Goal: Transaction & Acquisition: Purchase product/service

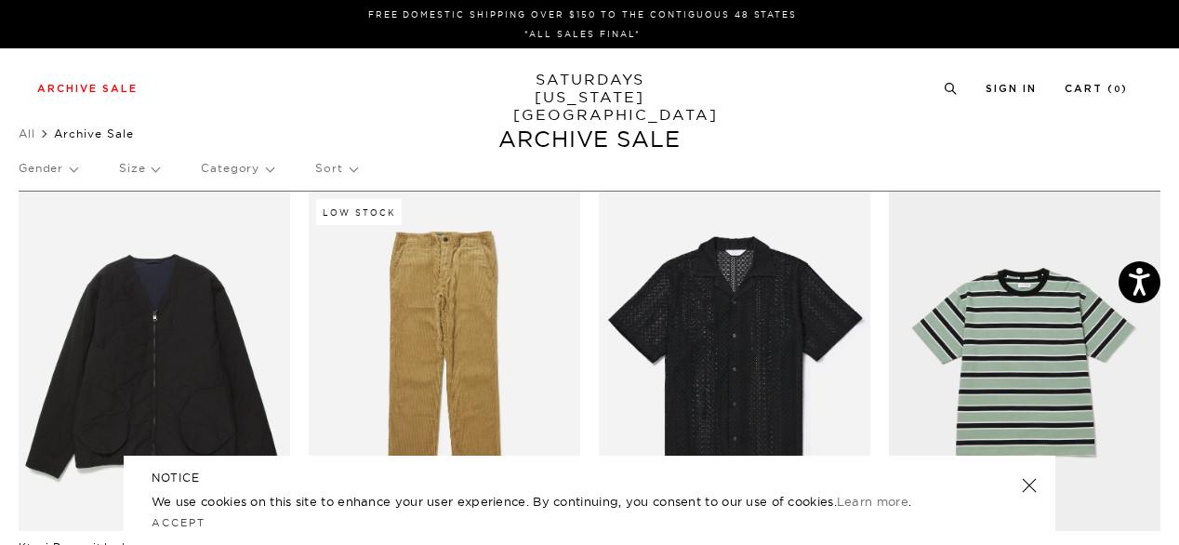
click at [1031, 482] on link at bounding box center [1029, 485] width 26 height 26
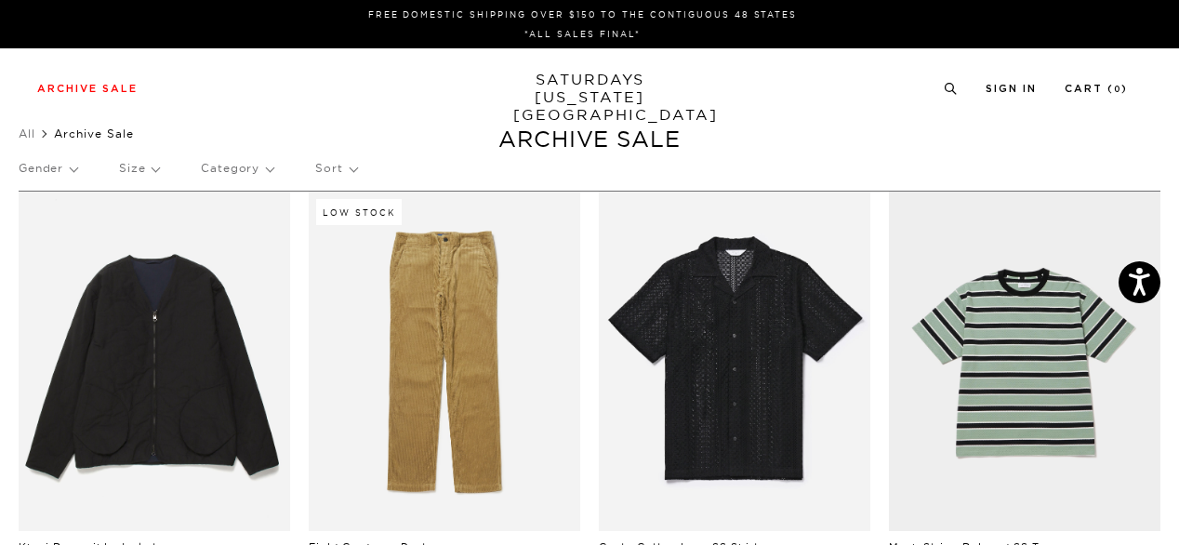
click at [1004, 153] on div "Gender Size Category Sort" at bounding box center [590, 168] width 1142 height 43
click at [333, 169] on p "Sort" at bounding box center [335, 168] width 41 height 43
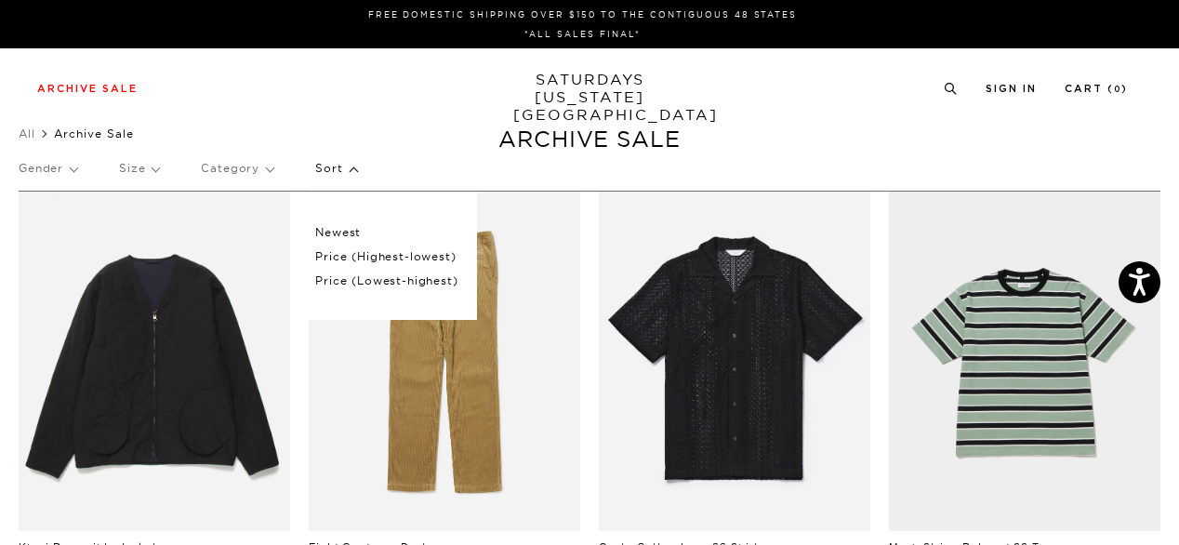
click at [402, 273] on p "Price (Lowest-highest)" at bounding box center [386, 281] width 142 height 24
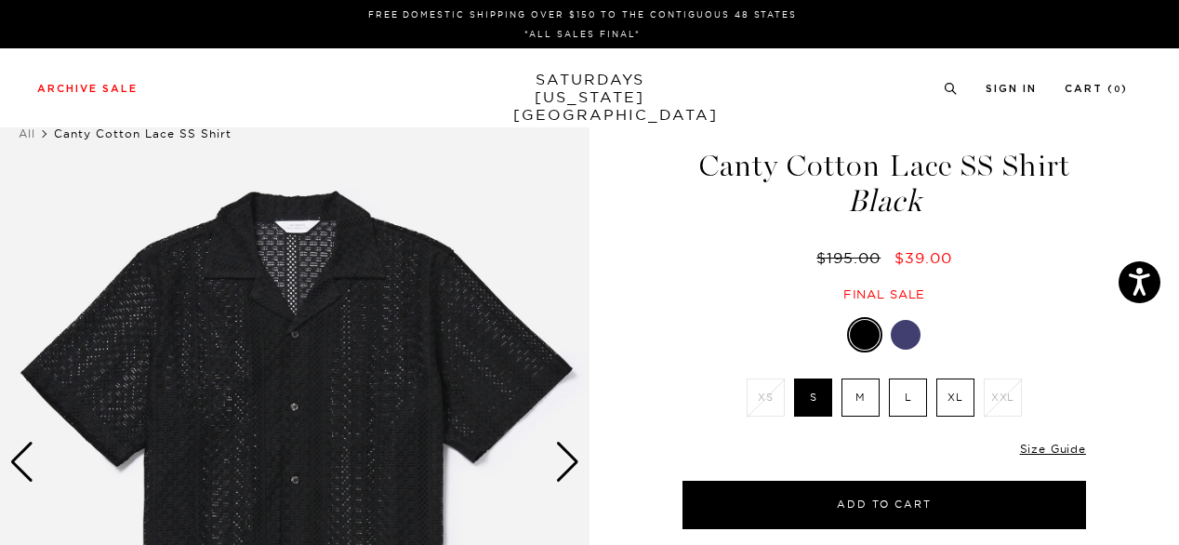
click at [1054, 298] on div "Final sale" at bounding box center [884, 294] width 409 height 16
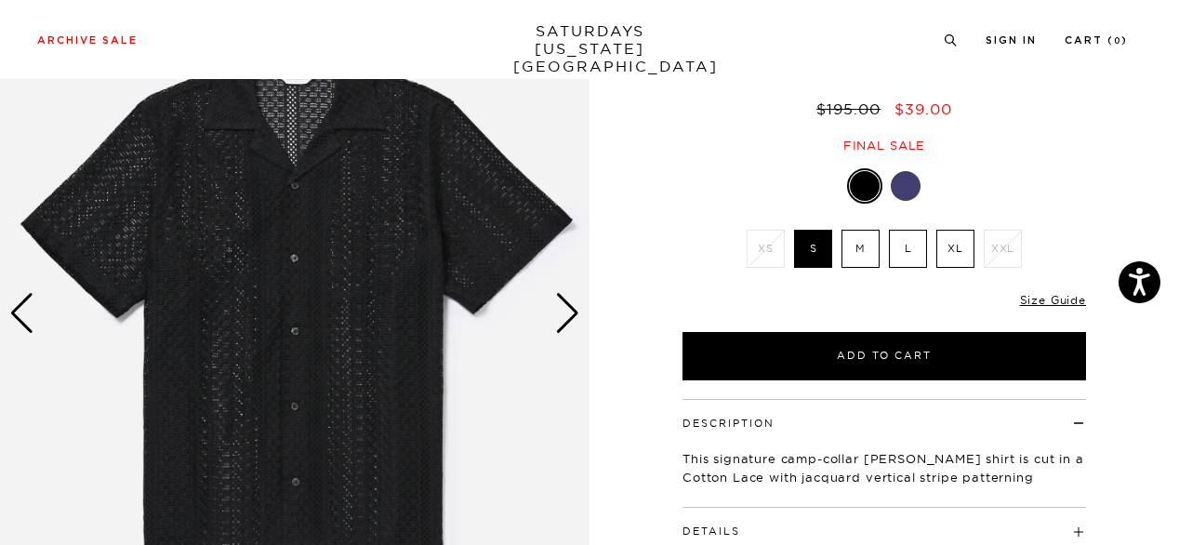
scroll to position [186, 0]
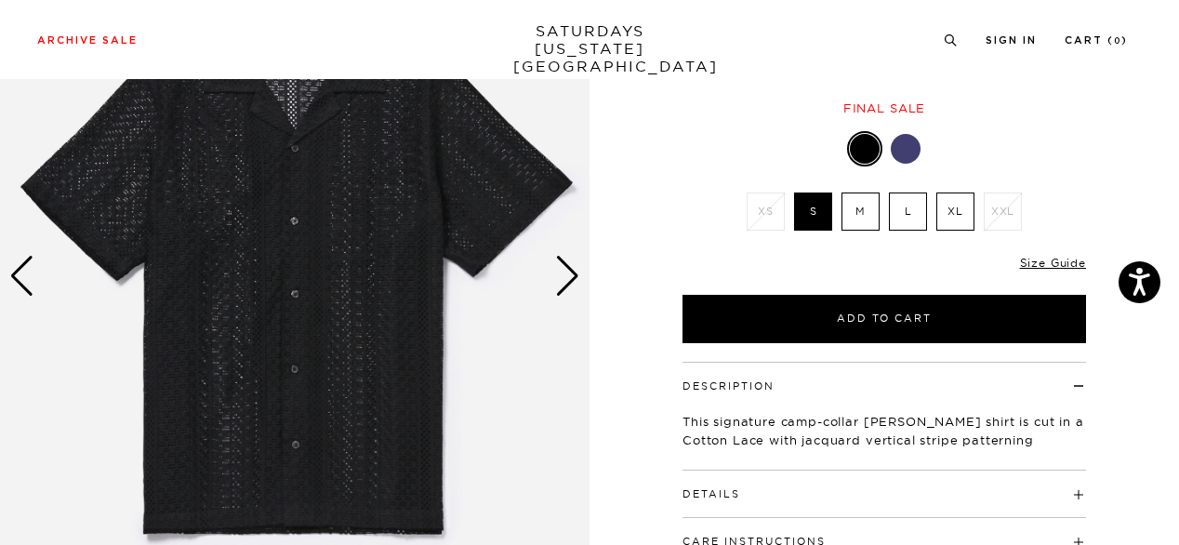
click at [576, 279] on div "Next slide" at bounding box center [567, 276] width 25 height 41
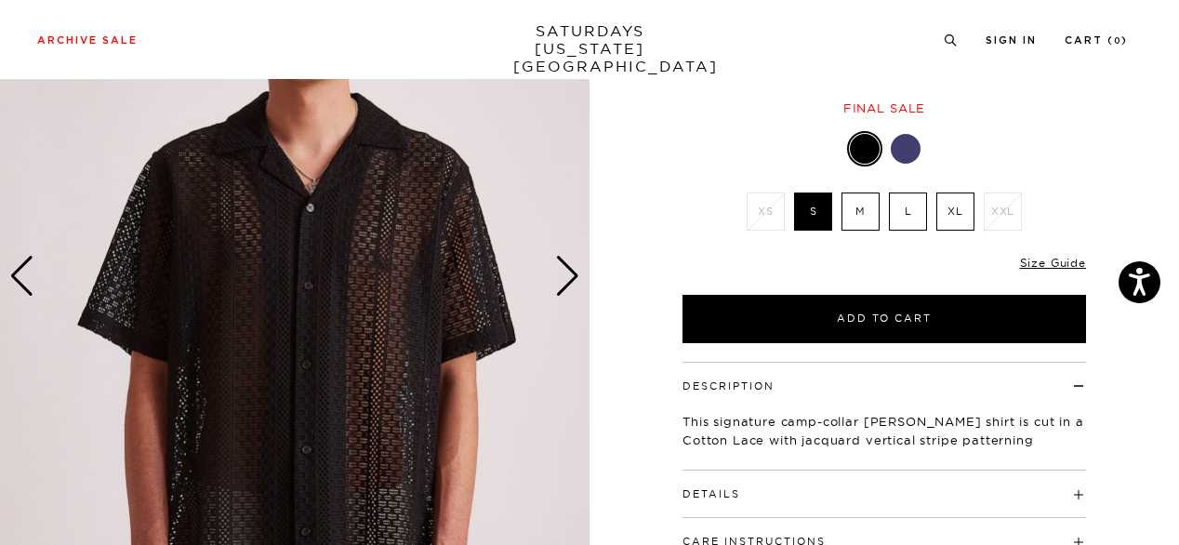
click at [576, 279] on div "Next slide" at bounding box center [567, 276] width 25 height 41
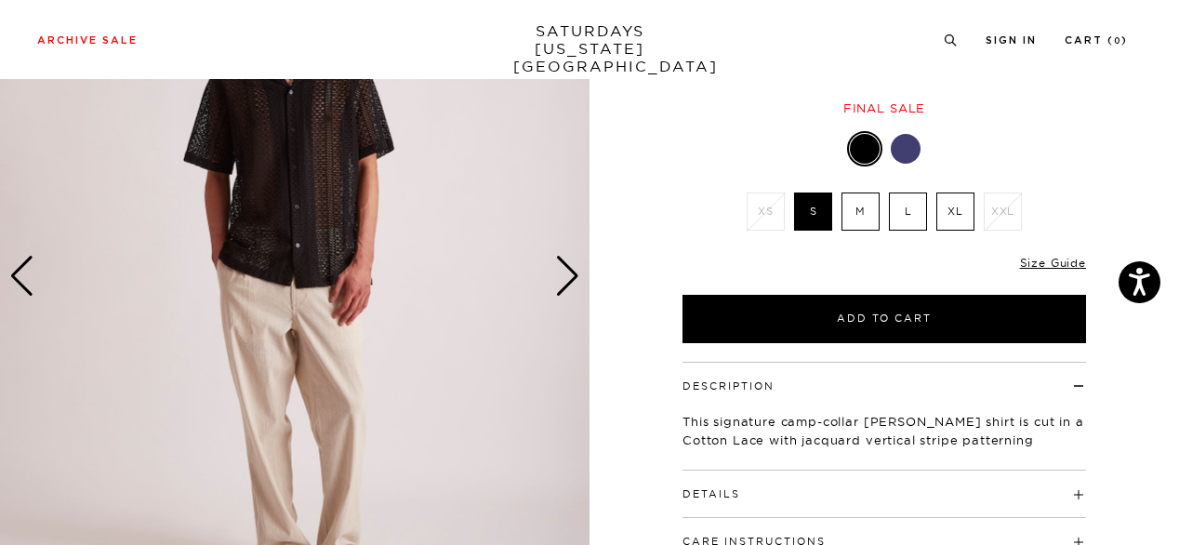
click at [576, 279] on div "Next slide" at bounding box center [567, 276] width 25 height 41
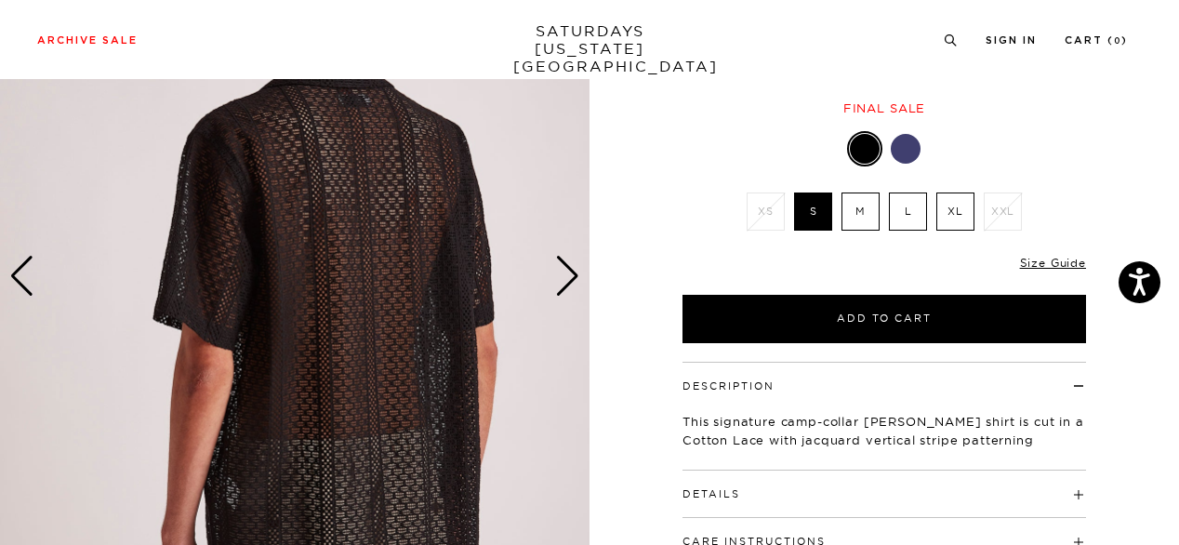
click at [576, 279] on div "Next slide" at bounding box center [567, 276] width 25 height 41
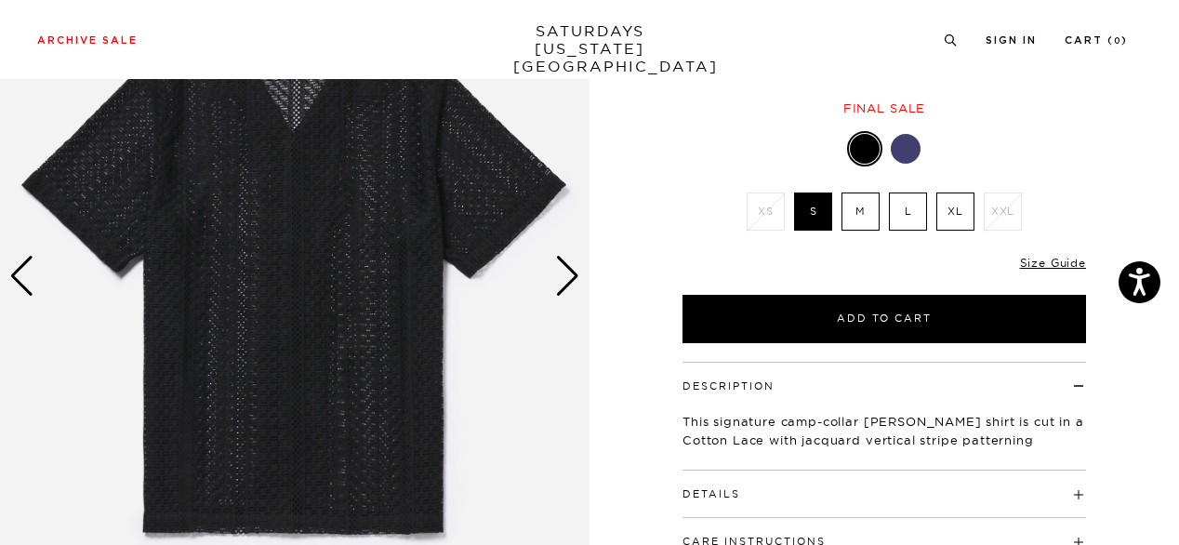
click at [576, 279] on div "Next slide" at bounding box center [567, 276] width 25 height 41
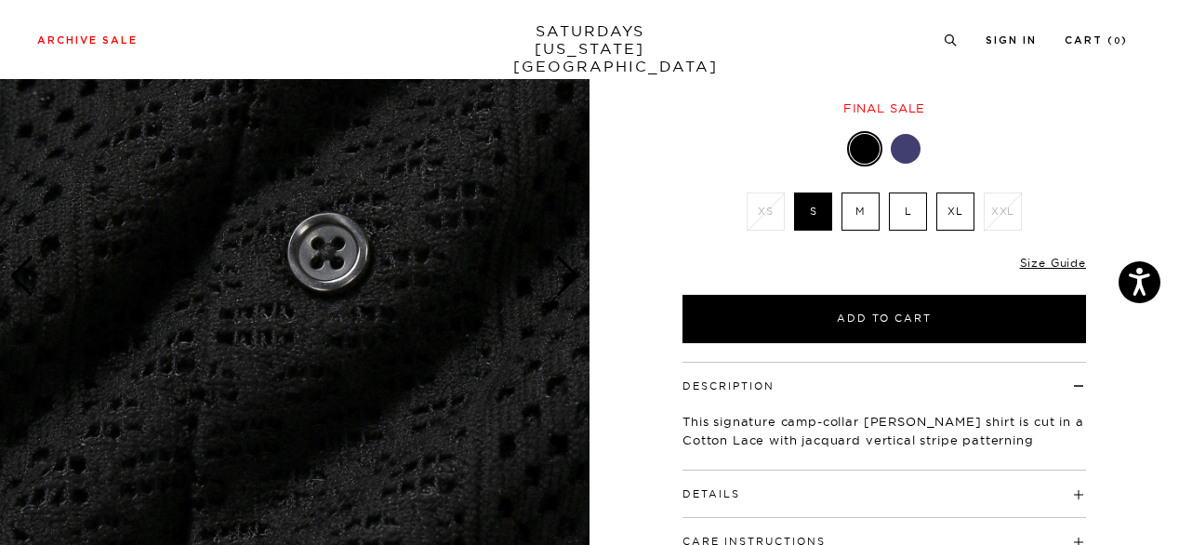
click at [576, 279] on div "Next slide" at bounding box center [567, 276] width 25 height 41
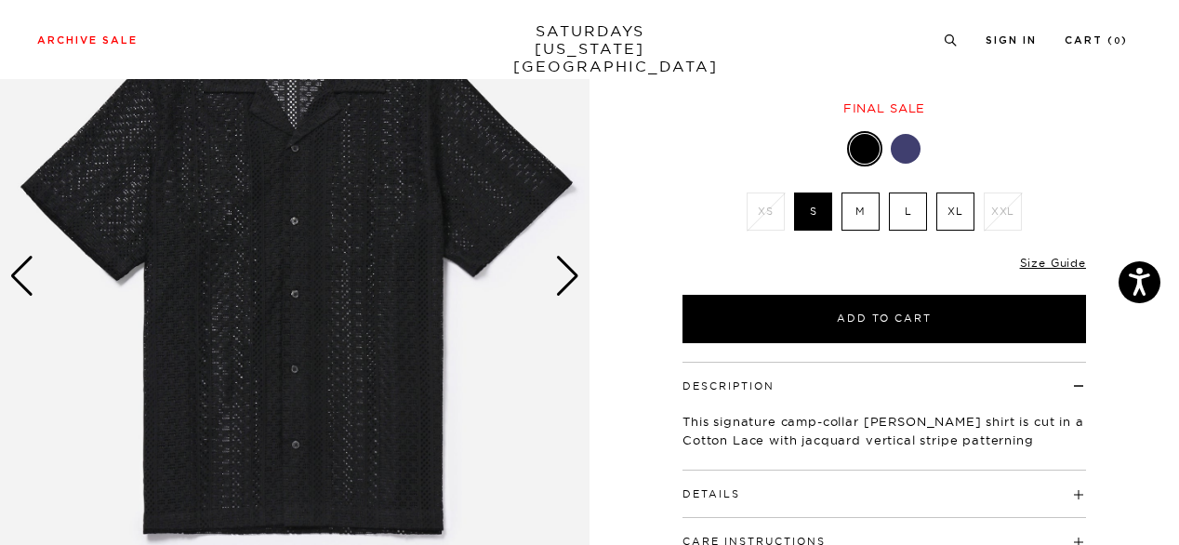
click at [912, 157] on div at bounding box center [906, 149] width 30 height 30
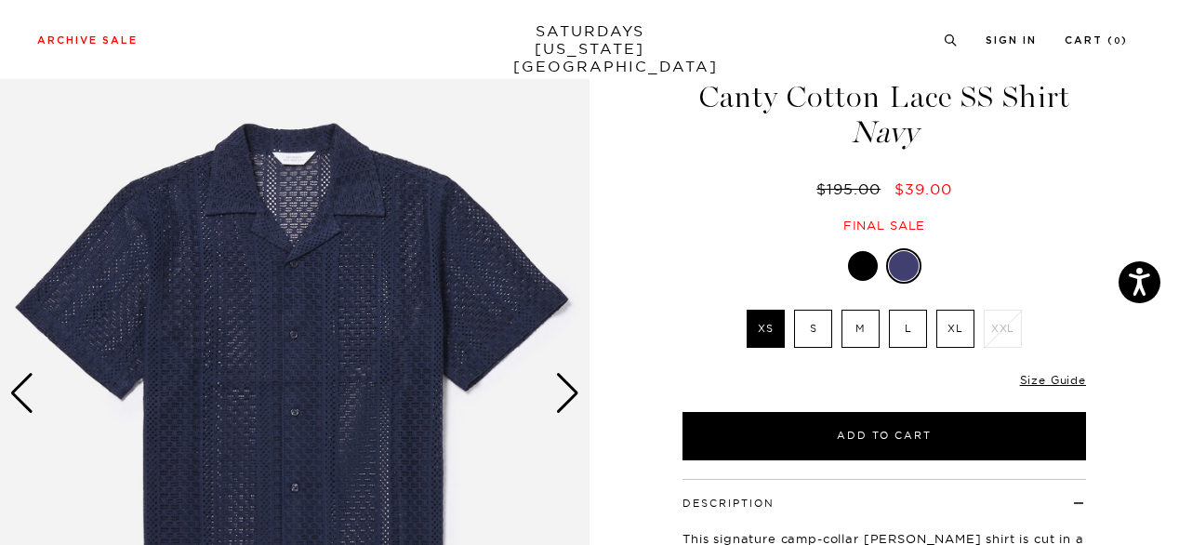
scroll to position [154, 0]
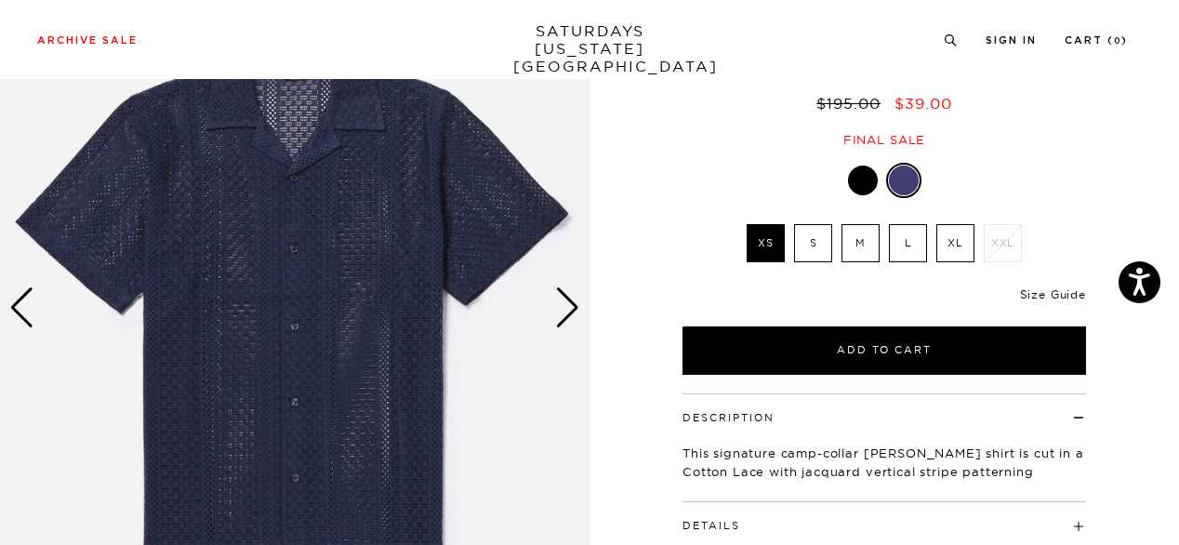
click at [1056, 293] on link "Size Guide" at bounding box center [1053, 294] width 66 height 14
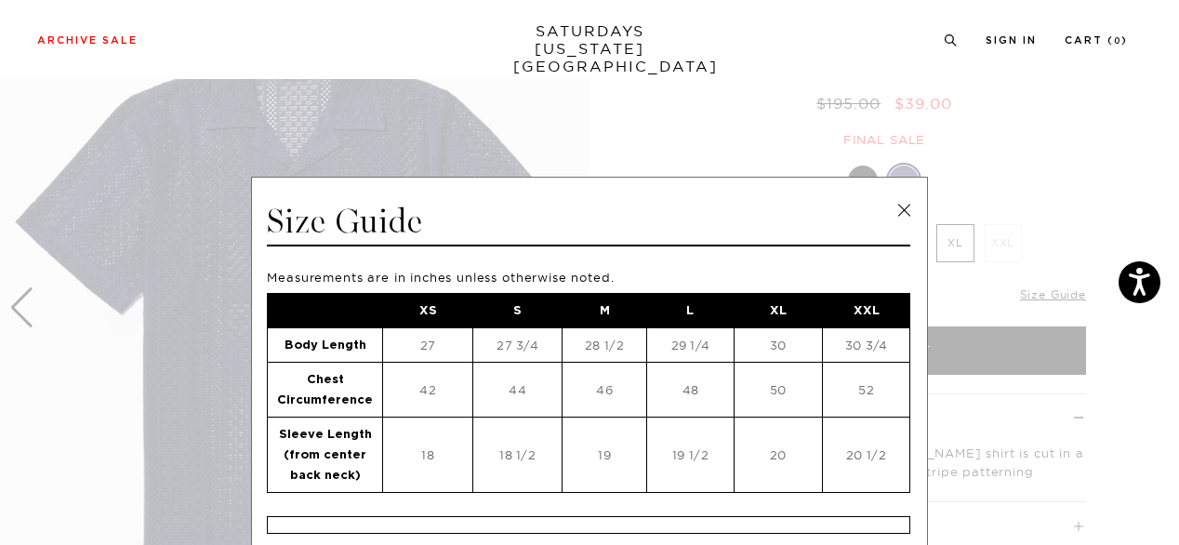
click at [901, 209] on link at bounding box center [904, 210] width 28 height 28
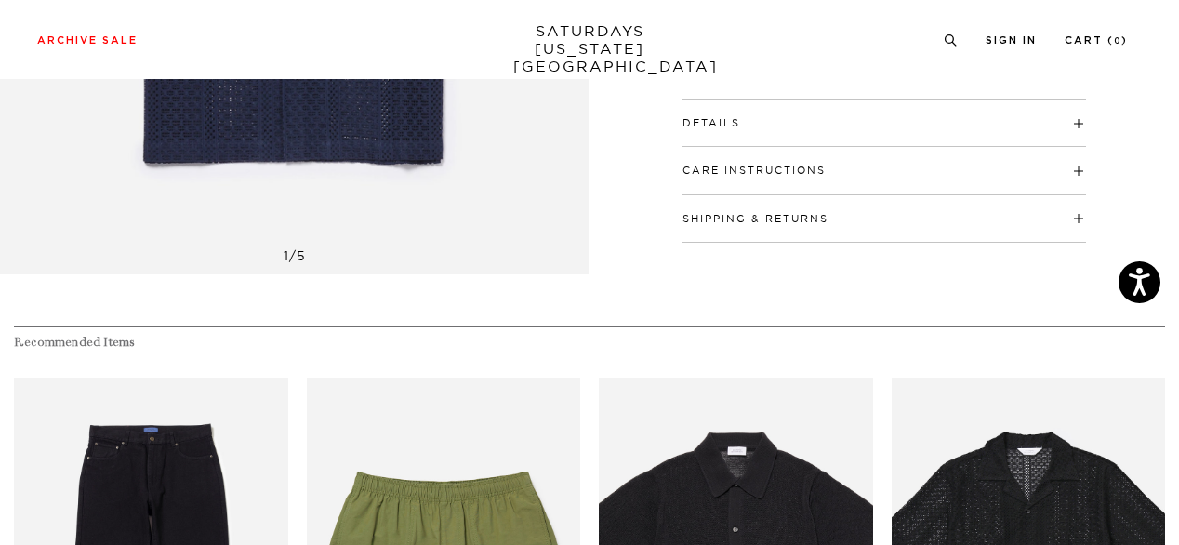
scroll to position [549, 0]
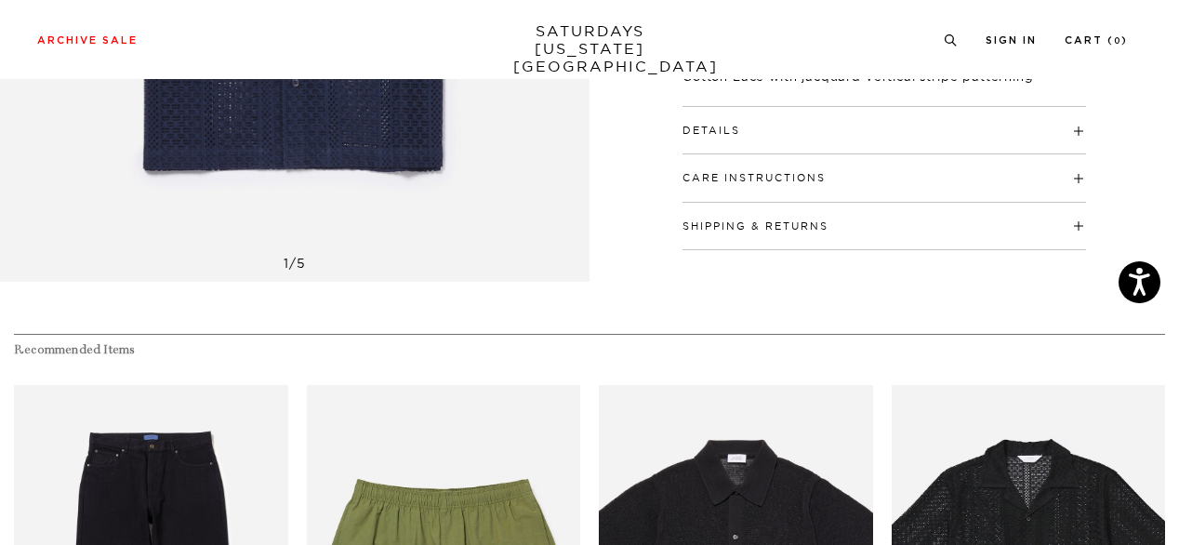
click at [819, 121] on h4 "Details" at bounding box center [883, 122] width 403 height 31
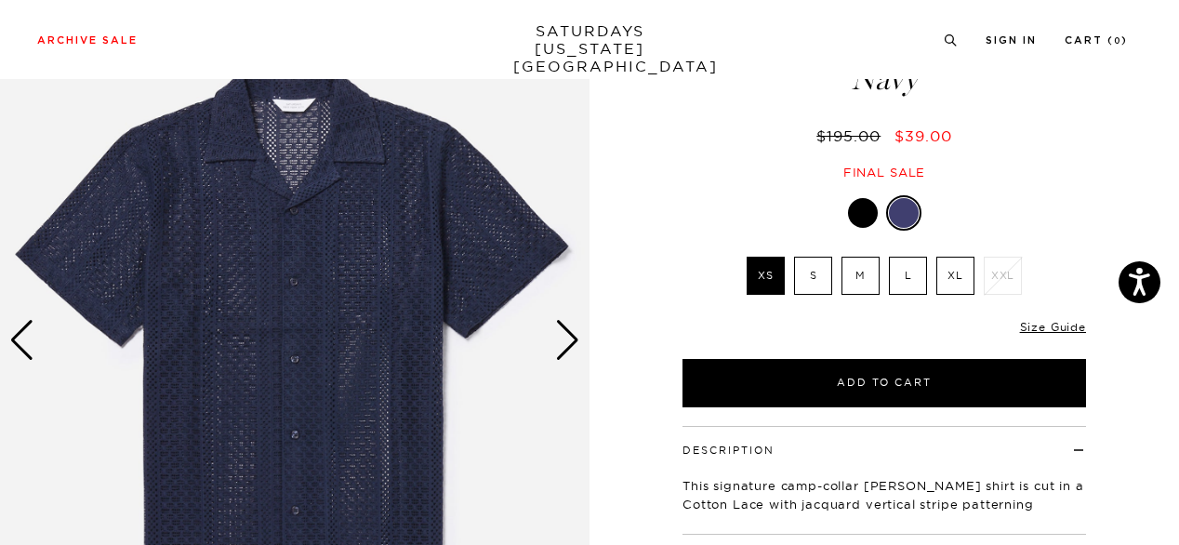
scroll to position [117, 0]
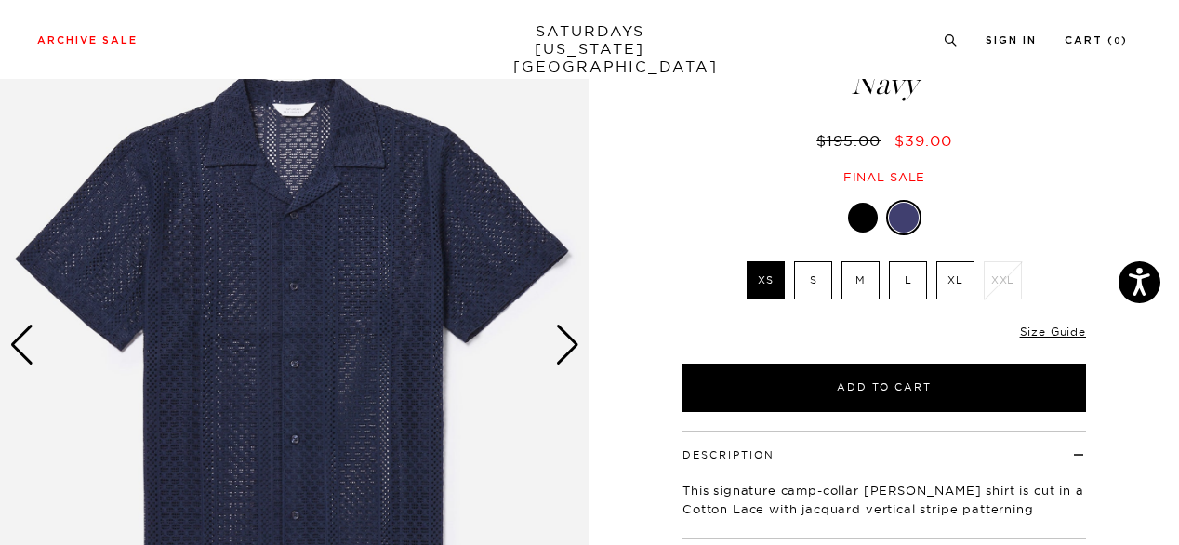
click at [570, 350] on div "Next slide" at bounding box center [567, 344] width 25 height 41
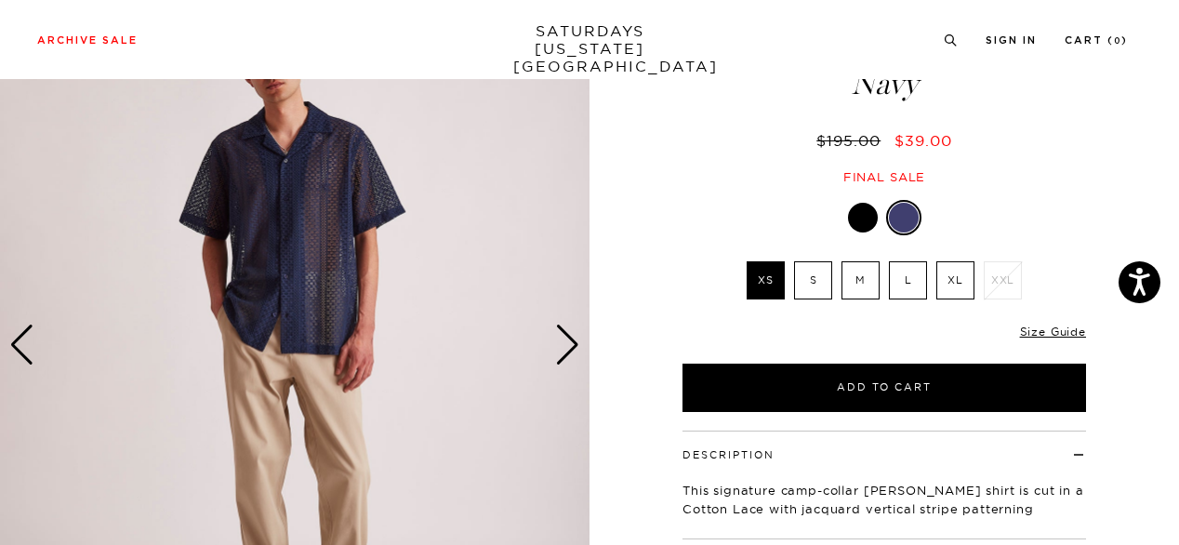
click at [570, 350] on div "Next slide" at bounding box center [567, 344] width 25 height 41
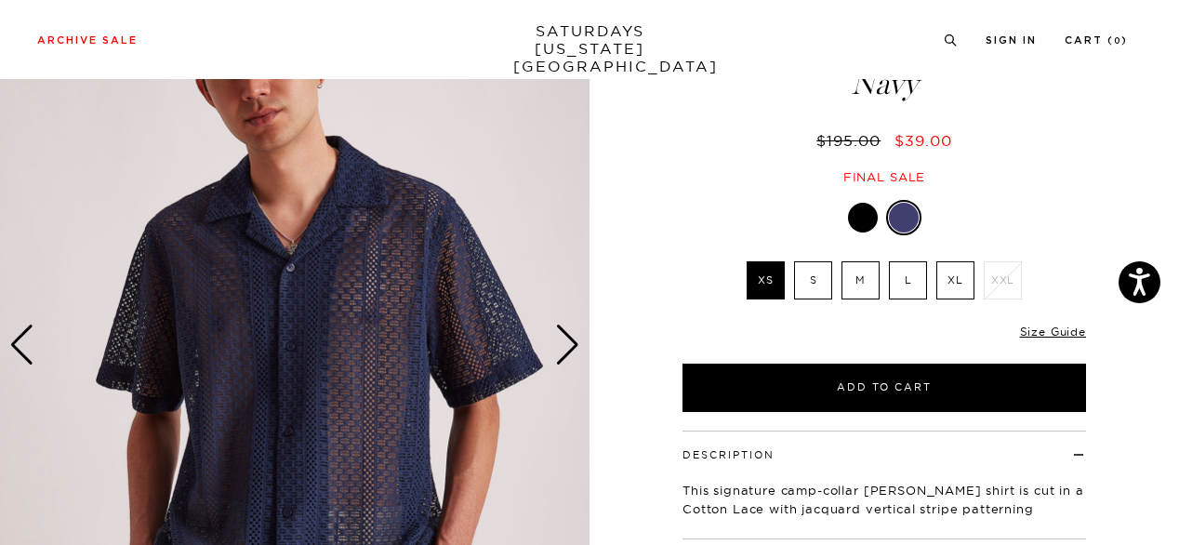
click at [570, 350] on div "Next slide" at bounding box center [567, 344] width 25 height 41
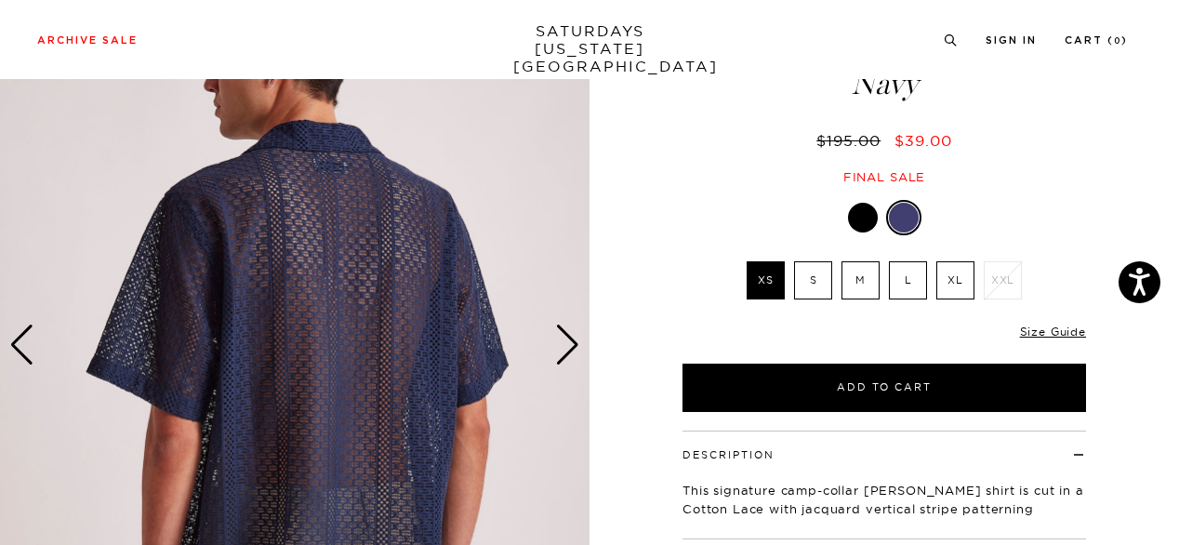
click at [570, 350] on div "Next slide" at bounding box center [567, 344] width 25 height 41
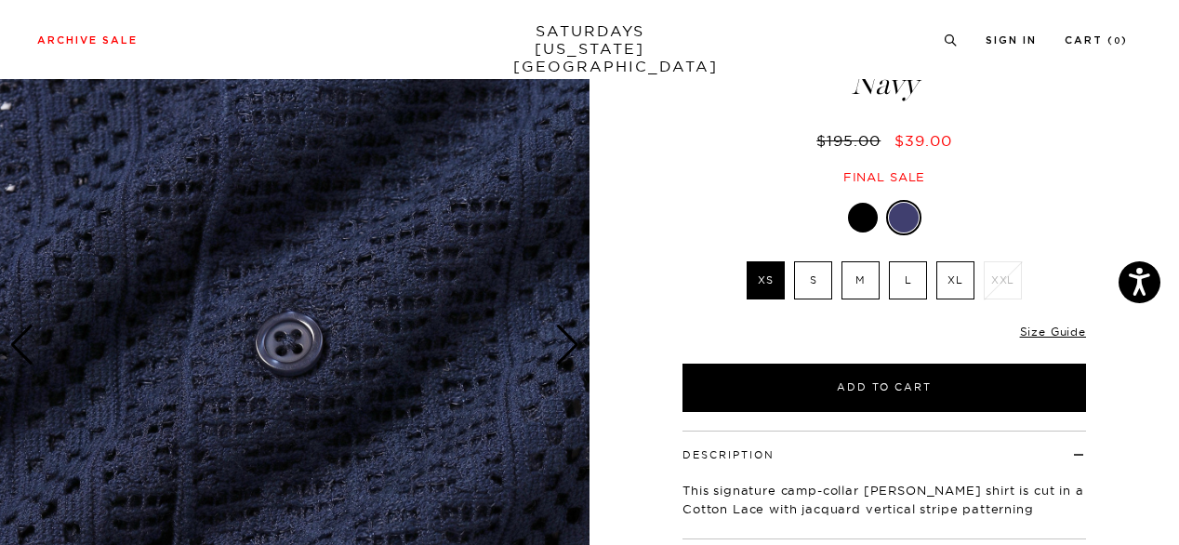
click at [570, 350] on div "Next slide" at bounding box center [567, 344] width 25 height 41
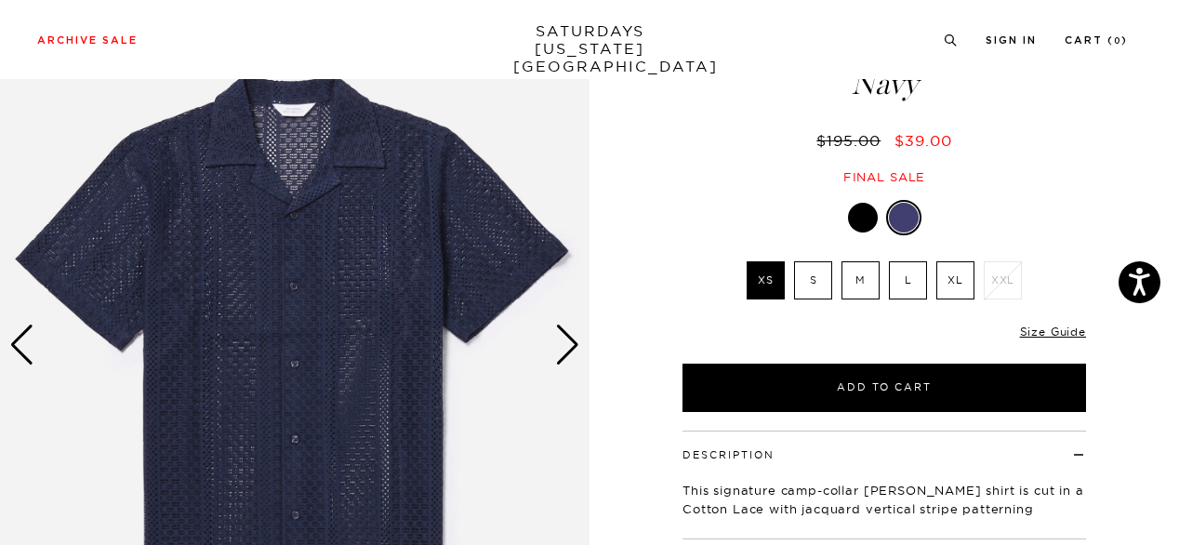
click at [905, 272] on label "L" at bounding box center [908, 280] width 38 height 38
click at [0, 0] on input "L" at bounding box center [0, 0] width 0 height 0
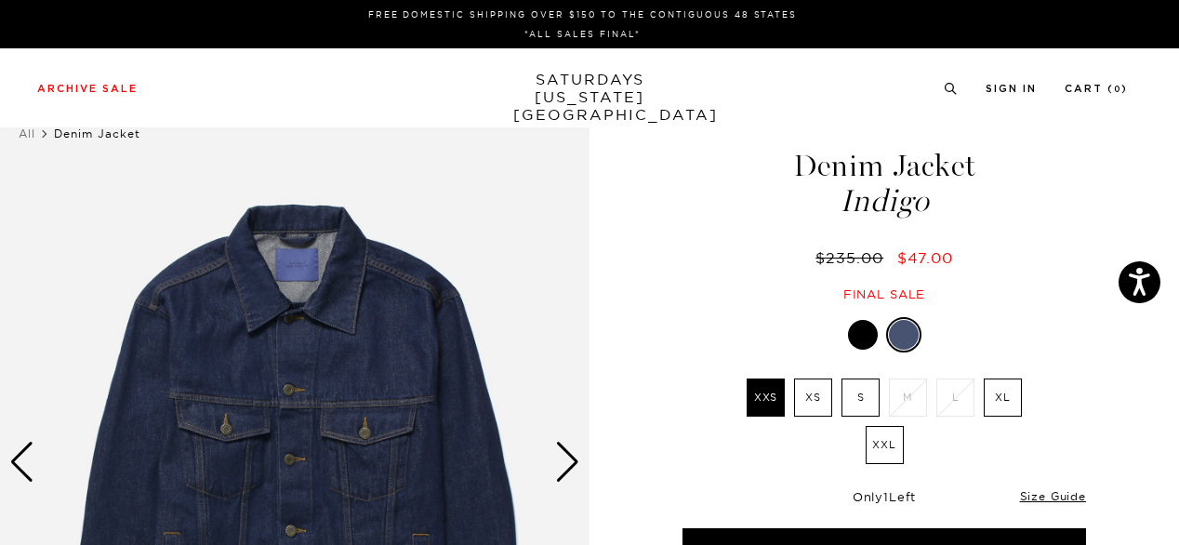
click at [1147, 447] on div "1 / 6" at bounding box center [589, 480] width 1179 height 772
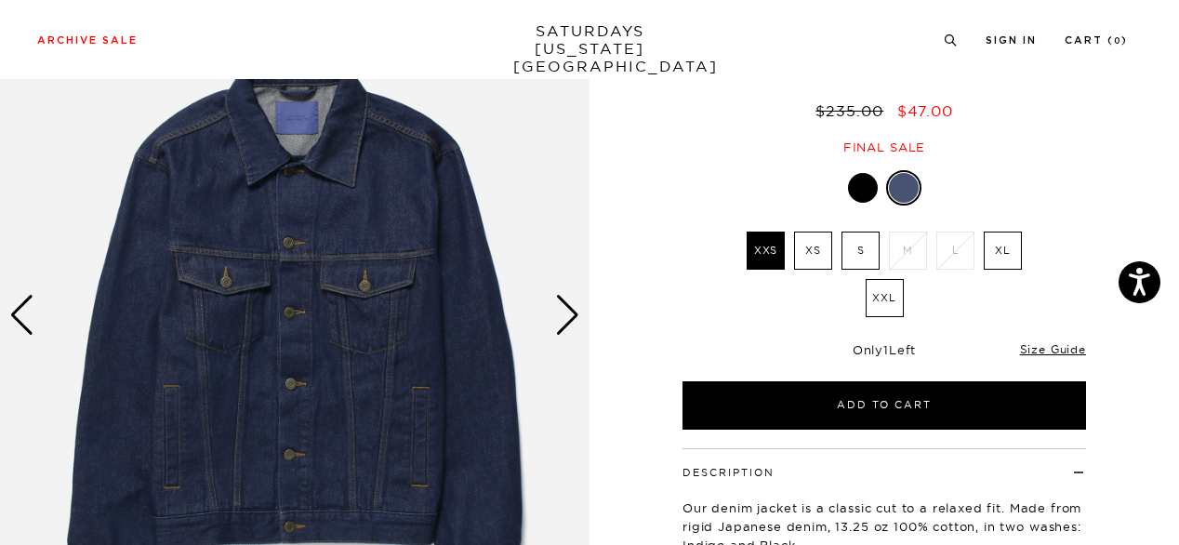
scroll to position [149, 0]
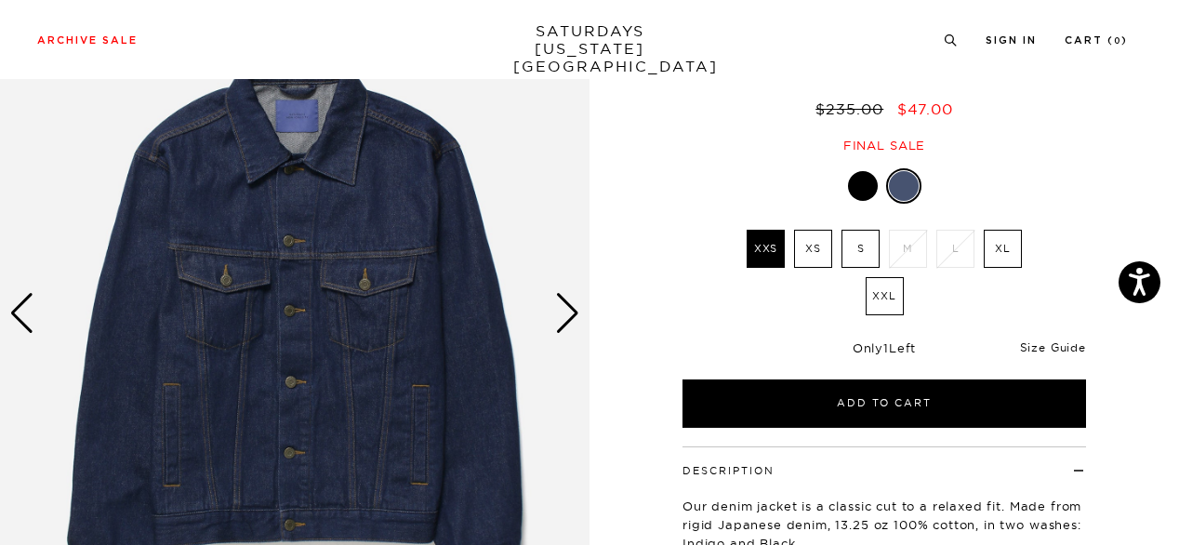
click at [1038, 343] on link "Size Guide" at bounding box center [1053, 347] width 66 height 14
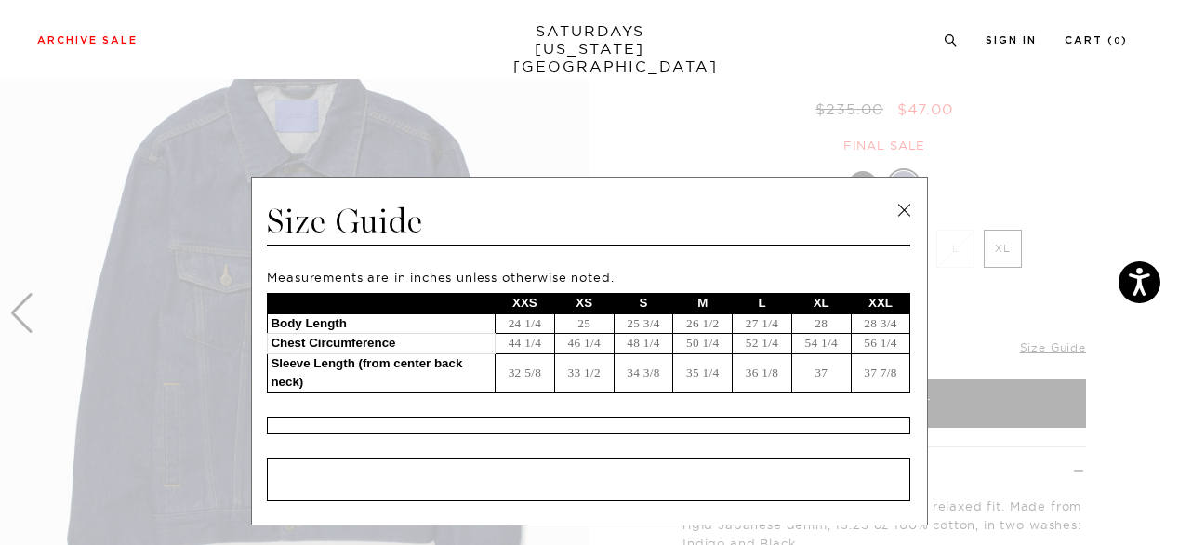
click at [903, 216] on link at bounding box center [904, 210] width 28 height 28
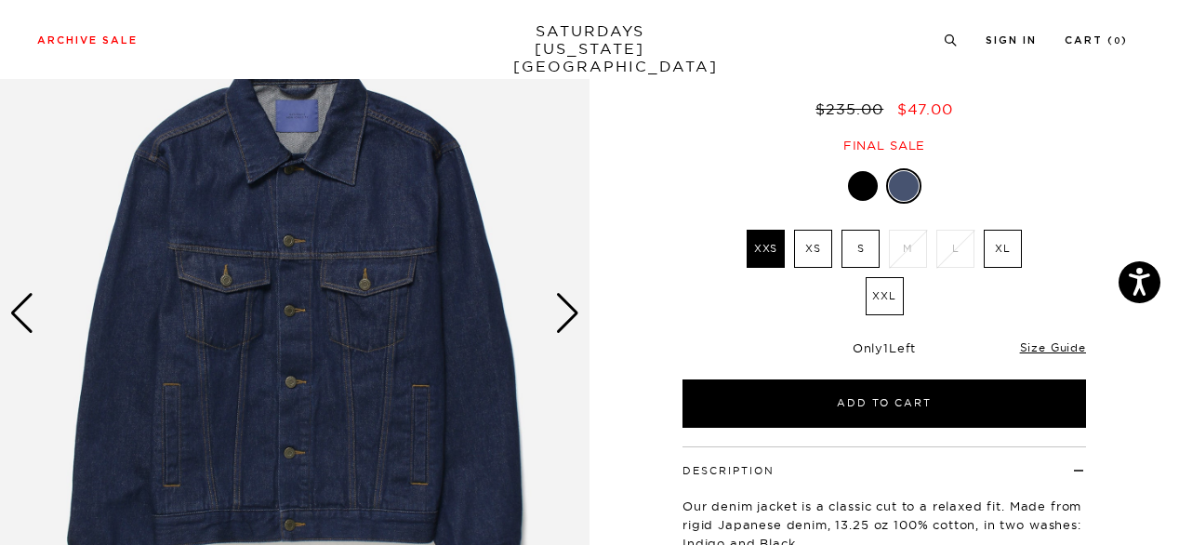
click at [574, 320] on div "Next slide" at bounding box center [567, 313] width 25 height 41
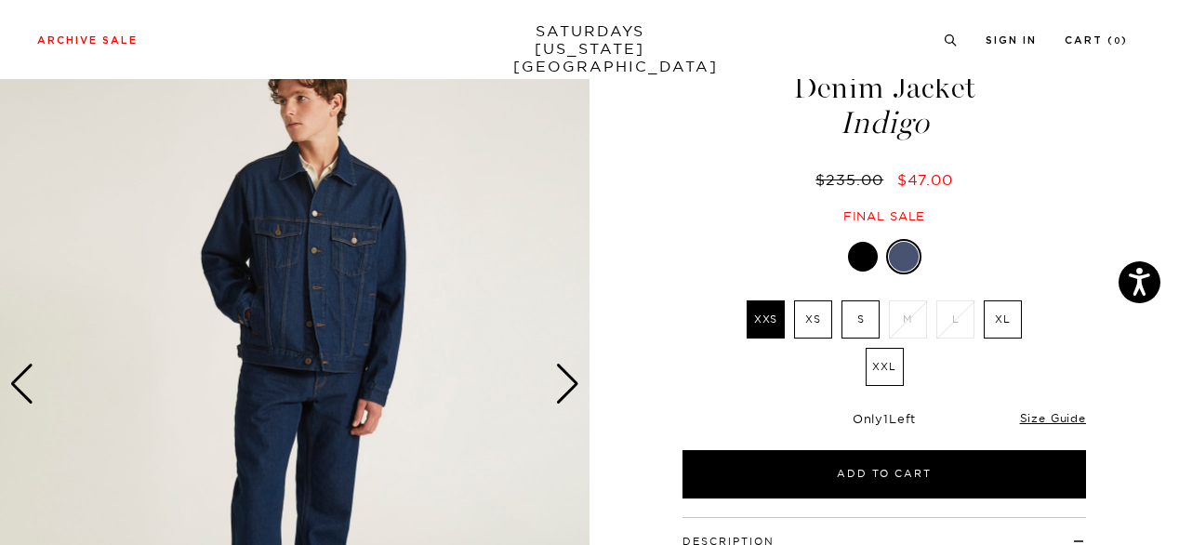
scroll to position [74, 0]
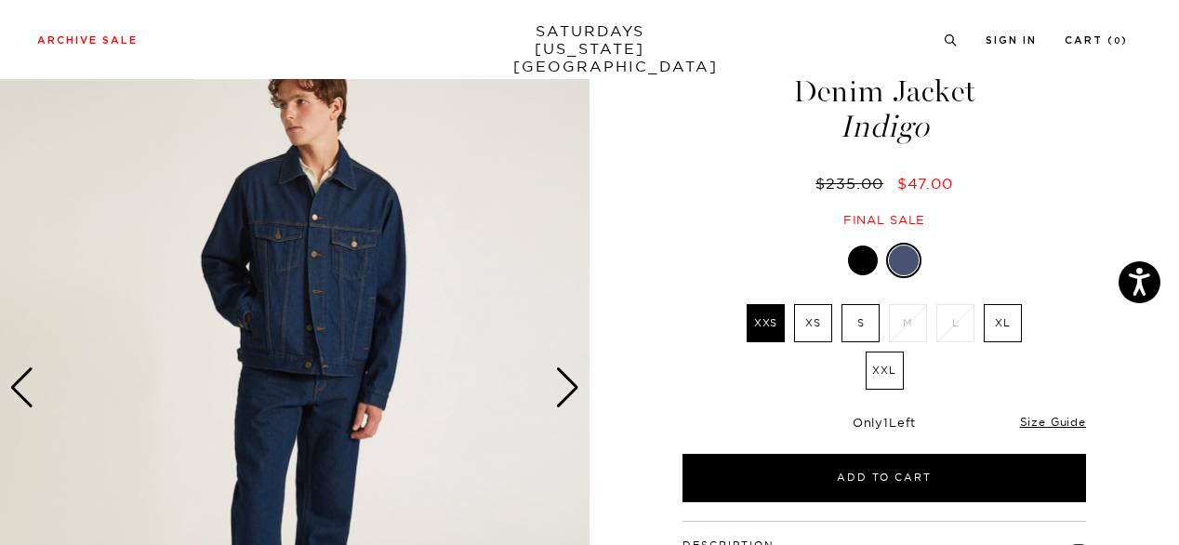
click at [571, 376] on div "Next slide" at bounding box center [567, 387] width 25 height 41
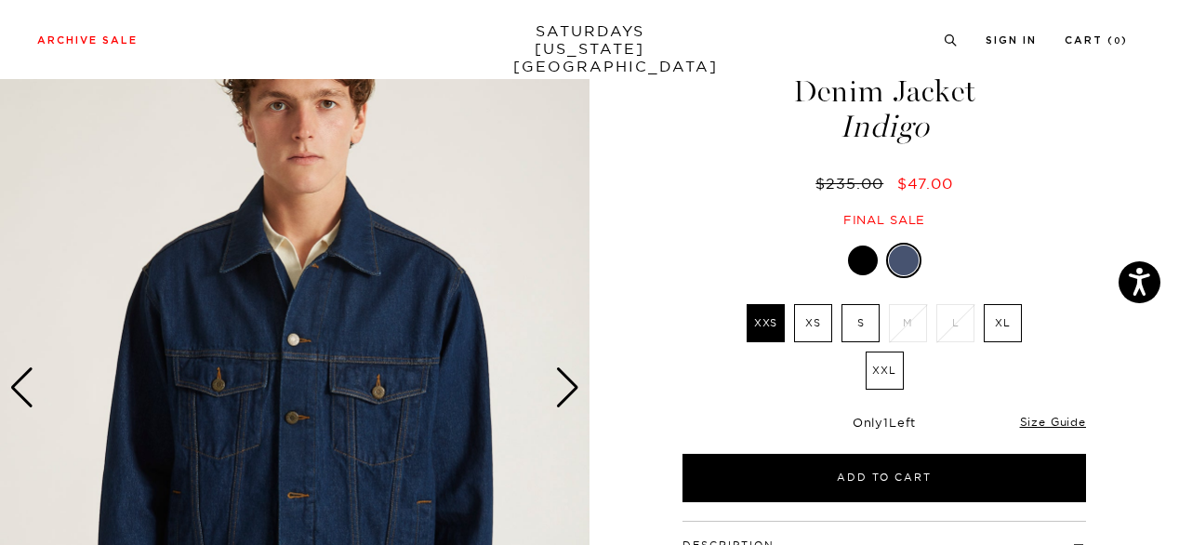
click at [571, 376] on div "Next slide" at bounding box center [567, 387] width 25 height 41
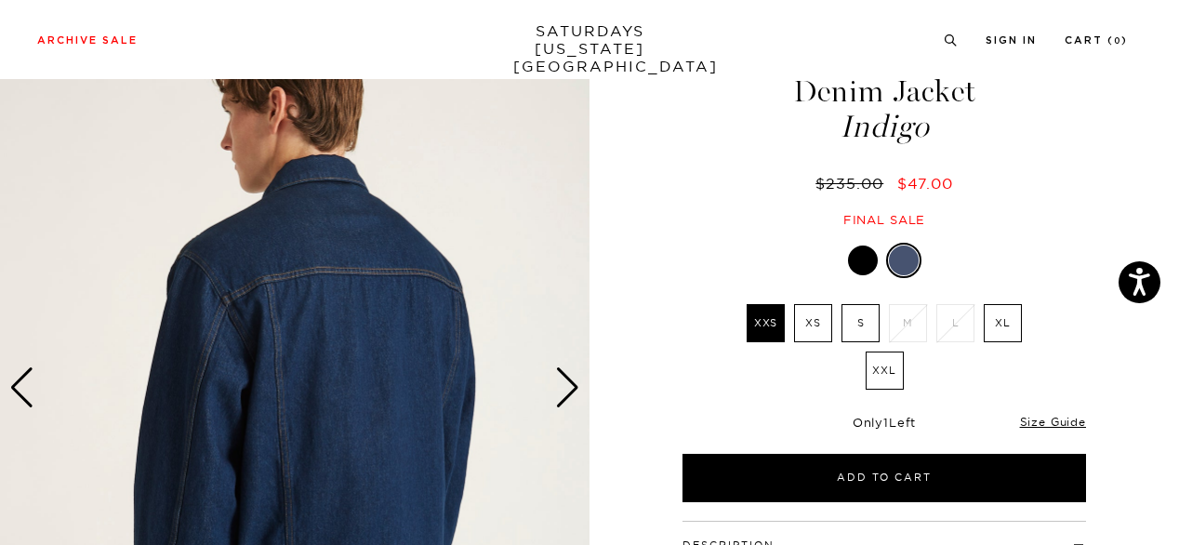
click at [571, 376] on div "Next slide" at bounding box center [567, 387] width 25 height 41
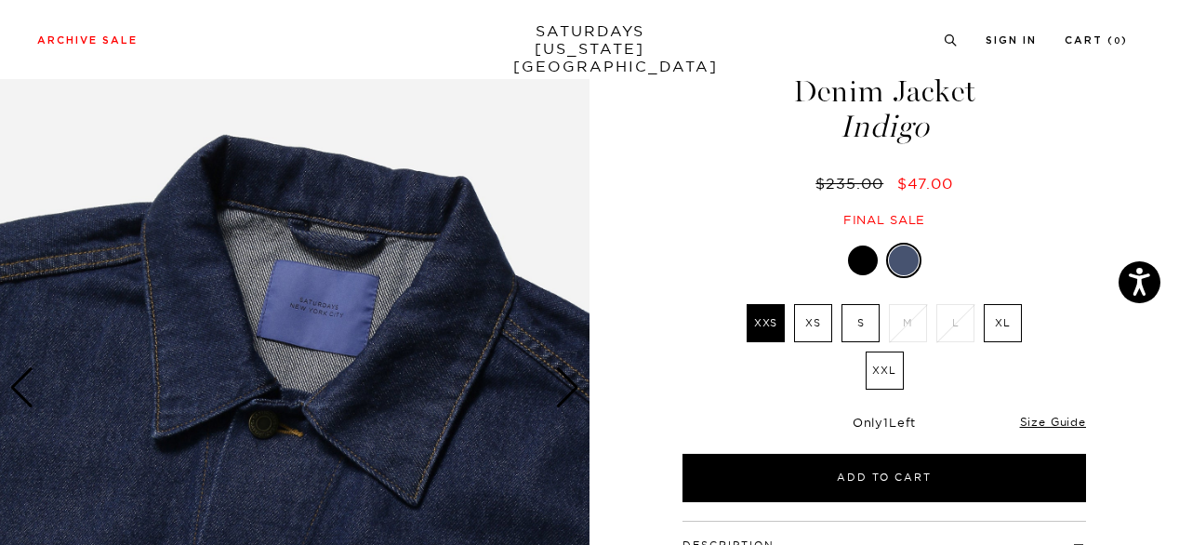
click at [571, 376] on div "Next slide" at bounding box center [567, 387] width 25 height 41
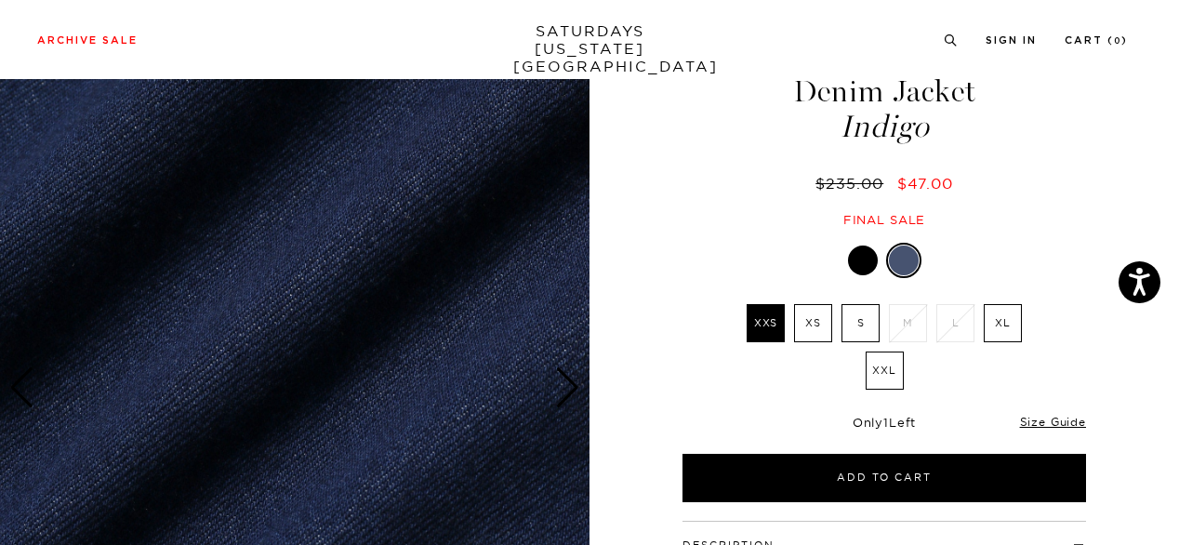
click at [571, 376] on div "Next slide" at bounding box center [567, 387] width 25 height 41
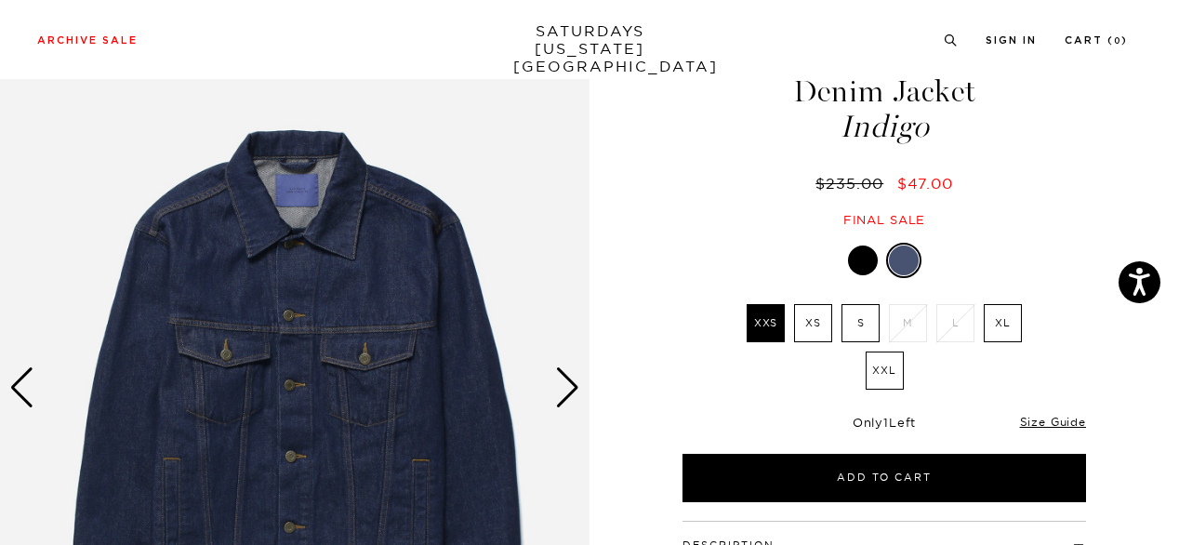
click at [633, 383] on div "1 / 6" at bounding box center [589, 406] width 1179 height 772
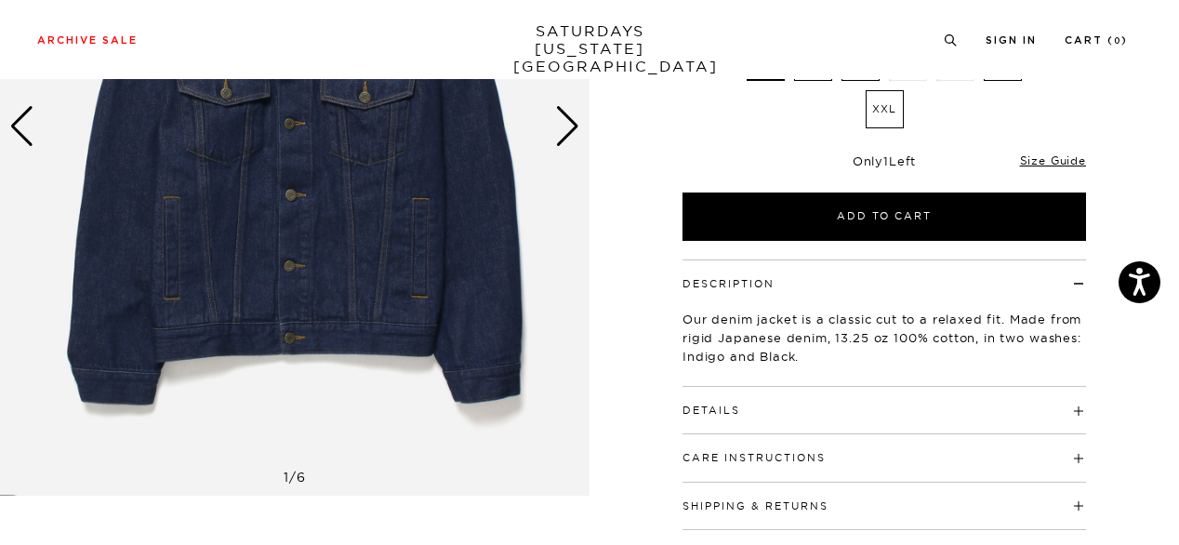
scroll to position [335, 0]
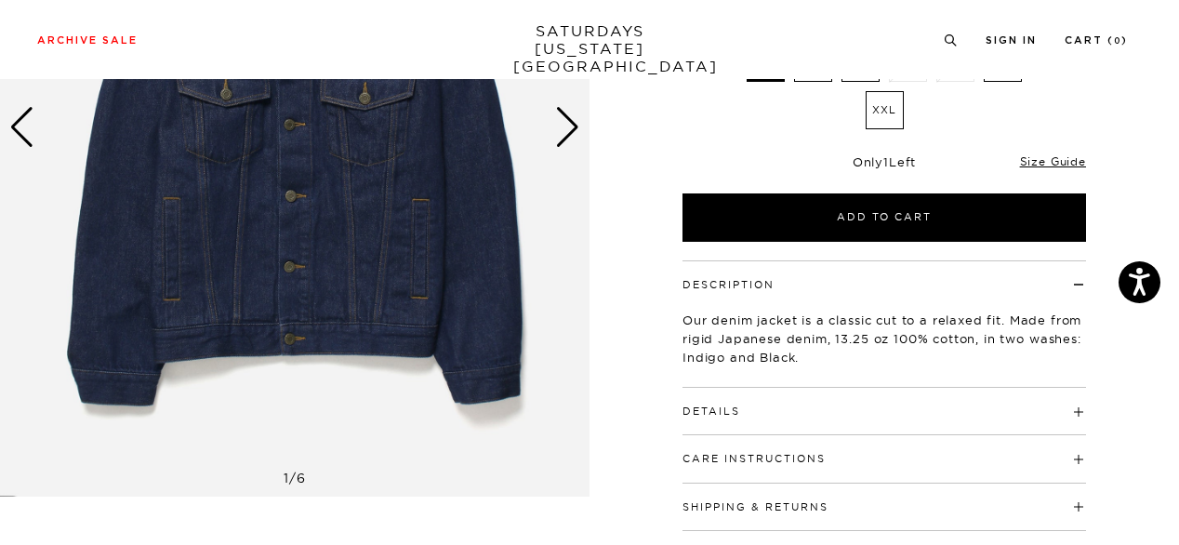
click at [859, 408] on h4 "Details" at bounding box center [883, 403] width 403 height 31
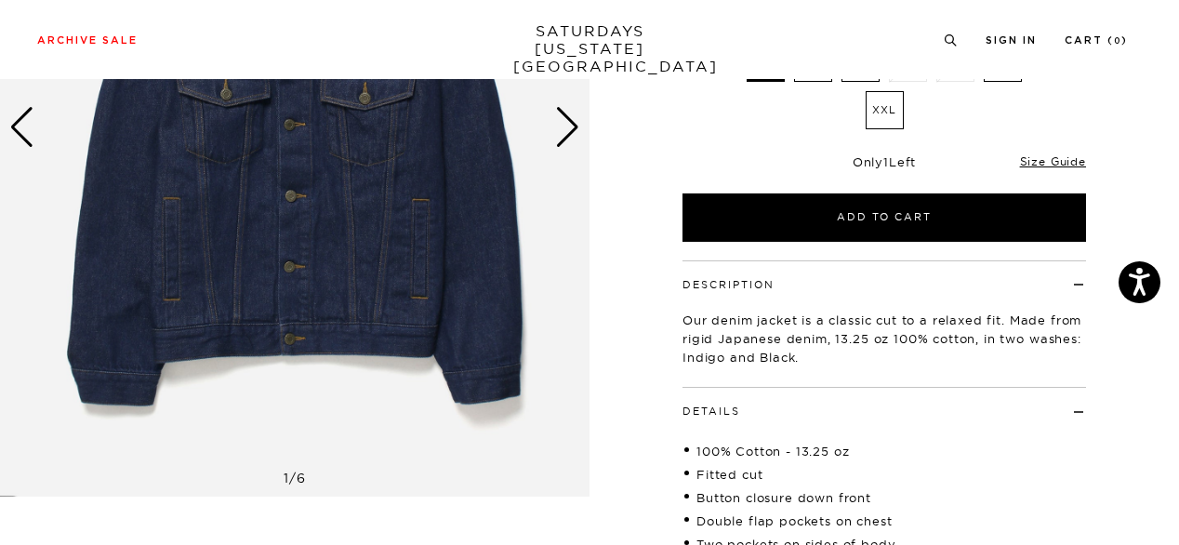
click at [1163, 436] on div "1 / 6" at bounding box center [589, 240] width 1179 height 962
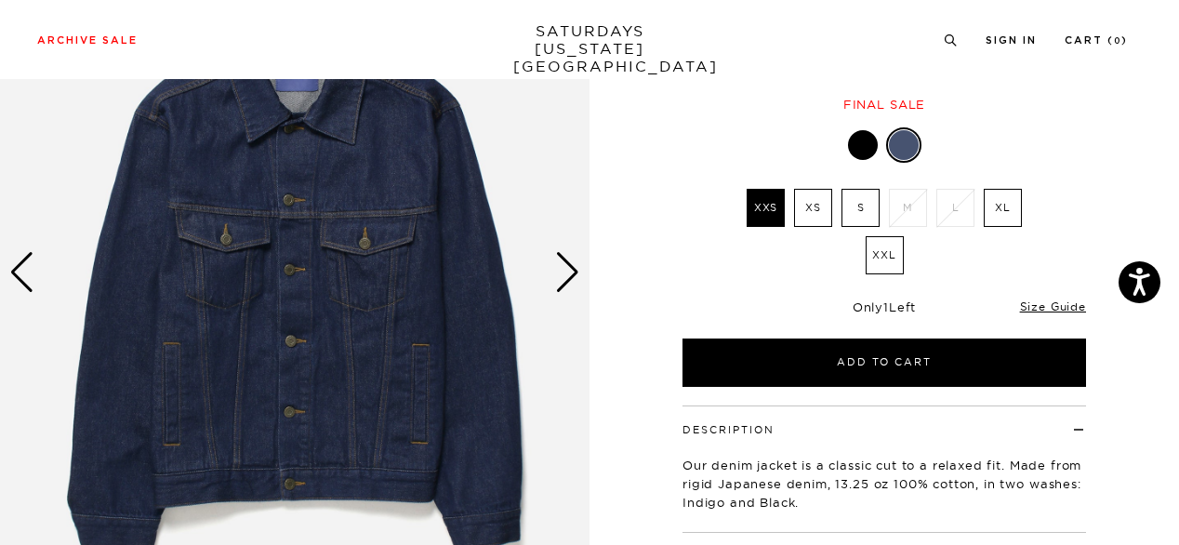
scroll to position [186, 0]
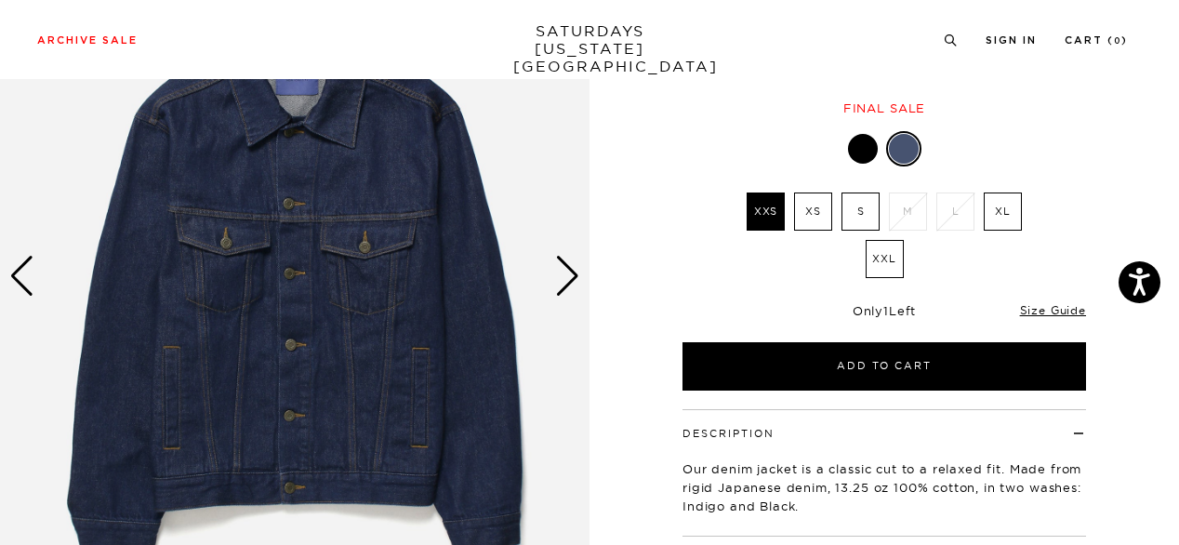
click at [573, 276] on div "Next slide" at bounding box center [567, 276] width 25 height 41
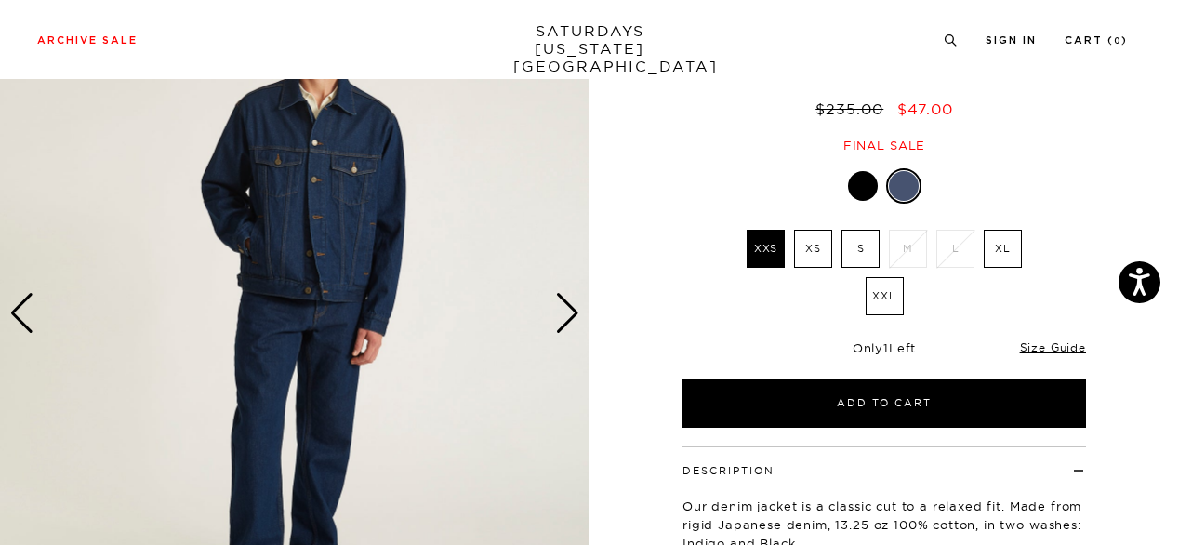
scroll to position [112, 0]
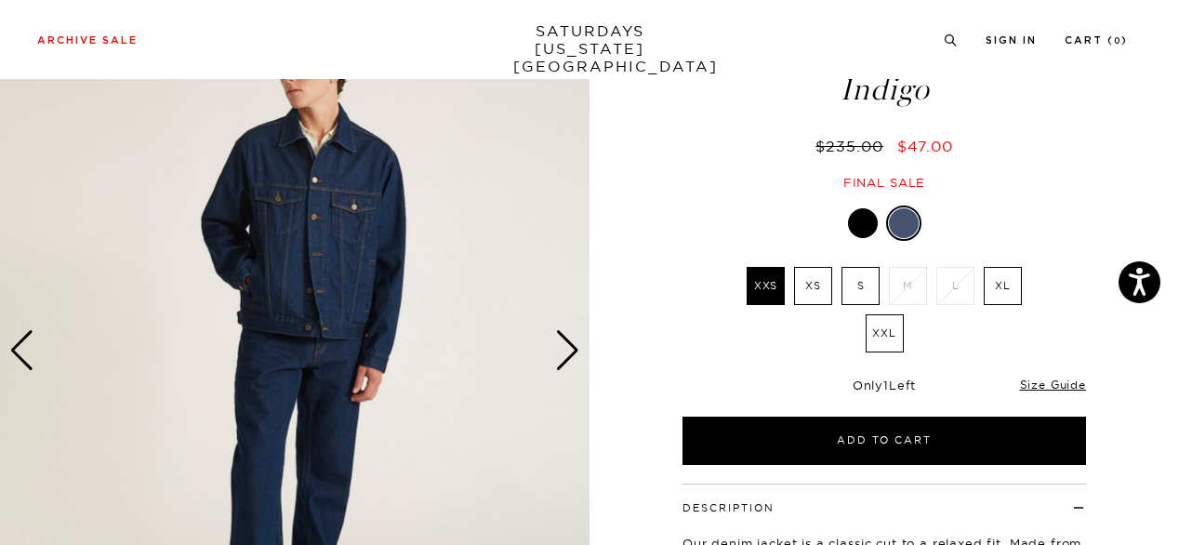
click at [565, 340] on div "Next slide" at bounding box center [567, 350] width 25 height 41
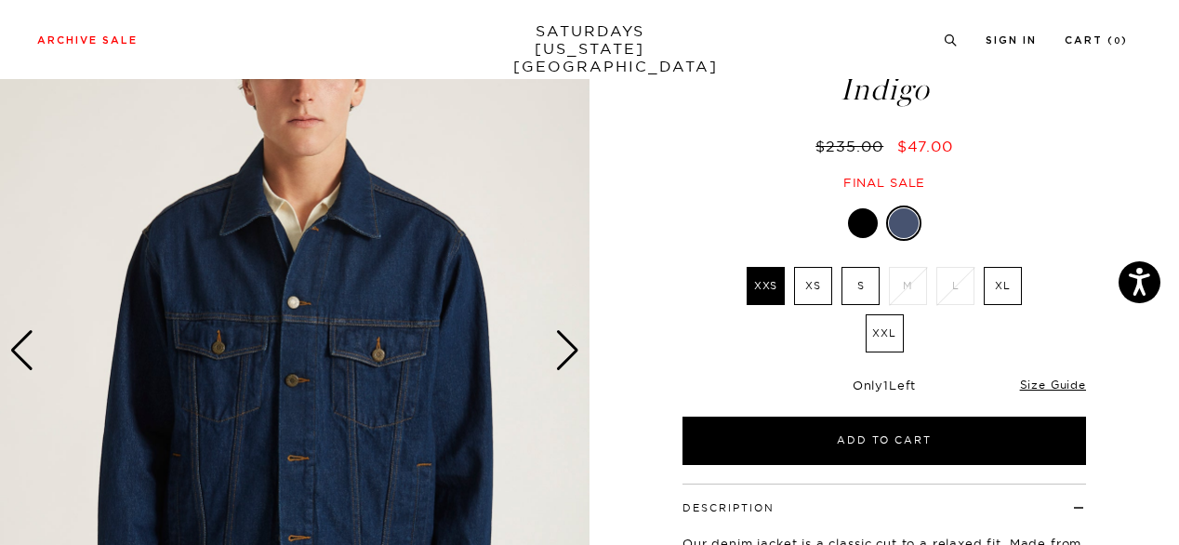
click at [565, 340] on div "Next slide" at bounding box center [567, 350] width 25 height 41
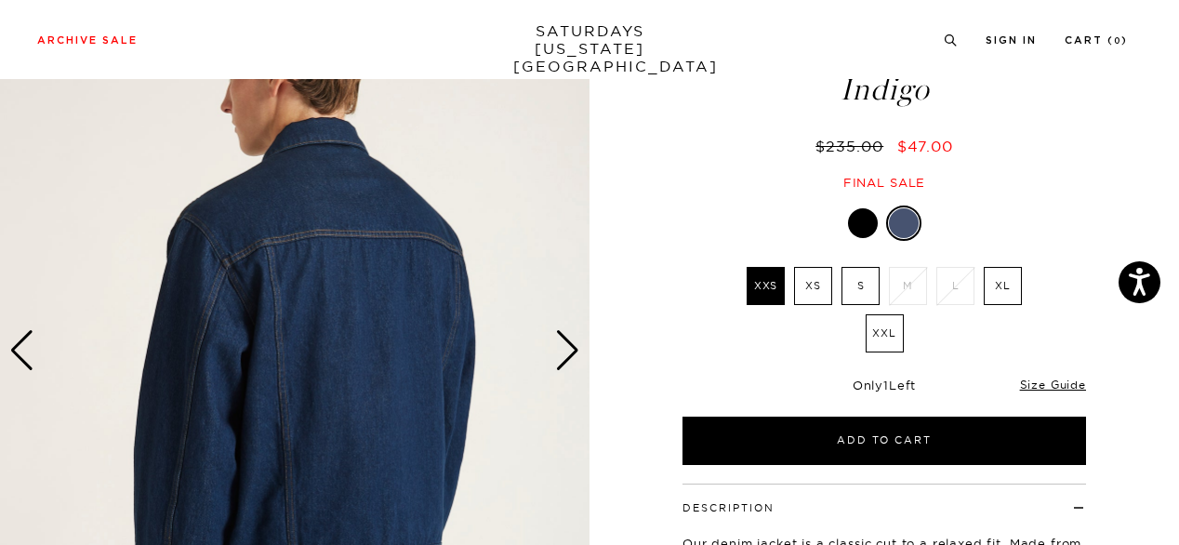
click at [565, 340] on div "Next slide" at bounding box center [567, 350] width 25 height 41
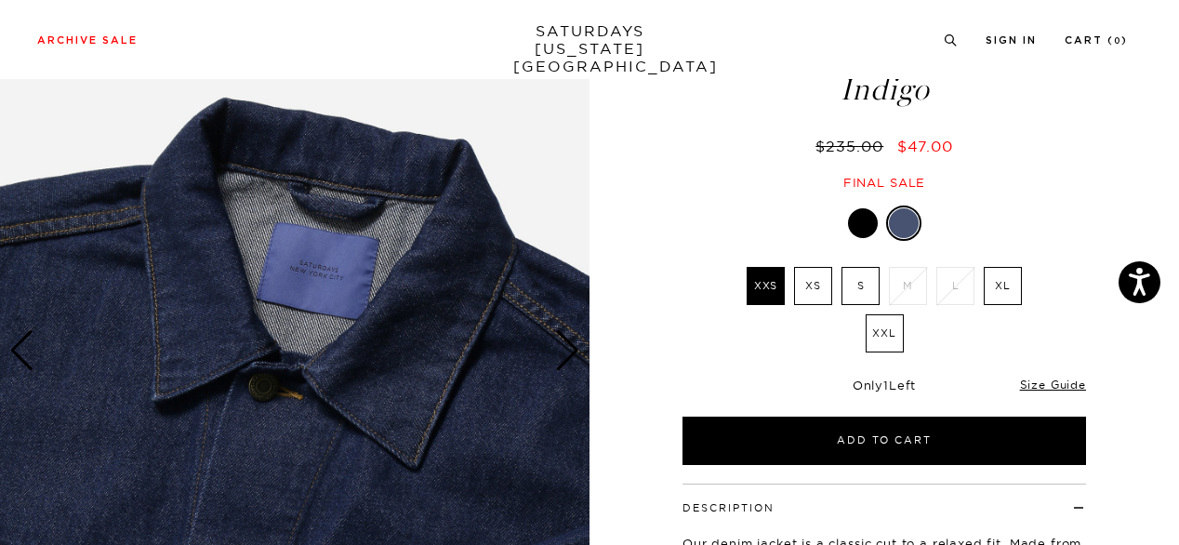
click at [1008, 282] on label "XL" at bounding box center [1003, 286] width 38 height 38
click at [0, 0] on input "XL" at bounding box center [0, 0] width 0 height 0
click at [1047, 386] on link "Size Guide" at bounding box center [1053, 384] width 66 height 14
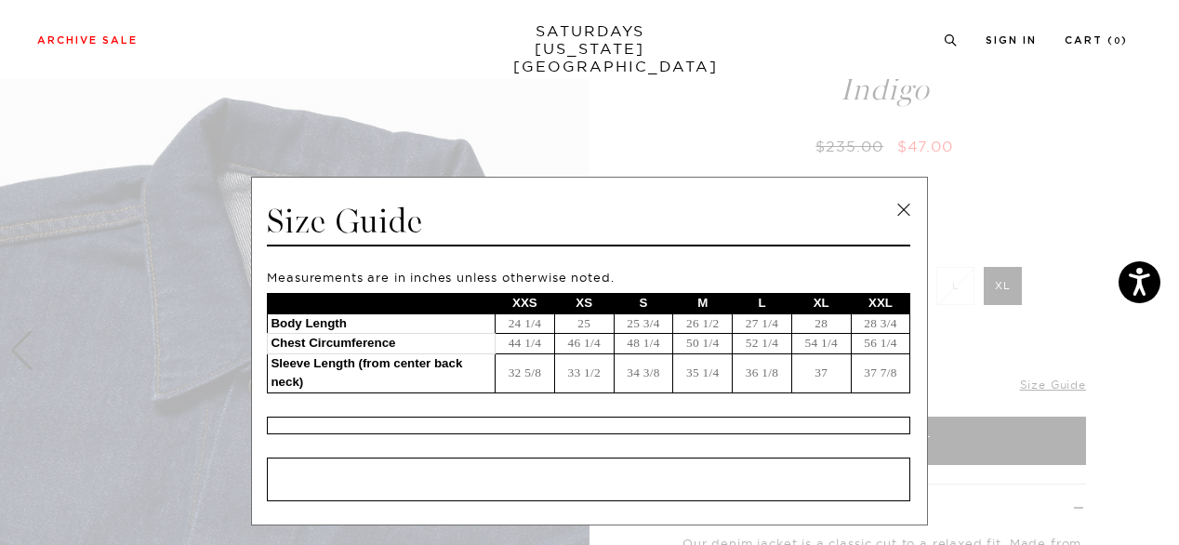
click at [1040, 204] on span at bounding box center [582, 272] width 1165 height 545
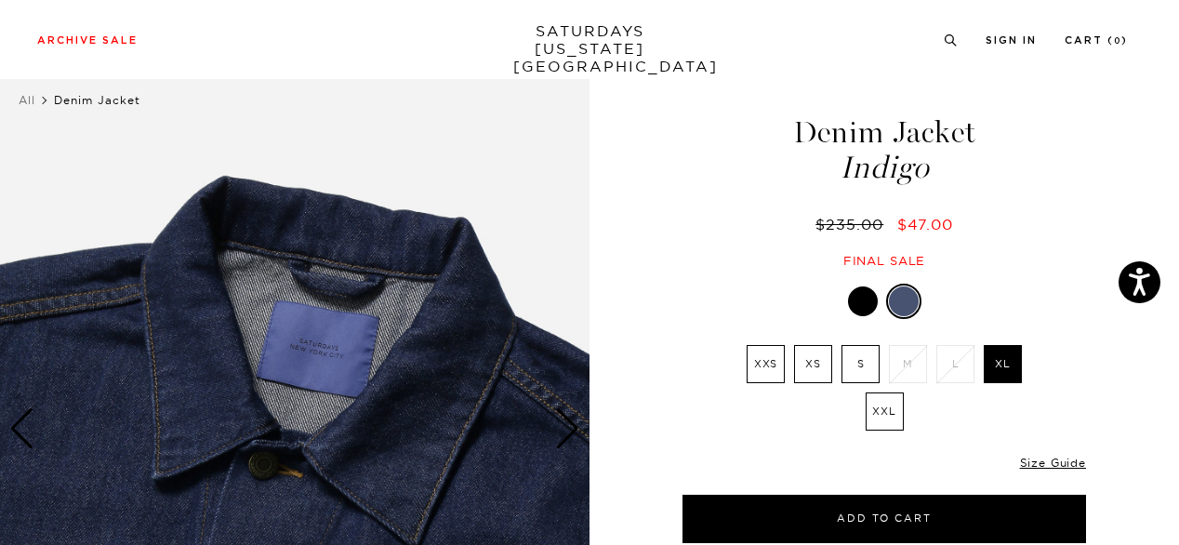
scroll to position [37, 0]
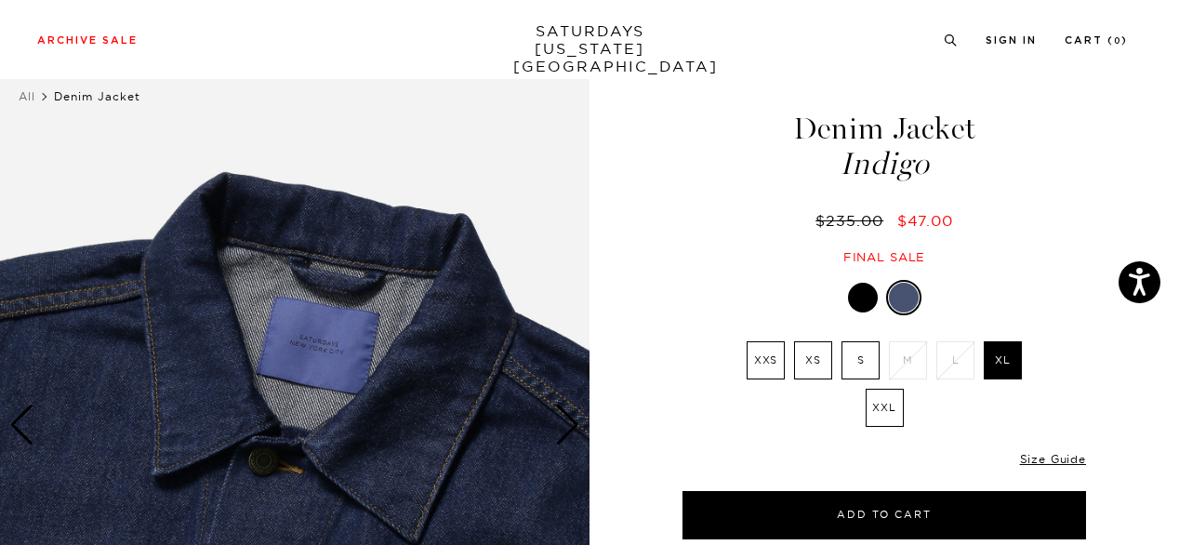
click at [863, 295] on div at bounding box center [863, 298] width 30 height 30
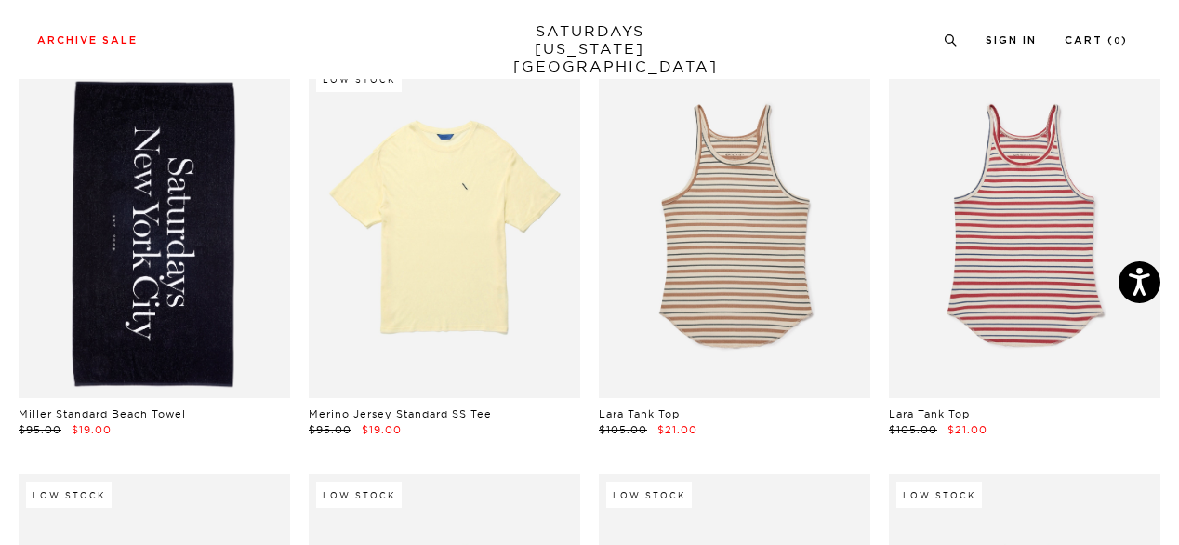
scroll to position [4405, 0]
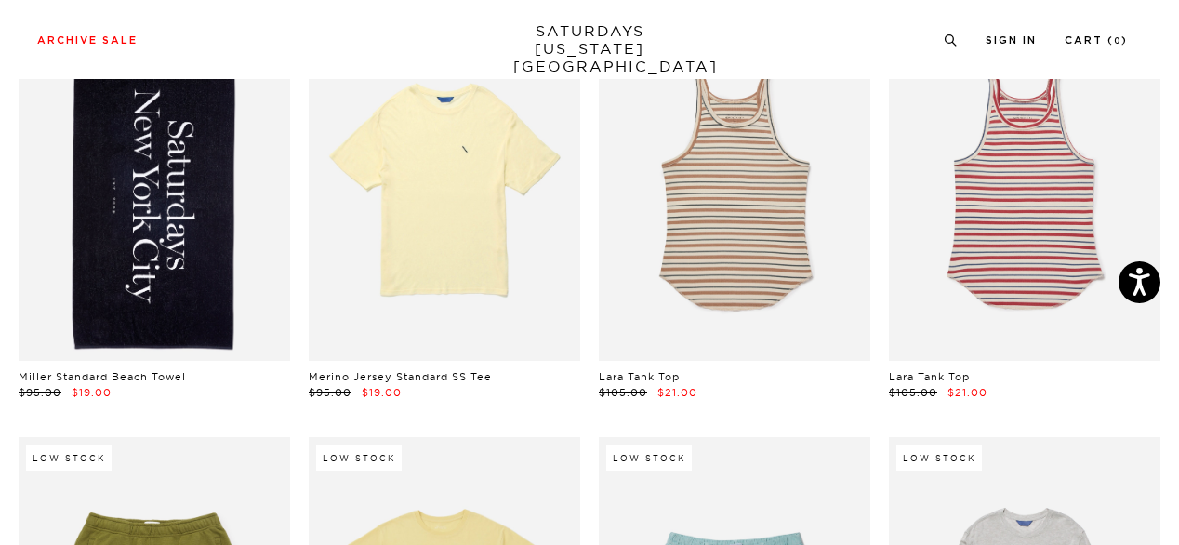
drag, startPoint x: 424, startPoint y: 368, endPoint x: 363, endPoint y: 375, distance: 60.8
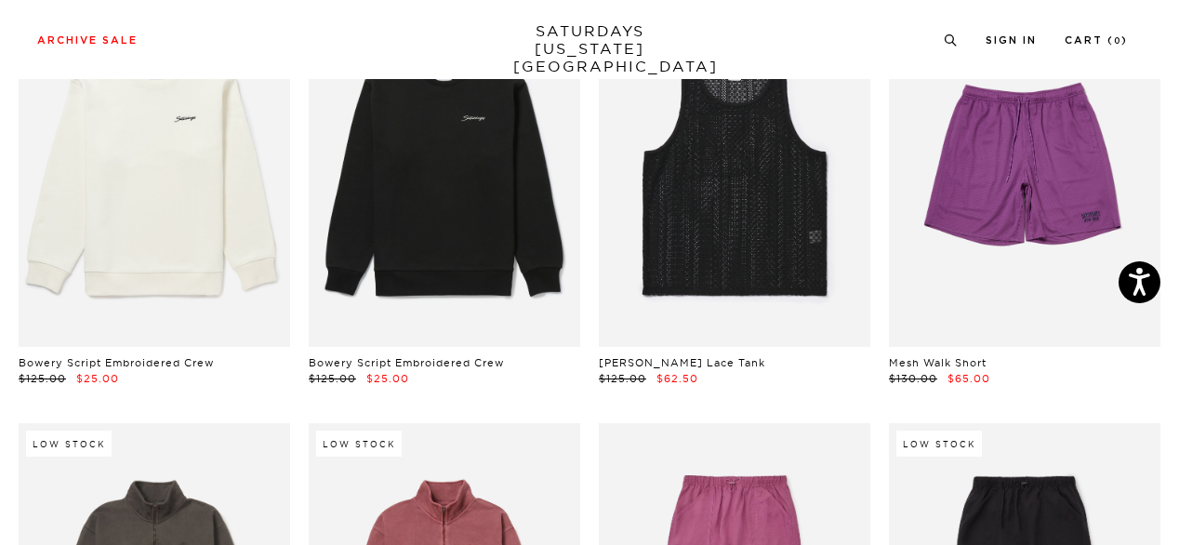
scroll to position [6459, 0]
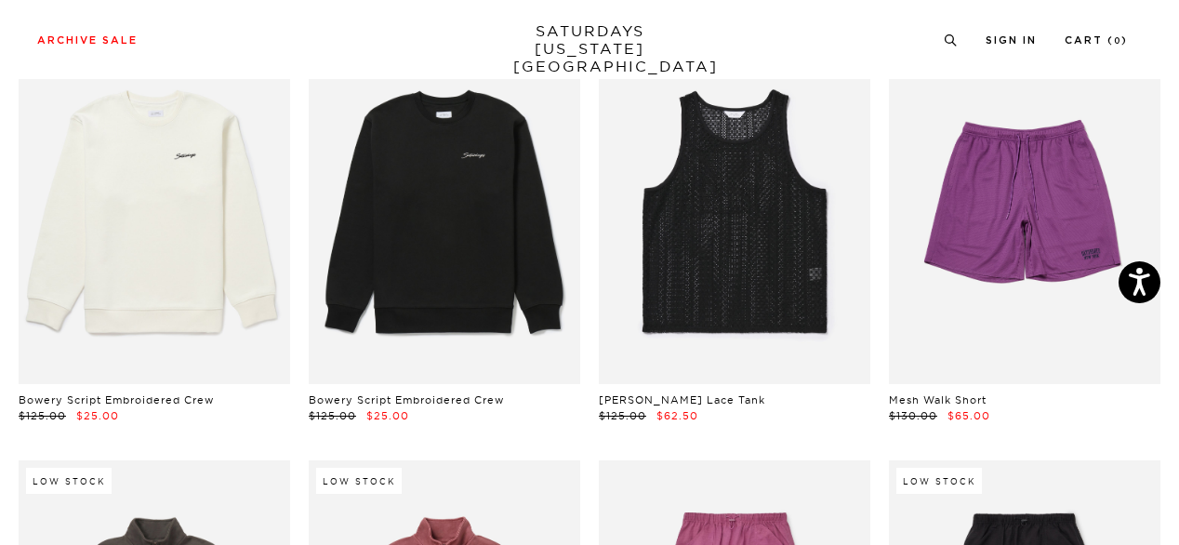
drag, startPoint x: 167, startPoint y: 406, endPoint x: 123, endPoint y: 394, distance: 46.2
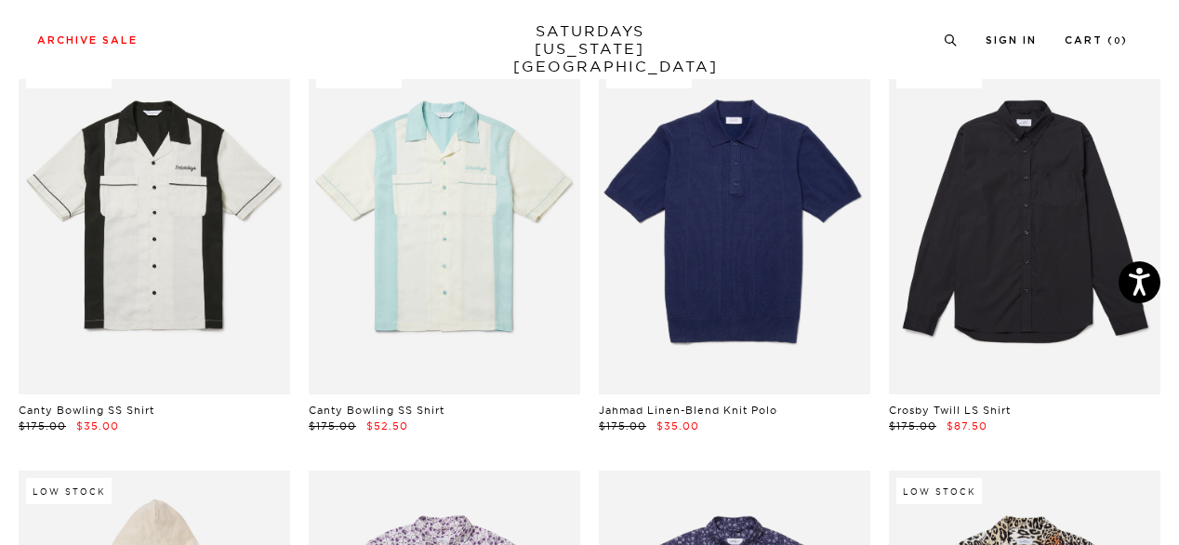
scroll to position [13510, 0]
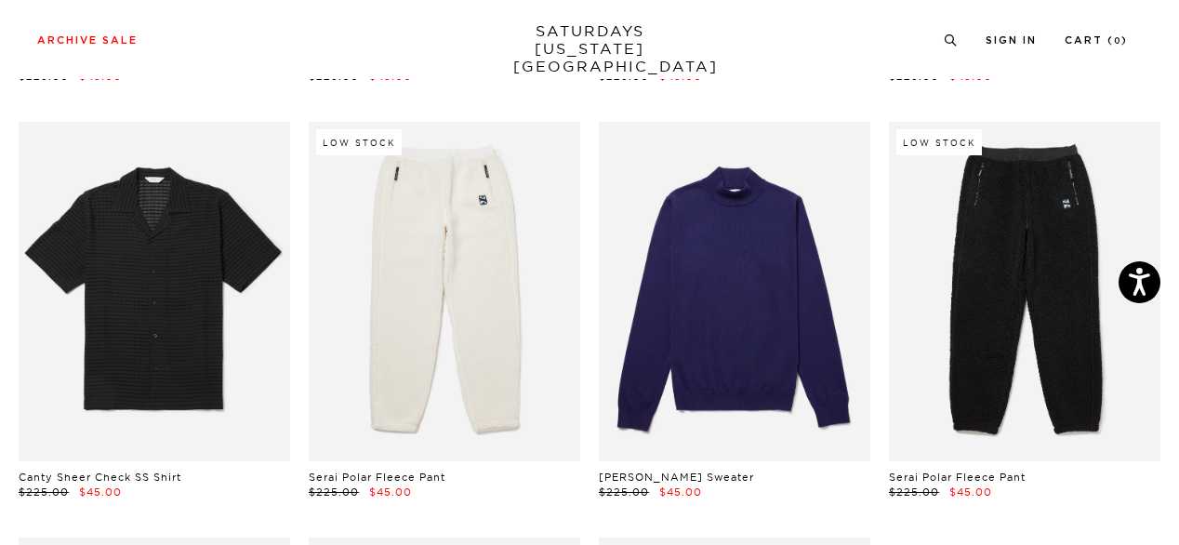
scroll to position [19347, 0]
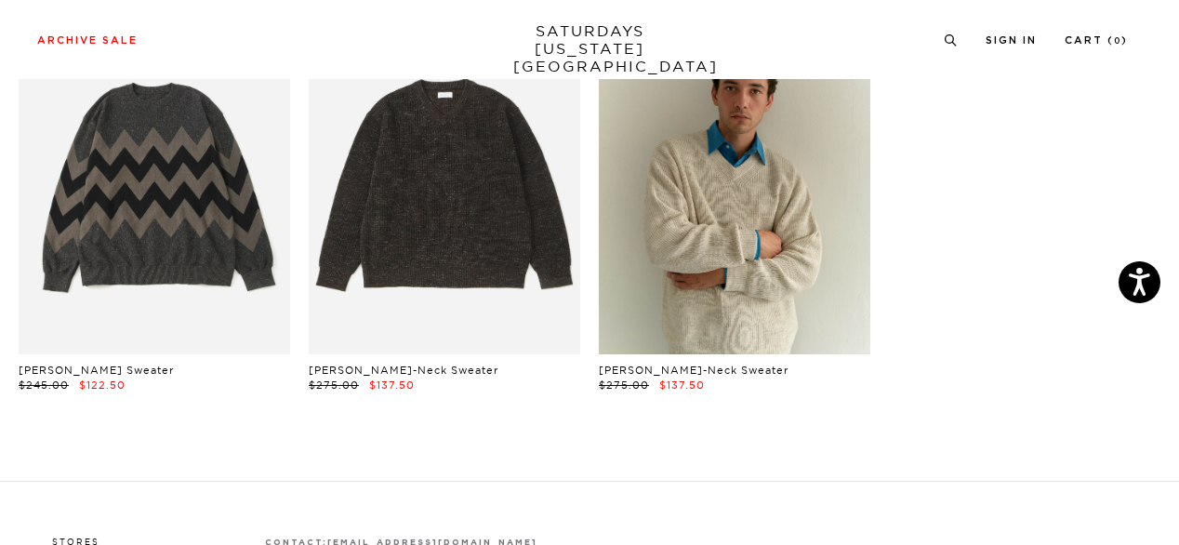
scroll to position [28937, 0]
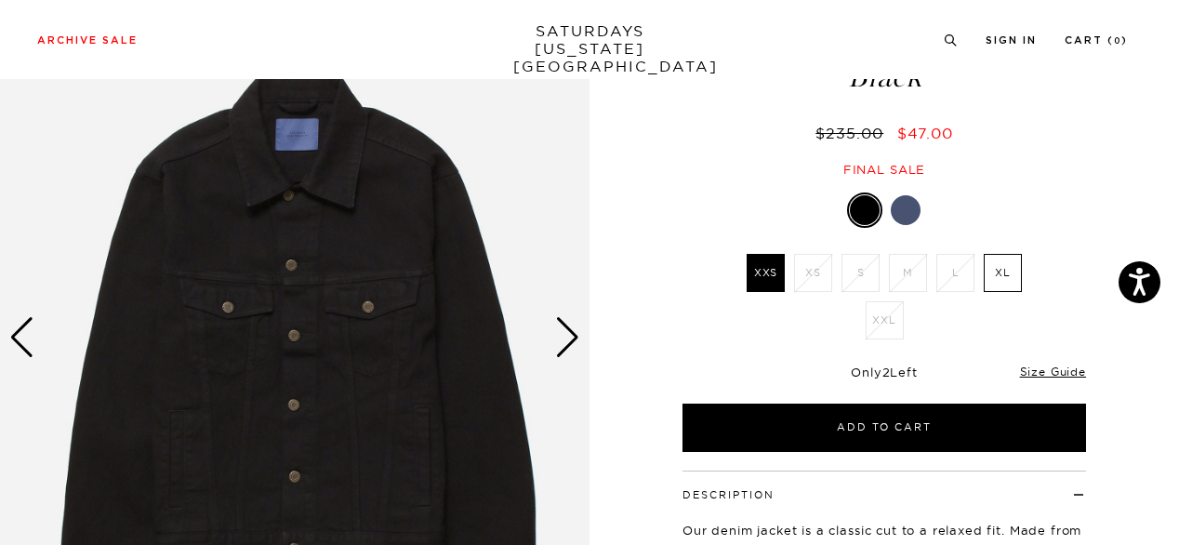
scroll to position [149, 0]
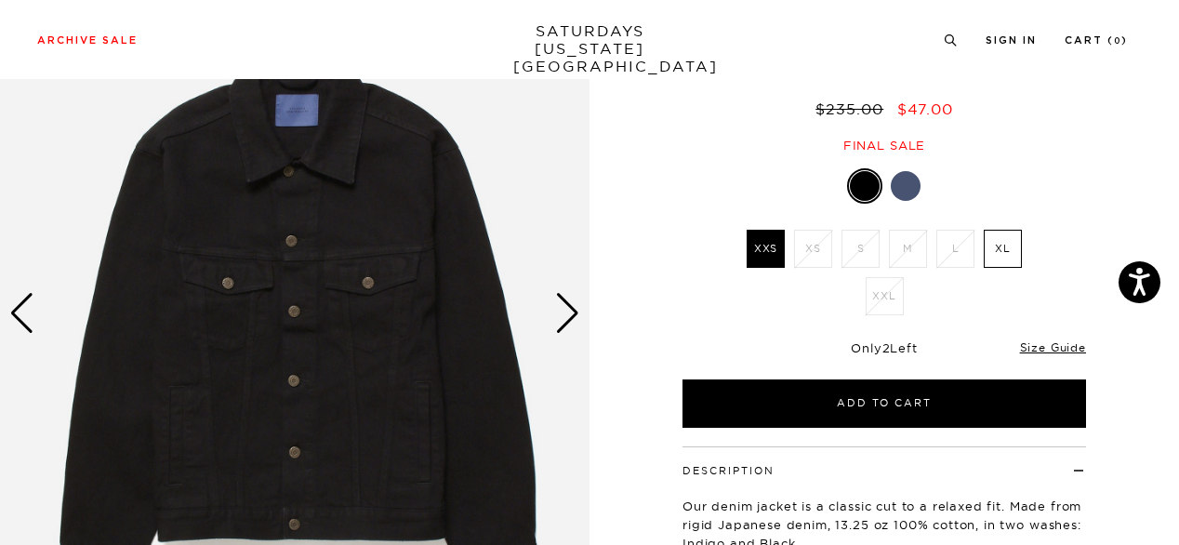
click at [574, 314] on div "Next slide" at bounding box center [567, 313] width 25 height 41
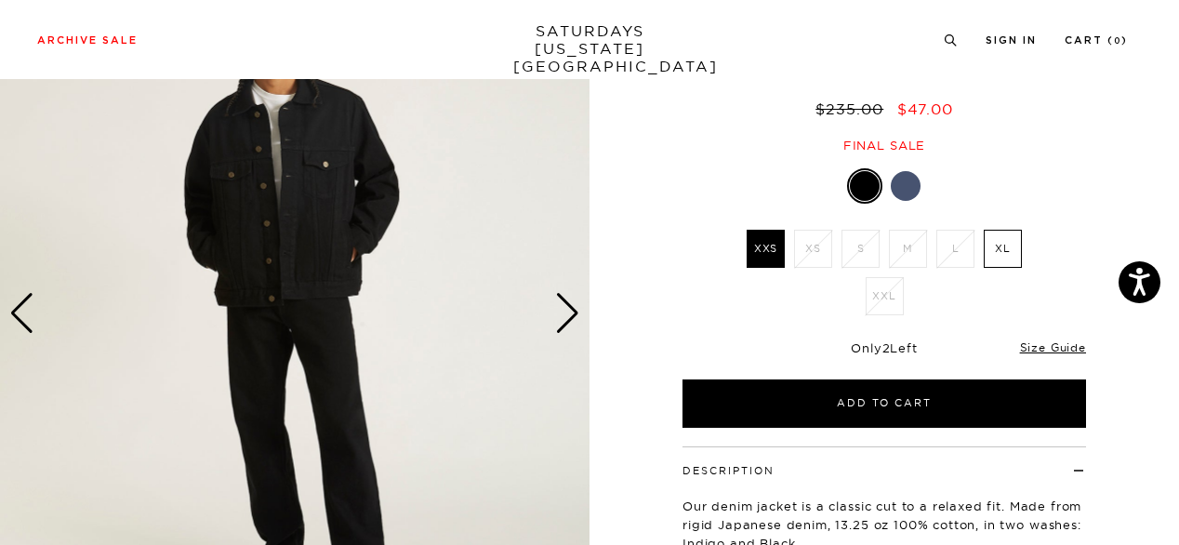
click at [574, 314] on div "Next slide" at bounding box center [567, 313] width 25 height 41
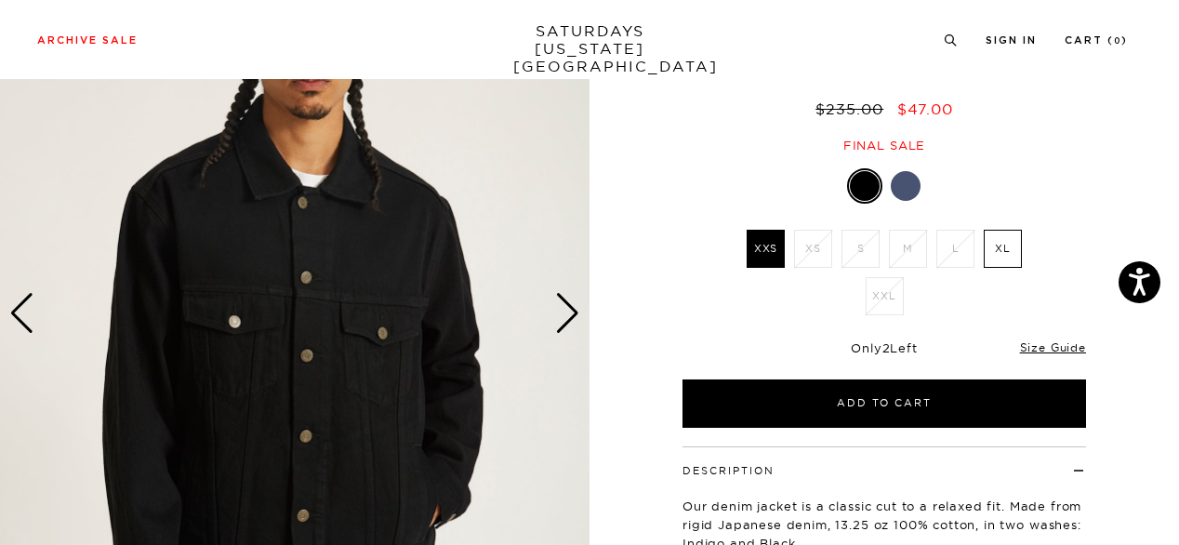
click at [574, 314] on div "Next slide" at bounding box center [567, 313] width 25 height 41
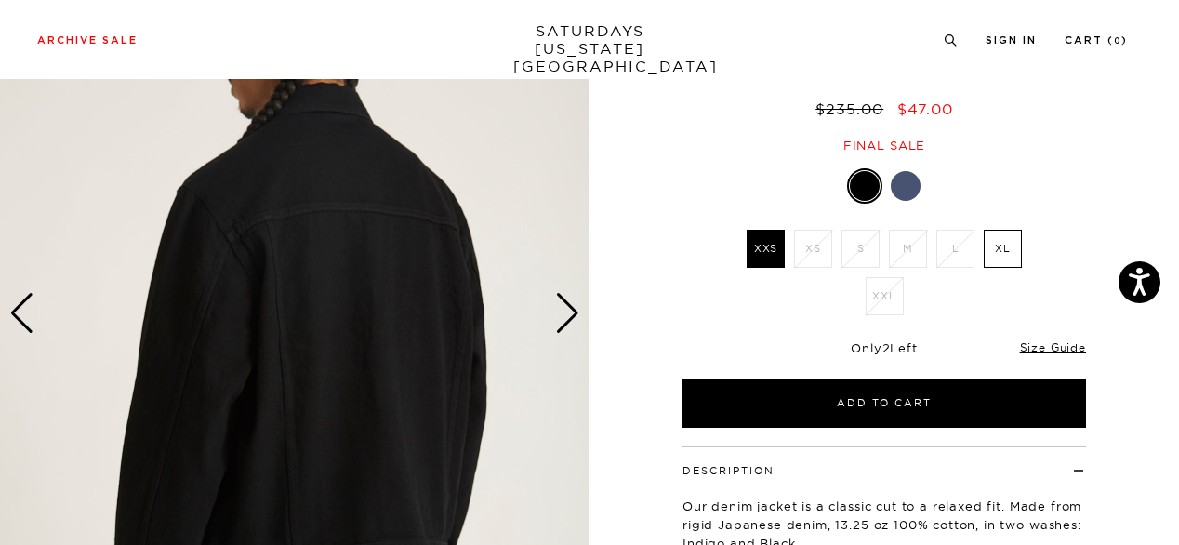
click at [574, 314] on div "Next slide" at bounding box center [567, 313] width 25 height 41
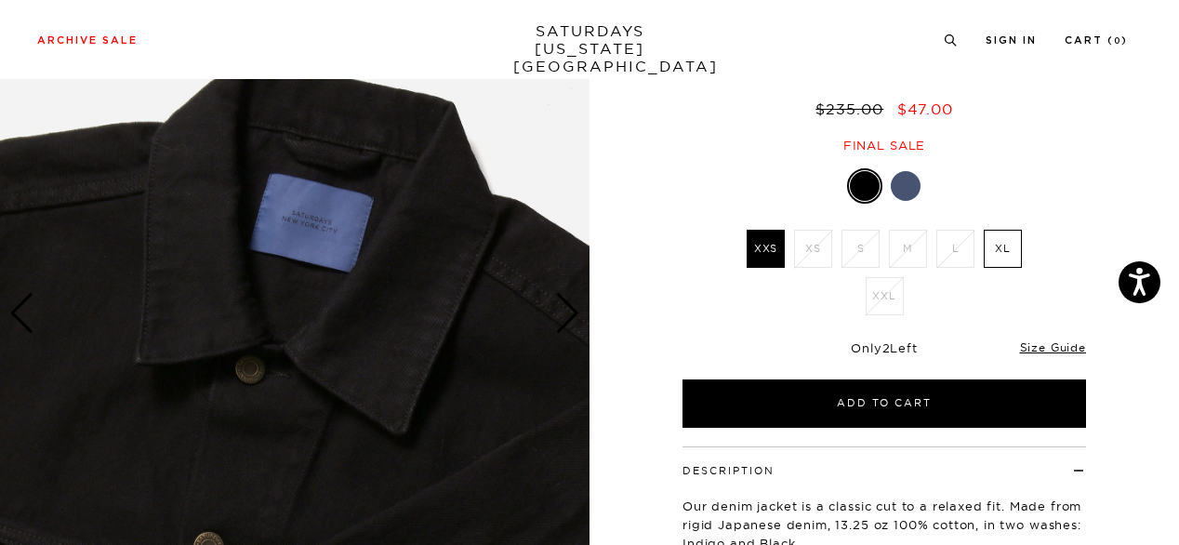
click at [574, 314] on div "Next slide" at bounding box center [567, 313] width 25 height 41
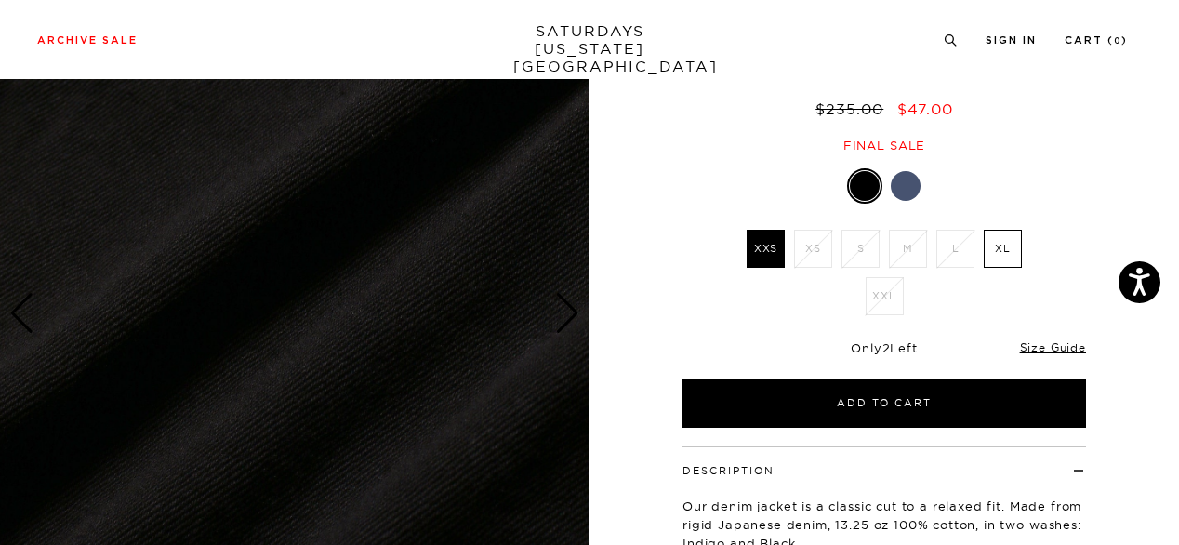
click at [574, 314] on div "Next slide" at bounding box center [567, 313] width 25 height 41
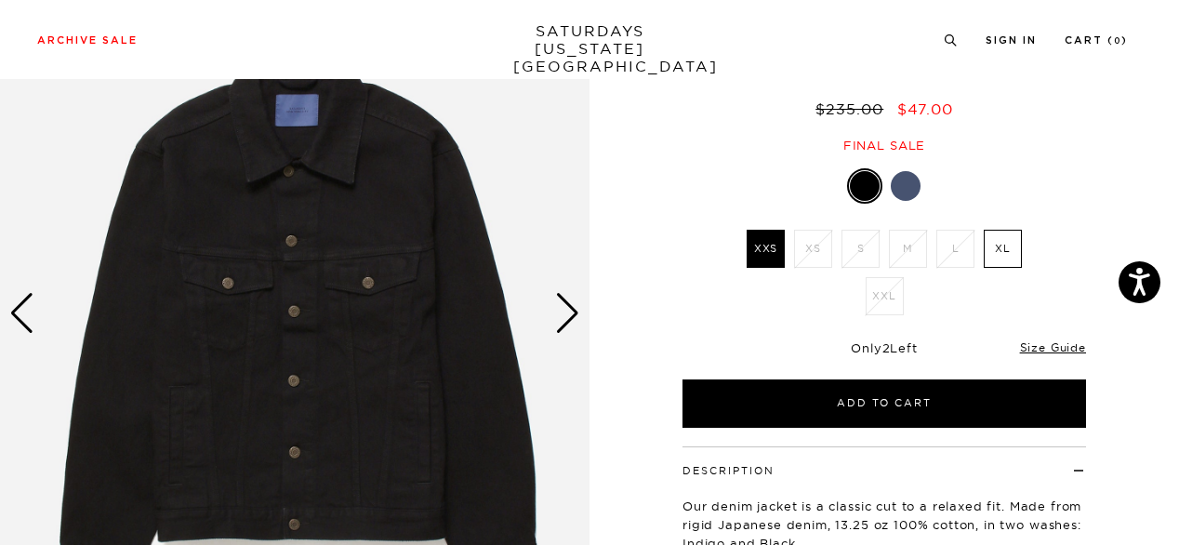
click at [574, 314] on div "Next slide" at bounding box center [567, 313] width 25 height 41
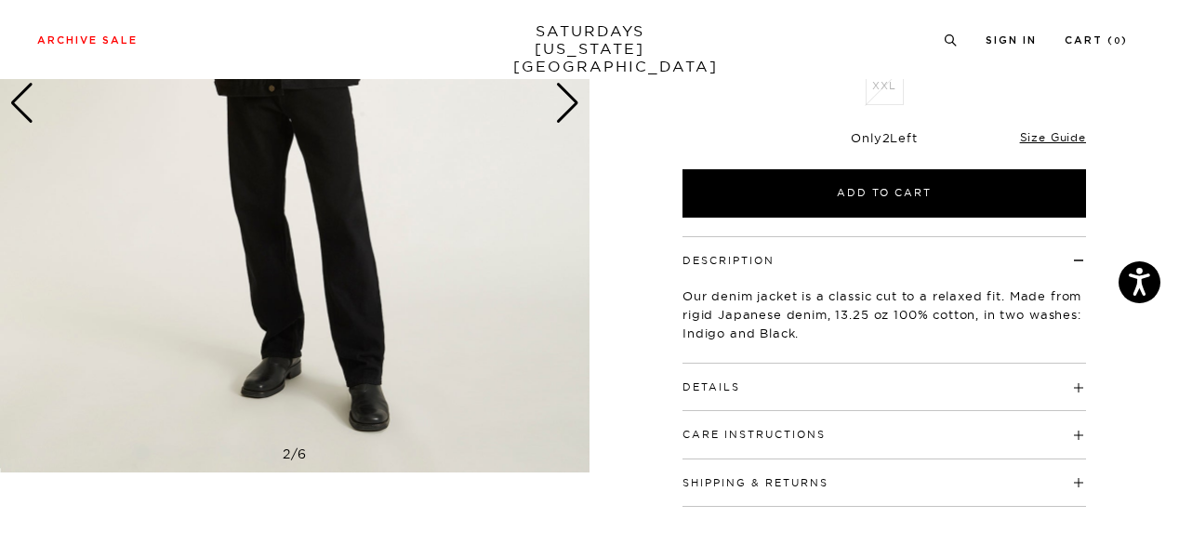
scroll to position [404, 0]
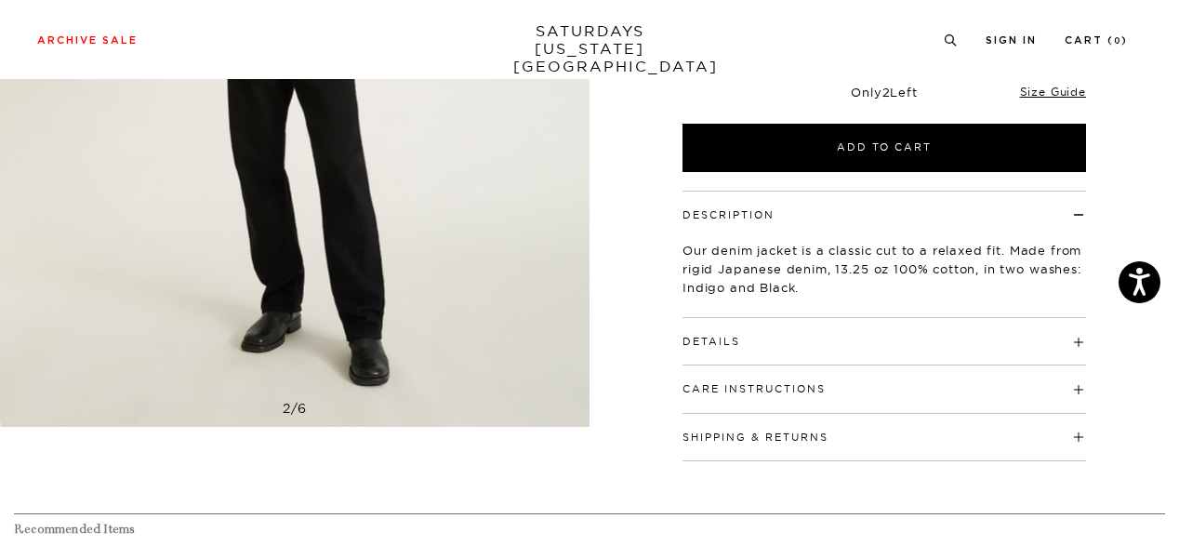
click at [998, 333] on h4 "Details" at bounding box center [883, 333] width 403 height 31
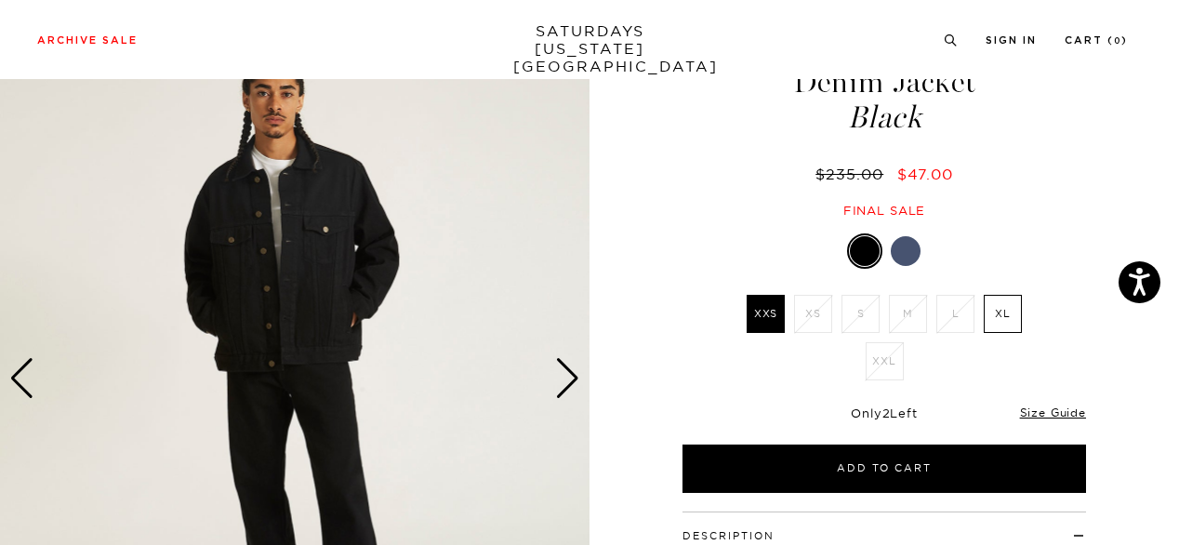
scroll to position [241, 0]
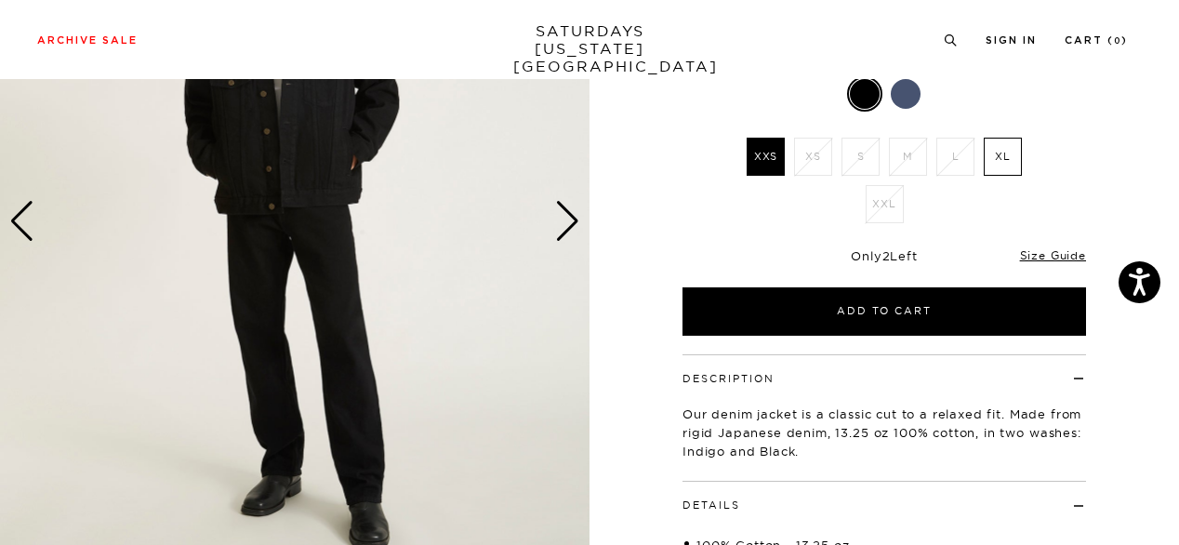
click at [905, 94] on div at bounding box center [906, 94] width 30 height 30
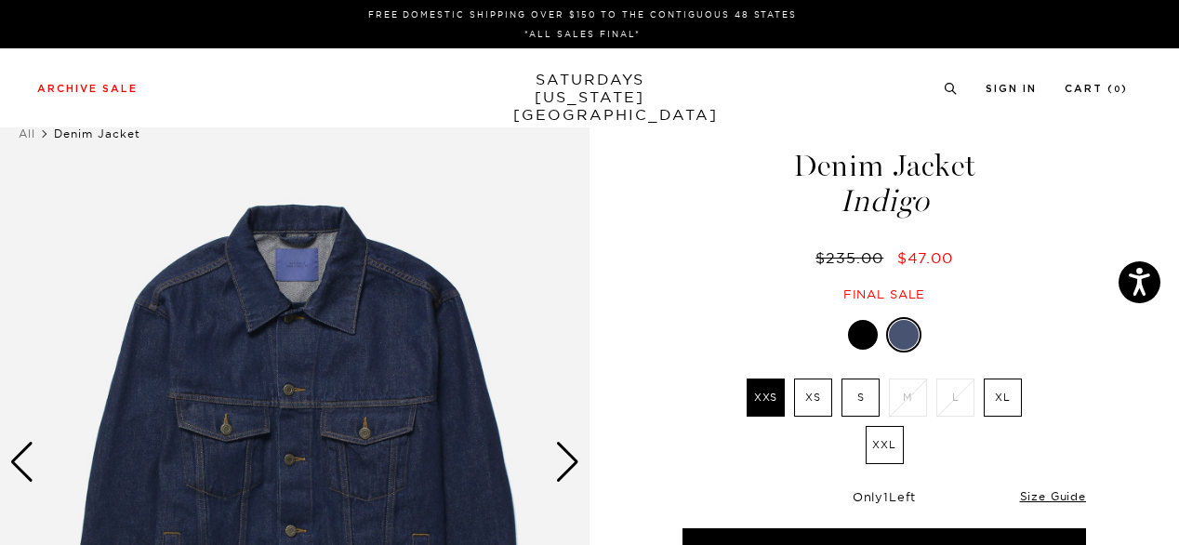
click at [577, 460] on div "Next slide" at bounding box center [567, 462] width 25 height 41
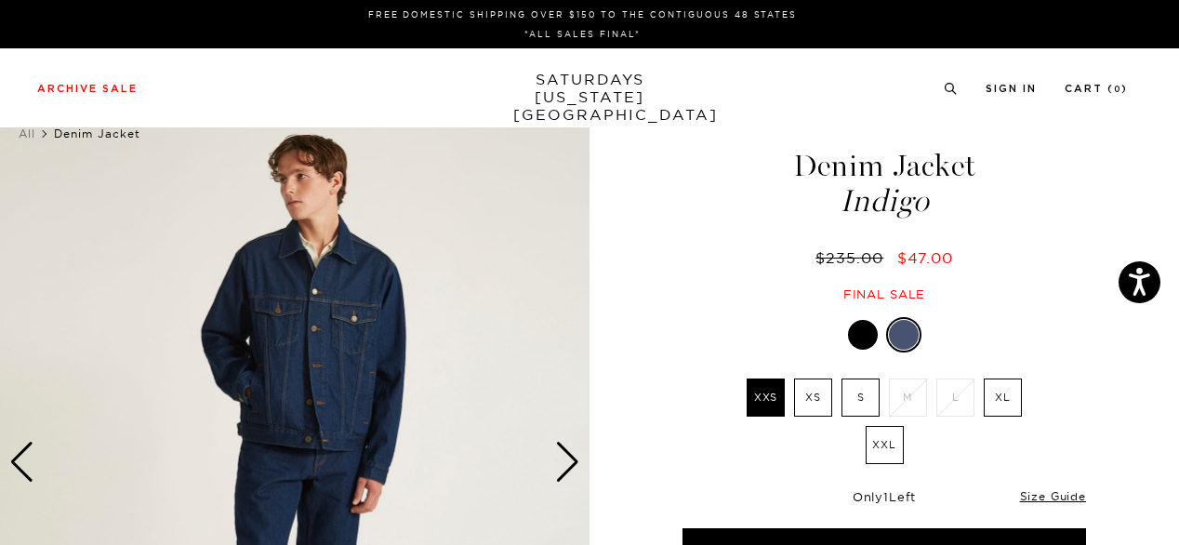
click at [577, 460] on div "Next slide" at bounding box center [567, 462] width 25 height 41
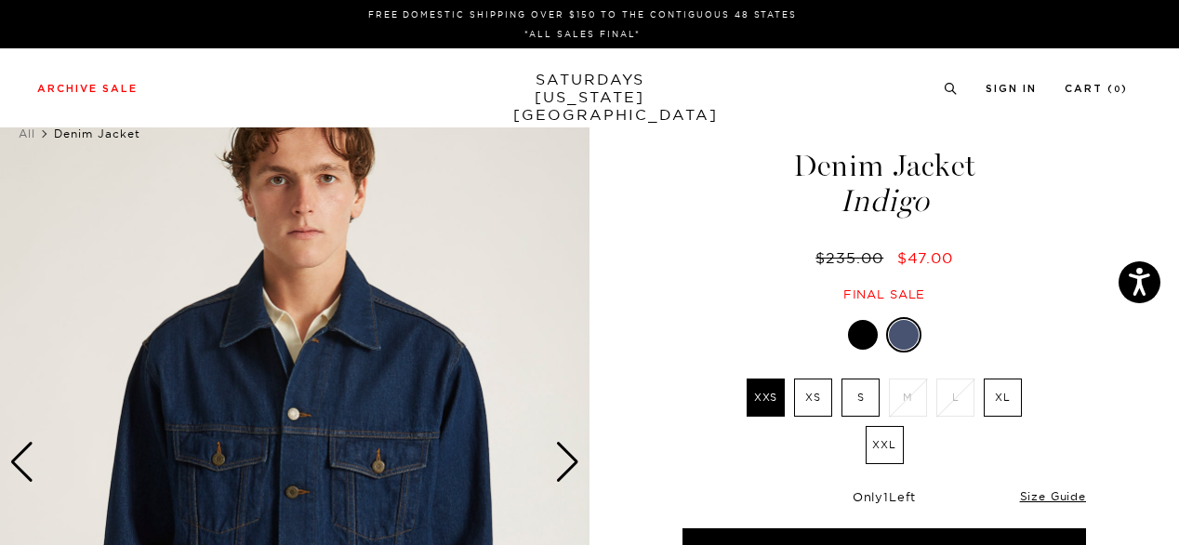
click at [852, 341] on div at bounding box center [863, 335] width 30 height 30
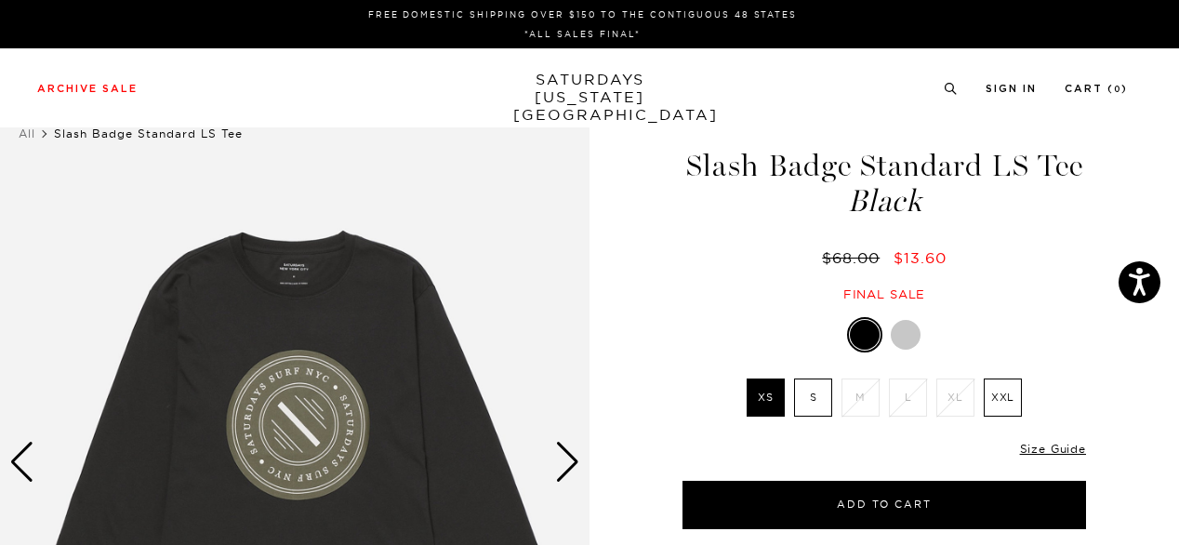
click at [913, 335] on div at bounding box center [906, 335] width 30 height 30
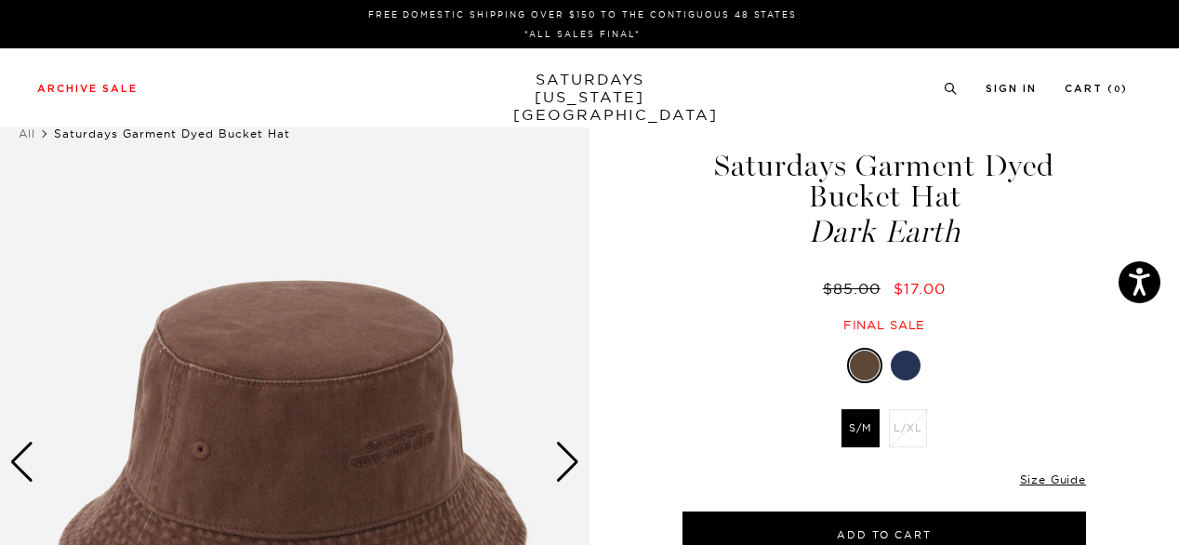
click at [913, 365] on div at bounding box center [906, 365] width 30 height 30
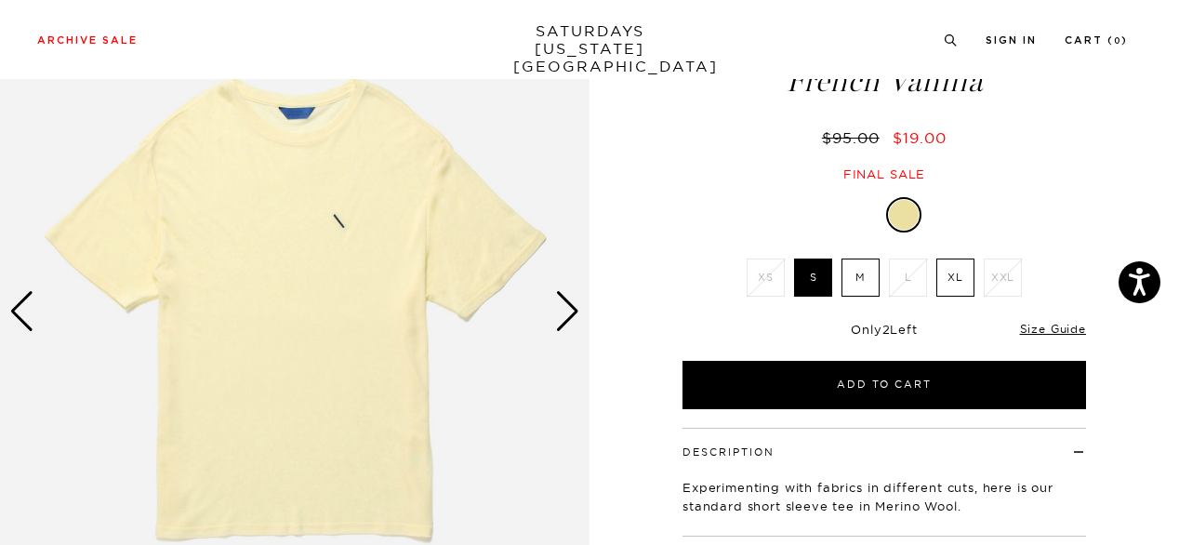
scroll to position [149, 0]
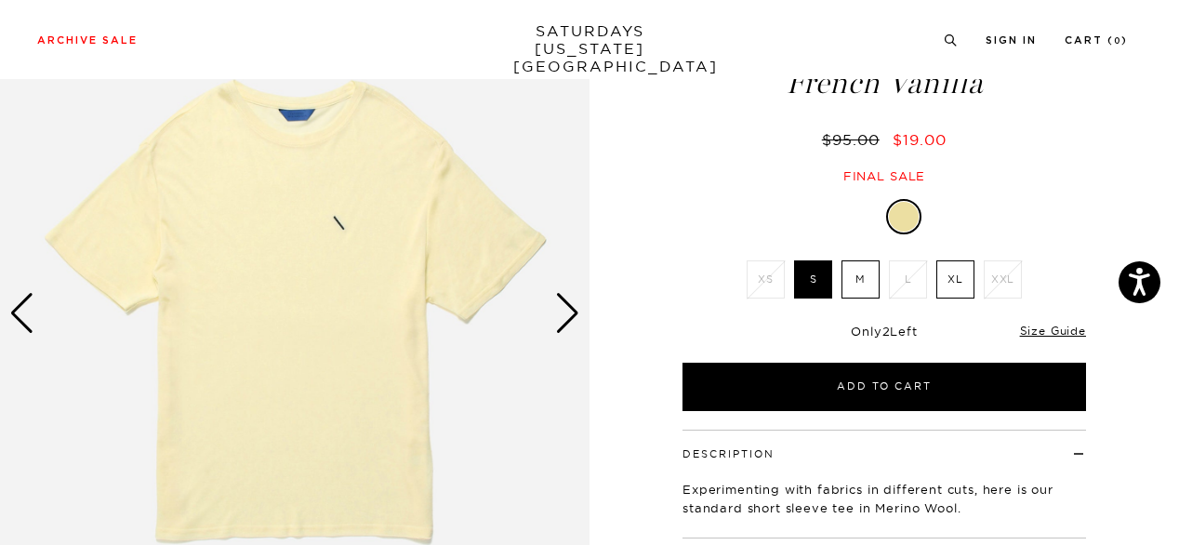
click at [561, 316] on div "Next slide" at bounding box center [567, 313] width 25 height 41
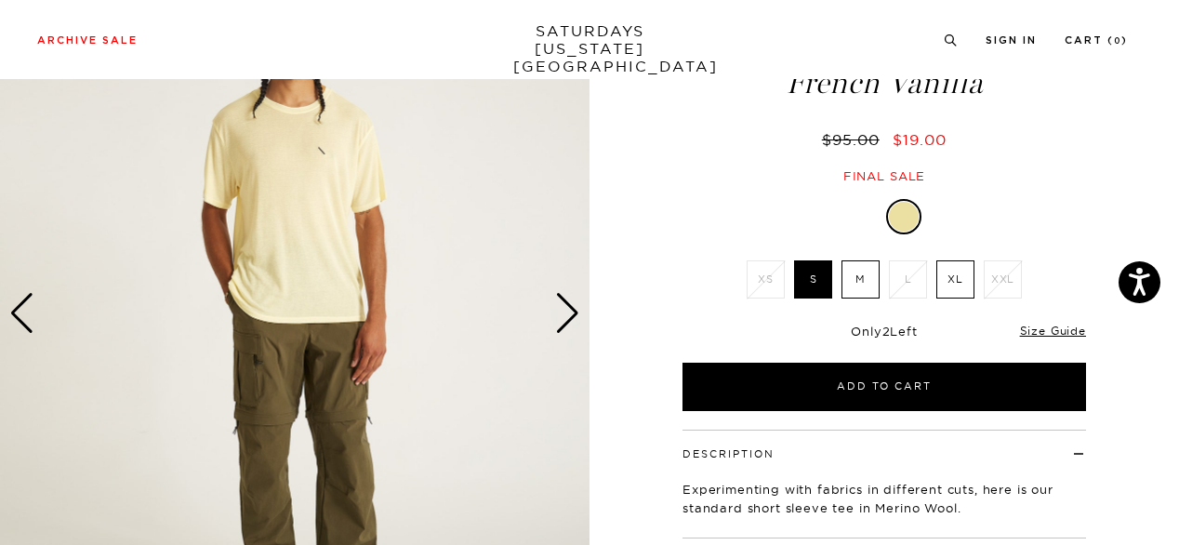
click at [561, 316] on div "Next slide" at bounding box center [567, 313] width 25 height 41
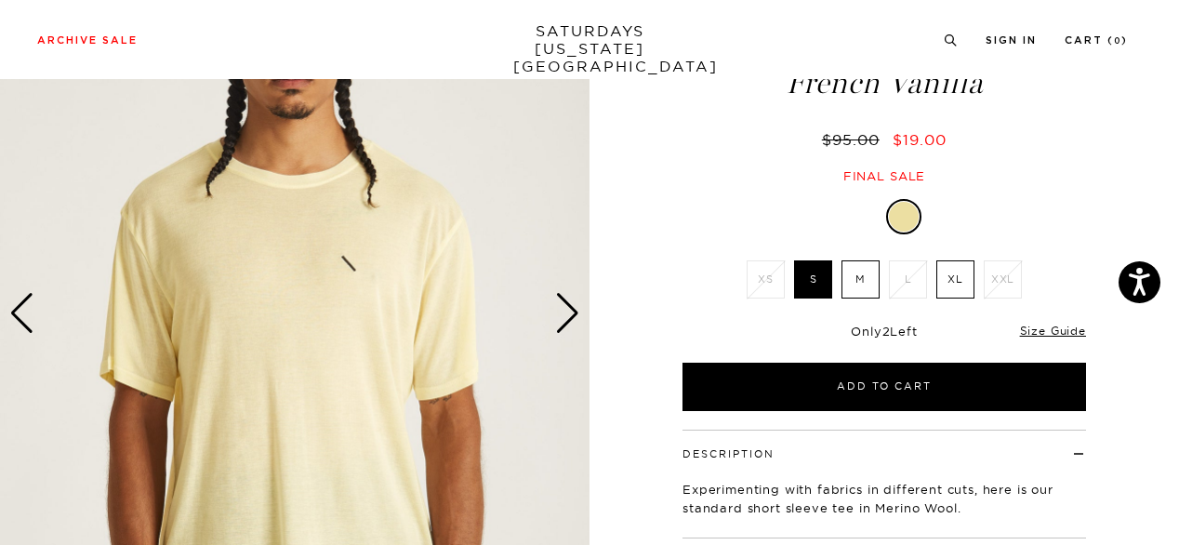
click at [561, 316] on div "Next slide" at bounding box center [567, 313] width 25 height 41
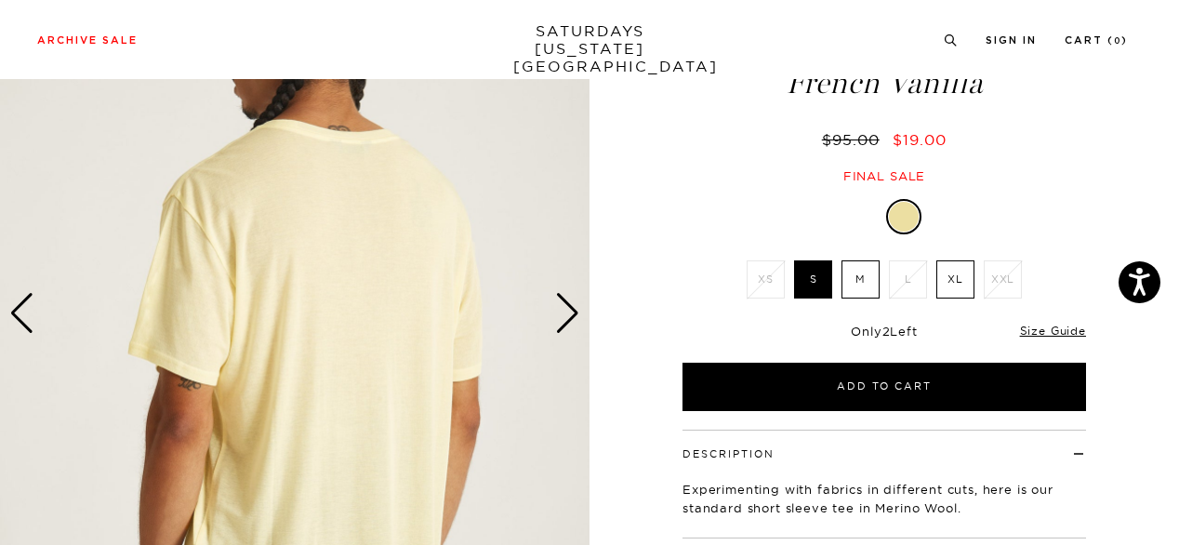
click at [561, 316] on div "Next slide" at bounding box center [567, 313] width 25 height 41
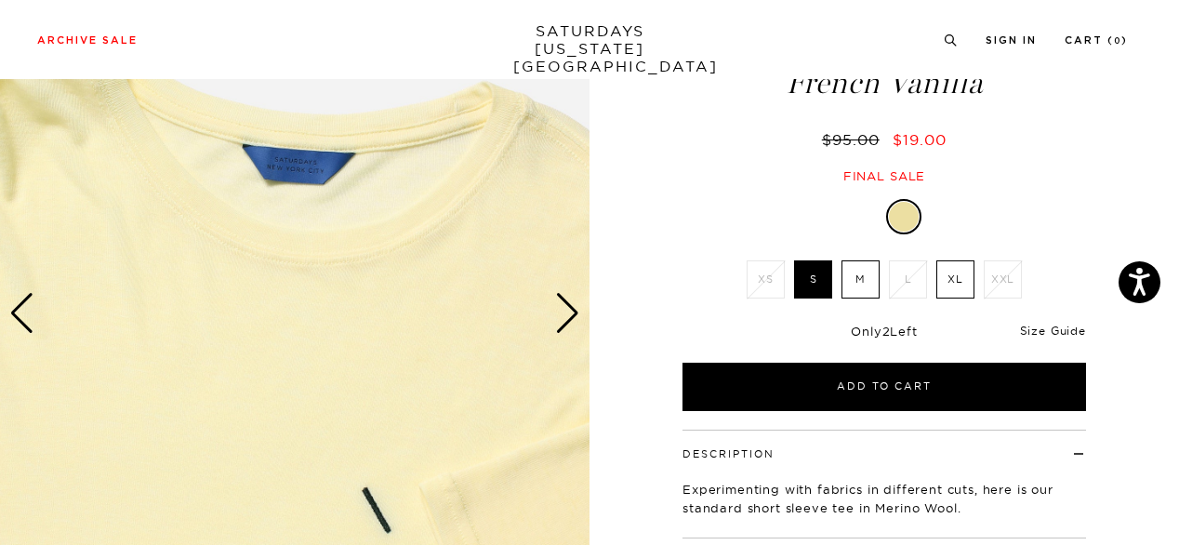
click at [1068, 326] on link "Size Guide" at bounding box center [1053, 331] width 66 height 14
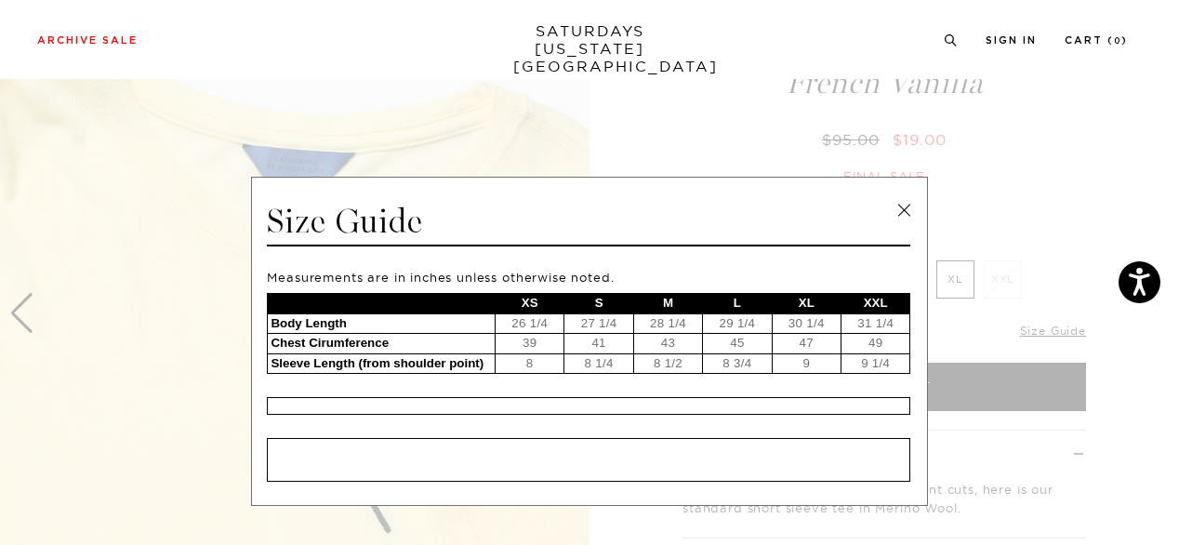
click at [905, 205] on link at bounding box center [904, 210] width 28 height 28
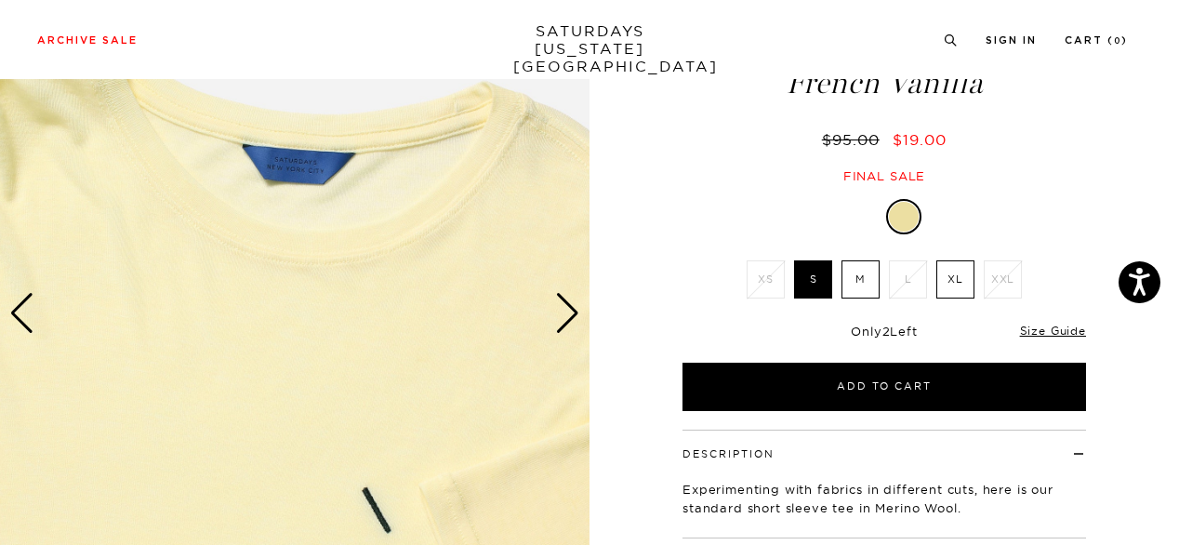
click at [958, 284] on label "XL" at bounding box center [955, 279] width 38 height 38
click at [0, 0] on input "XL" at bounding box center [0, 0] width 0 height 0
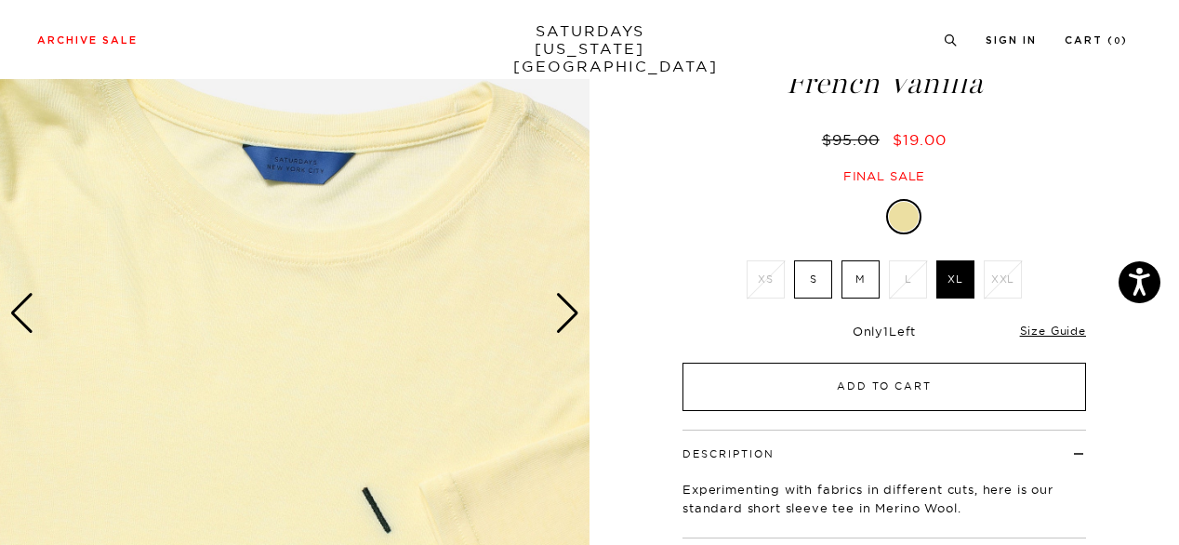
click at [961, 376] on button "Add to Cart" at bounding box center [883, 387] width 403 height 48
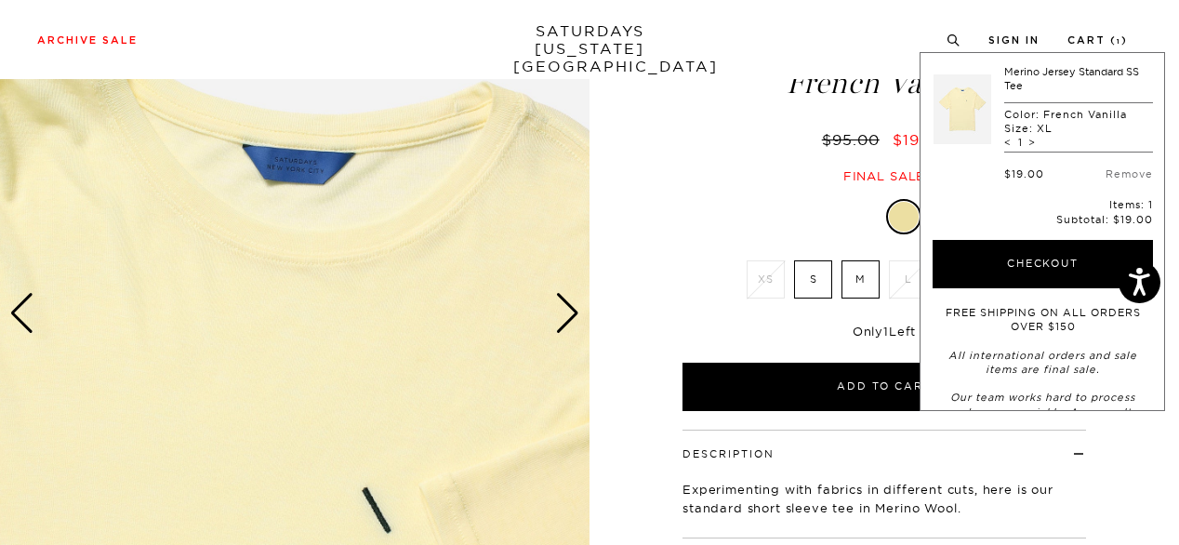
click at [756, 45] on div "Archive Sale Men's Tees Shirts Shorts Swim Knitwear Pants Sweats" at bounding box center [582, 39] width 1090 height 17
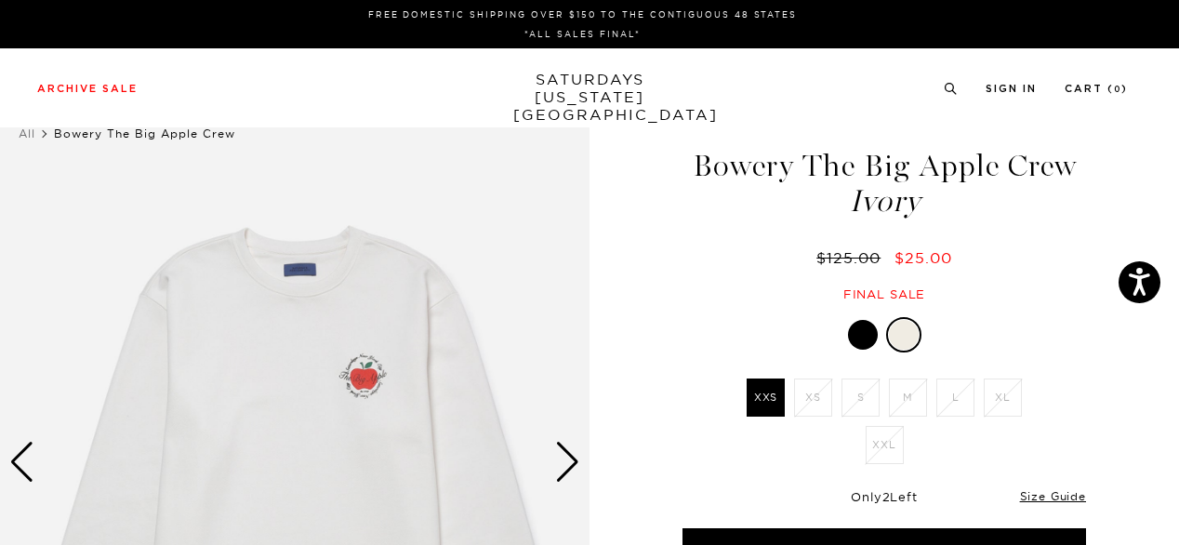
click at [907, 331] on div at bounding box center [904, 335] width 30 height 30
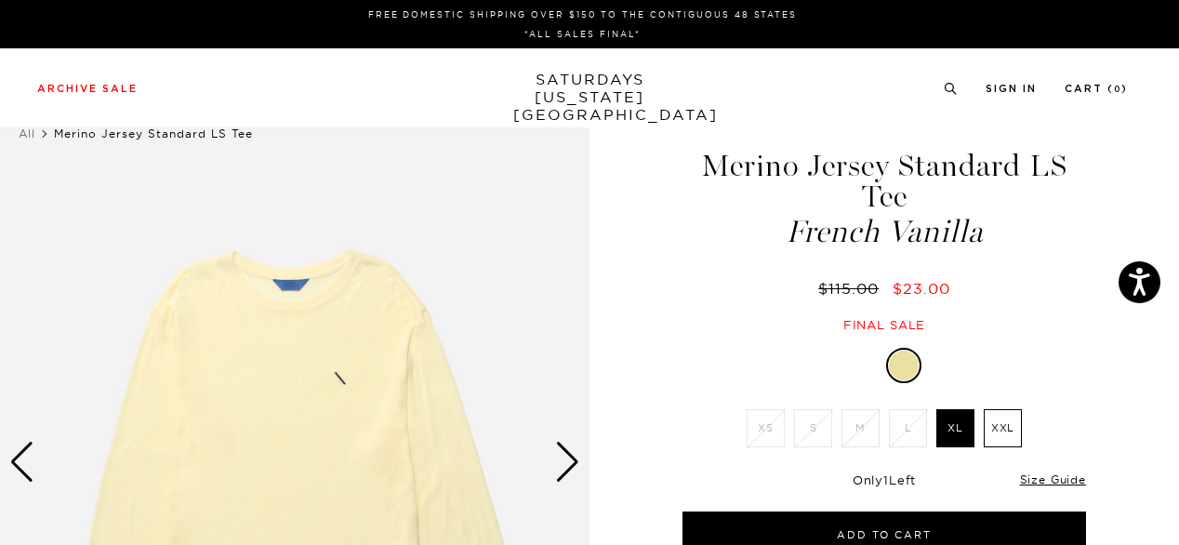
click at [1125, 381] on div "1 / 3 Merino Jersey Standard LS Tee French Vanilla $115.00" at bounding box center [589, 462] width 1179 height 737
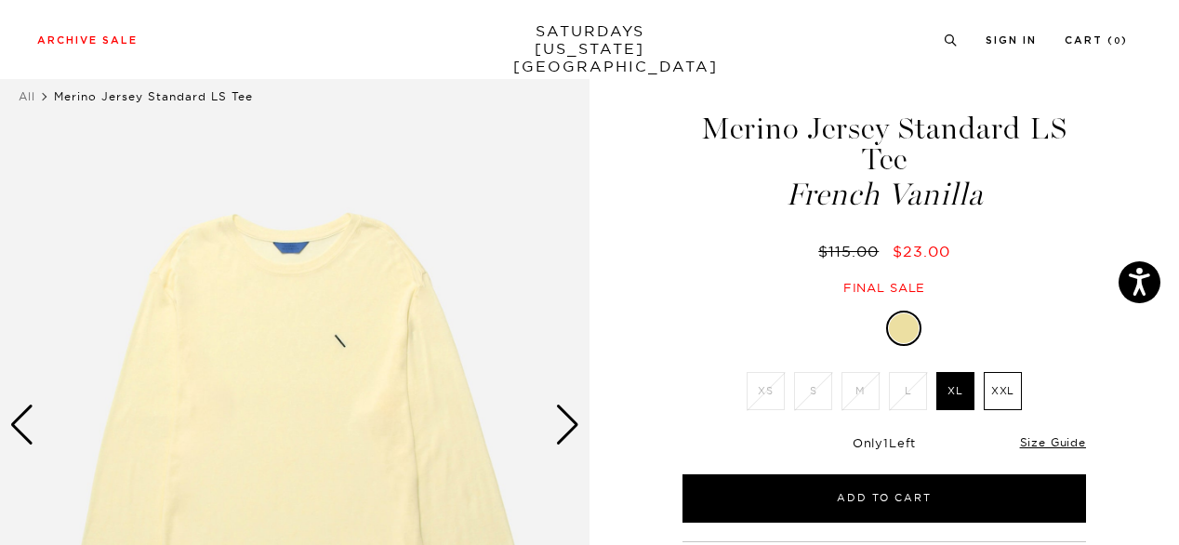
click at [571, 430] on div "Next slide" at bounding box center [567, 424] width 25 height 41
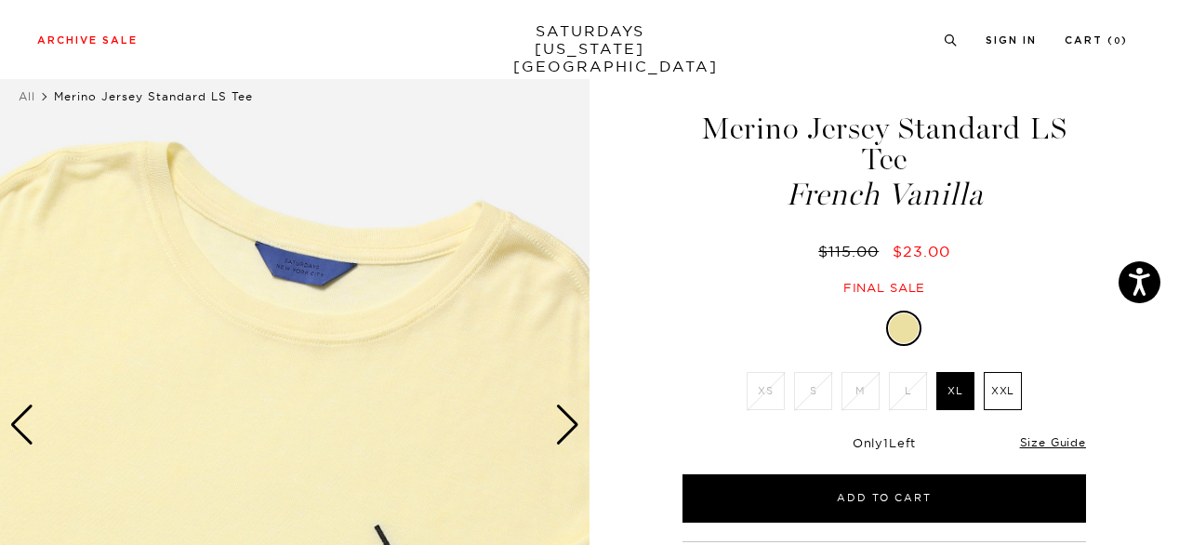
click at [571, 430] on div "Next slide" at bounding box center [567, 424] width 25 height 41
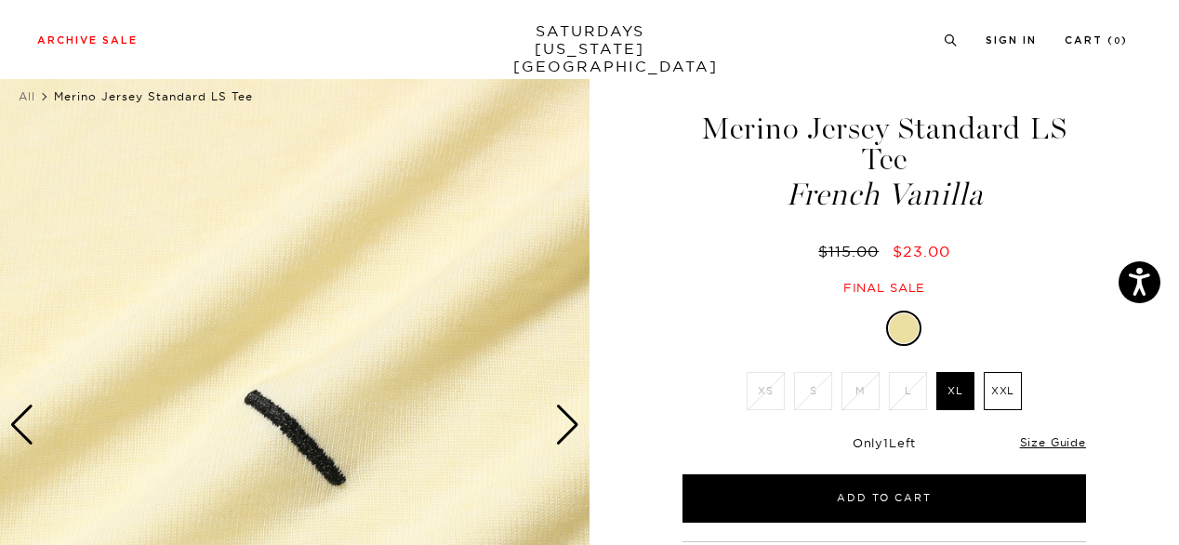
click at [571, 430] on div "Next slide" at bounding box center [567, 424] width 25 height 41
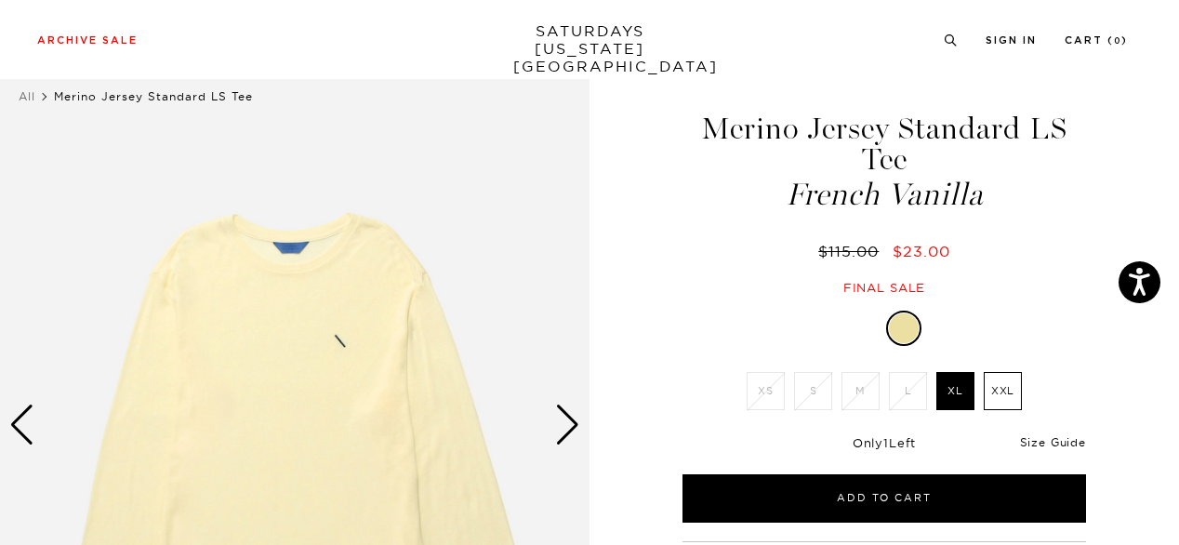
click at [1063, 439] on link "Size Guide" at bounding box center [1053, 442] width 66 height 14
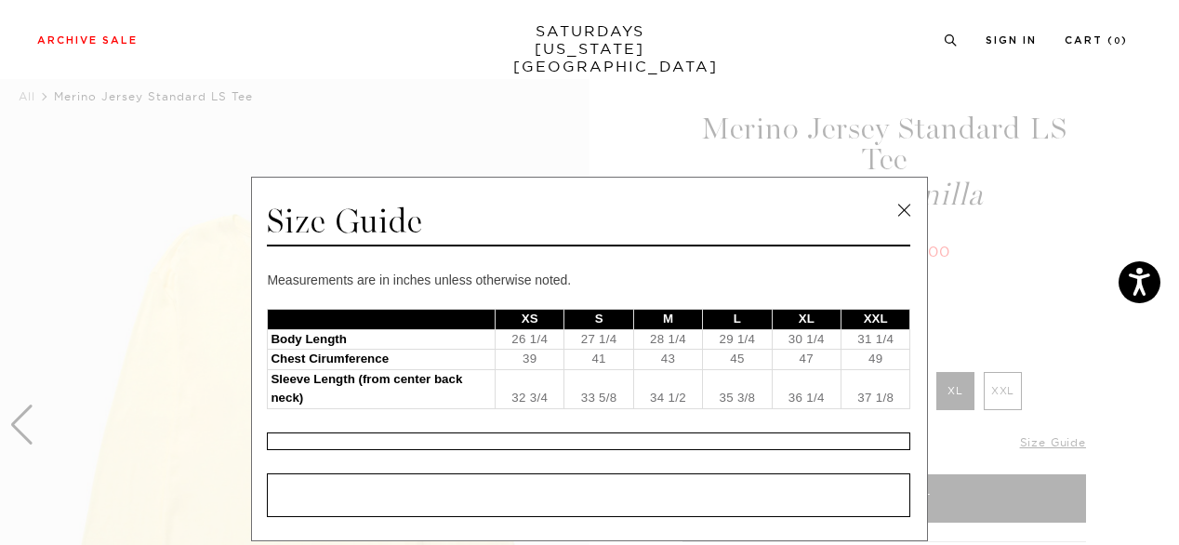
click at [899, 212] on link at bounding box center [904, 210] width 28 height 28
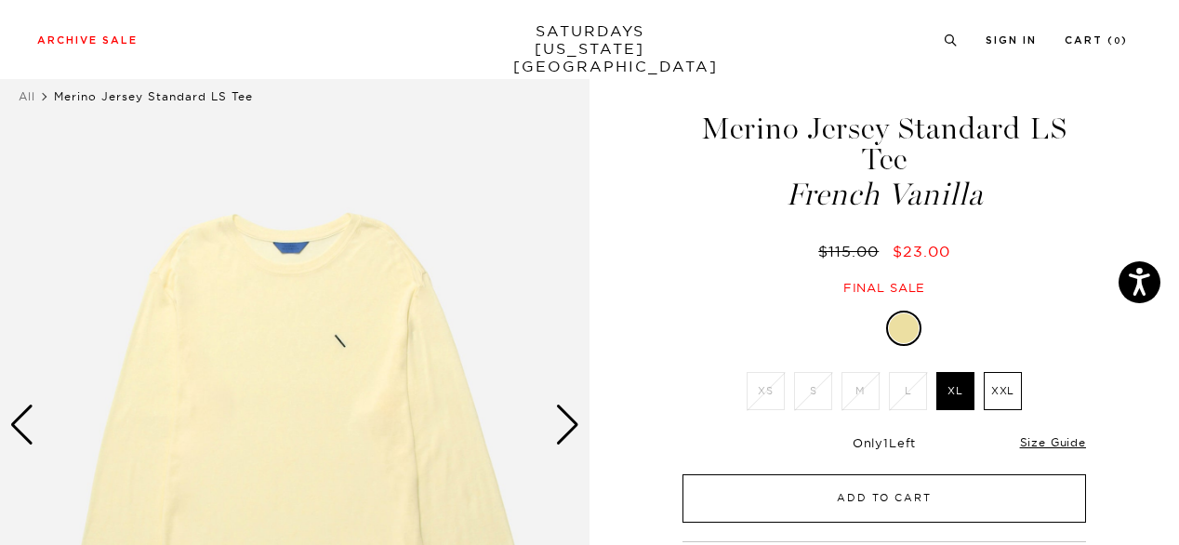
click at [969, 488] on button "Add to Cart" at bounding box center [883, 498] width 403 height 48
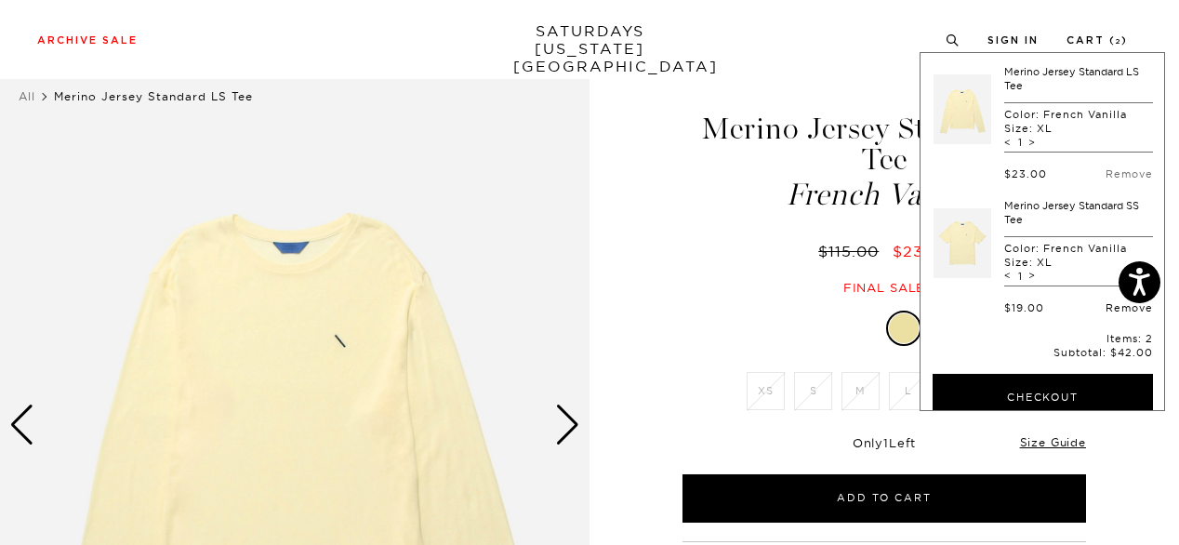
click at [1105, 308] on link "Remove" at bounding box center [1128, 307] width 47 height 13
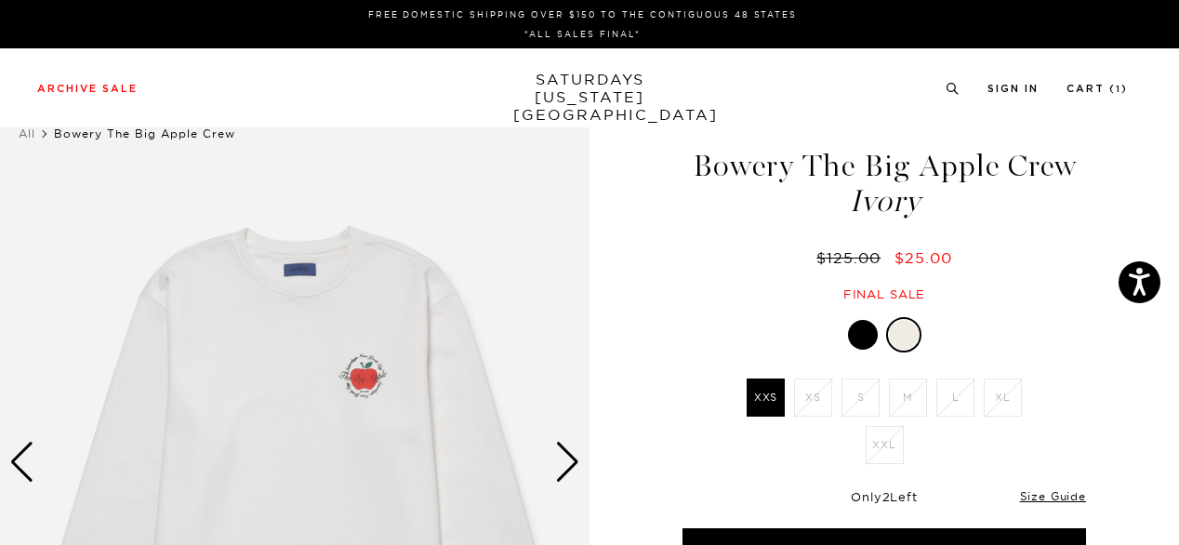
click at [859, 337] on div at bounding box center [863, 335] width 30 height 30
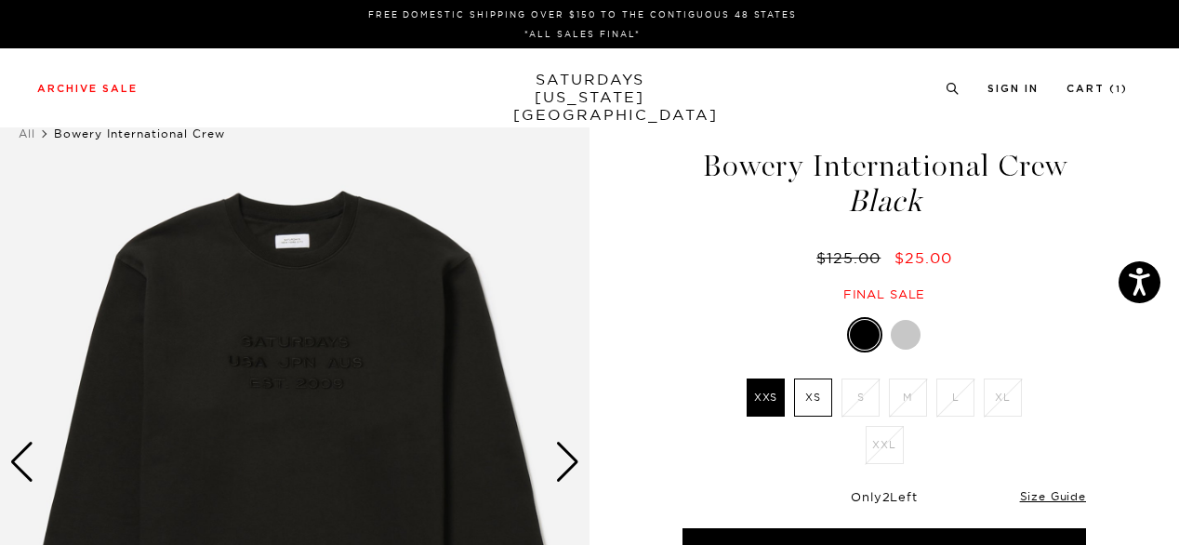
click at [910, 345] on div at bounding box center [906, 335] width 30 height 30
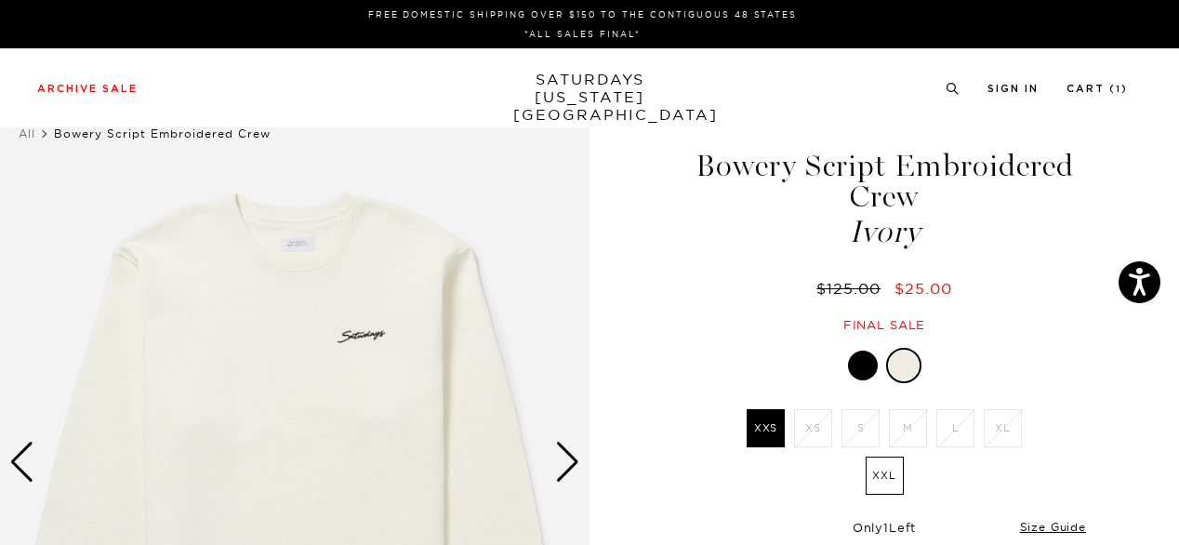
click at [859, 368] on div at bounding box center [863, 365] width 30 height 30
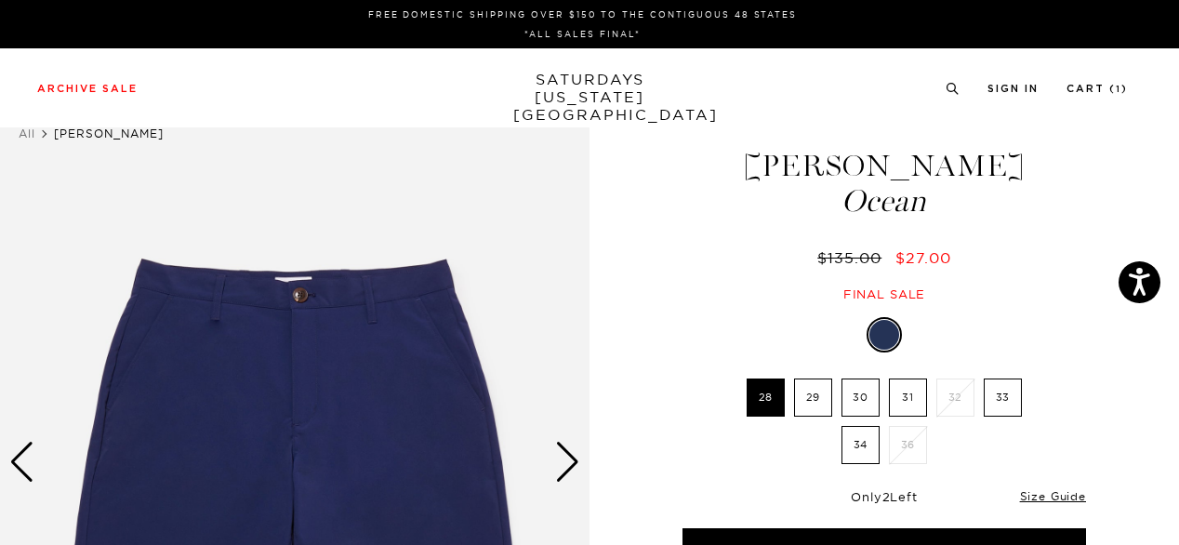
click at [1080, 416] on div "Ocean 28 29 30 31 32 33 34 36 28" at bounding box center [884, 446] width 465 height 259
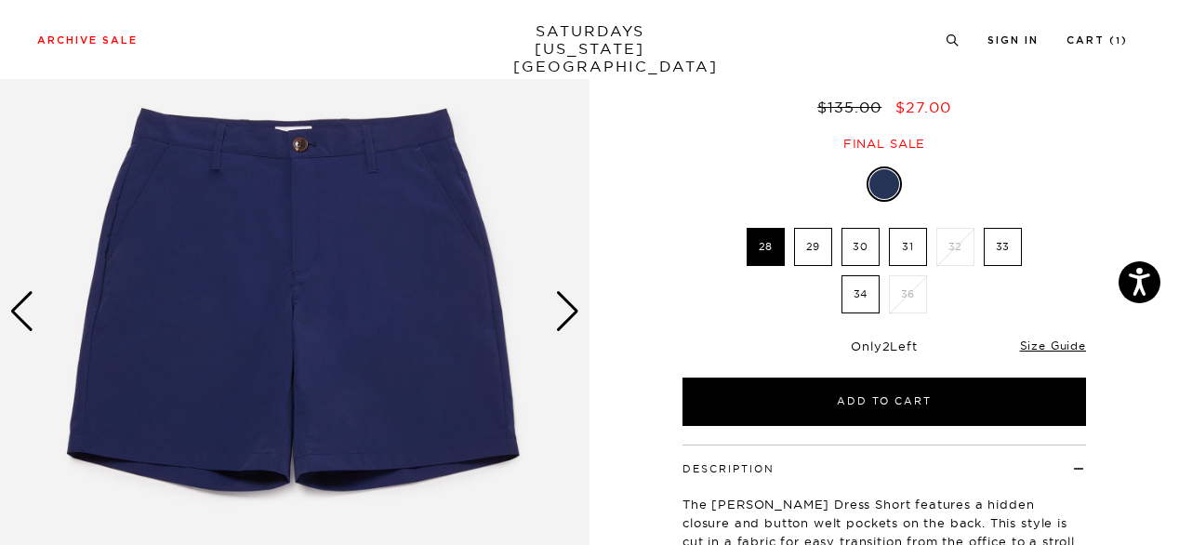
scroll to position [149, 0]
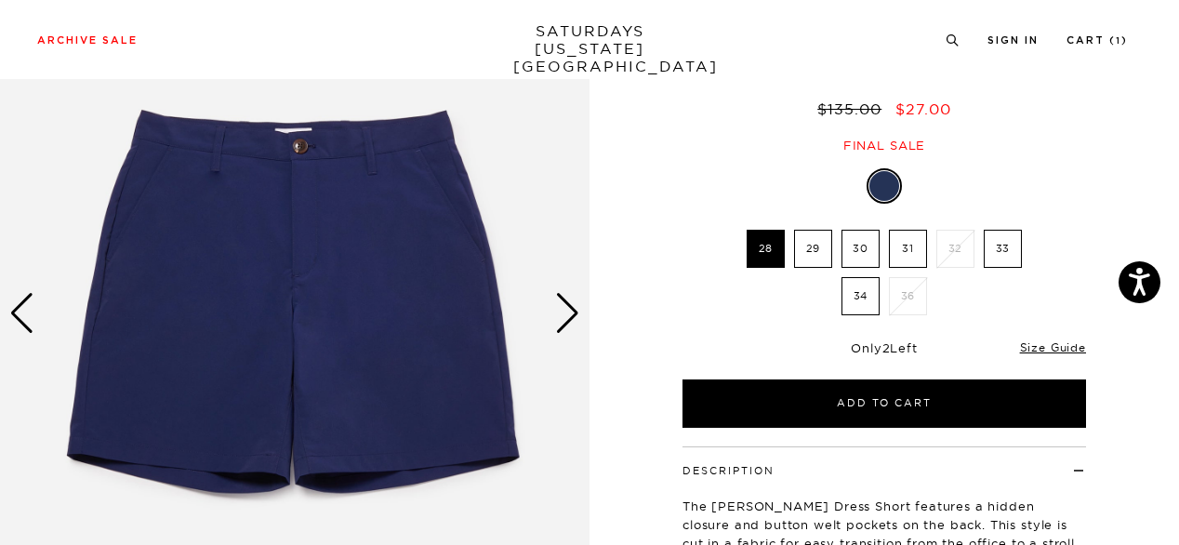
click at [575, 311] on div "Next slide" at bounding box center [567, 313] width 25 height 41
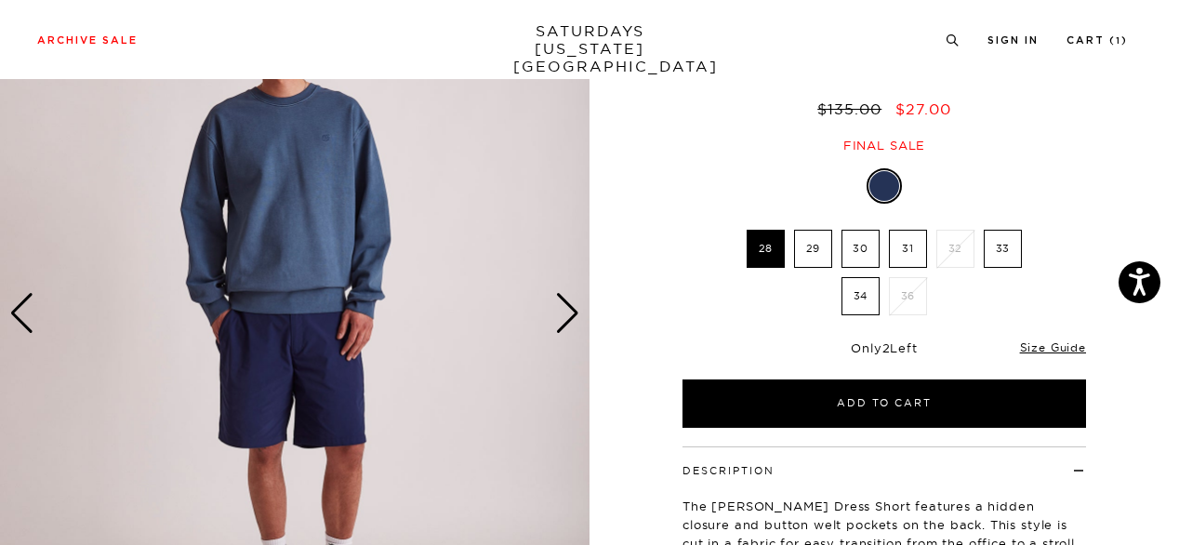
click at [575, 311] on div "Next slide" at bounding box center [567, 313] width 25 height 41
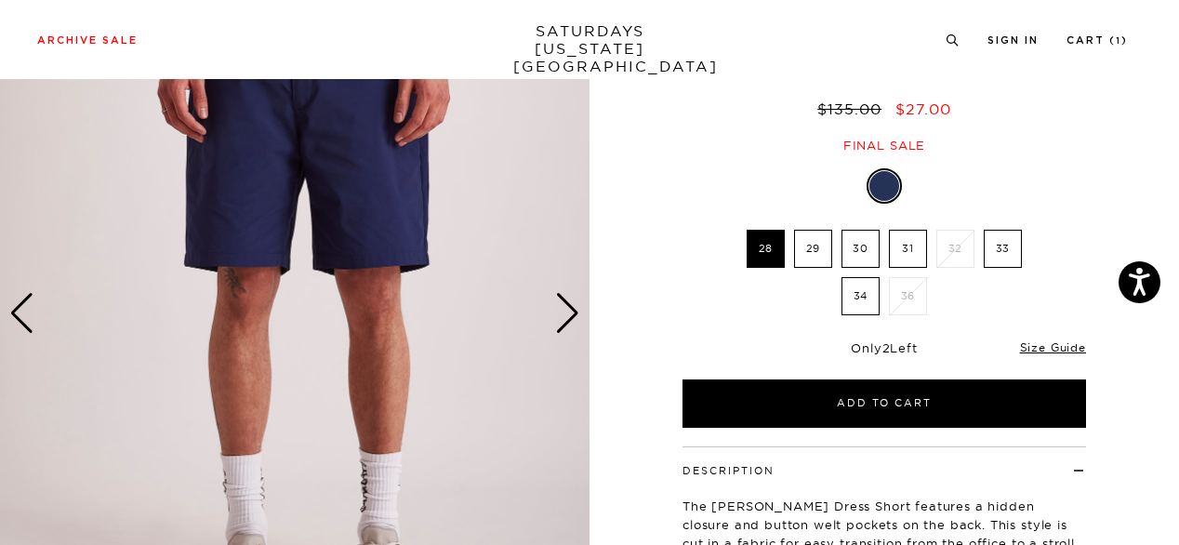
click at [575, 311] on div "Next slide" at bounding box center [567, 313] width 25 height 41
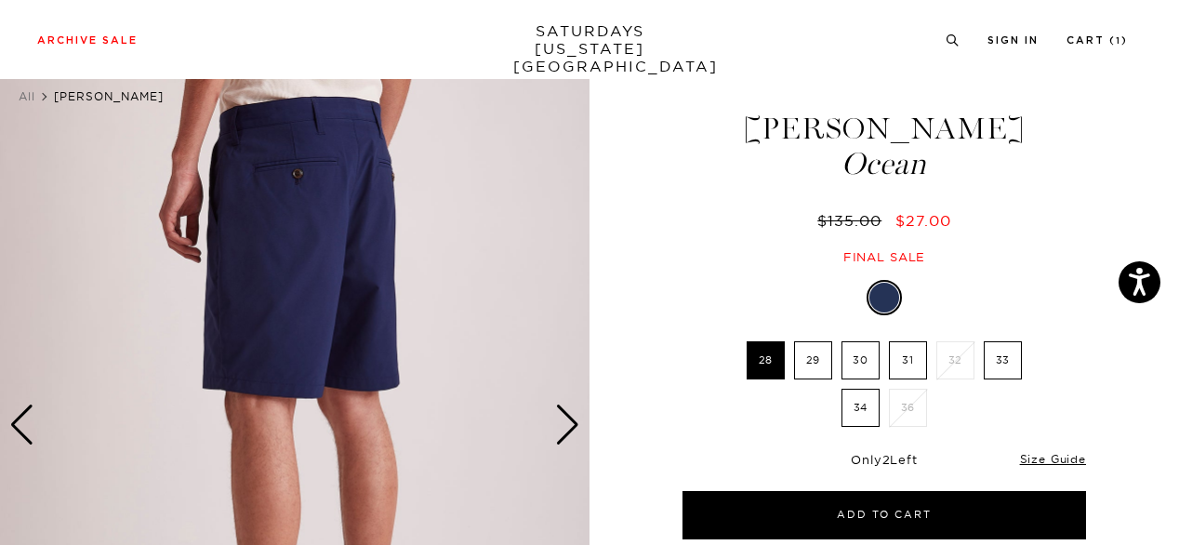
scroll to position [0, 0]
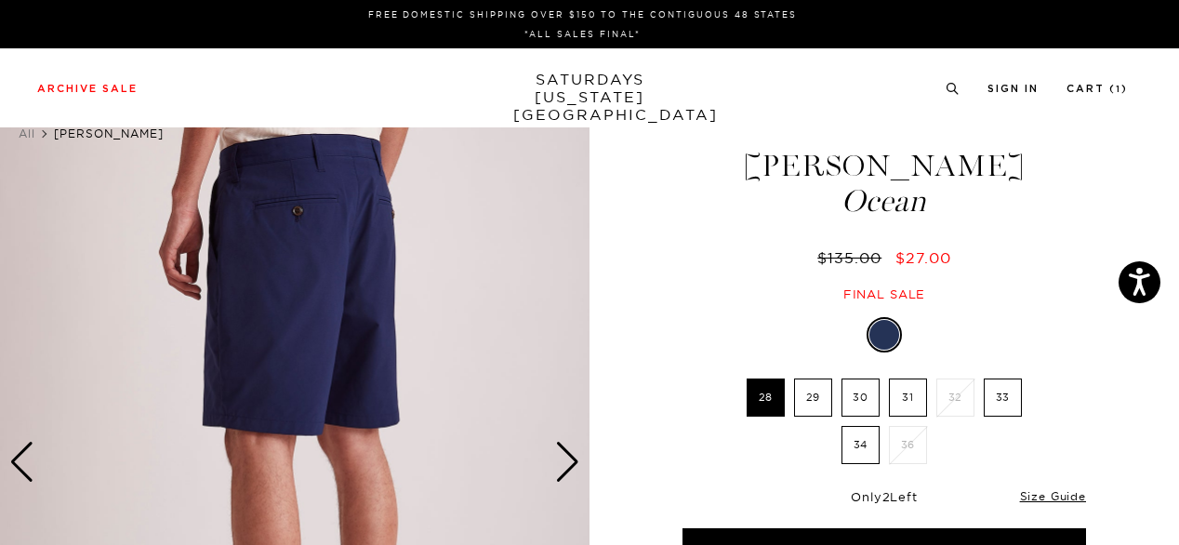
click at [575, 455] on div "Next slide" at bounding box center [567, 462] width 25 height 41
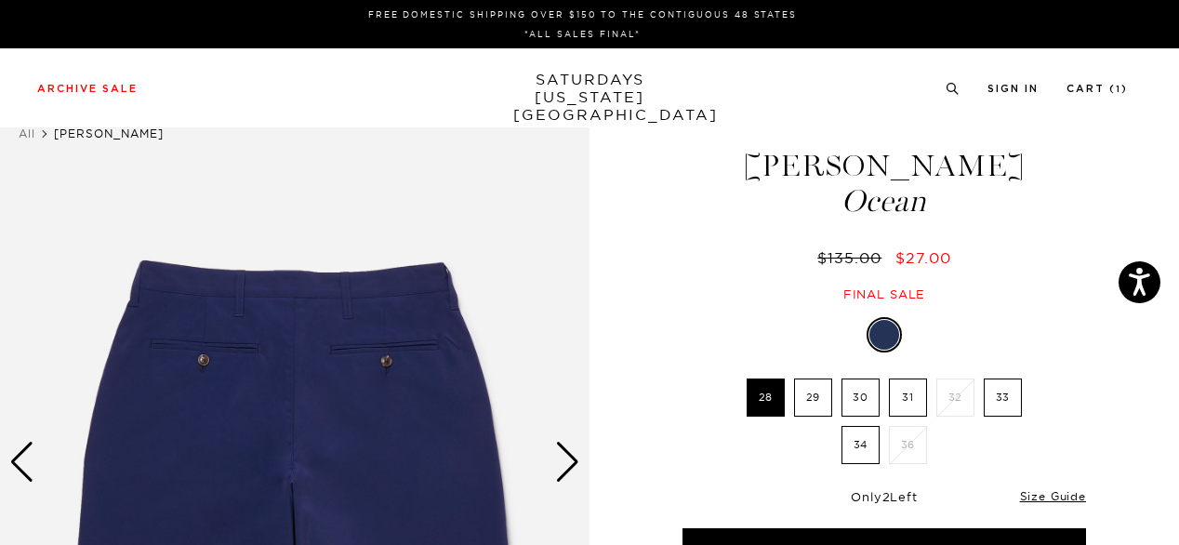
click at [575, 455] on div "Next slide" at bounding box center [567, 462] width 25 height 41
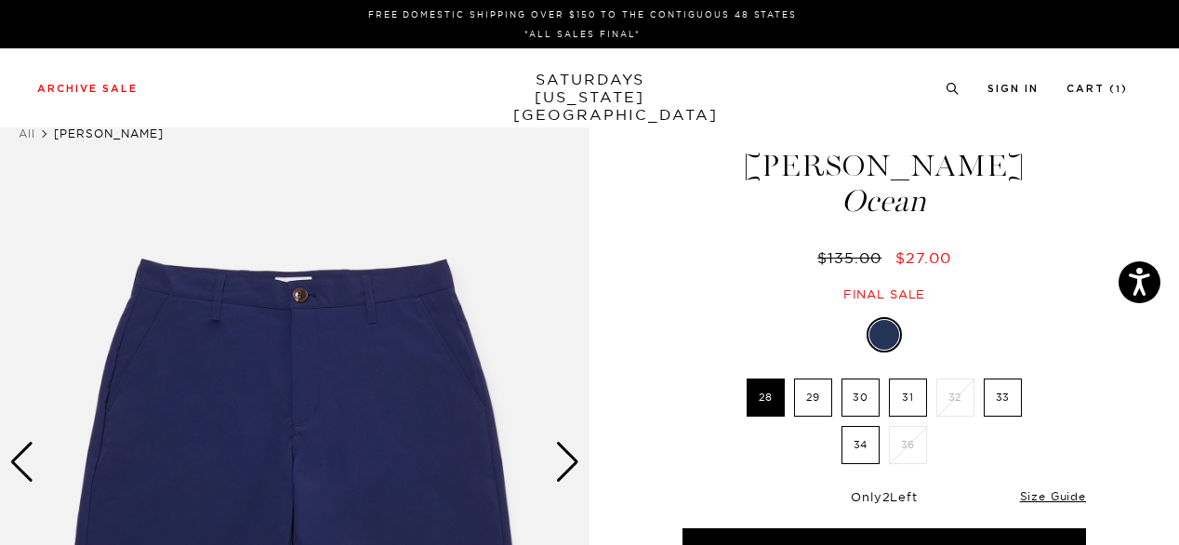
click at [575, 455] on div "Next slide" at bounding box center [567, 462] width 25 height 41
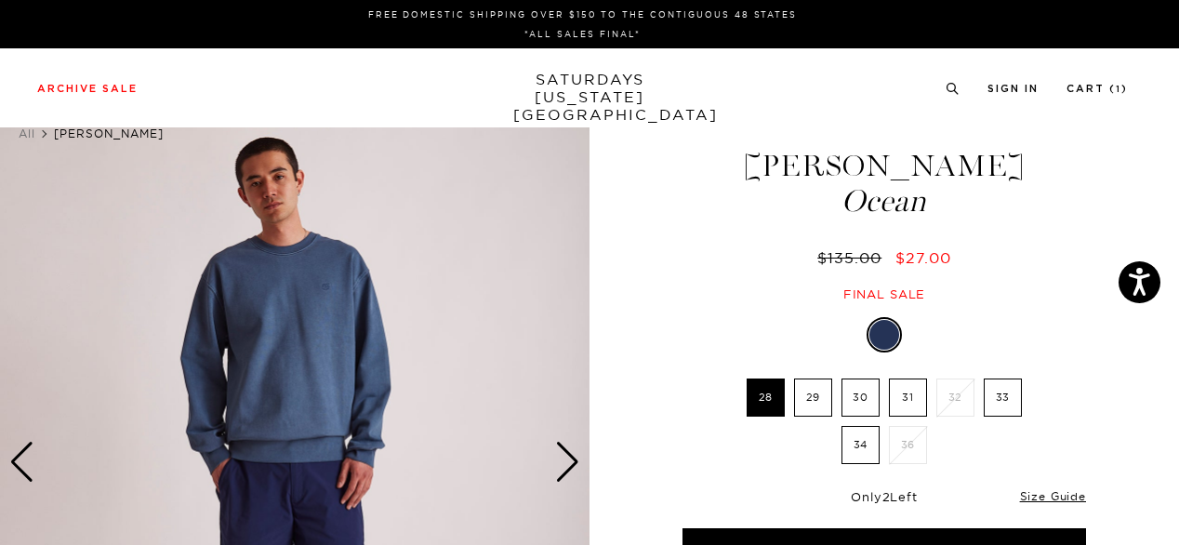
click at [575, 455] on div "Next slide" at bounding box center [567, 462] width 25 height 41
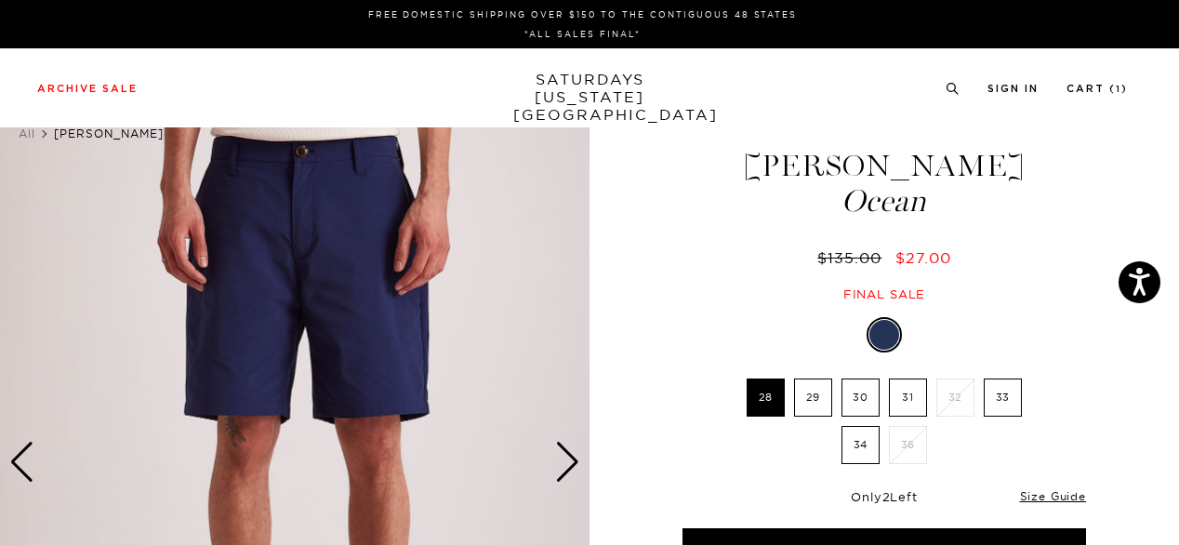
click at [575, 455] on div "Next slide" at bounding box center [567, 462] width 25 height 41
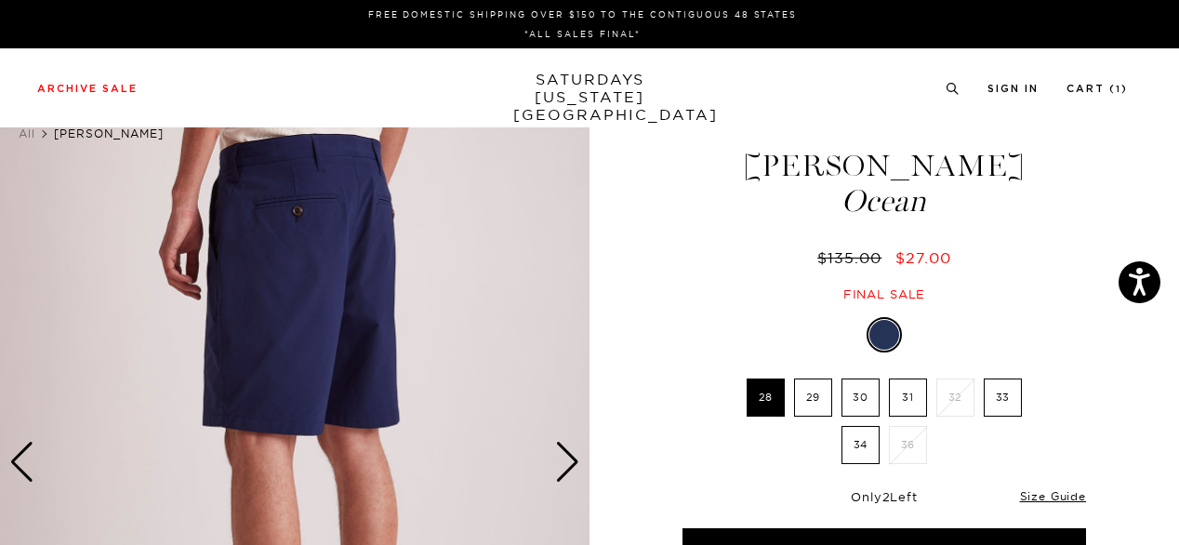
click at [1098, 413] on div "Ocean 28 29 30 31 32 33 34 36 28" at bounding box center [884, 446] width 465 height 259
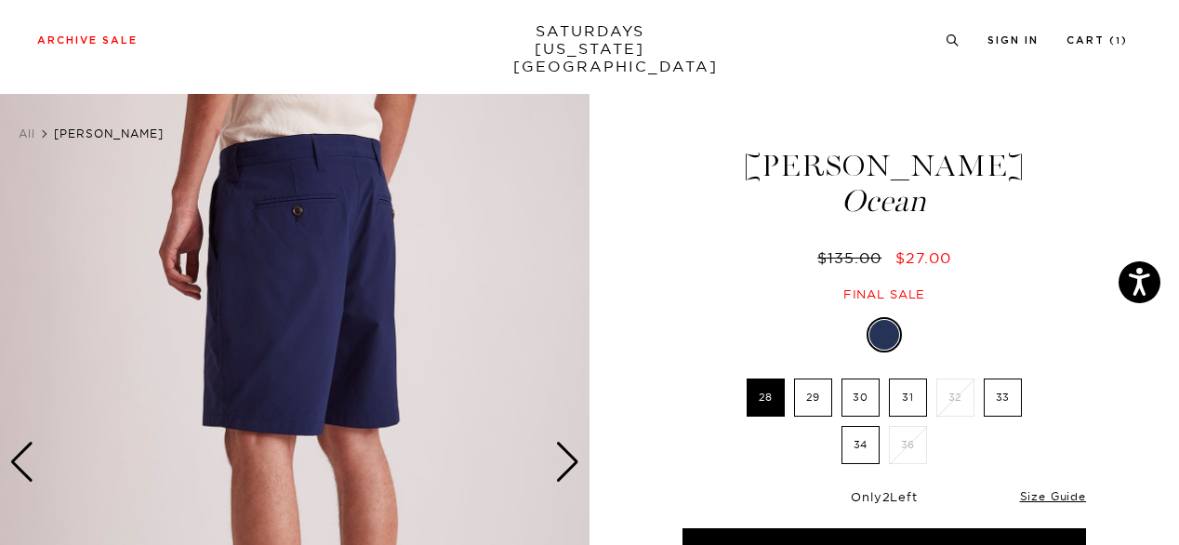
scroll to position [476, 0]
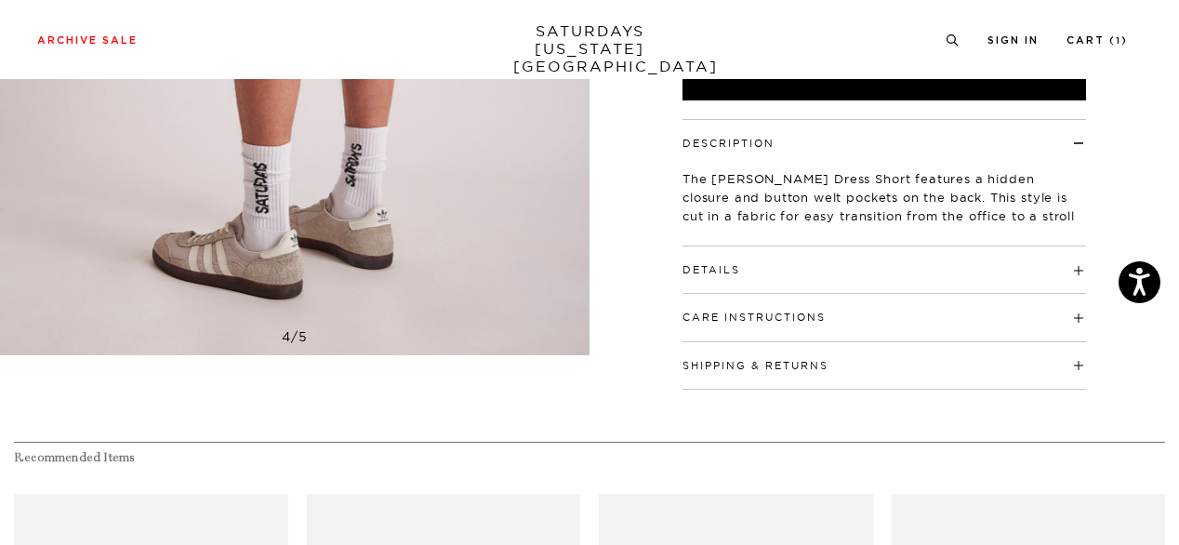
click at [976, 272] on h4 "Details" at bounding box center [883, 261] width 403 height 31
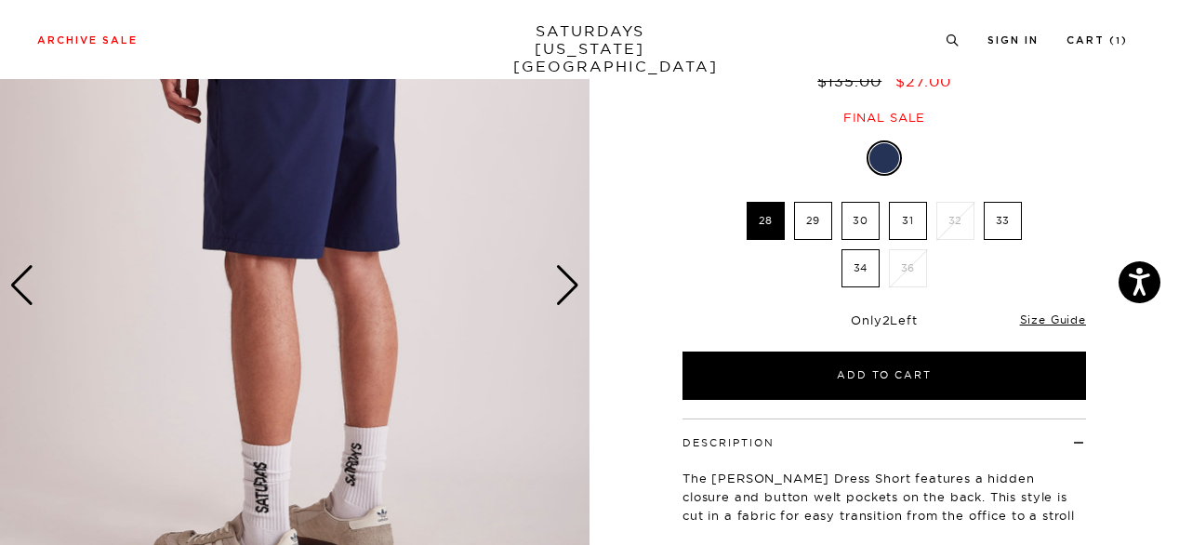
scroll to position [104, 0]
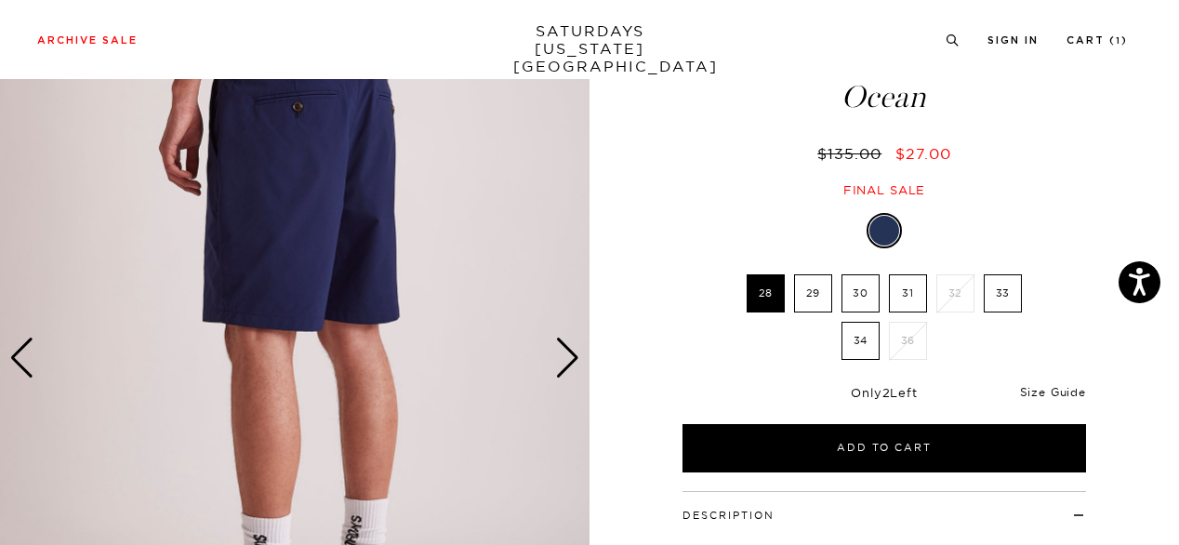
click at [1054, 393] on link "Size Guide" at bounding box center [1053, 392] width 66 height 14
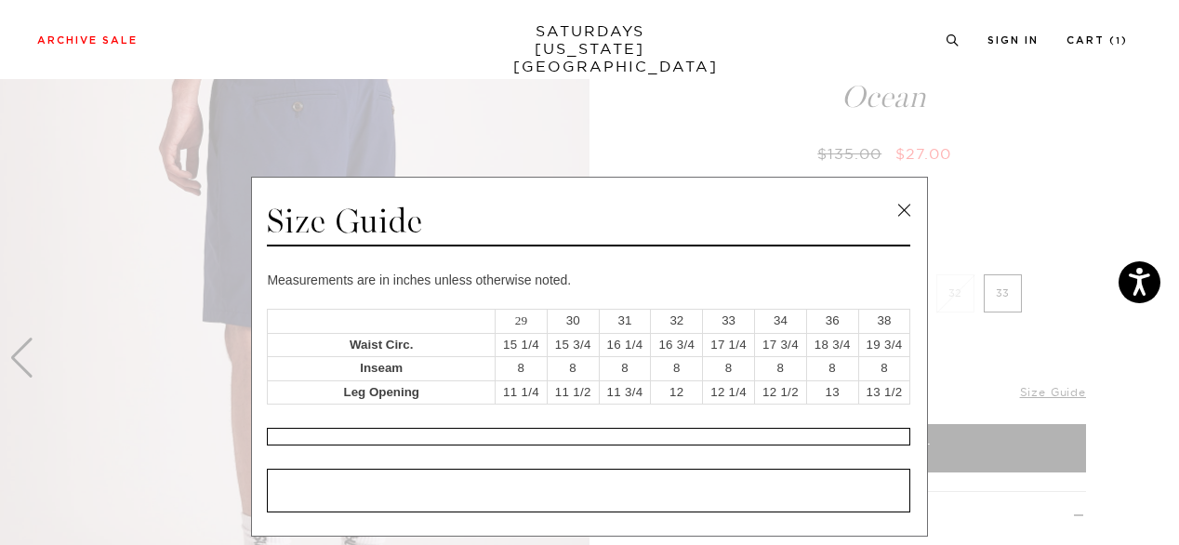
click at [894, 211] on link at bounding box center [904, 210] width 28 height 28
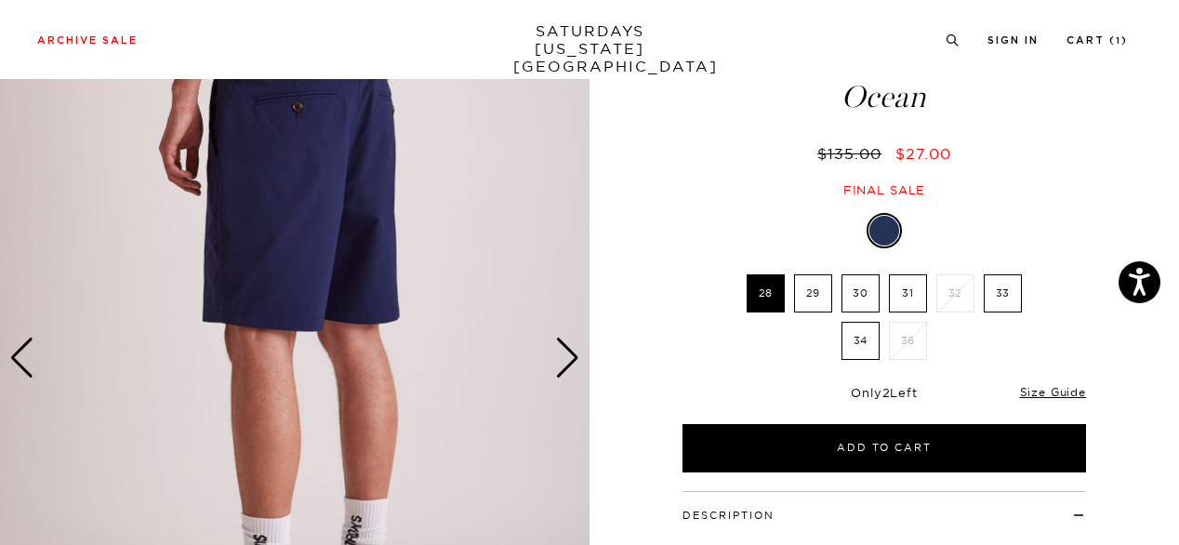
click at [851, 344] on label "34" at bounding box center [860, 341] width 38 height 38
click at [0, 0] on input "34" at bounding box center [0, 0] width 0 height 0
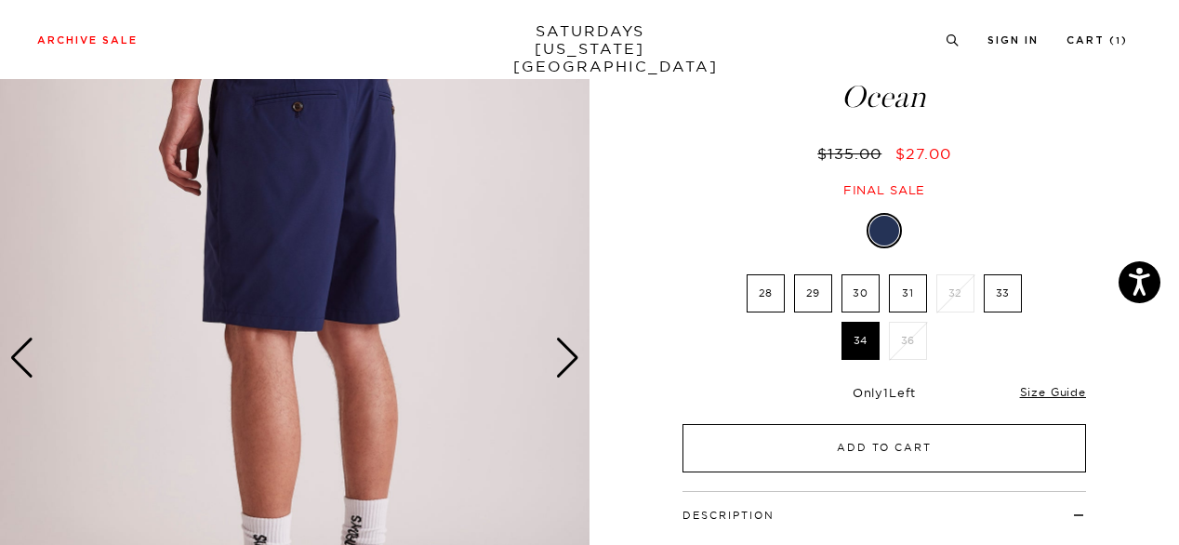
click at [985, 454] on button "Add to Cart" at bounding box center [883, 448] width 403 height 48
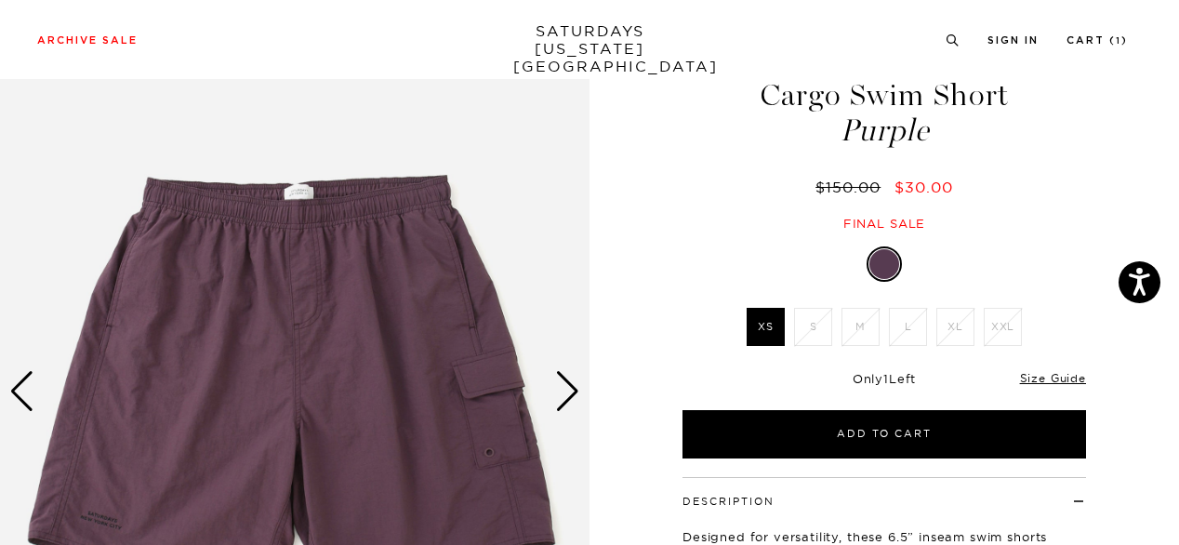
scroll to position [74, 0]
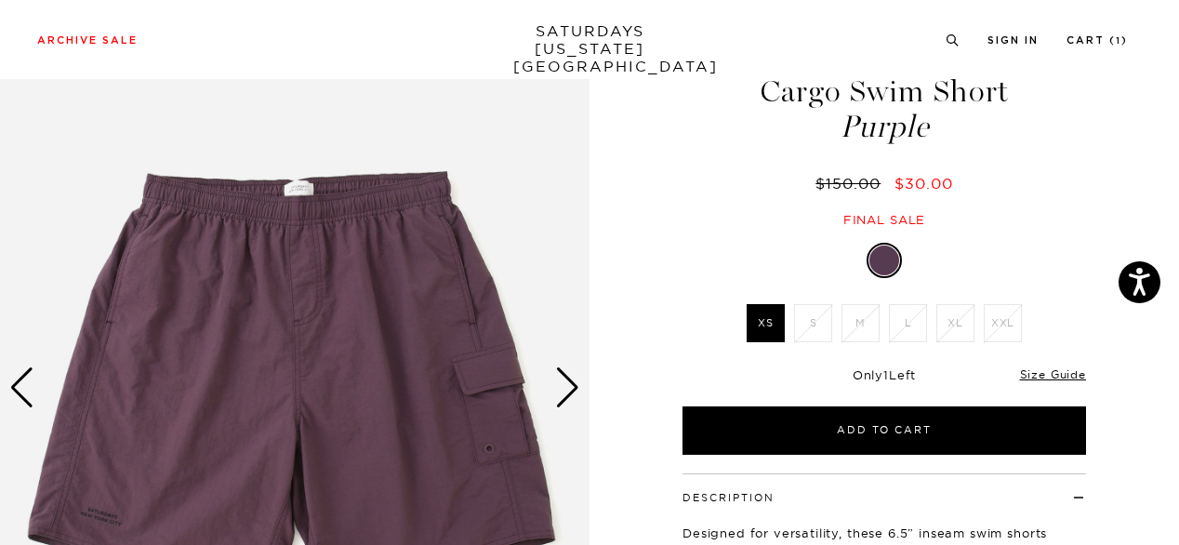
click at [575, 393] on div "Next slide" at bounding box center [567, 387] width 25 height 41
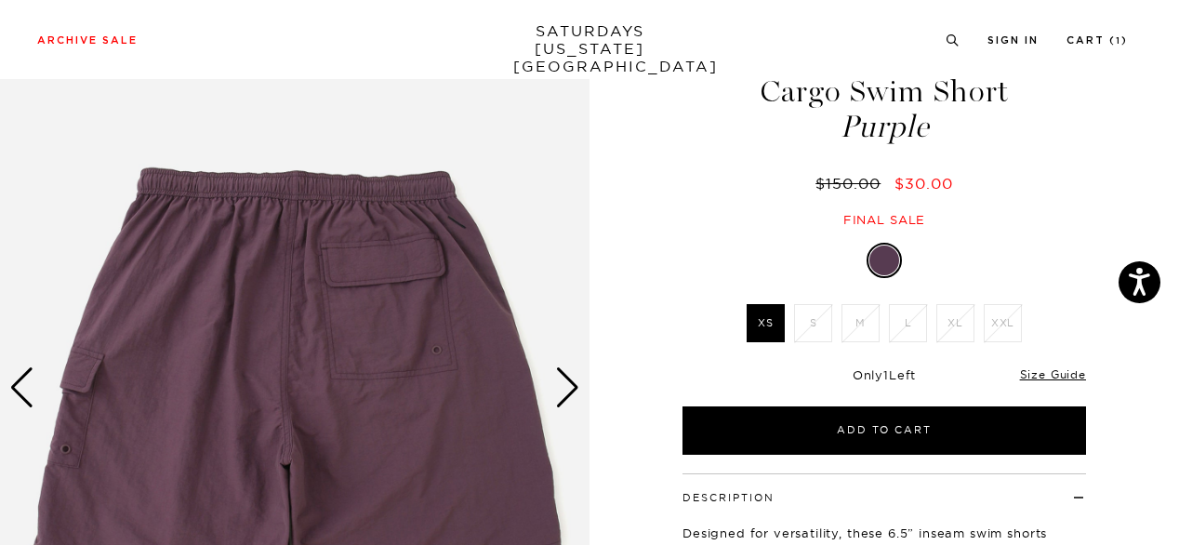
click at [575, 393] on div "Next slide" at bounding box center [567, 387] width 25 height 41
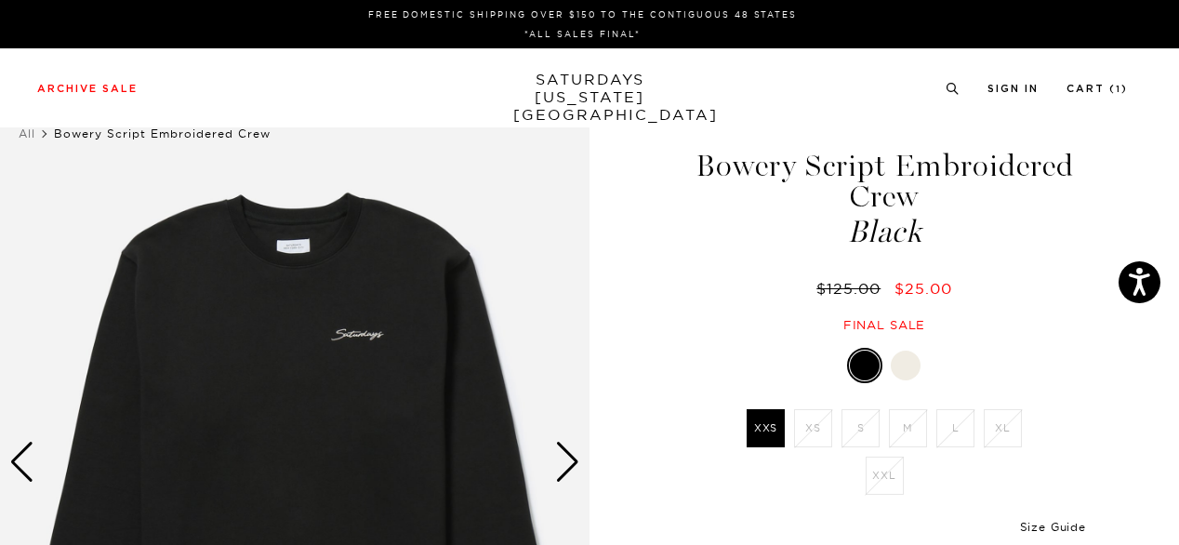
click at [1060, 525] on link "Size Guide" at bounding box center [1053, 527] width 66 height 14
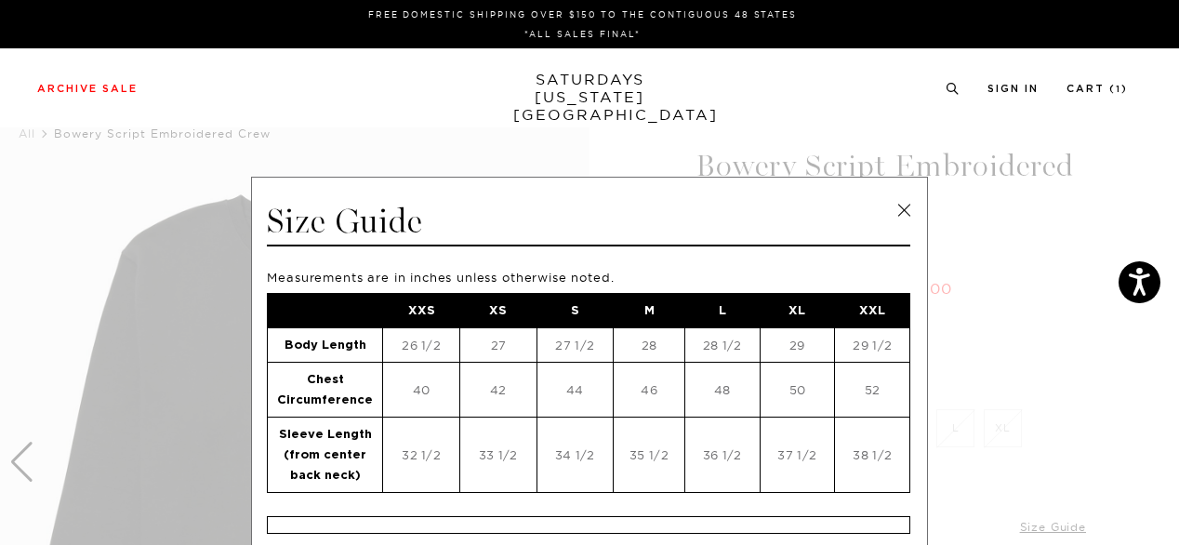
click at [904, 210] on link at bounding box center [904, 210] width 28 height 28
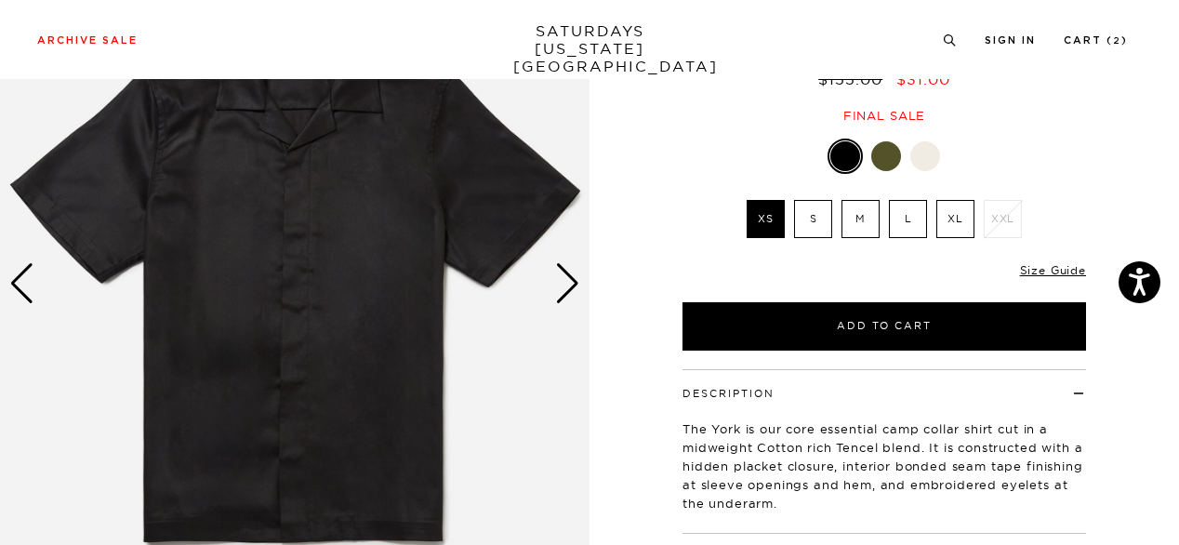
scroll to position [186, 0]
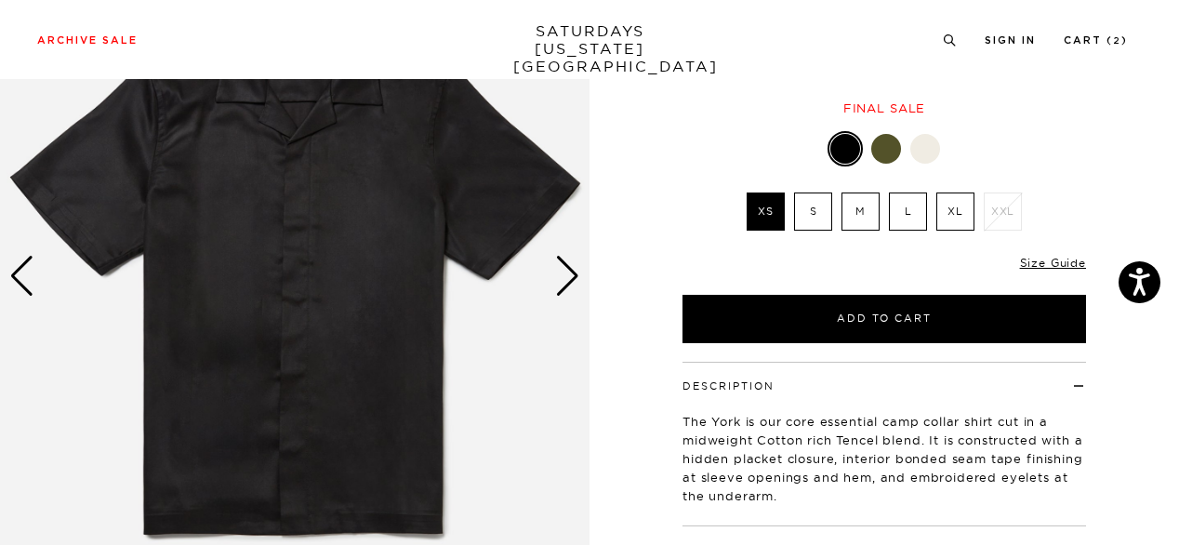
click at [574, 281] on div "Next slide" at bounding box center [567, 276] width 25 height 41
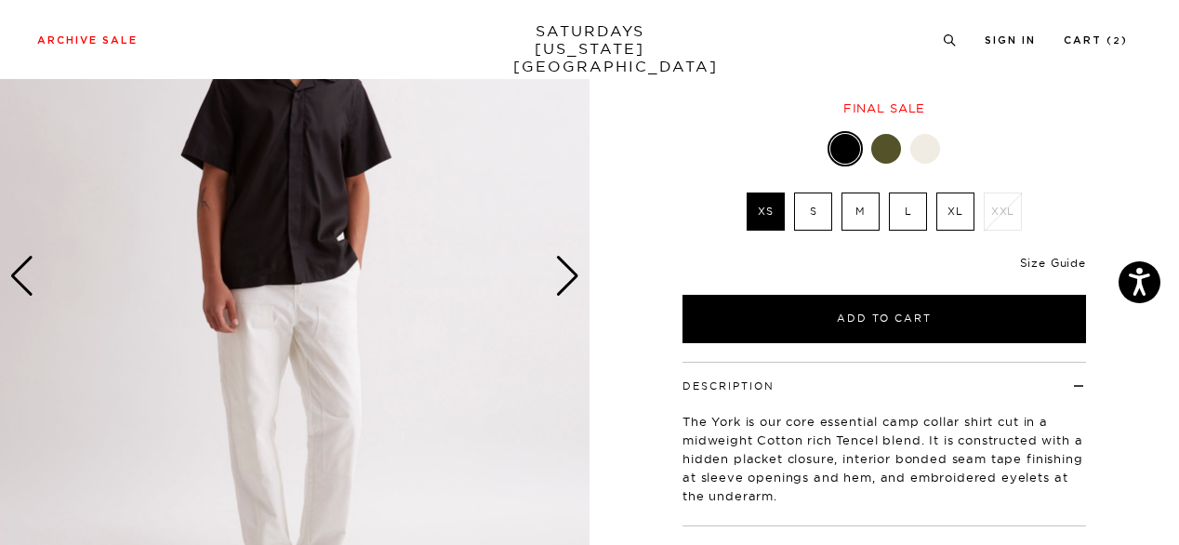
click at [1032, 263] on link "Size Guide" at bounding box center [1053, 263] width 66 height 14
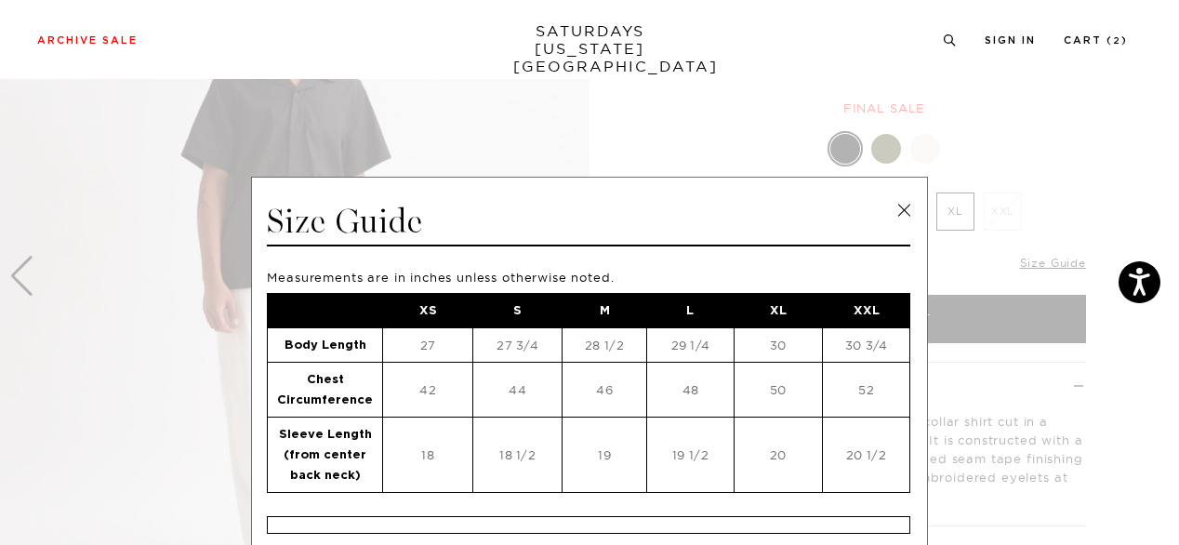
click at [893, 206] on link at bounding box center [904, 210] width 28 height 28
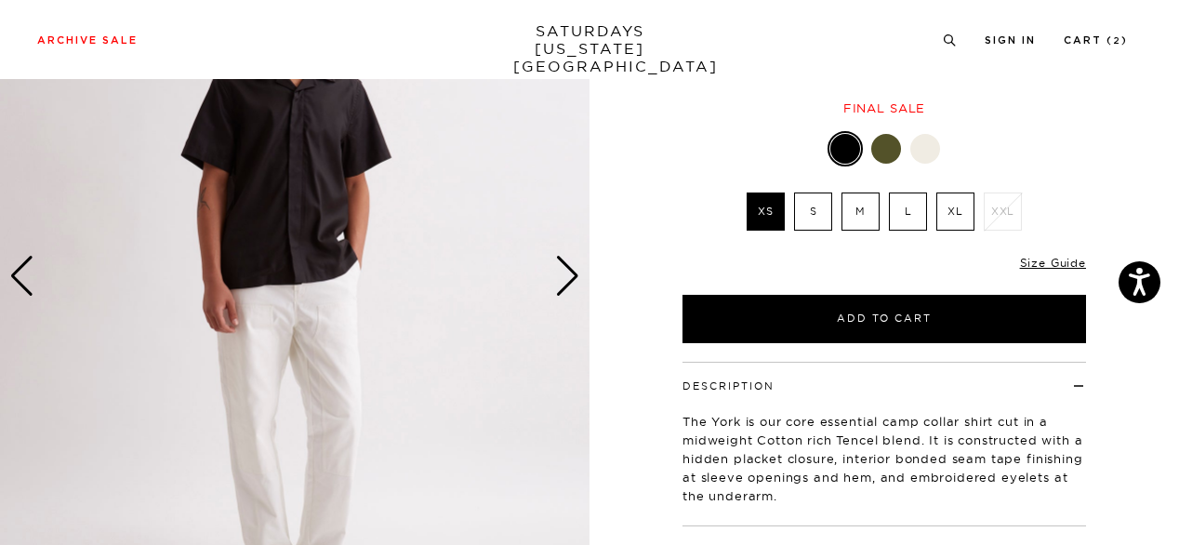
click at [863, 212] on label "M" at bounding box center [860, 211] width 38 height 38
click at [0, 0] on input "M" at bounding box center [0, 0] width 0 height 0
click at [923, 152] on div at bounding box center [925, 149] width 30 height 30
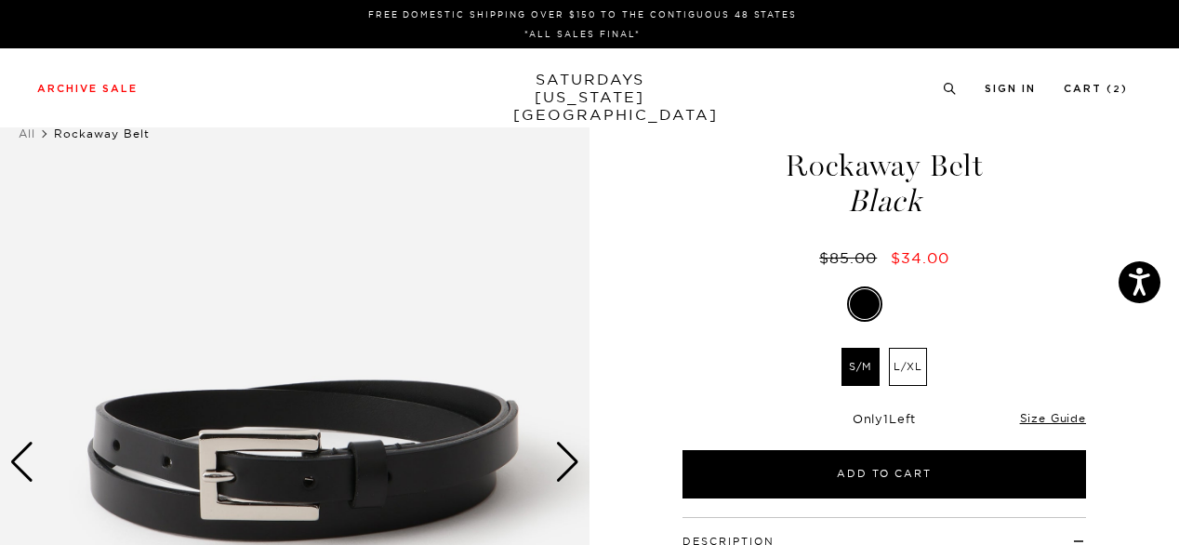
click at [565, 461] on div "Next slide" at bounding box center [567, 462] width 25 height 41
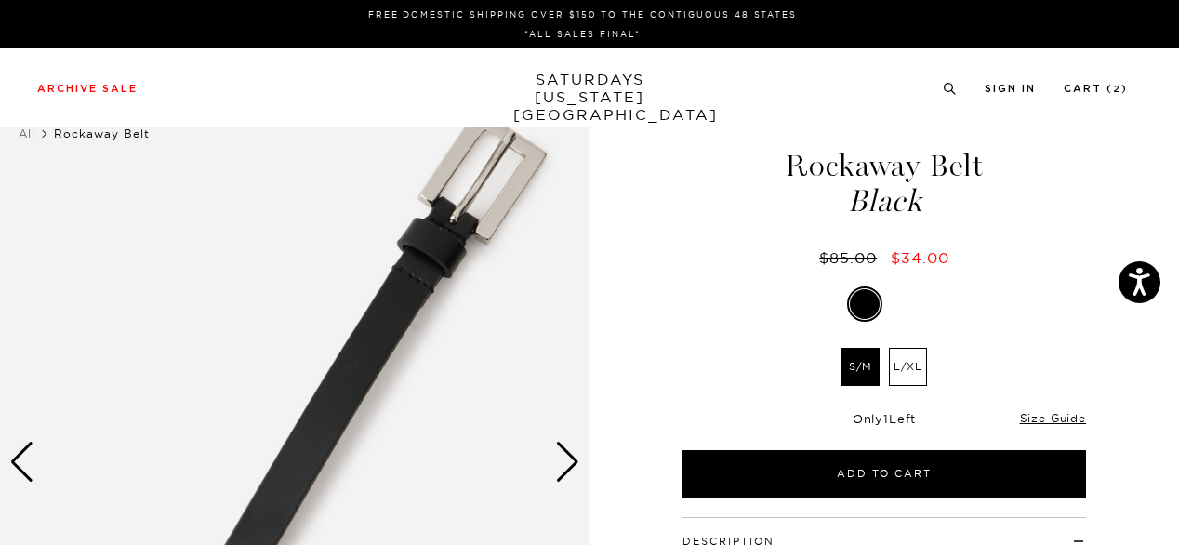
click at [565, 461] on div "Next slide" at bounding box center [567, 462] width 25 height 41
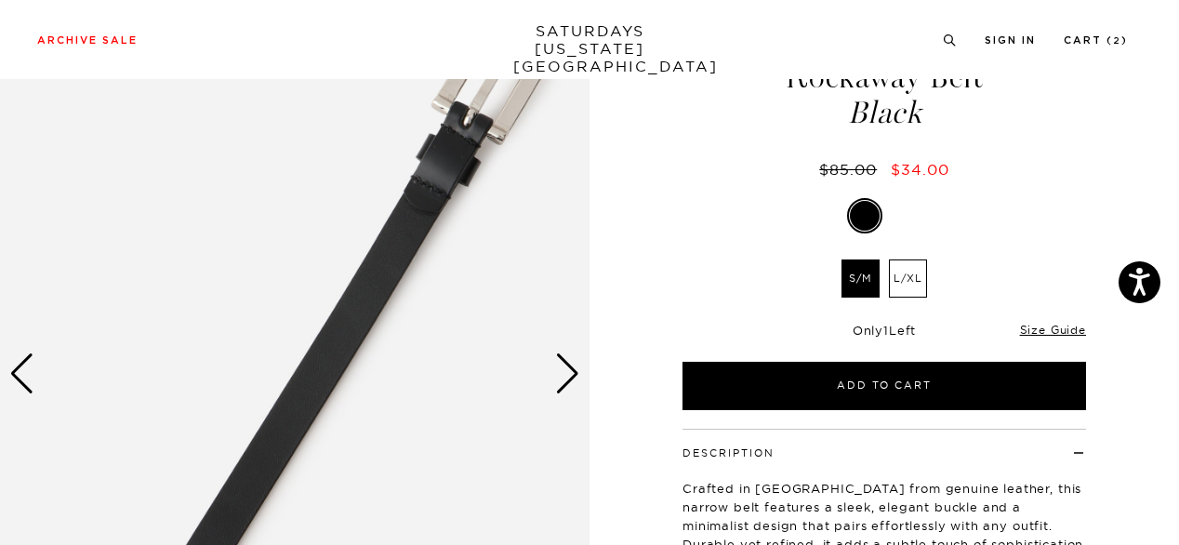
scroll to position [186, 0]
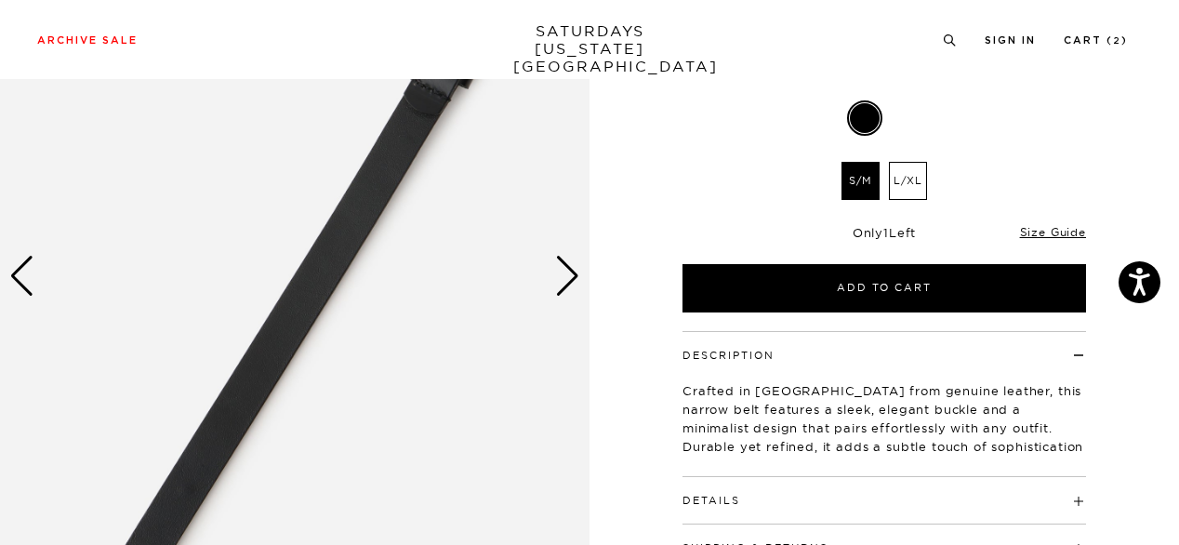
click at [576, 278] on div "Next slide" at bounding box center [567, 276] width 25 height 41
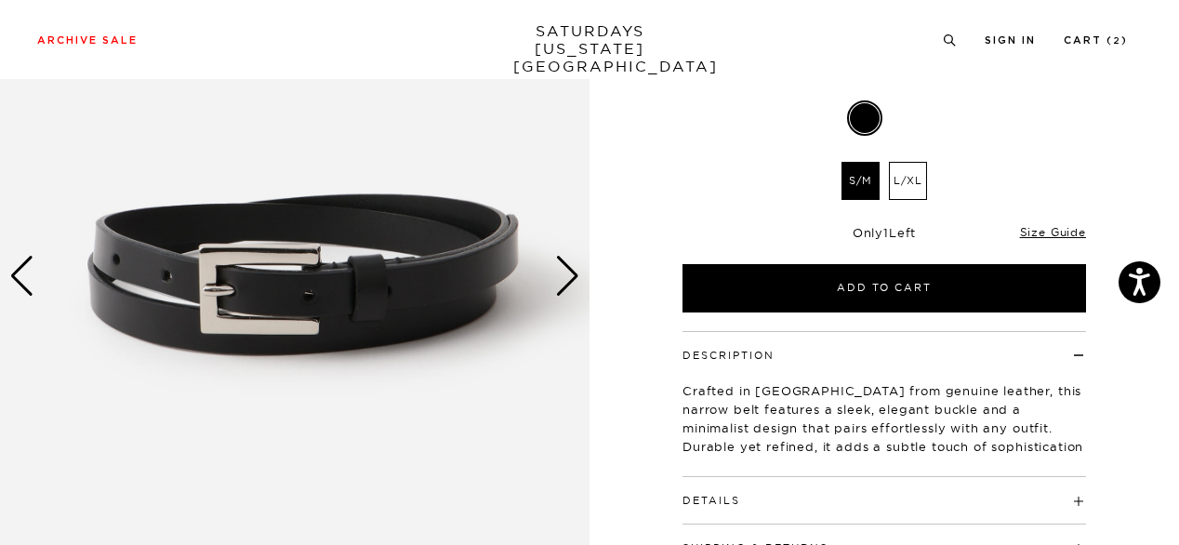
click at [576, 278] on div "Next slide" at bounding box center [567, 276] width 25 height 41
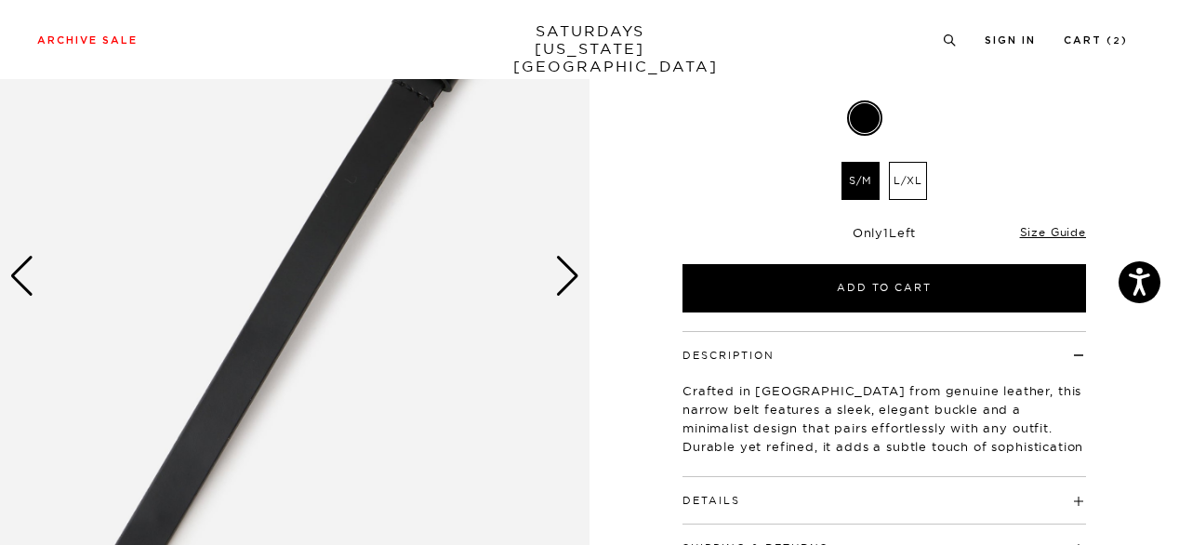
click at [1168, 452] on div "2 / 3 Rockaway Belt Black $85.00 $34.00" at bounding box center [589, 276] width 1179 height 737
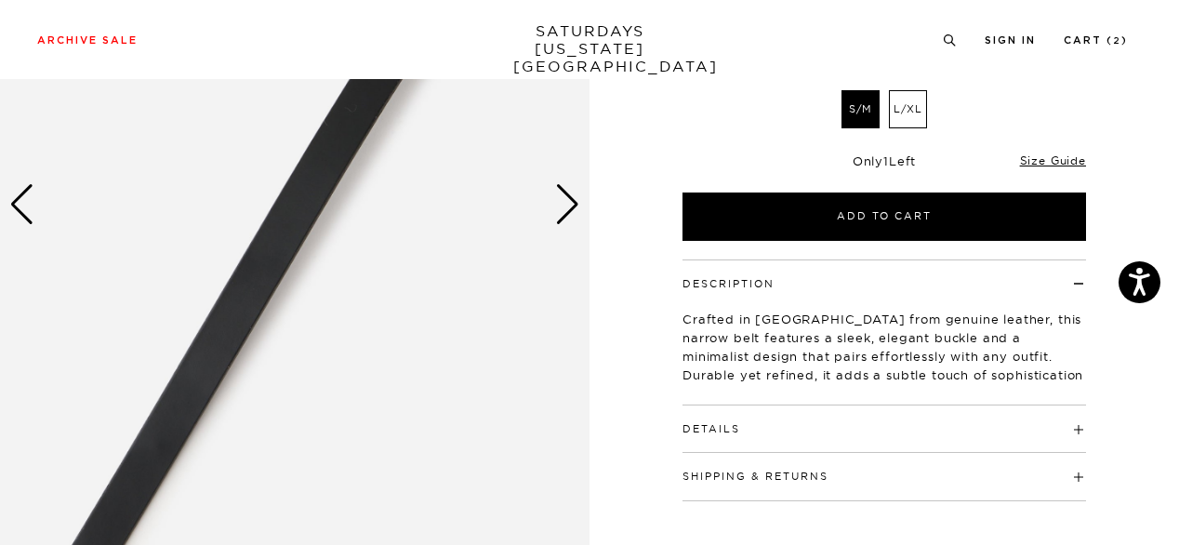
scroll to position [260, 0]
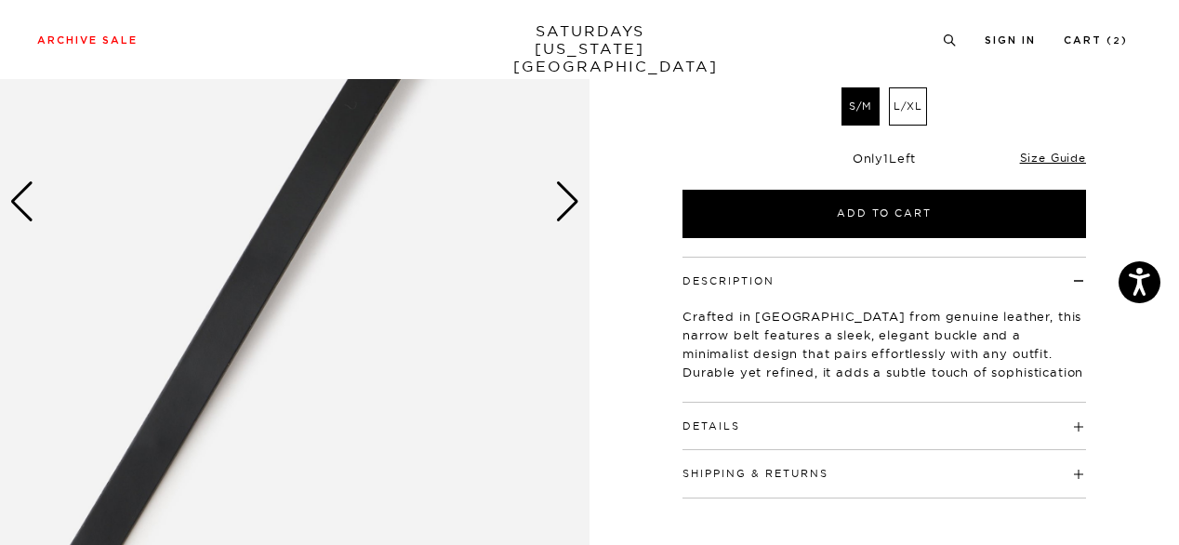
click at [915, 420] on h4 "Details" at bounding box center [883, 418] width 403 height 31
click at [1062, 152] on link "Size Guide" at bounding box center [1053, 158] width 66 height 14
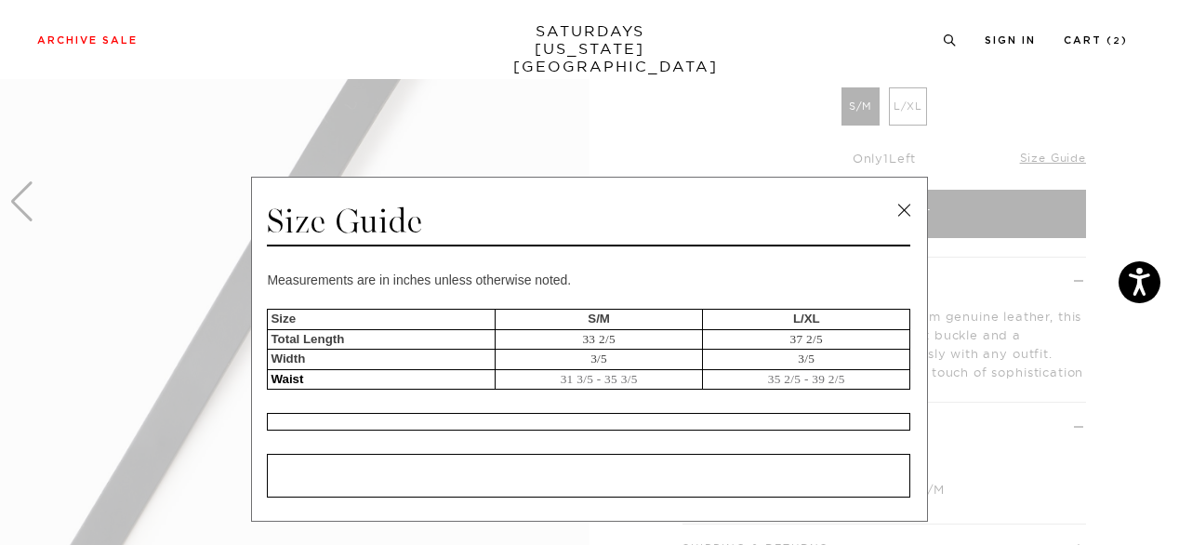
click at [898, 217] on link at bounding box center [904, 210] width 28 height 28
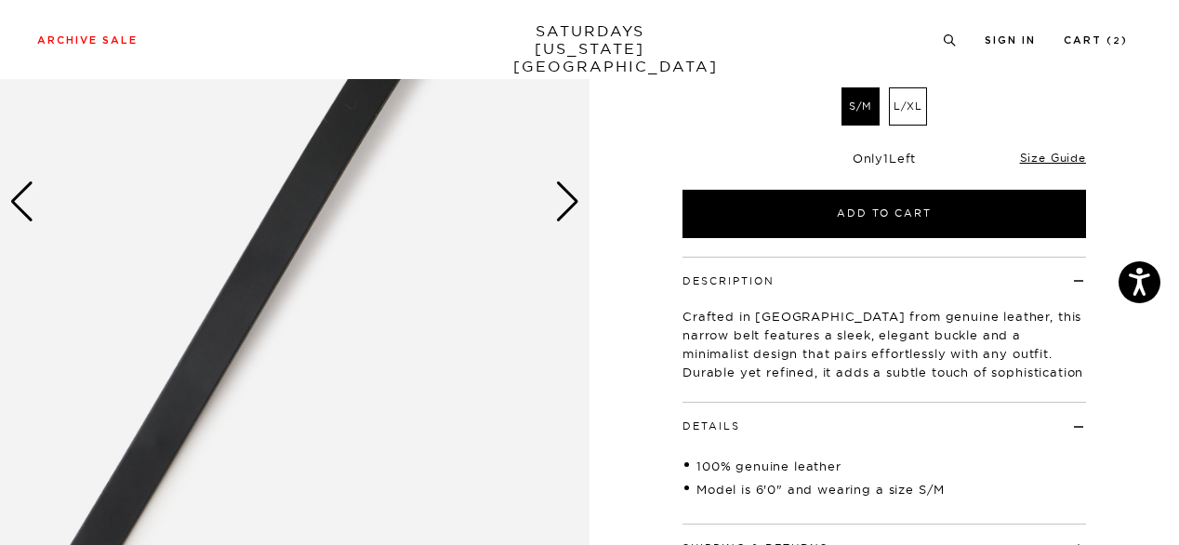
click at [915, 120] on label "L/XL" at bounding box center [908, 106] width 38 height 38
click at [0, 0] on input "L/XL" at bounding box center [0, 0] width 0 height 0
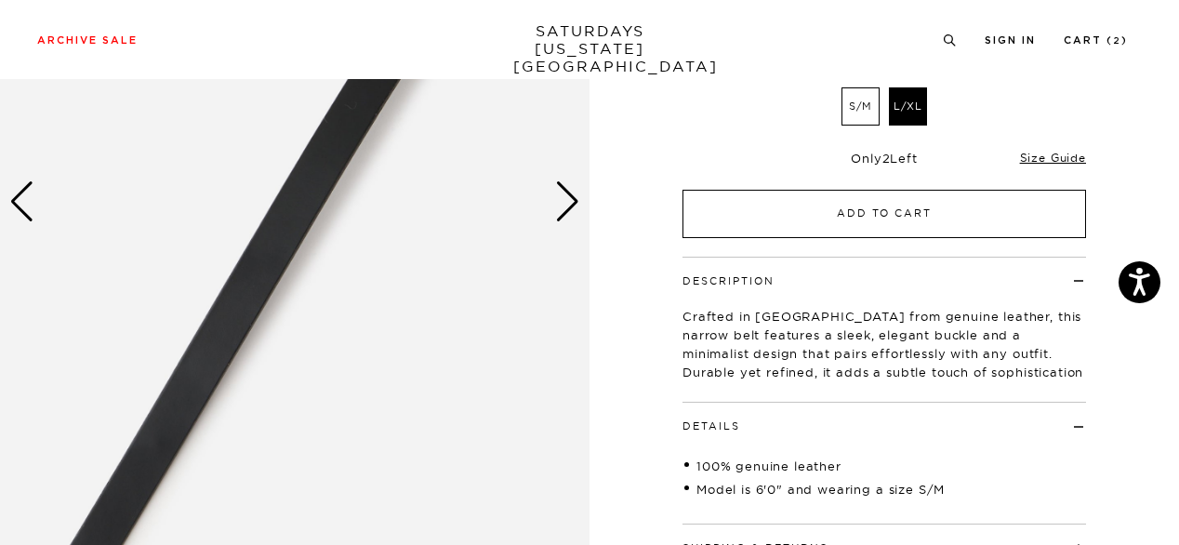
click at [937, 202] on button "Add to Cart" at bounding box center [883, 214] width 403 height 48
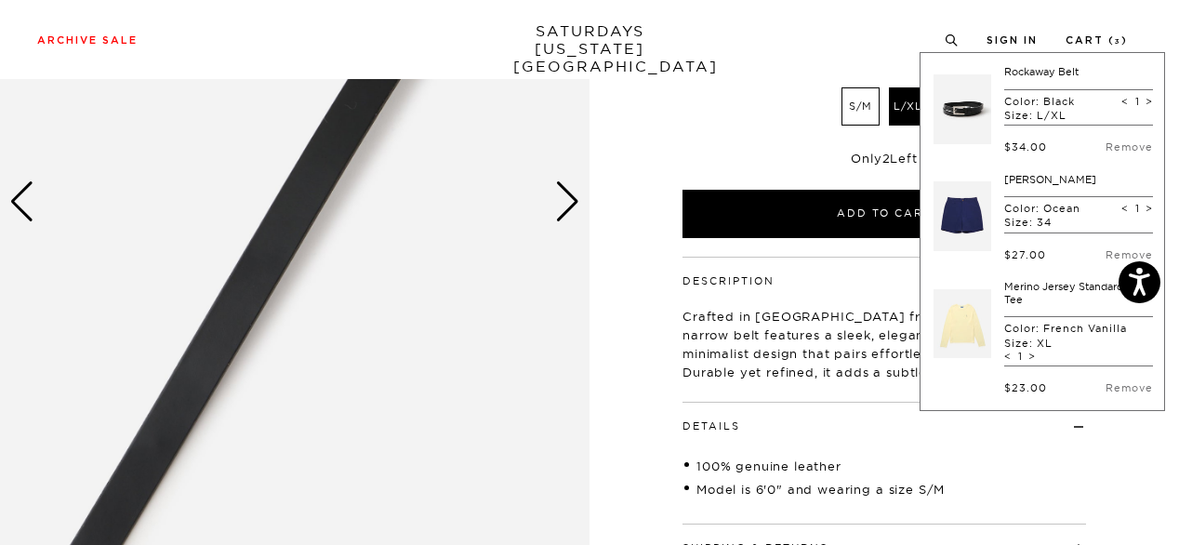
click at [1168, 29] on div "Archive Sale Men's Tees Shirts Shorts Swim Knitwear Pants Sweats Women's" at bounding box center [589, 39] width 1179 height 79
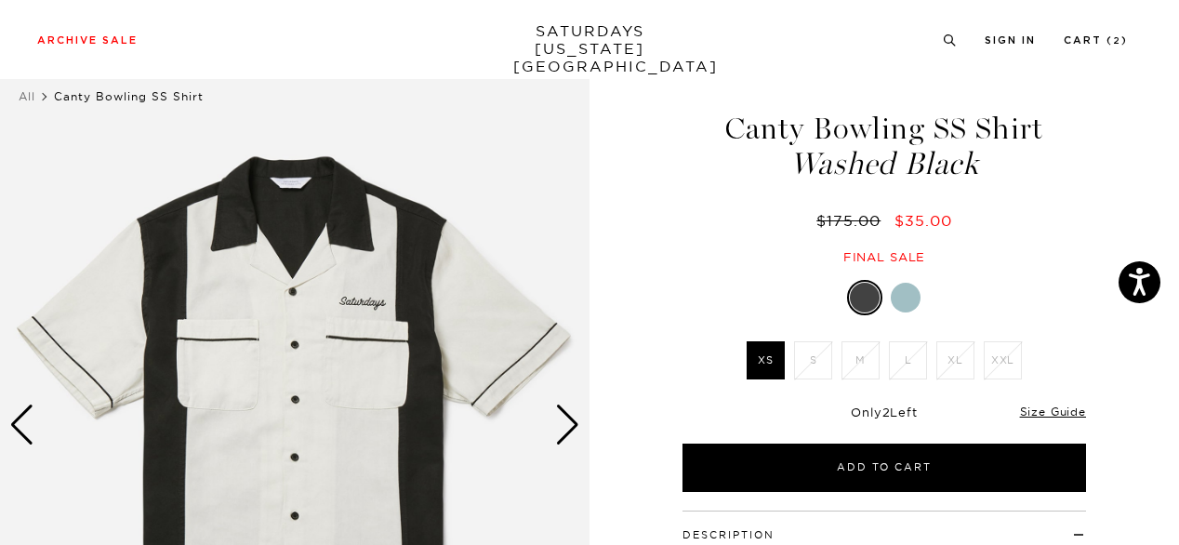
scroll to position [74, 0]
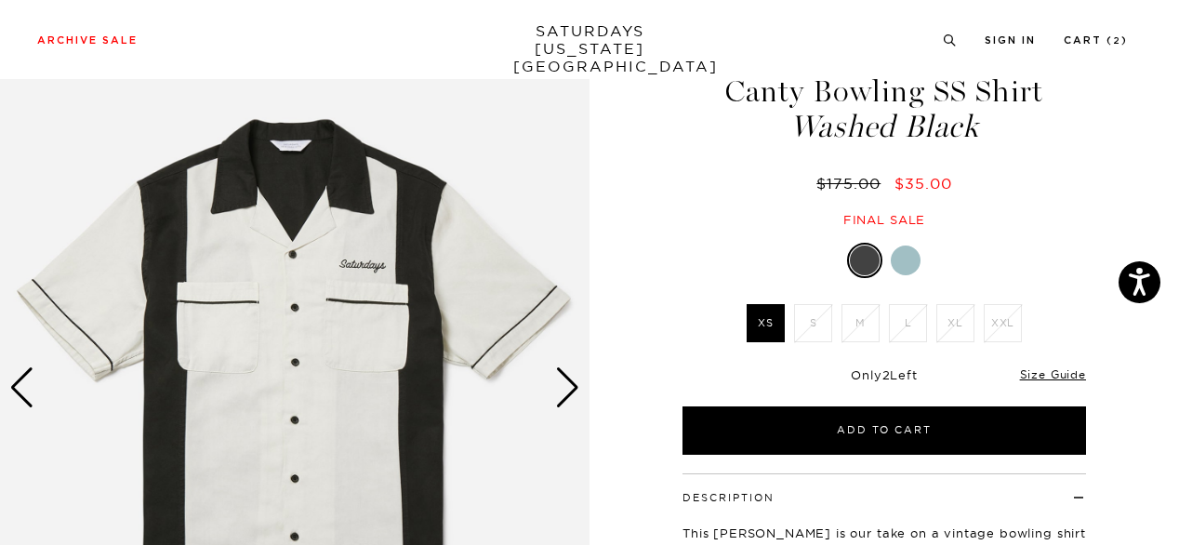
click at [557, 378] on div "Next slide" at bounding box center [567, 387] width 25 height 41
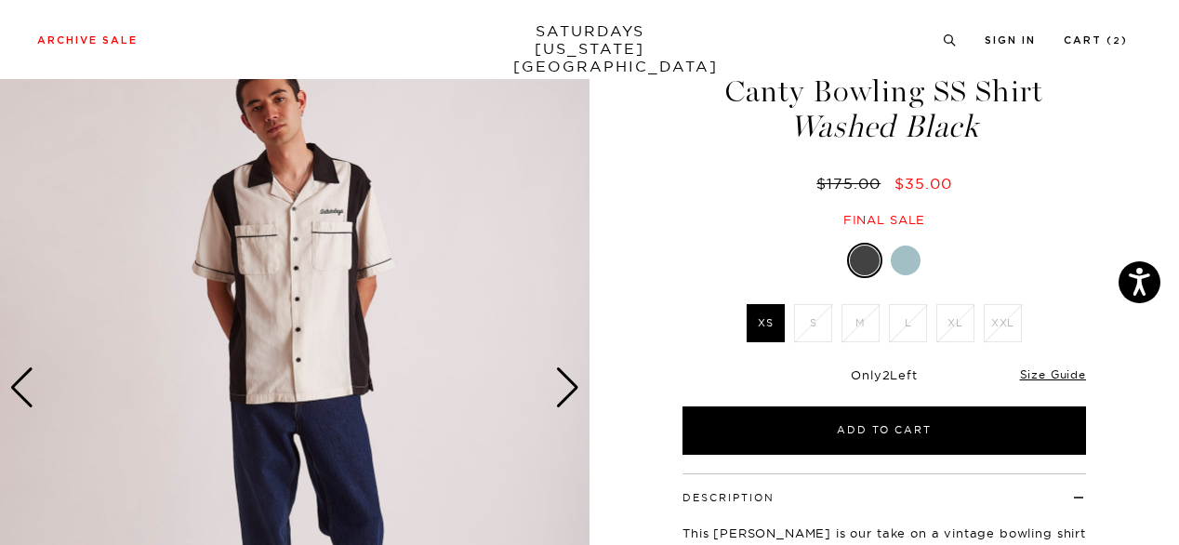
click at [557, 378] on div "Next slide" at bounding box center [567, 387] width 25 height 41
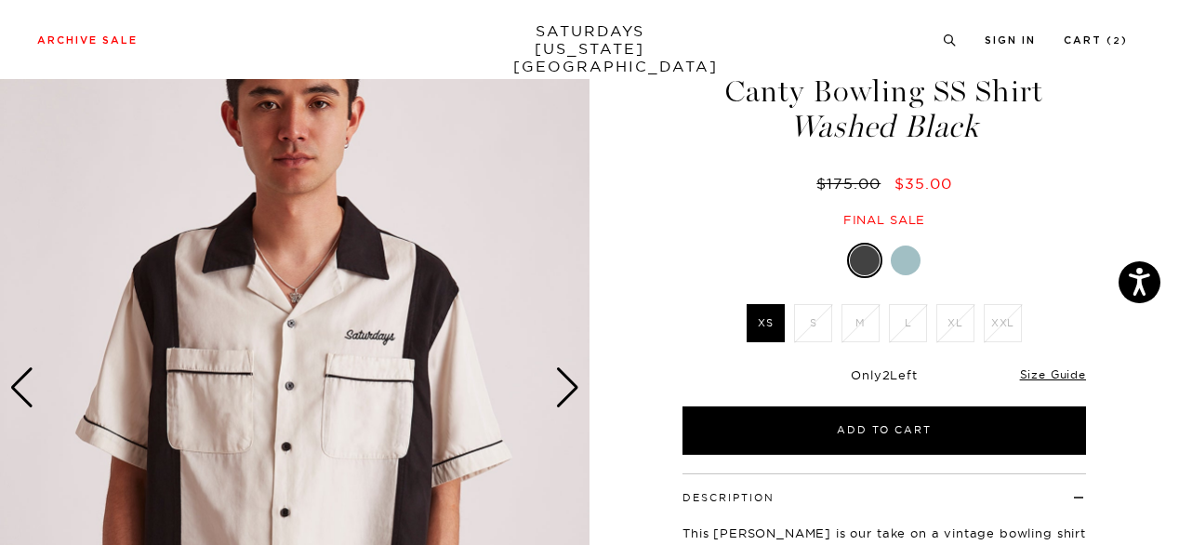
click at [557, 378] on div "Next slide" at bounding box center [567, 387] width 25 height 41
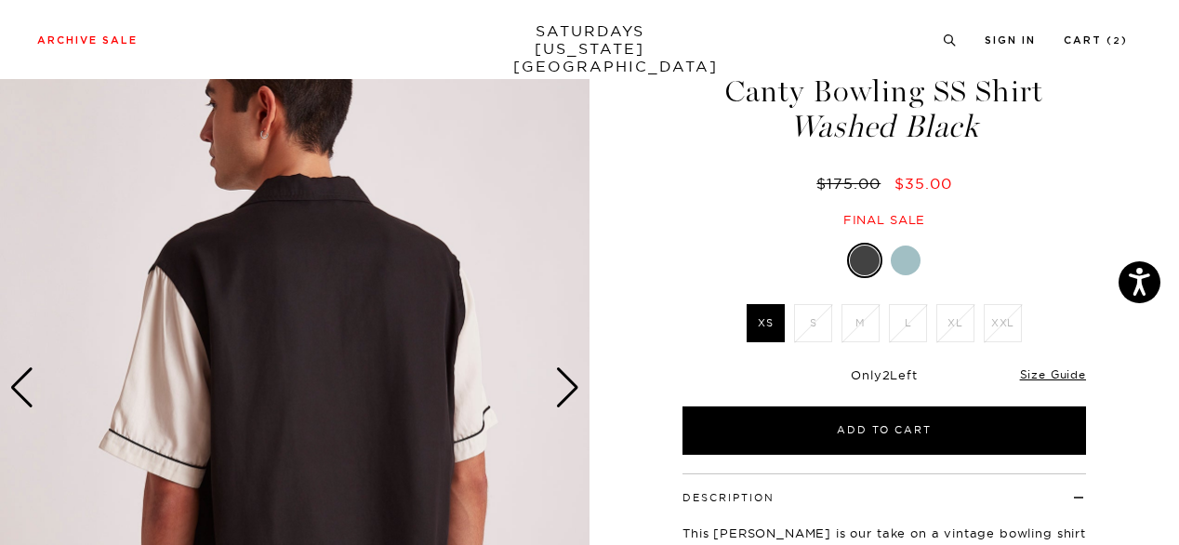
click at [908, 256] on div at bounding box center [906, 260] width 30 height 30
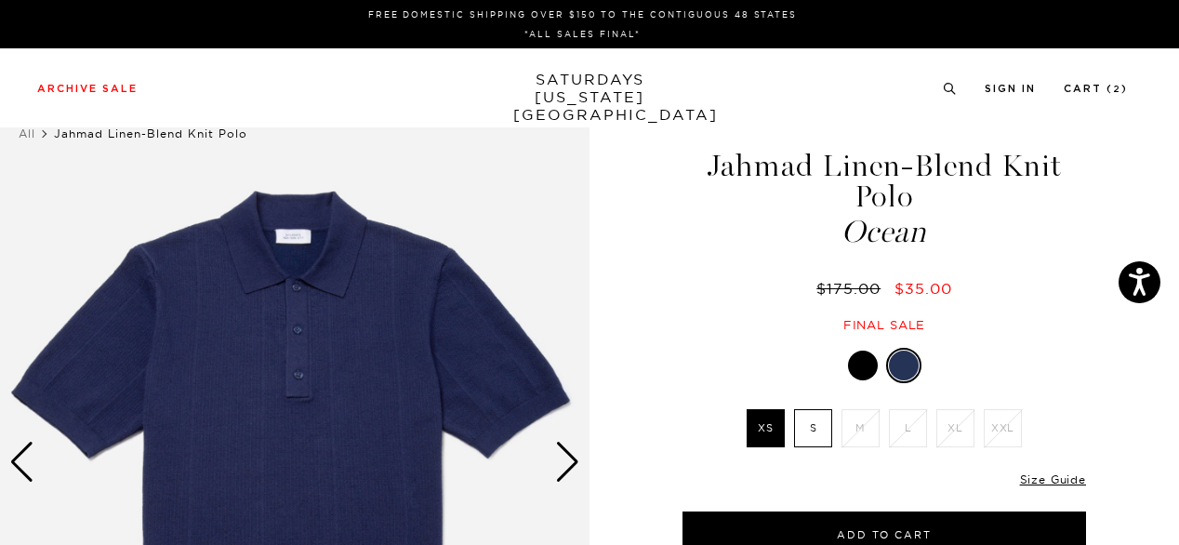
click at [857, 367] on div at bounding box center [863, 365] width 30 height 30
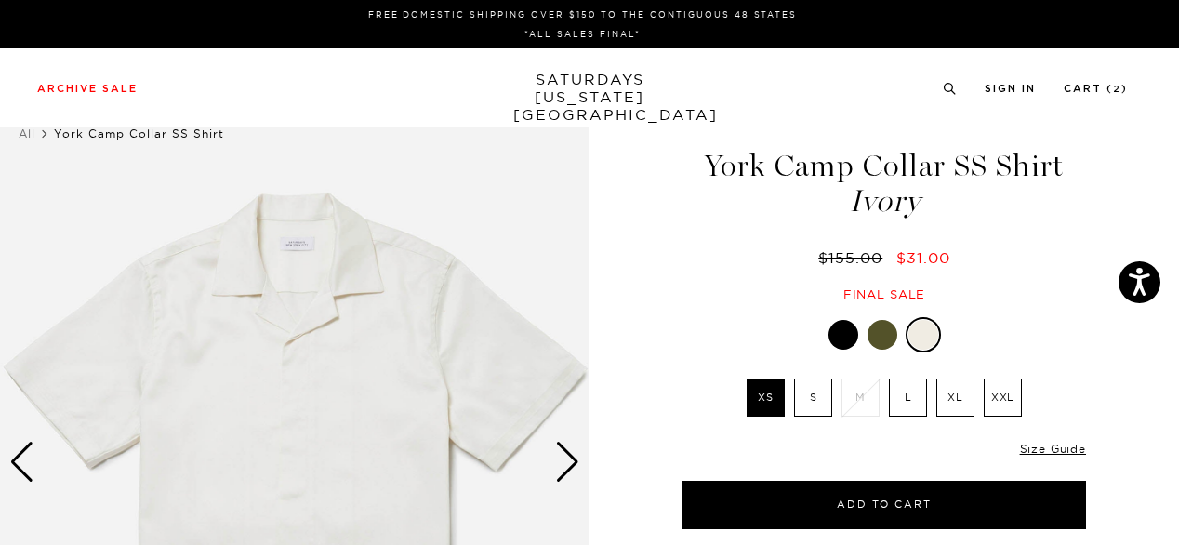
click at [885, 328] on div at bounding box center [882, 335] width 30 height 30
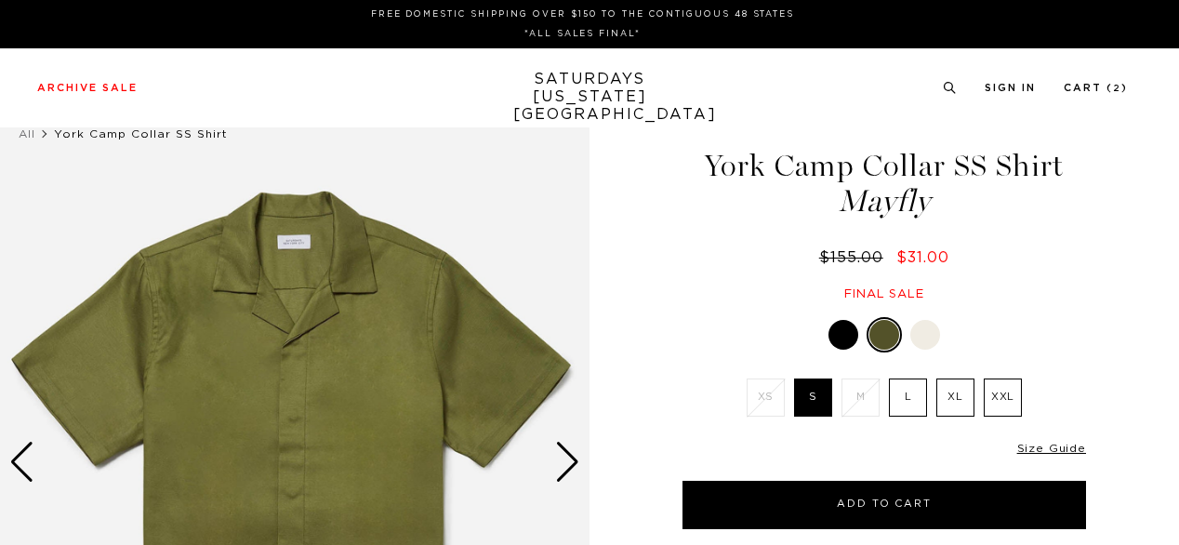
click at [837, 331] on div at bounding box center [843, 335] width 30 height 30
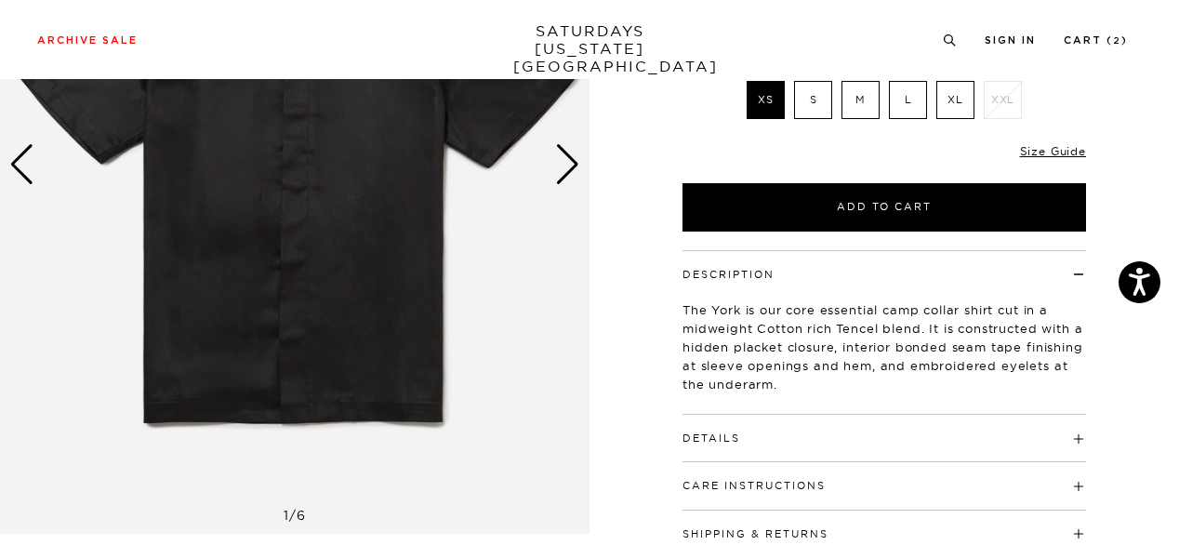
scroll to position [335, 0]
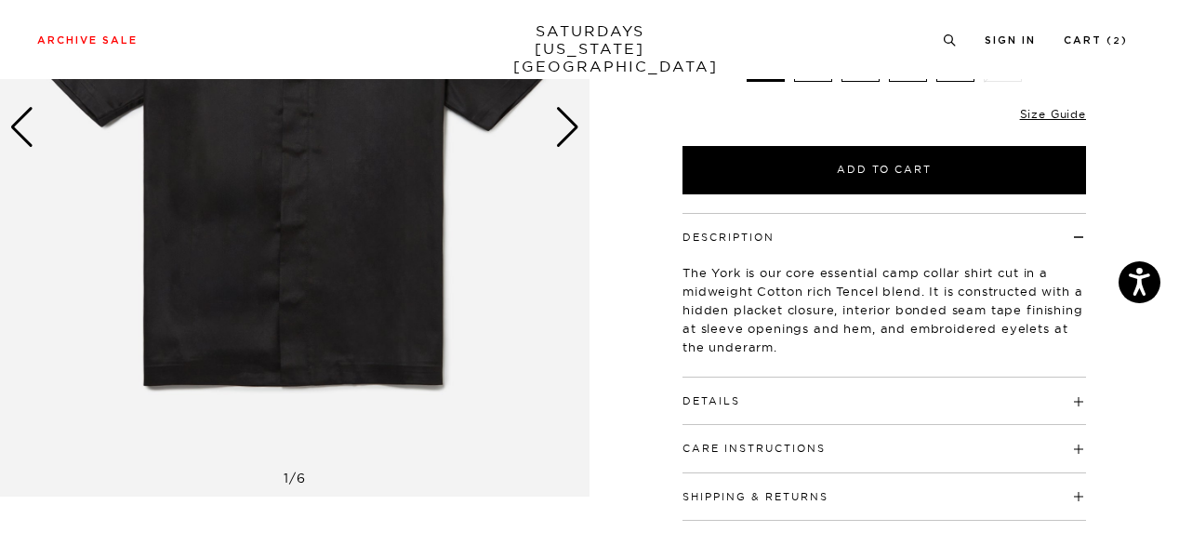
click at [1039, 398] on h4 "Details" at bounding box center [883, 392] width 403 height 31
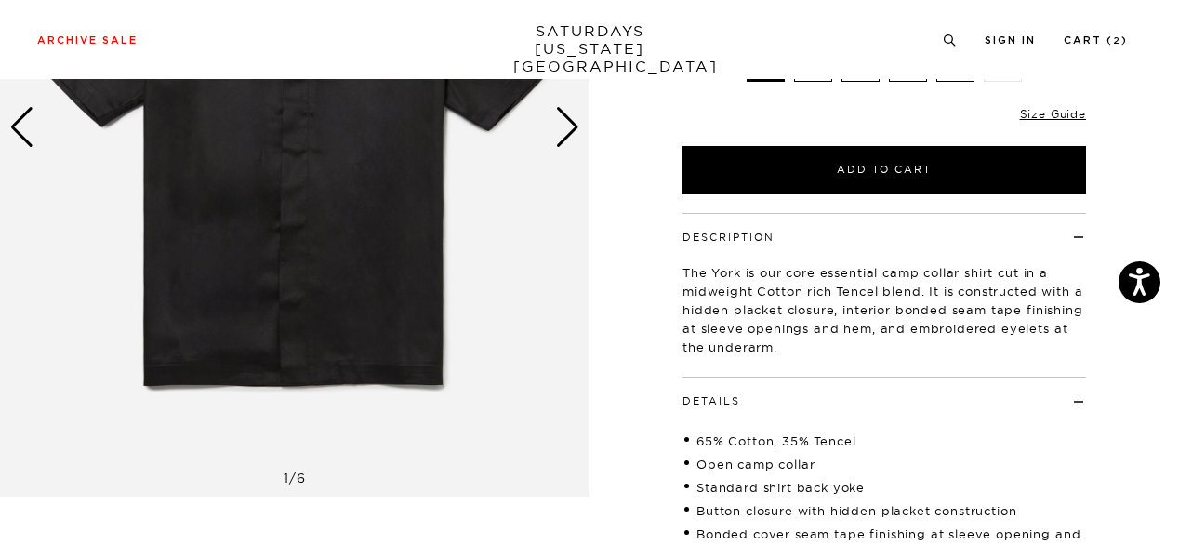
click at [1130, 410] on div "1 / 6" at bounding box center [589, 256] width 1179 height 994
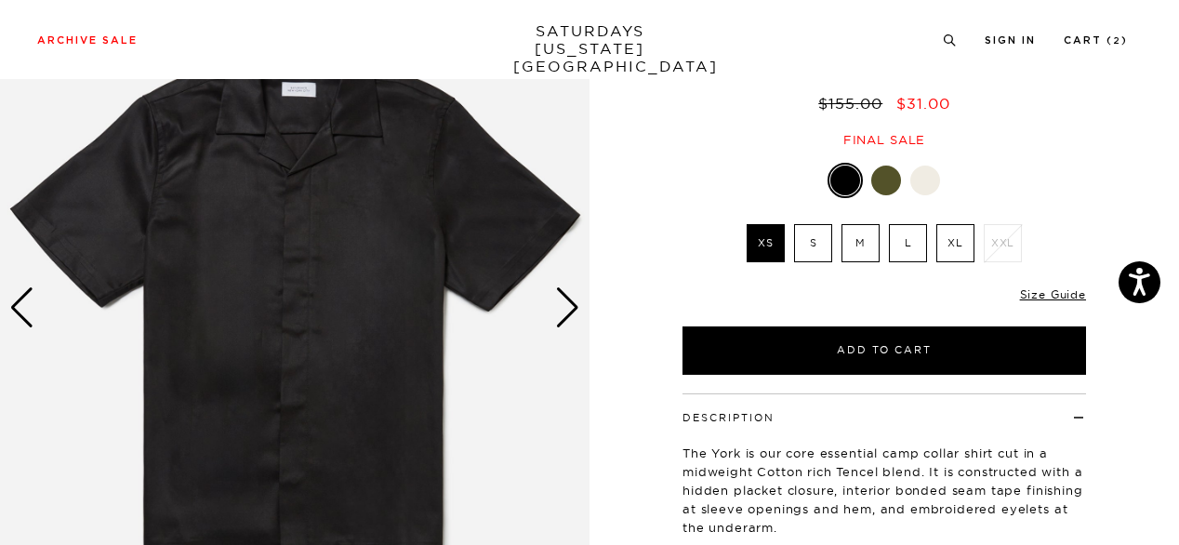
scroll to position [155, 0]
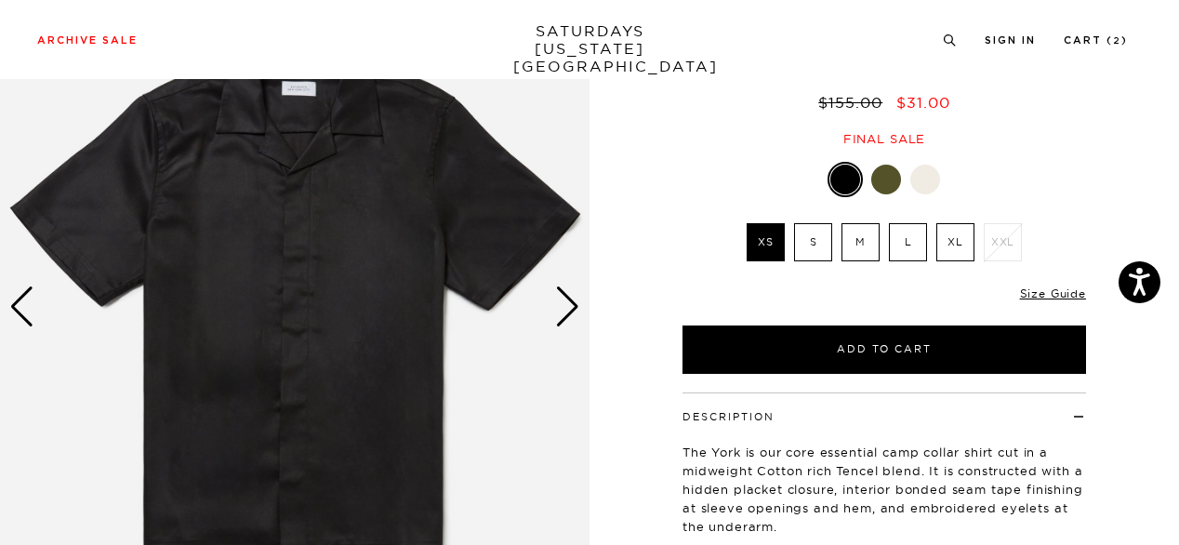
click at [578, 311] on div "Next slide" at bounding box center [567, 306] width 25 height 41
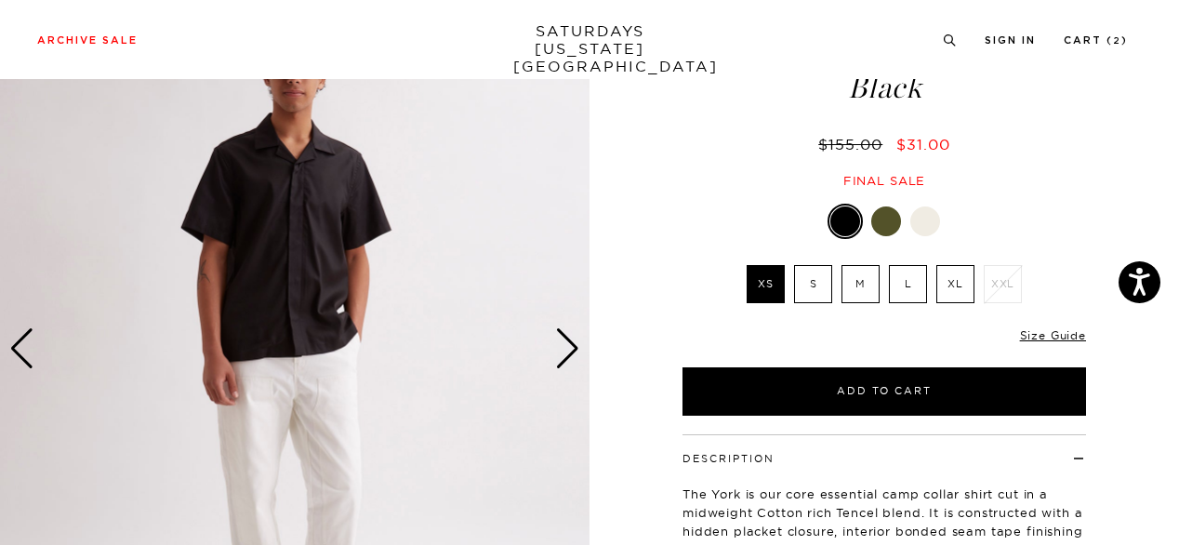
scroll to position [118, 0]
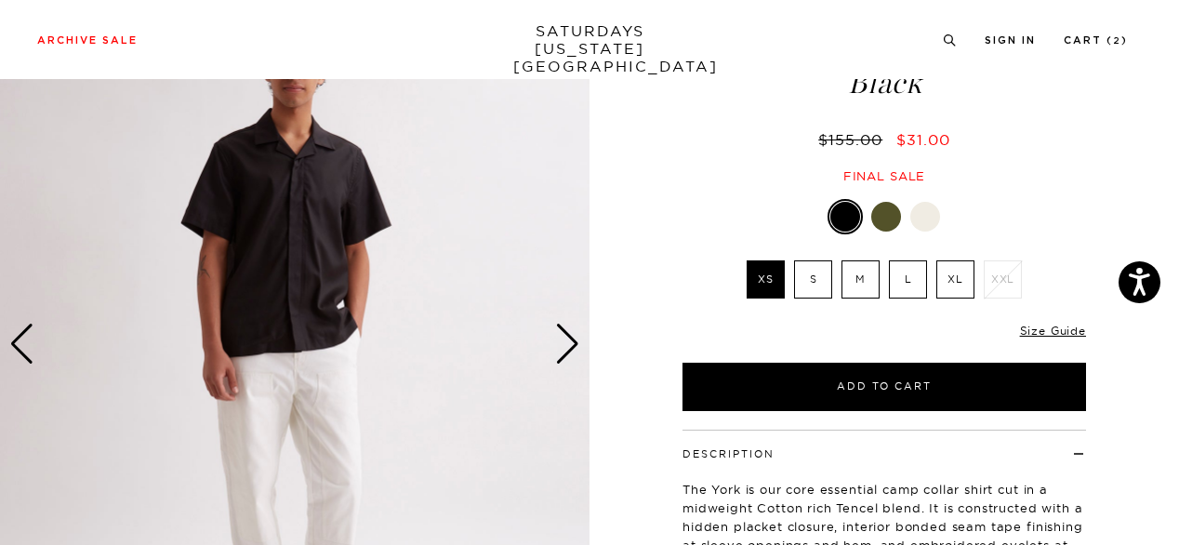
click at [299, 230] on img at bounding box center [294, 344] width 589 height 737
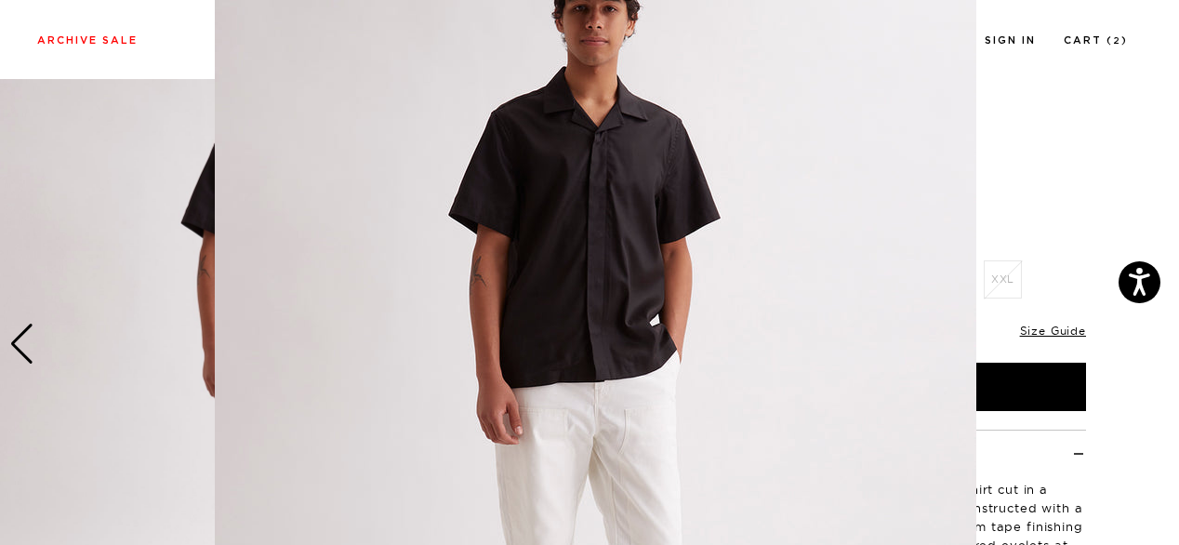
scroll to position [103, 0]
click at [587, 144] on img at bounding box center [595, 373] width 761 height 952
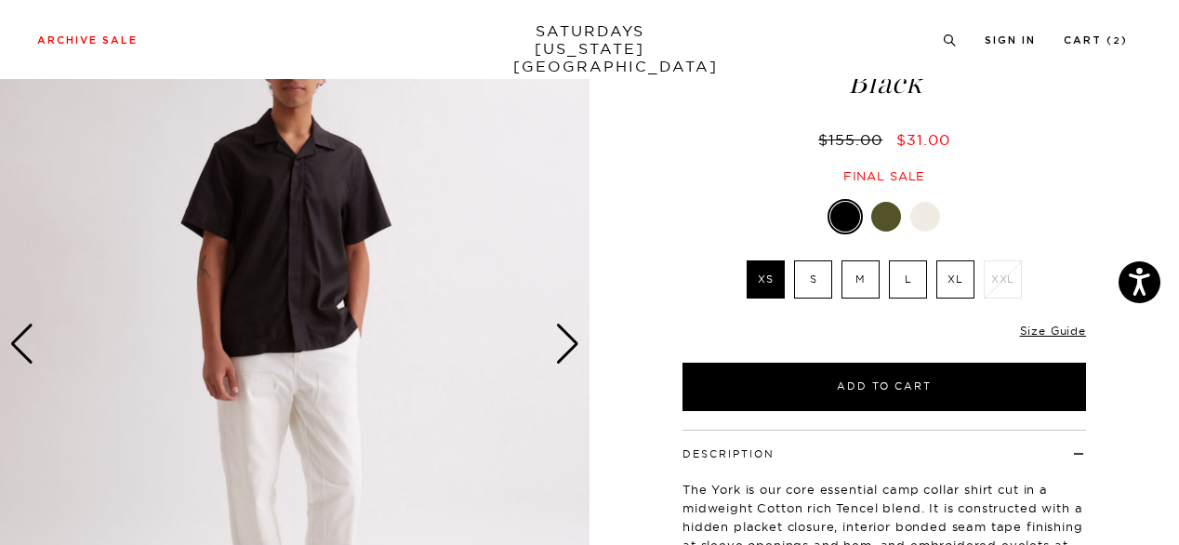
click at [567, 334] on div "Next slide" at bounding box center [567, 344] width 25 height 41
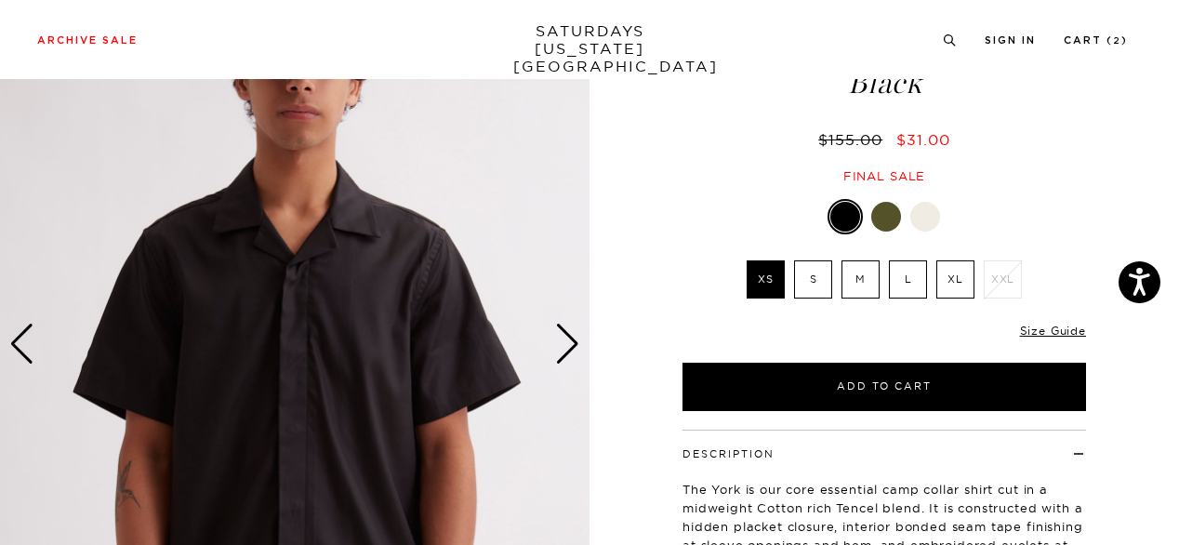
click at [911, 284] on label "L" at bounding box center [908, 279] width 38 height 38
click at [0, 0] on input "L" at bounding box center [0, 0] width 0 height 0
click at [931, 218] on div at bounding box center [925, 217] width 30 height 30
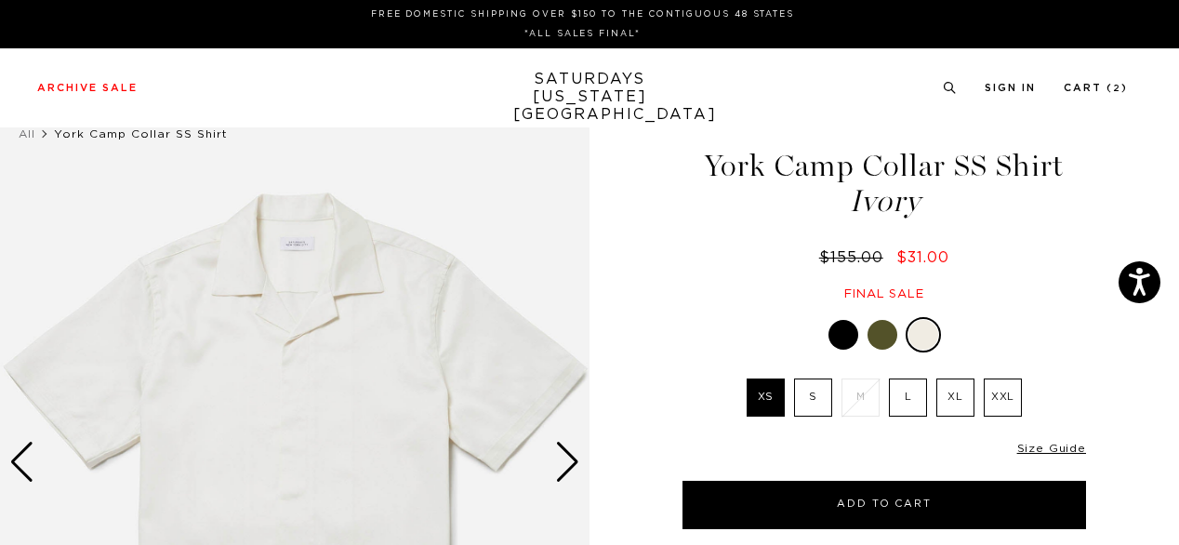
click at [564, 460] on div "Next slide" at bounding box center [567, 462] width 25 height 41
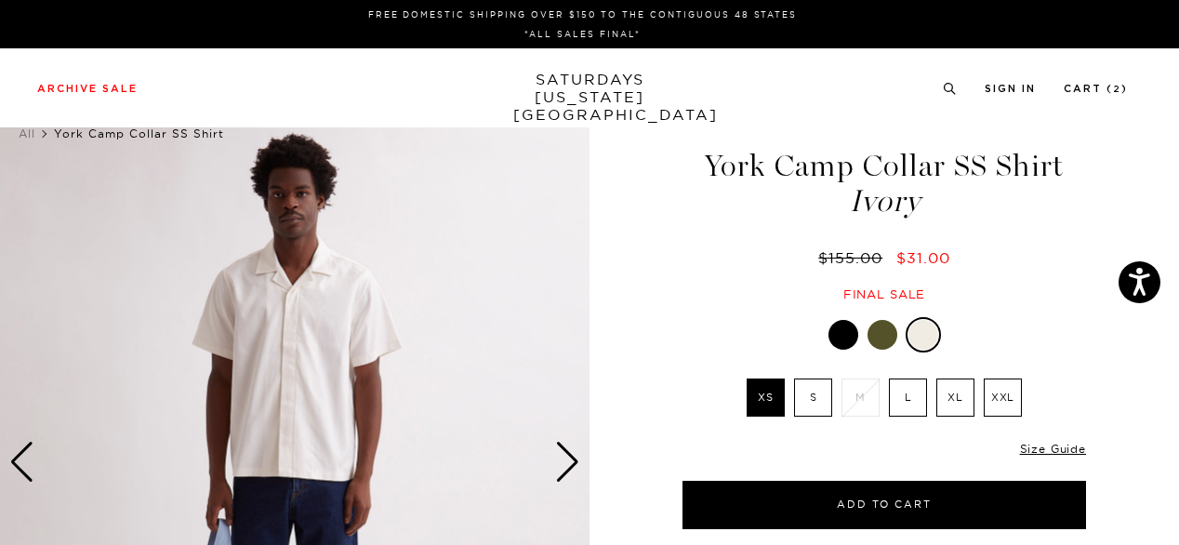
click at [278, 395] on img at bounding box center [294, 462] width 589 height 737
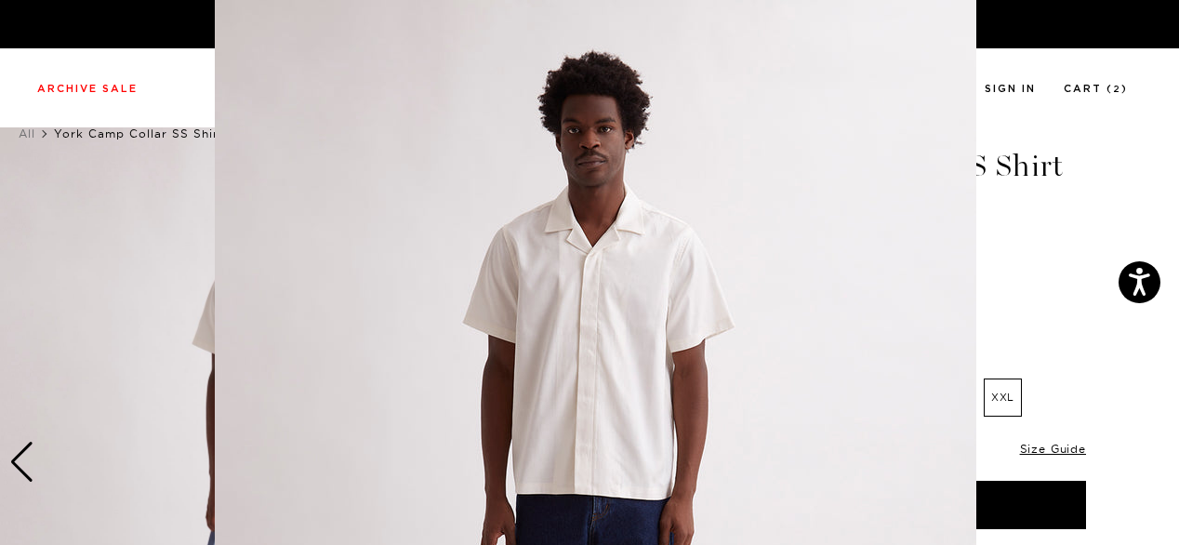
scroll to position [198, 0]
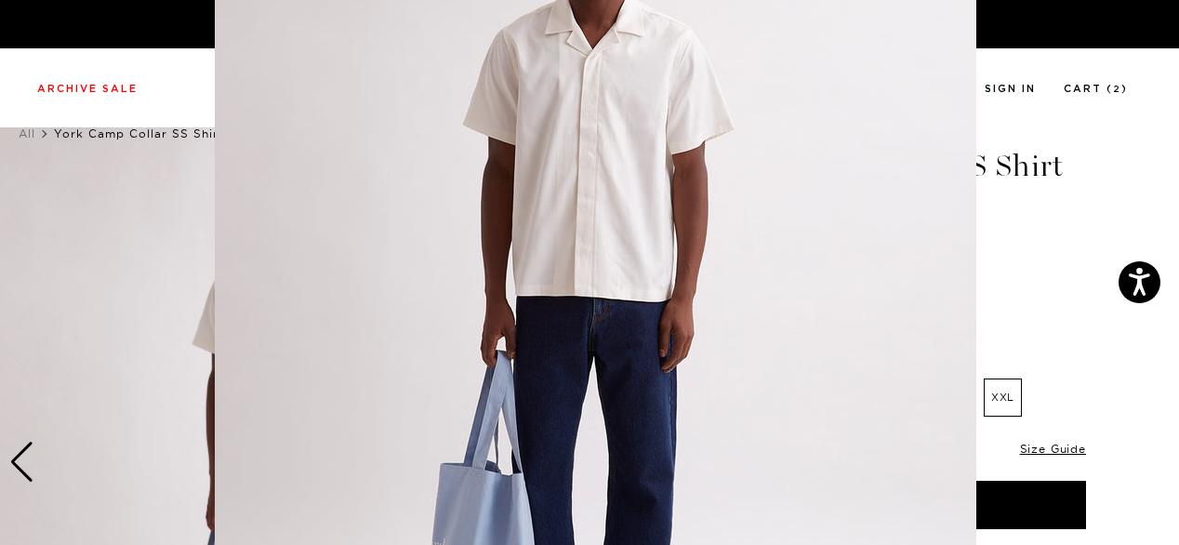
click at [278, 395] on img at bounding box center [595, 278] width 761 height 952
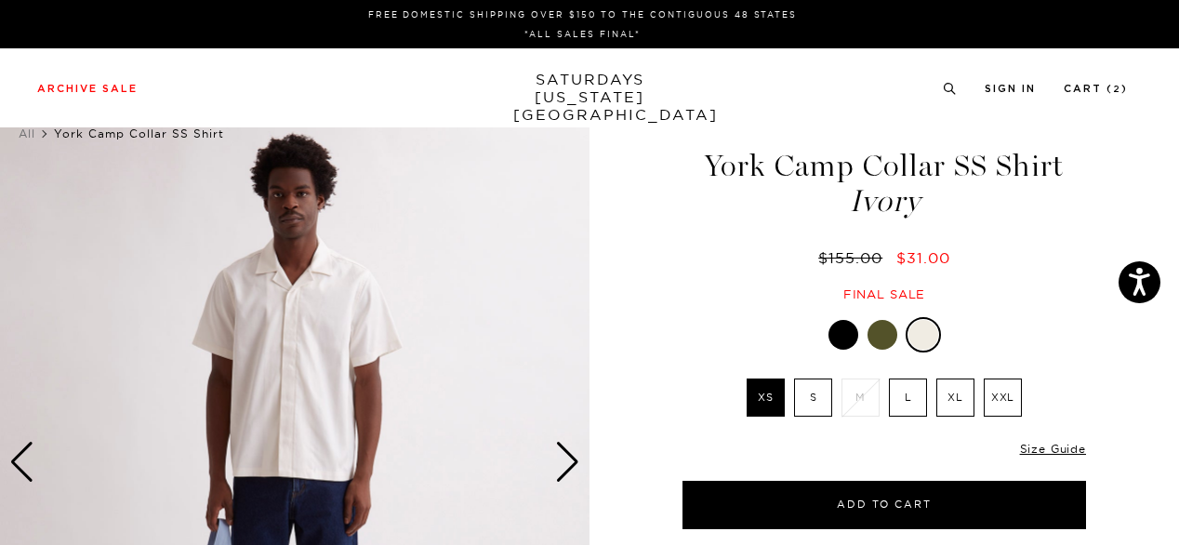
scroll to position [0, 0]
click at [555, 462] on div "Next slide" at bounding box center [567, 462] width 25 height 41
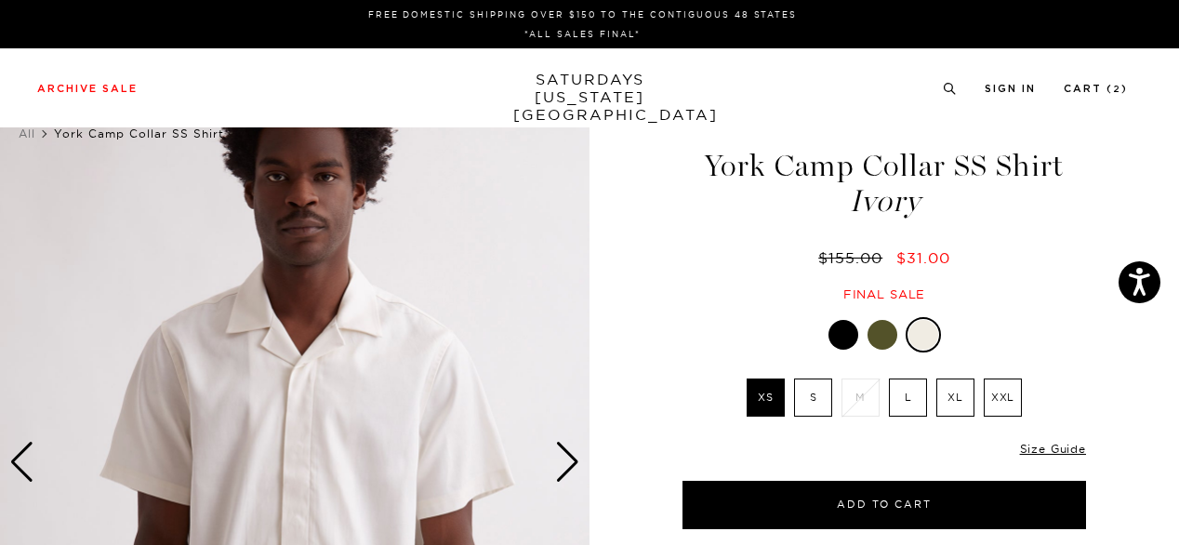
click at [354, 454] on img at bounding box center [294, 462] width 589 height 737
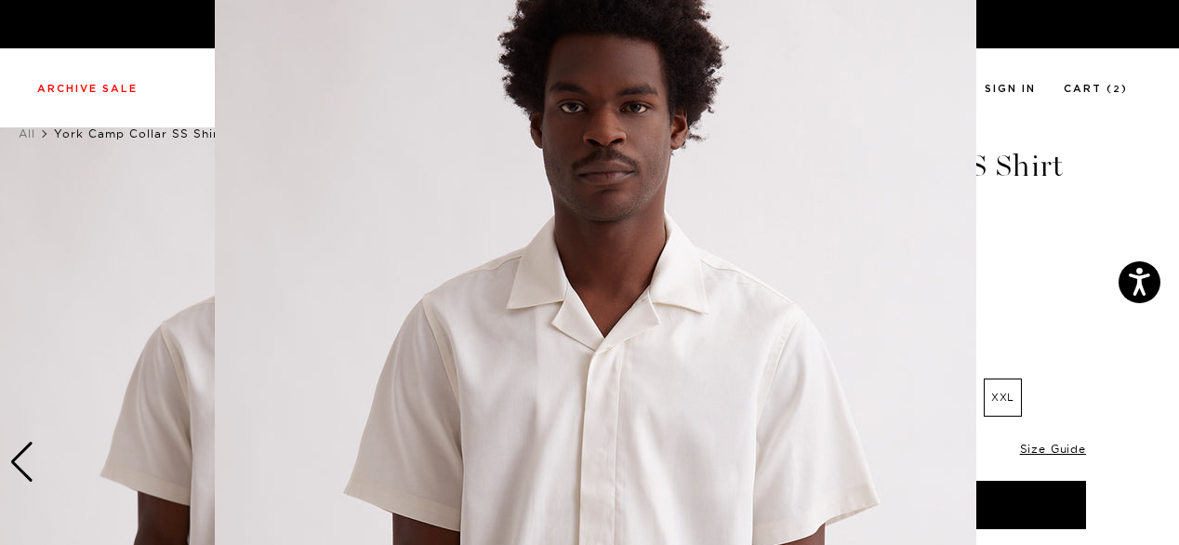
scroll to position [198, 0]
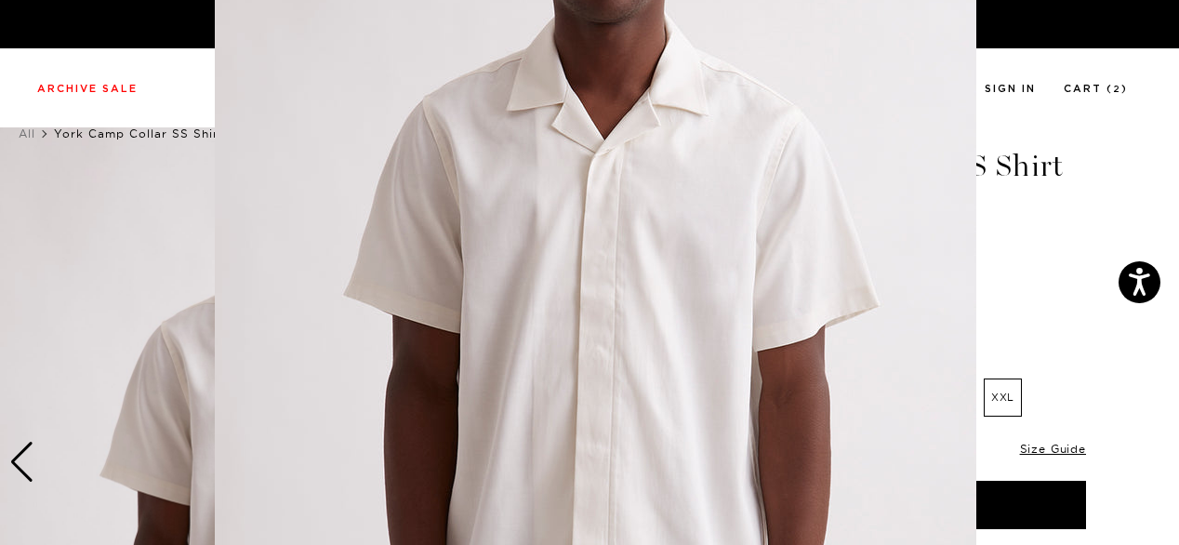
click at [354, 454] on img at bounding box center [595, 278] width 761 height 952
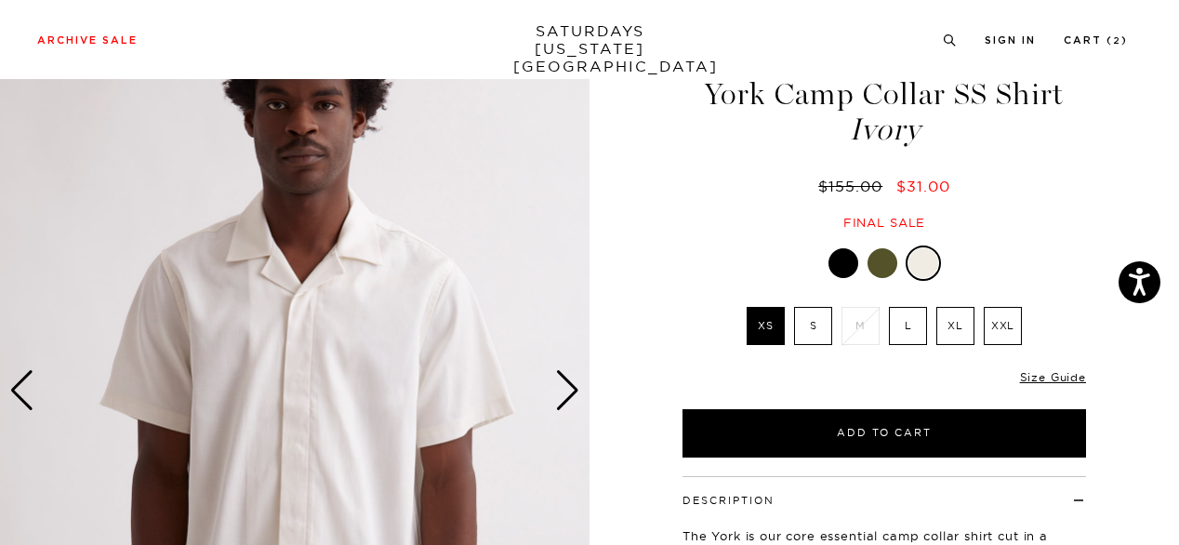
scroll to position [74, 0]
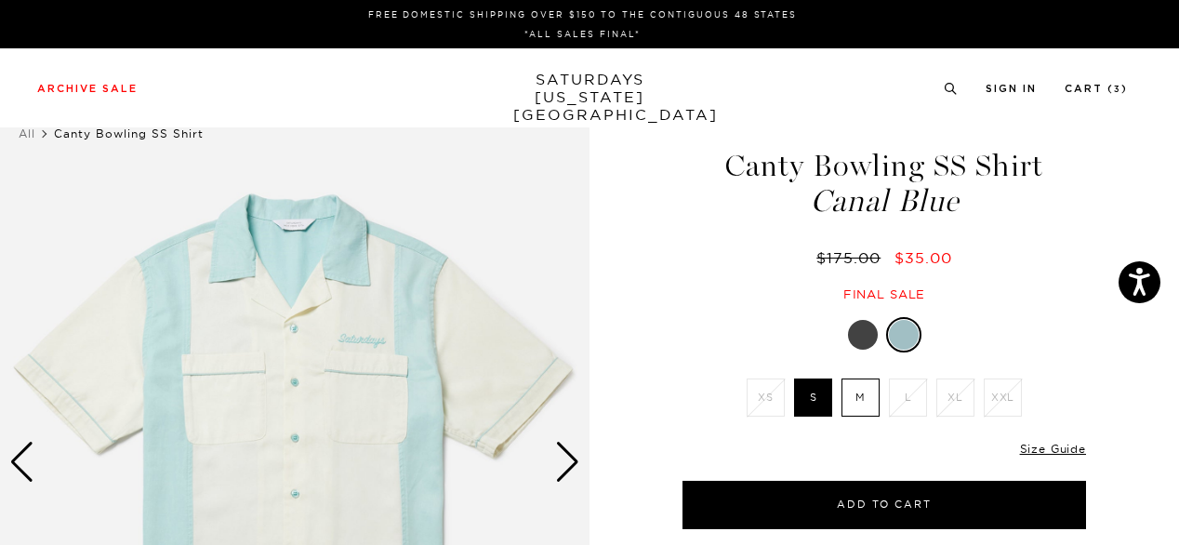
click at [565, 454] on div "Next slide" at bounding box center [567, 462] width 25 height 41
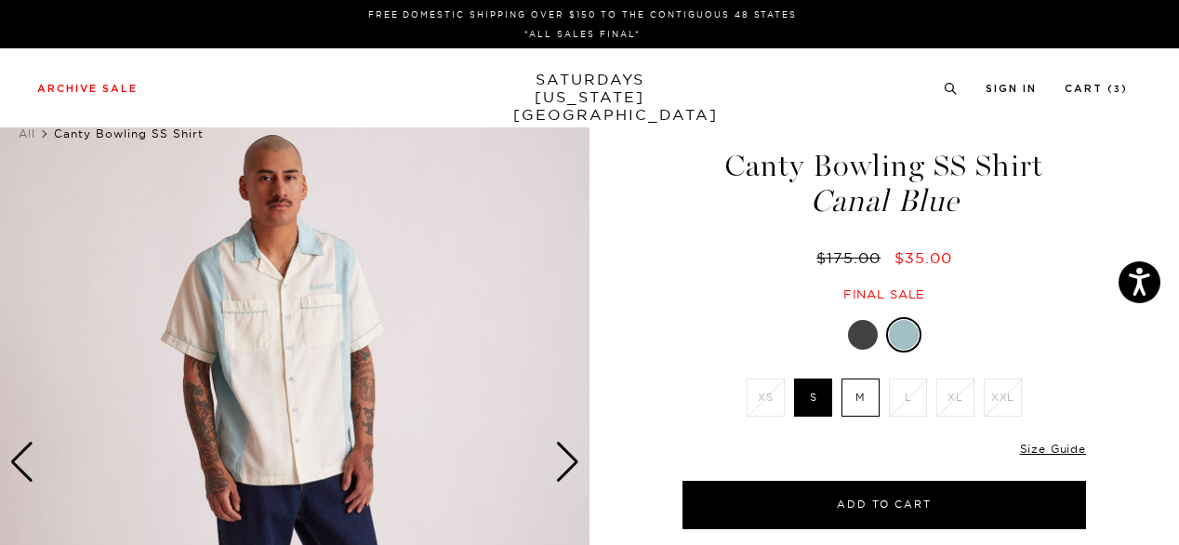
click at [565, 454] on div "Next slide" at bounding box center [567, 462] width 25 height 41
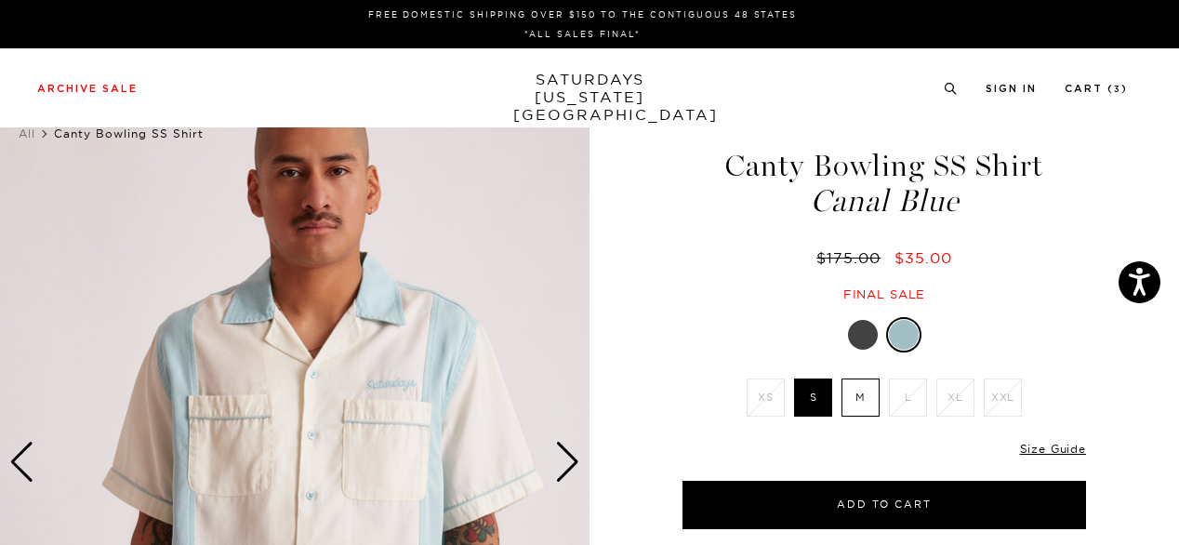
click at [565, 454] on div "Next slide" at bounding box center [567, 462] width 25 height 41
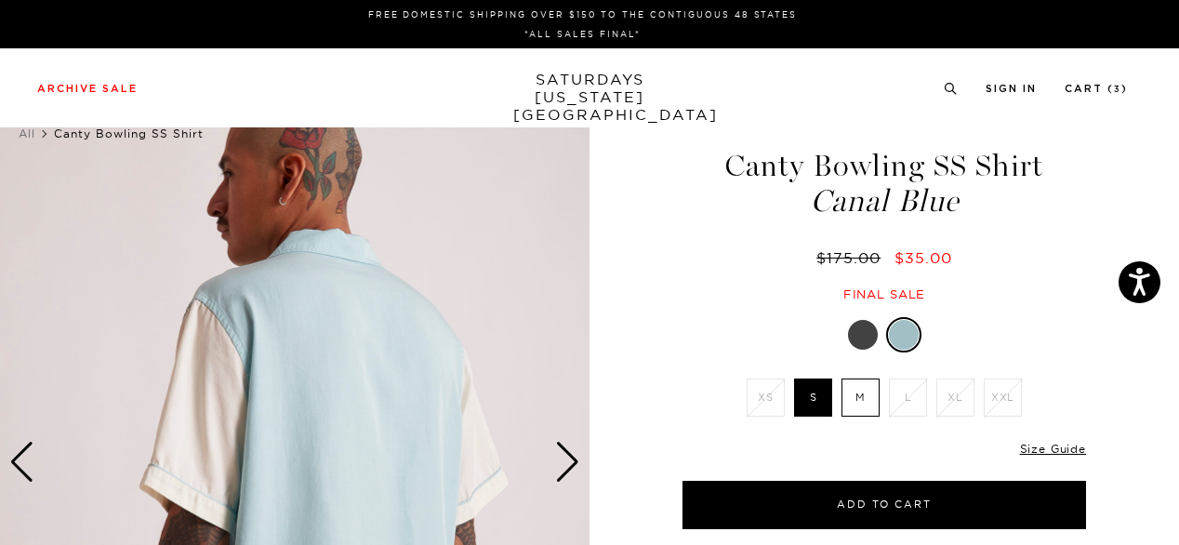
click at [565, 454] on div "Next slide" at bounding box center [567, 462] width 25 height 41
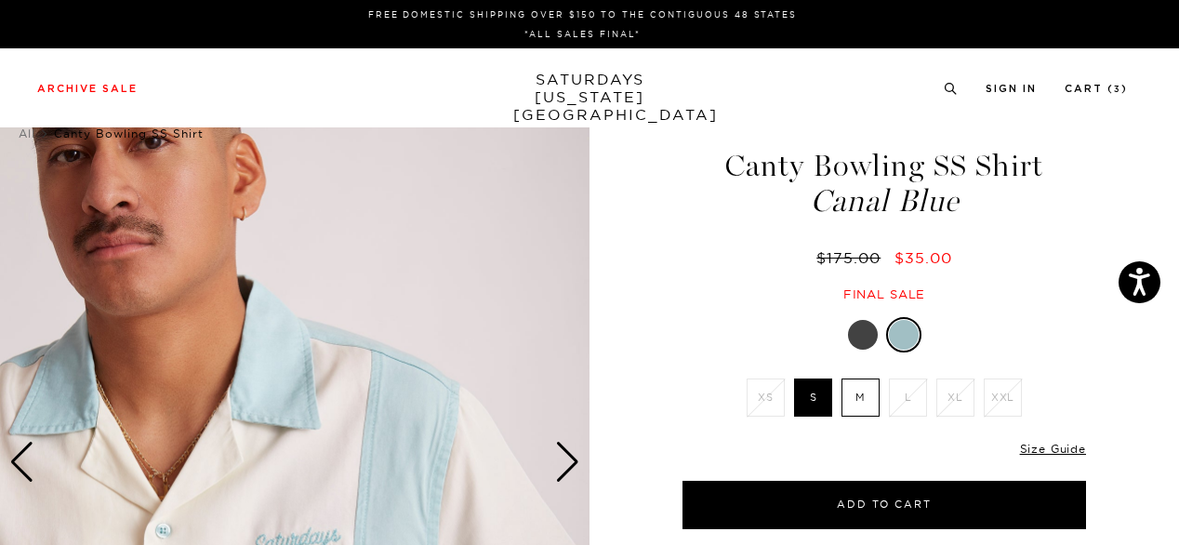
click at [22, 466] on div "Previous slide" at bounding box center [21, 462] width 25 height 41
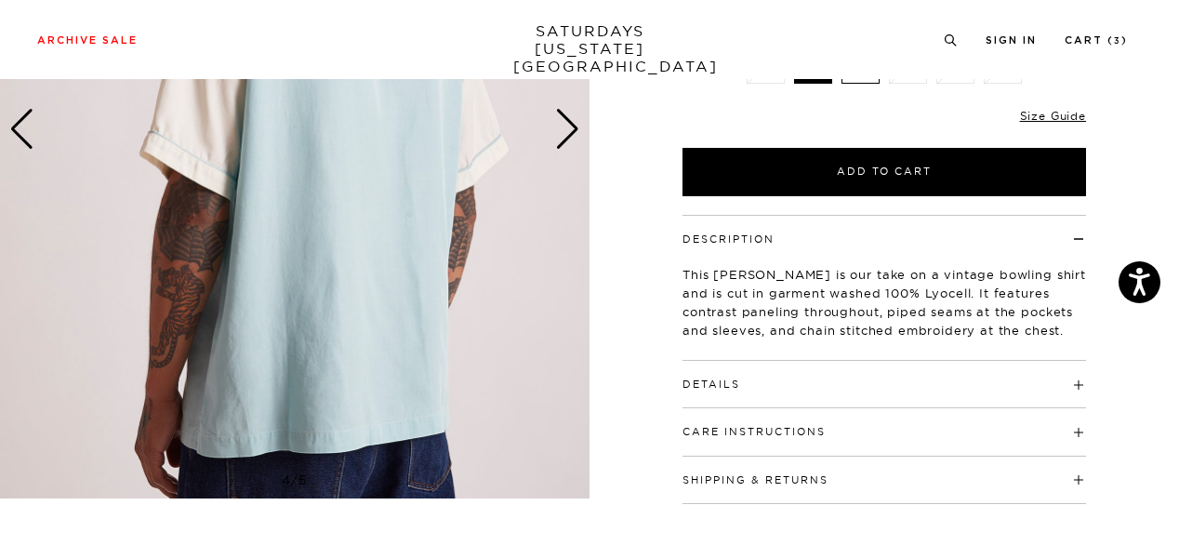
scroll to position [335, 0]
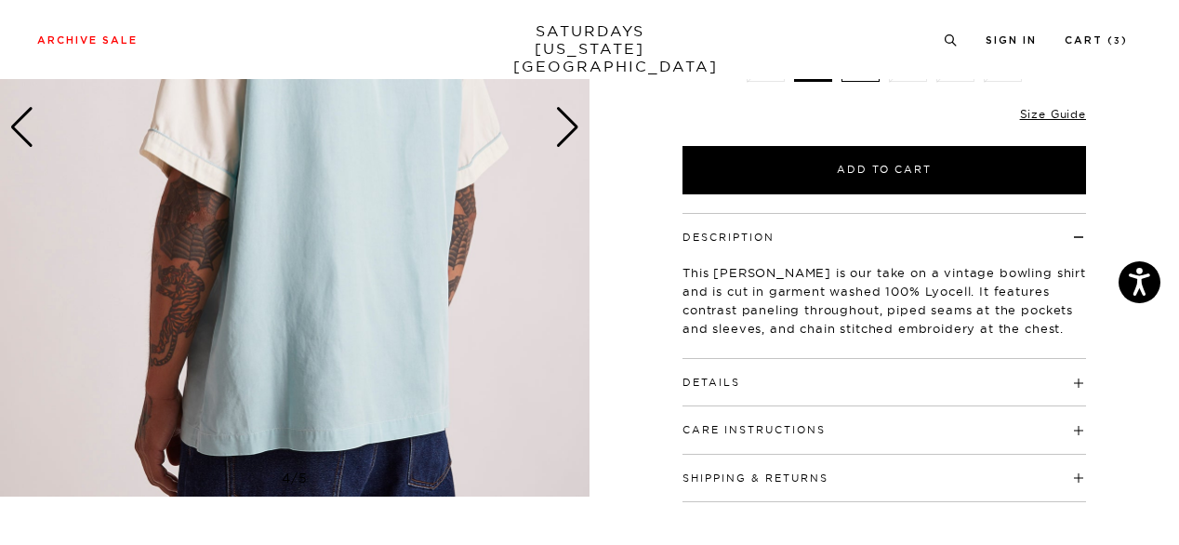
click at [773, 384] on h4 "Details" at bounding box center [883, 374] width 403 height 31
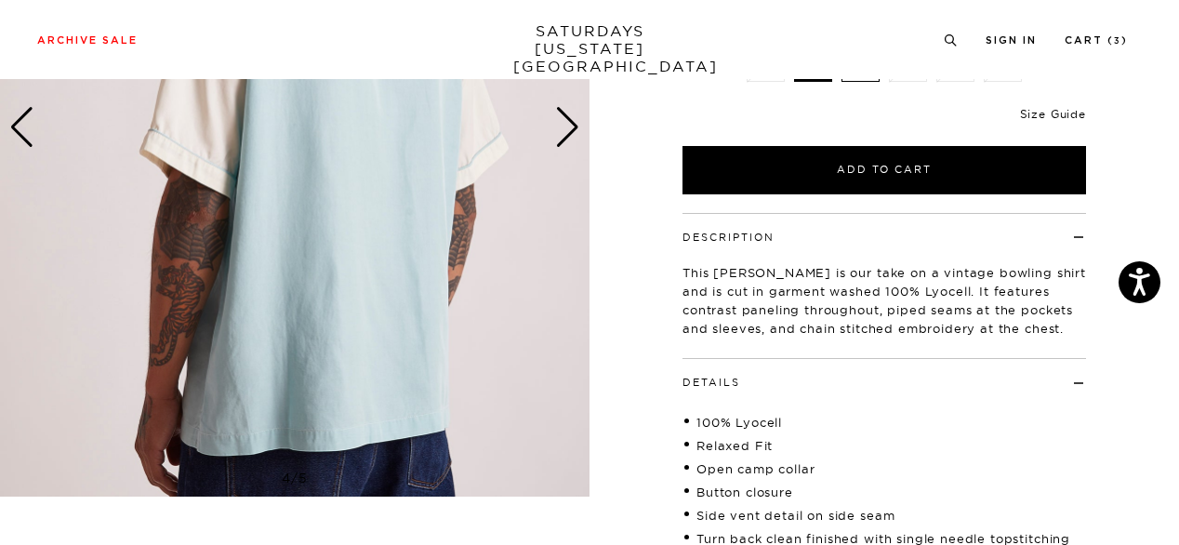
click at [1039, 109] on link "Size Guide" at bounding box center [1053, 114] width 66 height 14
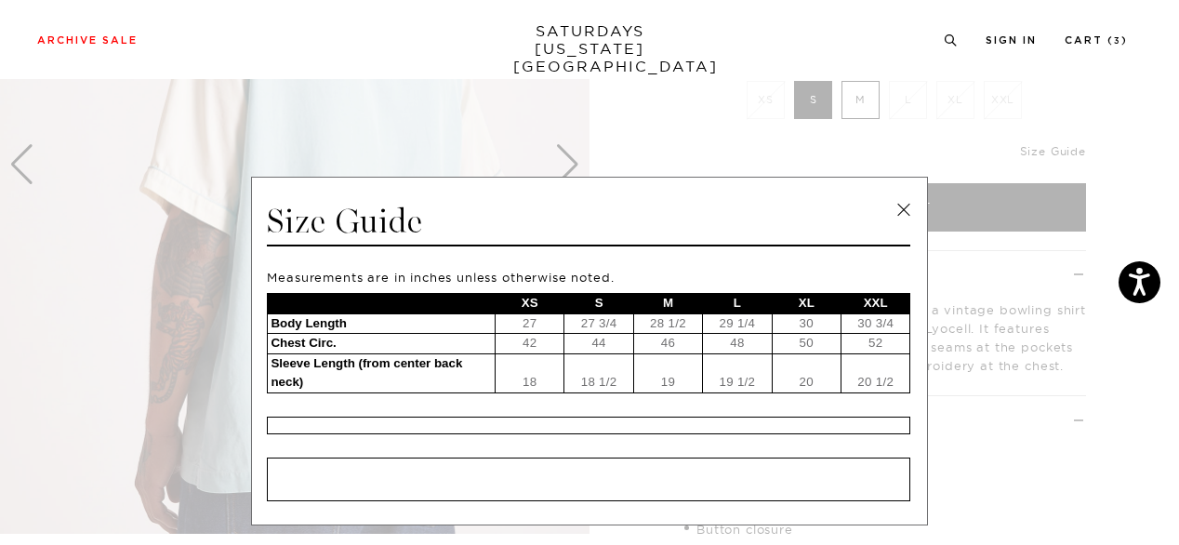
scroll to position [0, 0]
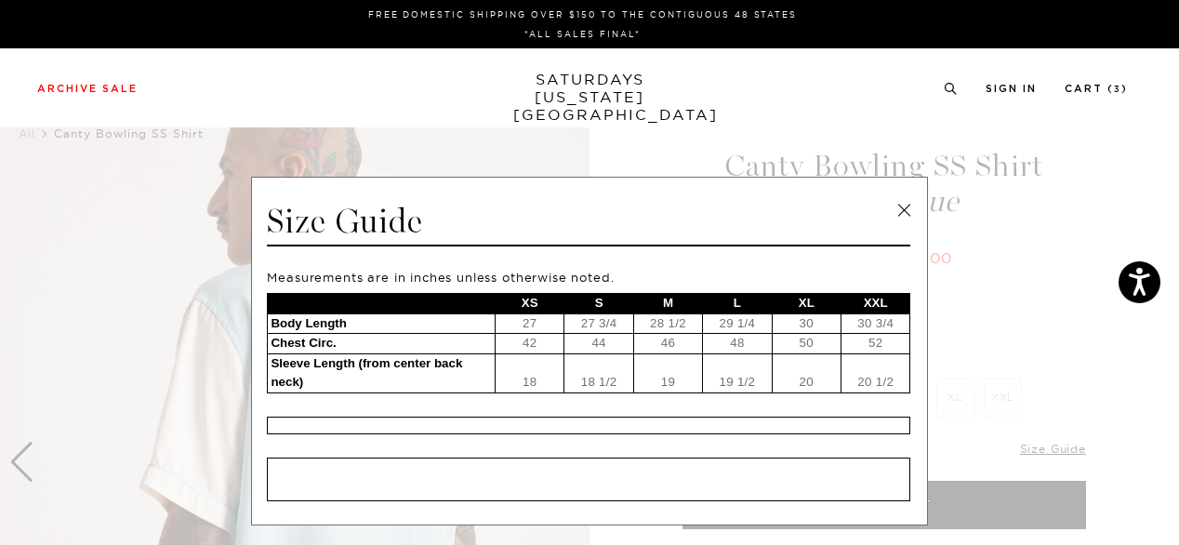
click at [902, 205] on link at bounding box center [904, 210] width 28 height 28
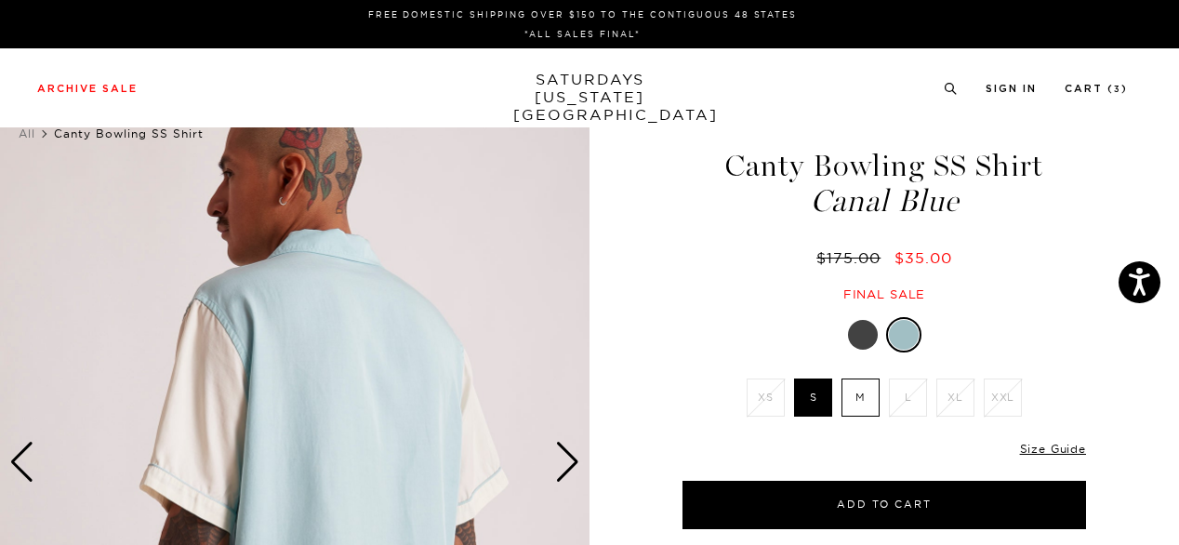
click at [26, 453] on div "Previous slide" at bounding box center [21, 462] width 25 height 41
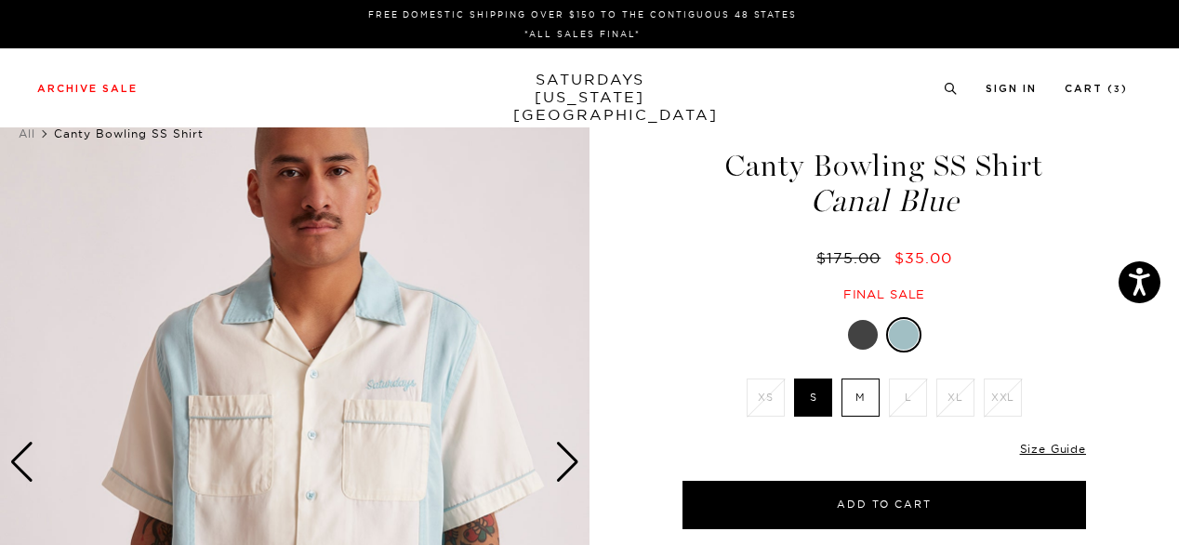
click at [284, 425] on img at bounding box center [294, 462] width 589 height 737
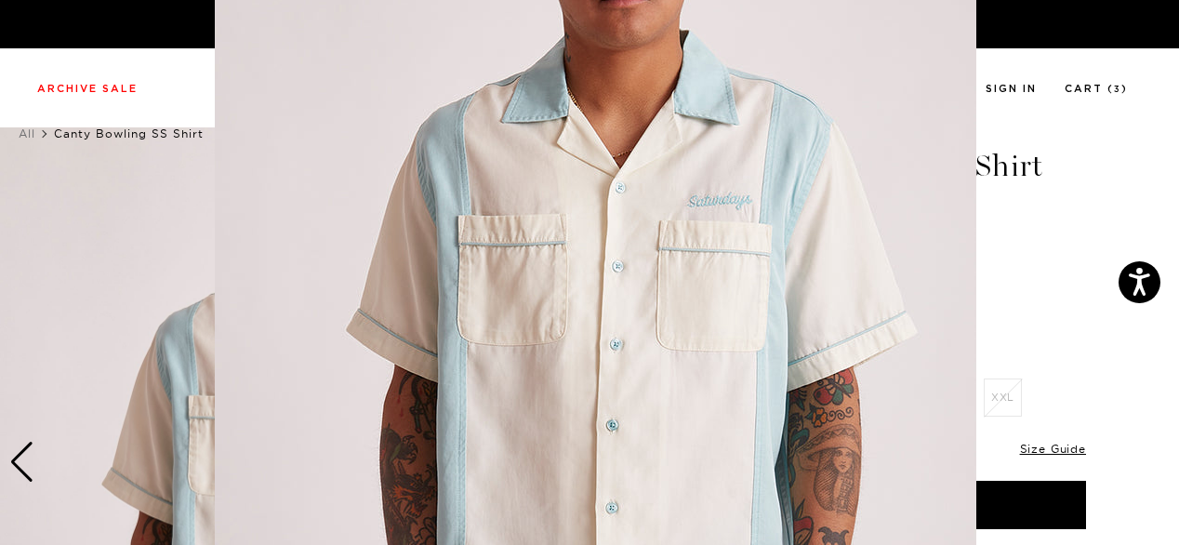
scroll to position [173, 0]
click at [712, 241] on img at bounding box center [595, 303] width 761 height 952
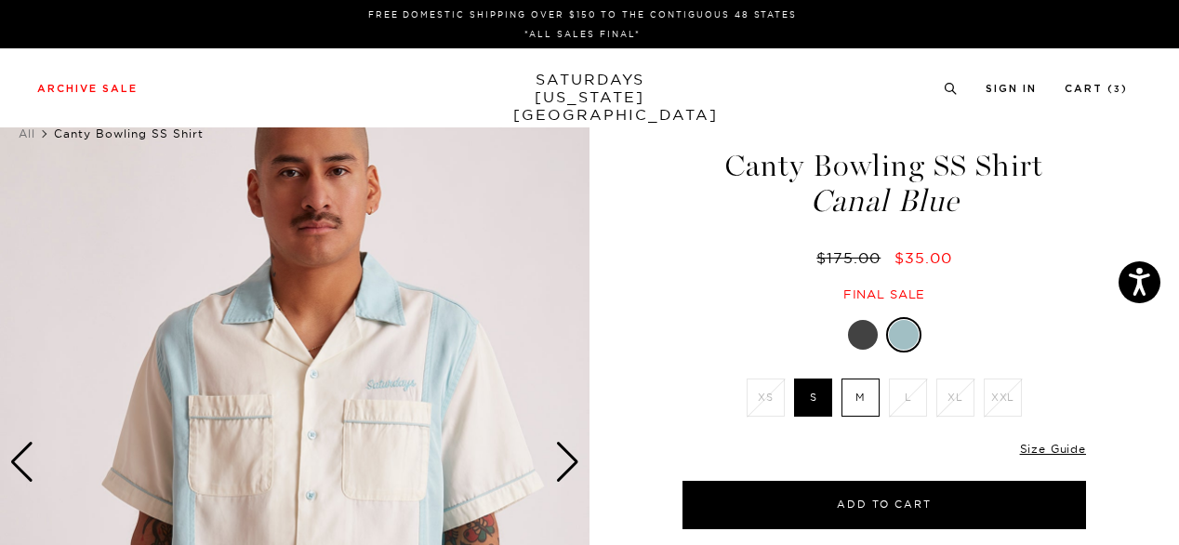
scroll to position [0, 0]
click at [559, 462] on div "Next slide" at bounding box center [567, 462] width 25 height 41
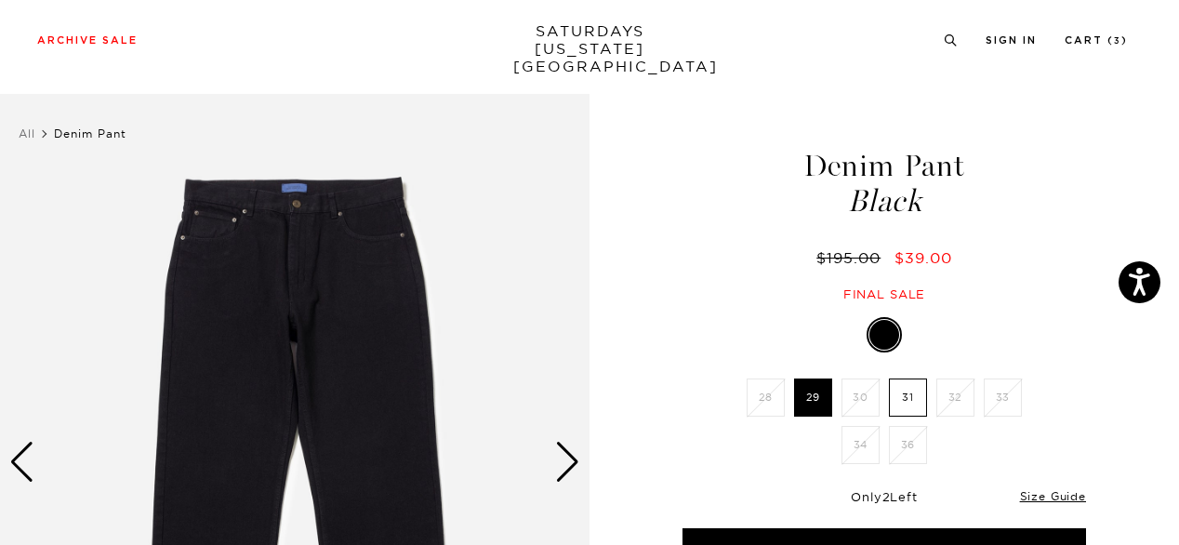
scroll to position [476, 0]
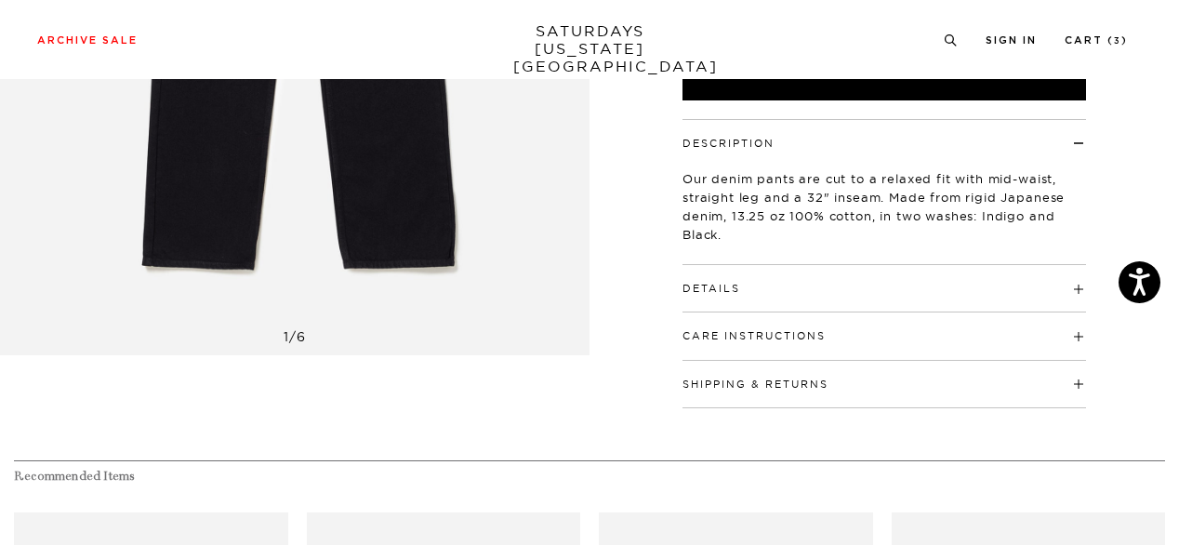
click at [812, 274] on h4 "Details" at bounding box center [883, 280] width 403 height 31
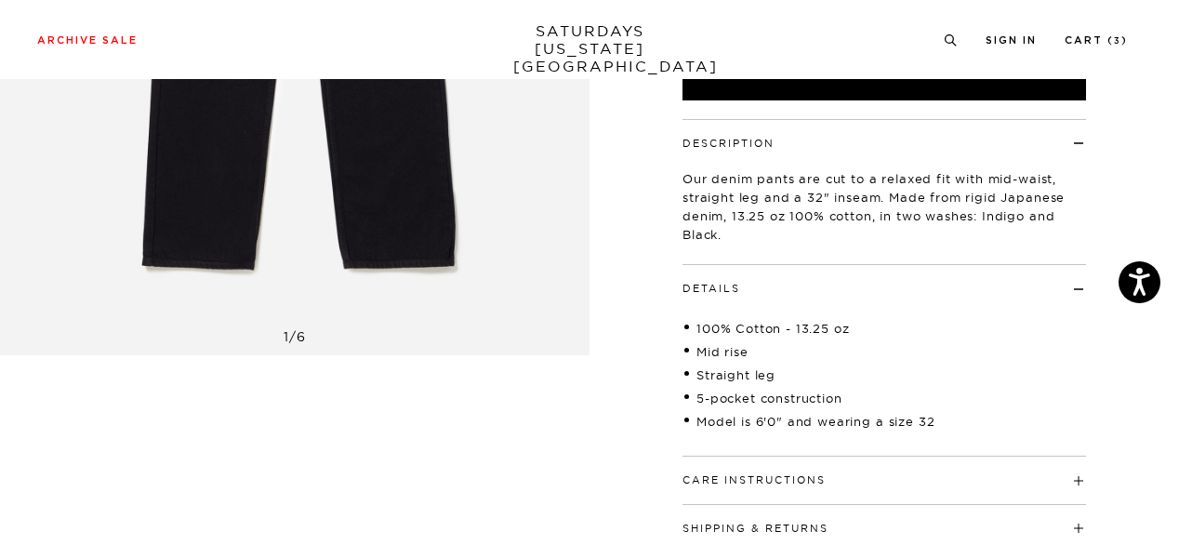
scroll to position [0, 0]
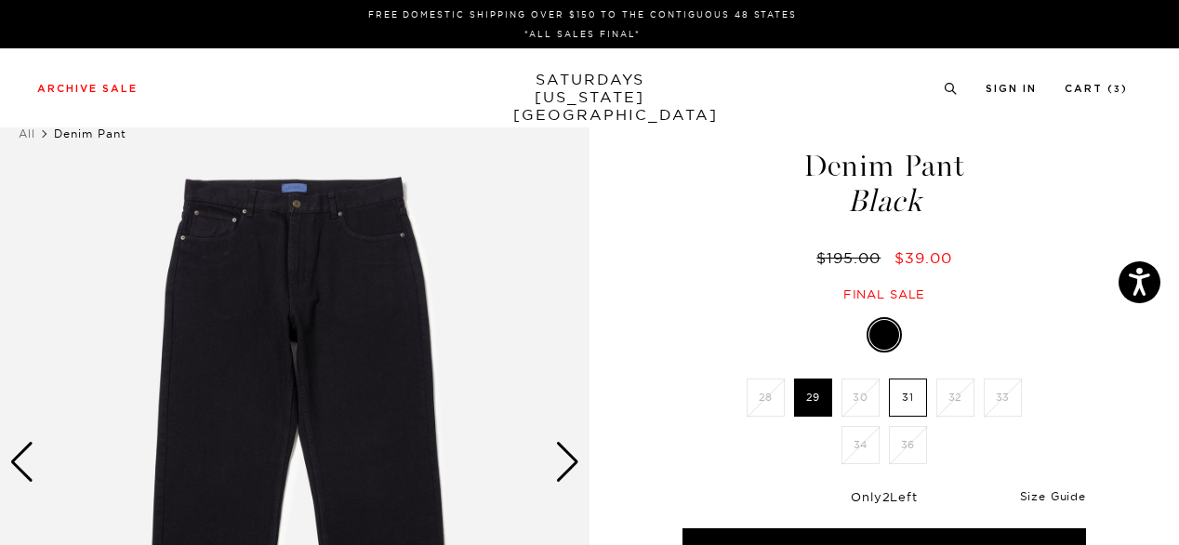
click at [1056, 495] on link "Size Guide" at bounding box center [1053, 496] width 66 height 14
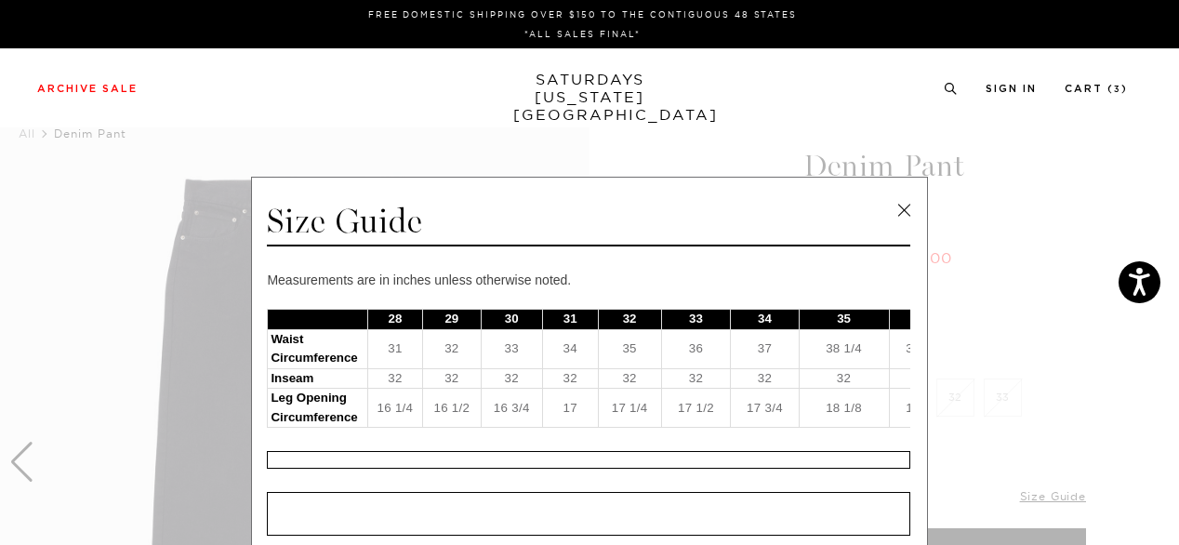
click at [902, 218] on link at bounding box center [904, 210] width 28 height 28
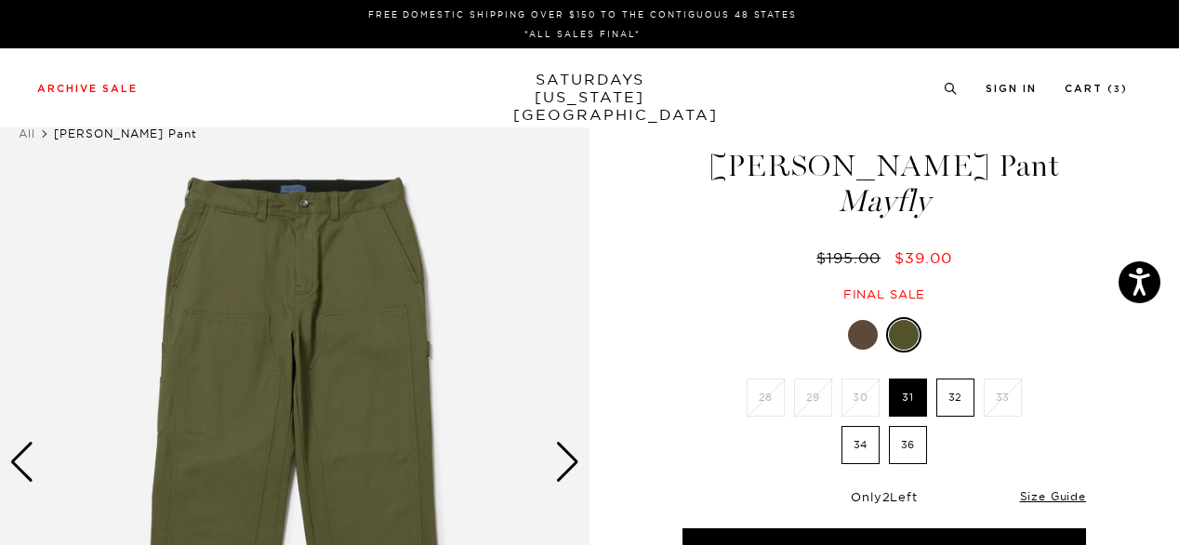
click at [1075, 420] on div "Mayfly 28 29 30 31 32 33 34 36" at bounding box center [884, 446] width 465 height 259
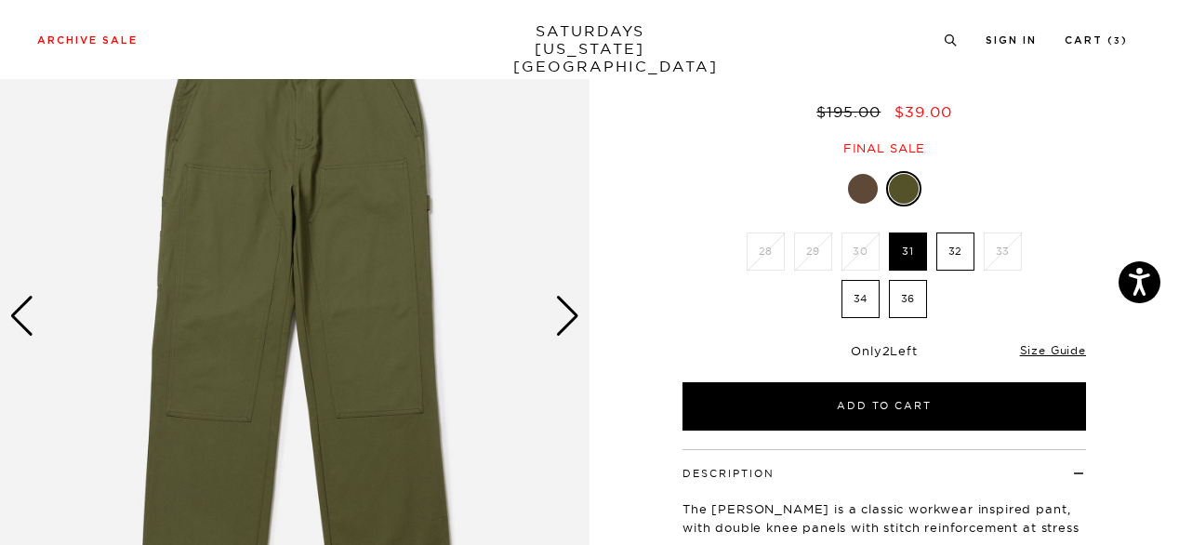
scroll to position [149, 0]
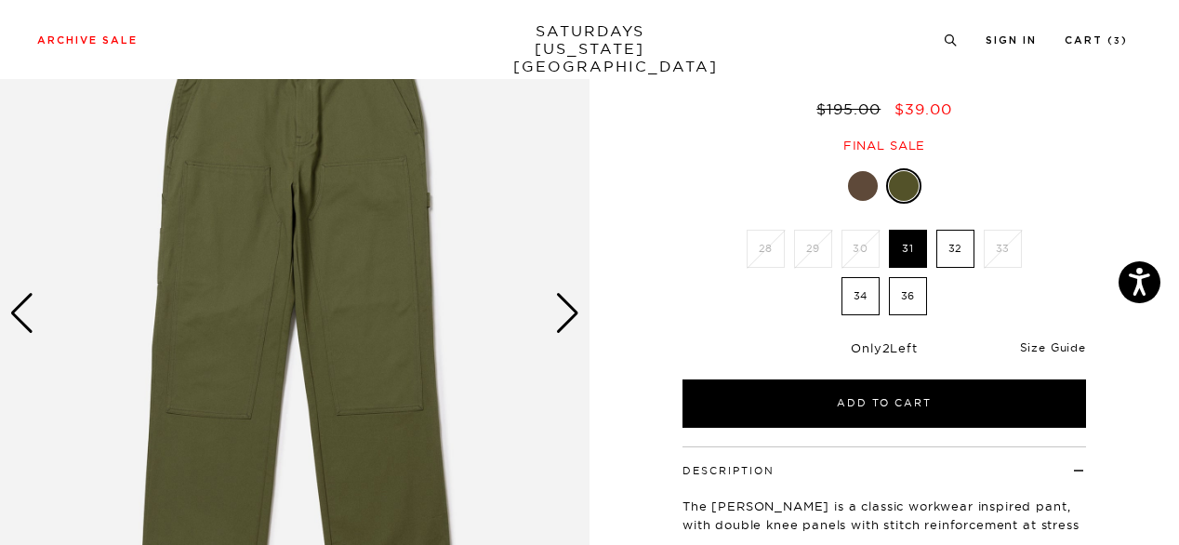
click at [1063, 343] on link "Size Guide" at bounding box center [1053, 347] width 66 height 14
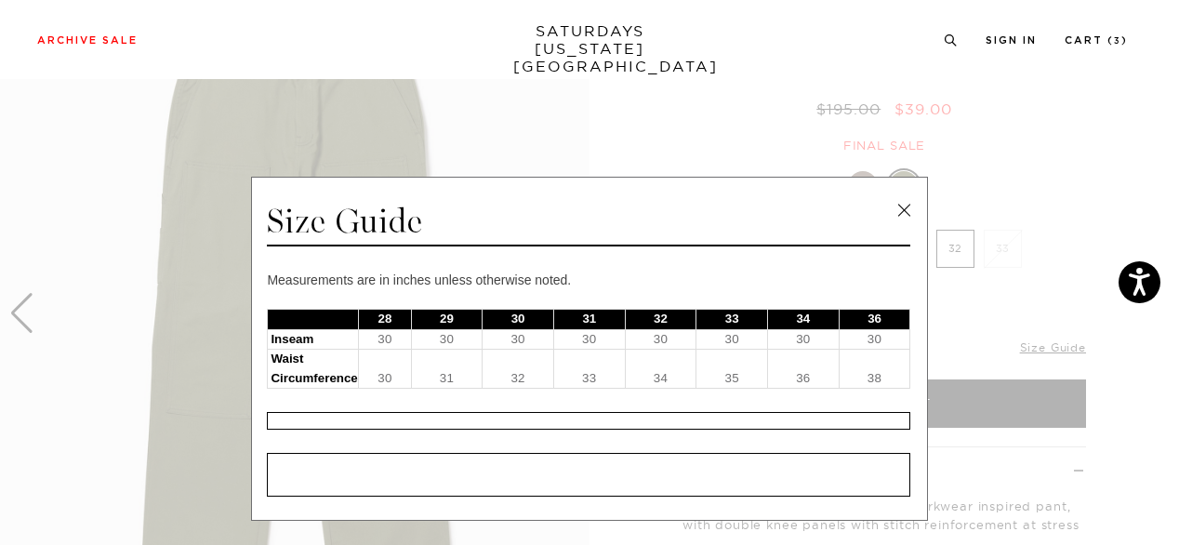
click at [900, 215] on link at bounding box center [904, 210] width 28 height 28
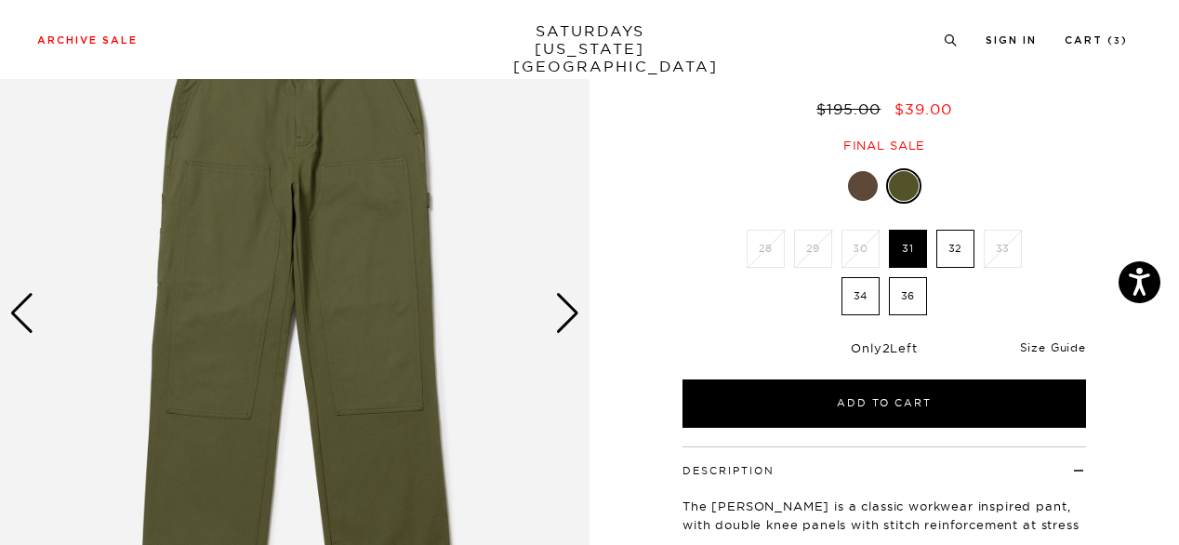
click at [1045, 345] on link "Size Guide" at bounding box center [1053, 347] width 66 height 14
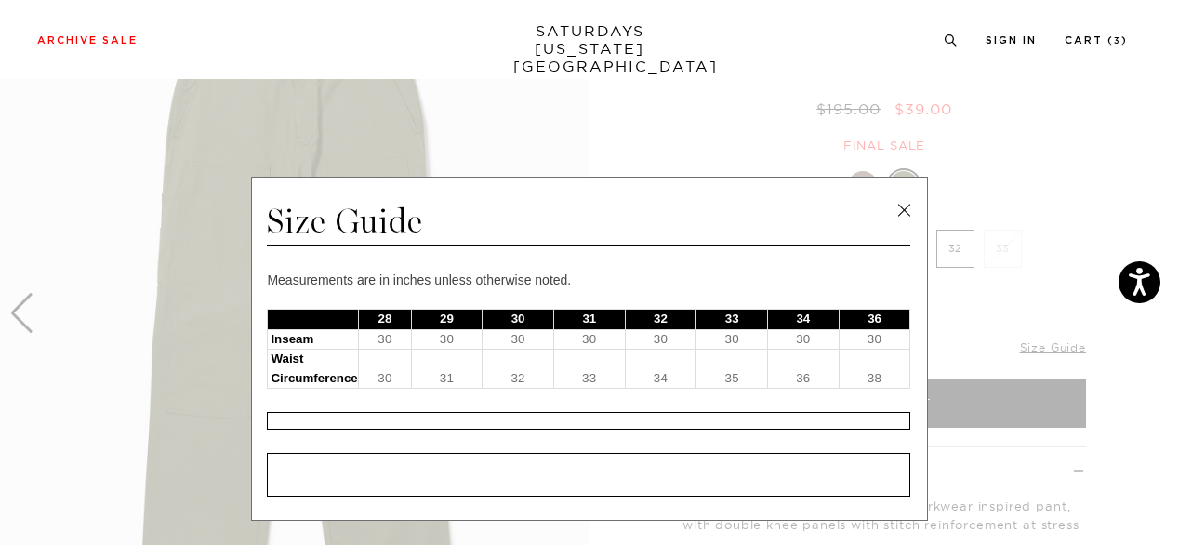
click at [899, 210] on link at bounding box center [904, 210] width 28 height 28
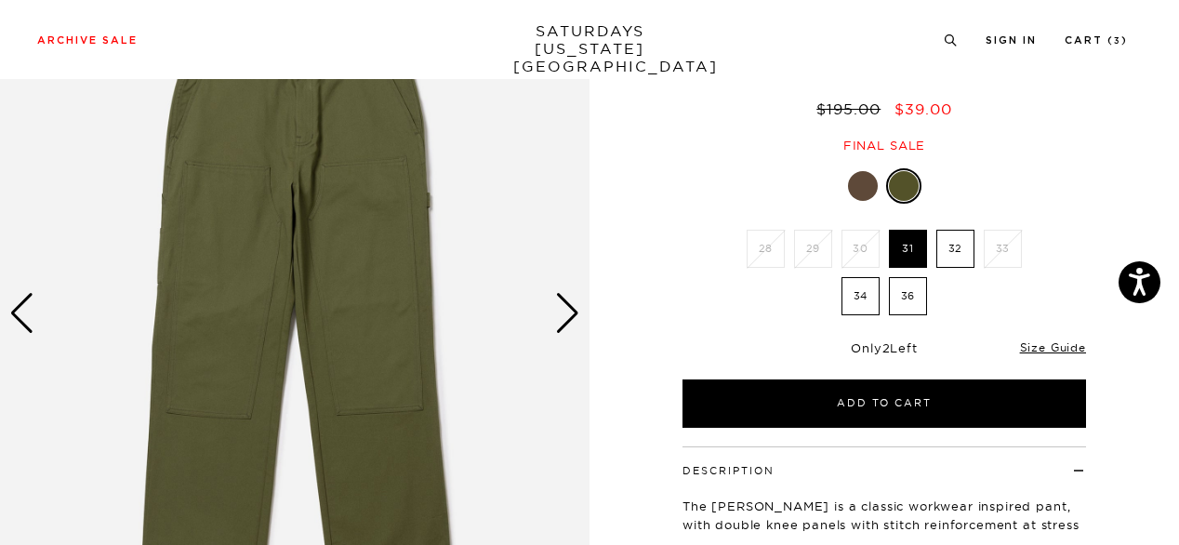
click at [859, 181] on div at bounding box center [863, 186] width 30 height 30
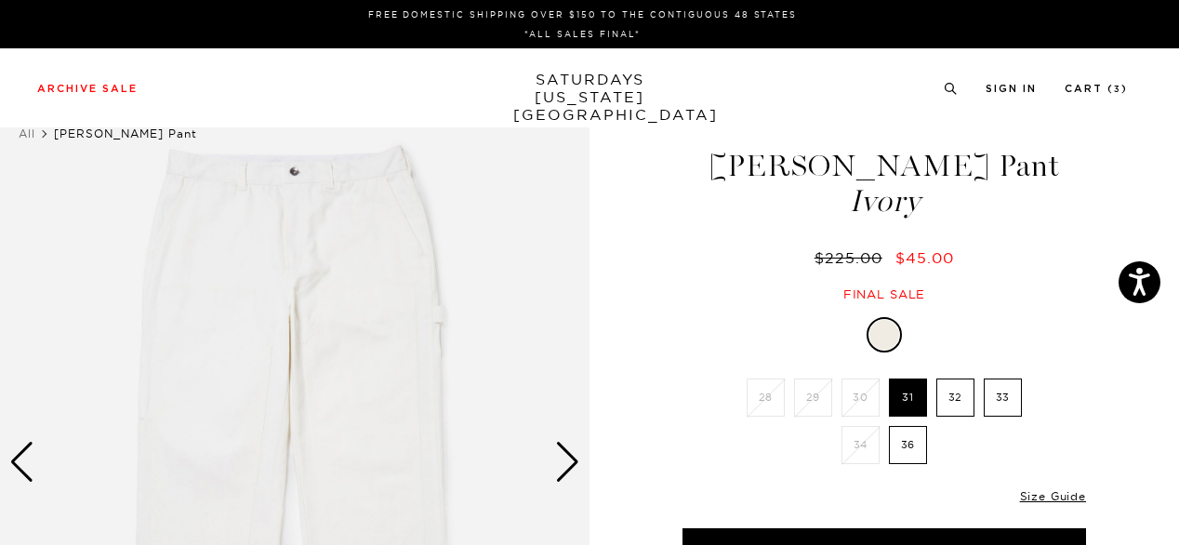
click at [572, 458] on div "Next slide" at bounding box center [567, 462] width 25 height 41
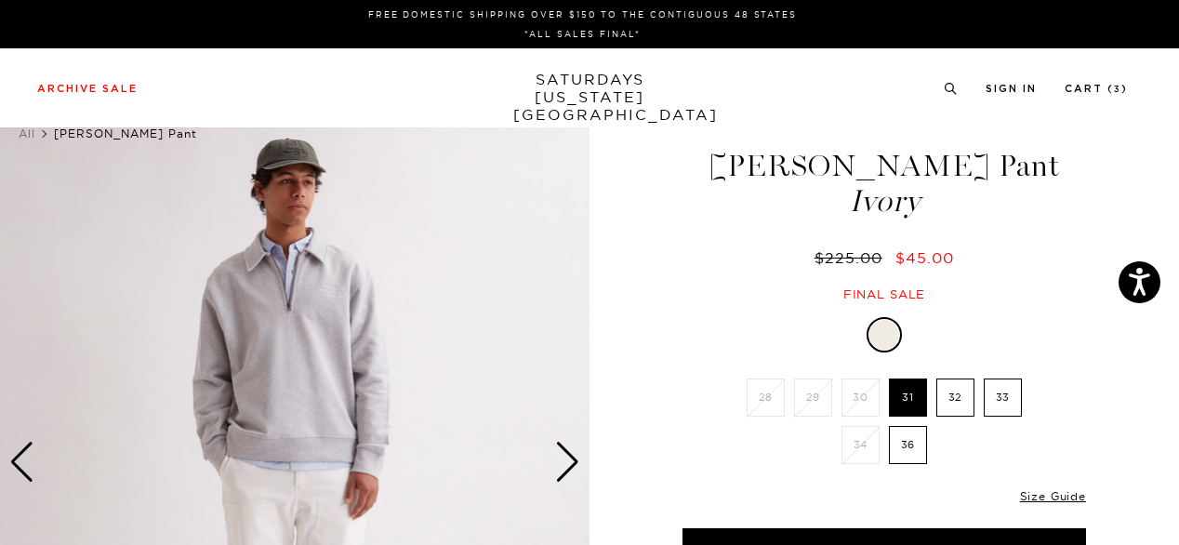
click at [572, 458] on div "Next slide" at bounding box center [567, 462] width 25 height 41
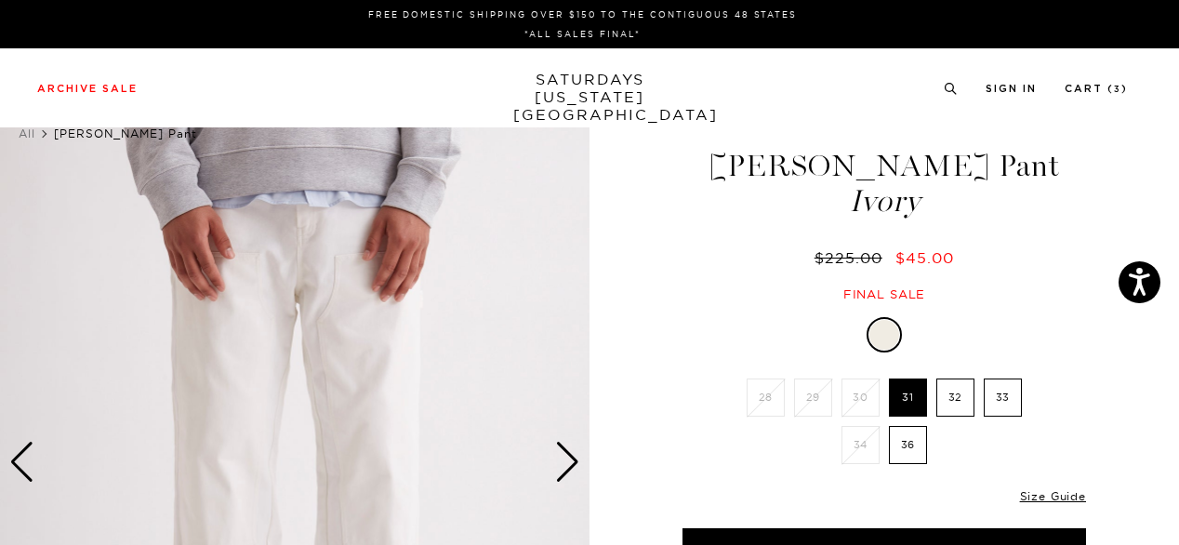
click at [572, 458] on div "Next slide" at bounding box center [567, 462] width 25 height 41
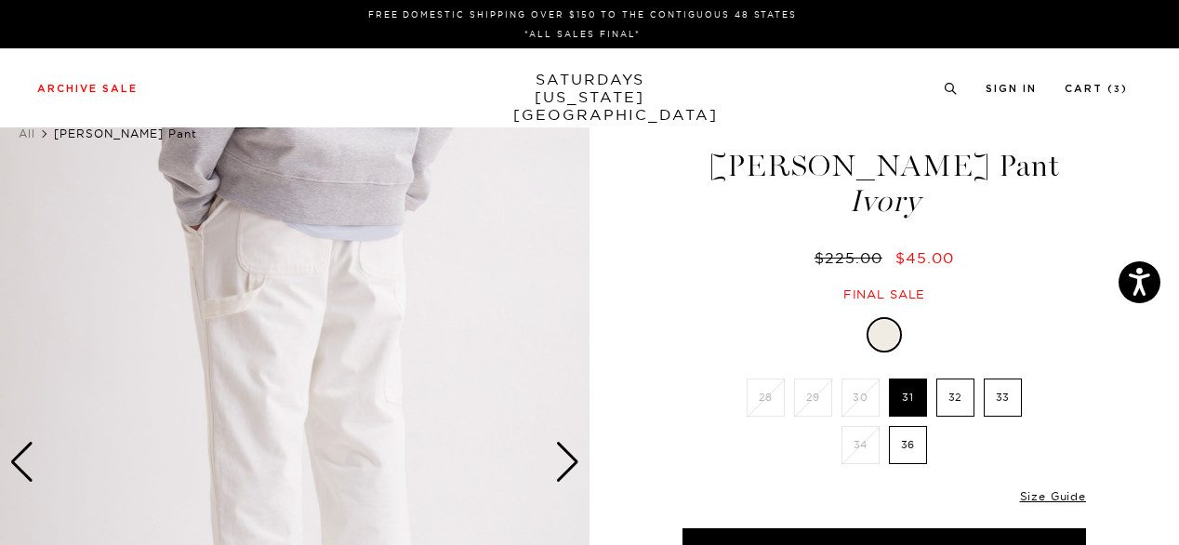
click at [572, 458] on div "Next slide" at bounding box center [567, 462] width 25 height 41
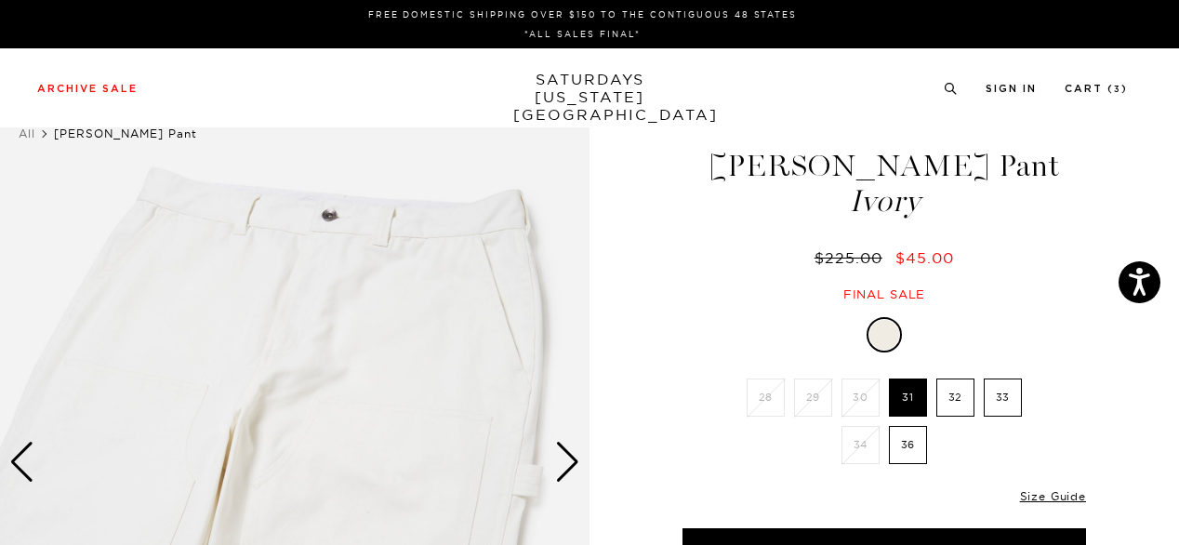
click at [572, 458] on div "Next slide" at bounding box center [567, 462] width 25 height 41
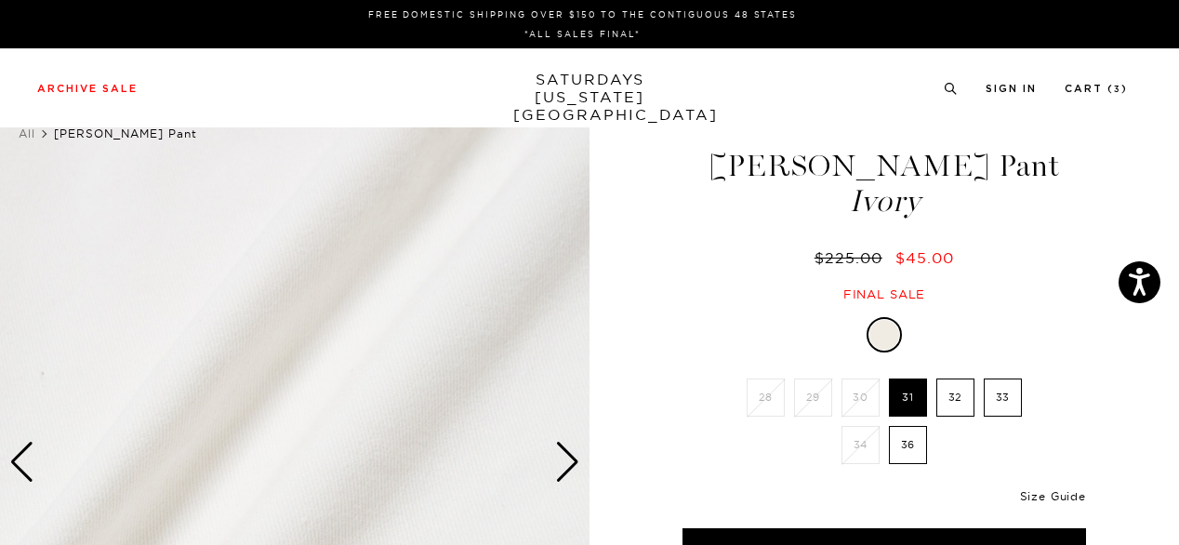
click at [1054, 495] on link "Size Guide" at bounding box center [1053, 496] width 66 height 14
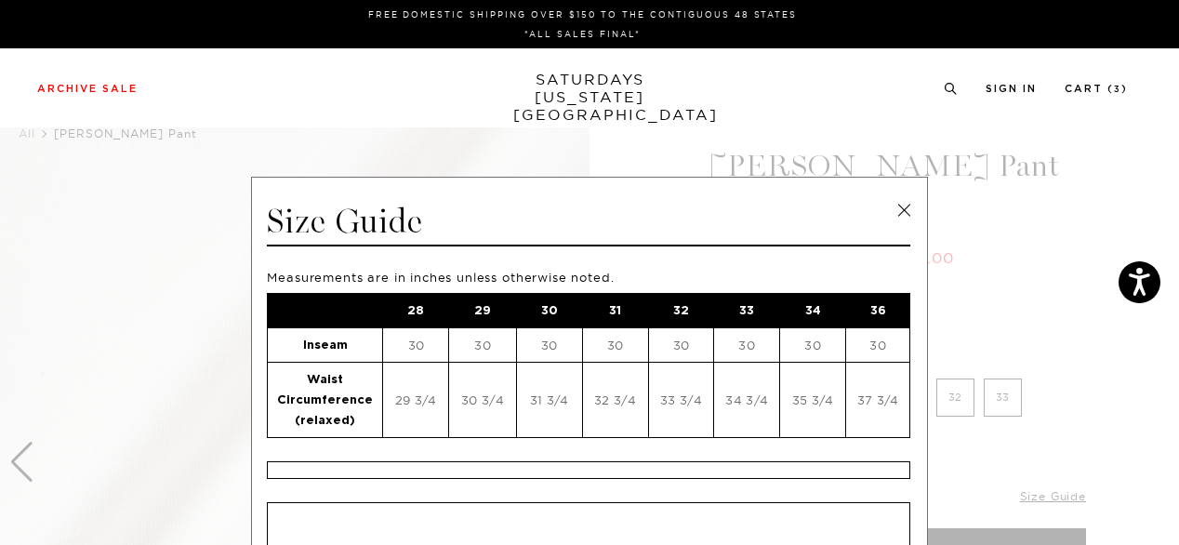
click at [900, 206] on link at bounding box center [904, 210] width 28 height 28
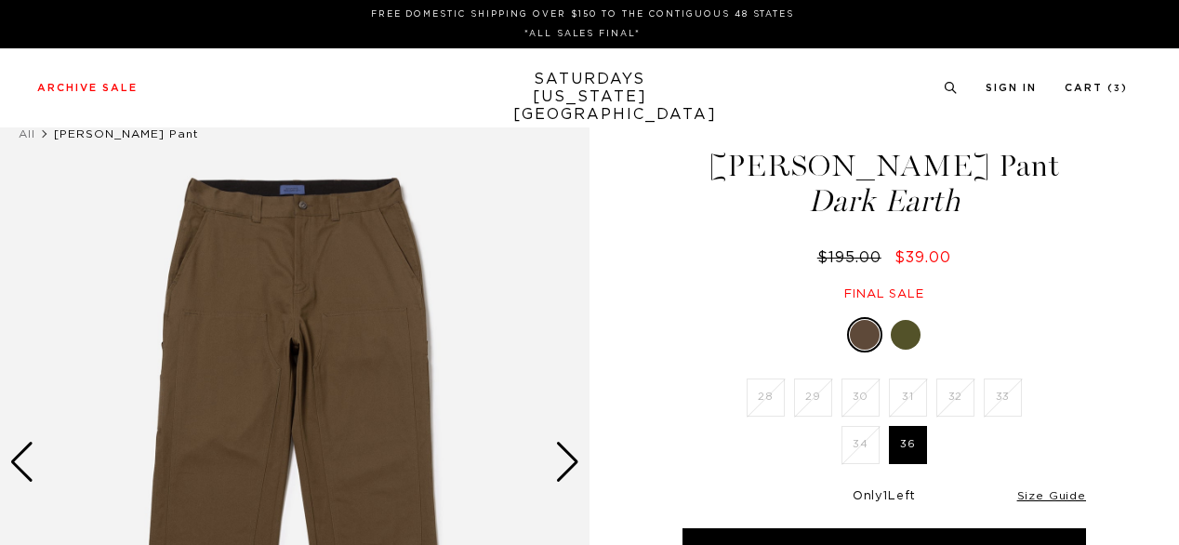
click at [1125, 278] on div "1 / 6" at bounding box center [589, 470] width 1179 height 753
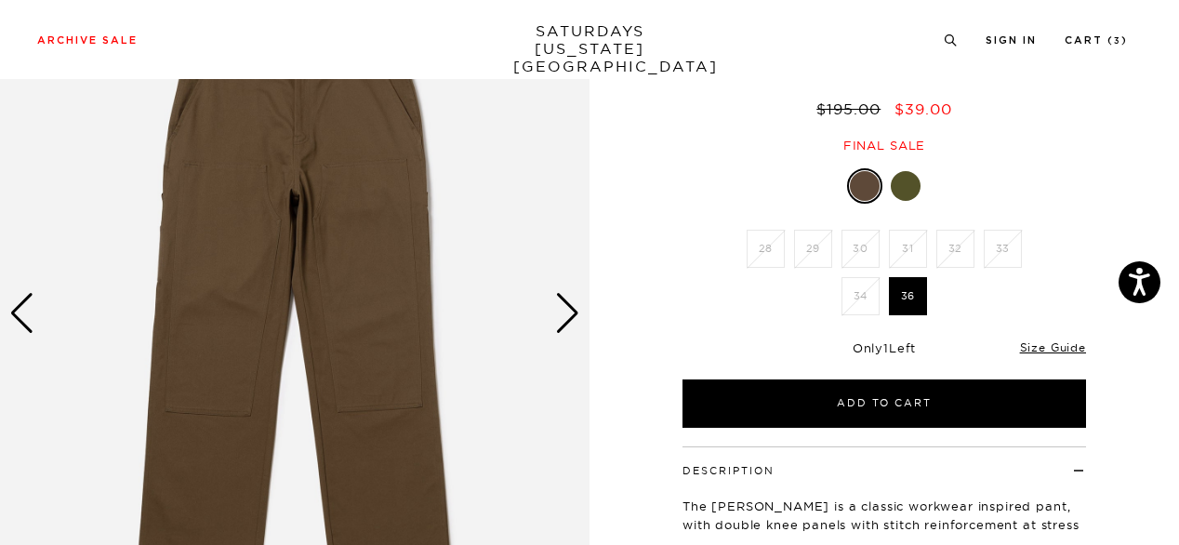
scroll to position [112, 0]
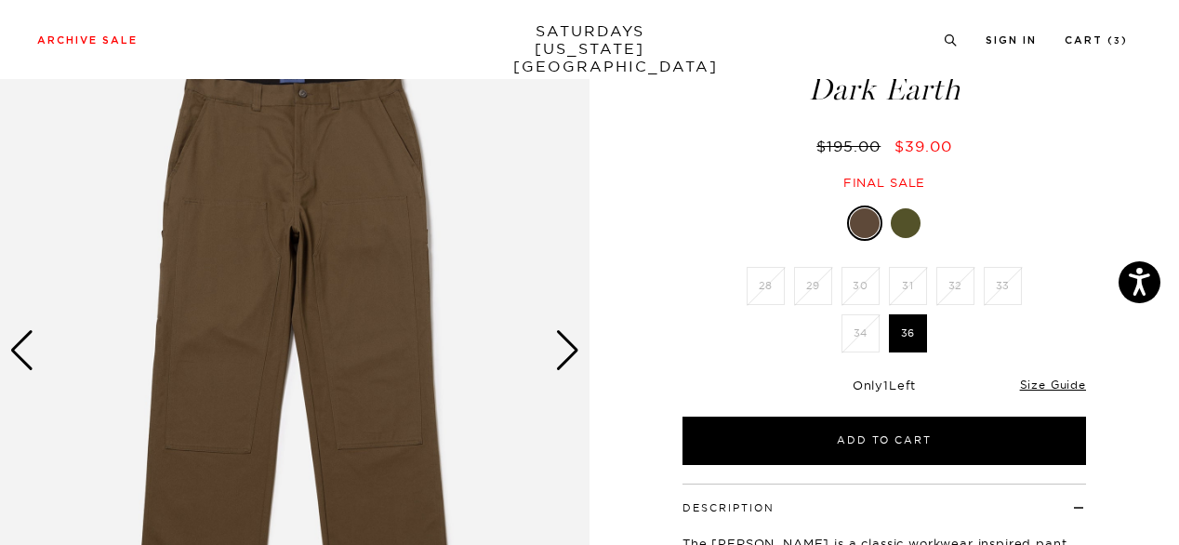
click at [566, 347] on div "Next slide" at bounding box center [567, 350] width 25 height 41
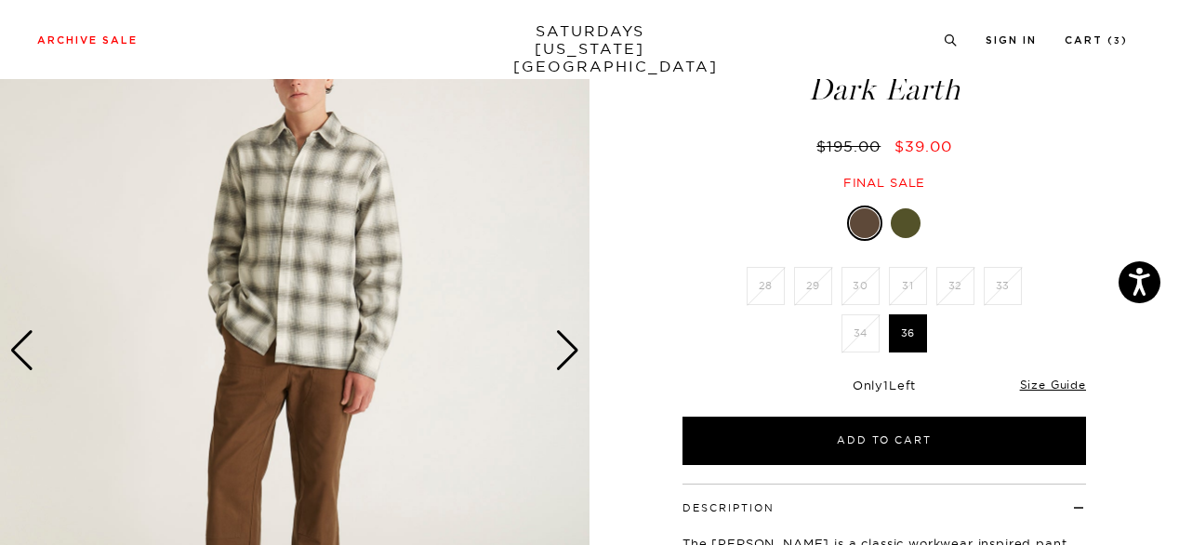
click at [566, 347] on div "Next slide" at bounding box center [567, 350] width 25 height 41
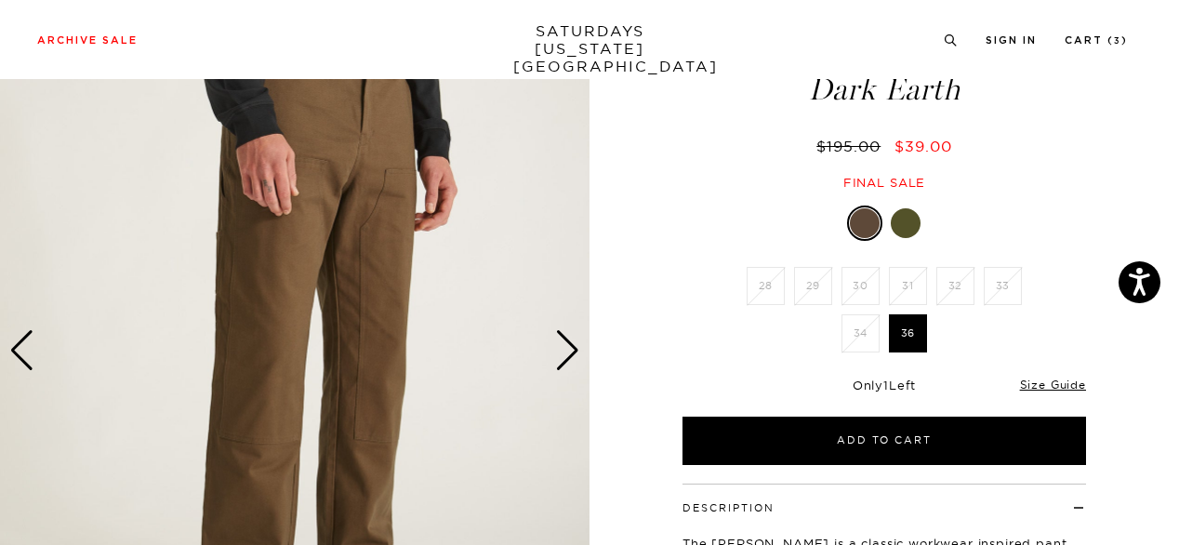
click at [566, 347] on div "Next slide" at bounding box center [567, 350] width 25 height 41
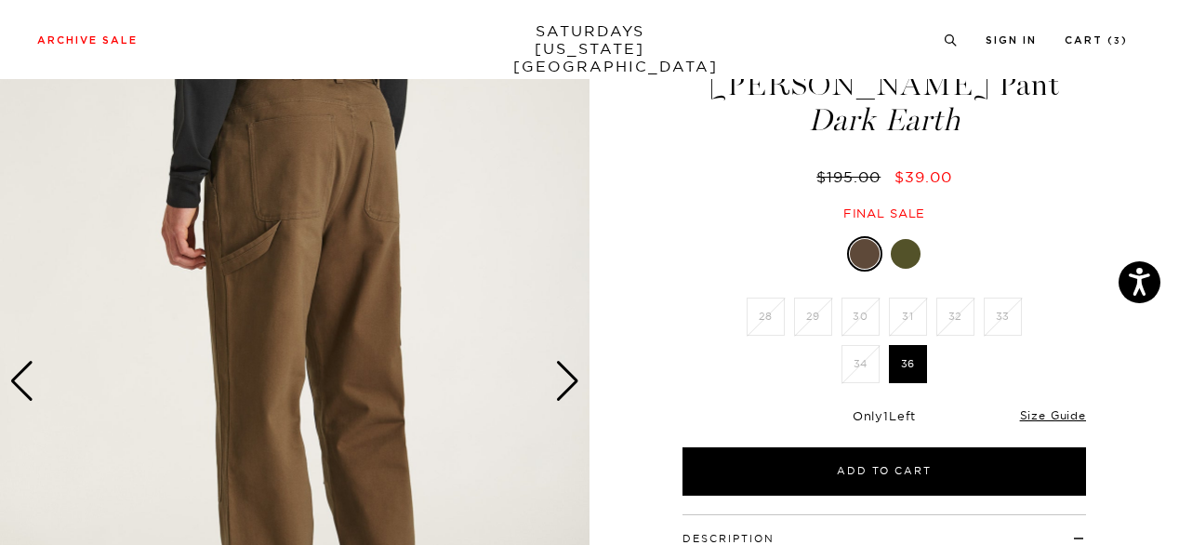
scroll to position [149, 0]
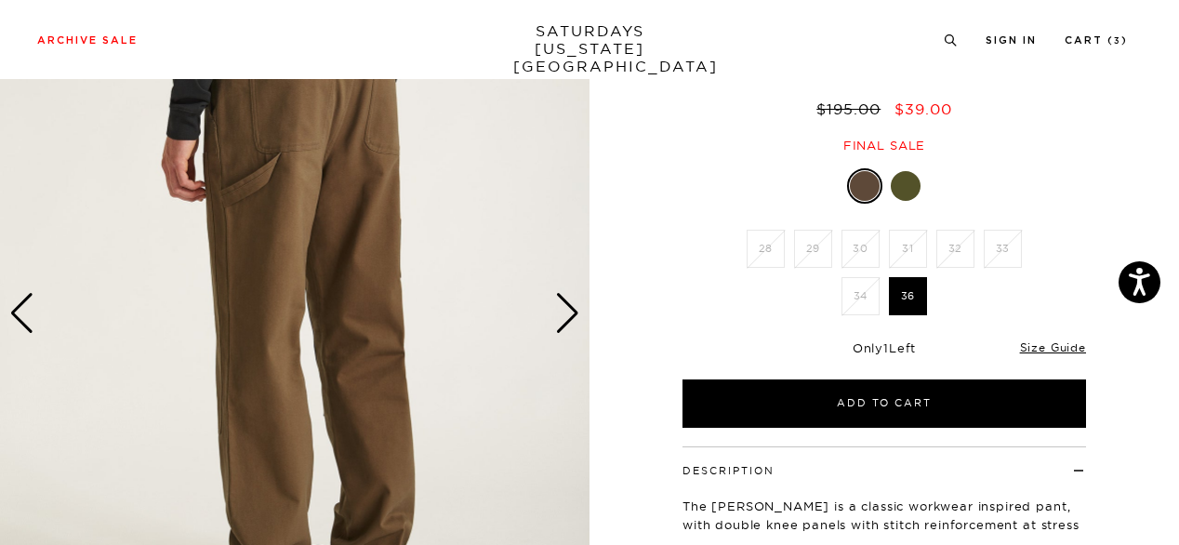
click at [566, 323] on div "Next slide" at bounding box center [567, 313] width 25 height 41
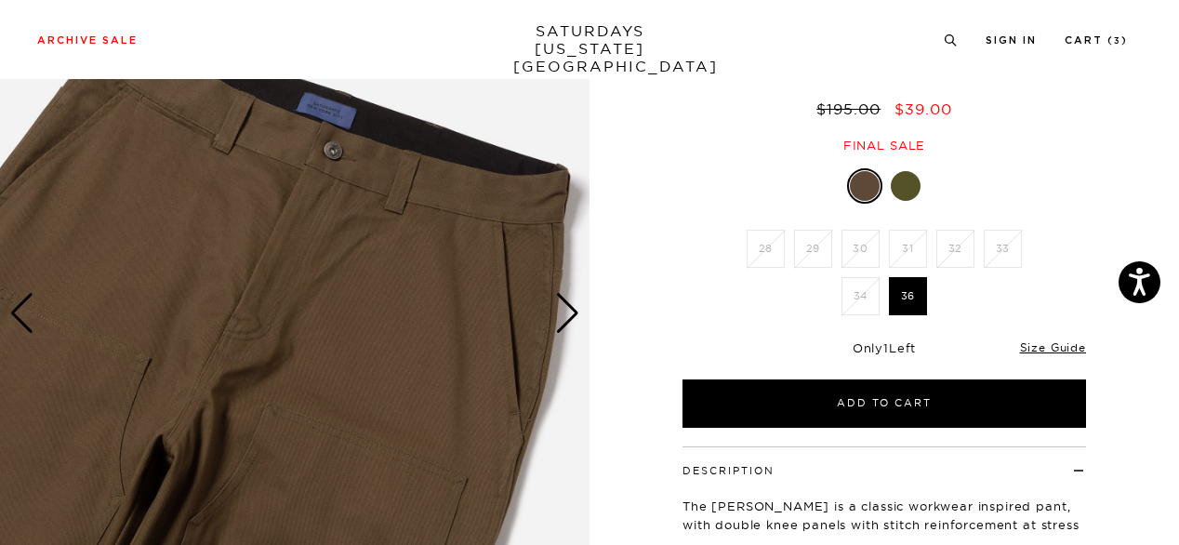
click at [566, 323] on div "Next slide" at bounding box center [567, 313] width 25 height 41
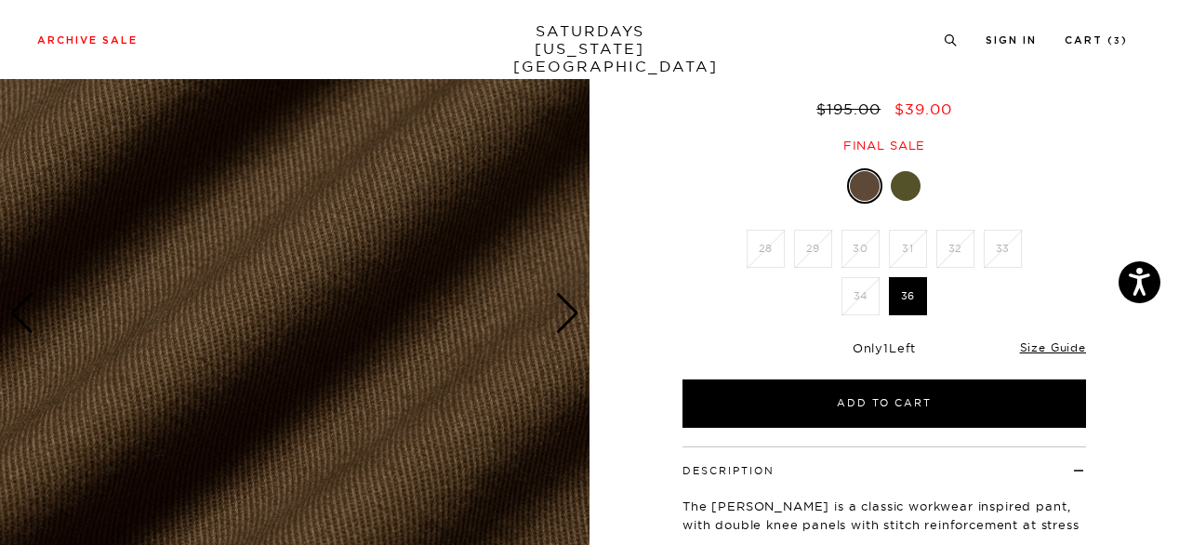
click at [566, 323] on div "Next slide" at bounding box center [567, 313] width 25 height 41
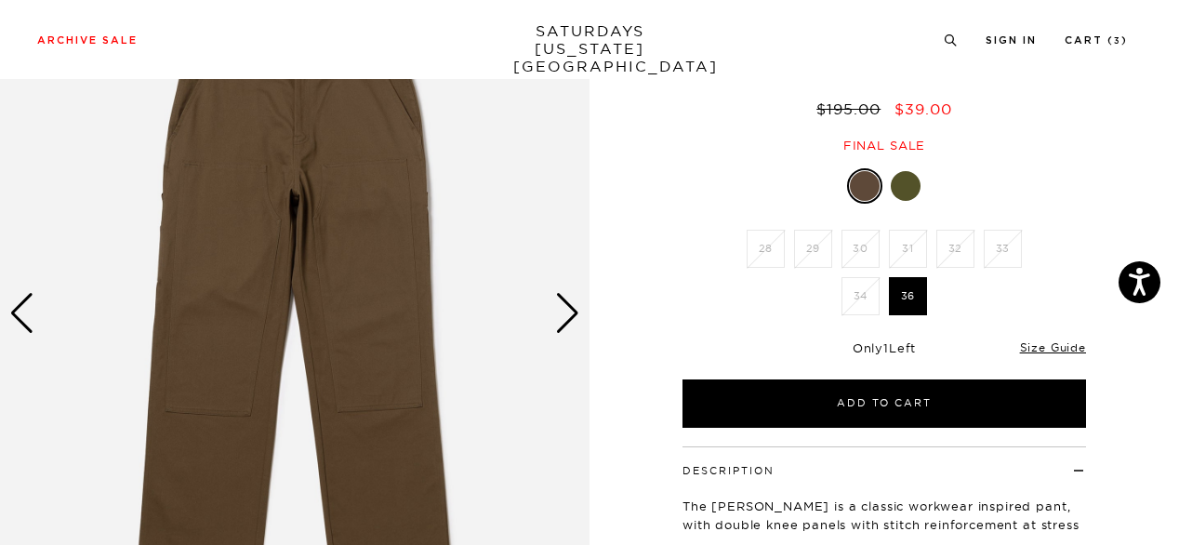
click at [908, 191] on div at bounding box center [906, 186] width 30 height 30
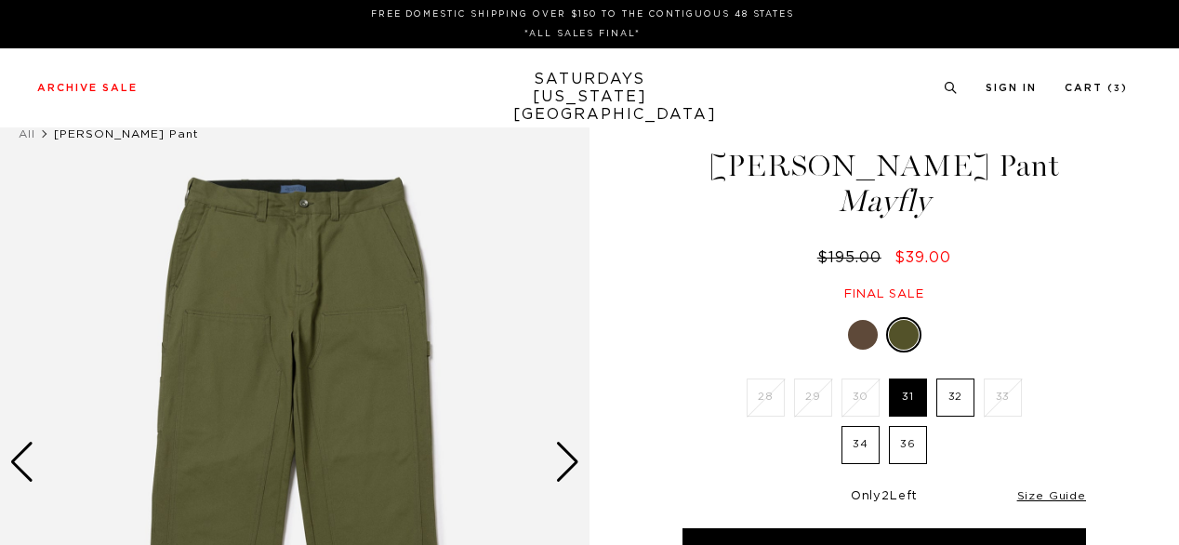
click at [1129, 358] on div "1 / 6" at bounding box center [589, 470] width 1179 height 753
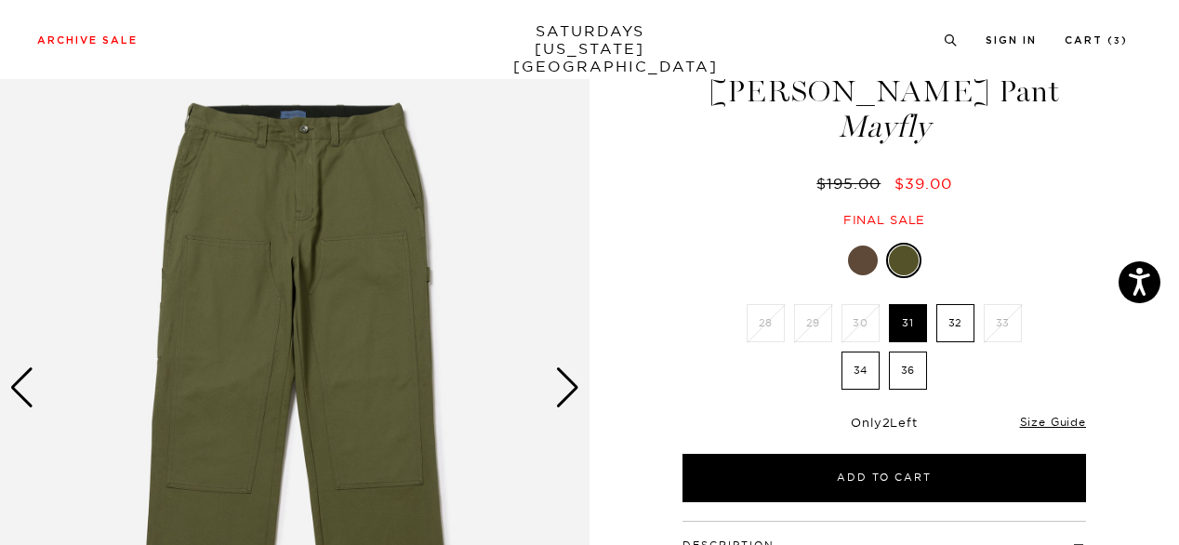
scroll to position [112, 0]
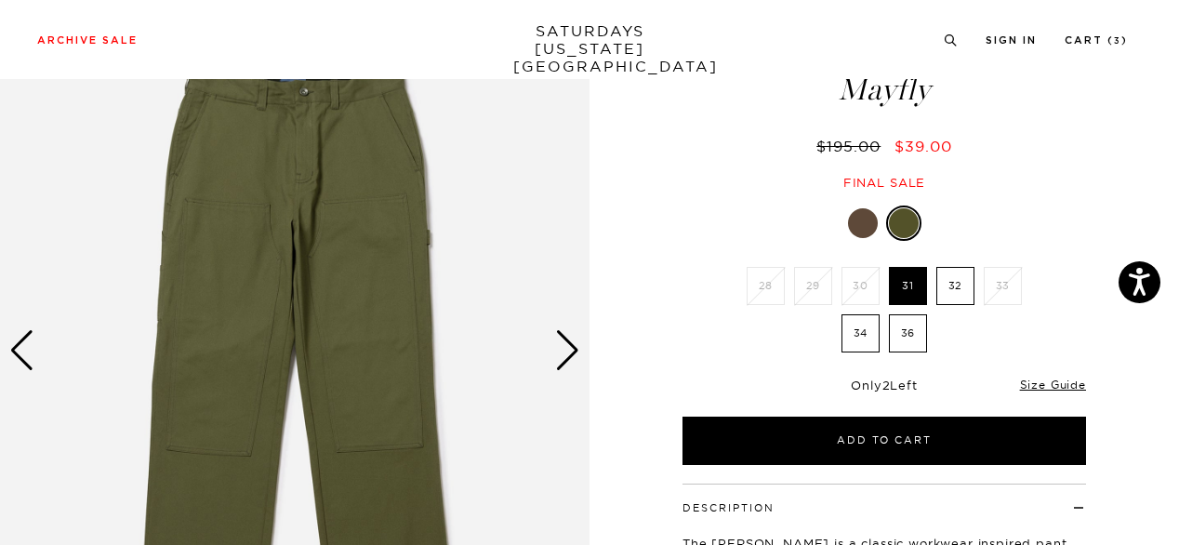
click at [569, 354] on div "Next slide" at bounding box center [567, 350] width 25 height 41
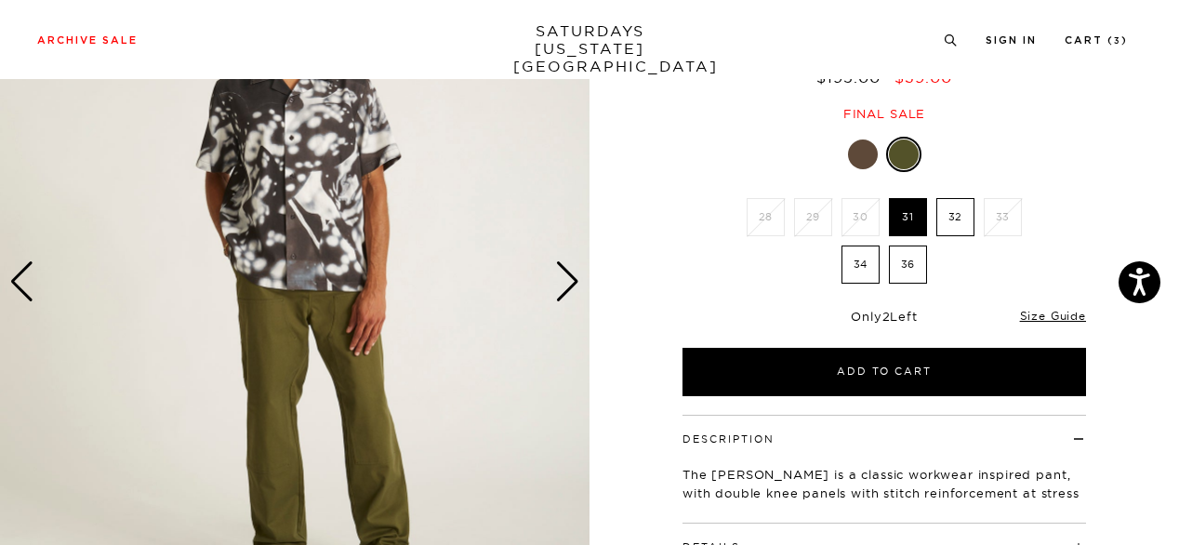
scroll to position [149, 0]
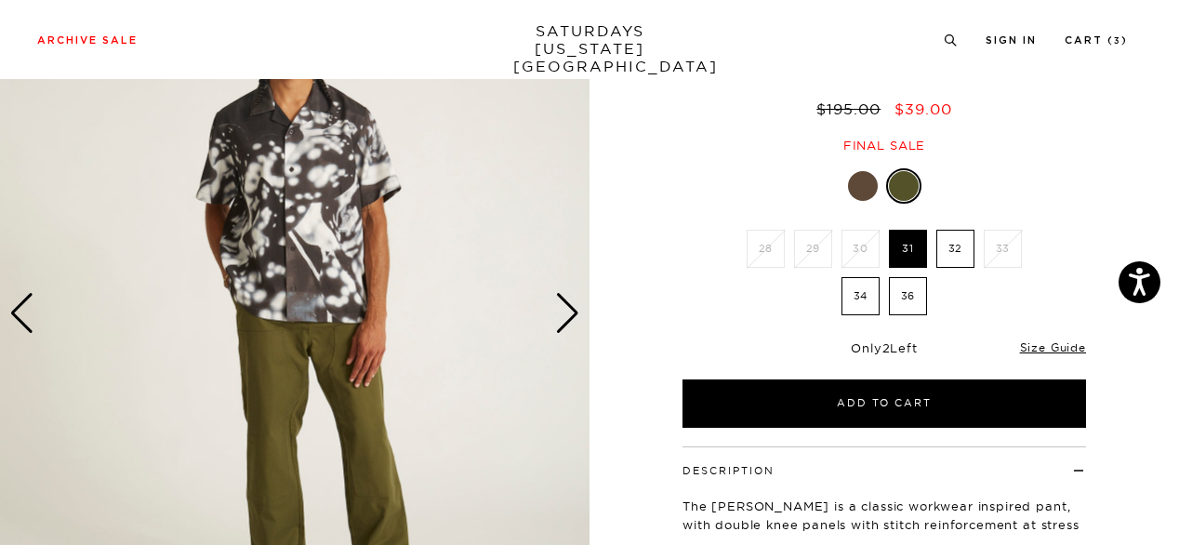
click at [563, 310] on div "Next slide" at bounding box center [567, 313] width 25 height 41
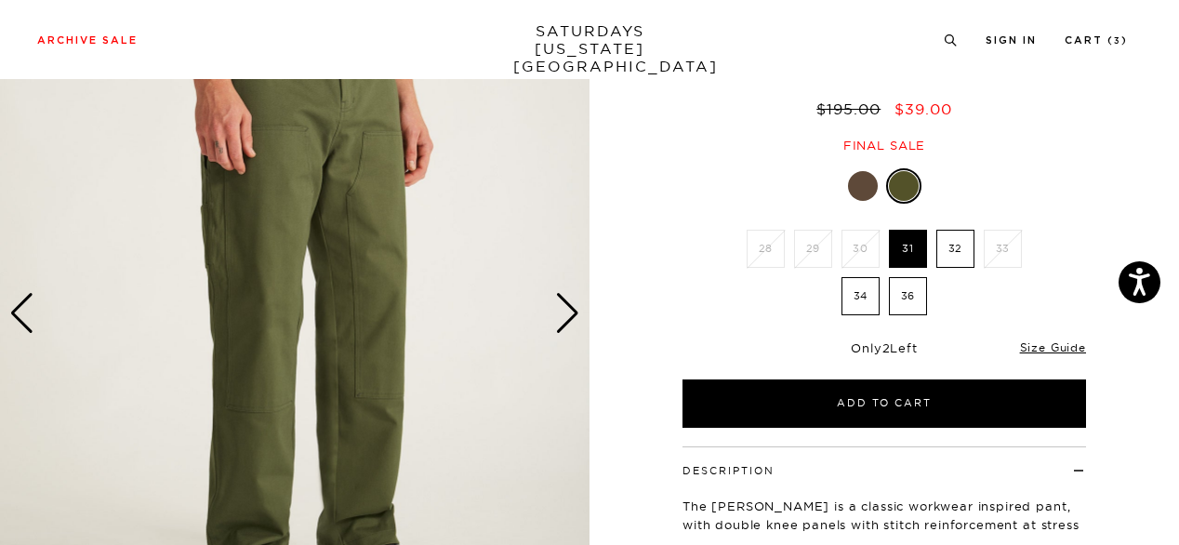
click at [563, 310] on div "Next slide" at bounding box center [567, 313] width 25 height 41
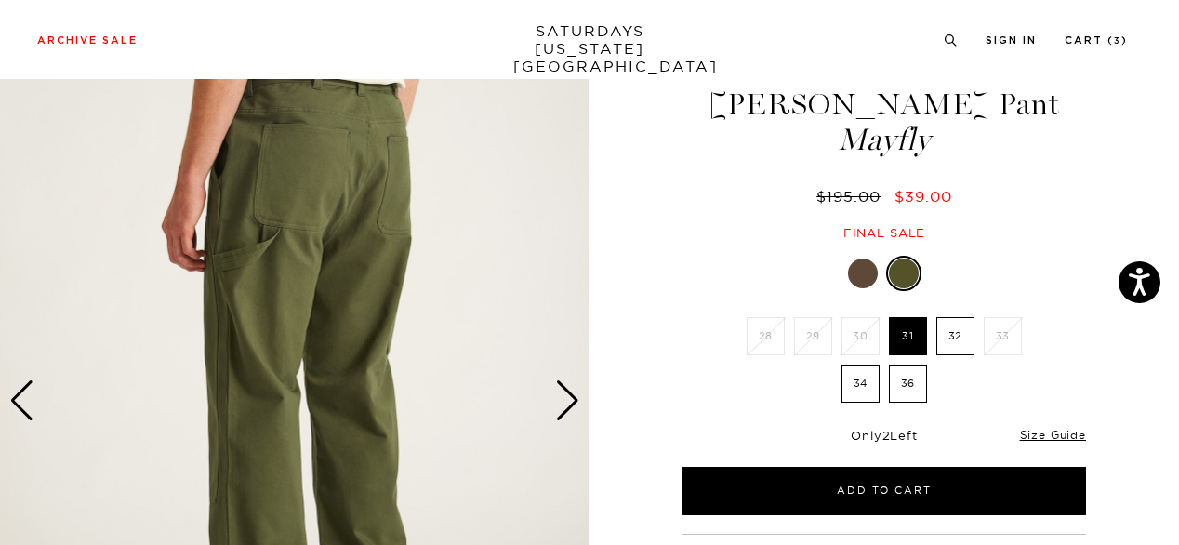
scroll to position [37, 0]
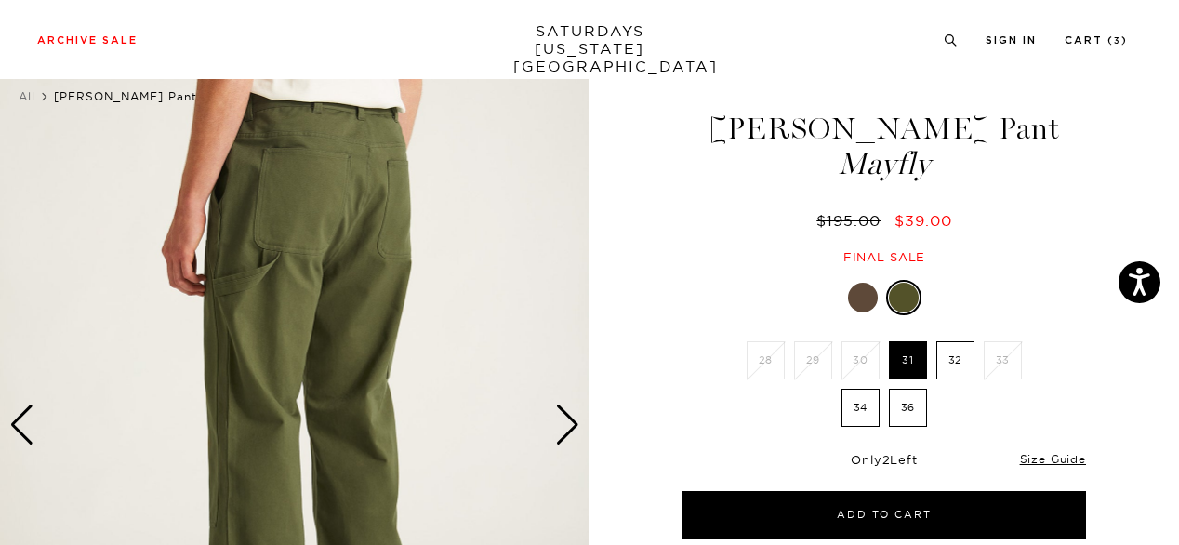
click at [319, 191] on img at bounding box center [294, 425] width 589 height 737
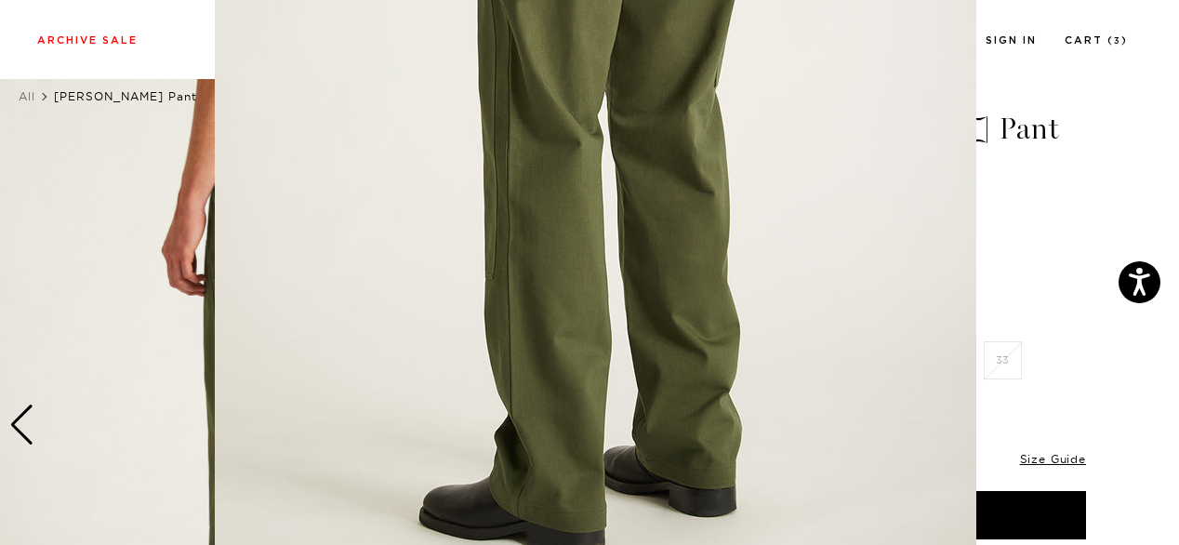
scroll to position [322, 0]
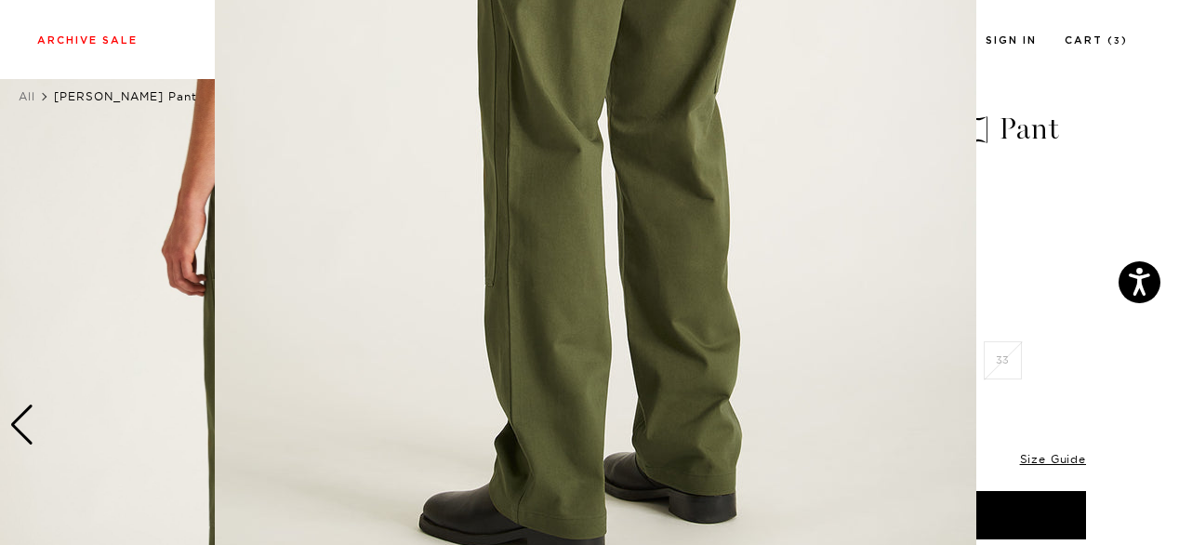
click at [759, 443] on img at bounding box center [595, 154] width 761 height 952
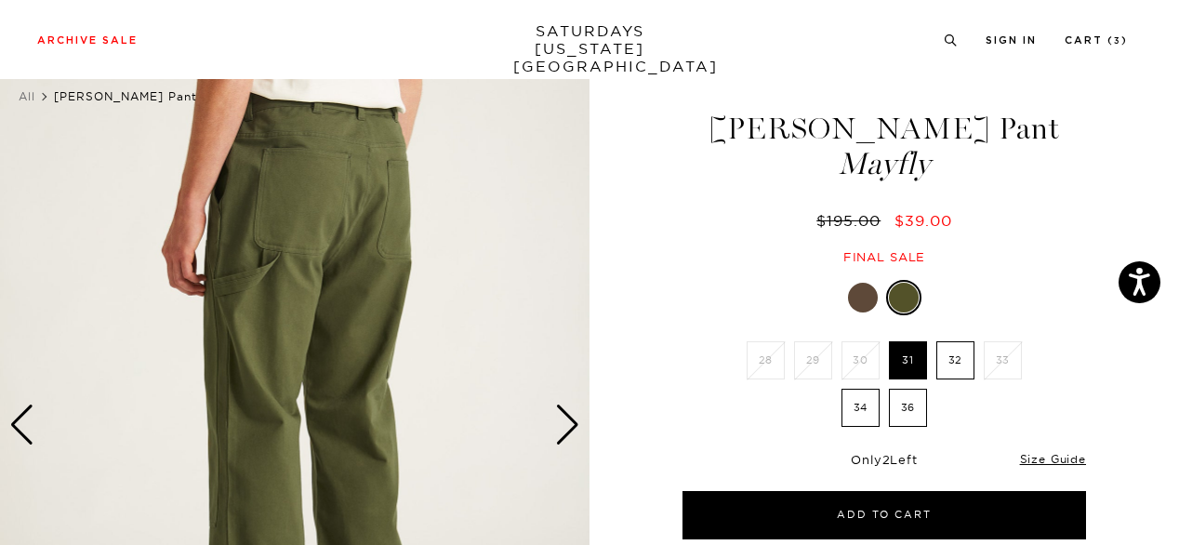
scroll to position [0, 0]
click at [577, 420] on div "Next slide" at bounding box center [567, 424] width 25 height 41
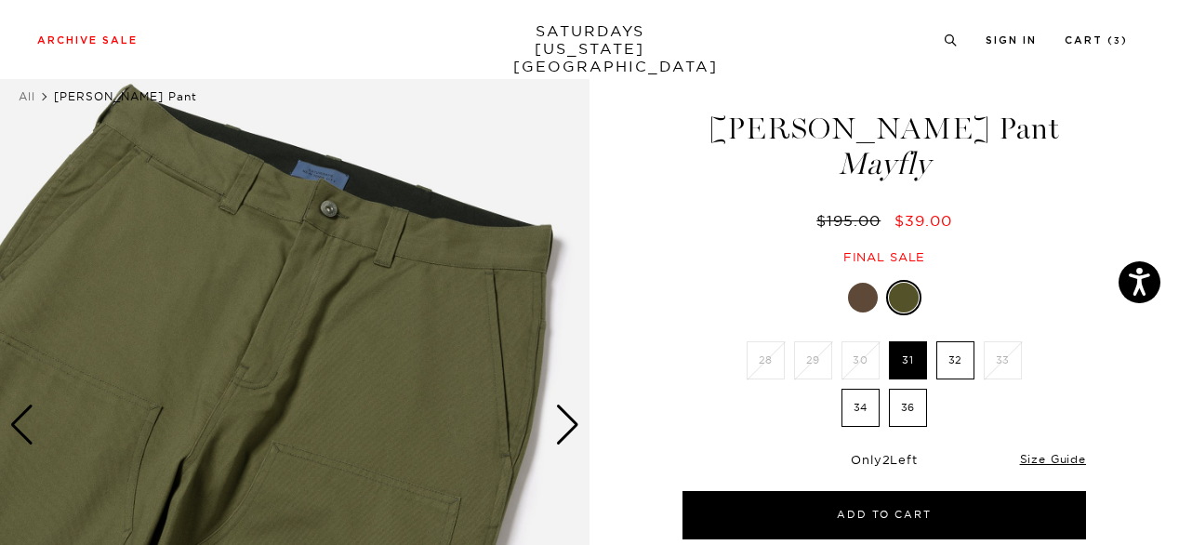
click at [282, 343] on img at bounding box center [294, 425] width 589 height 737
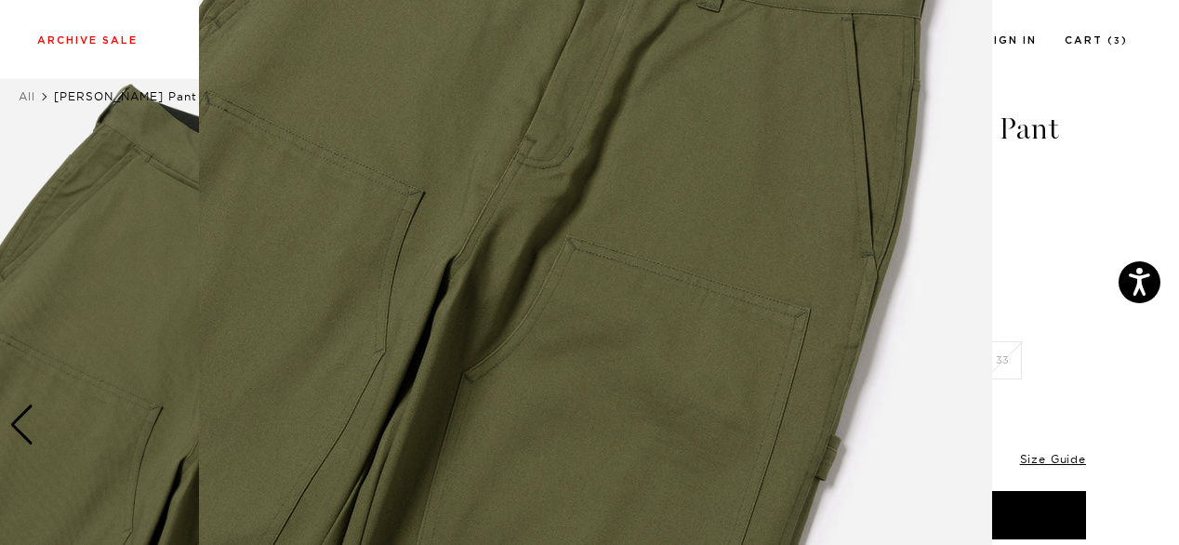
scroll to position [260, 0]
click at [279, 367] on img at bounding box center [595, 216] width 793 height 952
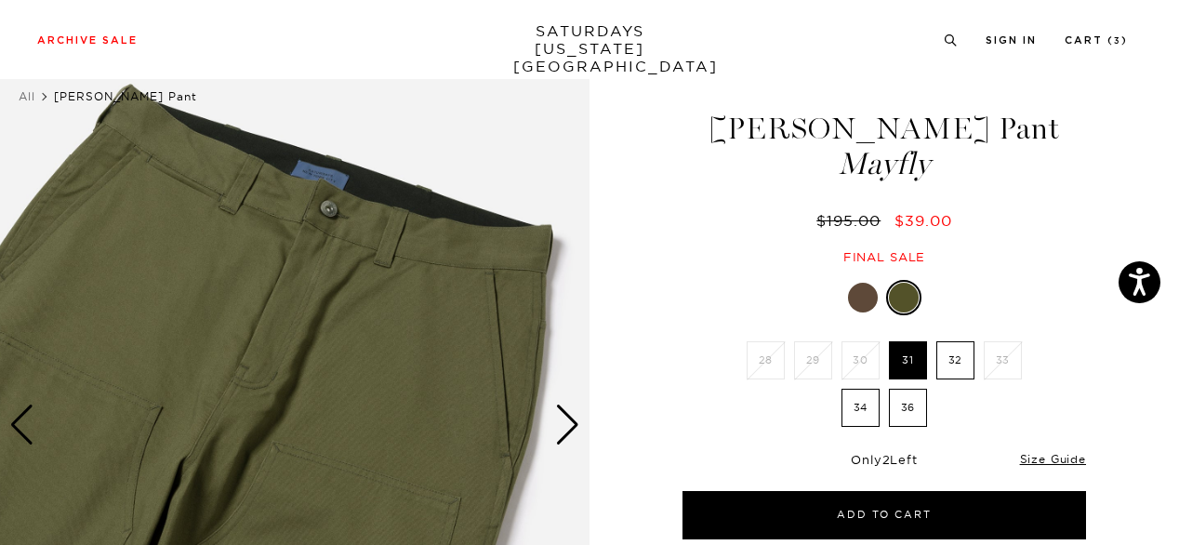
click at [565, 416] on div "Next slide" at bounding box center [567, 424] width 25 height 41
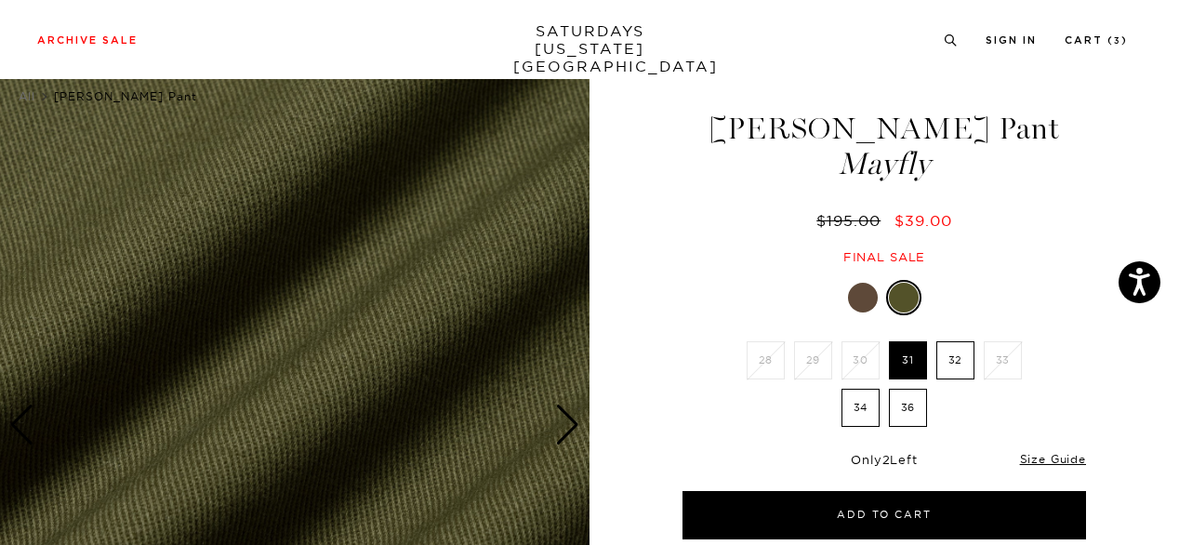
click at [471, 330] on img at bounding box center [294, 425] width 589 height 737
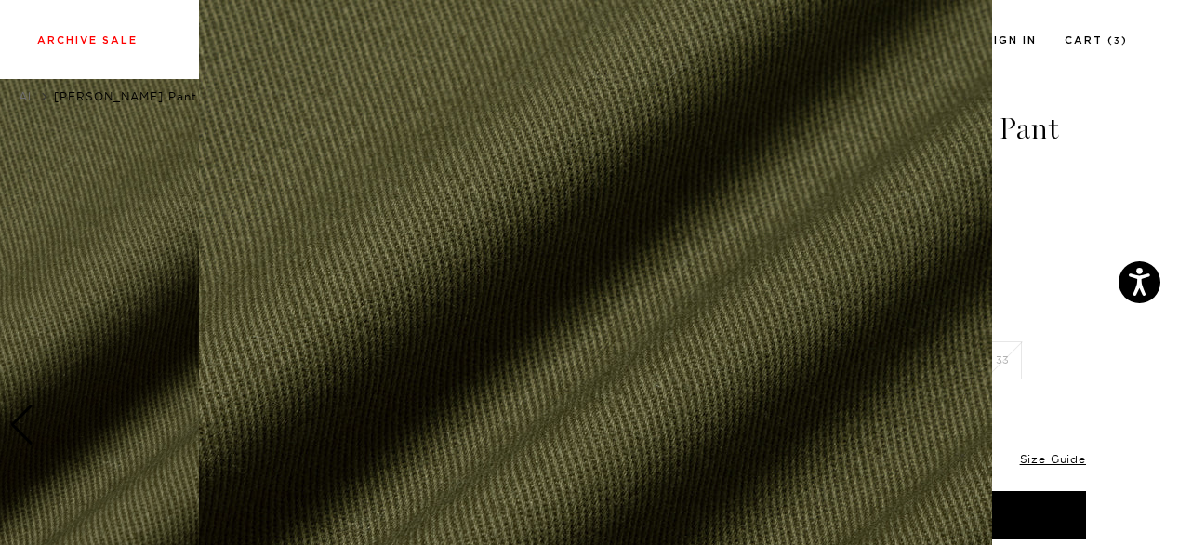
scroll to position [198, 0]
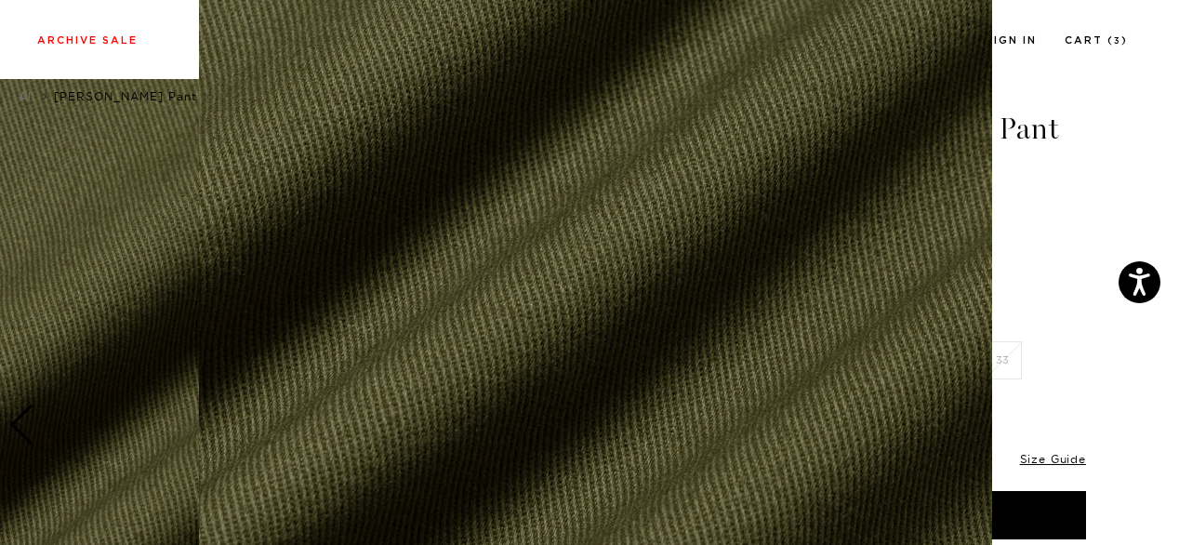
click at [471, 330] on img at bounding box center [595, 278] width 793 height 952
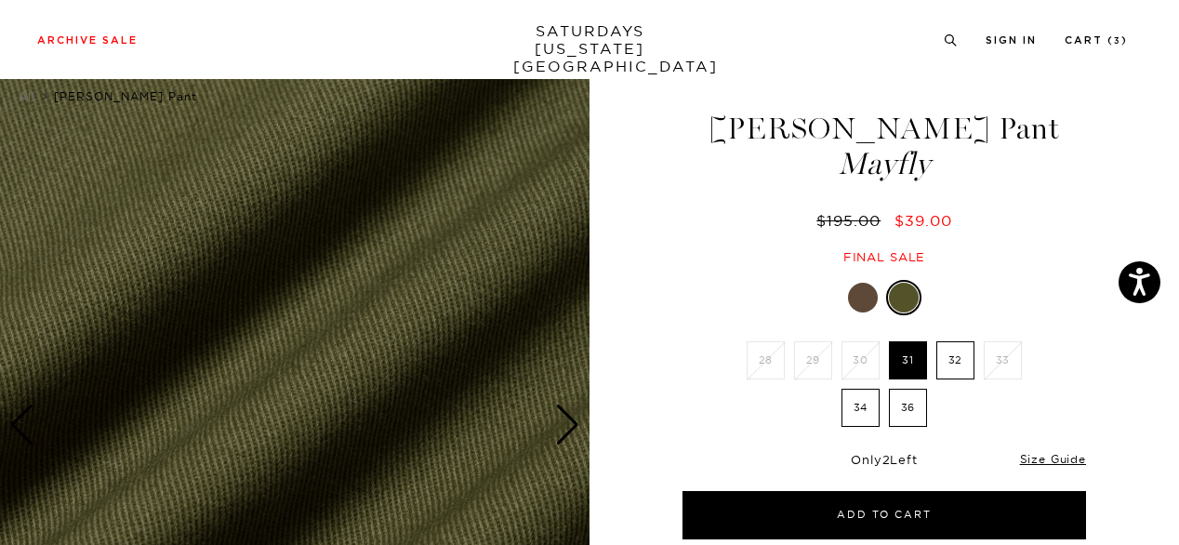
click at [565, 429] on div "Next slide" at bounding box center [567, 424] width 25 height 41
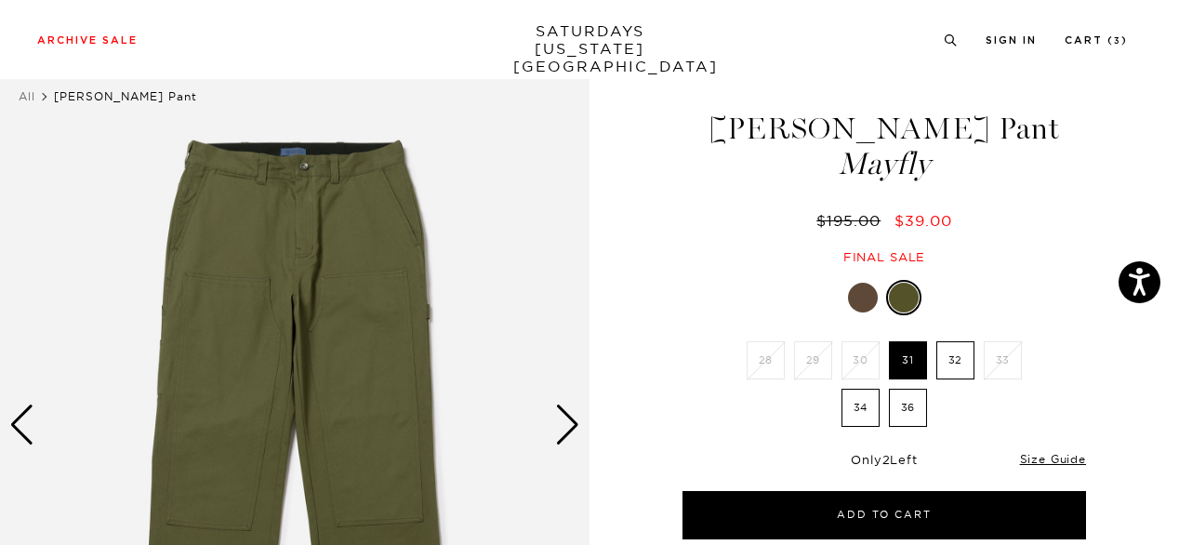
click at [859, 415] on label "34" at bounding box center [860, 408] width 38 height 38
click at [0, 0] on input "34" at bounding box center [0, 0] width 0 height 0
click at [1037, 460] on link "Size Guide" at bounding box center [1053, 459] width 66 height 14
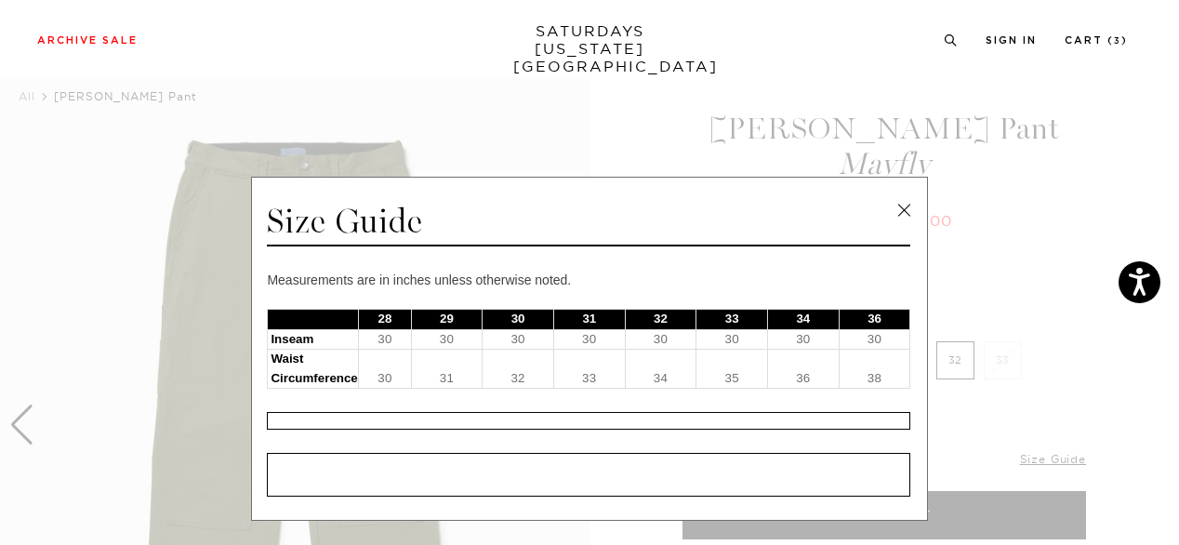
click at [891, 209] on link at bounding box center [904, 210] width 28 height 28
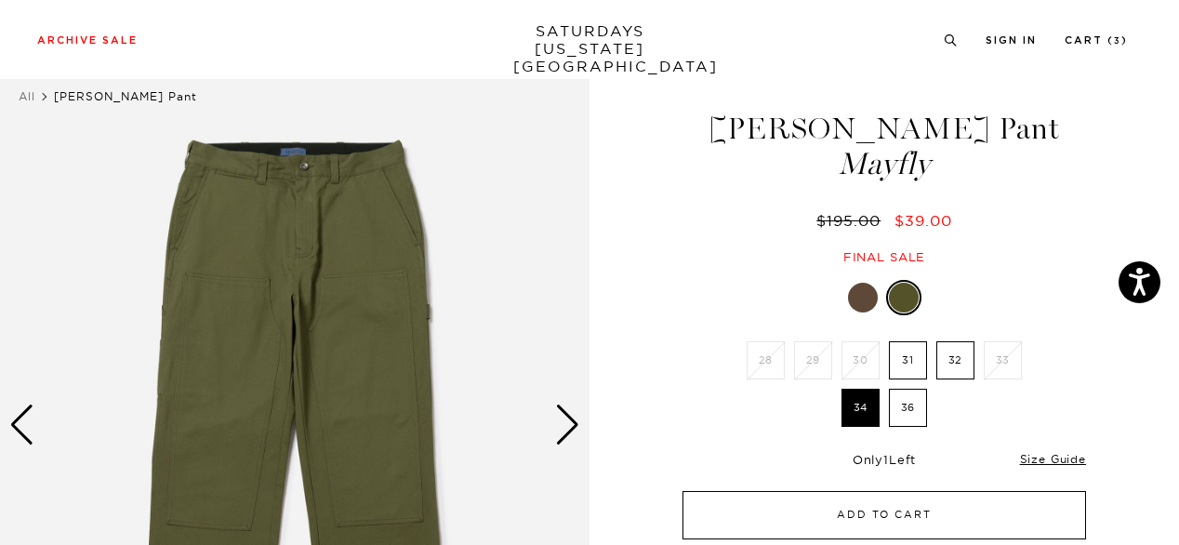
click at [936, 508] on button "Add to Cart" at bounding box center [883, 515] width 403 height 48
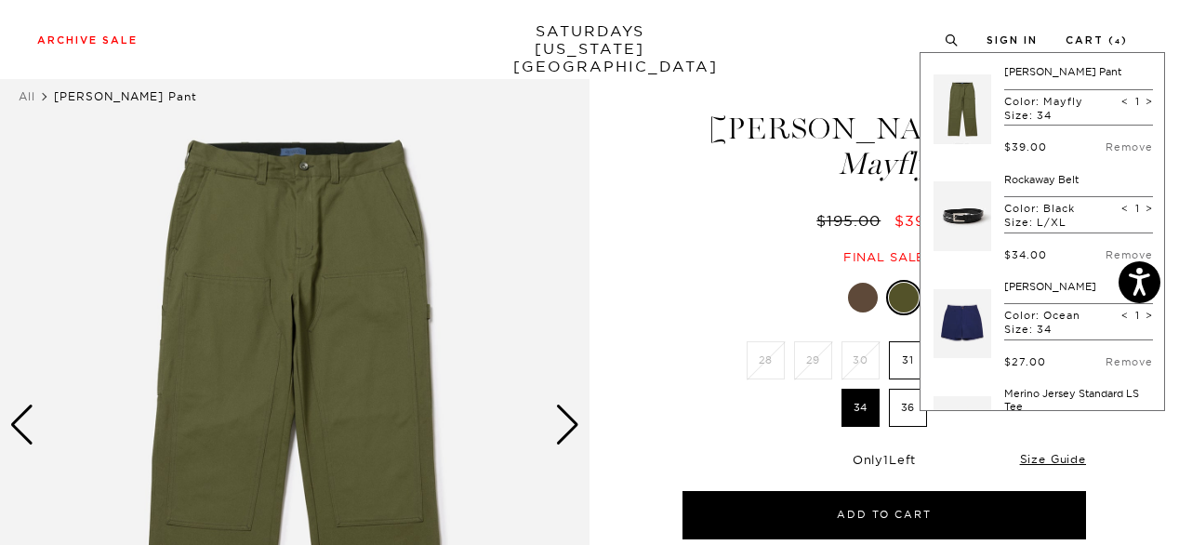
scroll to position [323, 0]
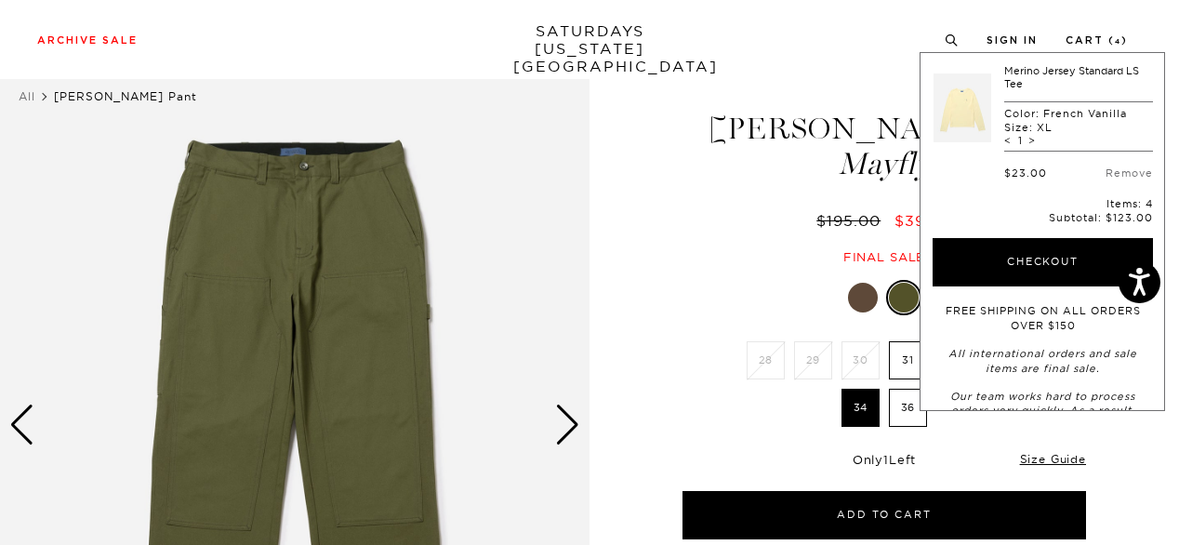
click at [829, 42] on div "Archive Sale Men's Tees Shirts Shorts Swim Knitwear Pants Sweats" at bounding box center [582, 39] width 1090 height 17
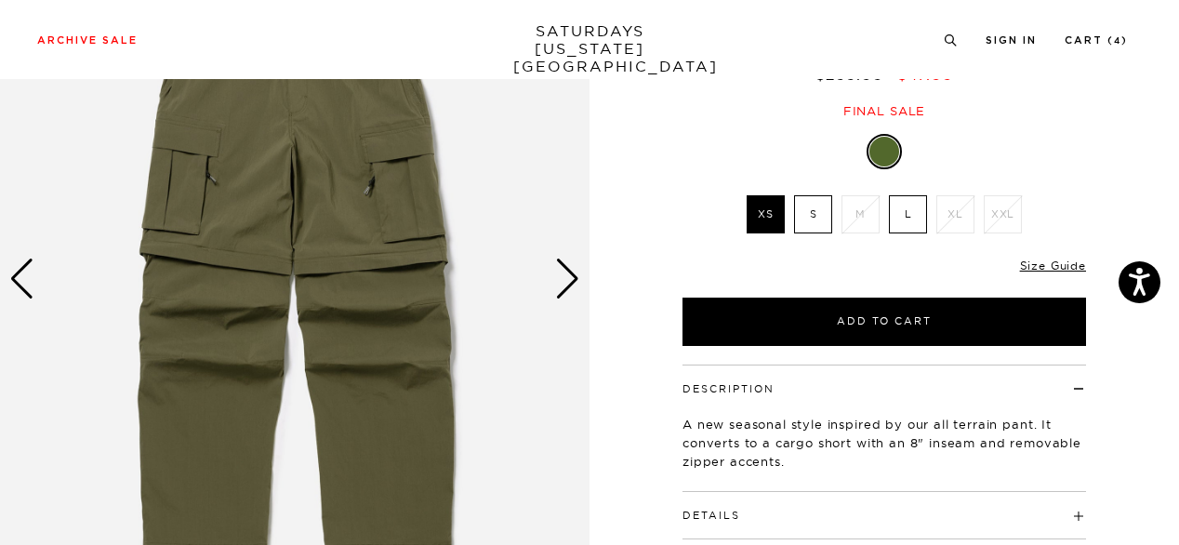
scroll to position [186, 0]
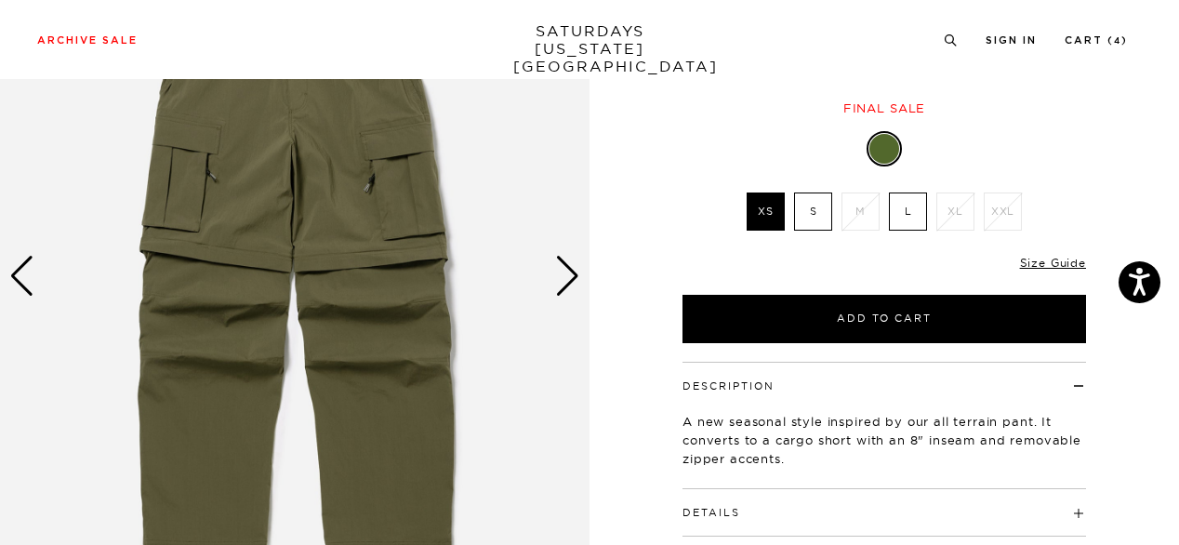
click at [550, 271] on img at bounding box center [294, 276] width 589 height 737
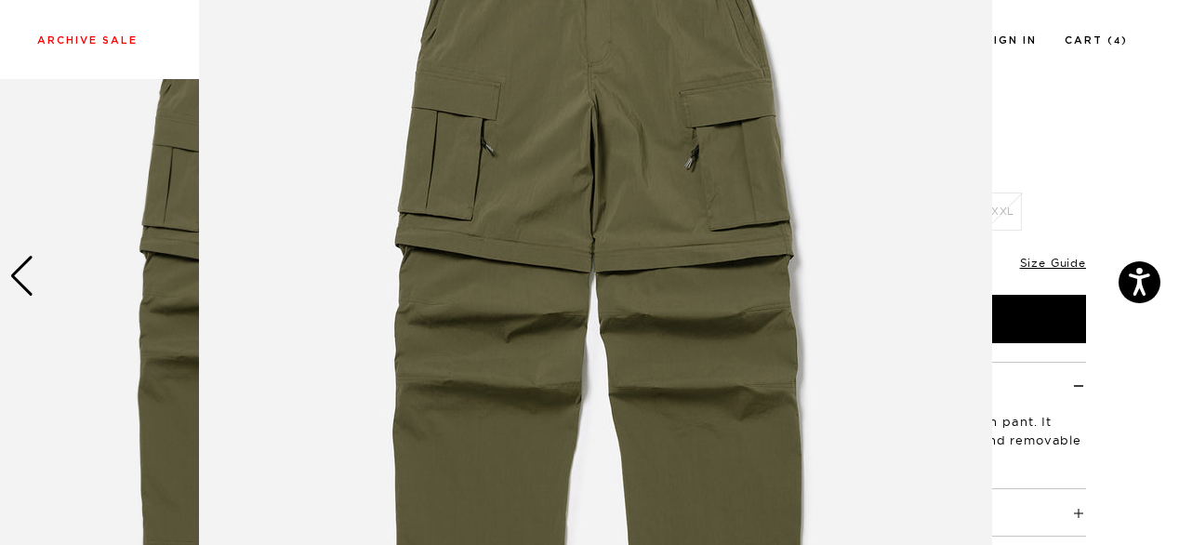
scroll to position [197, 0]
click at [646, 276] on img at bounding box center [595, 279] width 793 height 952
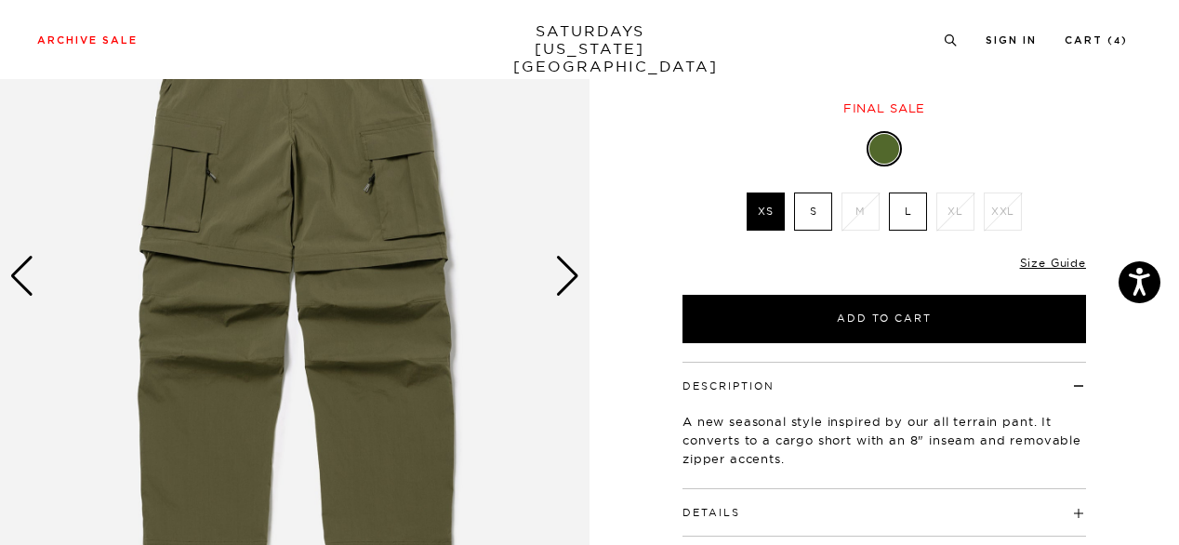
click at [575, 271] on div "Next slide" at bounding box center [567, 276] width 25 height 41
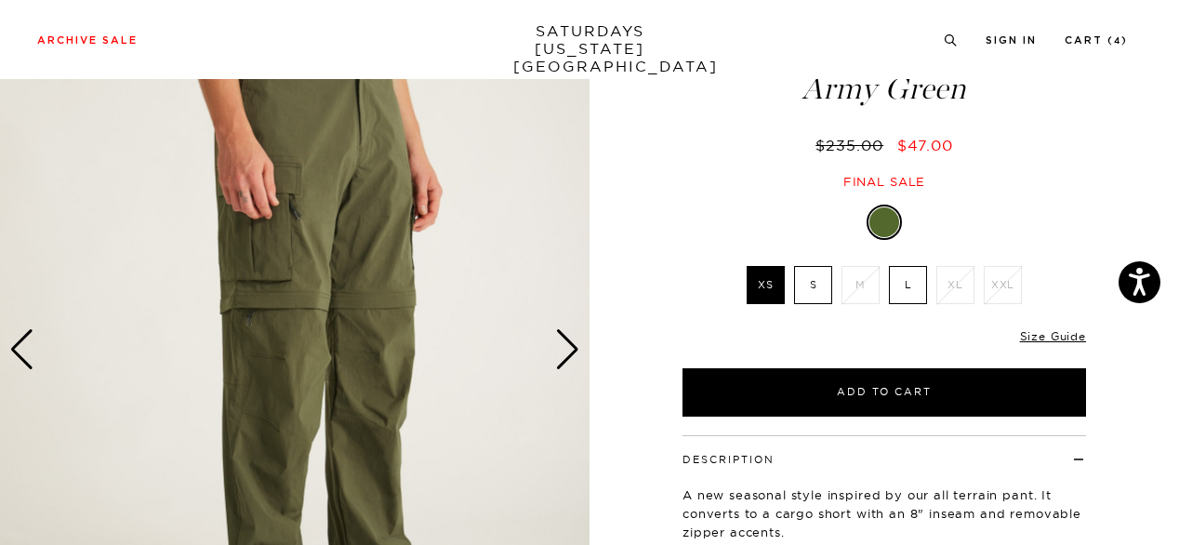
scroll to position [112, 0]
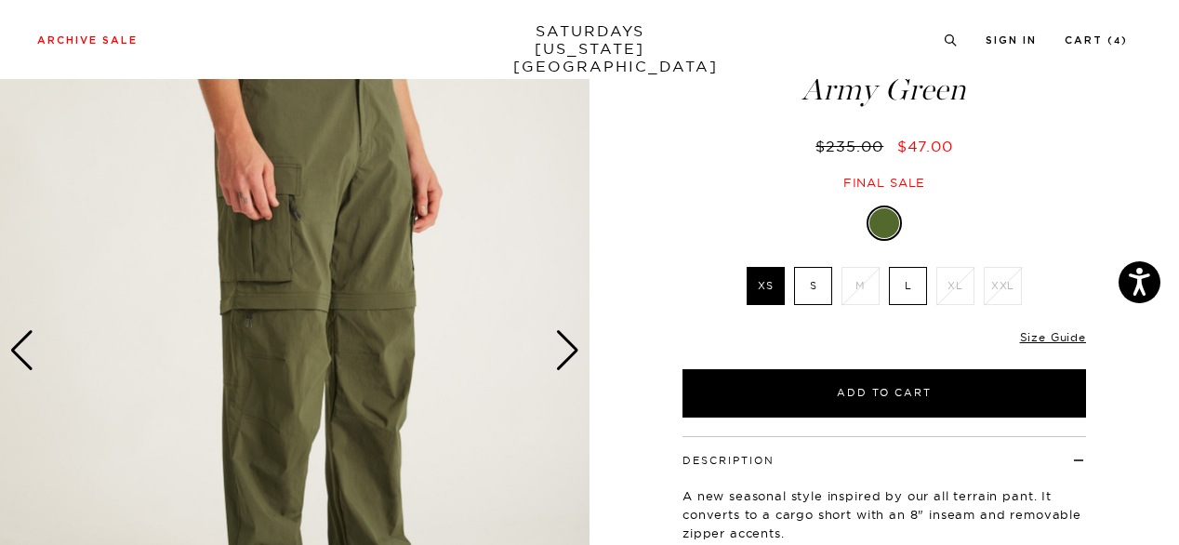
click at [563, 347] on div "Next slide" at bounding box center [567, 350] width 25 height 41
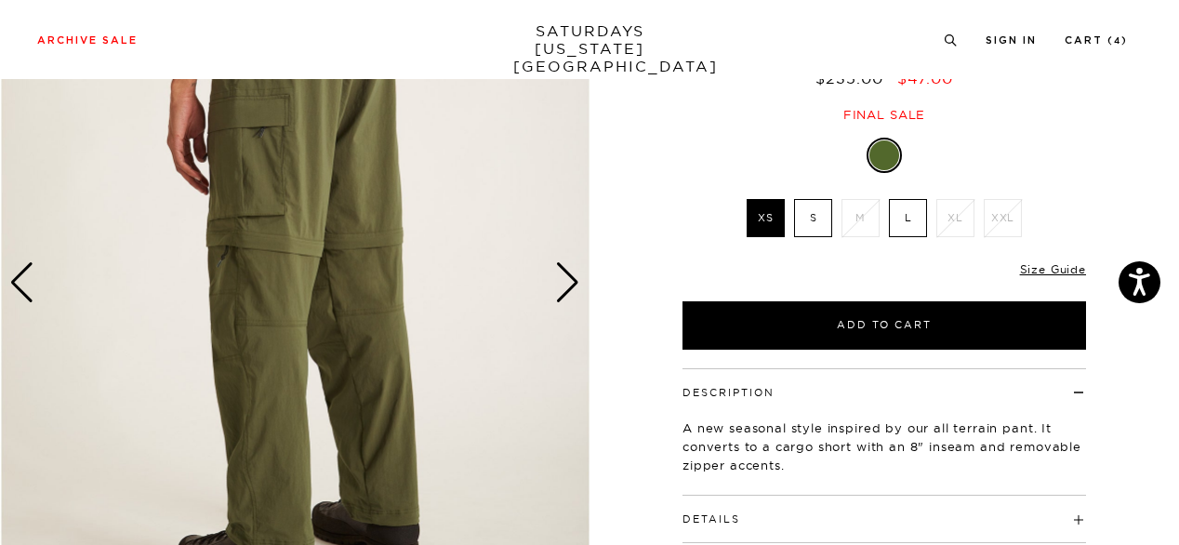
scroll to position [186, 0]
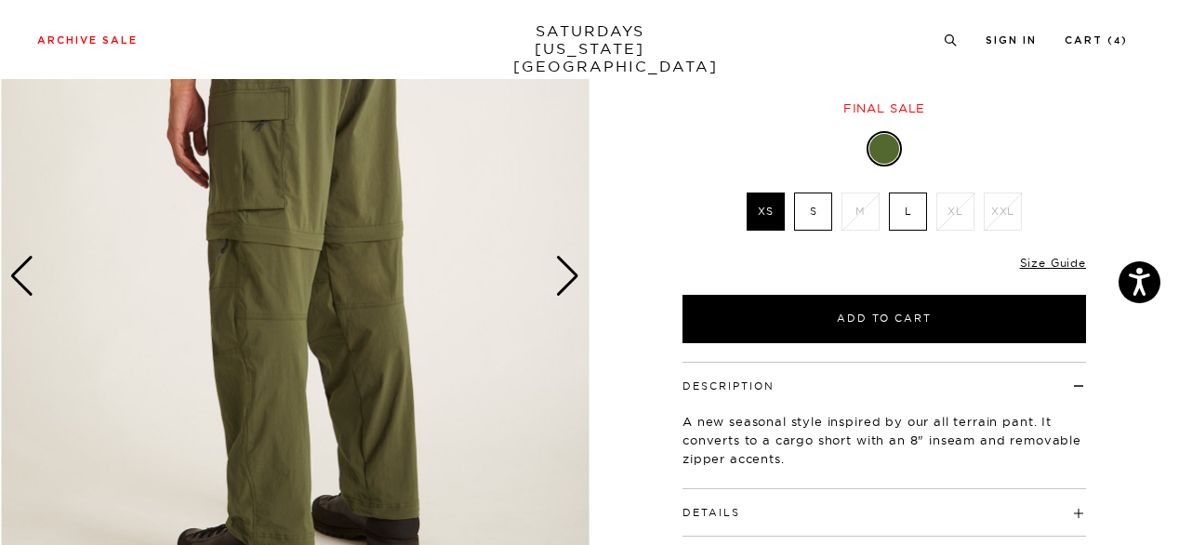
click at [576, 263] on div "Next slide" at bounding box center [567, 276] width 25 height 41
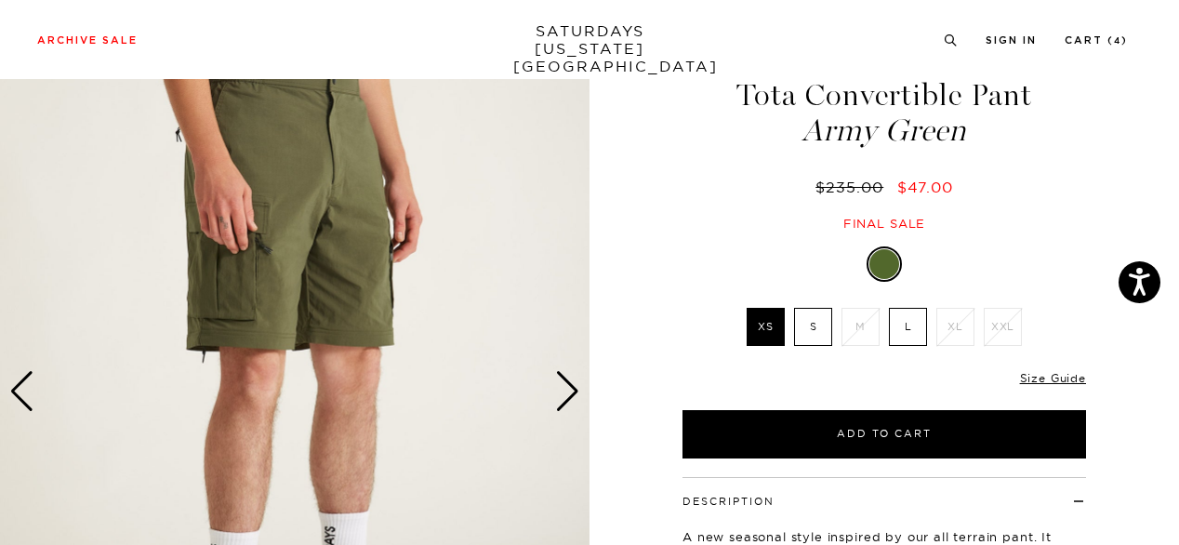
scroll to position [67, 0]
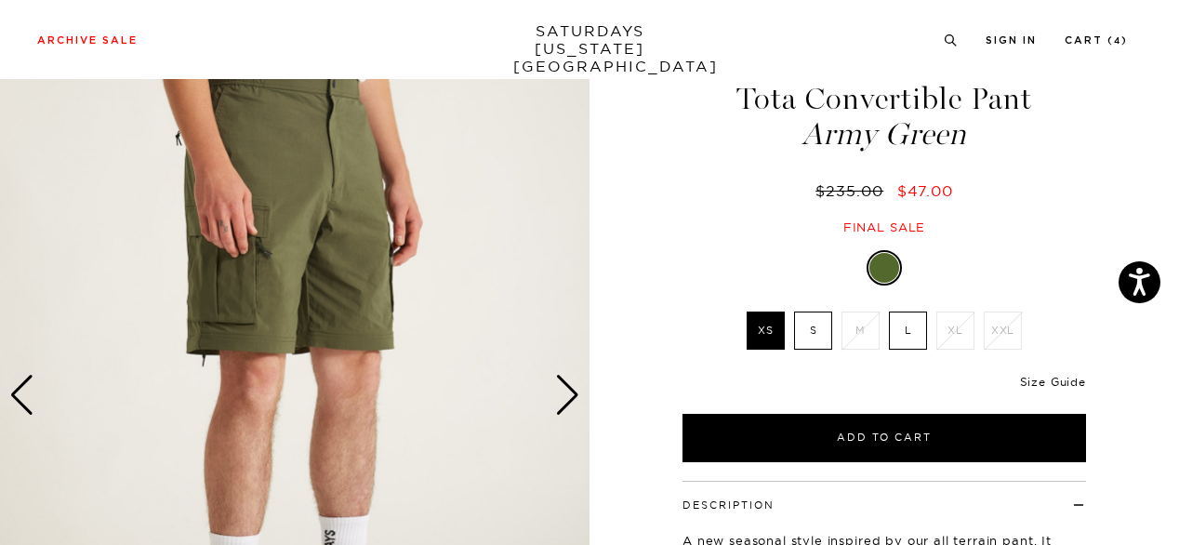
click at [1045, 380] on link "Size Guide" at bounding box center [1053, 382] width 66 height 14
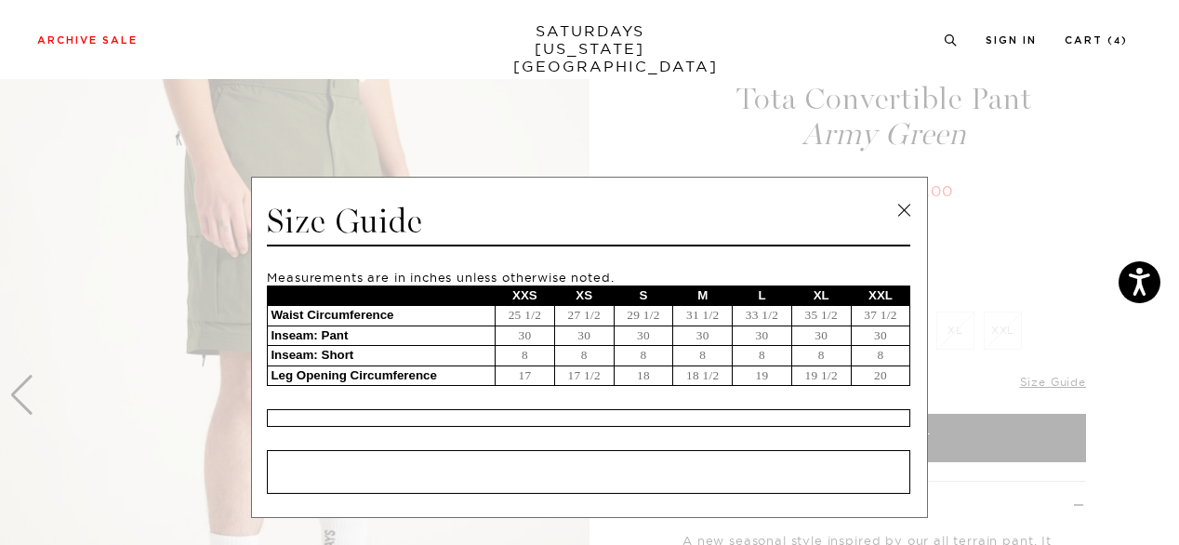
click at [892, 201] on link at bounding box center [904, 210] width 28 height 28
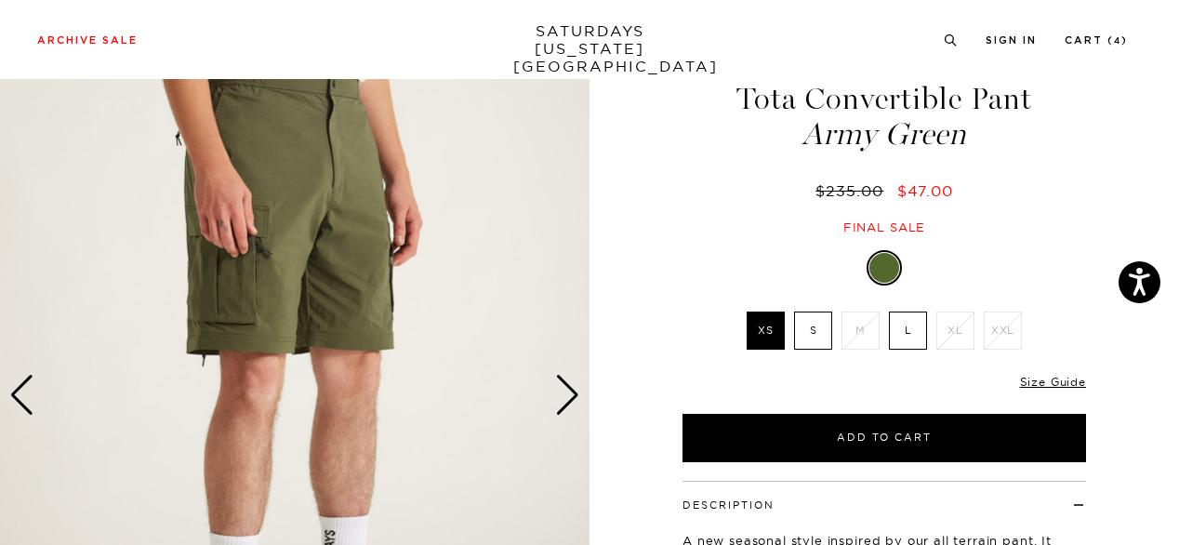
click at [907, 323] on label "L" at bounding box center [908, 330] width 38 height 38
click at [0, 0] on input "L" at bounding box center [0, 0] width 0 height 0
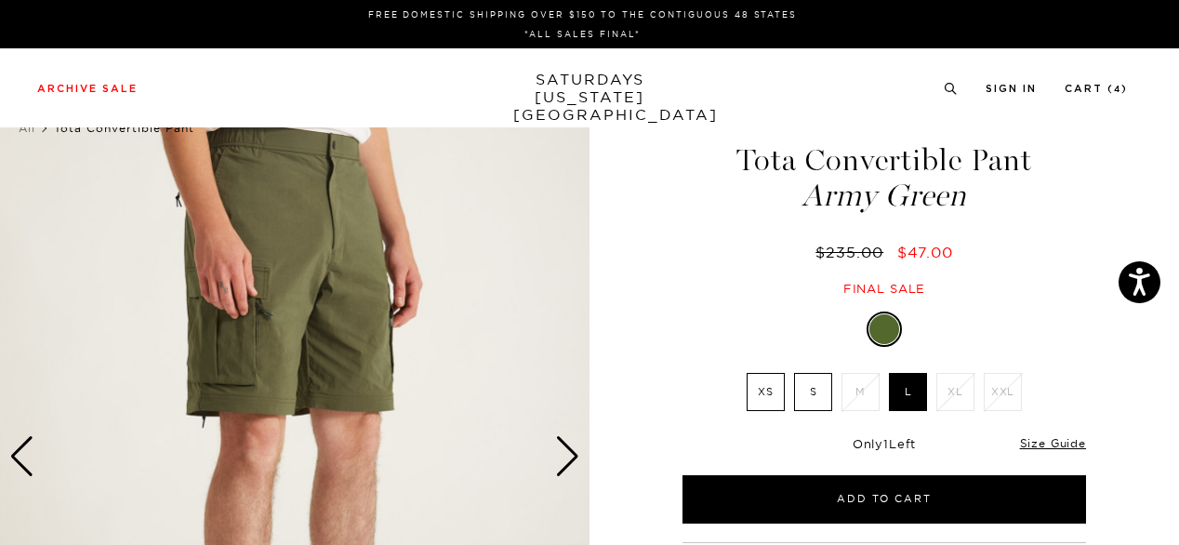
scroll to position [0, 0]
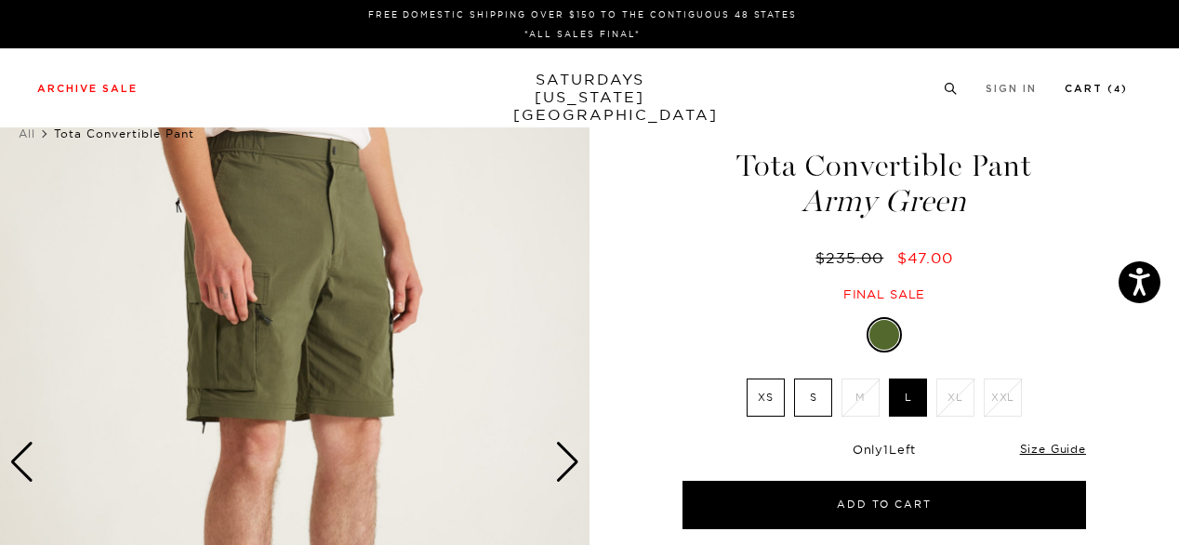
click at [1083, 88] on link "Cart ( 4 )" at bounding box center [1095, 89] width 63 height 10
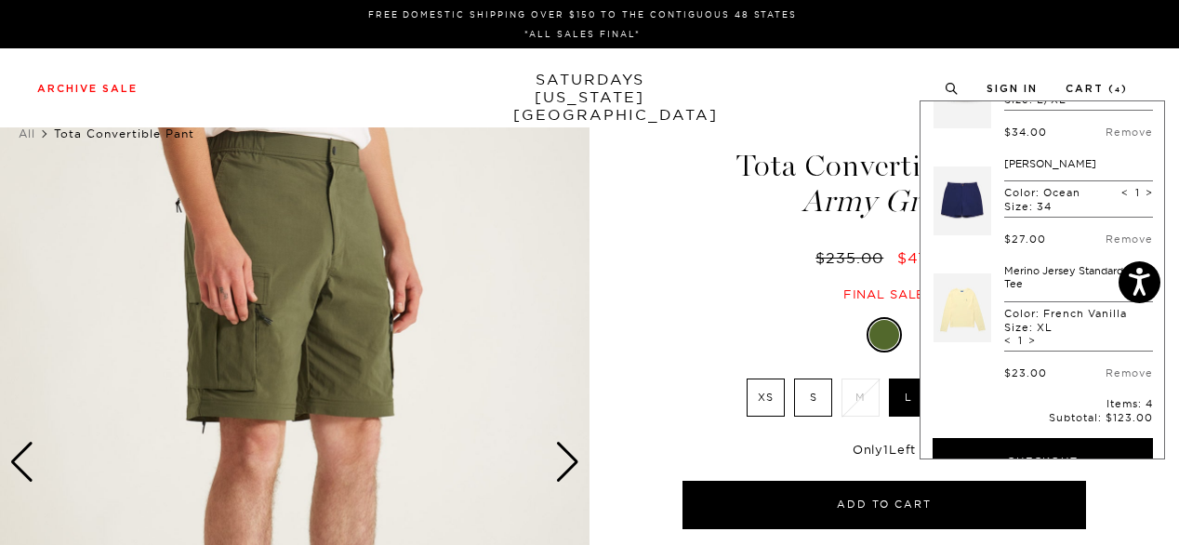
scroll to position [127, 0]
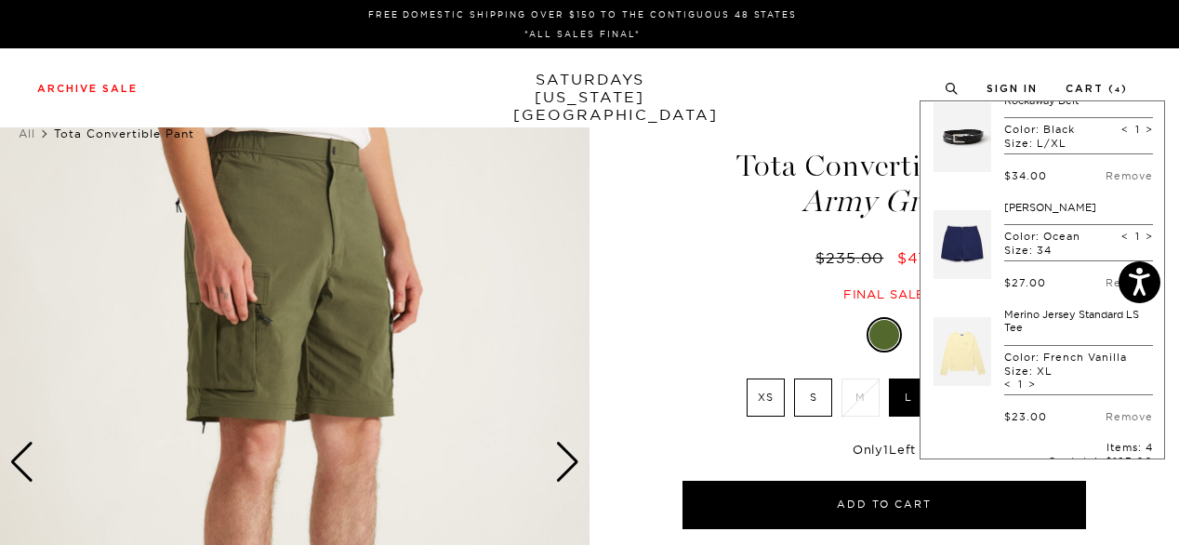
click at [960, 237] on link at bounding box center [962, 244] width 58 height 87
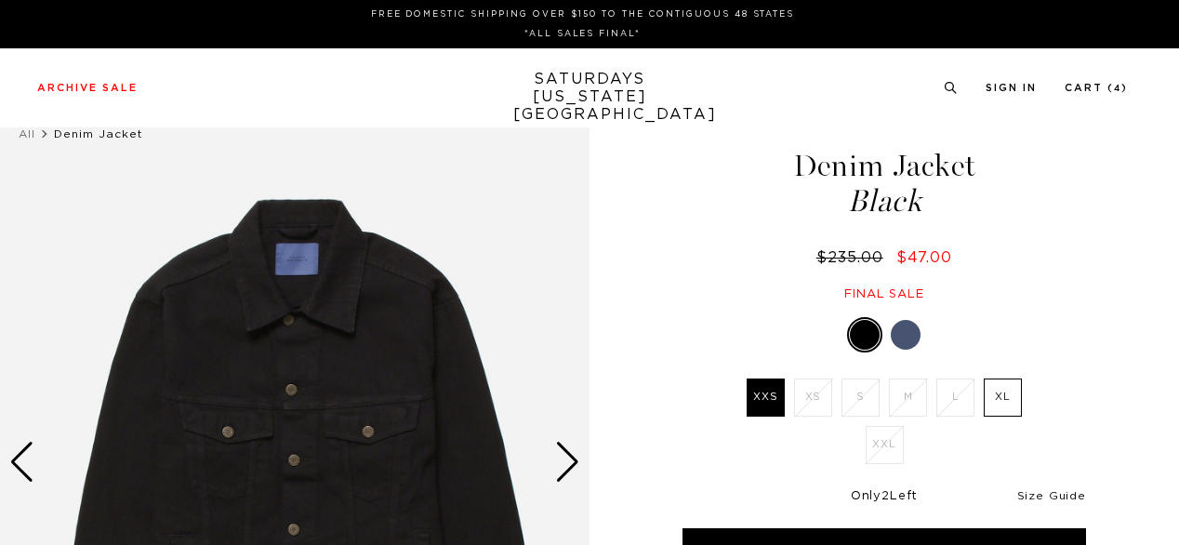
click at [1045, 492] on link "Size Guide" at bounding box center [1051, 495] width 69 height 11
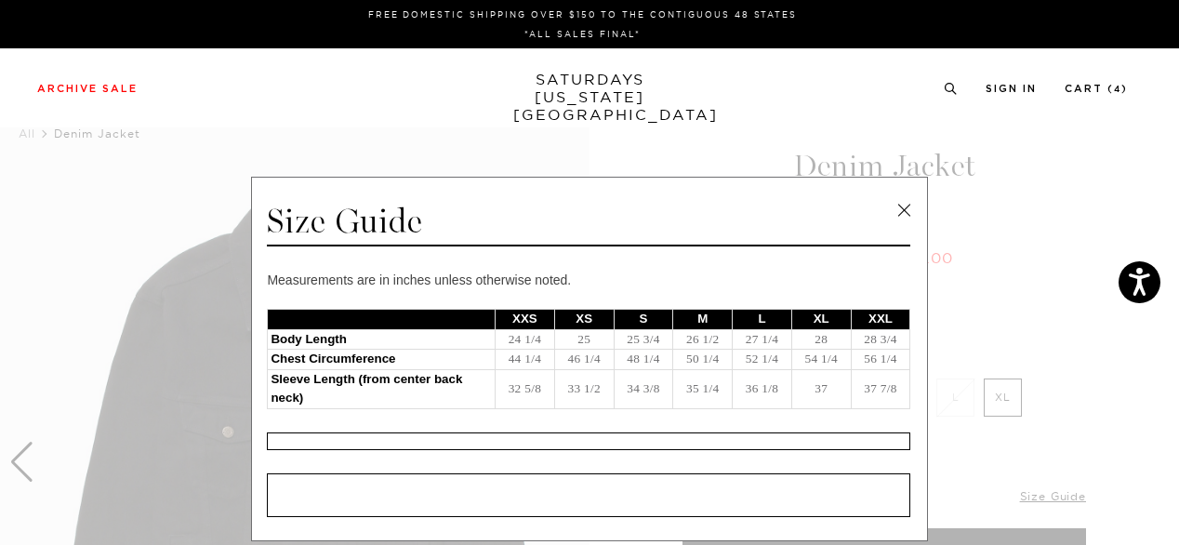
click at [900, 217] on link at bounding box center [904, 210] width 28 height 28
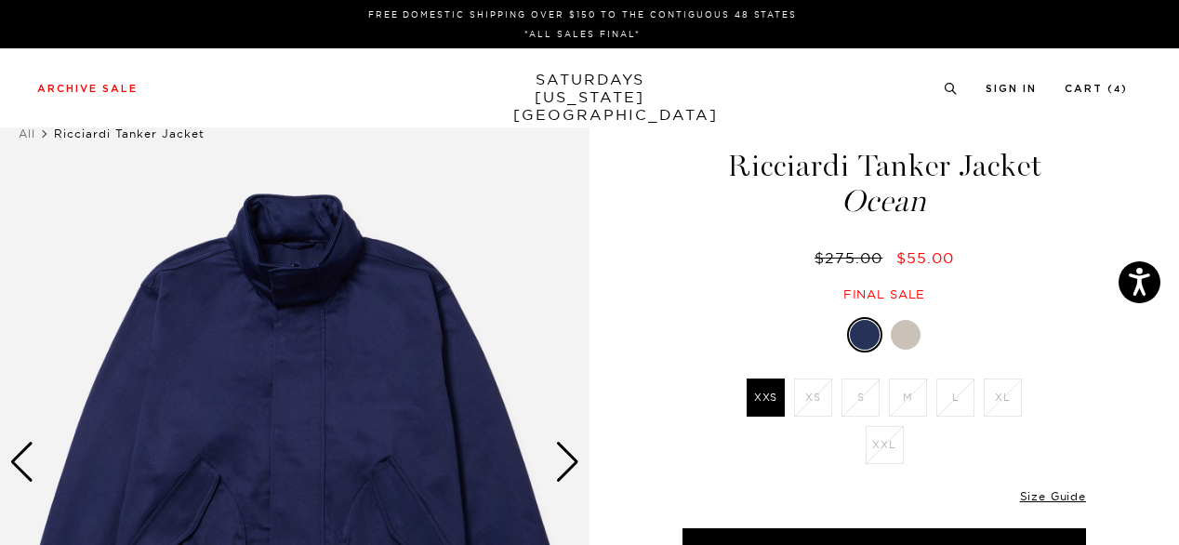
click at [907, 333] on div at bounding box center [906, 335] width 30 height 30
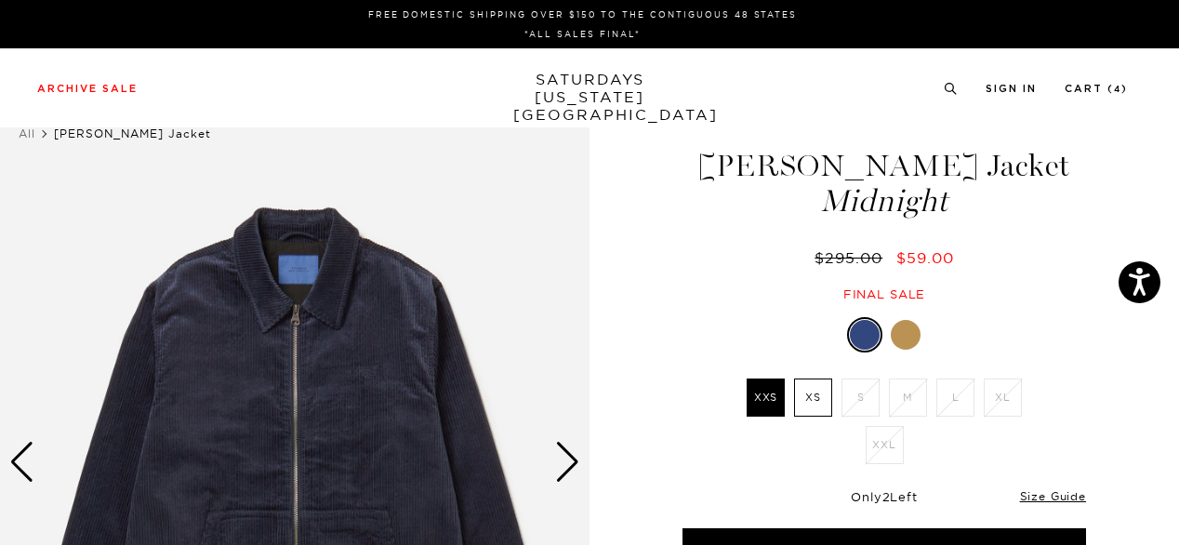
click at [902, 328] on div at bounding box center [906, 335] width 30 height 30
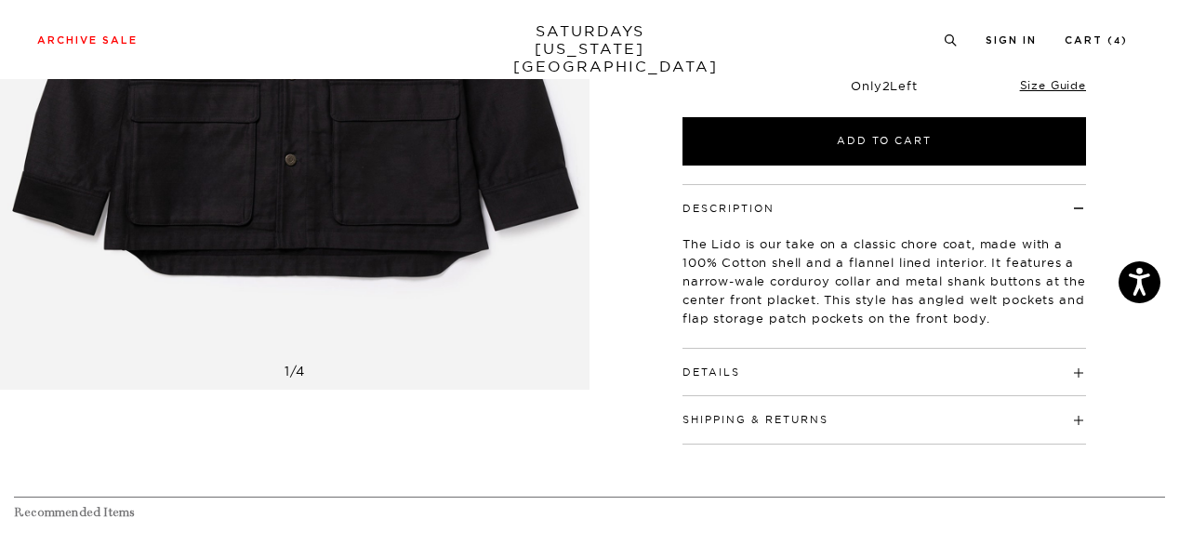
scroll to position [439, 0]
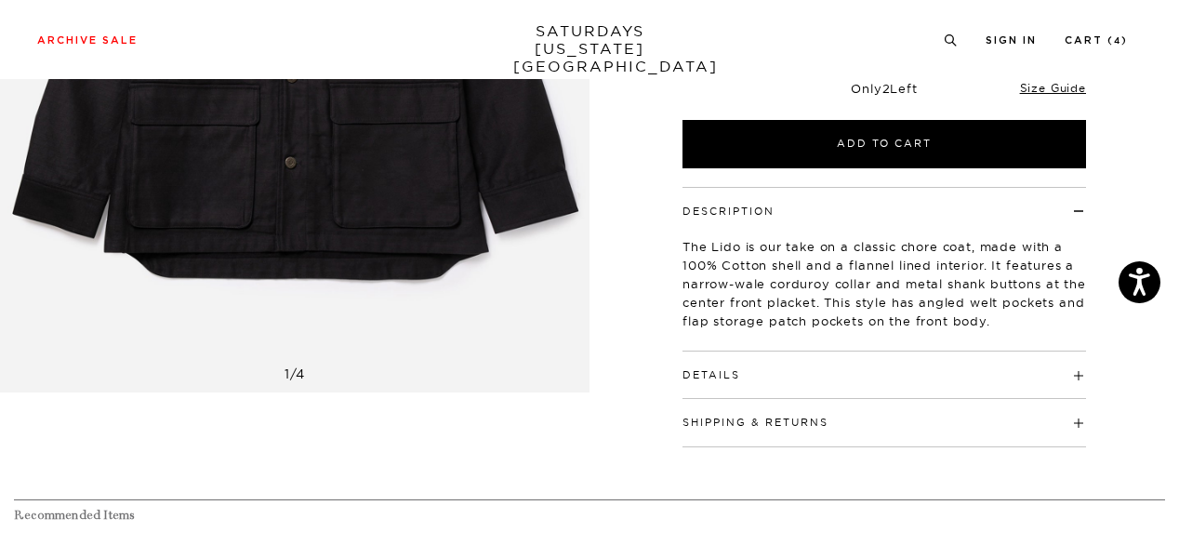
click at [907, 363] on h4 "Details" at bounding box center [883, 366] width 403 height 31
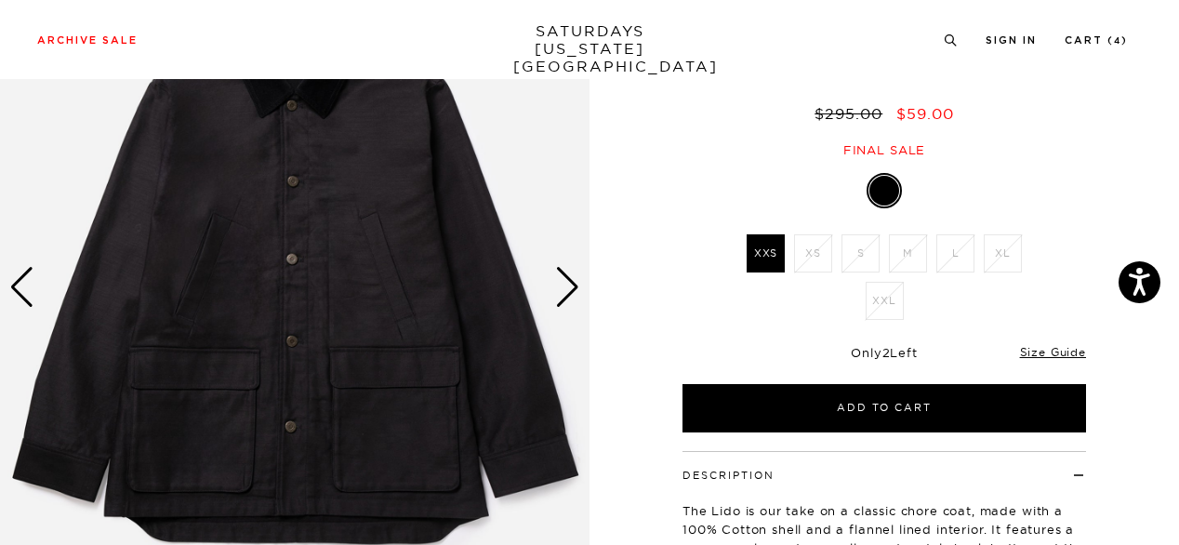
scroll to position [149, 0]
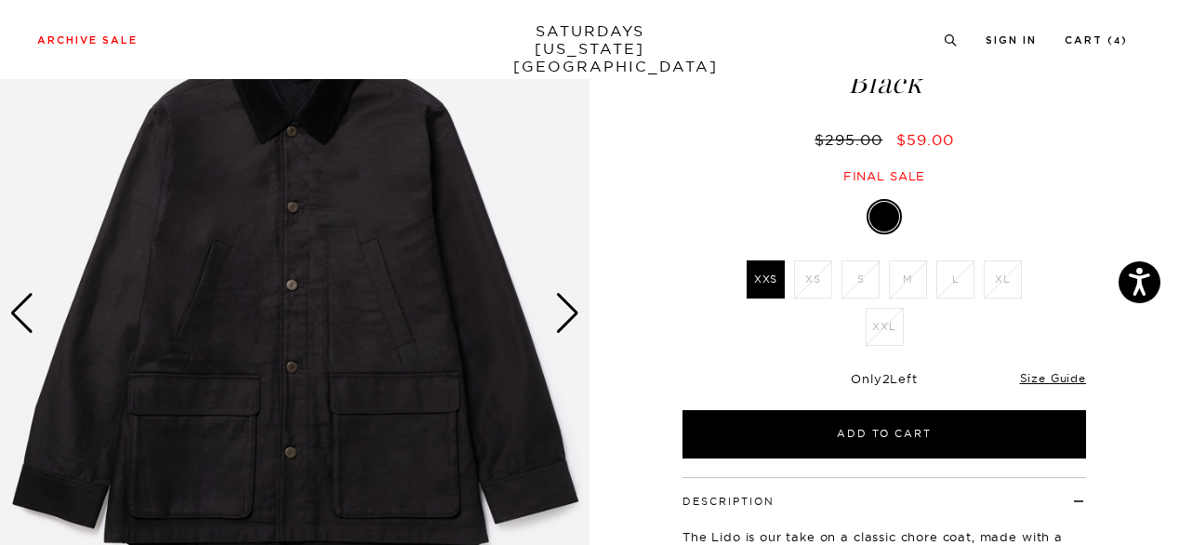
click at [571, 315] on div "Next slide" at bounding box center [567, 313] width 25 height 41
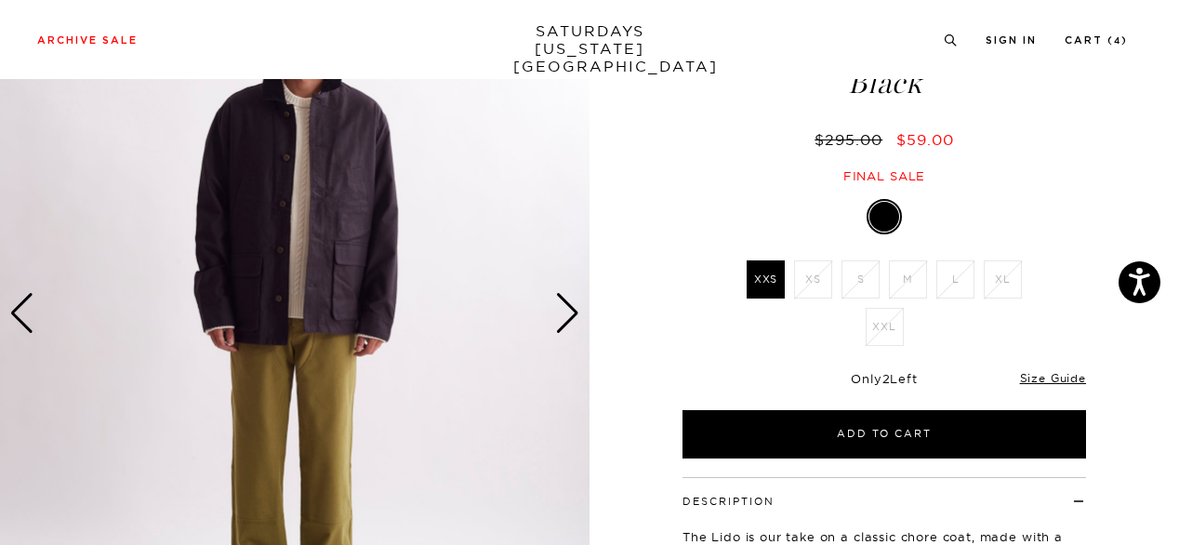
click at [571, 315] on div "Next slide" at bounding box center [567, 313] width 25 height 41
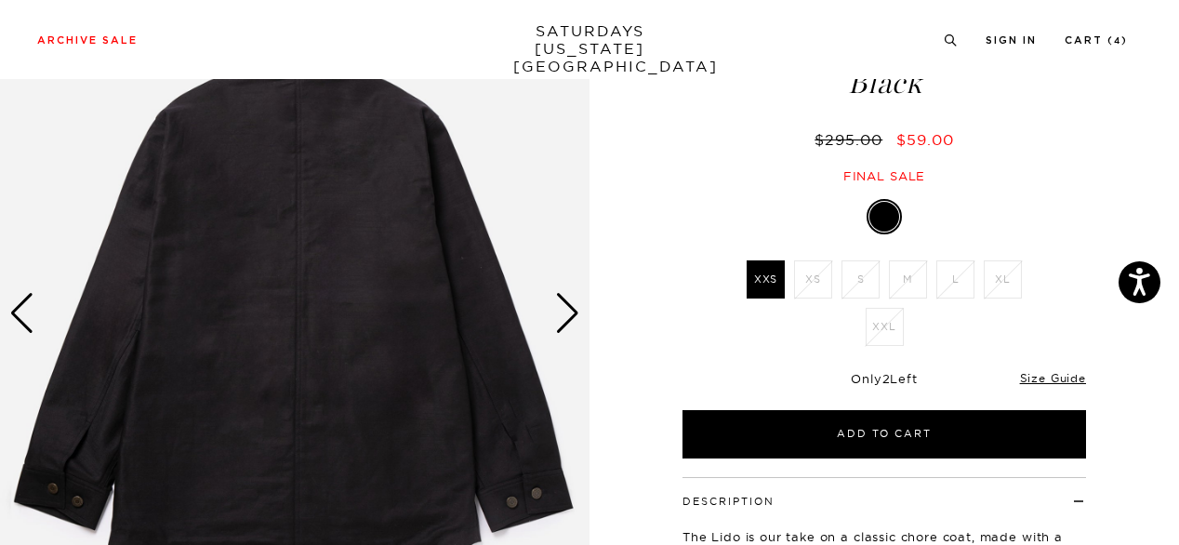
click at [571, 315] on div "Next slide" at bounding box center [567, 313] width 25 height 41
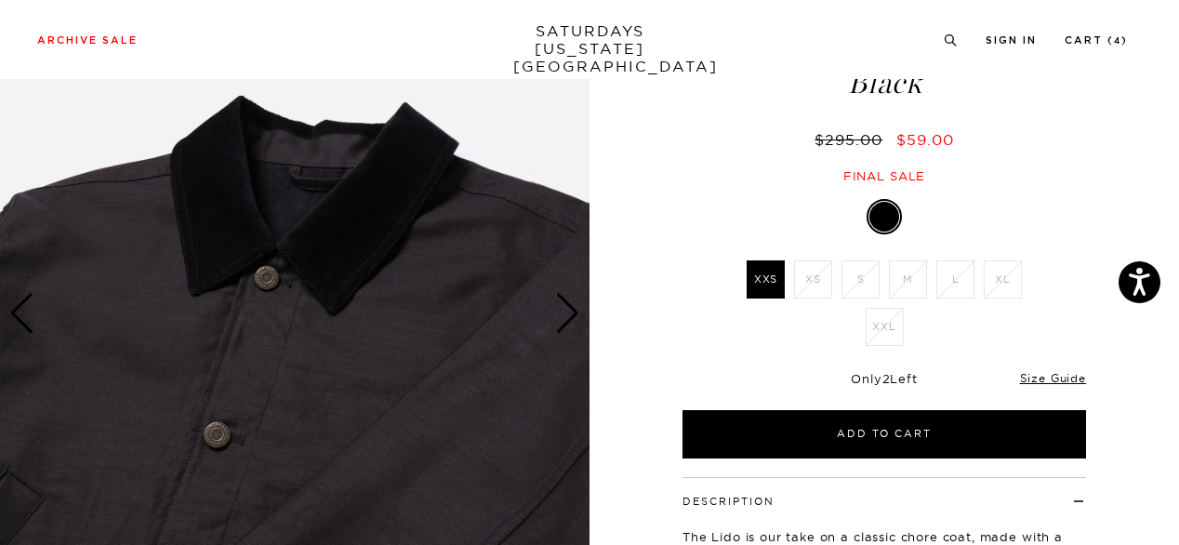
click at [571, 315] on div "Next slide" at bounding box center [567, 313] width 25 height 41
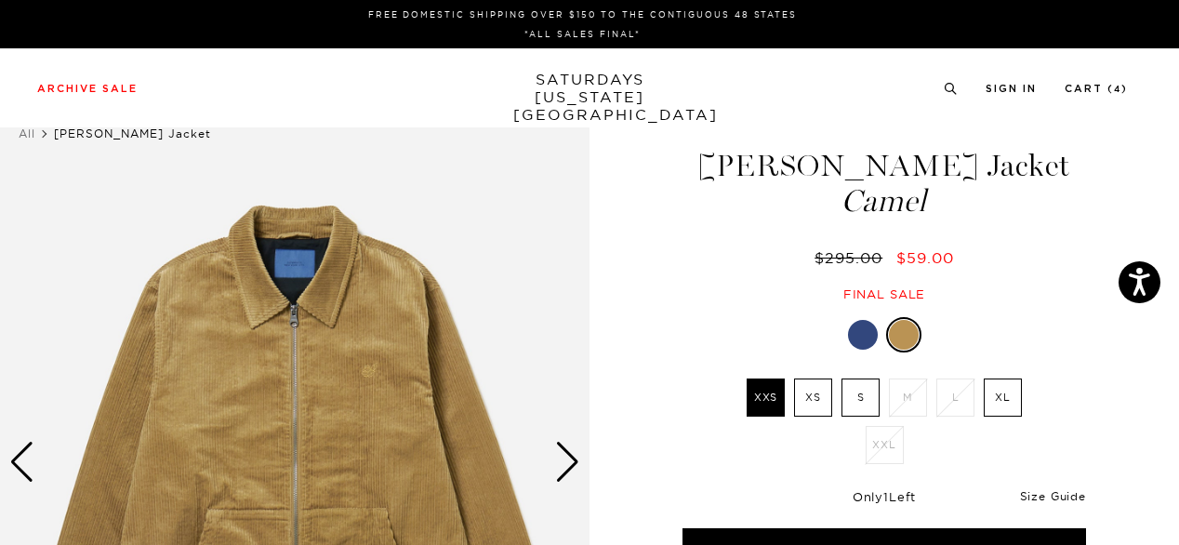
click at [1034, 493] on link "Size Guide" at bounding box center [1053, 496] width 66 height 14
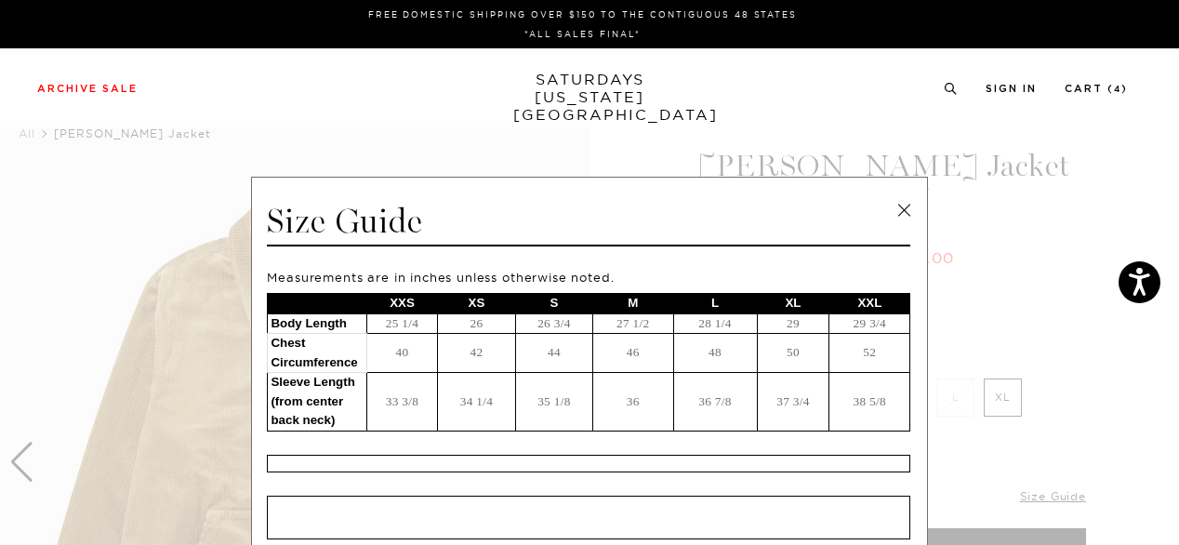
click at [909, 213] on link at bounding box center [904, 210] width 28 height 28
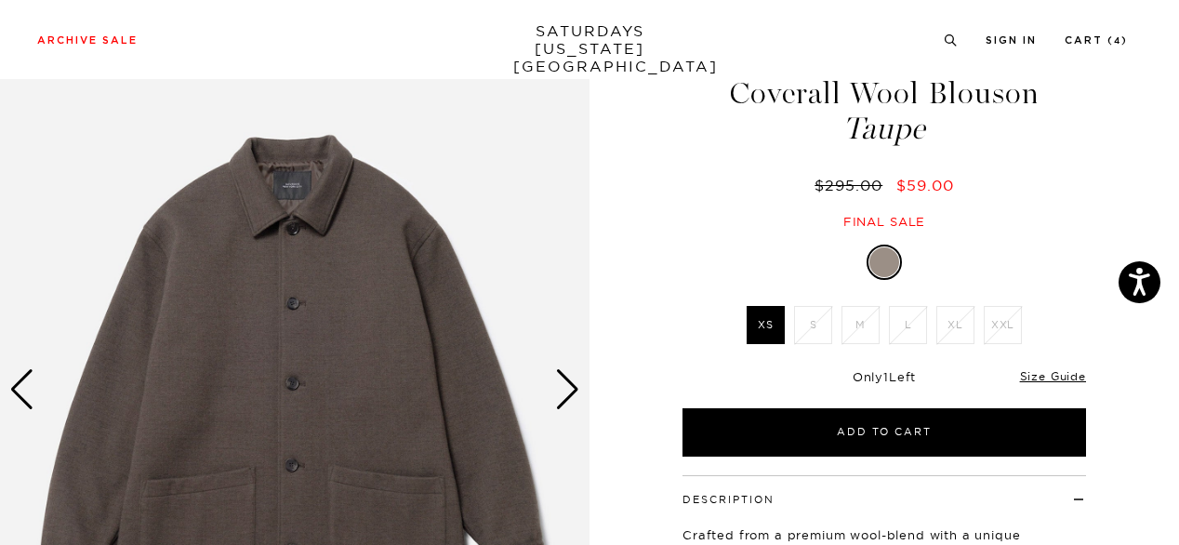
scroll to position [112, 0]
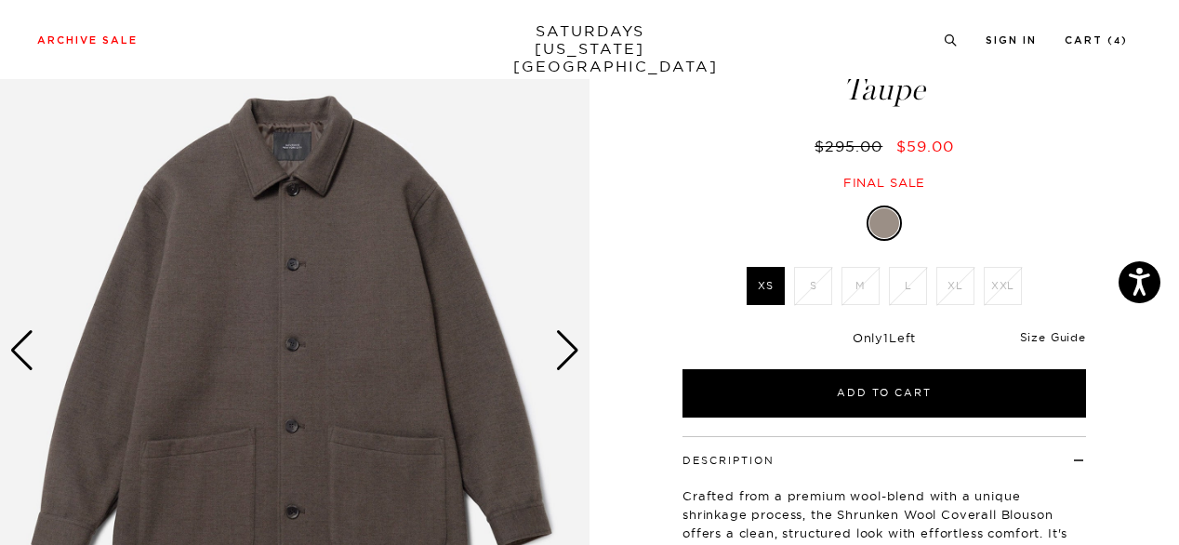
click at [1067, 333] on link "Size Guide" at bounding box center [1053, 337] width 66 height 14
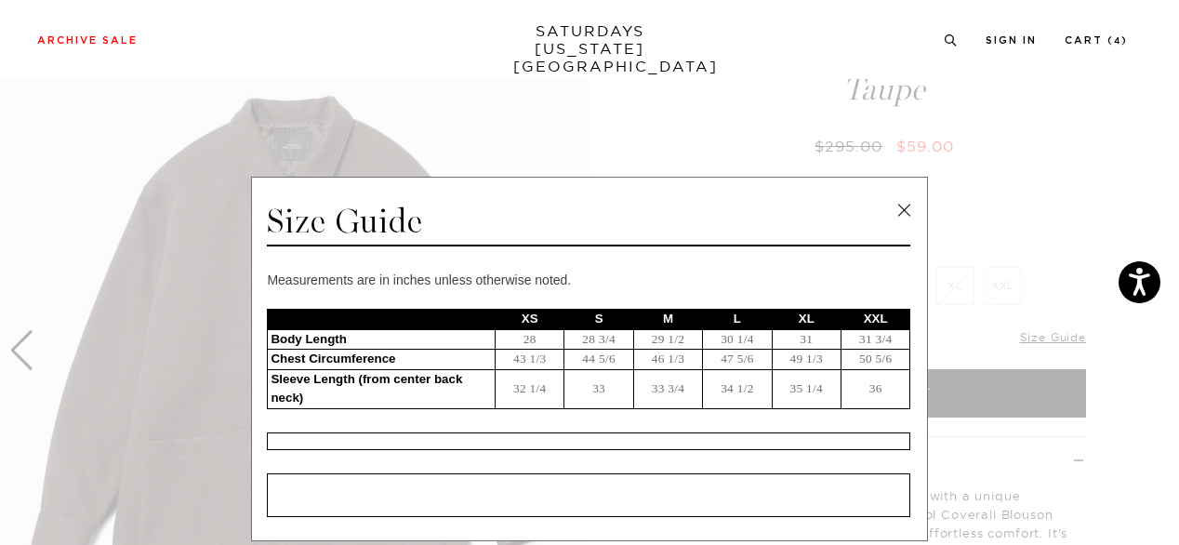
click at [909, 213] on link at bounding box center [904, 210] width 28 height 28
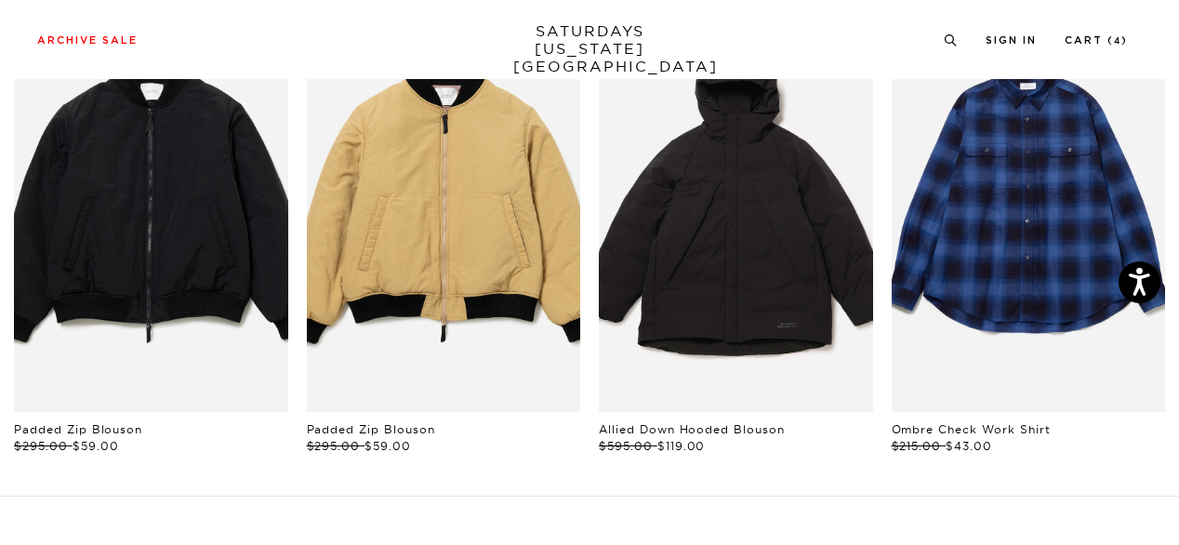
scroll to position [982, 0]
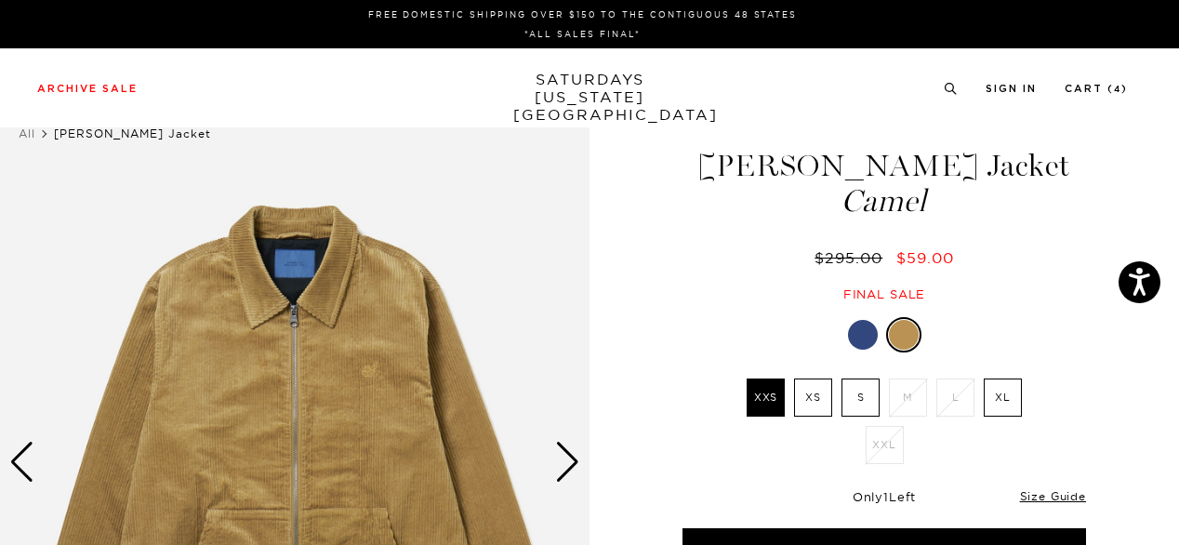
click at [1008, 292] on div "Final sale" at bounding box center [884, 294] width 409 height 16
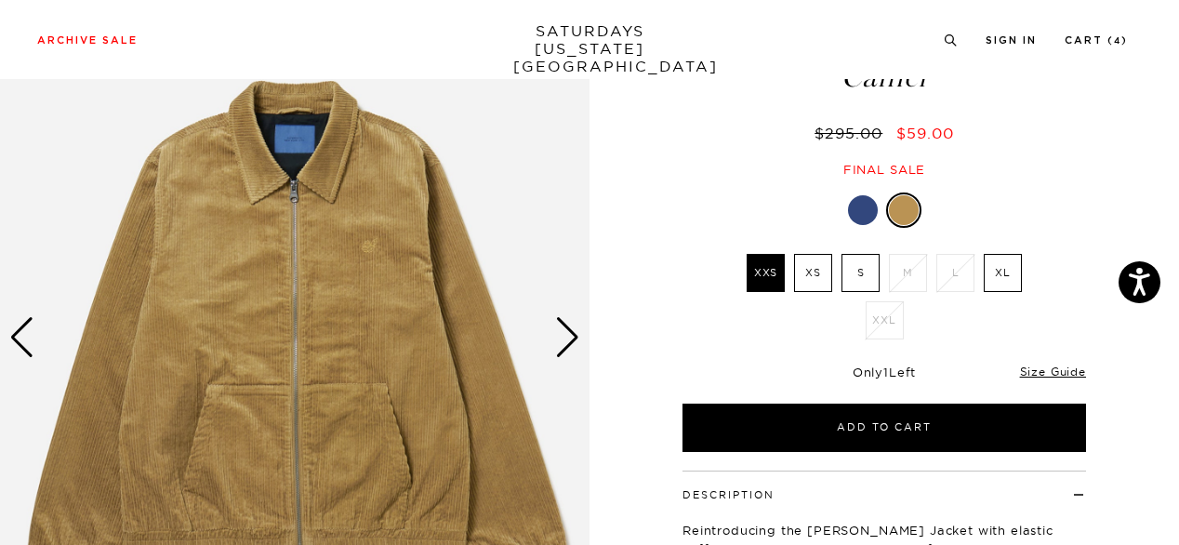
scroll to position [149, 0]
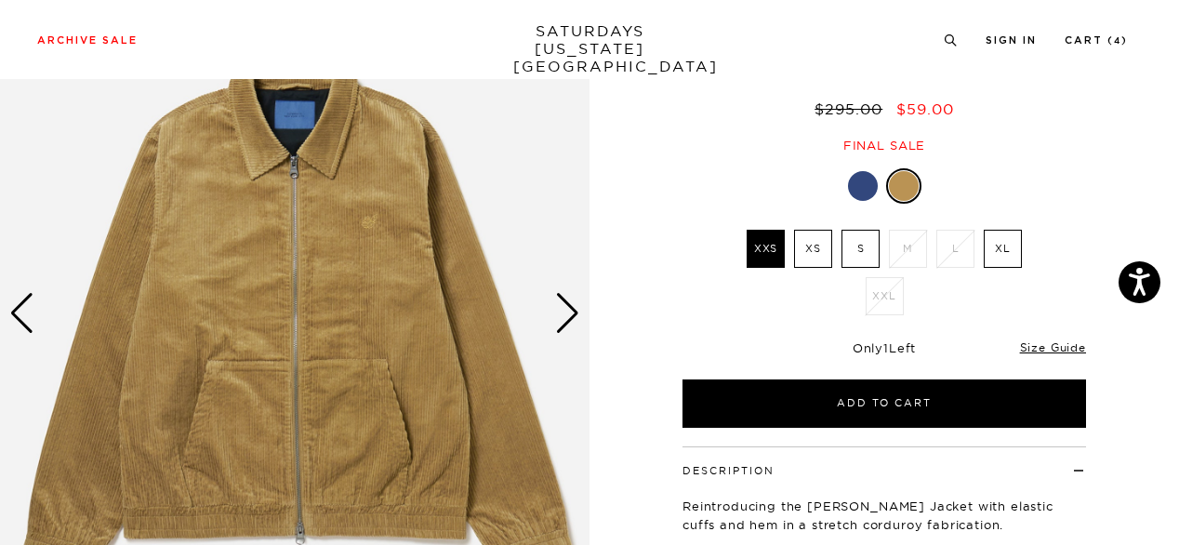
click at [571, 313] on div "Next slide" at bounding box center [567, 313] width 25 height 41
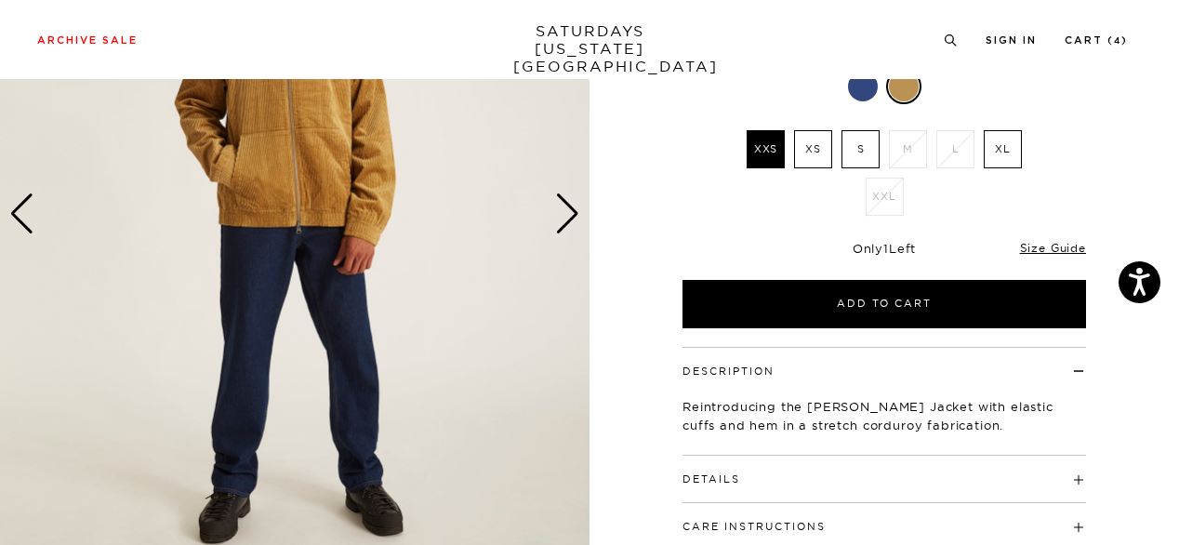
scroll to position [306, 0]
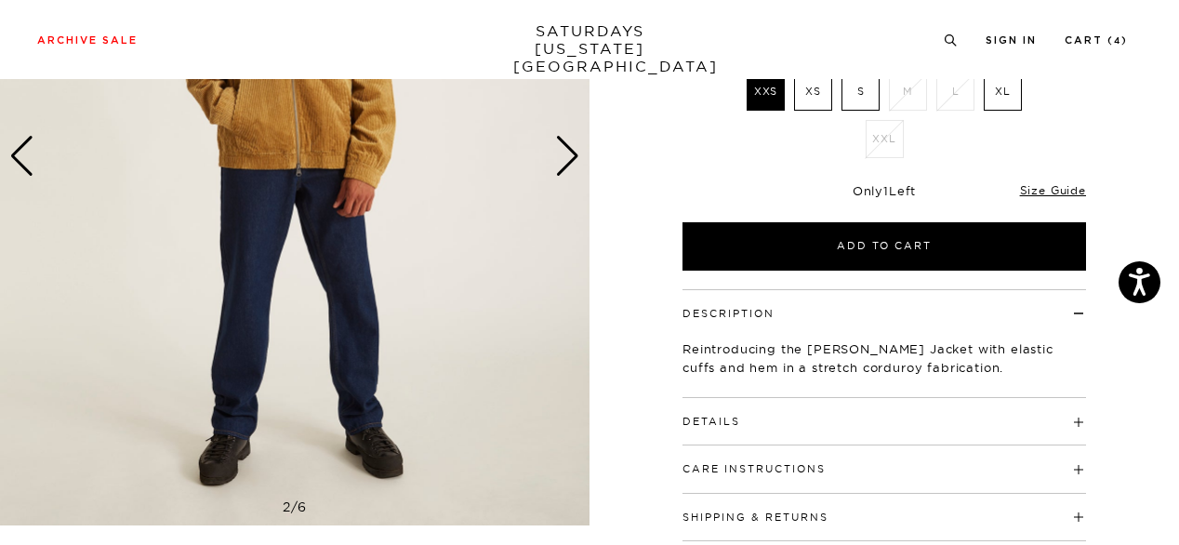
click at [1004, 409] on h4 "Details" at bounding box center [883, 413] width 403 height 31
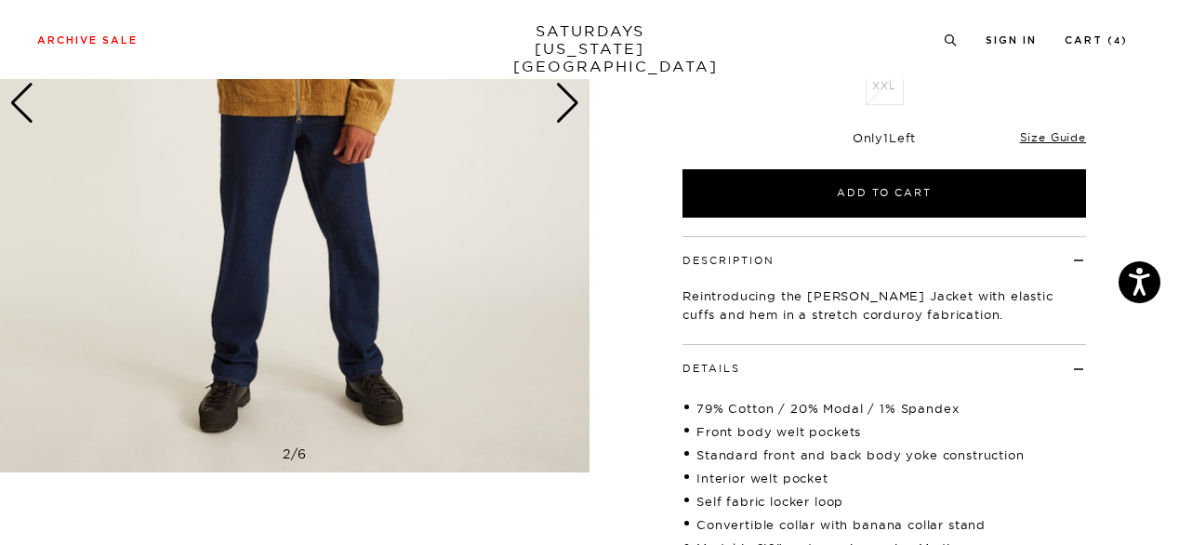
scroll to position [147, 0]
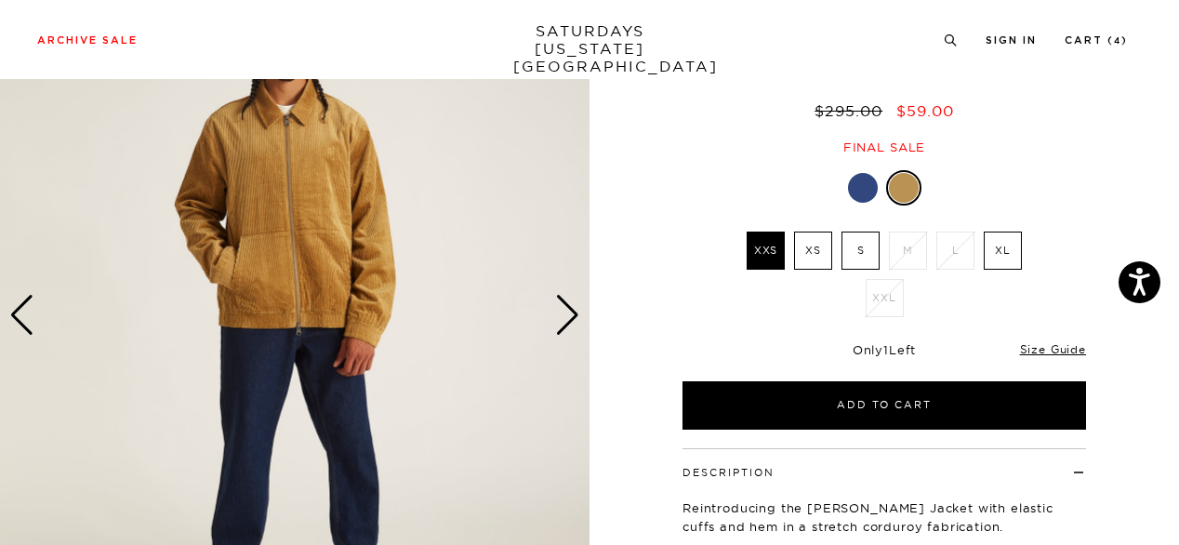
click at [1052, 342] on link "Size Guide" at bounding box center [1053, 349] width 66 height 14
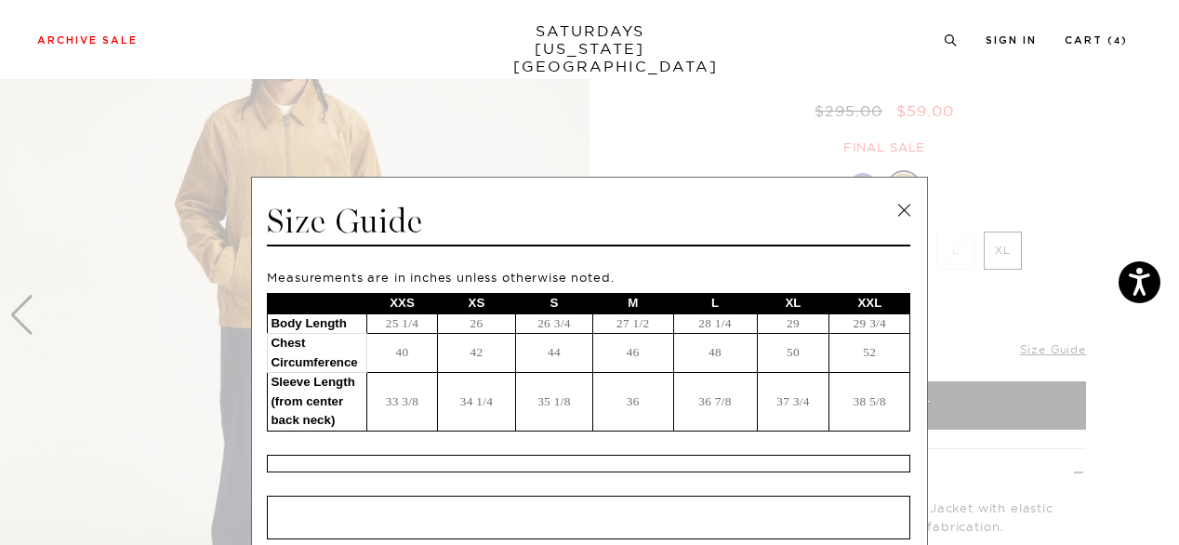
click at [897, 210] on link at bounding box center [904, 210] width 28 height 28
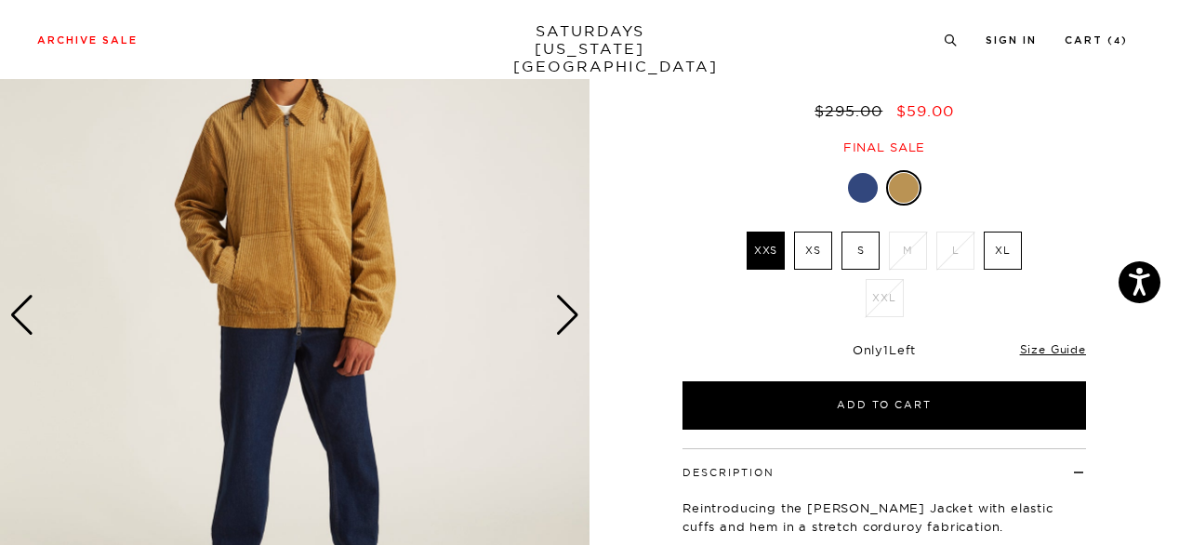
click at [865, 188] on div at bounding box center [863, 188] width 30 height 30
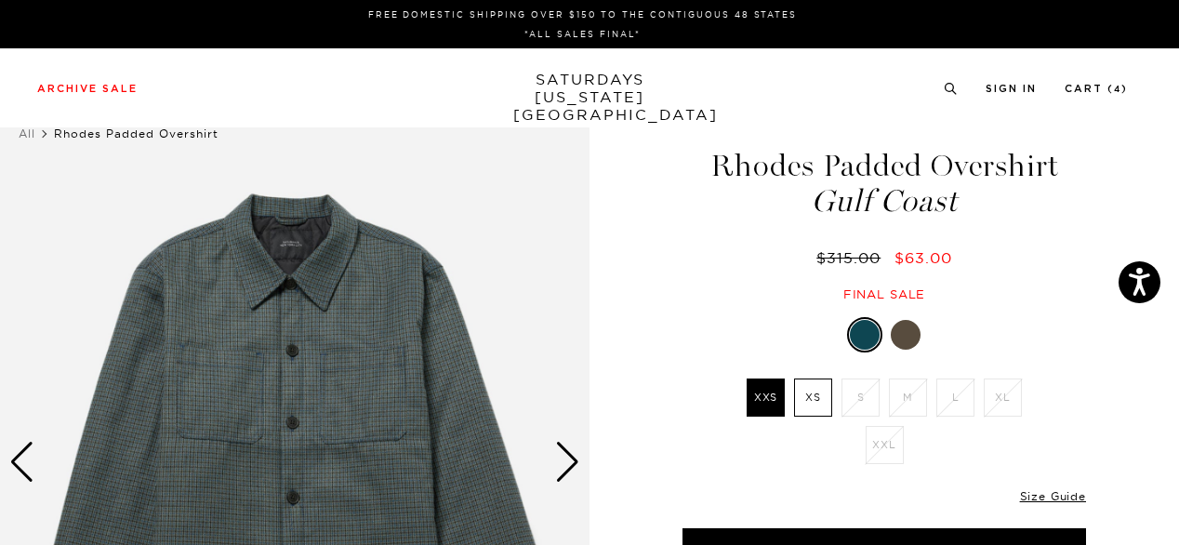
click at [1067, 330] on div at bounding box center [883, 334] width 403 height 35
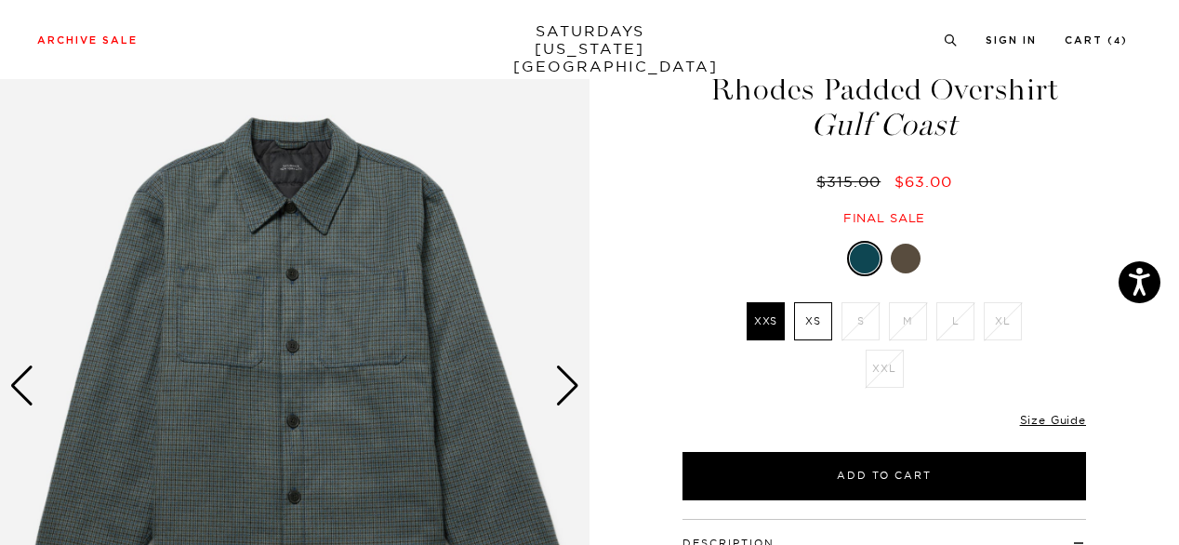
scroll to position [112, 0]
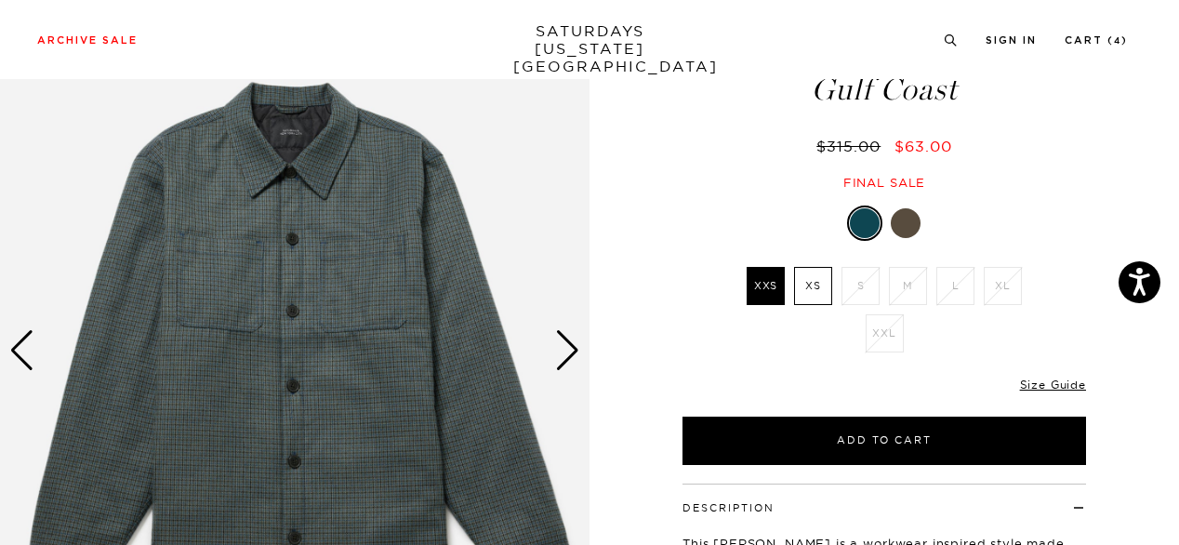
click at [567, 345] on div "Next slide" at bounding box center [567, 350] width 25 height 41
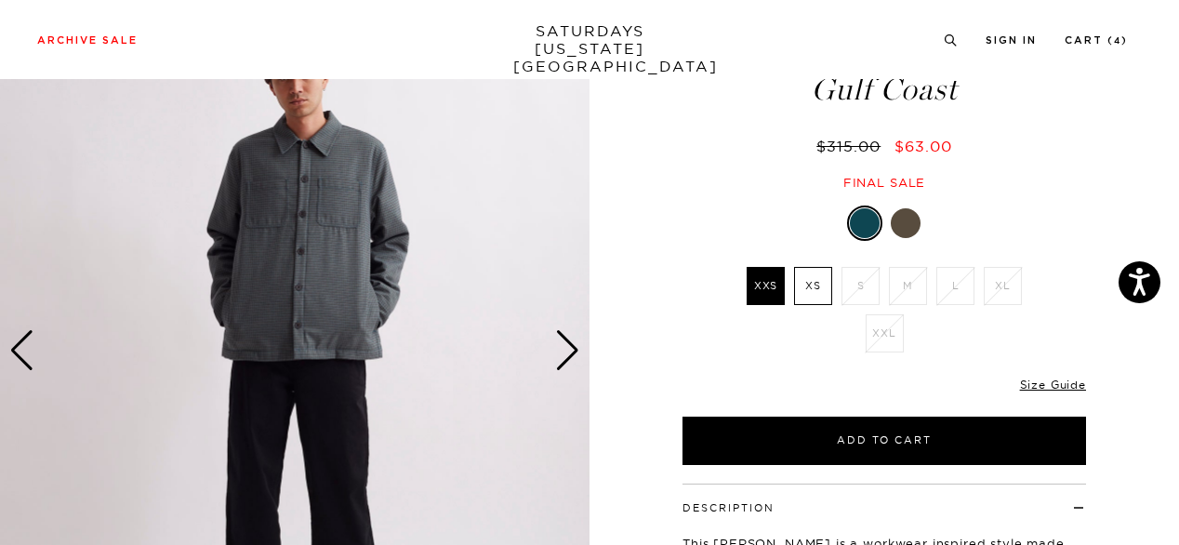
click at [567, 345] on div "Next slide" at bounding box center [567, 350] width 25 height 41
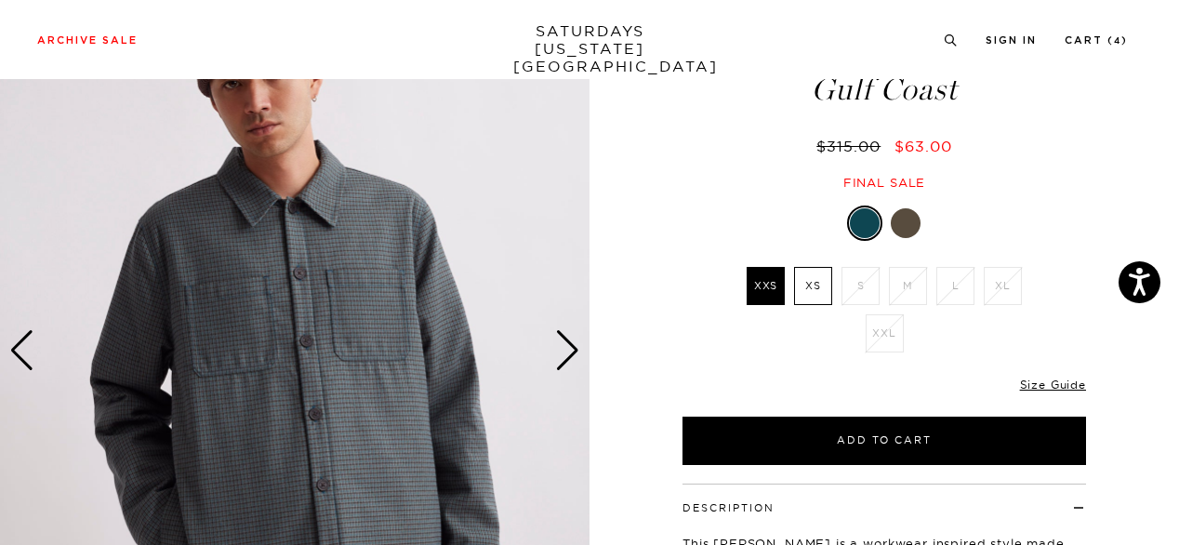
click at [567, 345] on div "Next slide" at bounding box center [567, 350] width 25 height 41
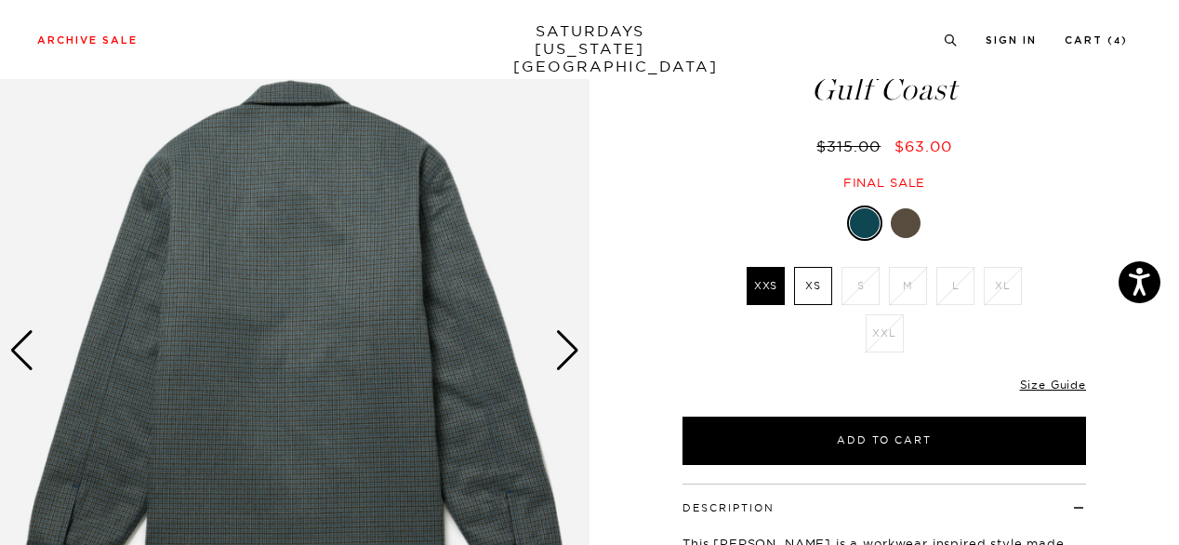
click at [567, 345] on div "Next slide" at bounding box center [567, 350] width 25 height 41
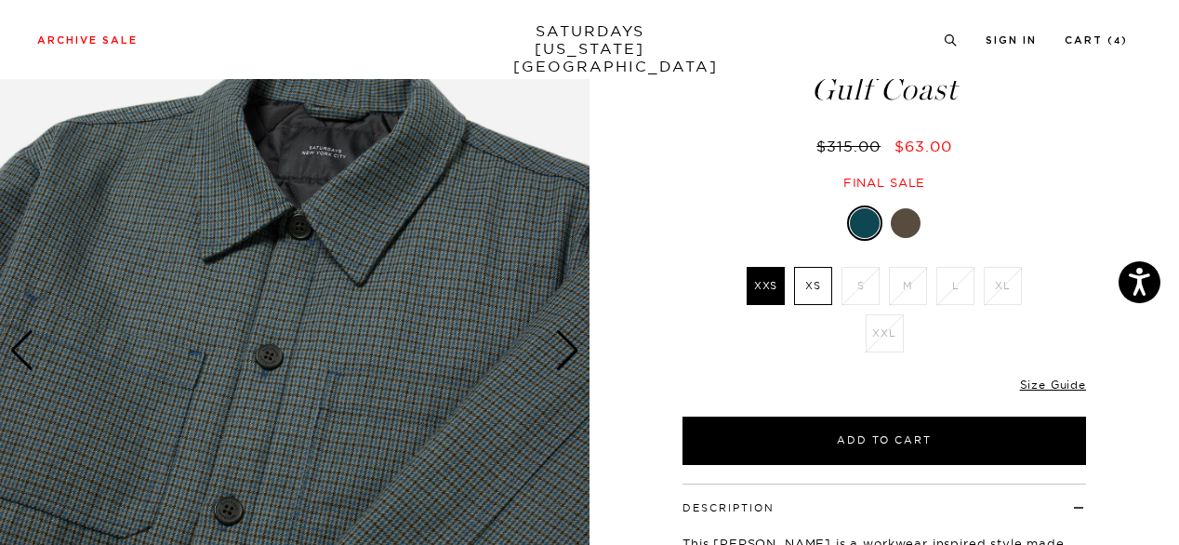
click at [905, 221] on div at bounding box center [906, 223] width 30 height 30
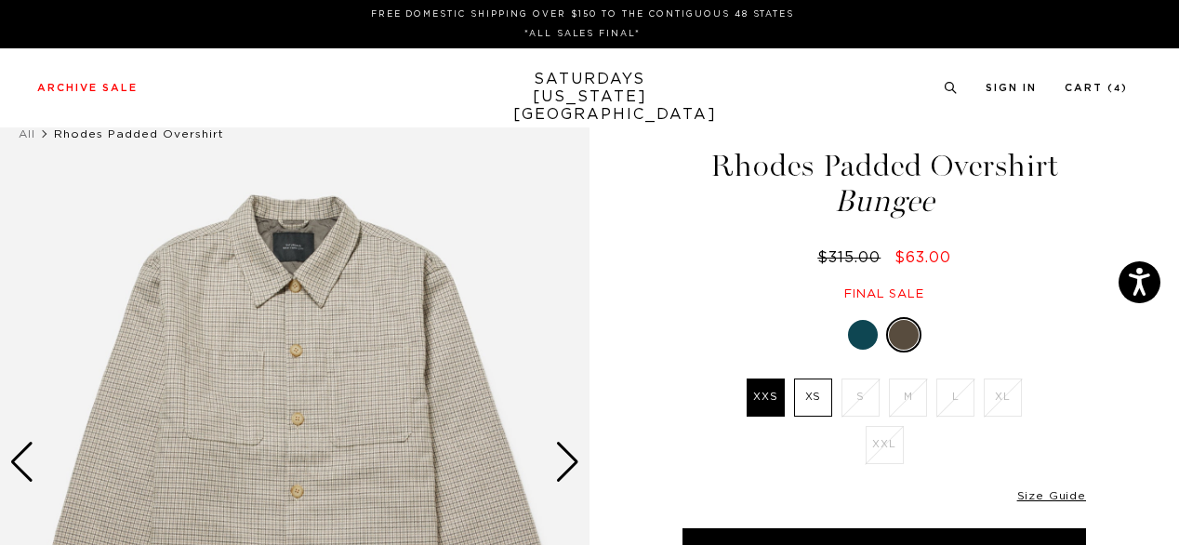
click at [560, 466] on div "Next slide" at bounding box center [567, 462] width 25 height 41
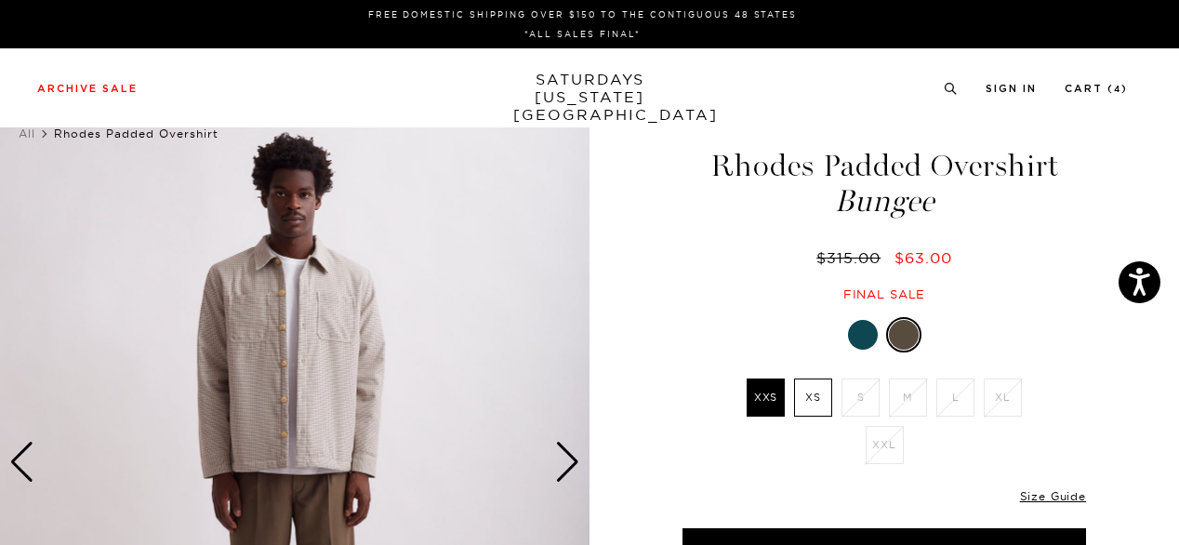
click at [560, 466] on div "Next slide" at bounding box center [567, 462] width 25 height 41
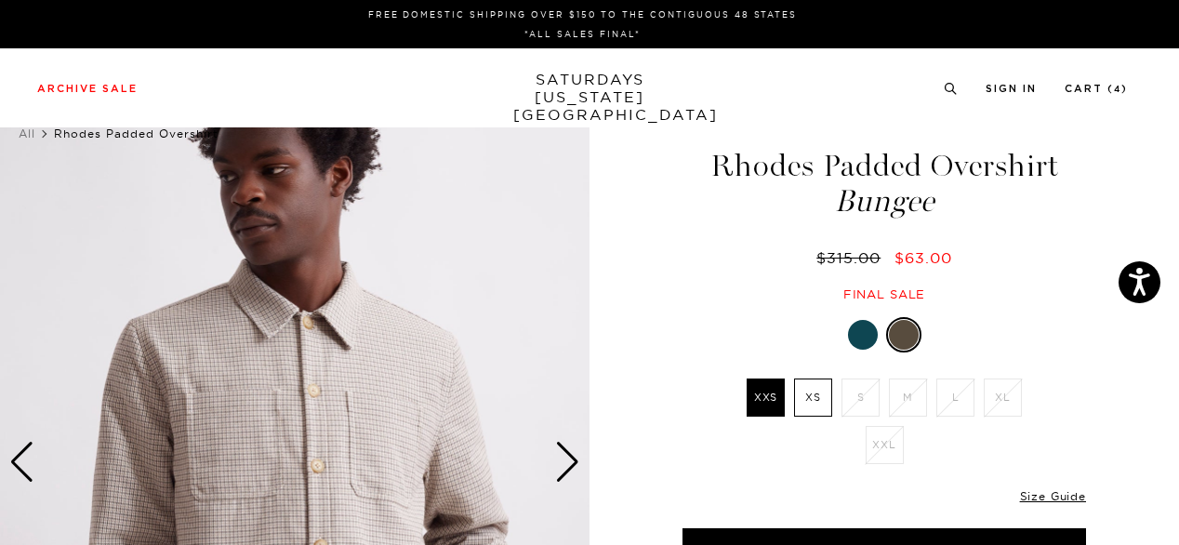
click at [868, 337] on div at bounding box center [863, 335] width 30 height 30
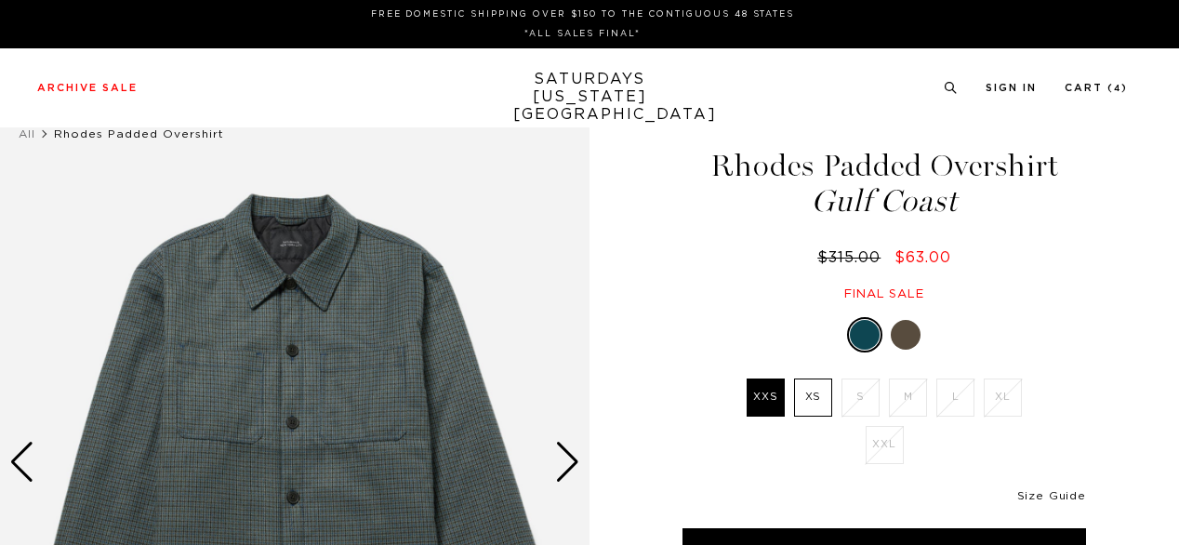
click at [1058, 492] on link "Size Guide" at bounding box center [1051, 495] width 69 height 11
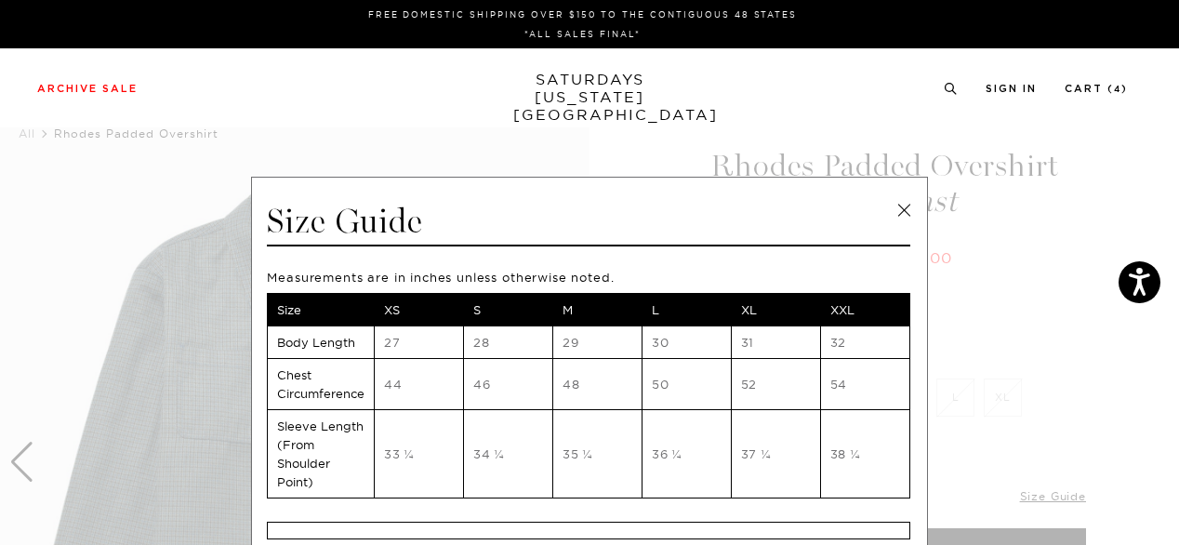
click at [894, 206] on link at bounding box center [904, 210] width 28 height 28
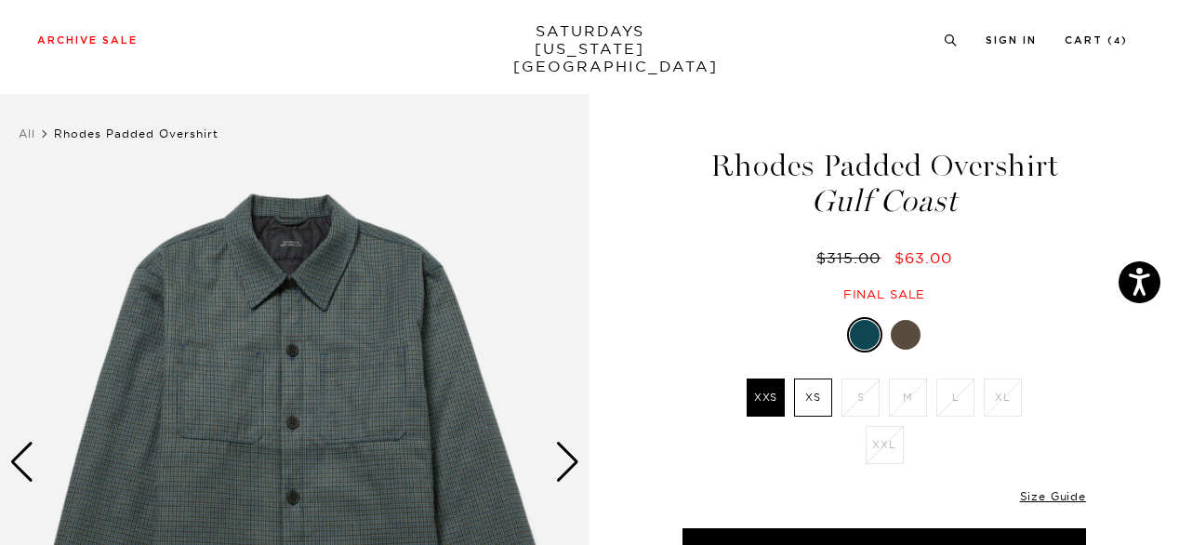
scroll to position [476, 0]
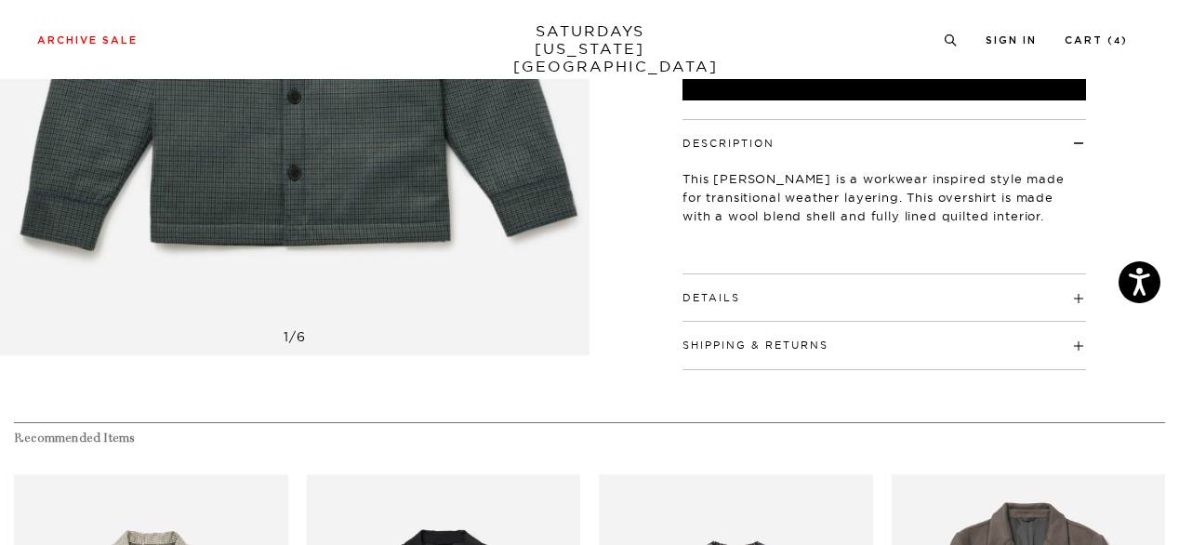
click at [889, 304] on div "Details Fully lined interior with light quilted padding Branded horn buttons at…" at bounding box center [883, 297] width 403 height 47
click at [890, 297] on h4 "Details" at bounding box center [883, 289] width 403 height 31
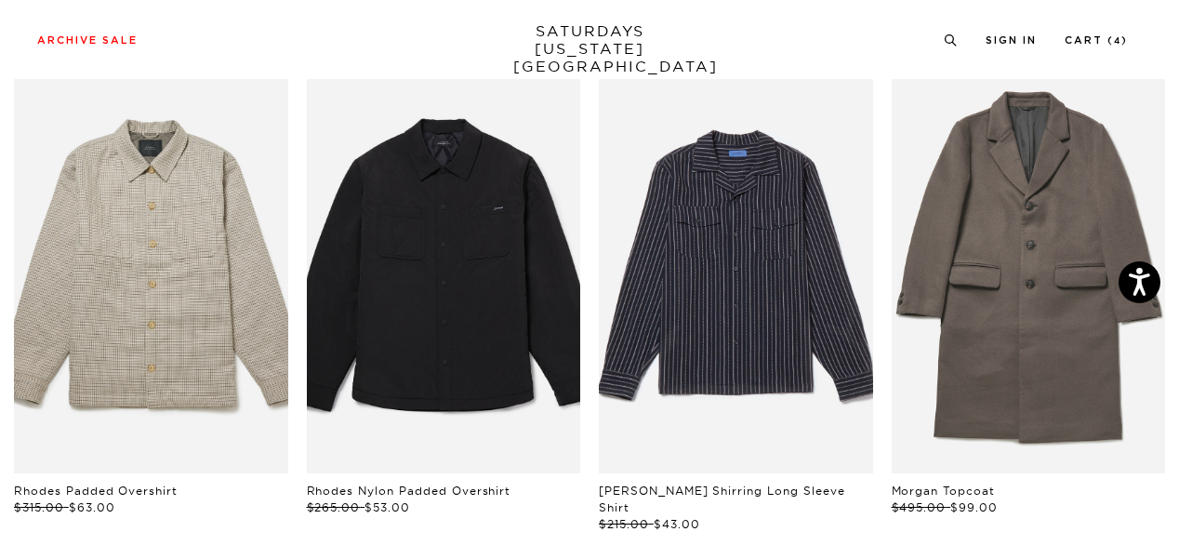
scroll to position [1102, 0]
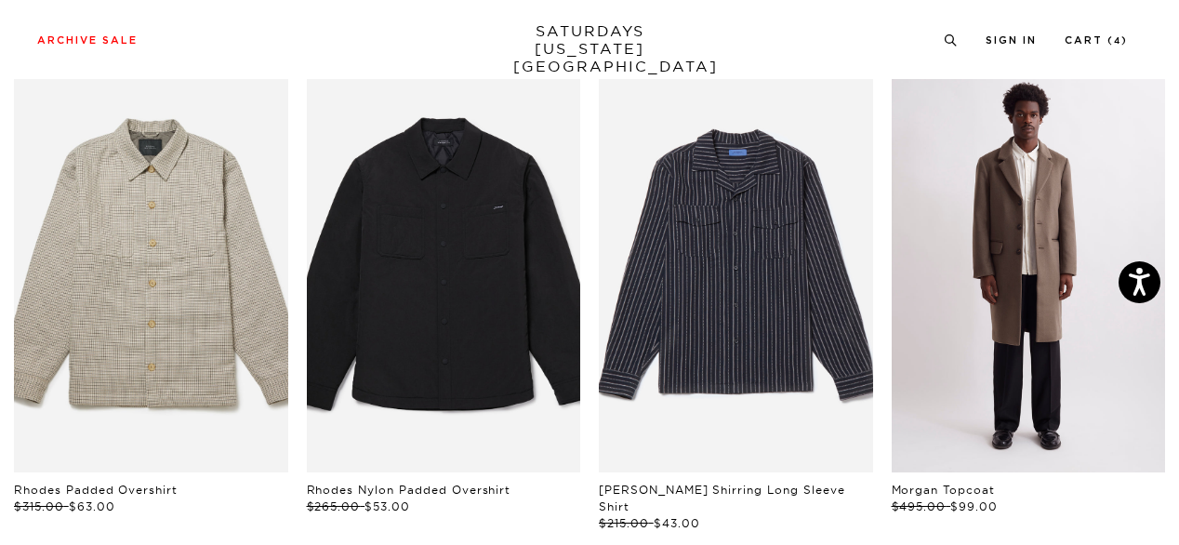
click at [1028, 326] on link "files/M42317TC01-ON-BUNGEE_01.jpg" at bounding box center [1029, 267] width 274 height 411
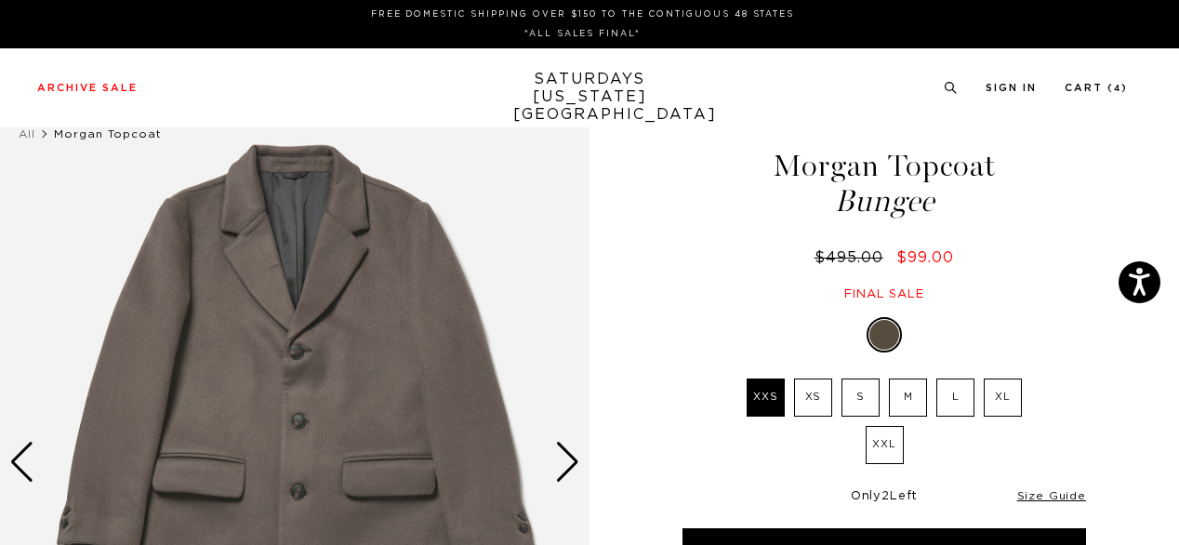
click at [1104, 337] on div "Bungee XXS XS S M L XL XXL SELECT A SIZE XXS XS S M L XL XXL ▾ XXS" at bounding box center [884, 446] width 465 height 259
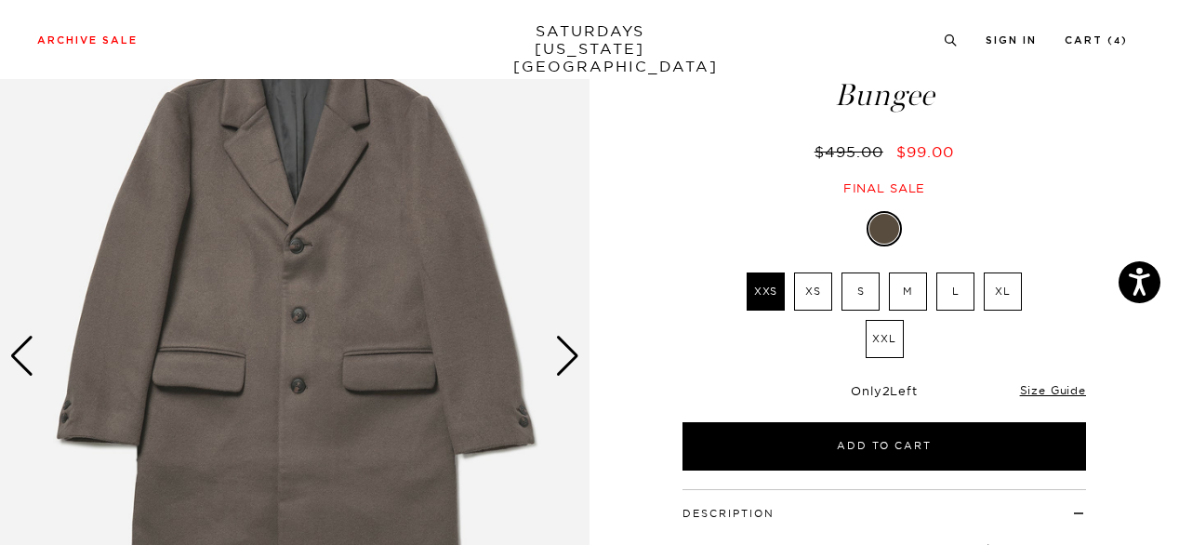
scroll to position [112, 0]
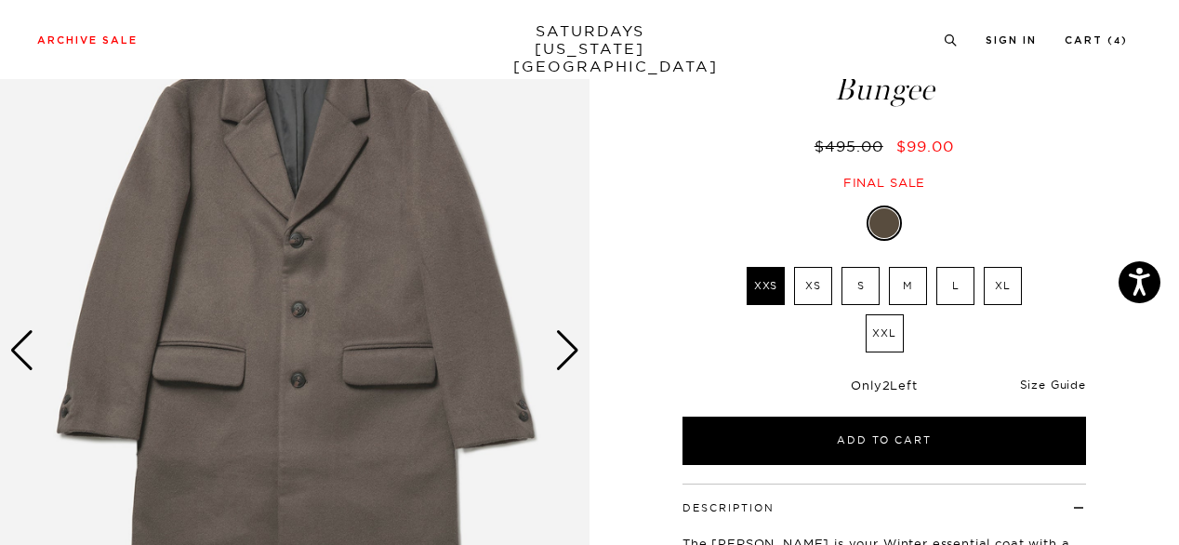
click at [1052, 384] on link "Size Guide" at bounding box center [1053, 384] width 66 height 14
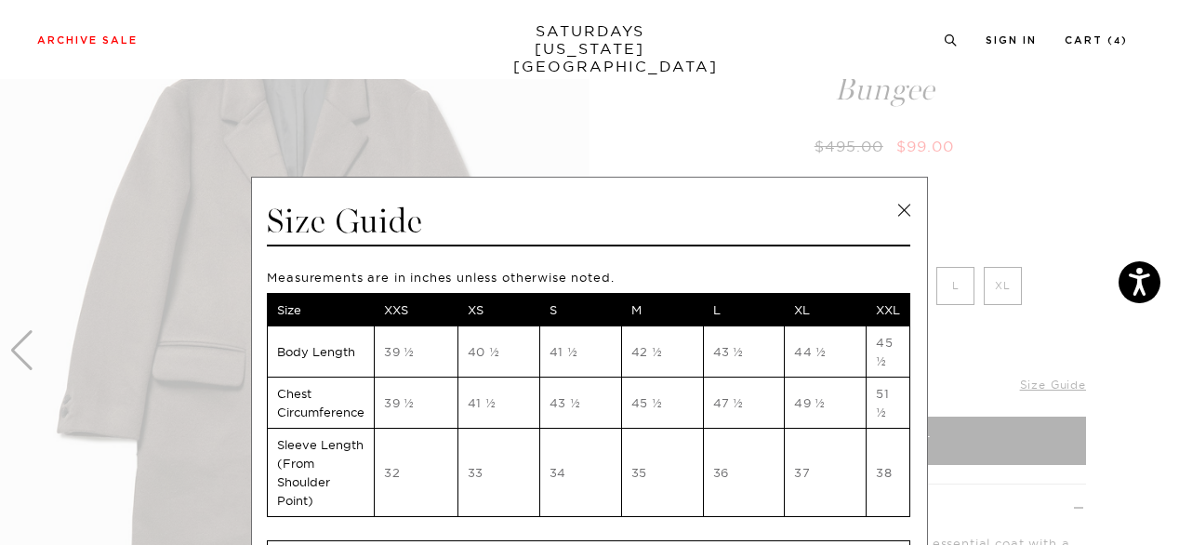
click at [891, 209] on link at bounding box center [904, 210] width 28 height 28
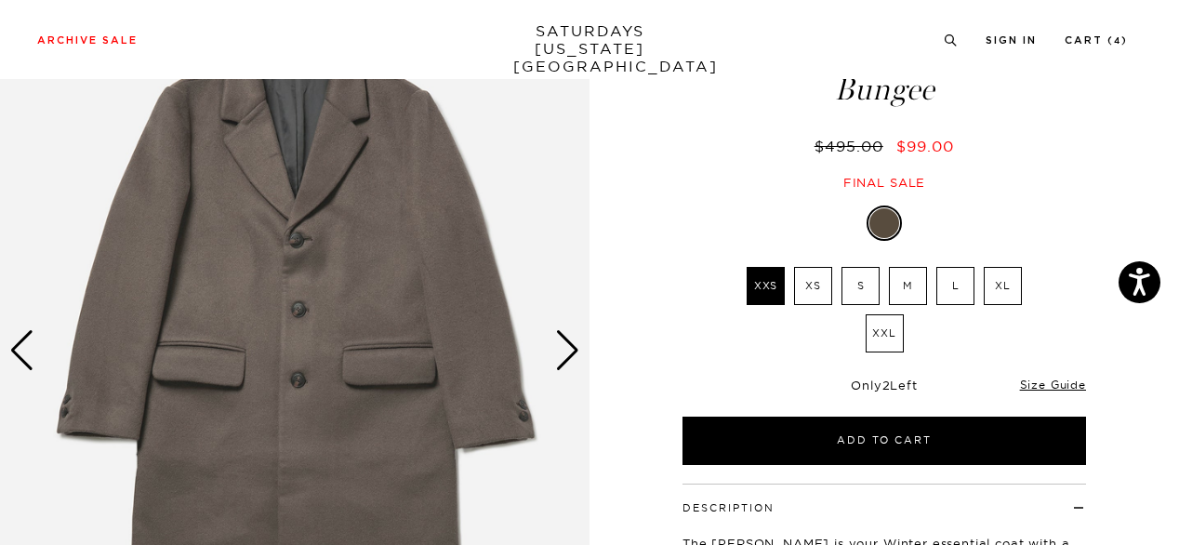
click at [571, 356] on div "Next slide" at bounding box center [567, 350] width 25 height 41
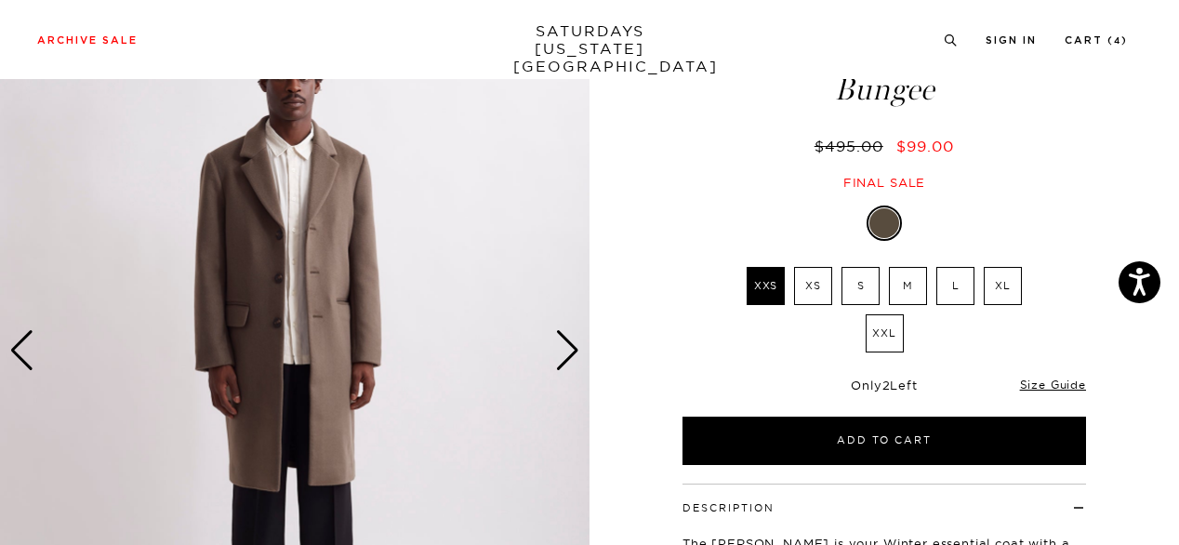
click at [324, 319] on img at bounding box center [294, 350] width 589 height 737
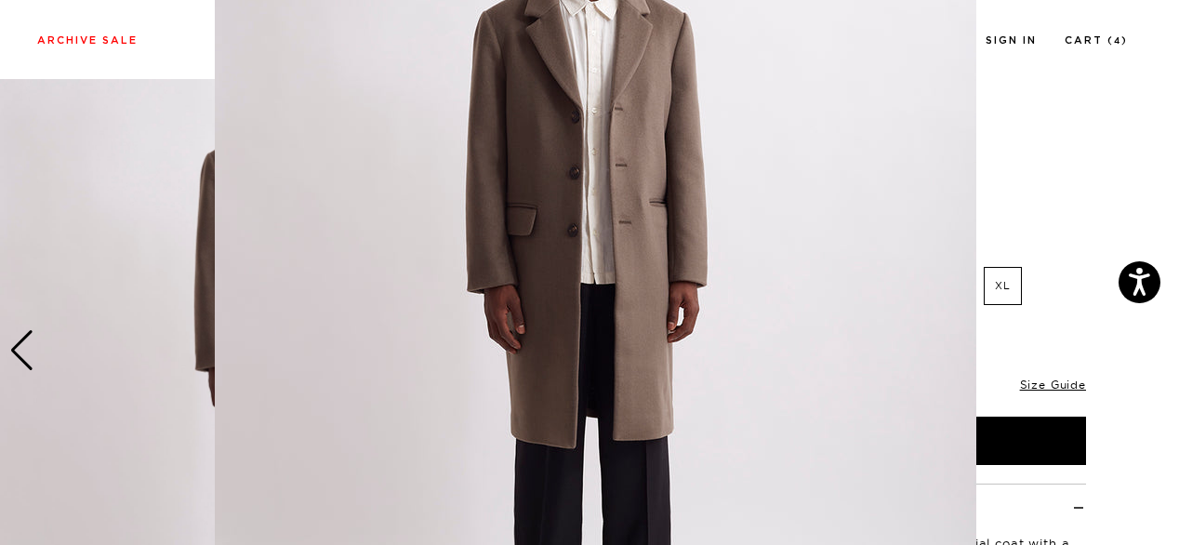
scroll to position [210, 0]
click at [459, 297] on img at bounding box center [595, 266] width 761 height 952
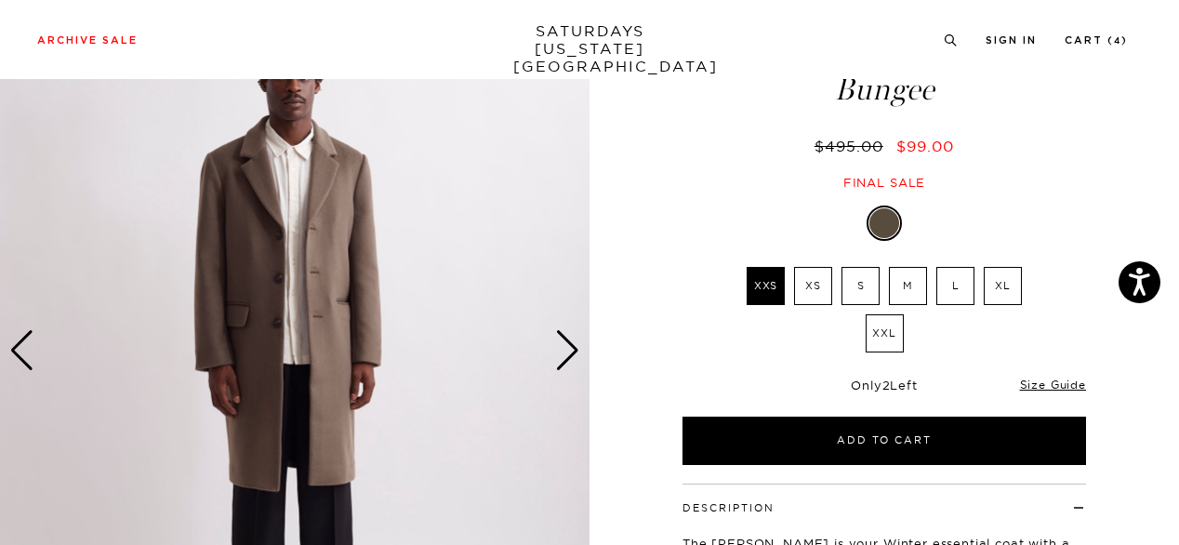
click at [569, 358] on div "Next slide" at bounding box center [567, 350] width 25 height 41
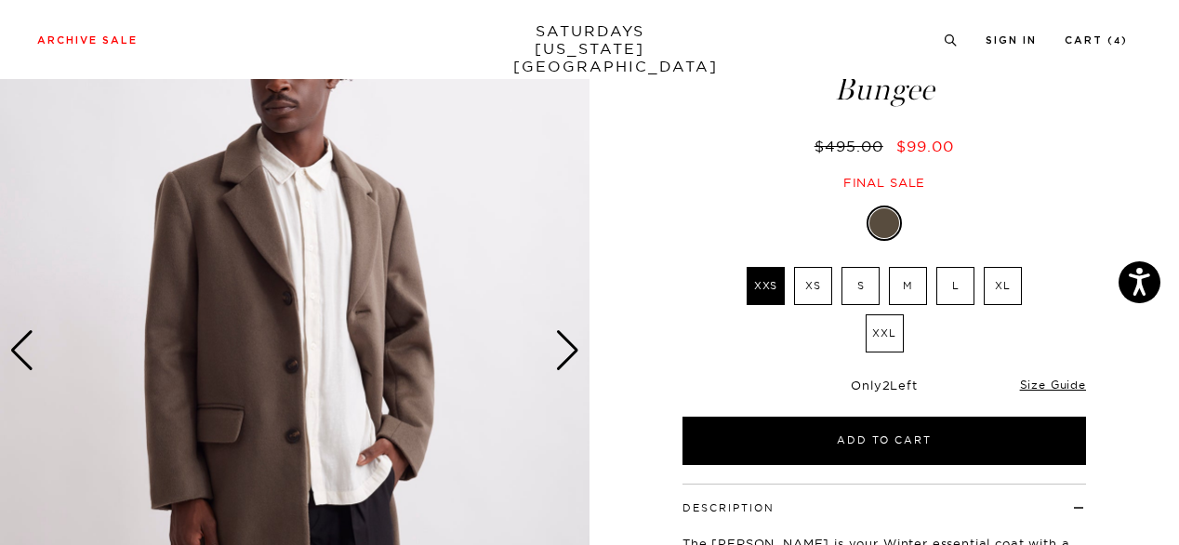
click at [569, 358] on div "Next slide" at bounding box center [567, 350] width 25 height 41
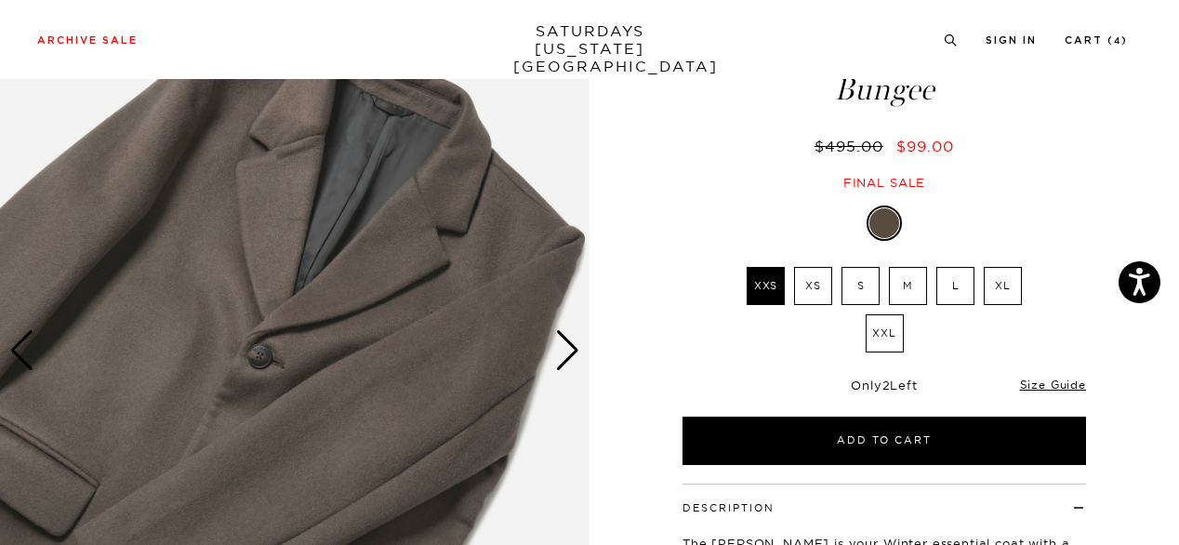
click at [569, 358] on div "Next slide" at bounding box center [567, 350] width 25 height 41
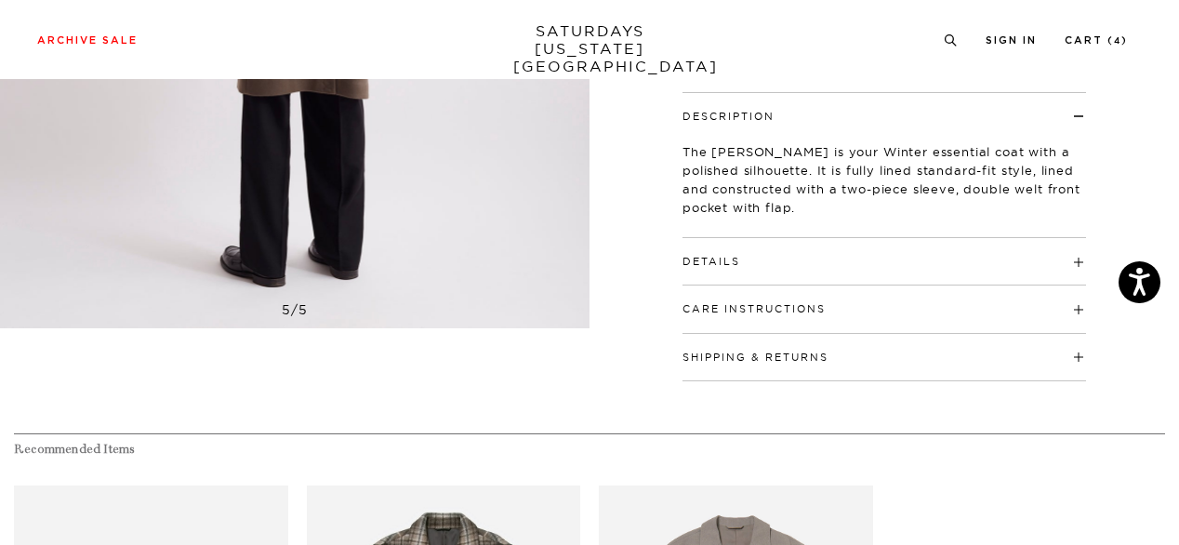
scroll to position [476, 0]
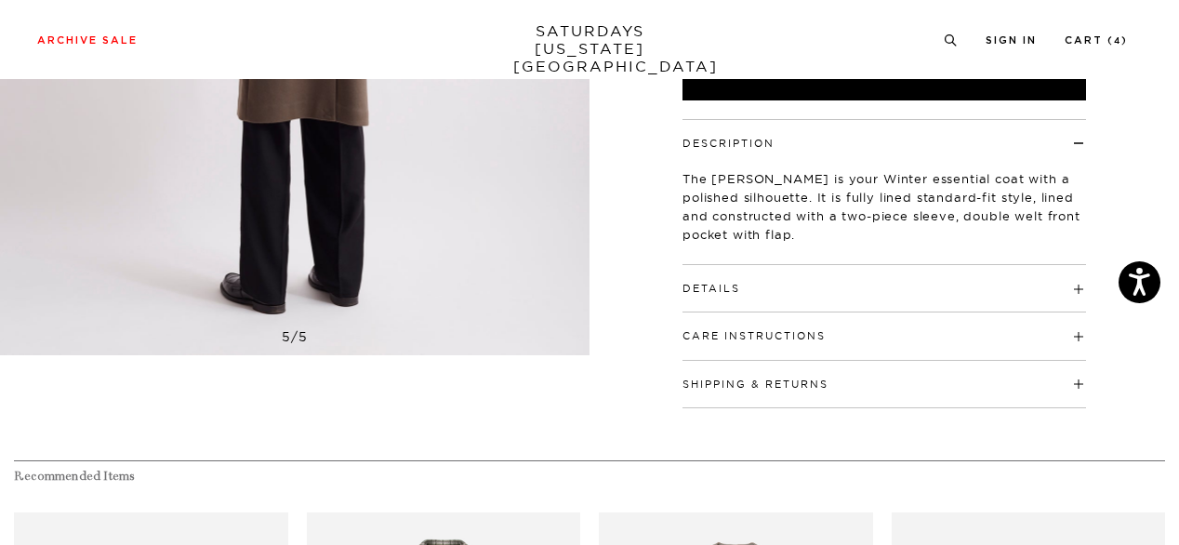
click at [915, 293] on h4 "Details" at bounding box center [883, 280] width 403 height 31
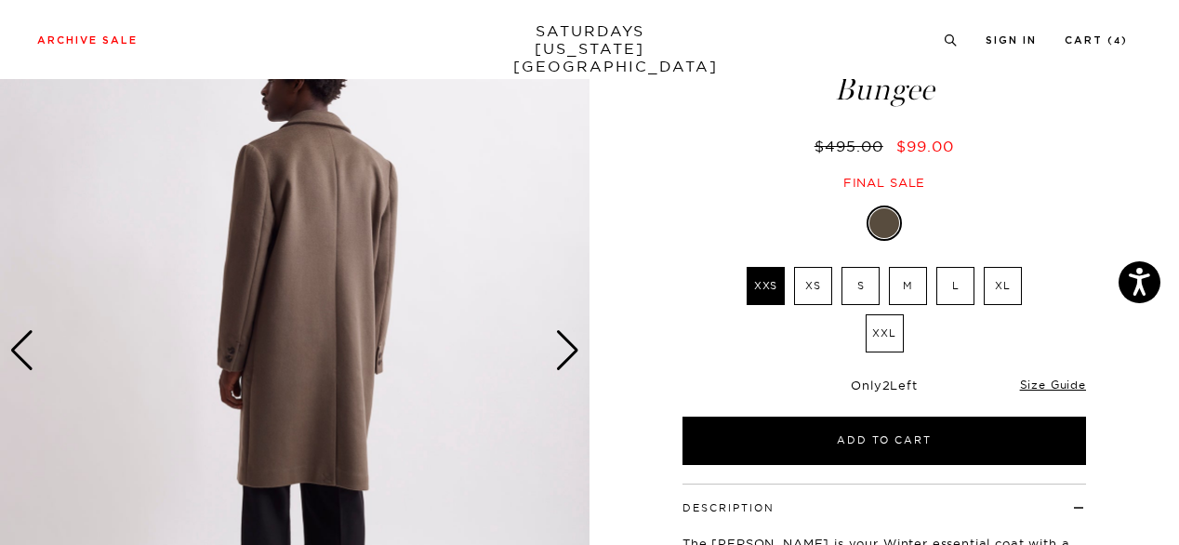
scroll to position [149, 0]
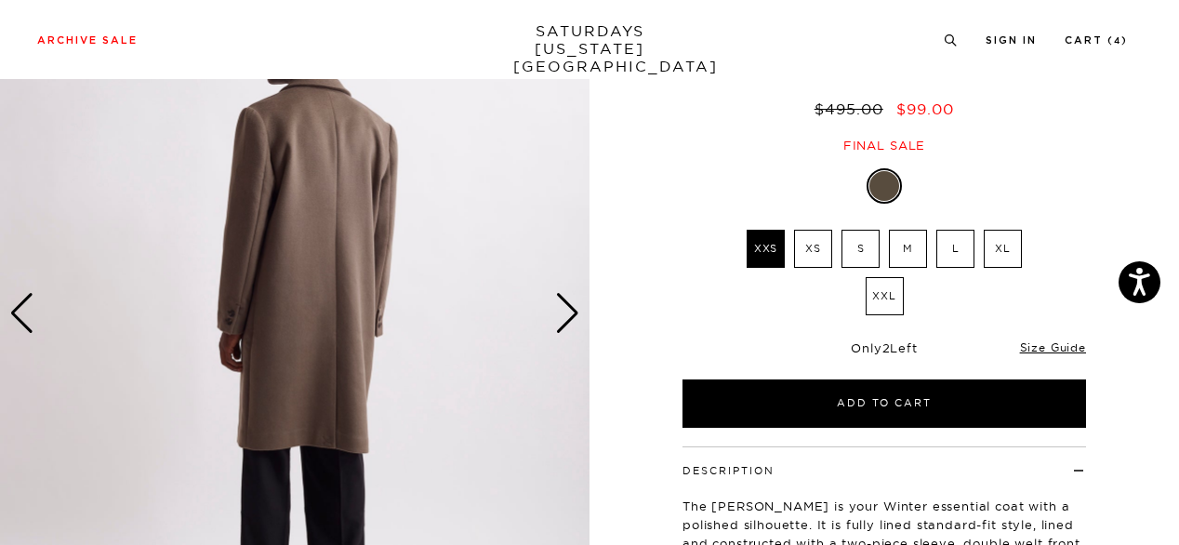
click at [32, 312] on div "Previous slide" at bounding box center [21, 313] width 25 height 41
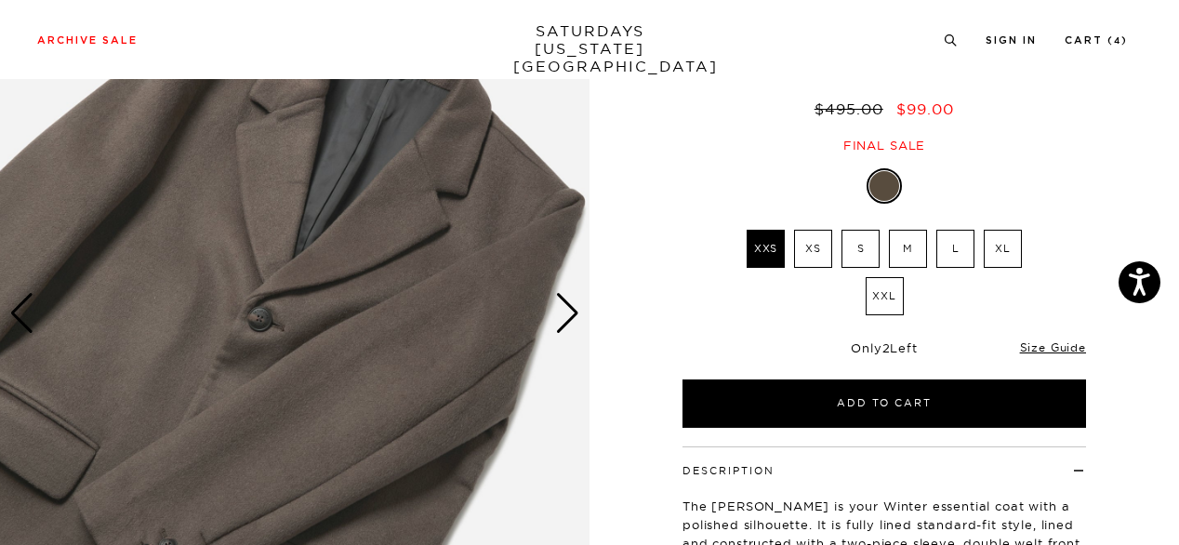
click at [32, 312] on div "Previous slide" at bounding box center [21, 313] width 25 height 41
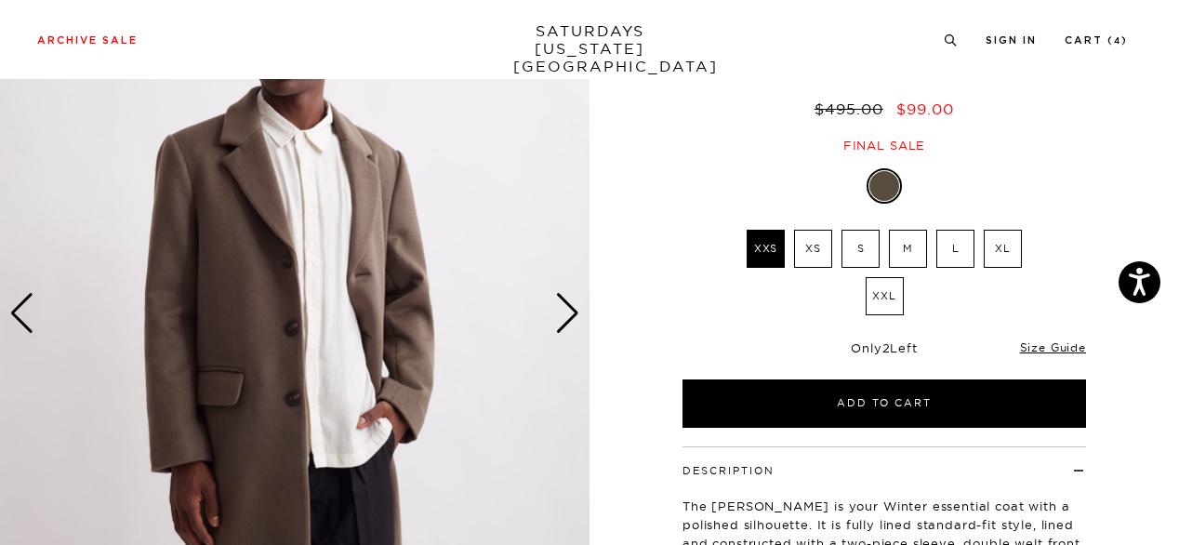
click at [251, 316] on img at bounding box center [294, 313] width 589 height 737
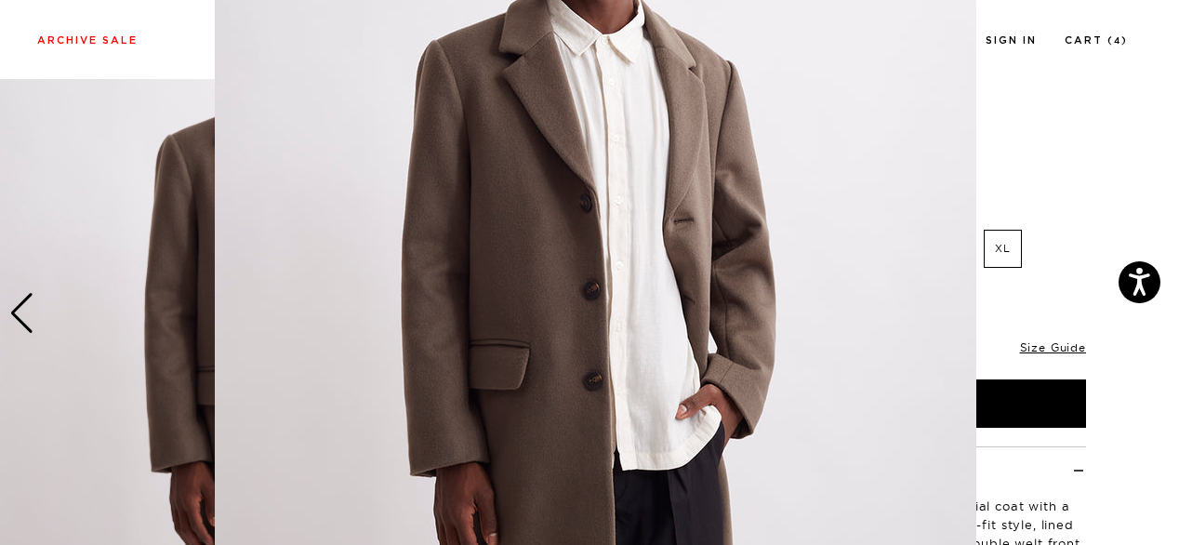
scroll to position [205, 0]
click at [110, 289] on figure at bounding box center [589, 272] width 1179 height 545
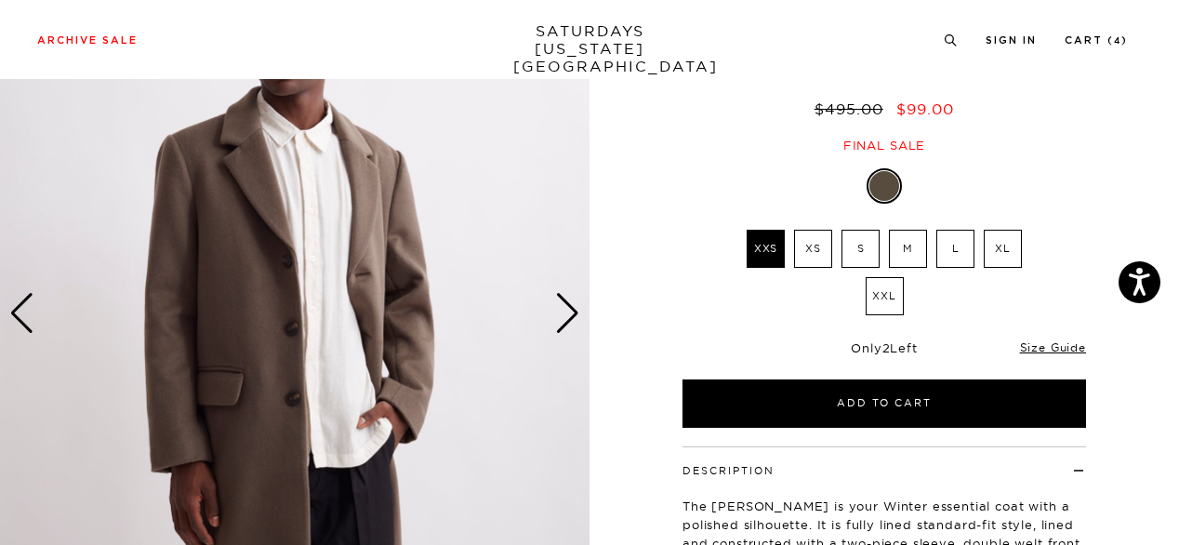
scroll to position [0, 0]
click at [28, 311] on div "Previous slide" at bounding box center [21, 313] width 25 height 41
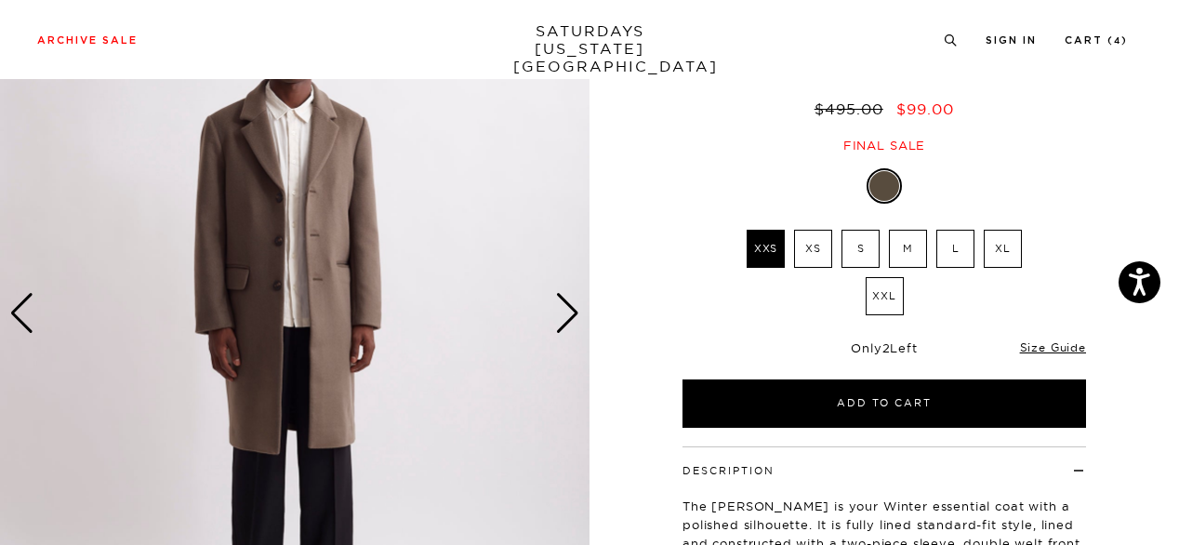
click at [277, 291] on img at bounding box center [294, 313] width 589 height 737
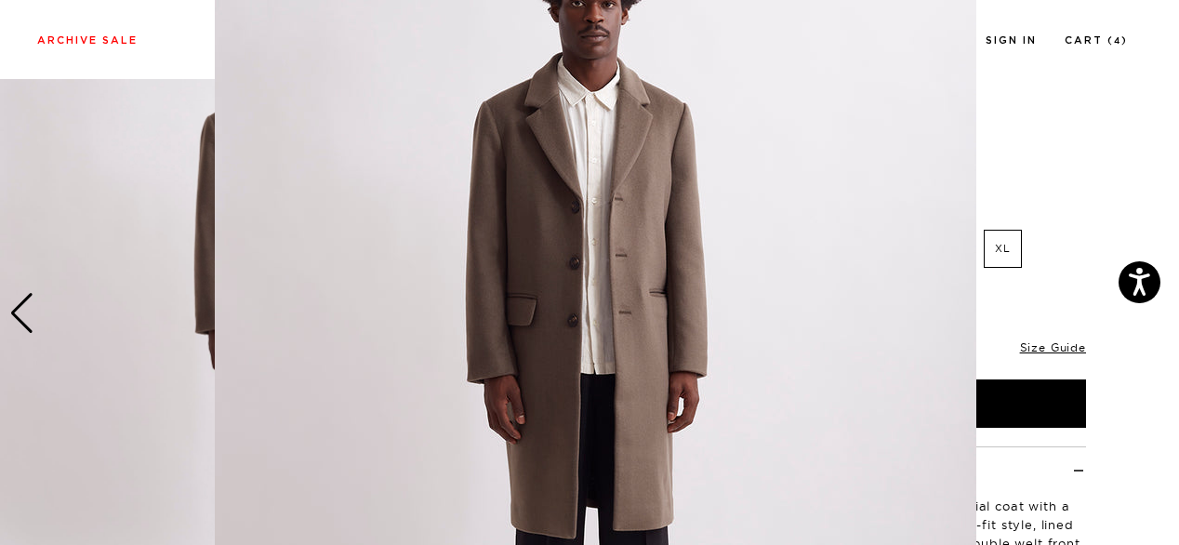
scroll to position [118, 0]
click at [1136, 163] on figure at bounding box center [589, 272] width 1179 height 545
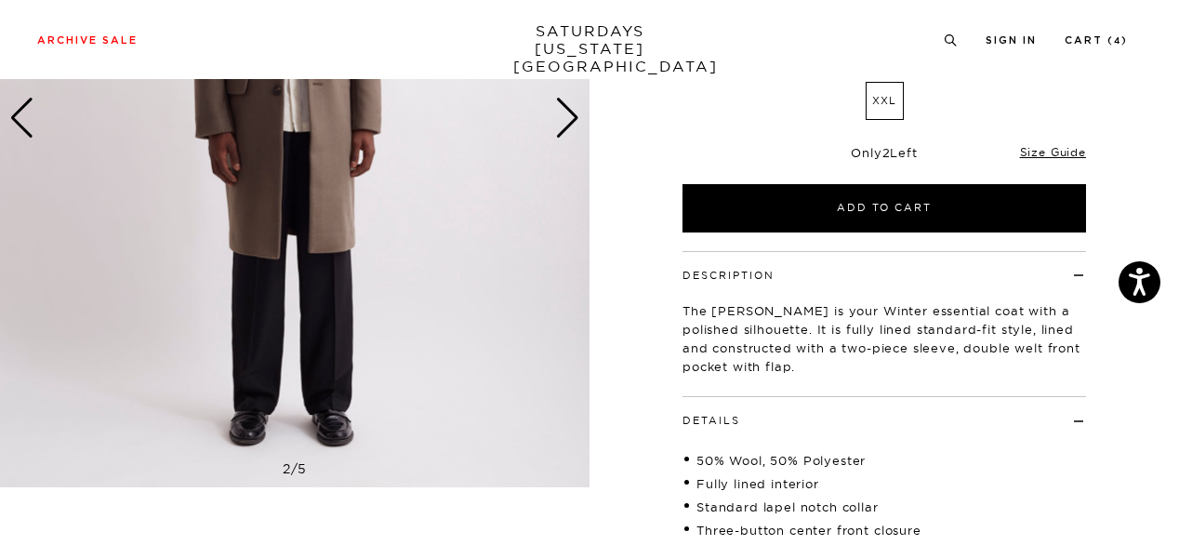
scroll to position [223, 0]
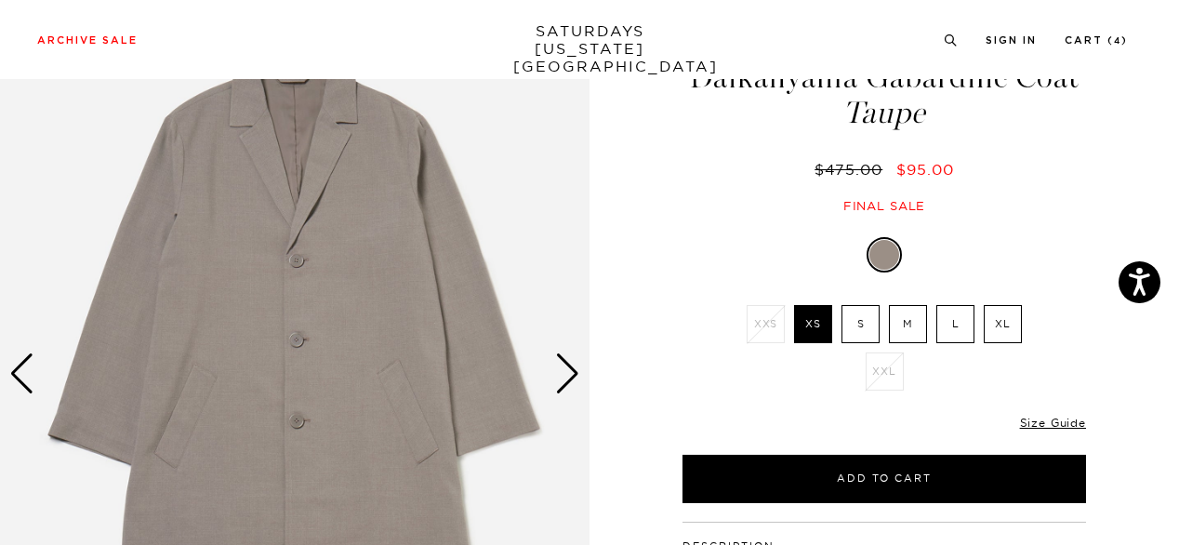
scroll to position [86, 0]
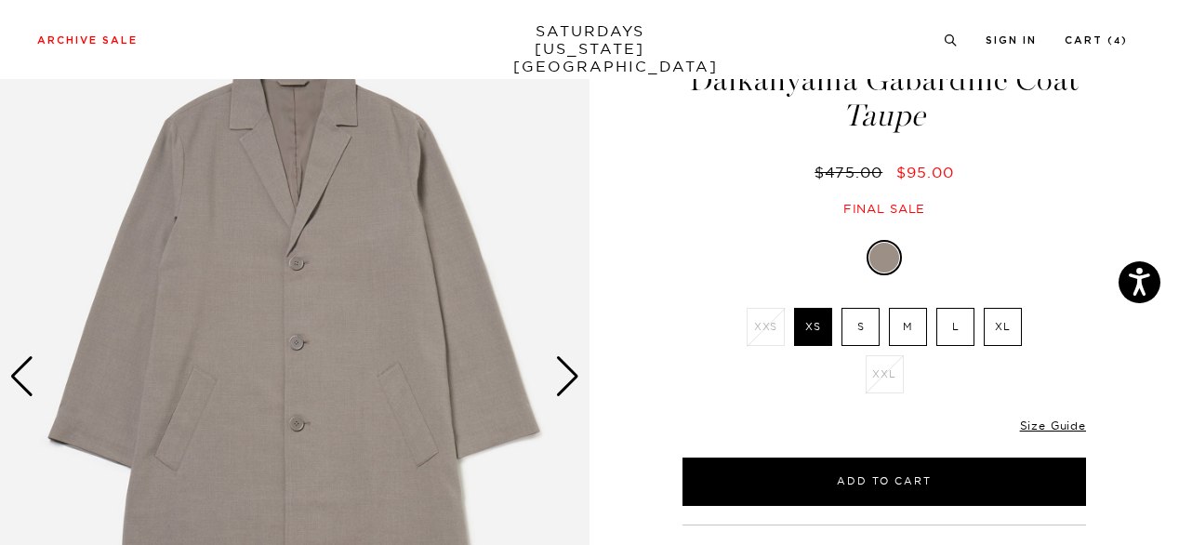
click at [571, 375] on div "Next slide" at bounding box center [567, 376] width 25 height 41
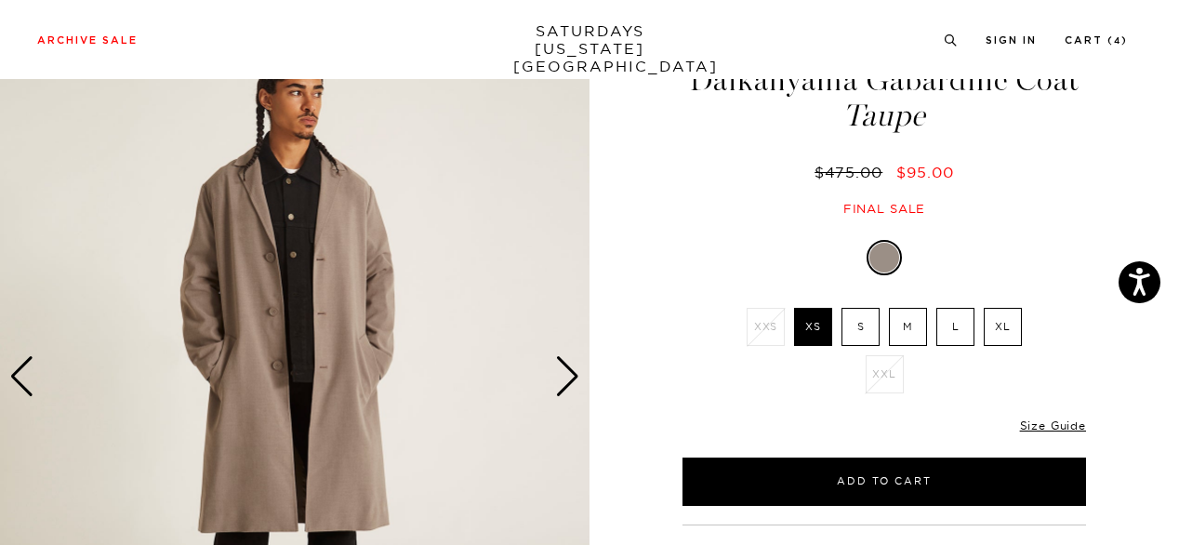
click at [295, 306] on img at bounding box center [294, 376] width 589 height 737
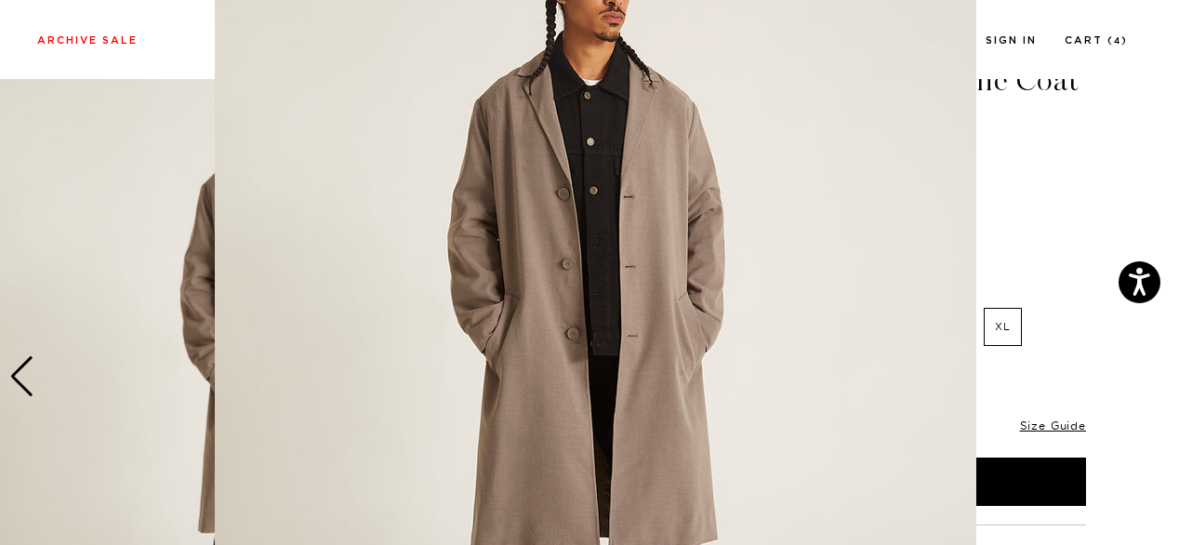
scroll to position [126, 0]
click at [514, 176] on img at bounding box center [595, 350] width 761 height 952
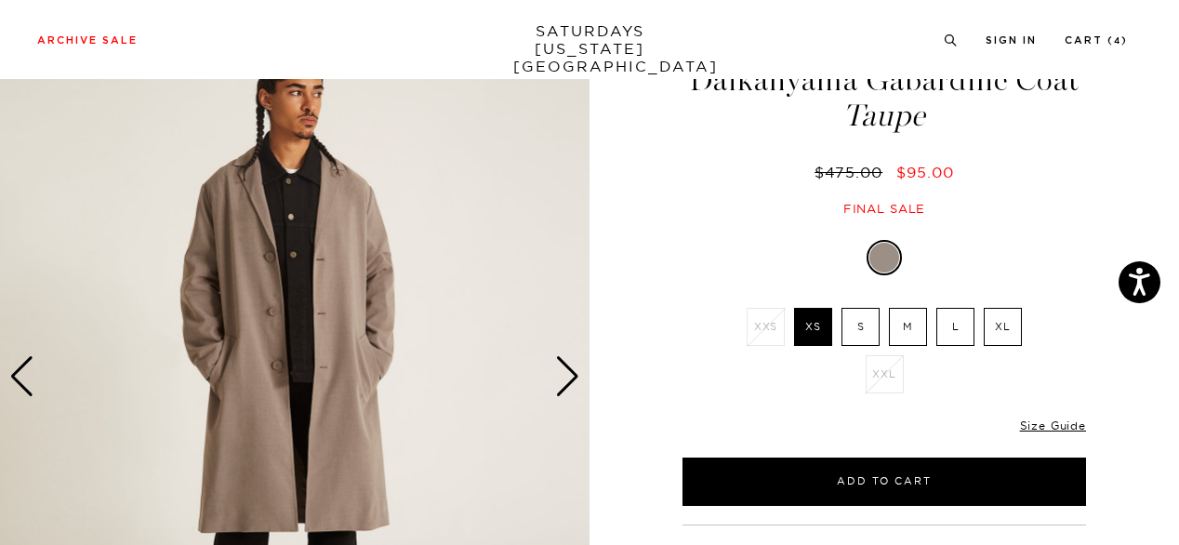
scroll to position [0, 0]
click at [565, 368] on div "Next slide" at bounding box center [567, 376] width 25 height 41
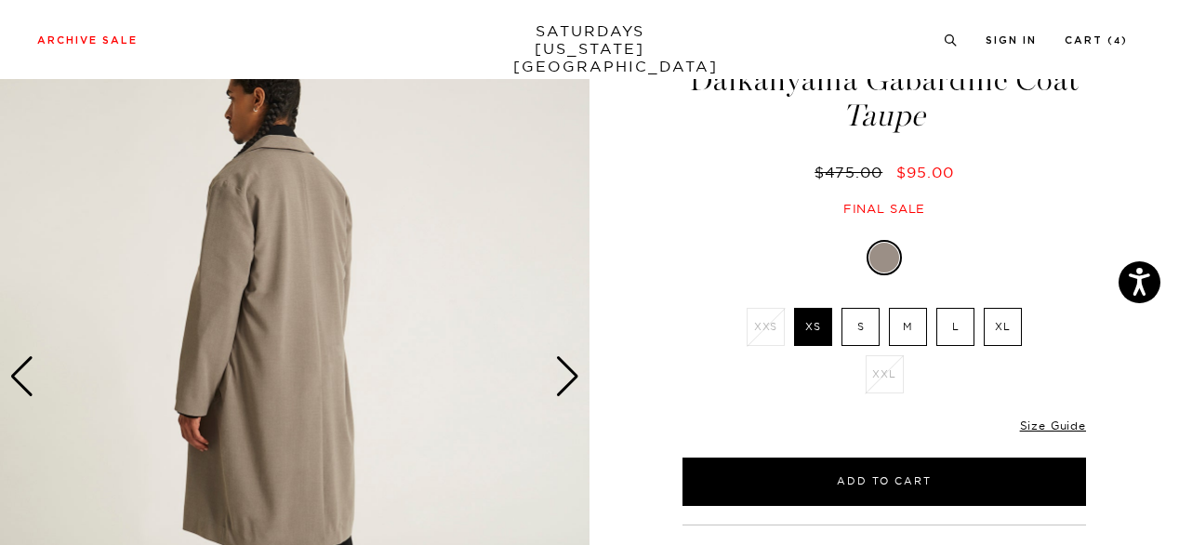
click at [565, 368] on div "Next slide" at bounding box center [567, 376] width 25 height 41
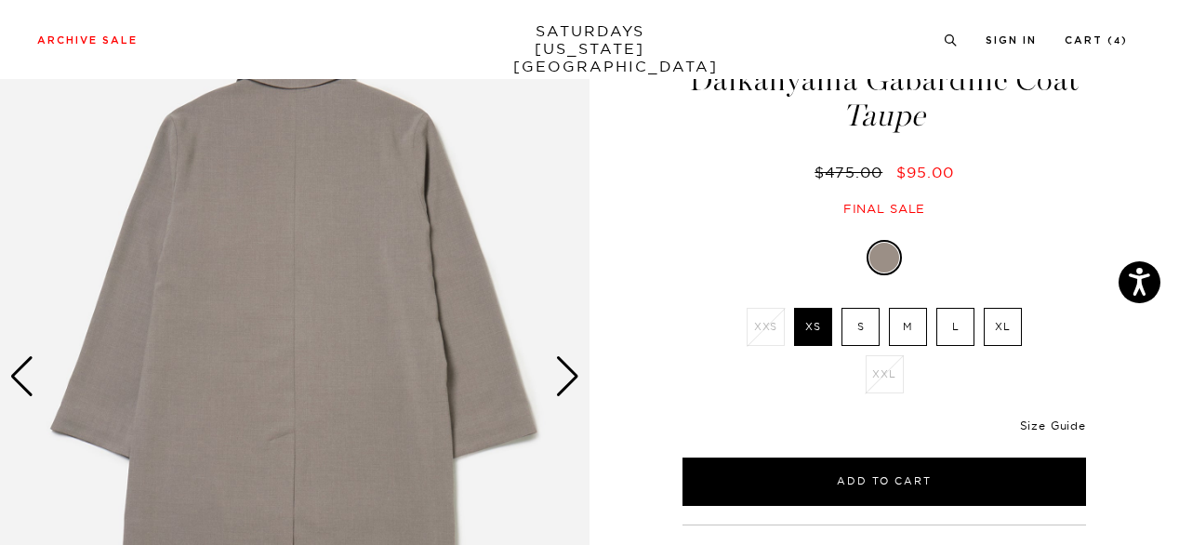
click at [1067, 424] on link "Size Guide" at bounding box center [1053, 425] width 66 height 14
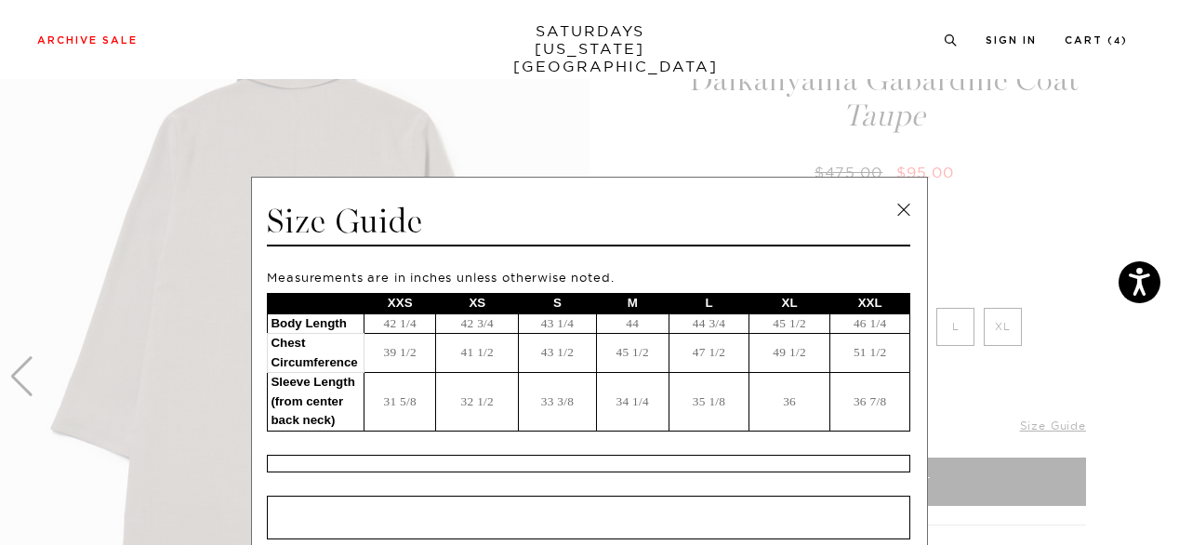
scroll to position [561, 0]
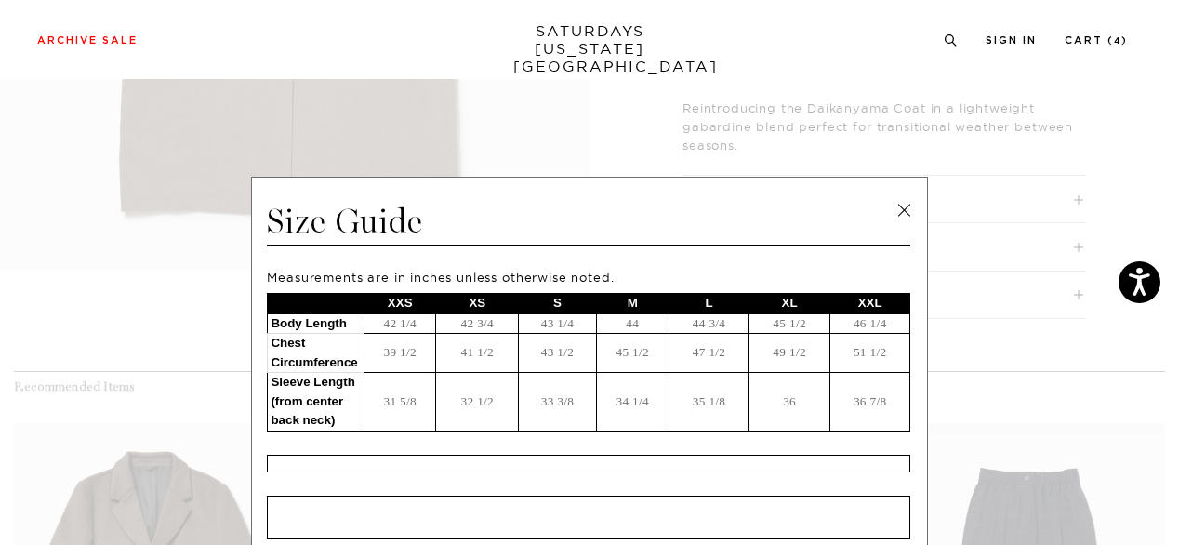
click at [903, 208] on link at bounding box center [904, 210] width 28 height 28
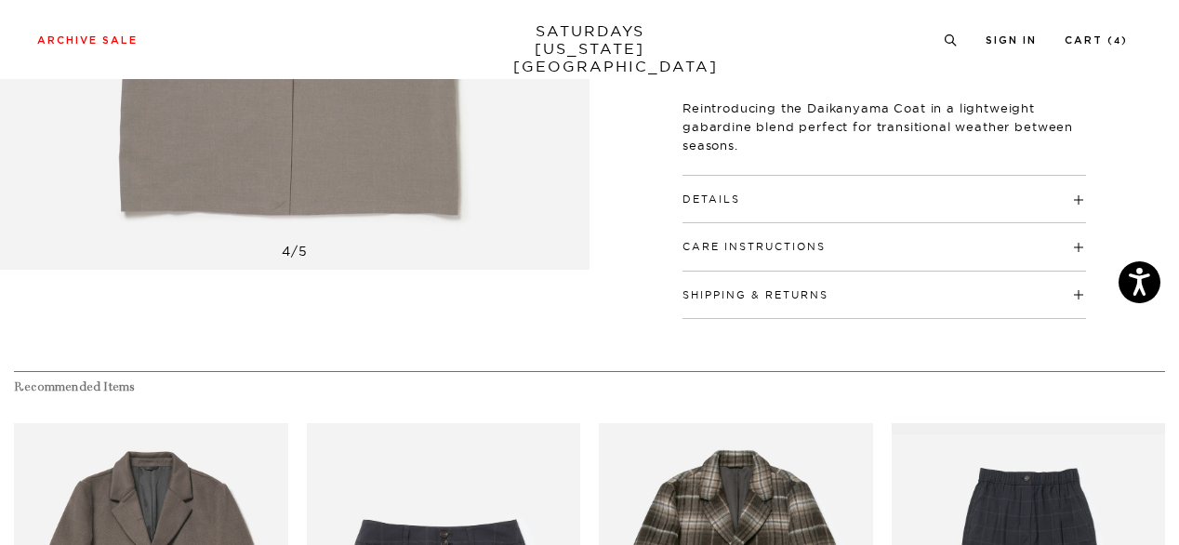
click at [905, 207] on div "Details 65% Polyester / 32% Rayon / 3% Spandex Drop shoulder Button front closu…" at bounding box center [883, 199] width 403 height 47
click at [898, 191] on h4 "Details" at bounding box center [883, 191] width 403 height 31
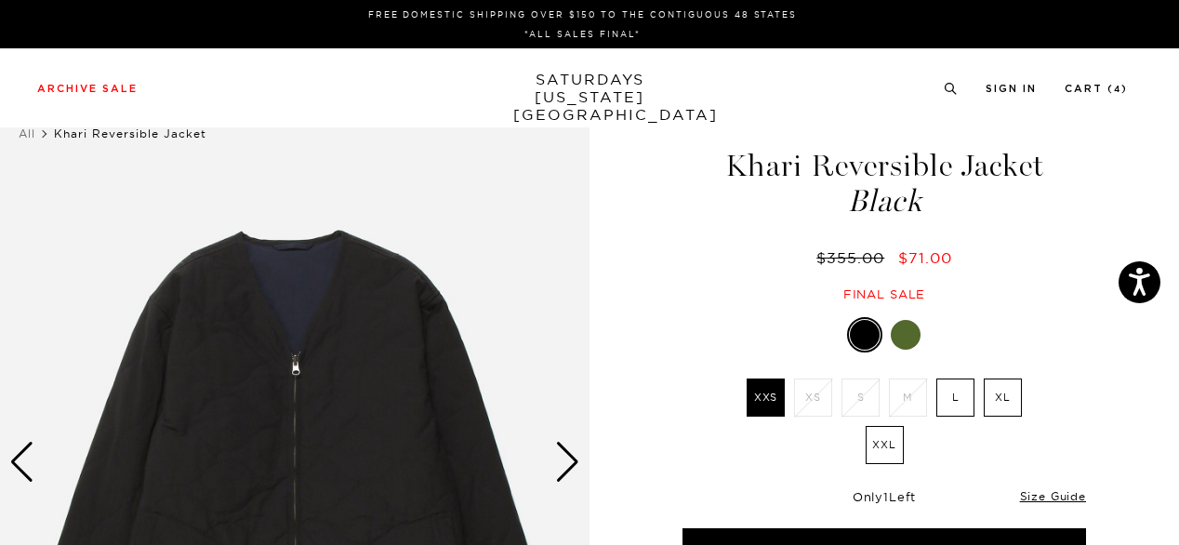
click at [1102, 431] on div "Black XXS XS S M L XL XXL XXS S" at bounding box center [884, 446] width 465 height 259
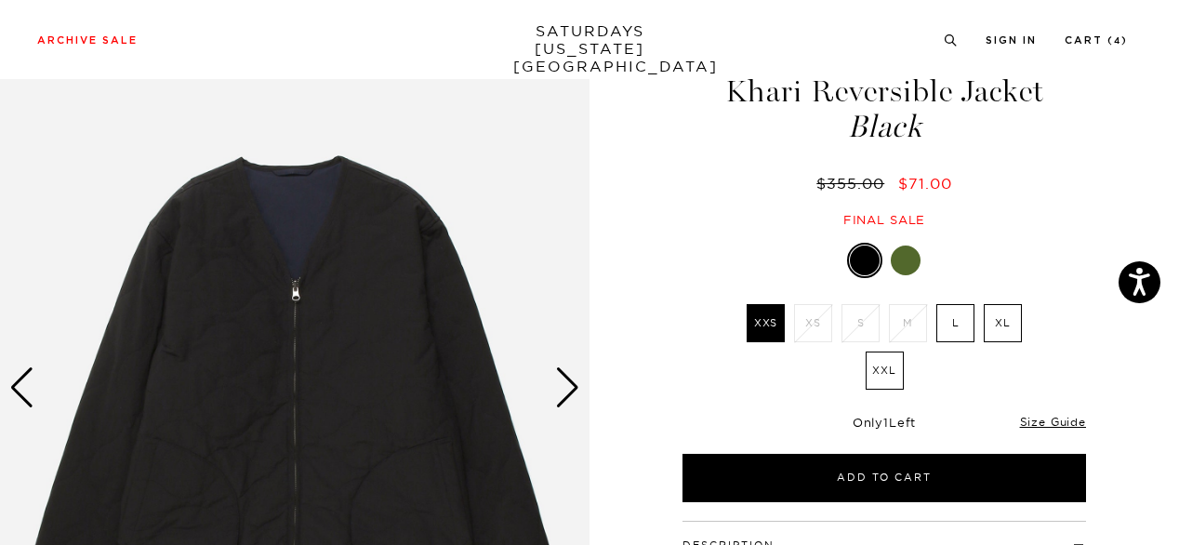
scroll to position [149, 0]
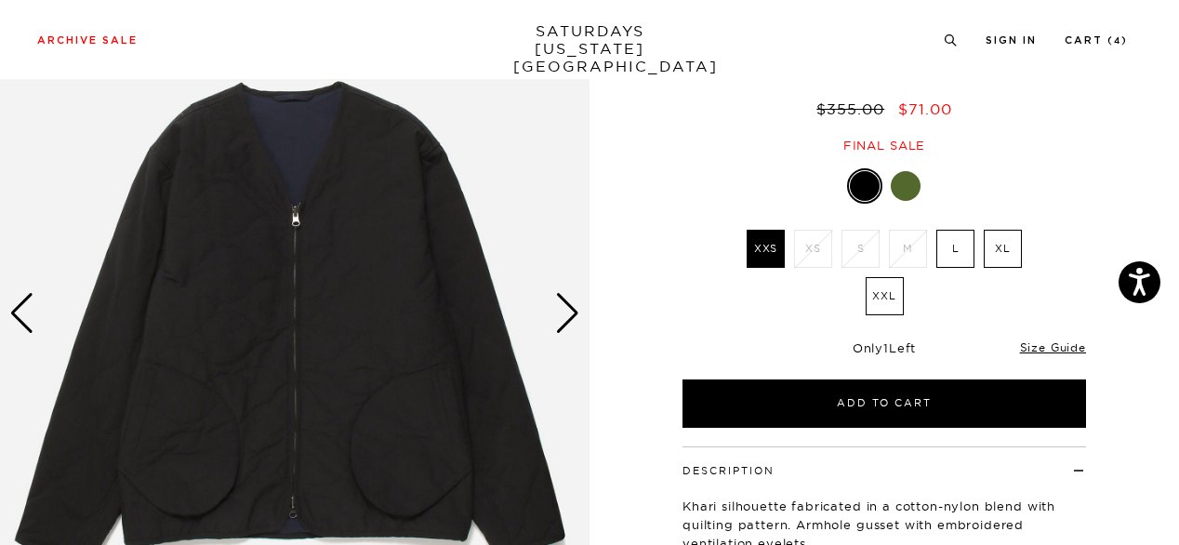
click at [573, 309] on div "Next slide" at bounding box center [567, 313] width 25 height 41
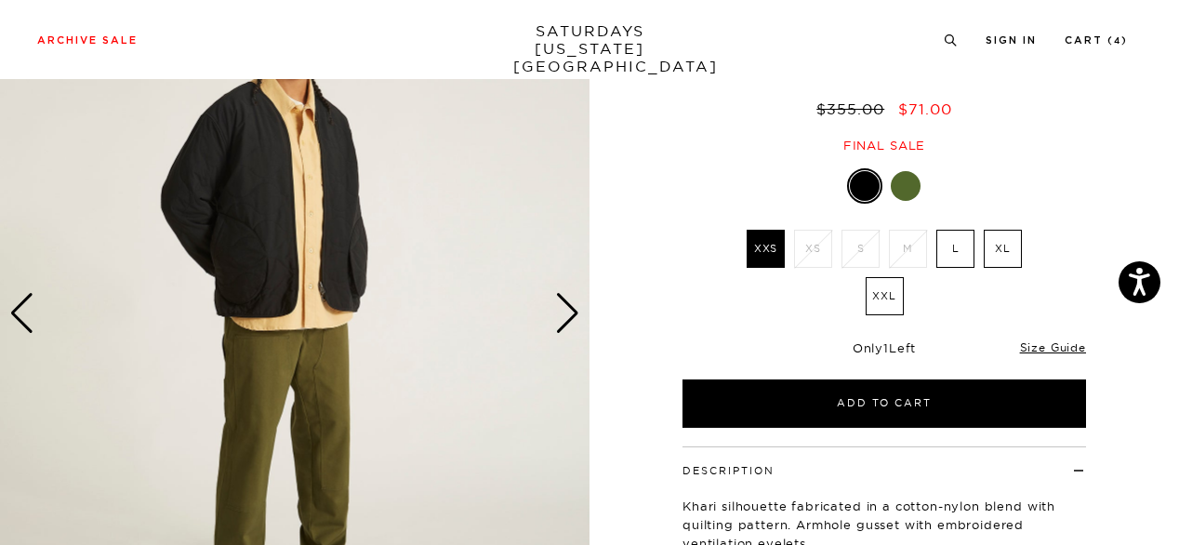
click at [573, 309] on div "Next slide" at bounding box center [567, 313] width 25 height 41
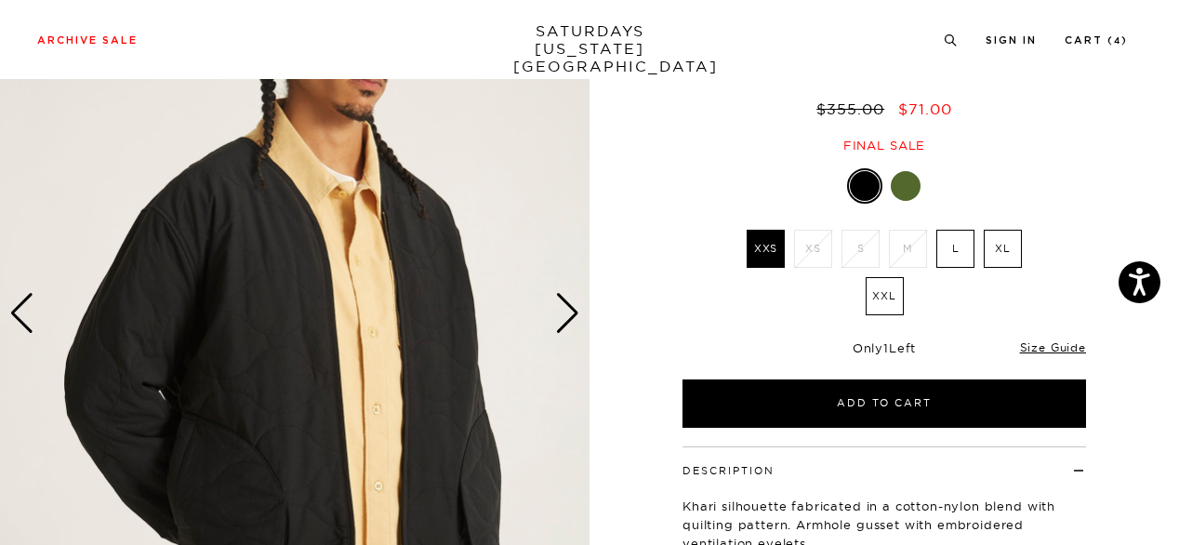
click at [573, 309] on div "Next slide" at bounding box center [567, 313] width 25 height 41
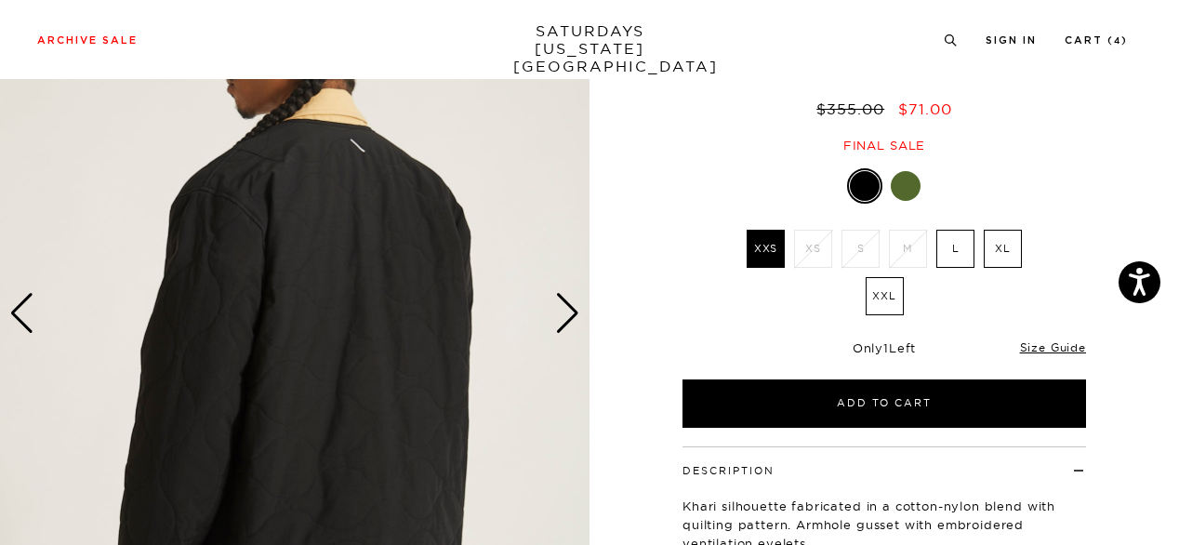
click at [573, 309] on div "Next slide" at bounding box center [567, 313] width 25 height 41
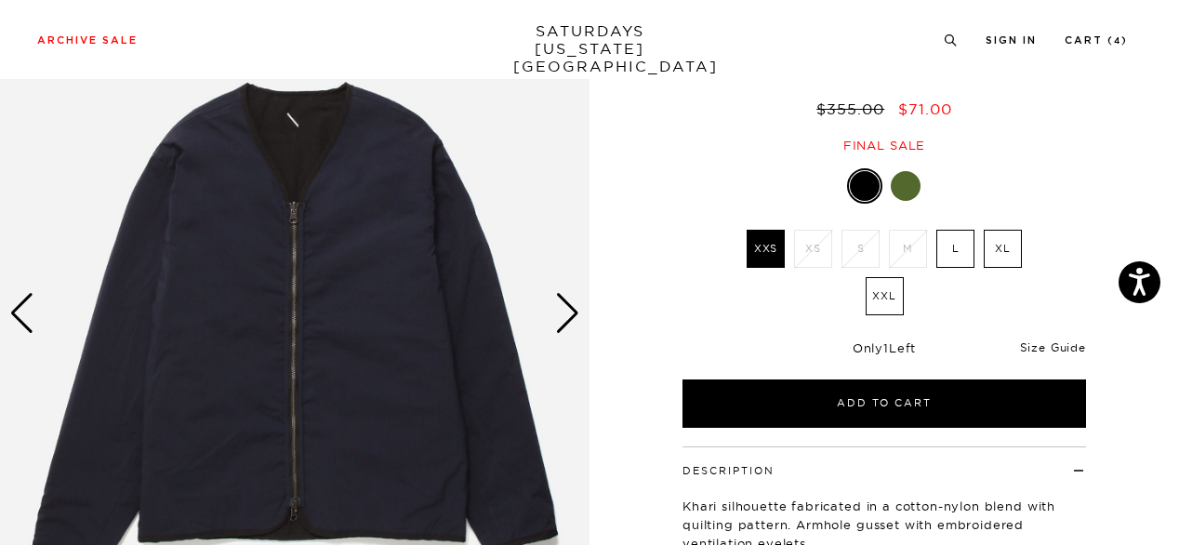
click at [1050, 345] on link "Size Guide" at bounding box center [1053, 347] width 66 height 14
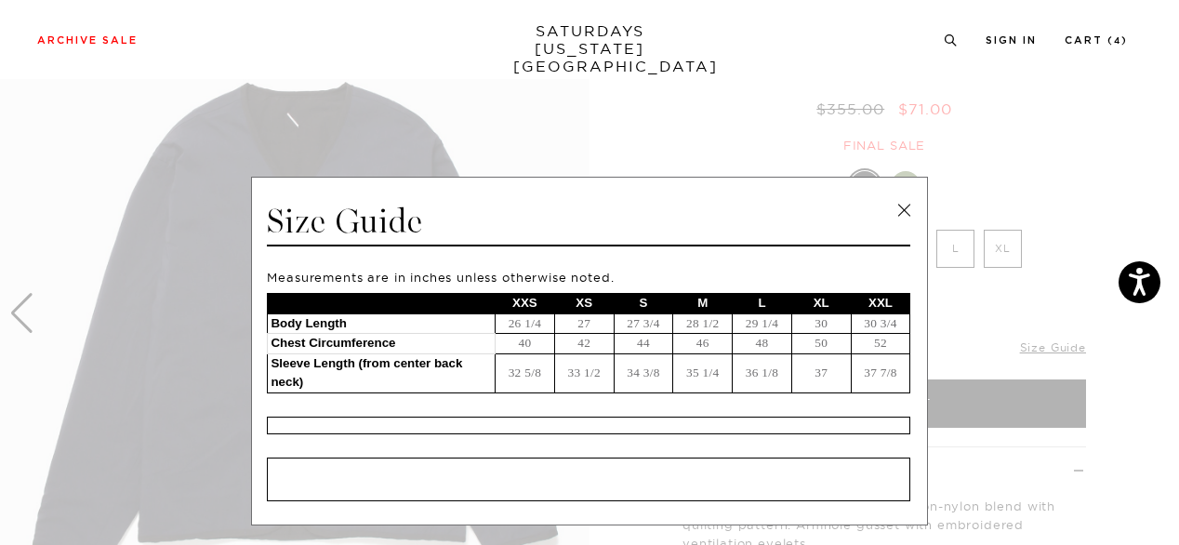
click at [902, 214] on link at bounding box center [904, 210] width 28 height 28
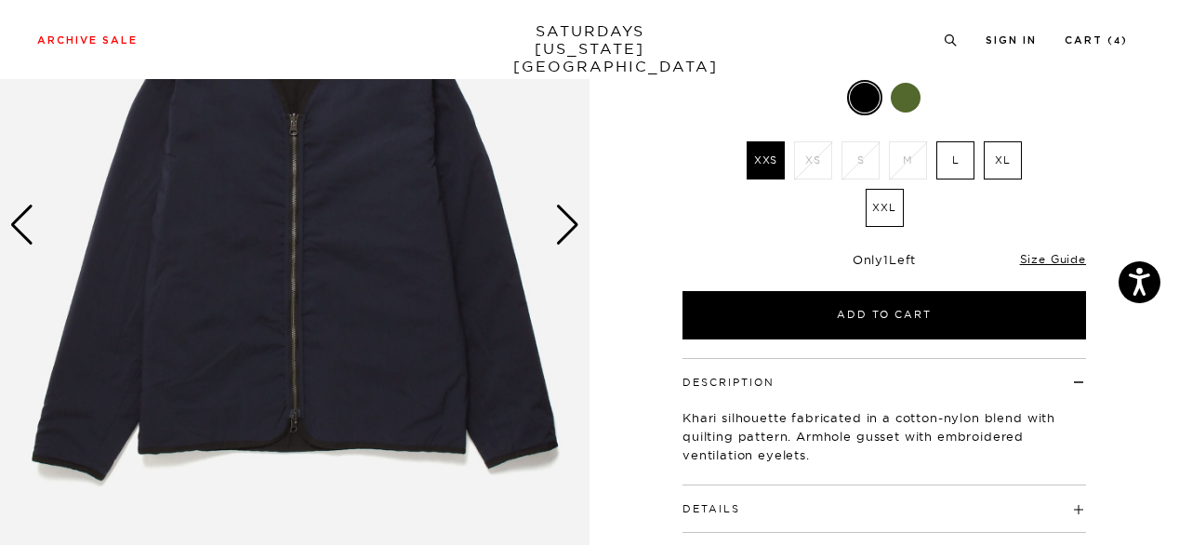
scroll to position [331, 0]
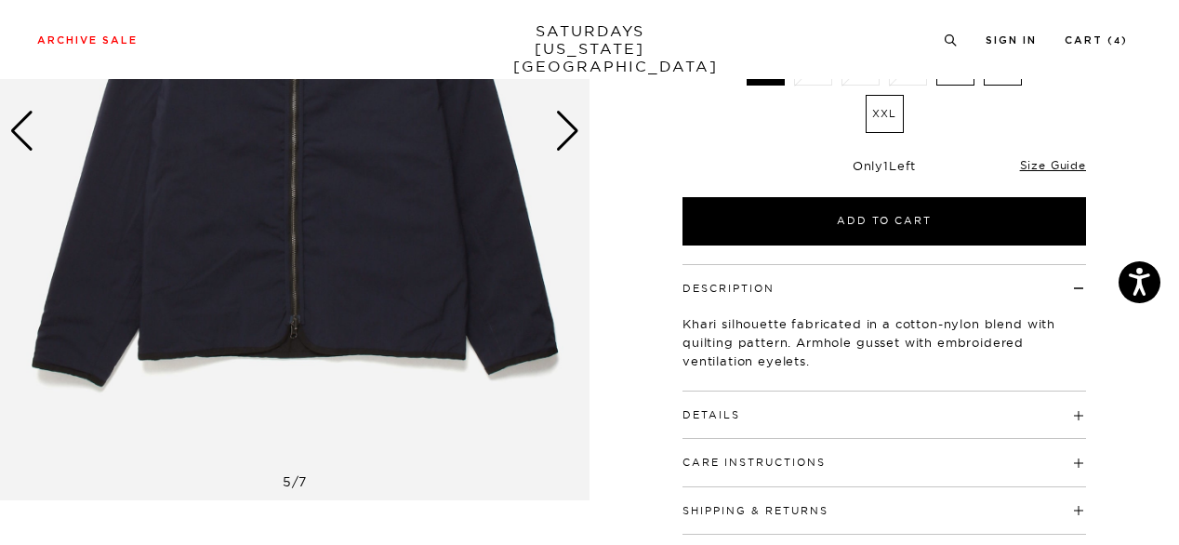
click at [917, 414] on h4 "Details" at bounding box center [883, 406] width 403 height 31
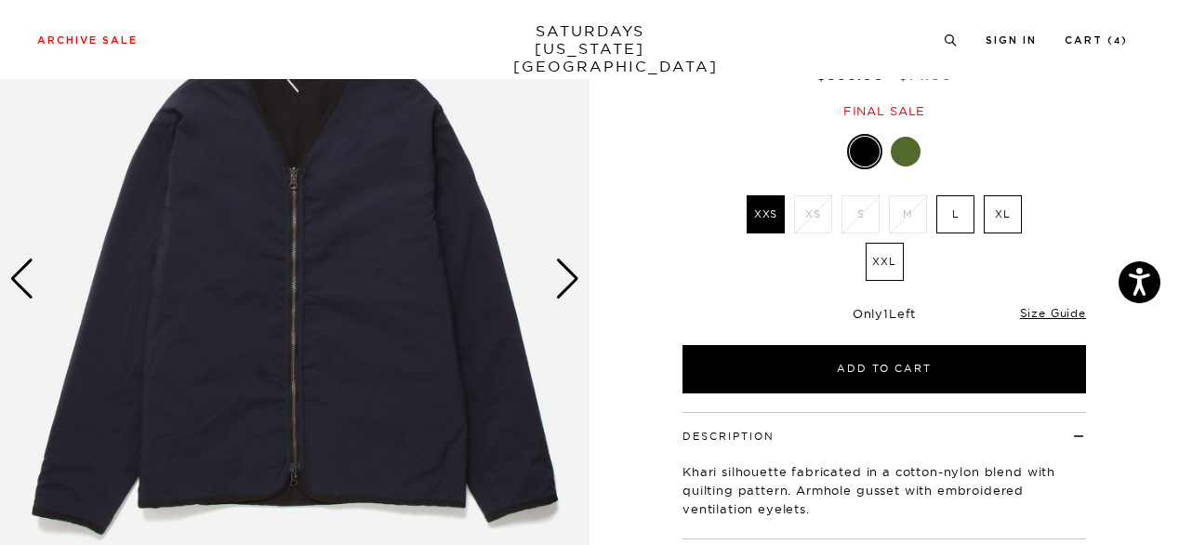
scroll to position [180, 0]
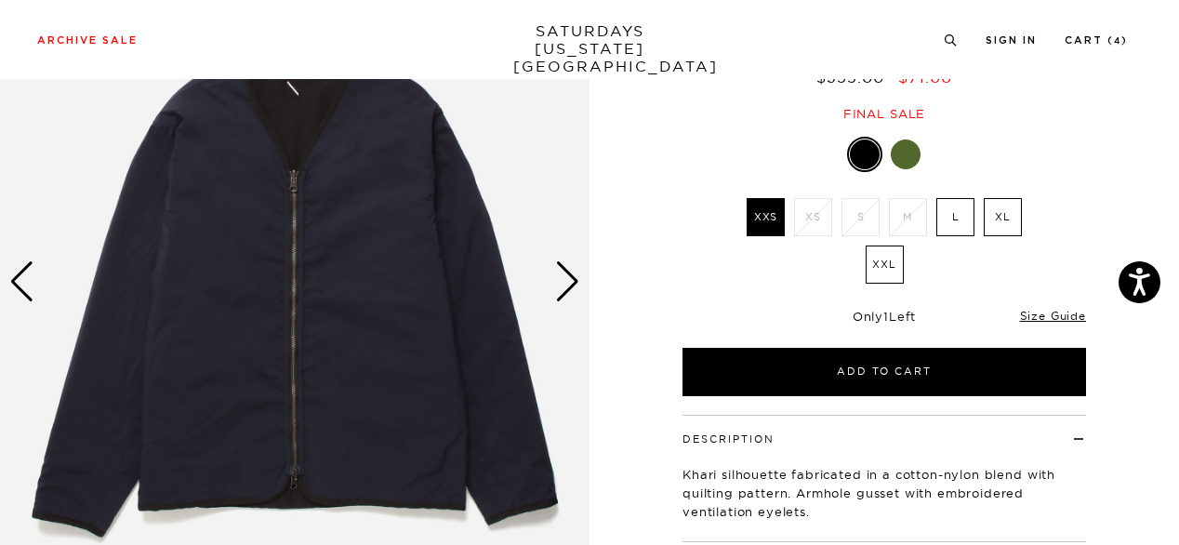
click at [341, 324] on img at bounding box center [294, 282] width 589 height 737
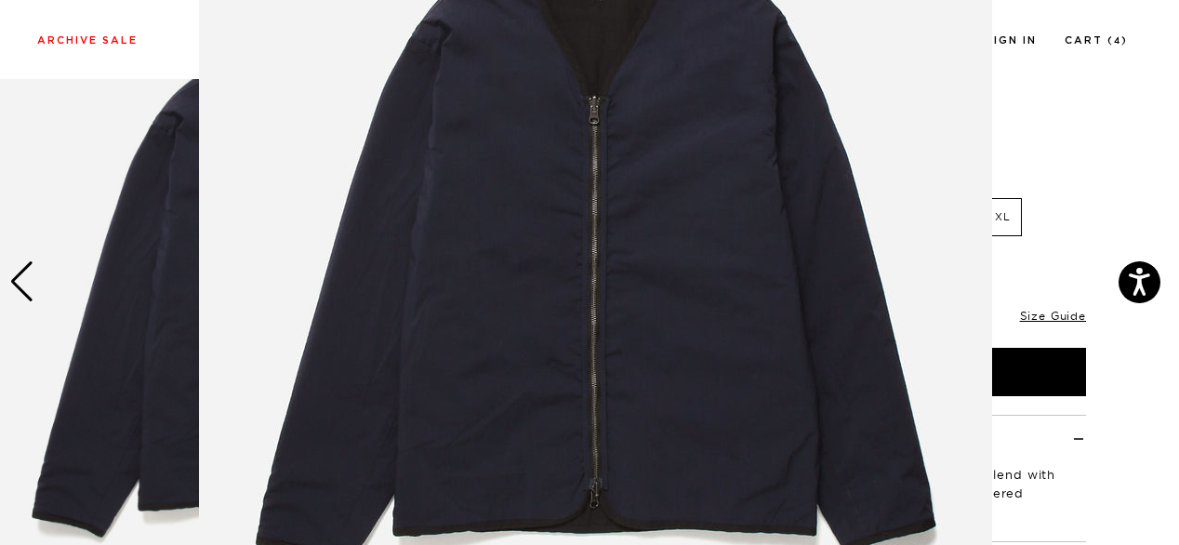
scroll to position [0, 0]
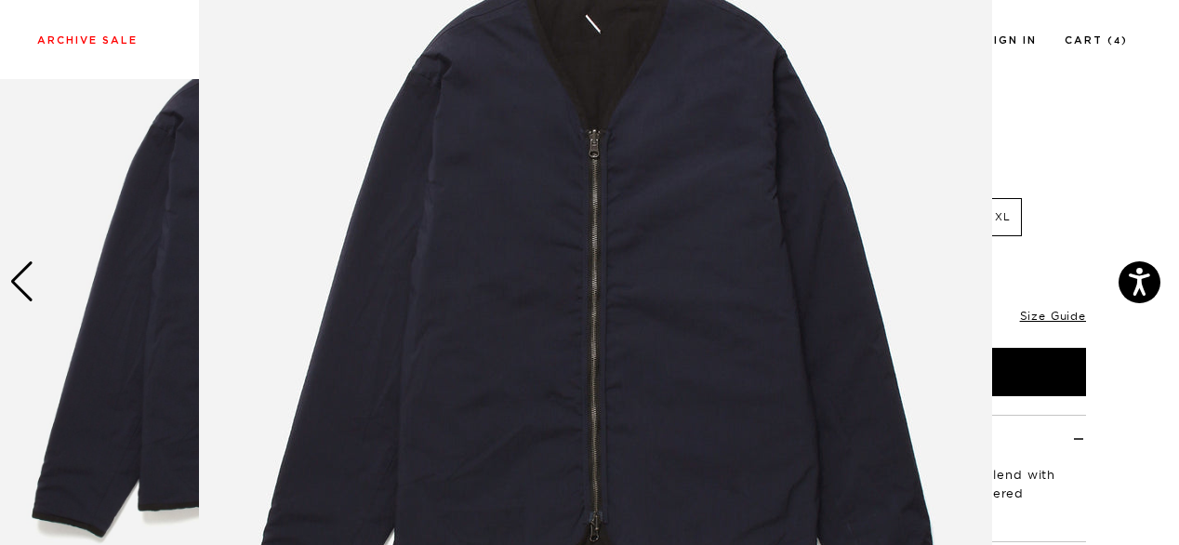
click at [429, 343] on img at bounding box center [595, 274] width 793 height 952
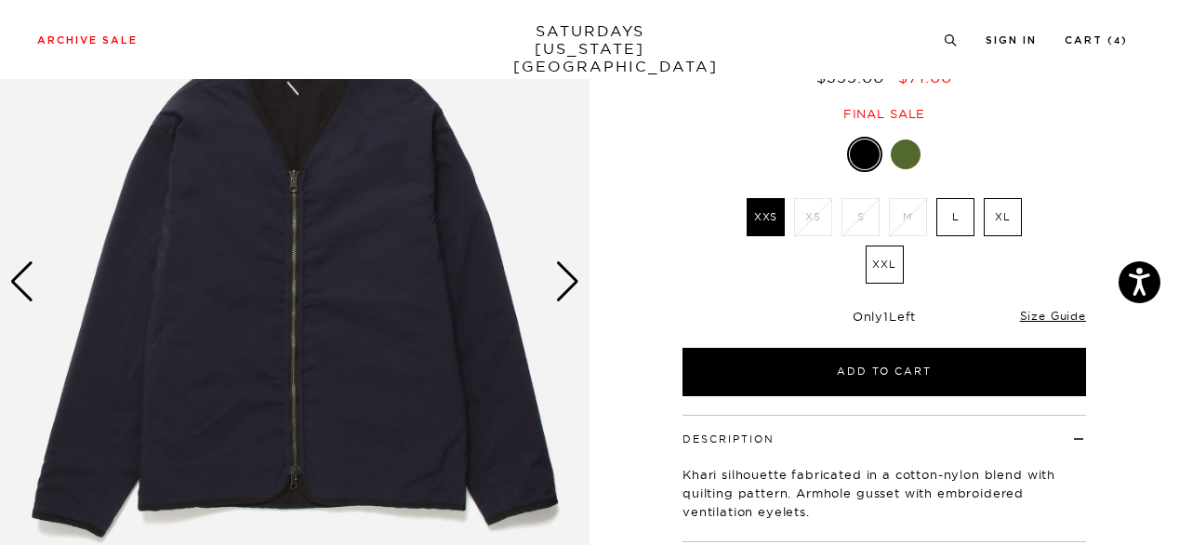
click at [565, 291] on div "Next slide" at bounding box center [567, 281] width 25 height 41
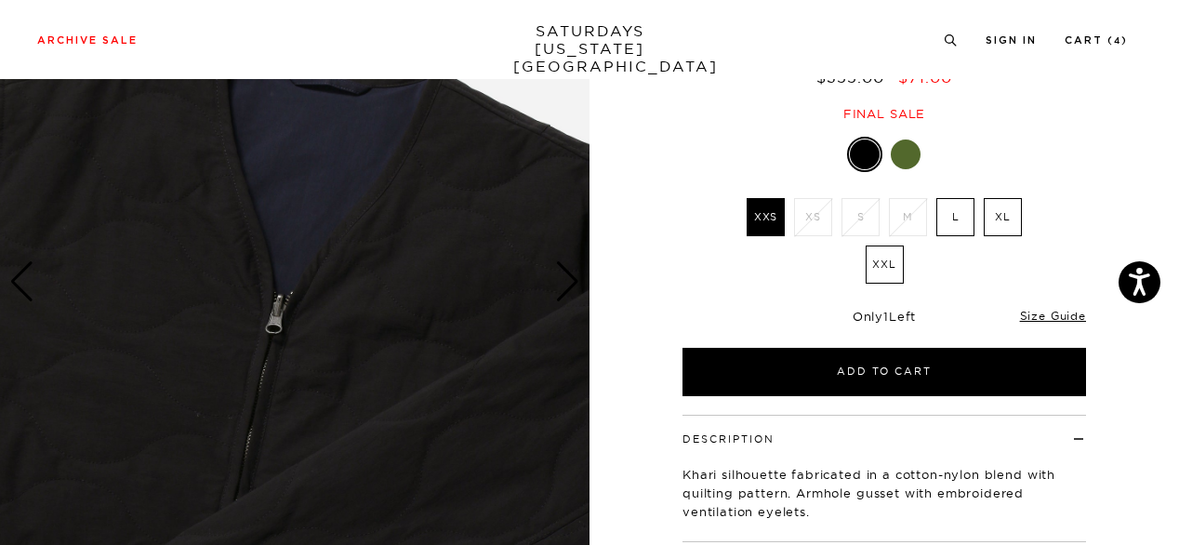
click at [24, 287] on div "Previous slide" at bounding box center [21, 281] width 25 height 41
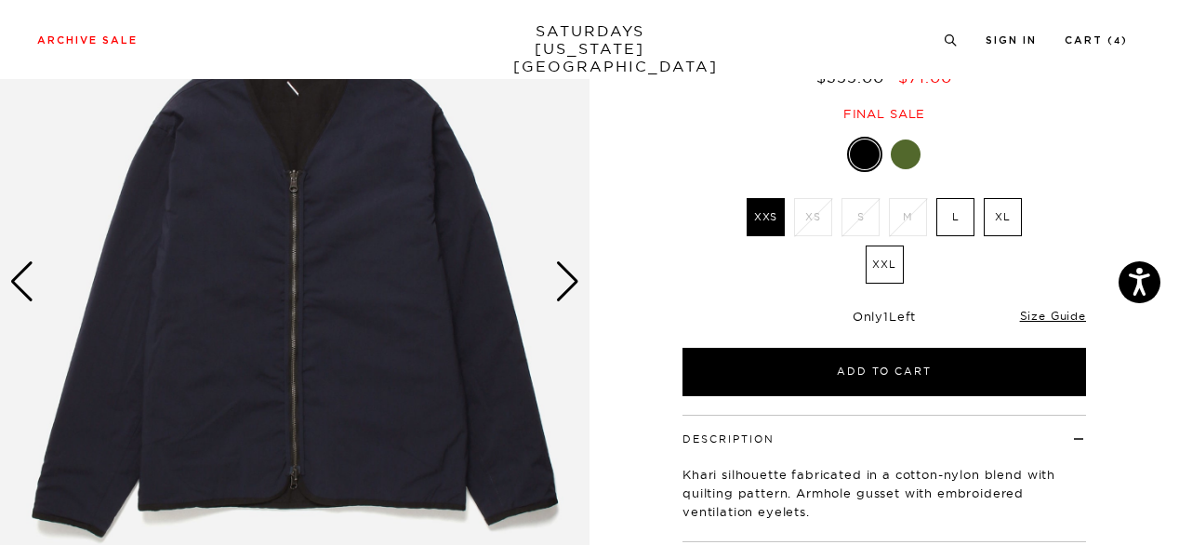
click at [24, 287] on div "Previous slide" at bounding box center [21, 281] width 25 height 41
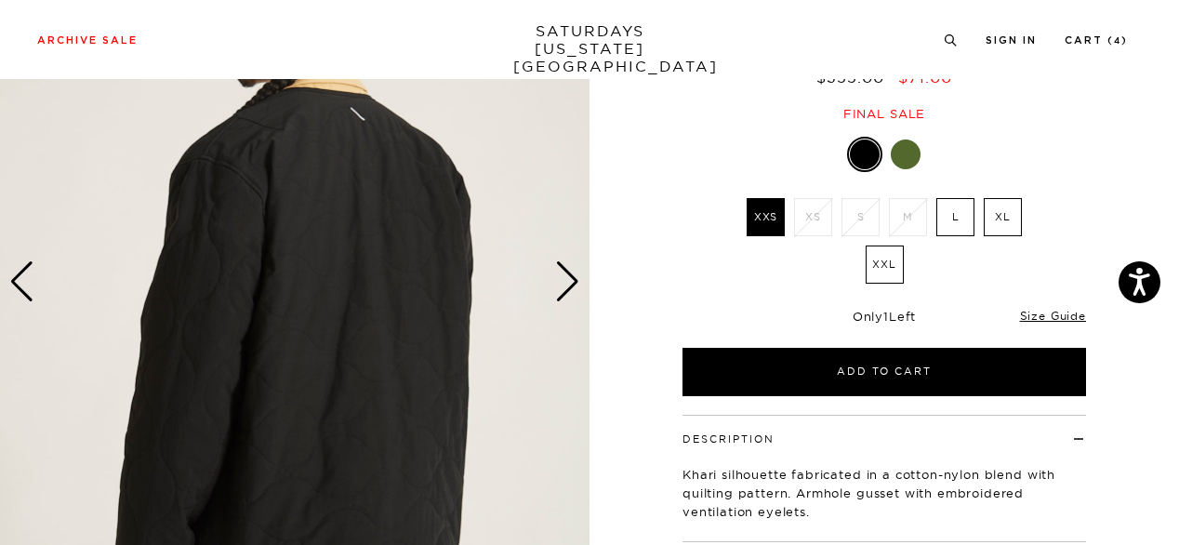
click at [24, 287] on div "Previous slide" at bounding box center [21, 281] width 25 height 41
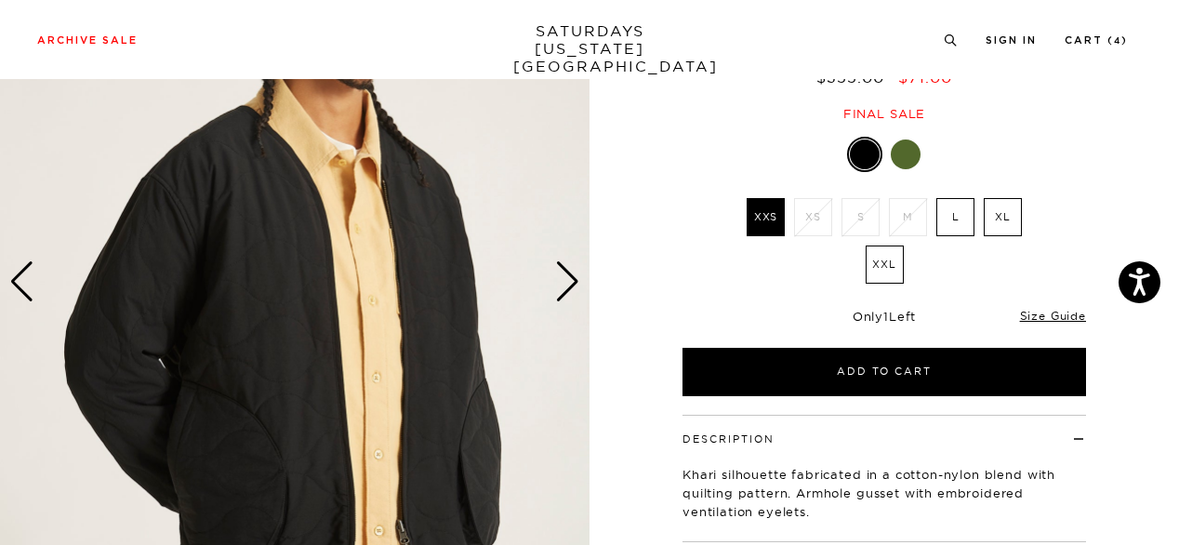
click at [24, 287] on div "Previous slide" at bounding box center [21, 281] width 25 height 41
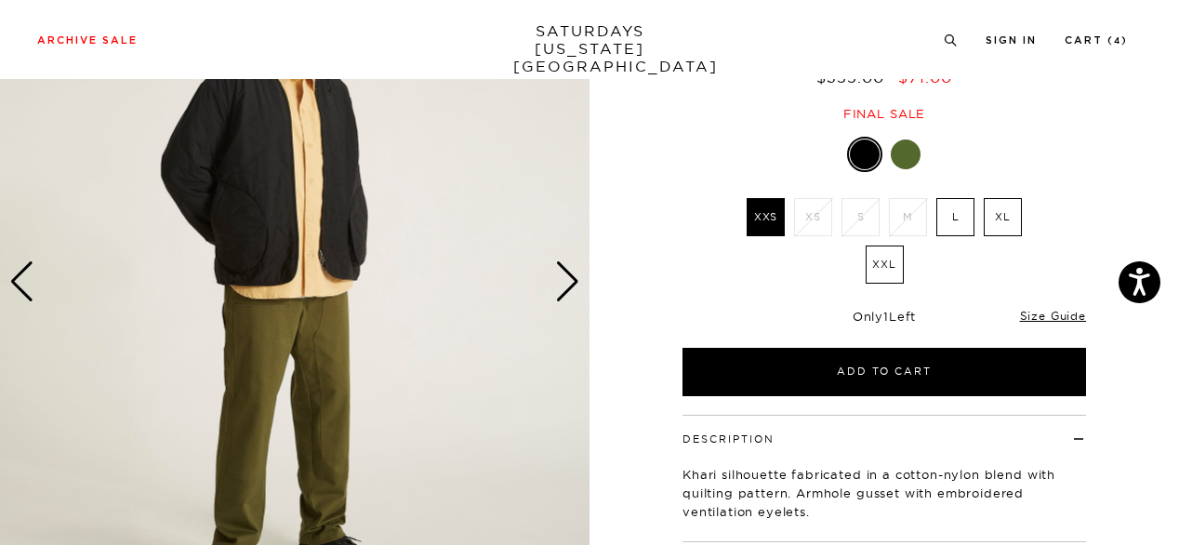
click at [904, 154] on div at bounding box center [906, 154] width 30 height 30
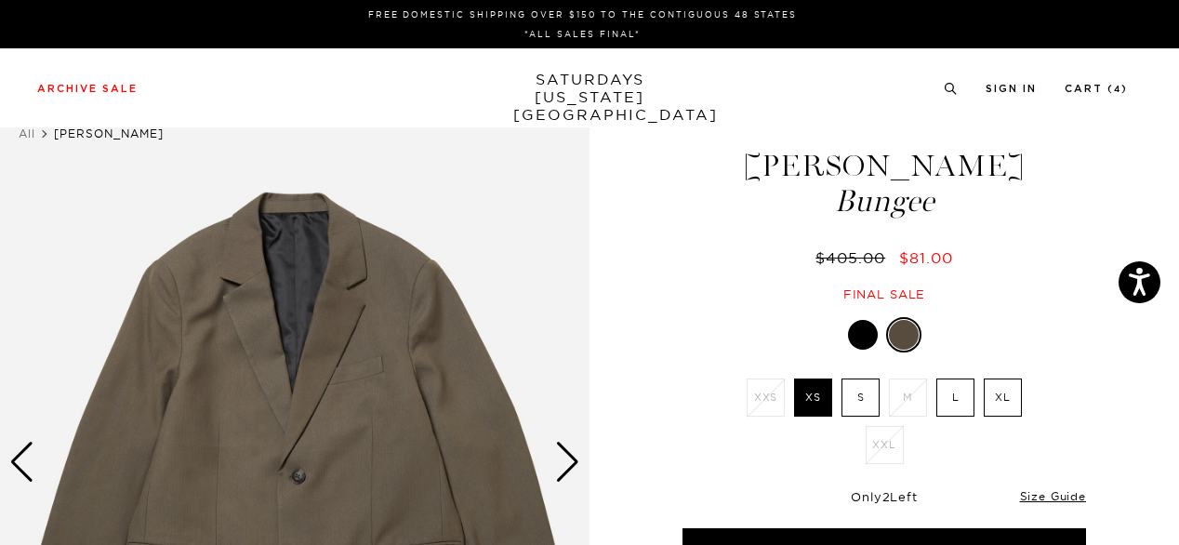
click at [1082, 418] on div "Bungee XXS XS S M L XL XXL XXS" at bounding box center [884, 446] width 465 height 259
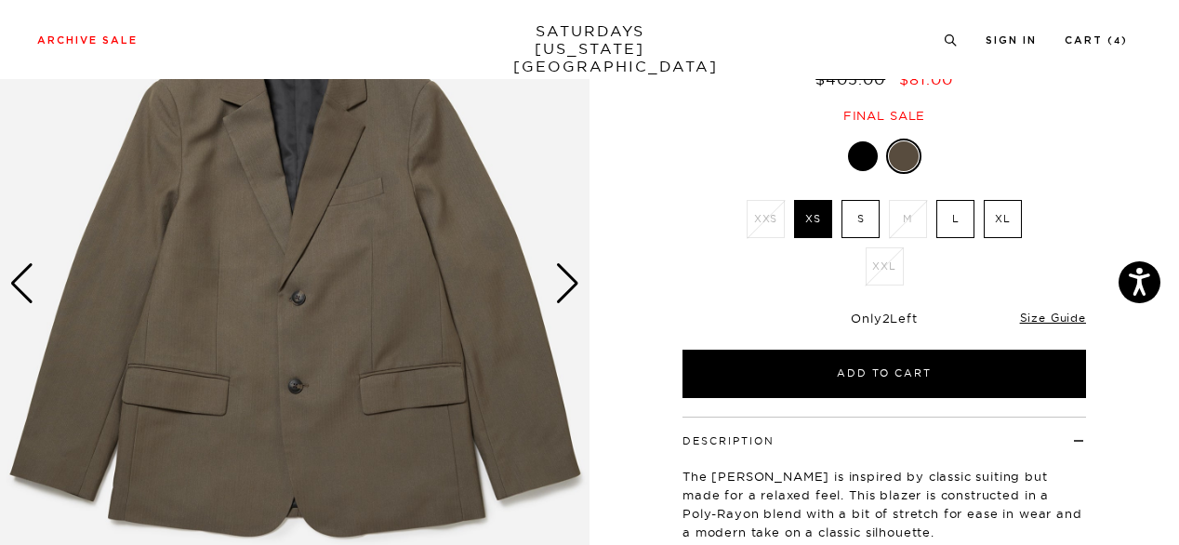
scroll to position [186, 0]
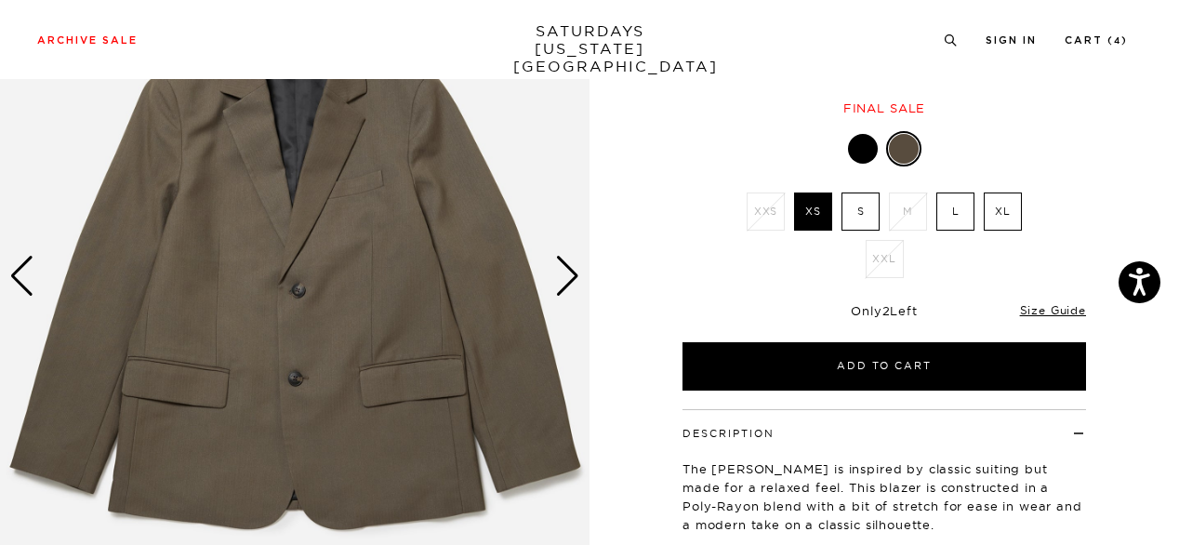
click at [569, 280] on div "Next slide" at bounding box center [567, 276] width 25 height 41
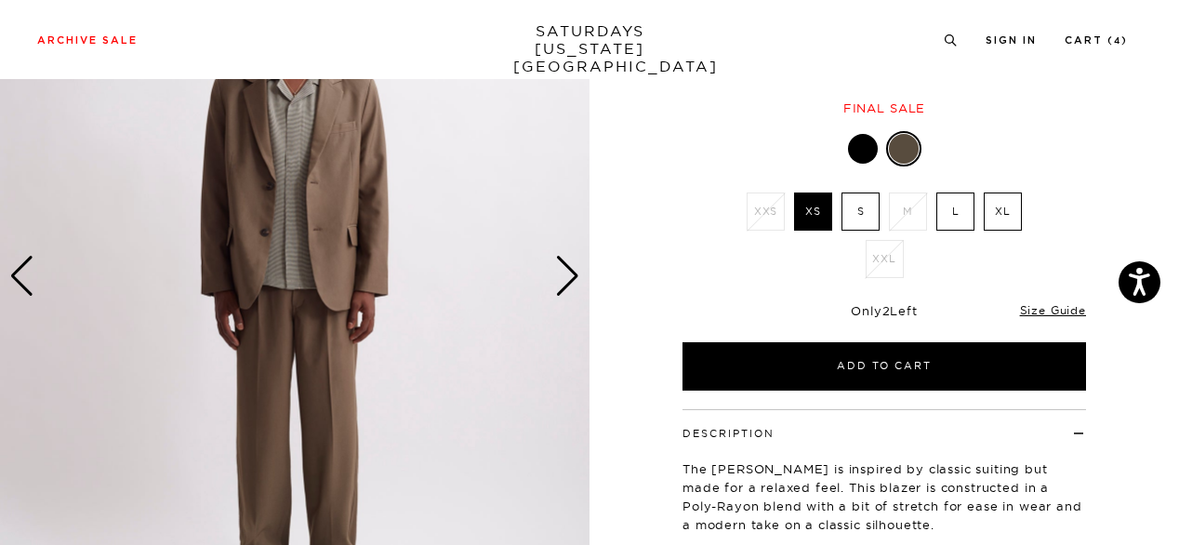
click at [569, 280] on div "Next slide" at bounding box center [567, 276] width 25 height 41
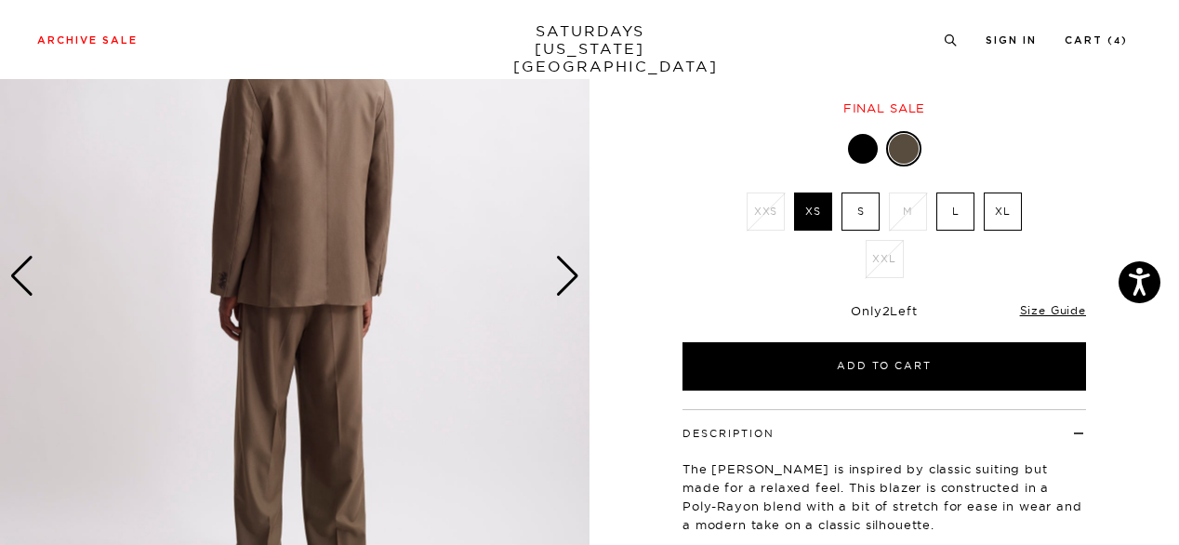
click at [569, 280] on div "Next slide" at bounding box center [567, 276] width 25 height 41
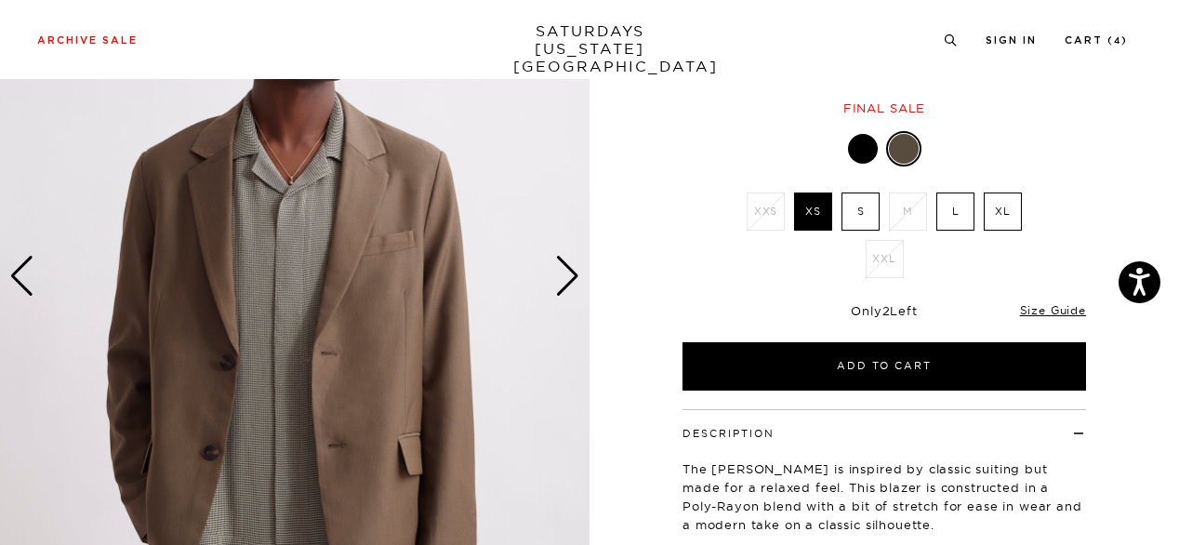
click at [569, 280] on div "Next slide" at bounding box center [567, 276] width 25 height 41
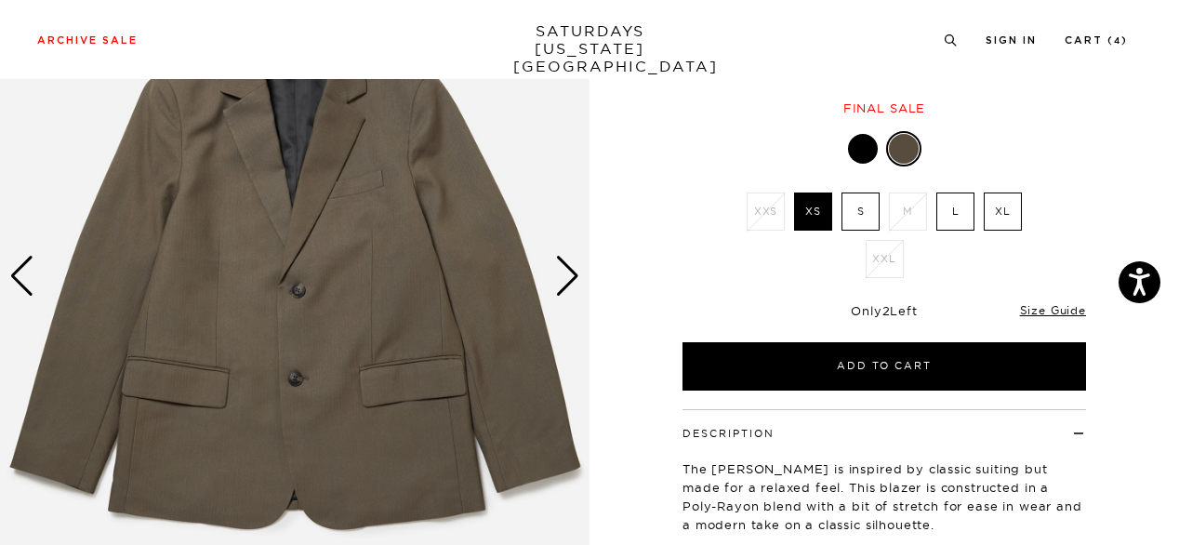
click at [863, 150] on div at bounding box center [863, 149] width 30 height 30
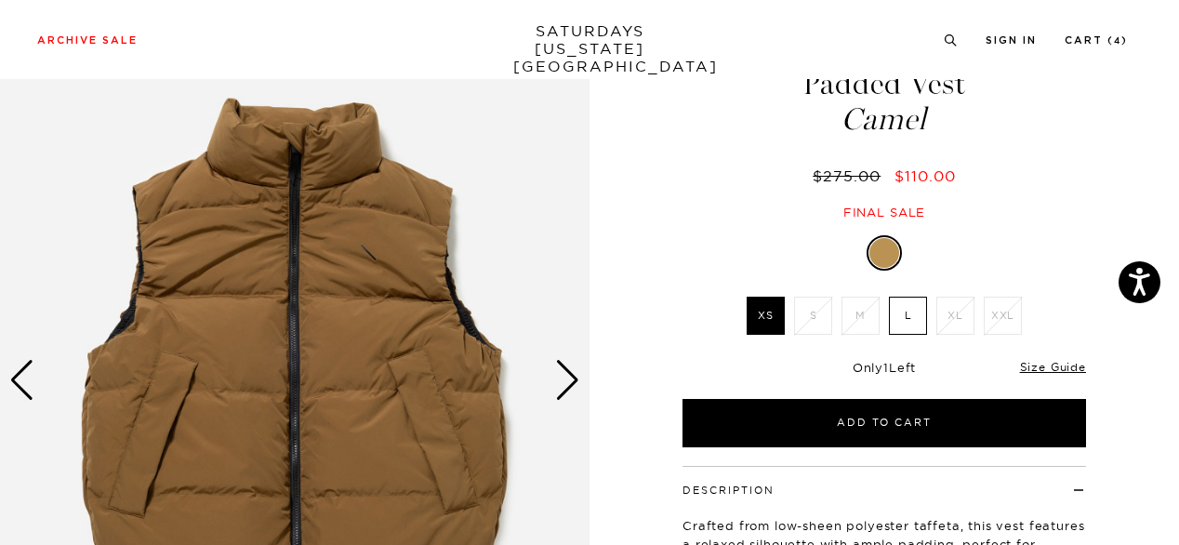
scroll to position [157, 0]
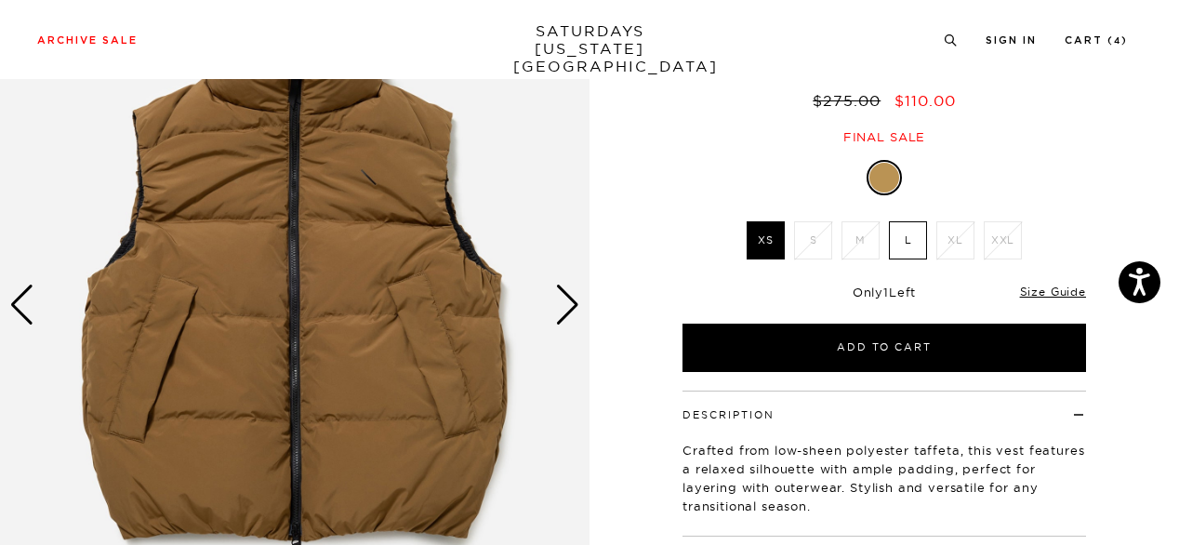
click at [562, 309] on div "Next slide" at bounding box center [567, 304] width 25 height 41
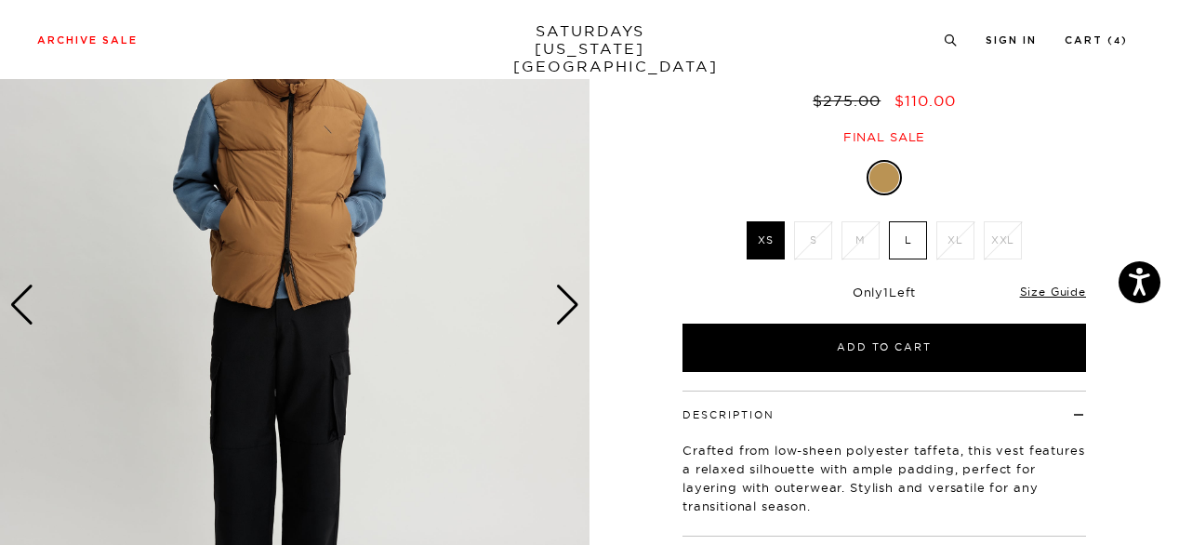
click at [562, 309] on div "Next slide" at bounding box center [567, 304] width 25 height 41
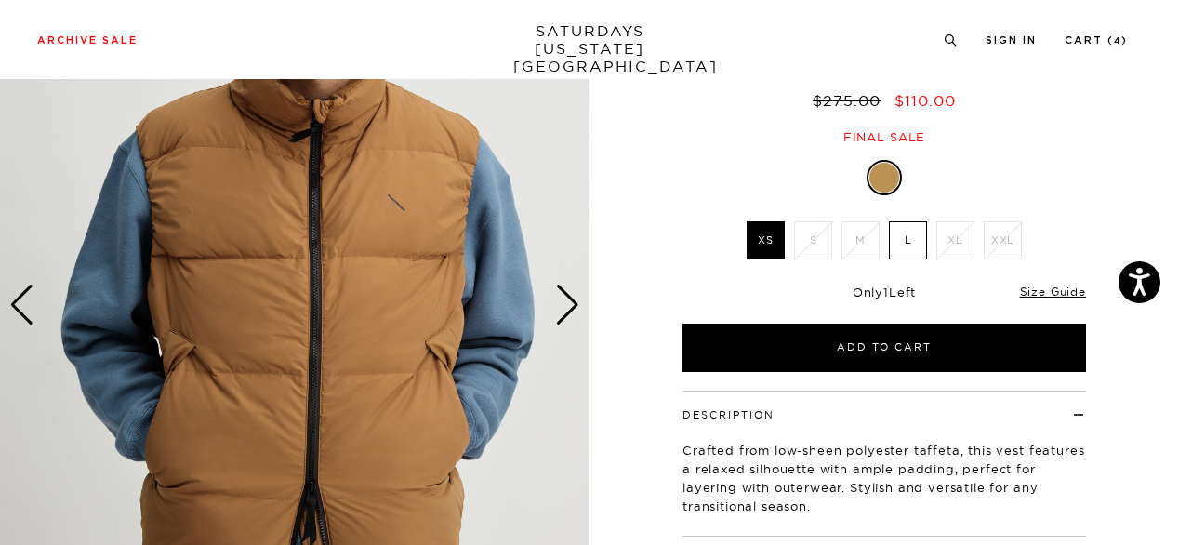
click at [562, 309] on div "Next slide" at bounding box center [567, 304] width 25 height 41
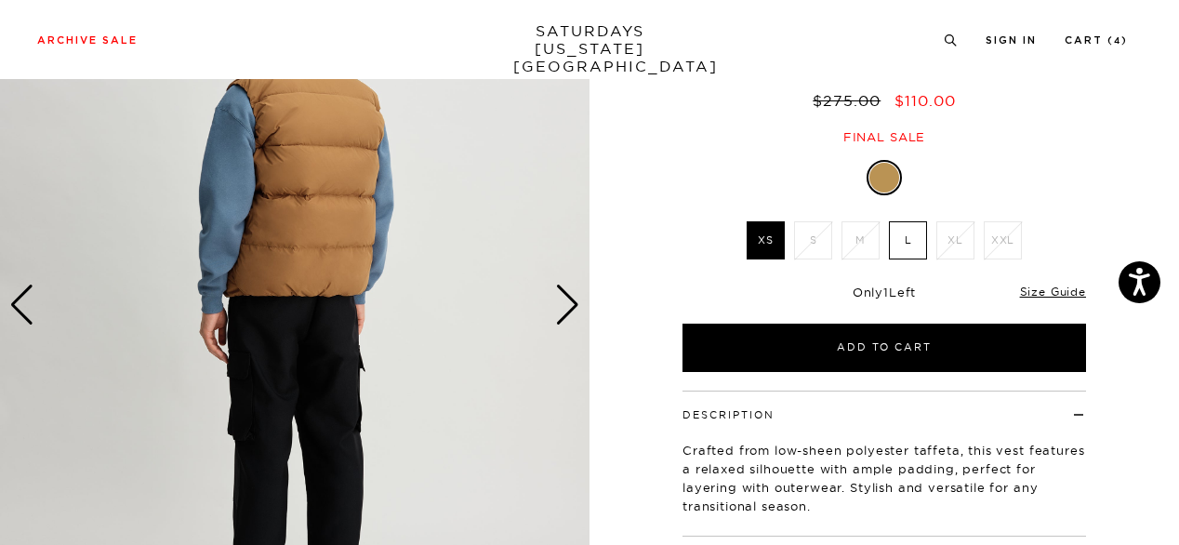
click at [562, 309] on div "Next slide" at bounding box center [567, 304] width 25 height 41
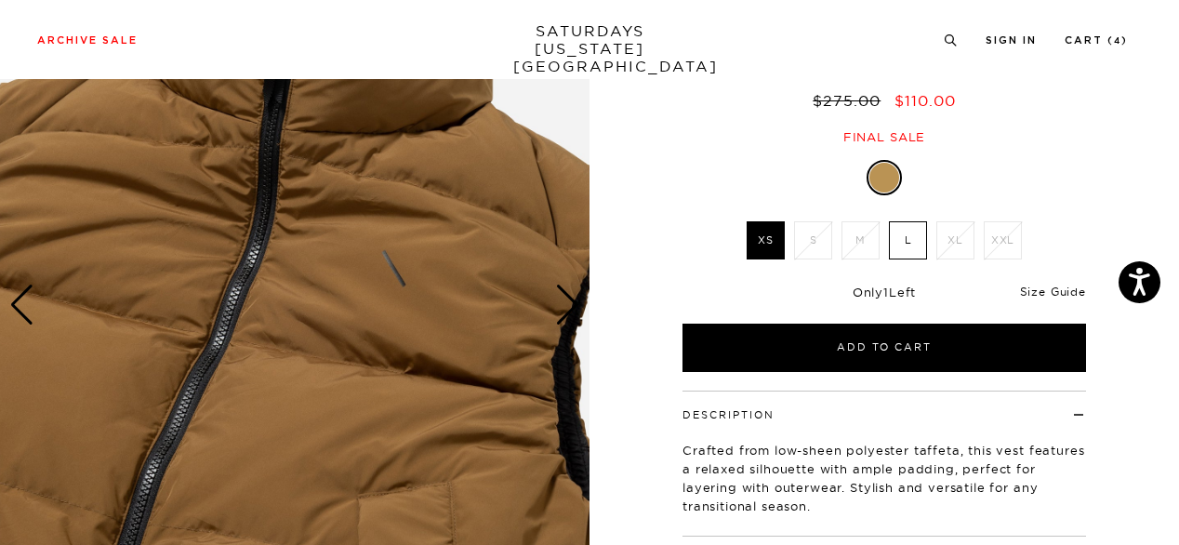
click at [1052, 297] on link "Size Guide" at bounding box center [1053, 291] width 66 height 14
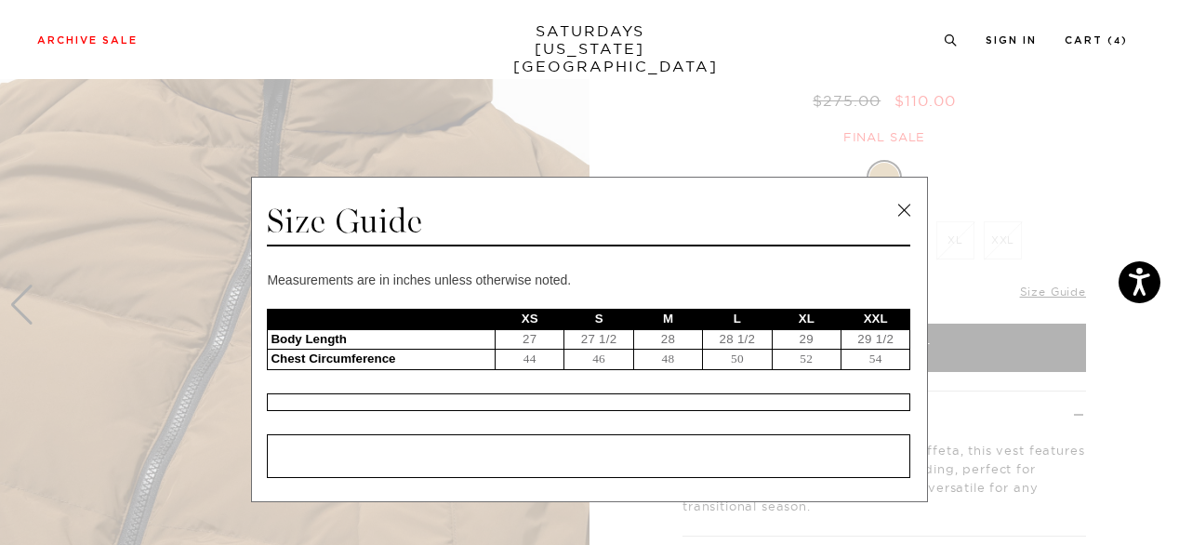
click at [902, 207] on link at bounding box center [904, 210] width 28 height 28
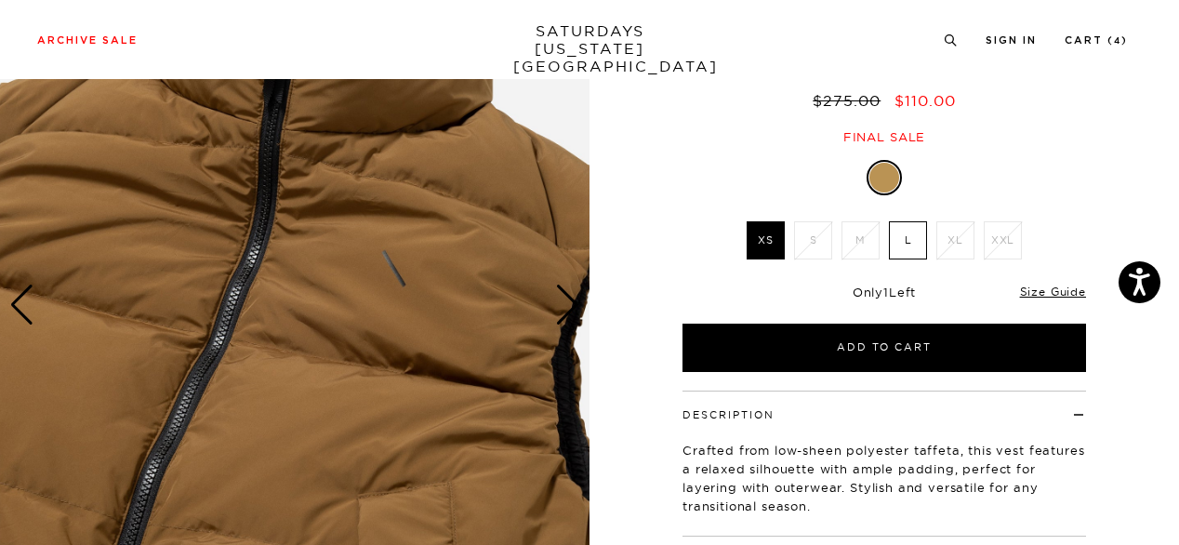
click at [1135, 434] on div "5 / 6" at bounding box center [589, 308] width 1179 height 743
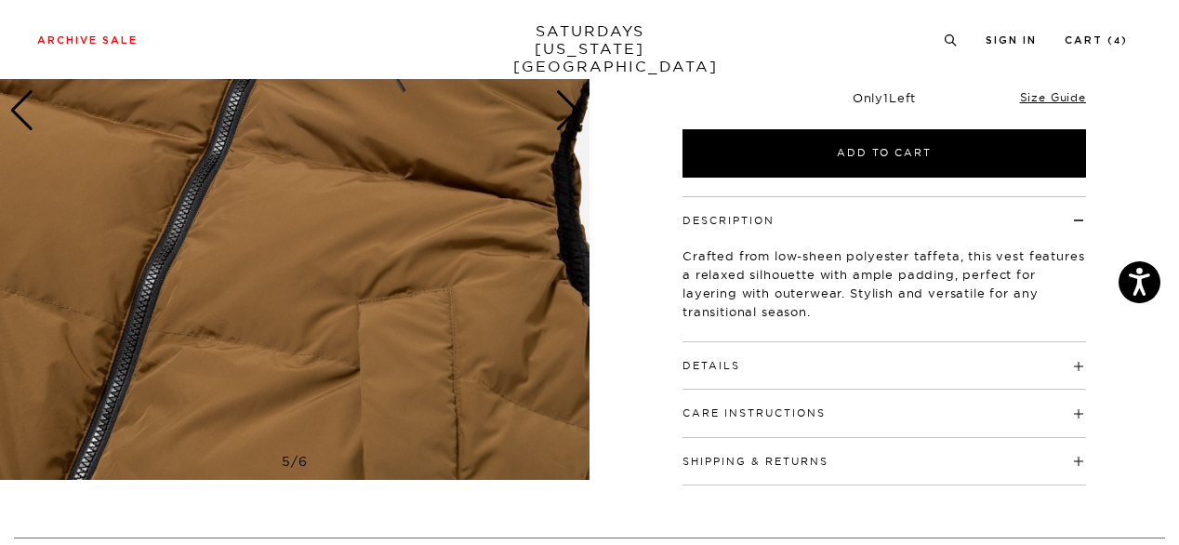
scroll to position [380, 0]
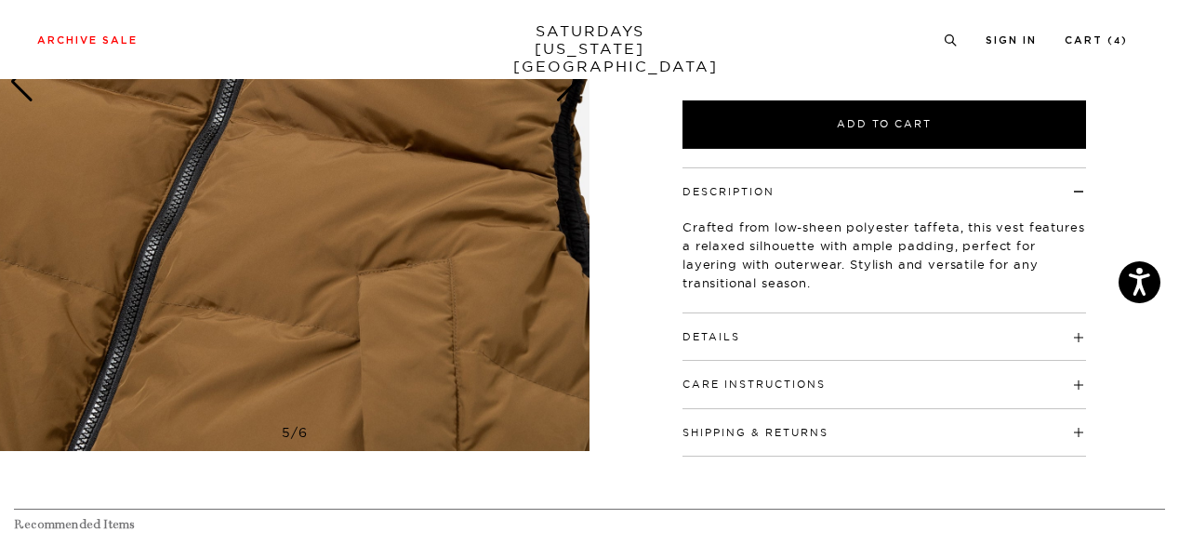
click at [971, 337] on h4 "Details" at bounding box center [883, 328] width 403 height 31
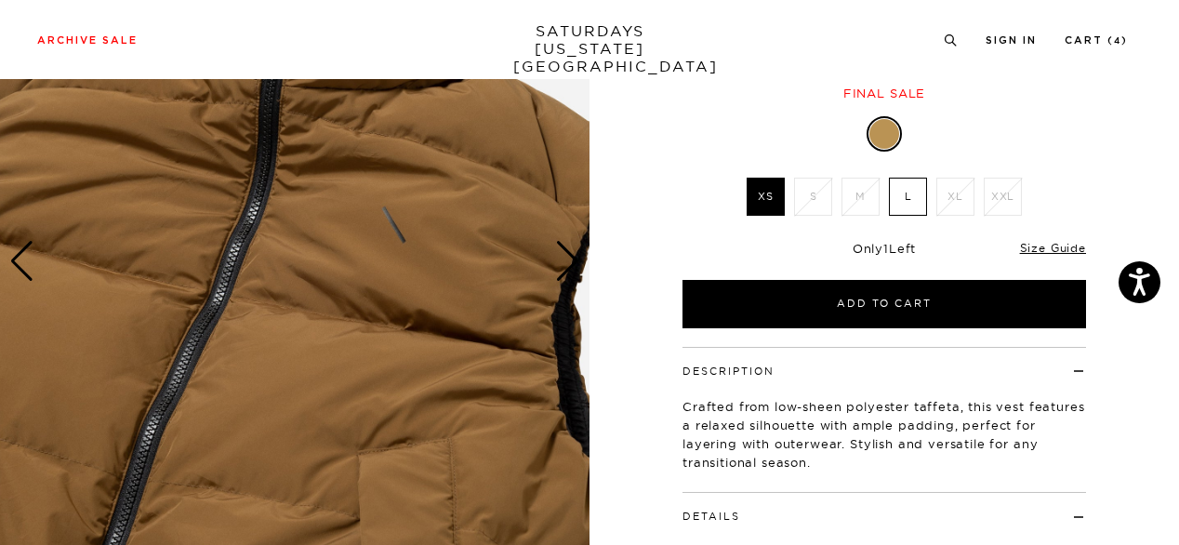
scroll to position [164, 0]
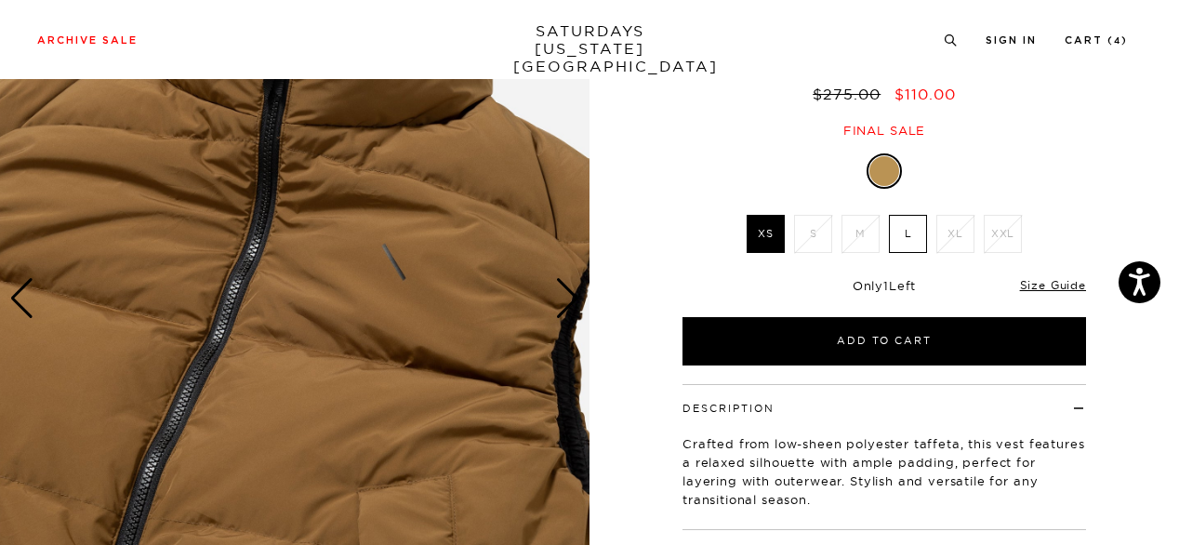
click at [22, 287] on div "Previous slide" at bounding box center [21, 298] width 25 height 41
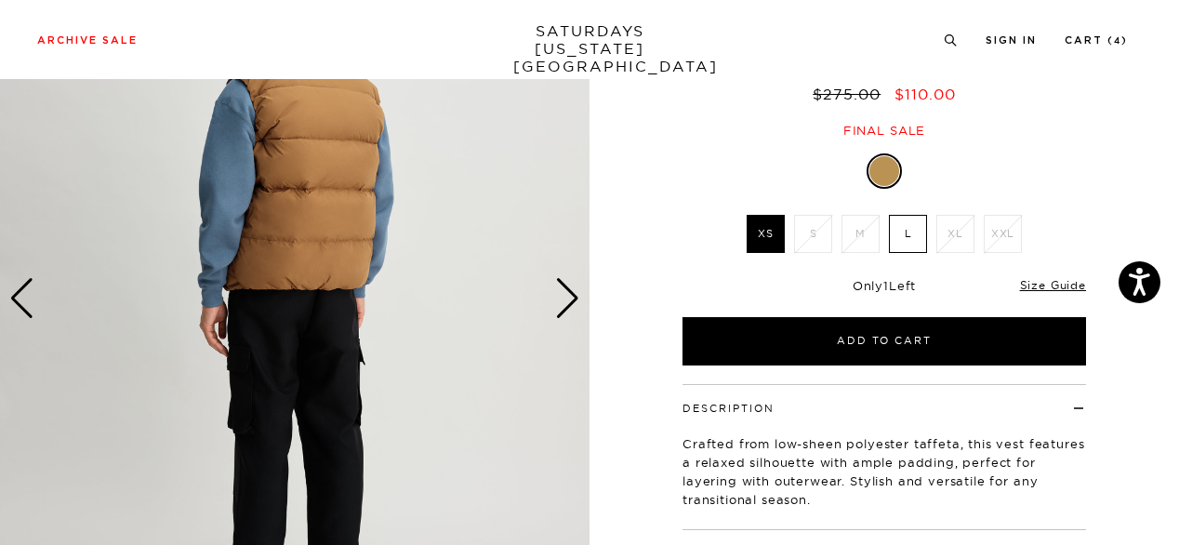
click at [22, 287] on div "Previous slide" at bounding box center [21, 298] width 25 height 41
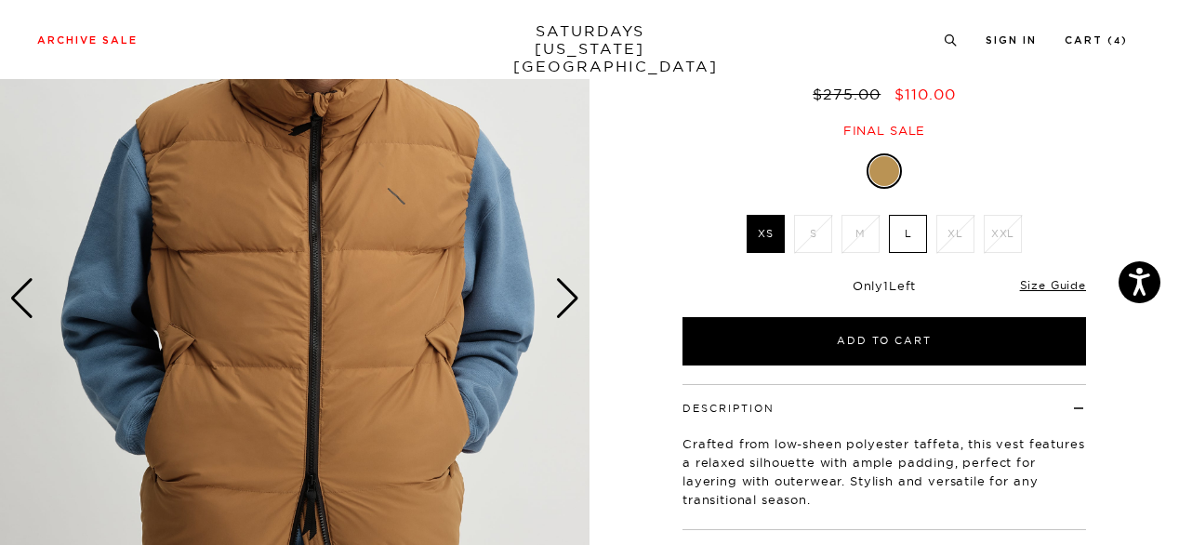
click at [285, 252] on img at bounding box center [294, 298] width 589 height 737
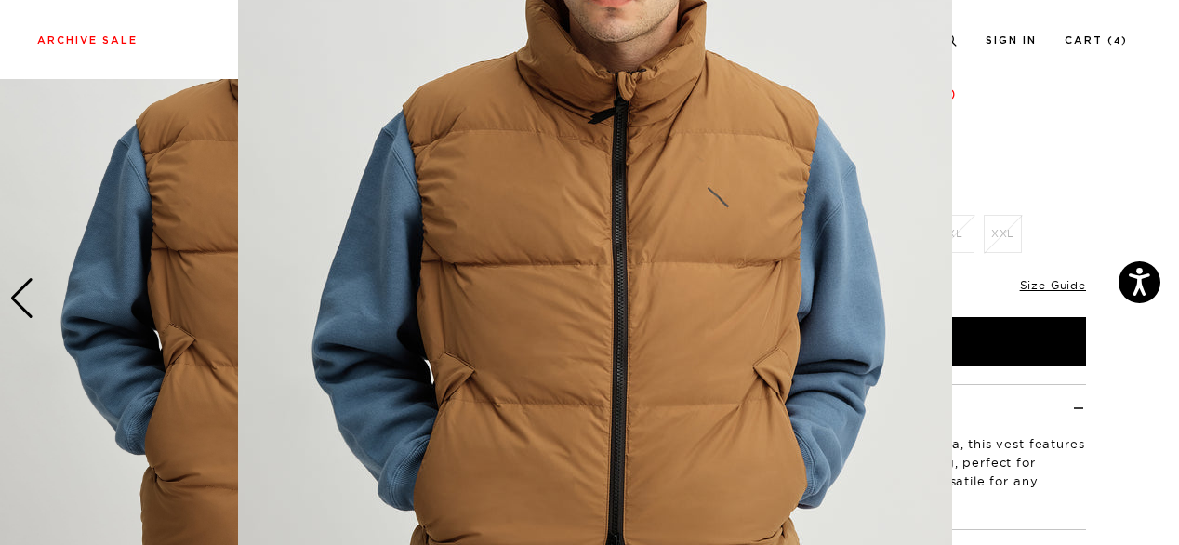
scroll to position [148, 0]
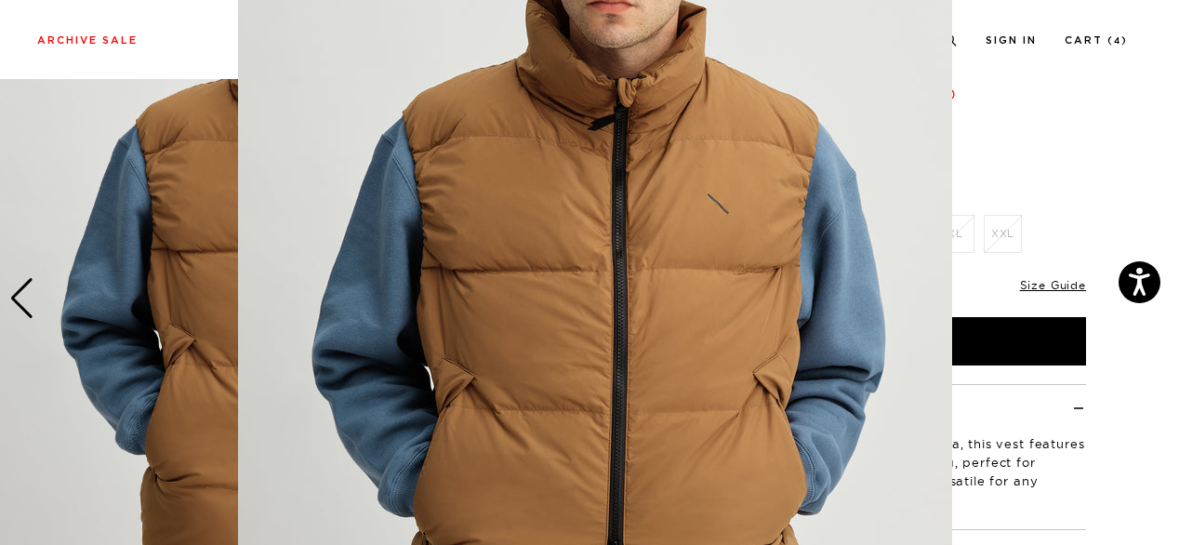
click at [1138, 187] on figure at bounding box center [589, 272] width 1179 height 545
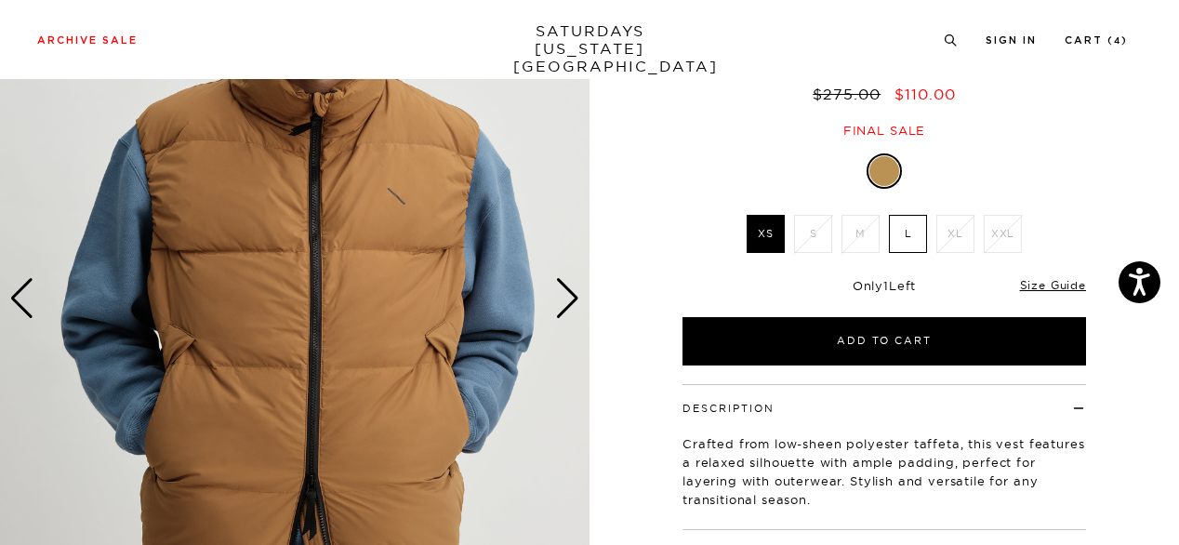
scroll to position [641, 0]
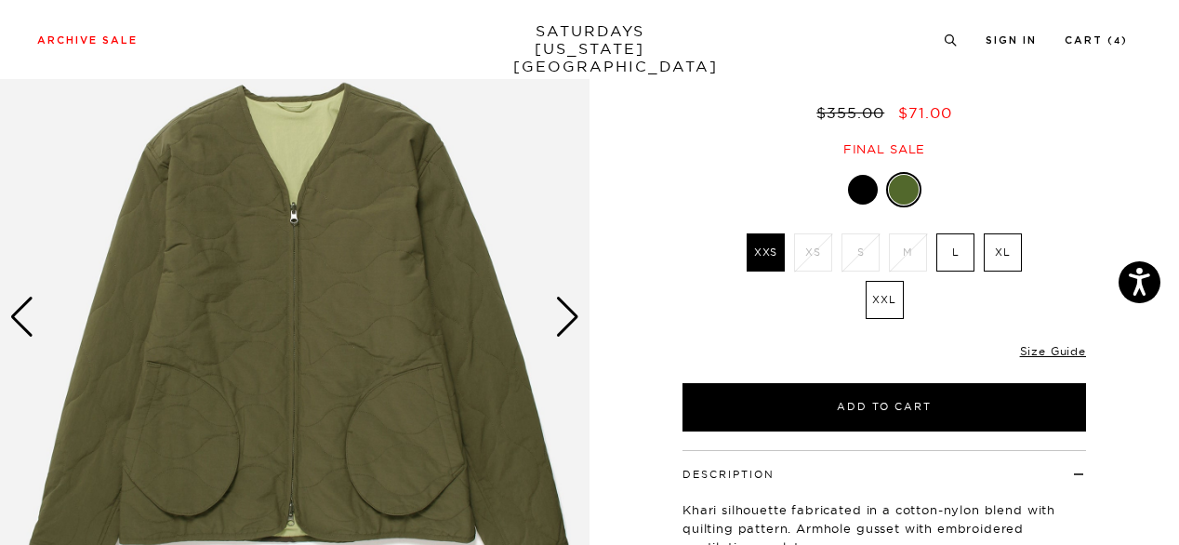
scroll to position [173, 0]
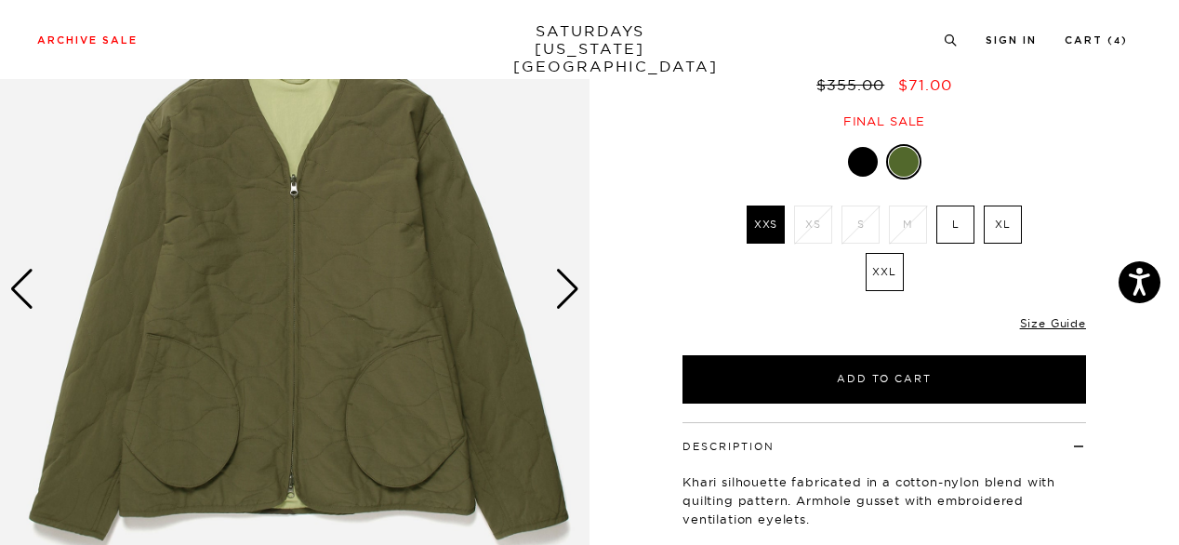
click at [564, 288] on div "Next slide" at bounding box center [567, 289] width 25 height 41
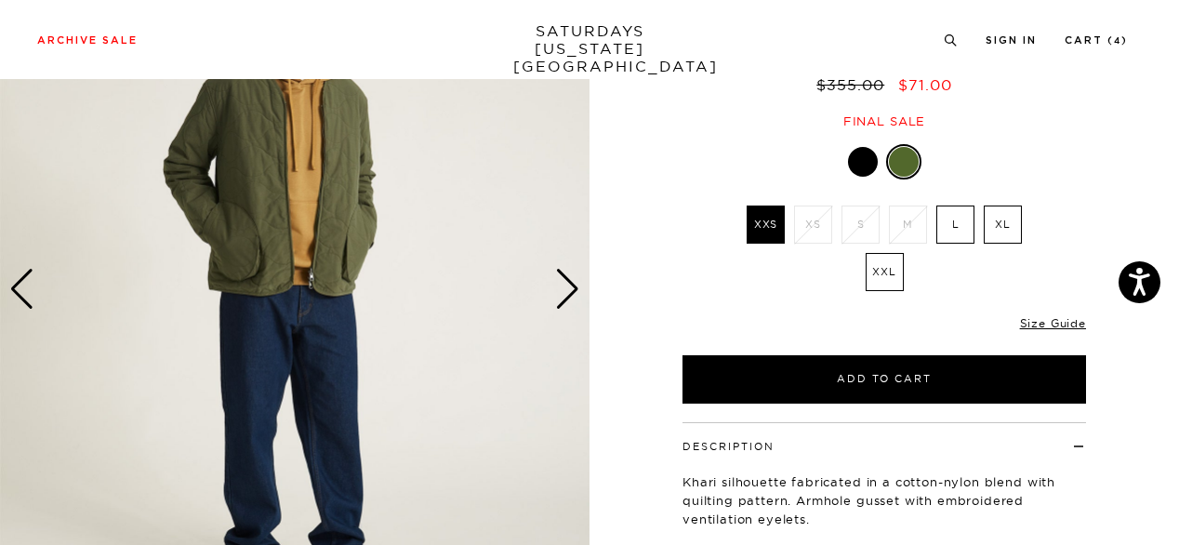
click at [349, 231] on img at bounding box center [294, 289] width 589 height 737
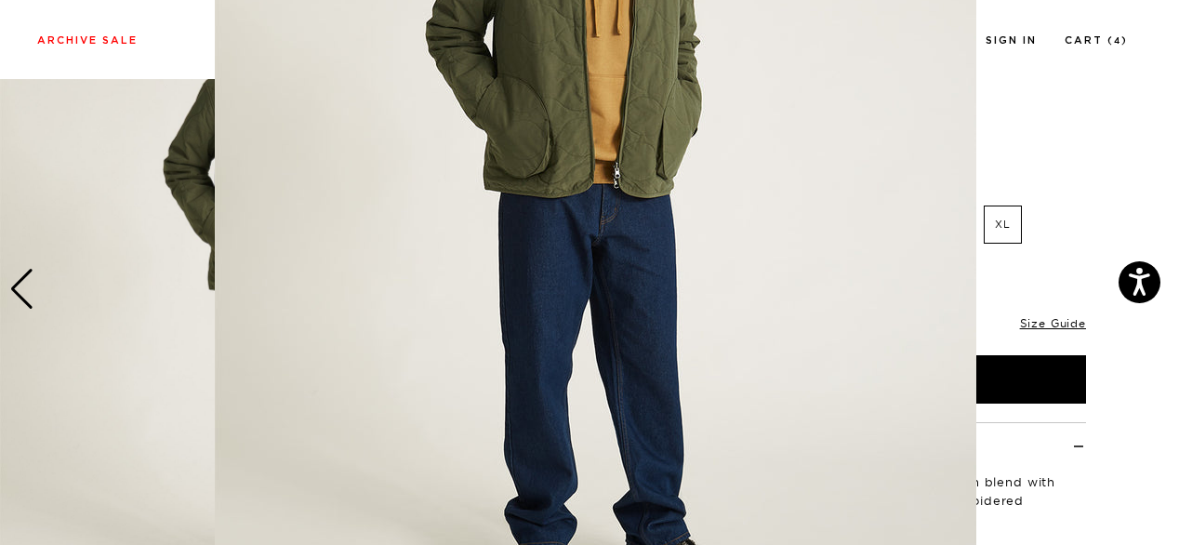
scroll to position [284, 0]
click at [405, 393] on img at bounding box center [595, 192] width 761 height 952
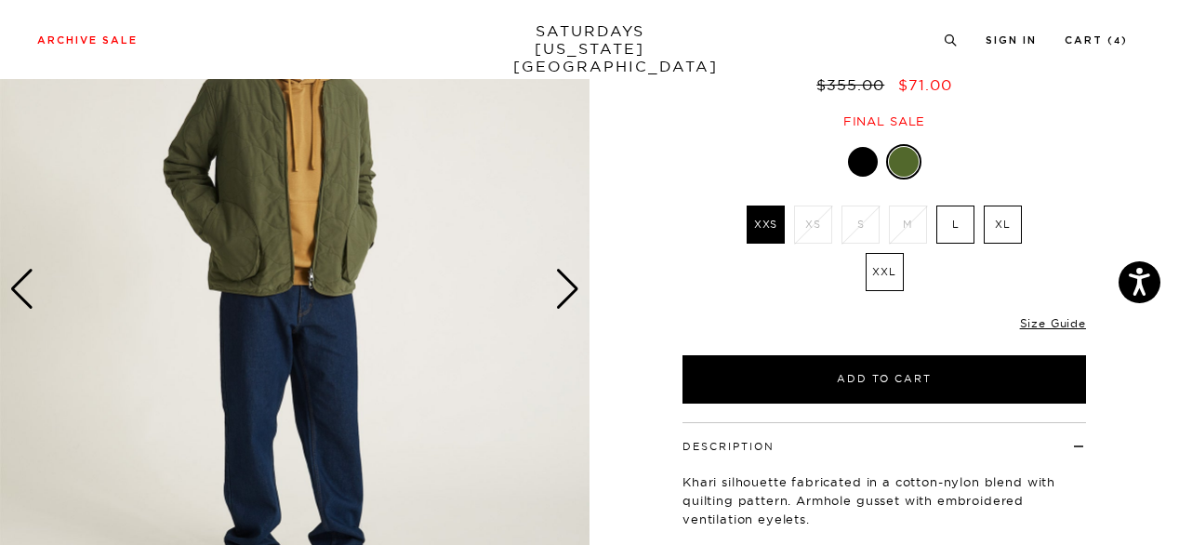
scroll to position [0, 0]
click at [574, 298] on div "Next slide" at bounding box center [567, 289] width 25 height 41
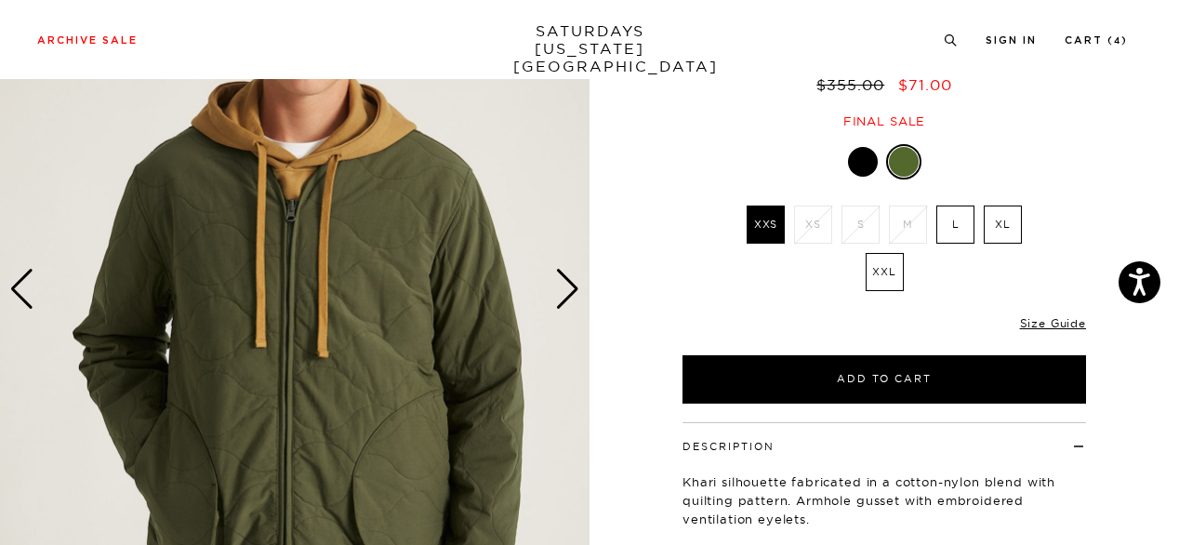
click at [574, 298] on div "Next slide" at bounding box center [567, 289] width 25 height 41
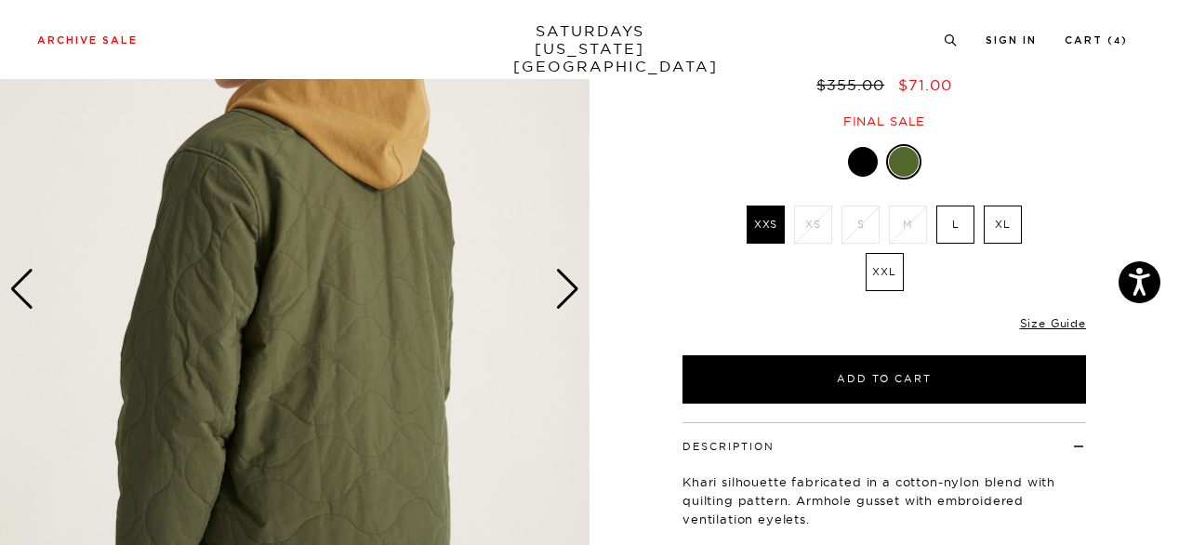
click at [574, 298] on div "Next slide" at bounding box center [567, 289] width 25 height 41
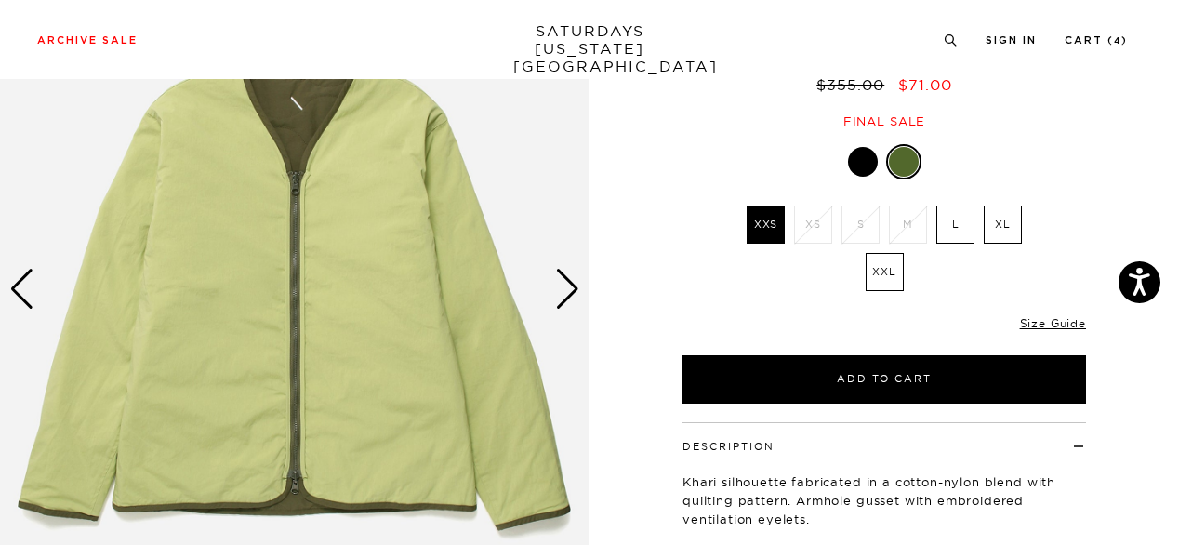
click at [574, 298] on div "Next slide" at bounding box center [567, 289] width 25 height 41
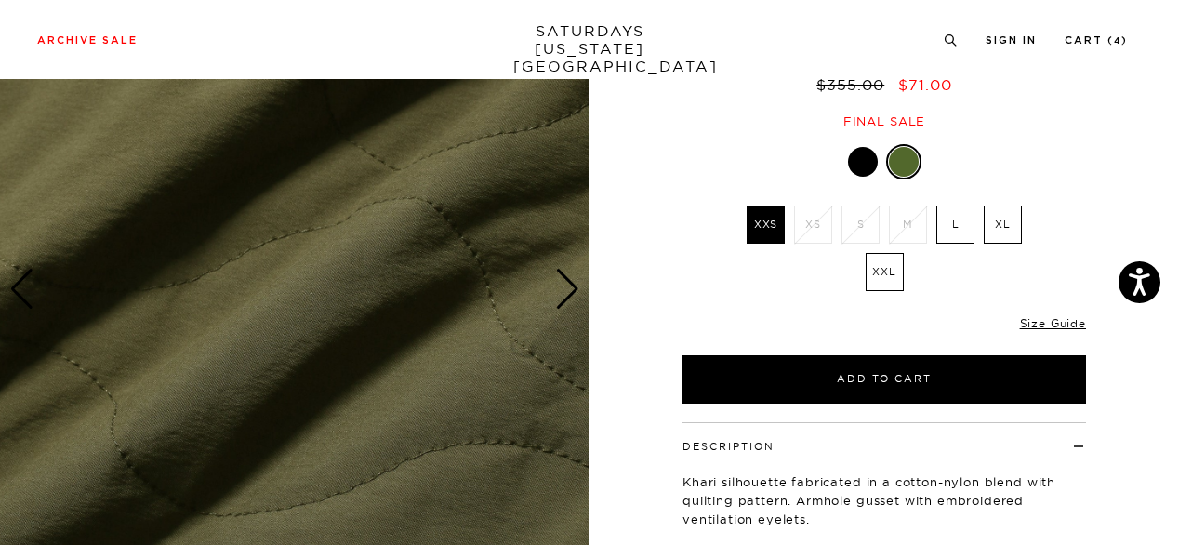
click at [574, 298] on div "Next slide" at bounding box center [567, 289] width 25 height 41
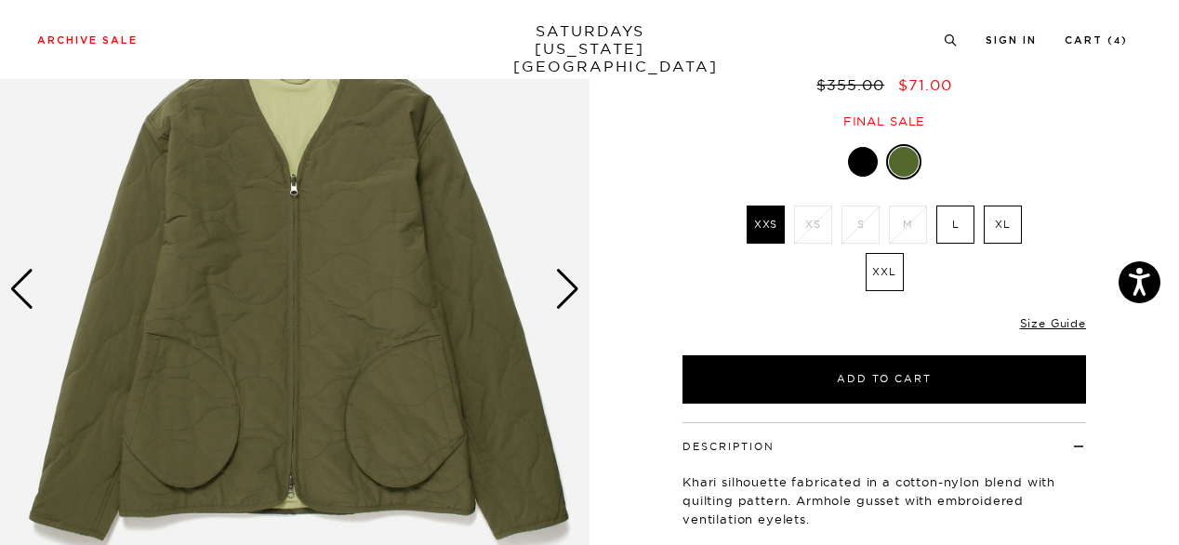
click at [865, 158] on div at bounding box center [863, 162] width 30 height 30
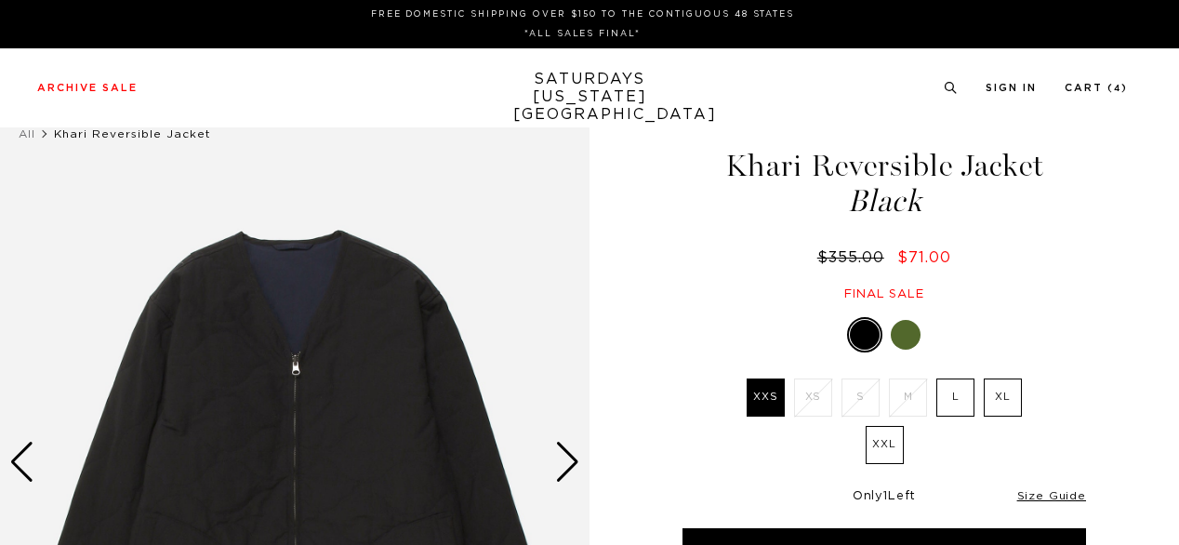
click at [1077, 284] on div "Khari Reversible Jacket Black $355.00 $71.00 Final sale" at bounding box center [884, 207] width 409 height 190
click at [1006, 92] on link "Sign In" at bounding box center [1010, 89] width 51 height 10
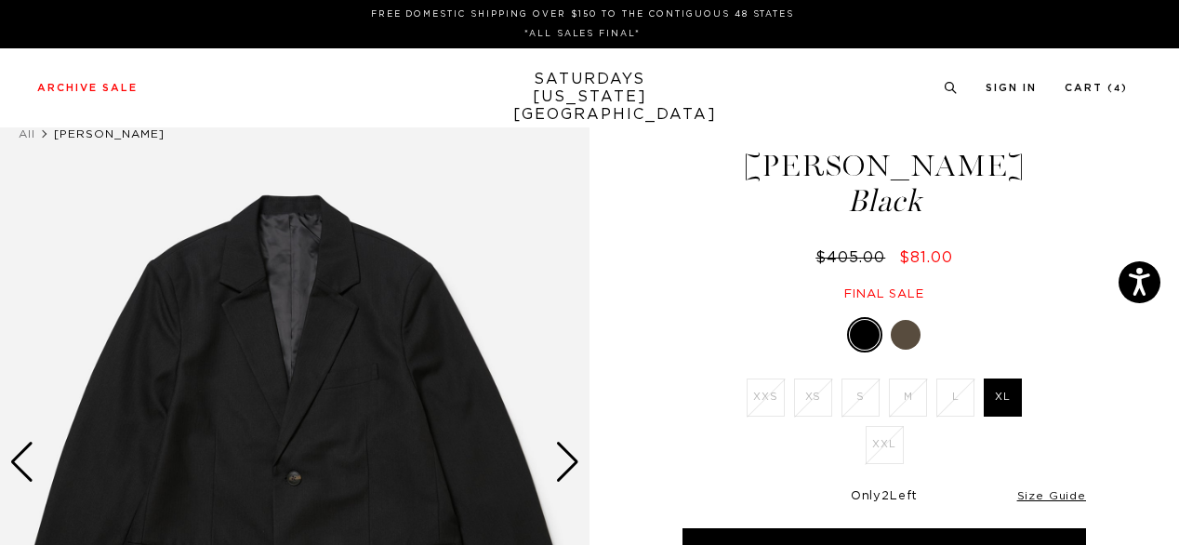
click at [905, 337] on div at bounding box center [906, 335] width 30 height 30
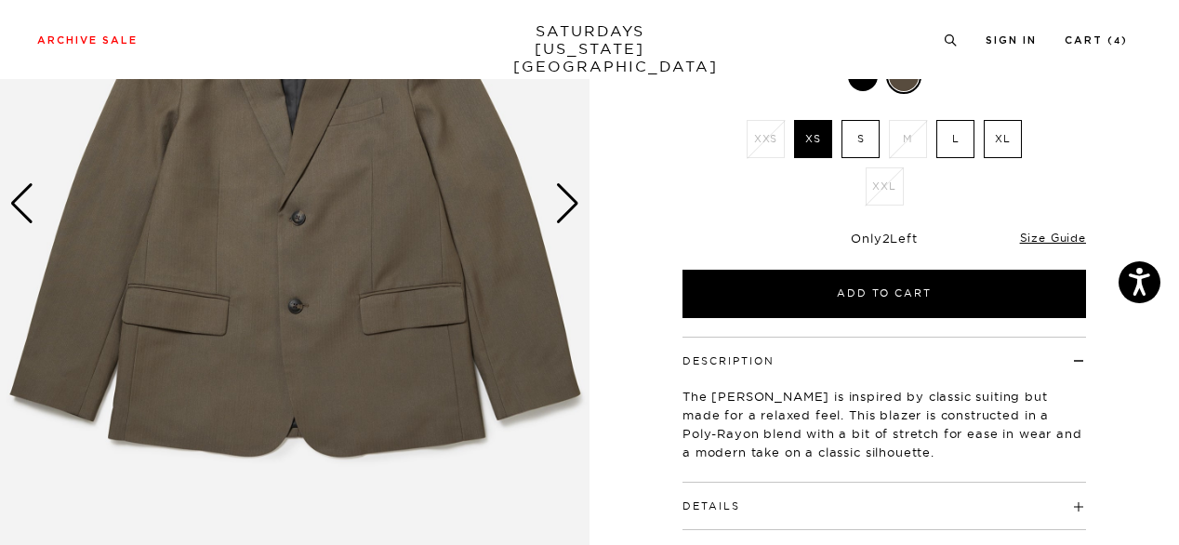
scroll to position [259, 0]
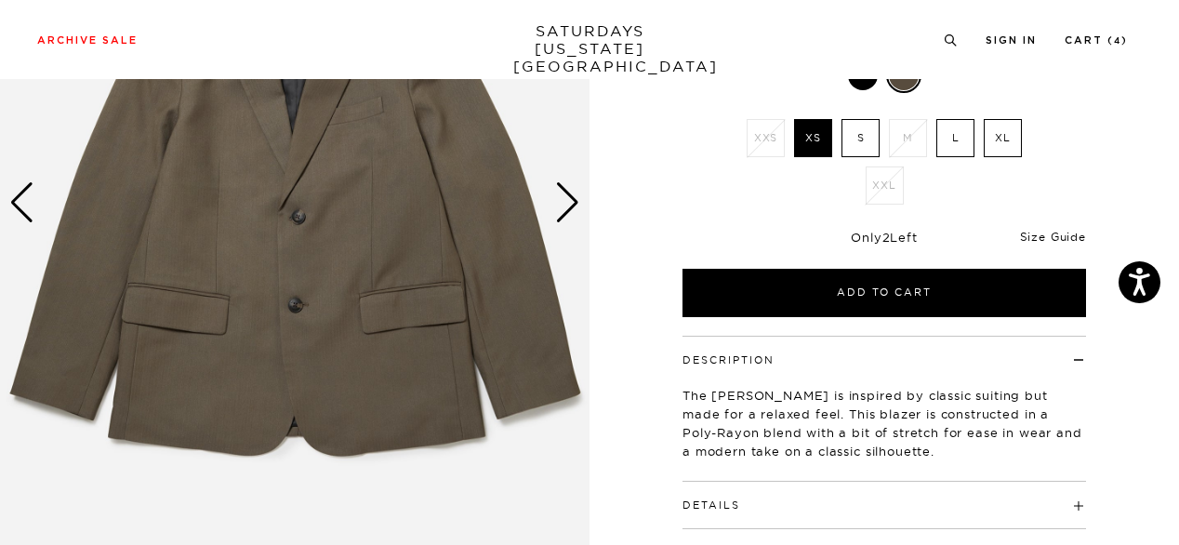
click at [1068, 238] on link "Size Guide" at bounding box center [1053, 237] width 66 height 14
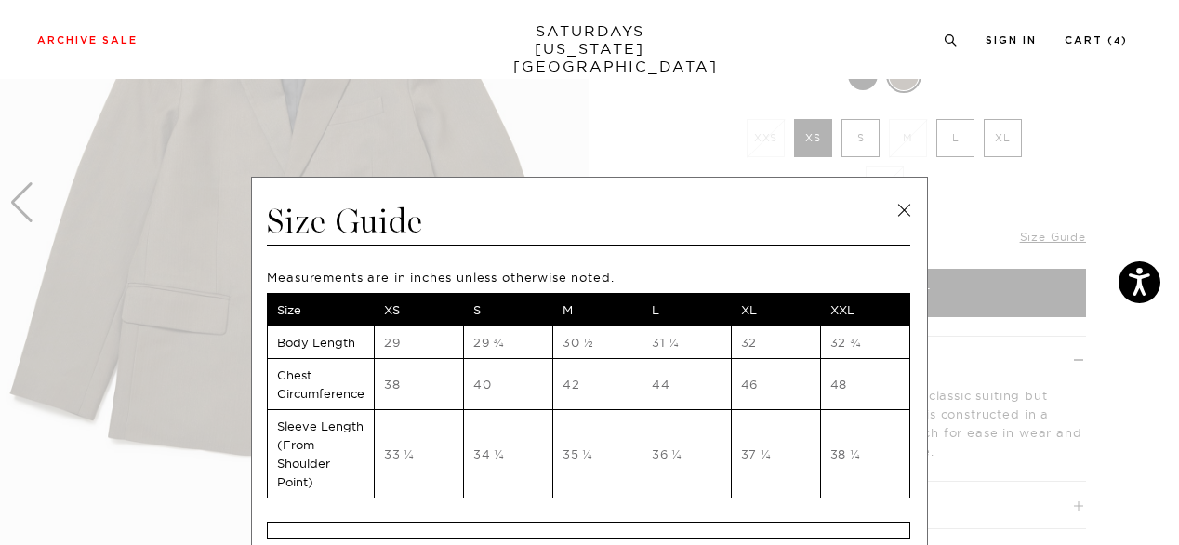
click at [901, 212] on link at bounding box center [904, 210] width 28 height 28
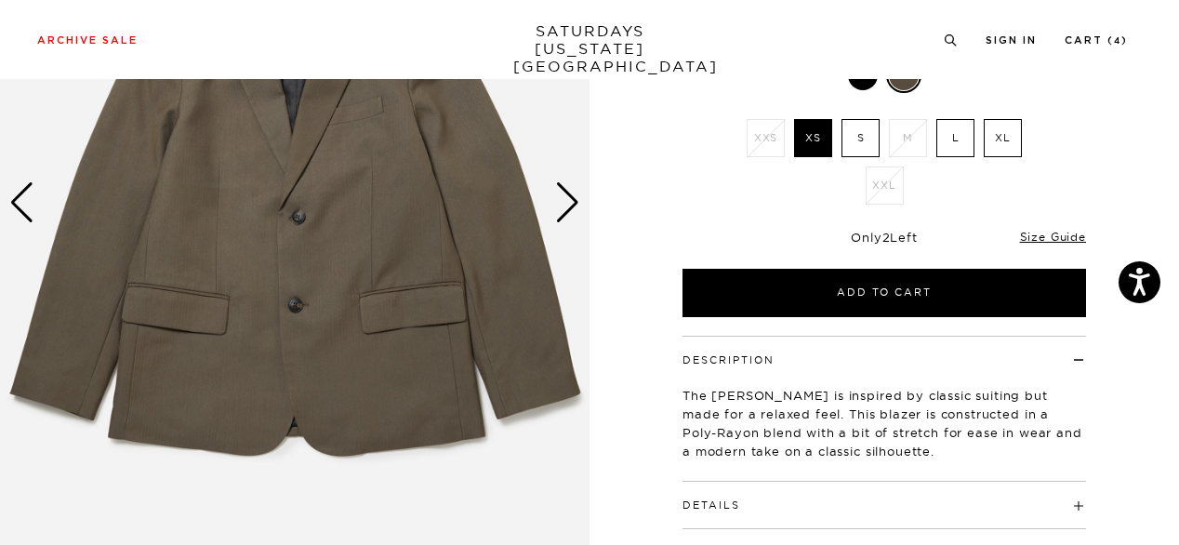
click at [1129, 416] on div "1 / 4 [PERSON_NAME]" at bounding box center [589, 230] width 1179 height 790
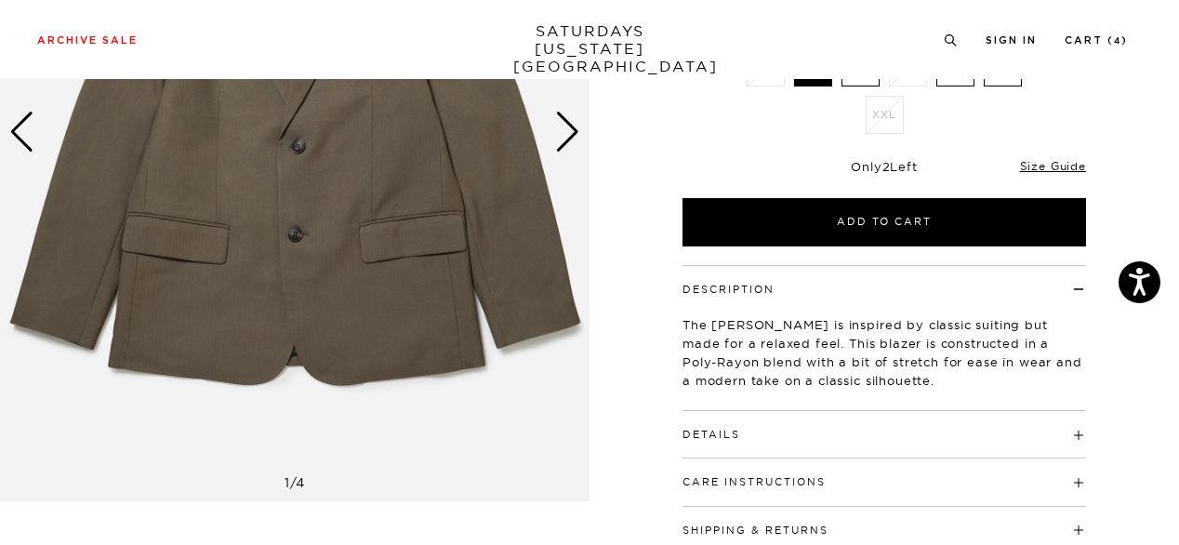
scroll to position [334, 0]
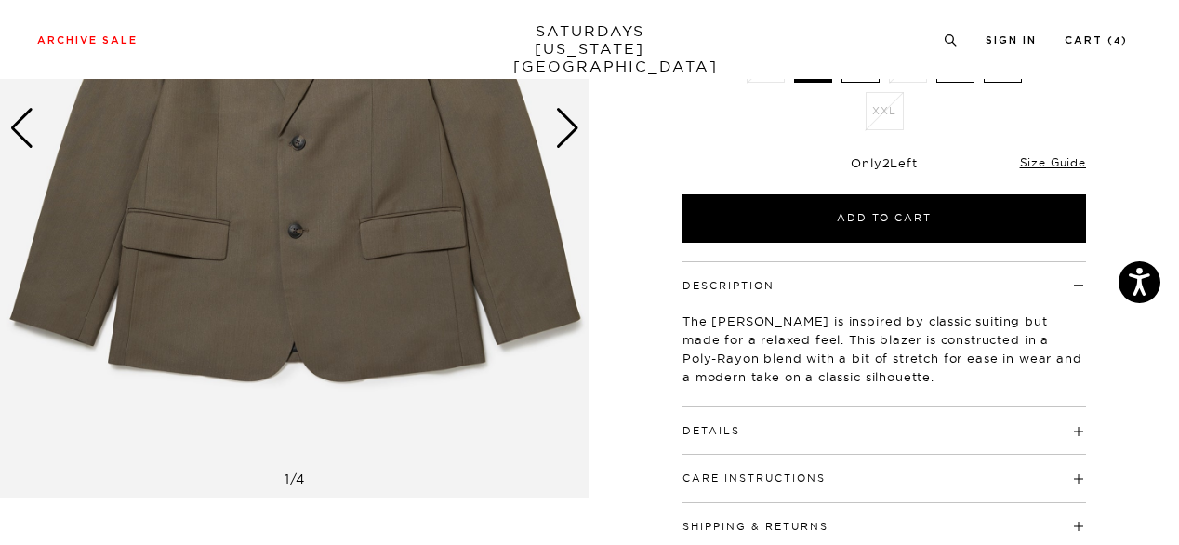
click at [975, 412] on h4 "Details" at bounding box center [883, 422] width 403 height 31
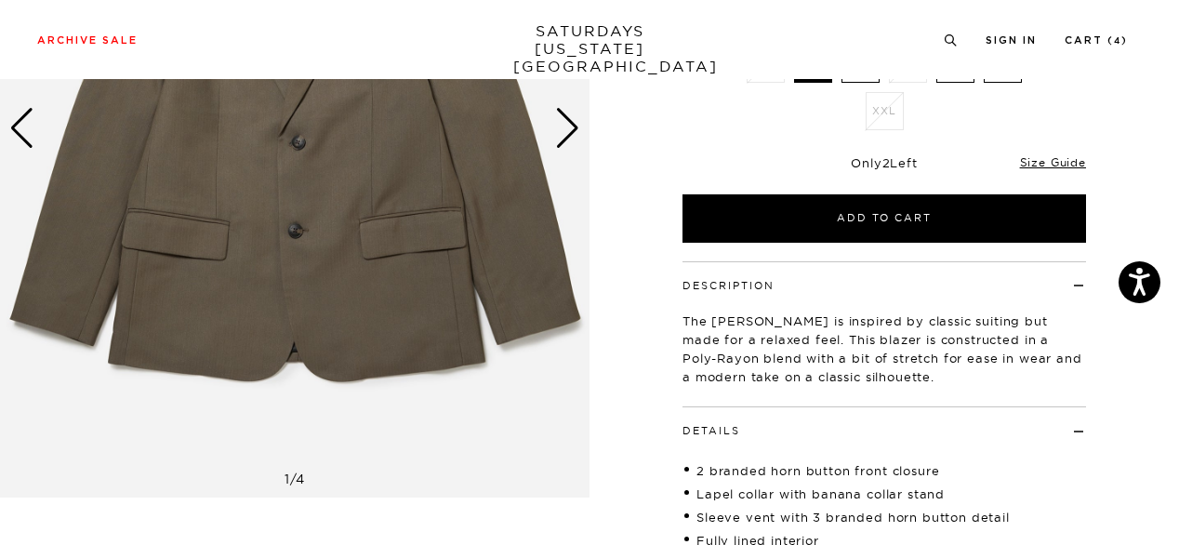
click at [1129, 420] on div "1 / 4 [PERSON_NAME]" at bounding box center [589, 262] width 1179 height 1004
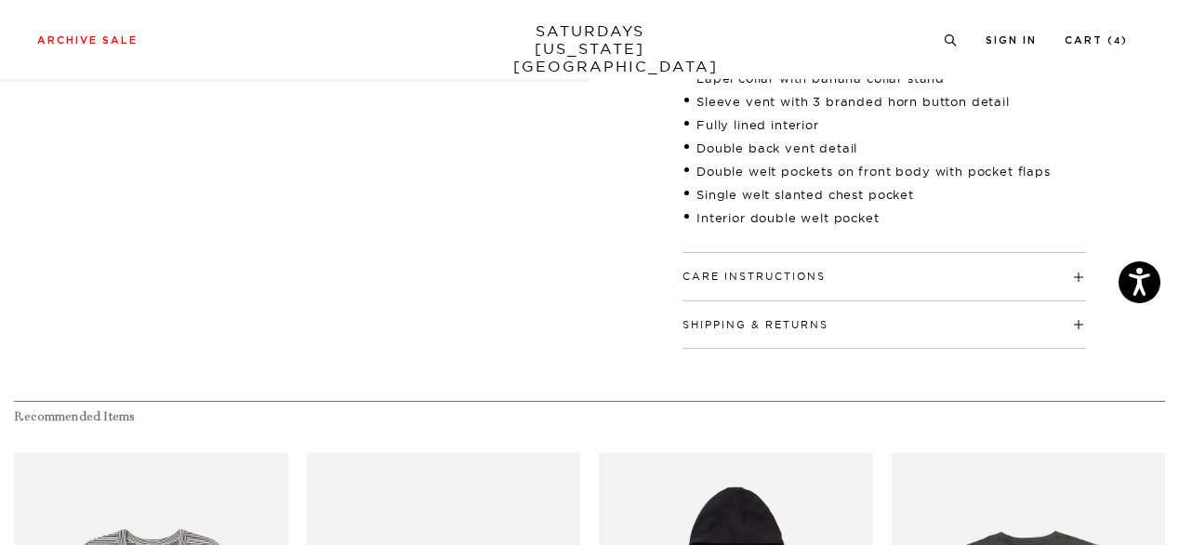
scroll to position [273, 0]
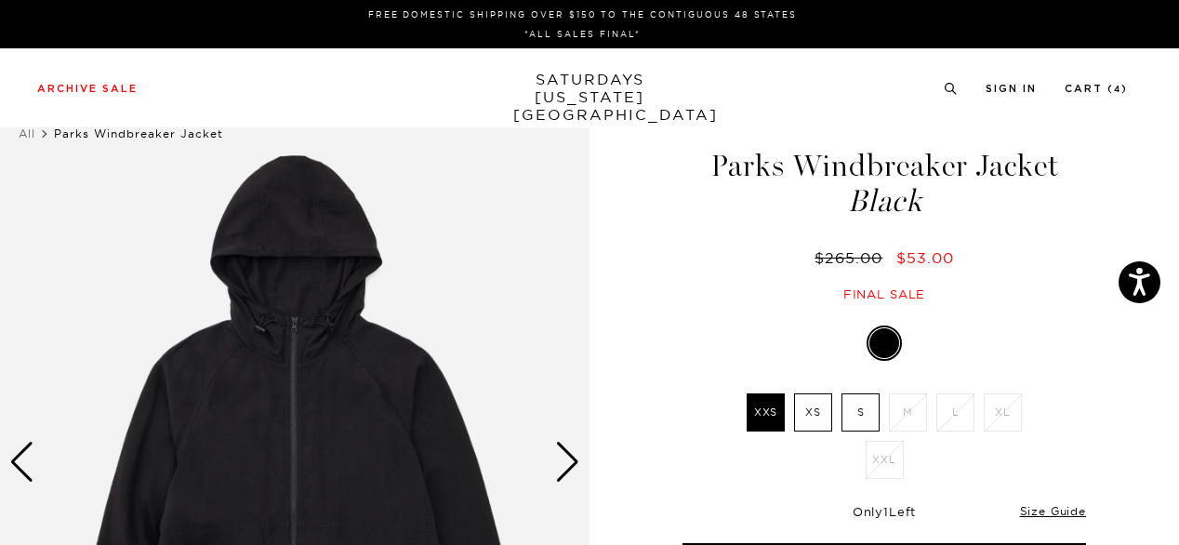
click at [1110, 347] on div "Black XXS XS S M L XL XXL SELECT A SIZE XXS XS S M L XL XXL S" at bounding box center [884, 459] width 465 height 263
click at [1052, 516] on link "Size Guide" at bounding box center [1053, 511] width 66 height 14
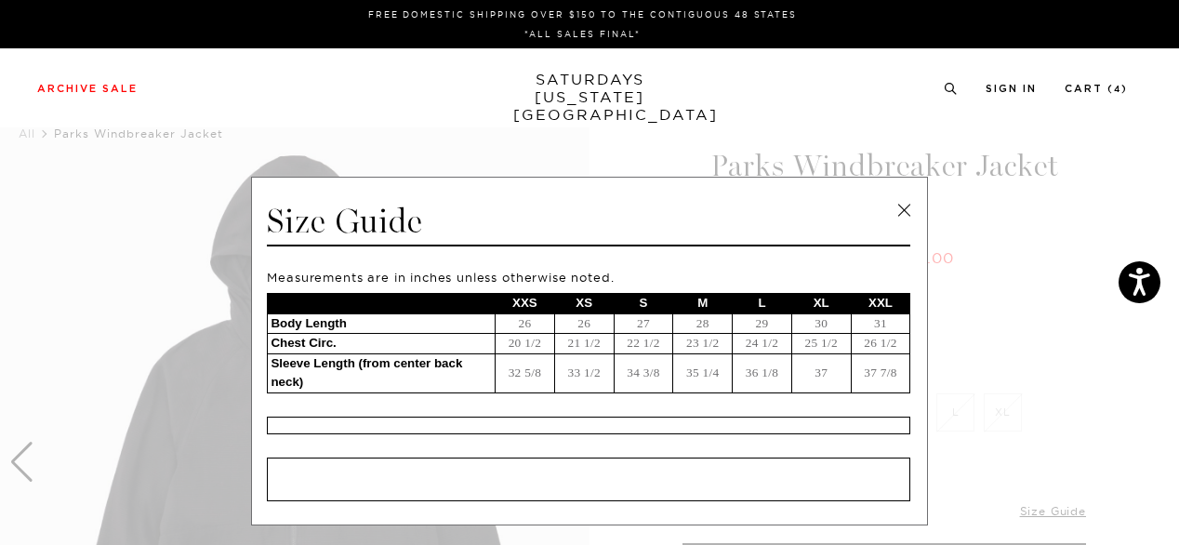
click at [893, 209] on link at bounding box center [904, 210] width 28 height 28
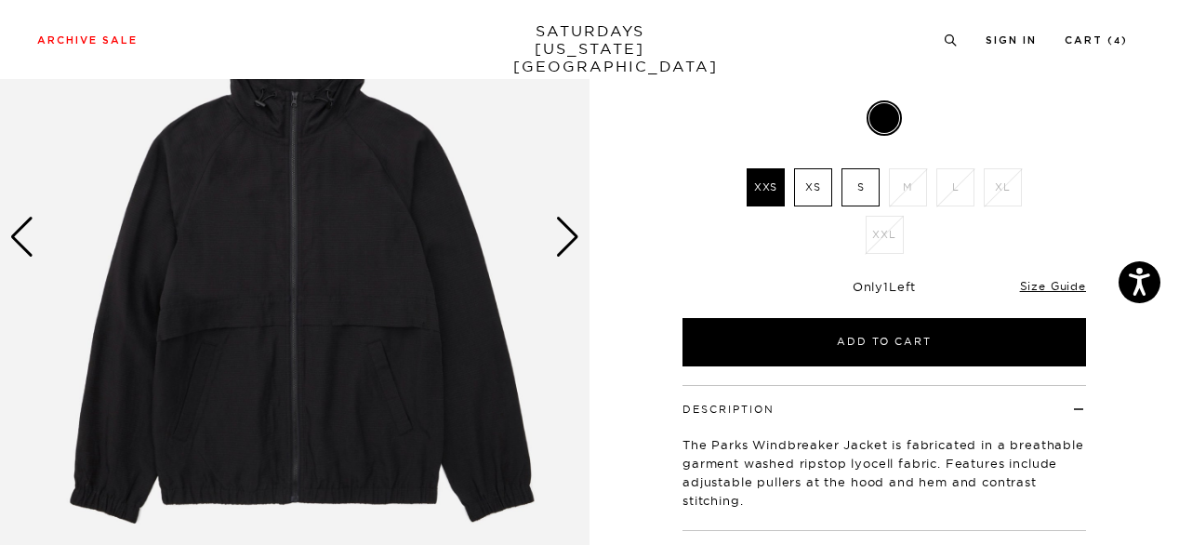
scroll to position [384, 0]
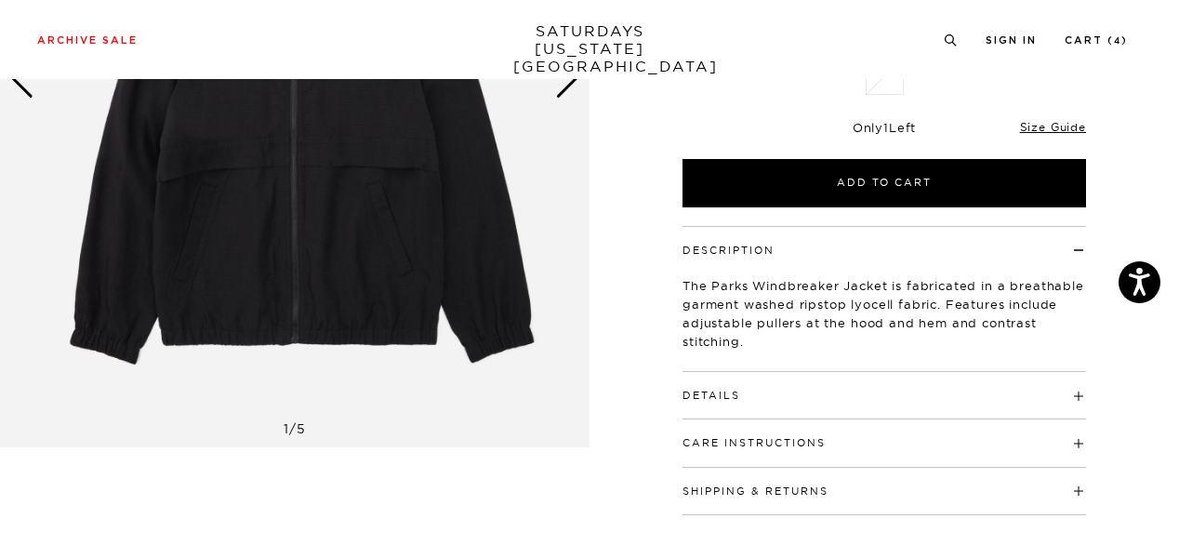
click at [1011, 414] on div "Details 100% Lyocell Adjustable pulls at hood and hem Contrast stitching Model …" at bounding box center [883, 395] width 403 height 47
click at [1011, 390] on h4 "Details" at bounding box center [883, 387] width 403 height 31
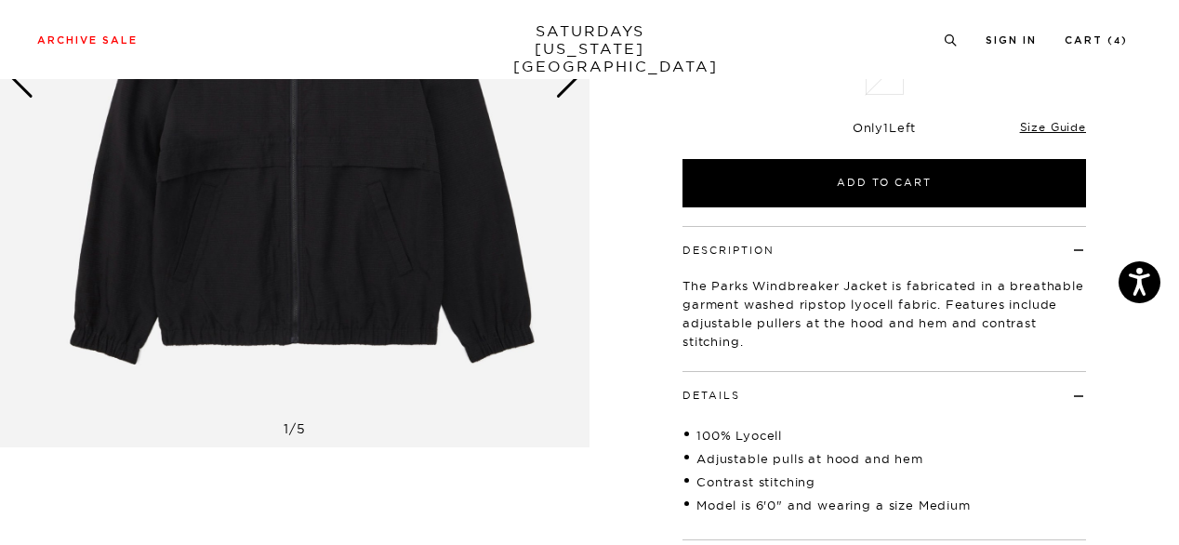
scroll to position [0, 0]
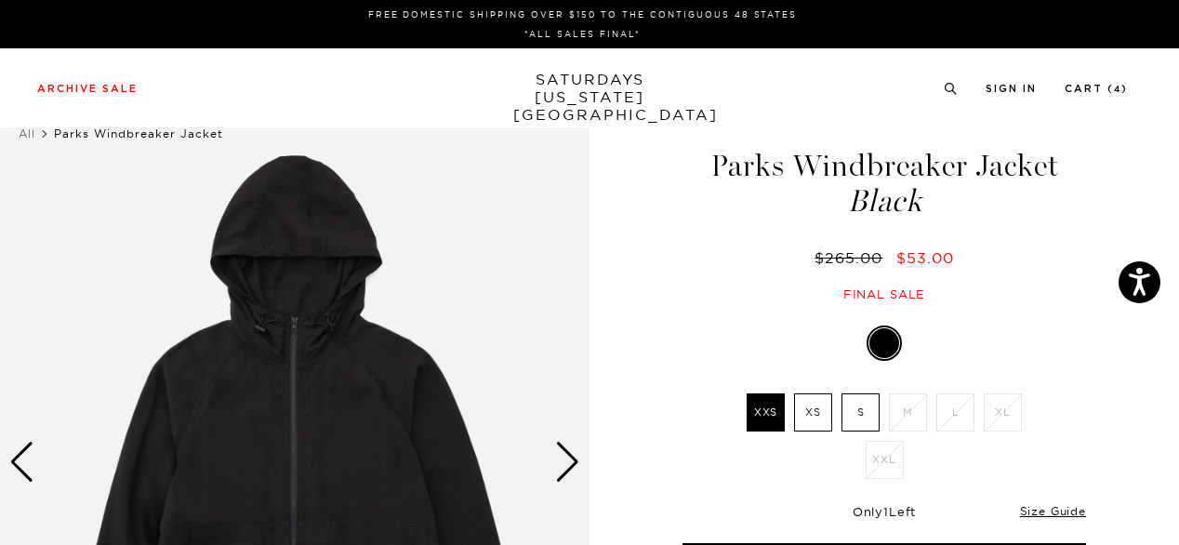
click at [577, 460] on div "Next slide" at bounding box center [567, 462] width 25 height 41
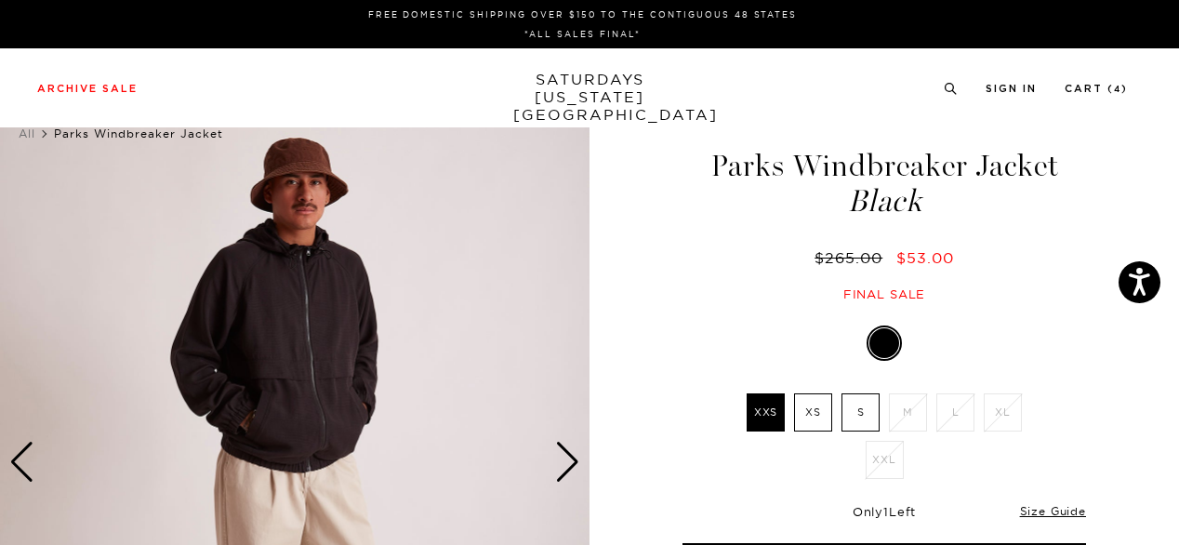
click at [577, 460] on div "Next slide" at bounding box center [567, 462] width 25 height 41
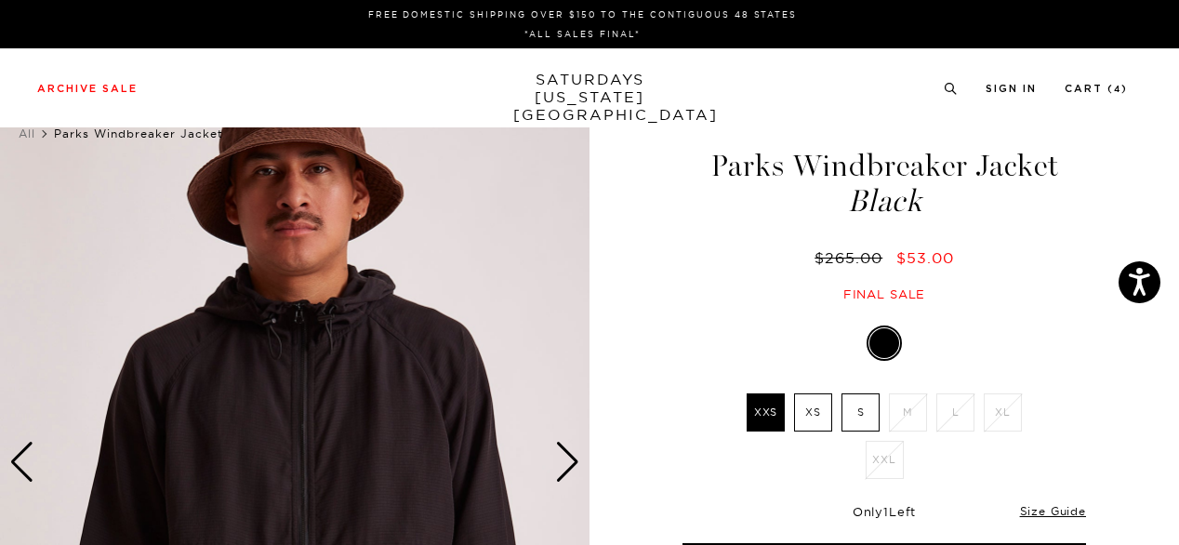
click at [577, 460] on div "Next slide" at bounding box center [567, 462] width 25 height 41
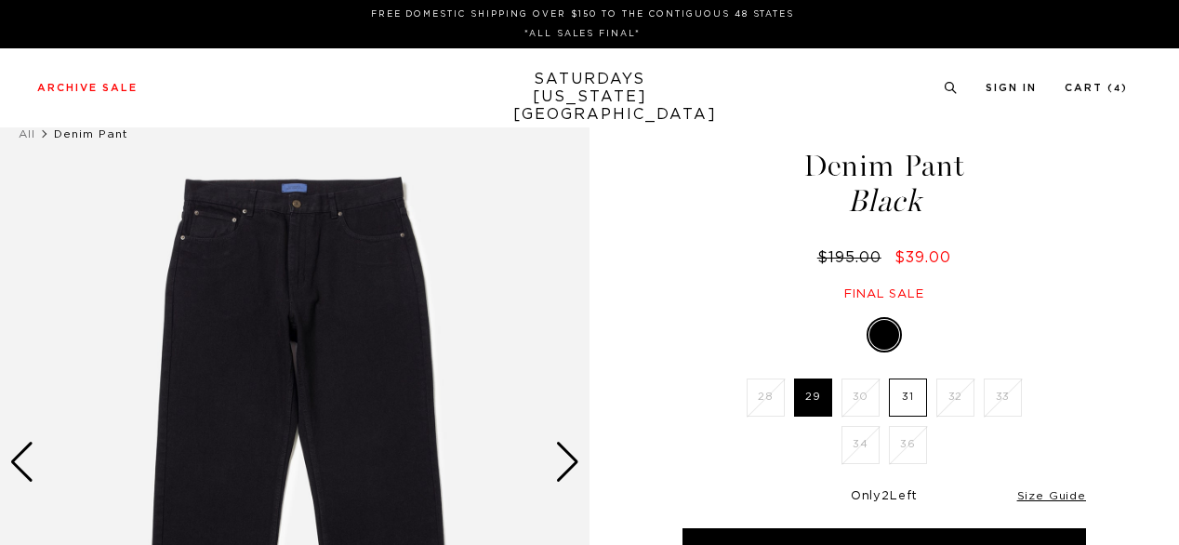
click at [1118, 404] on div "1 / 6" at bounding box center [589, 489] width 1179 height 790
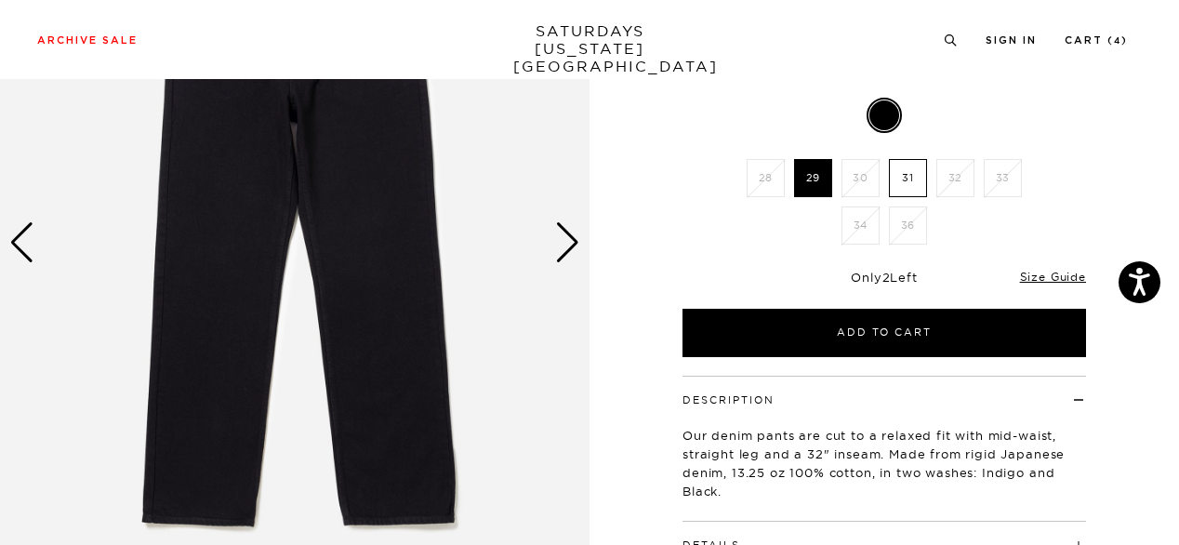
scroll to position [223, 0]
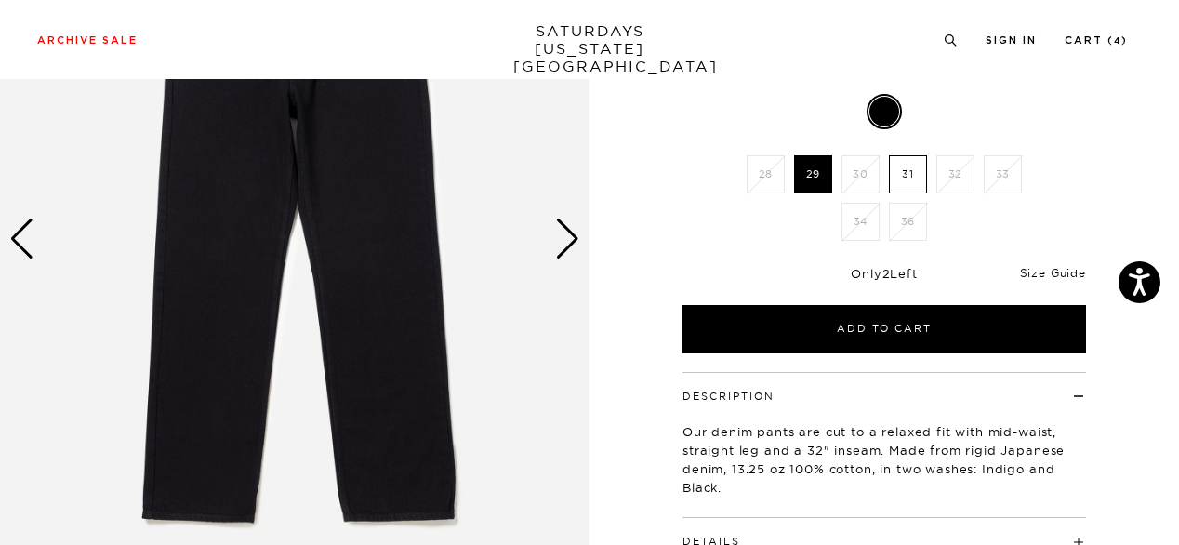
click at [1043, 271] on link "Size Guide" at bounding box center [1053, 273] width 66 height 14
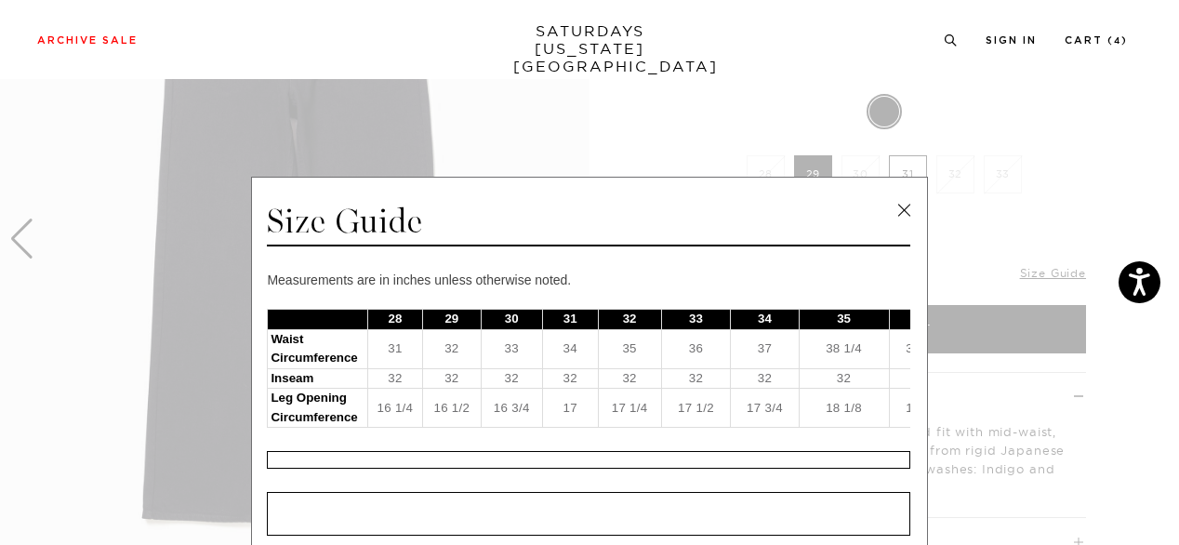
click at [902, 213] on link at bounding box center [904, 210] width 28 height 28
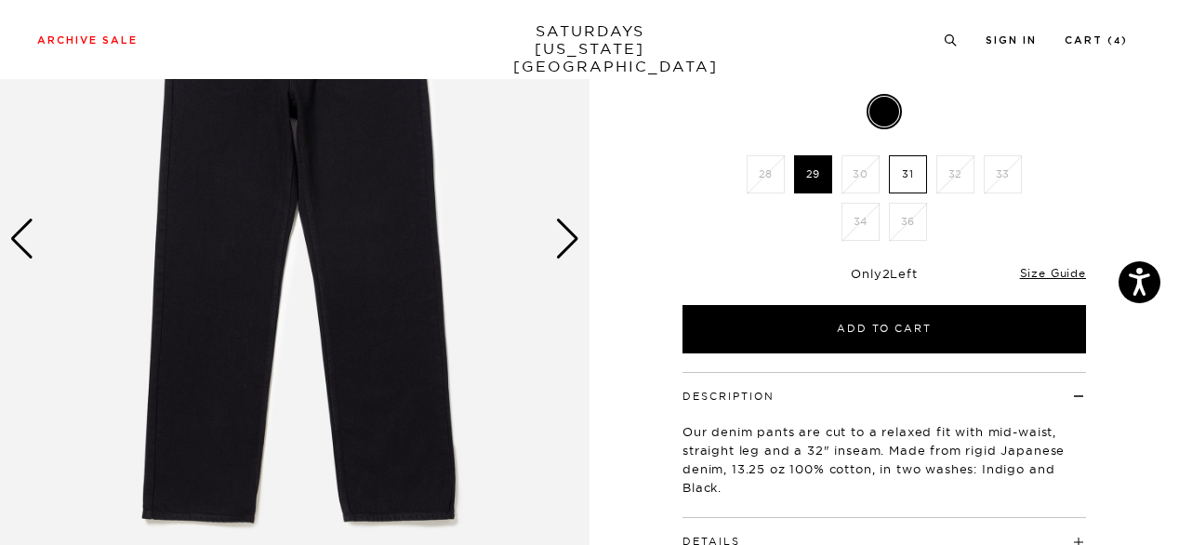
click at [1109, 467] on div "Description Our denim pants are cut to a relaxed fit with mid-waist, straight l…" at bounding box center [884, 516] width 465 height 289
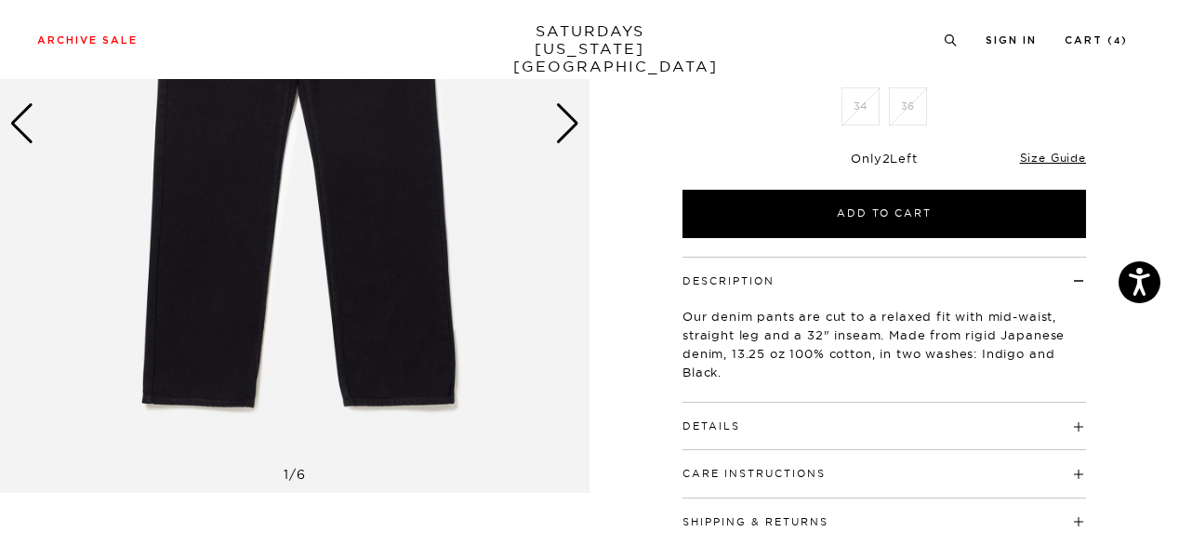
scroll to position [446, 0]
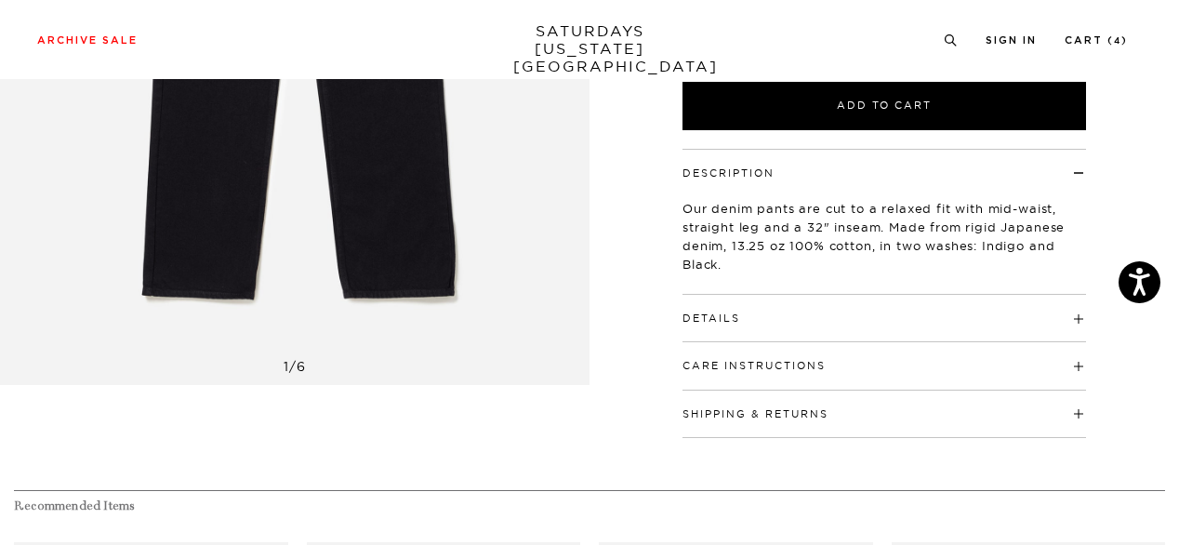
click at [919, 312] on h4 "Details" at bounding box center [883, 310] width 403 height 31
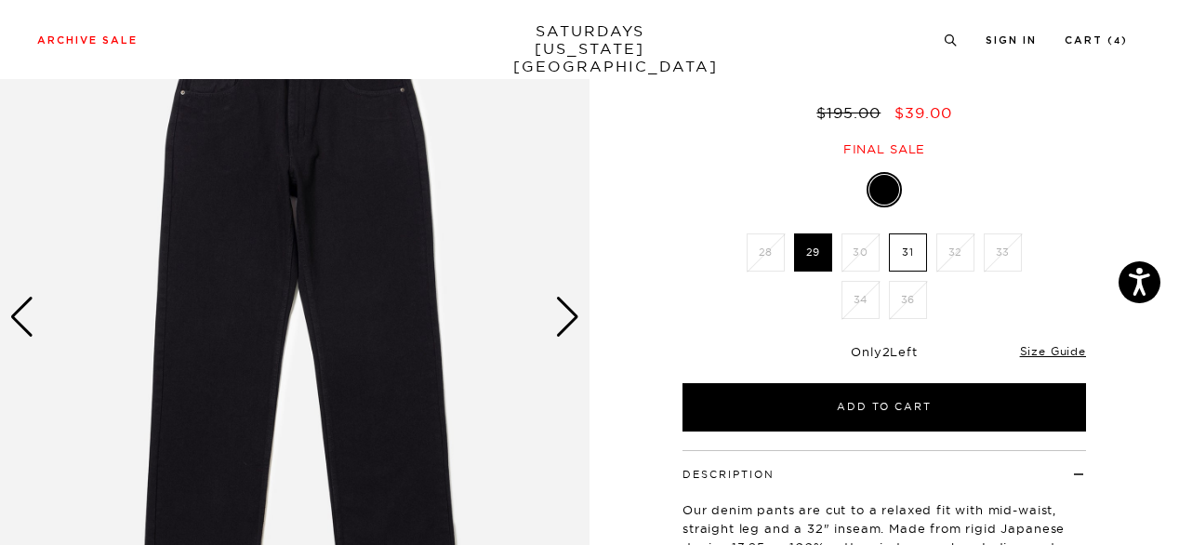
scroll to position [112, 0]
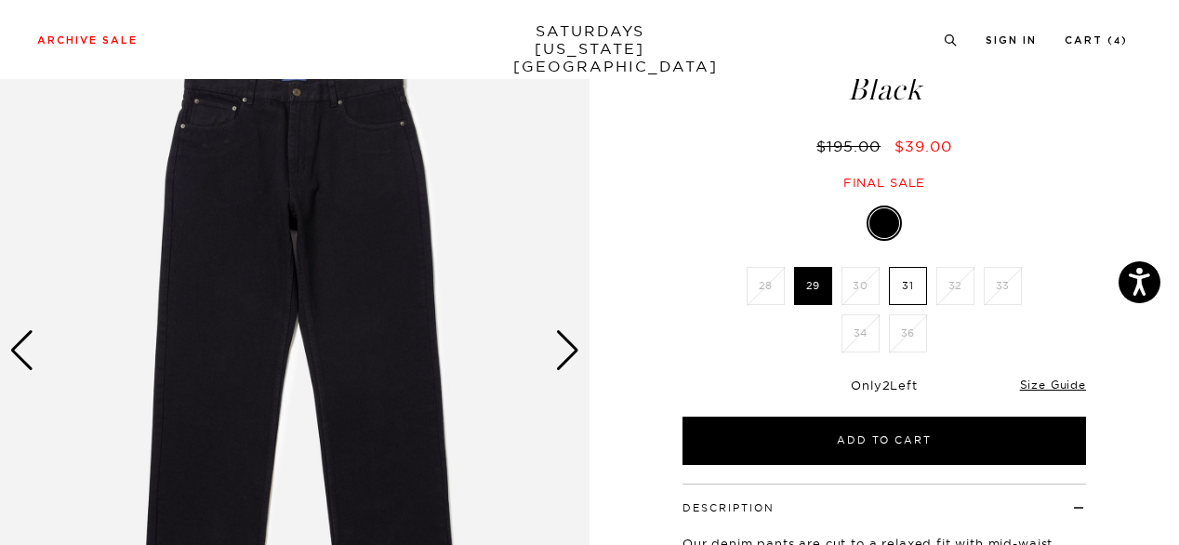
click at [574, 344] on div "Next slide" at bounding box center [567, 350] width 25 height 41
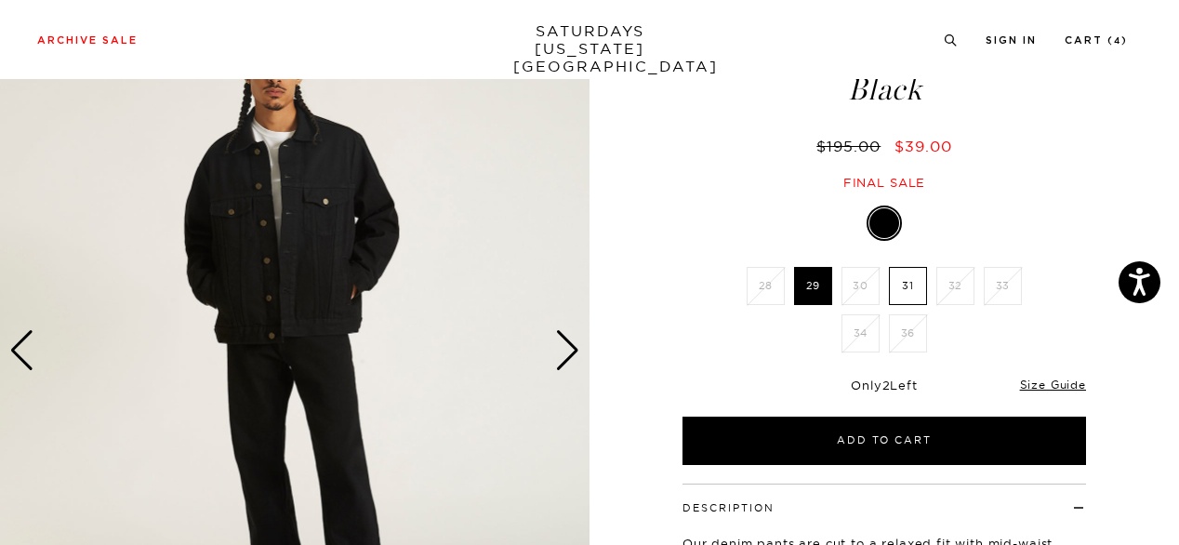
click at [574, 344] on div "Next slide" at bounding box center [567, 350] width 25 height 41
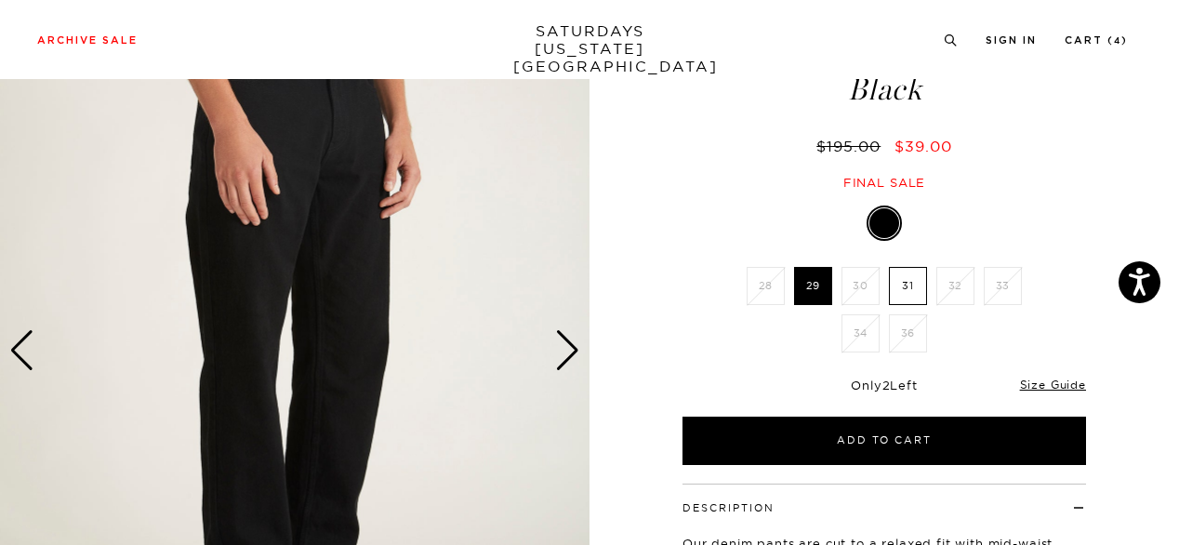
click at [574, 344] on div "Next slide" at bounding box center [567, 350] width 25 height 41
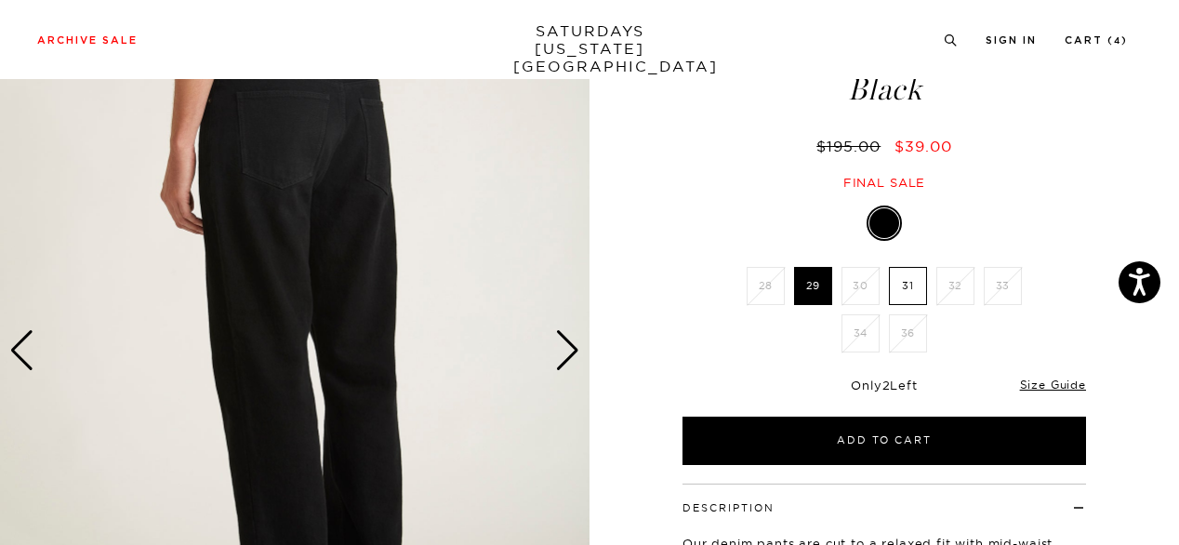
click at [574, 344] on div "Next slide" at bounding box center [567, 350] width 25 height 41
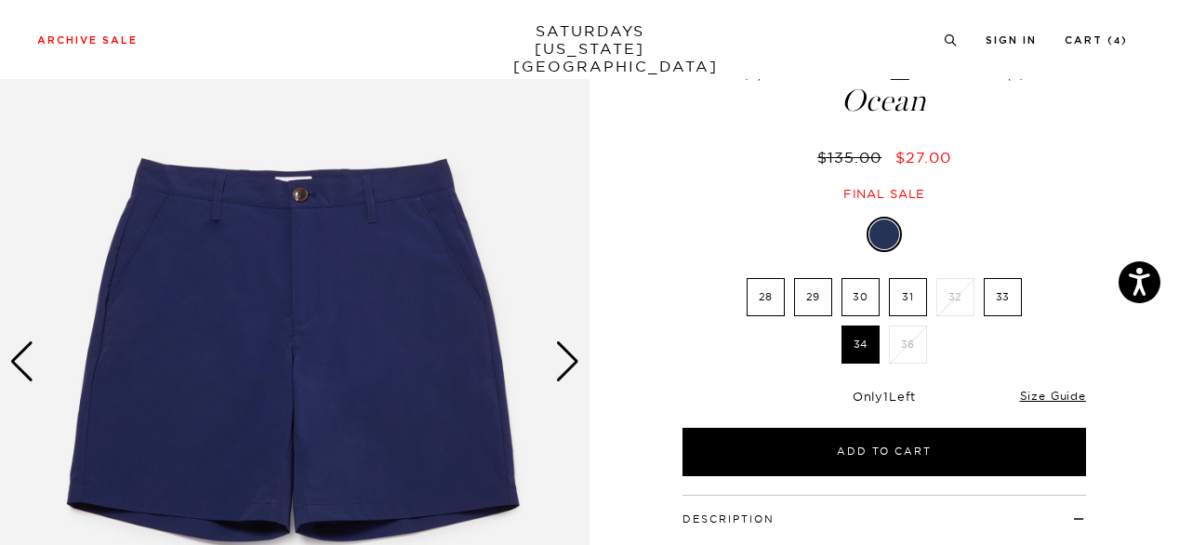
scroll to position [149, 0]
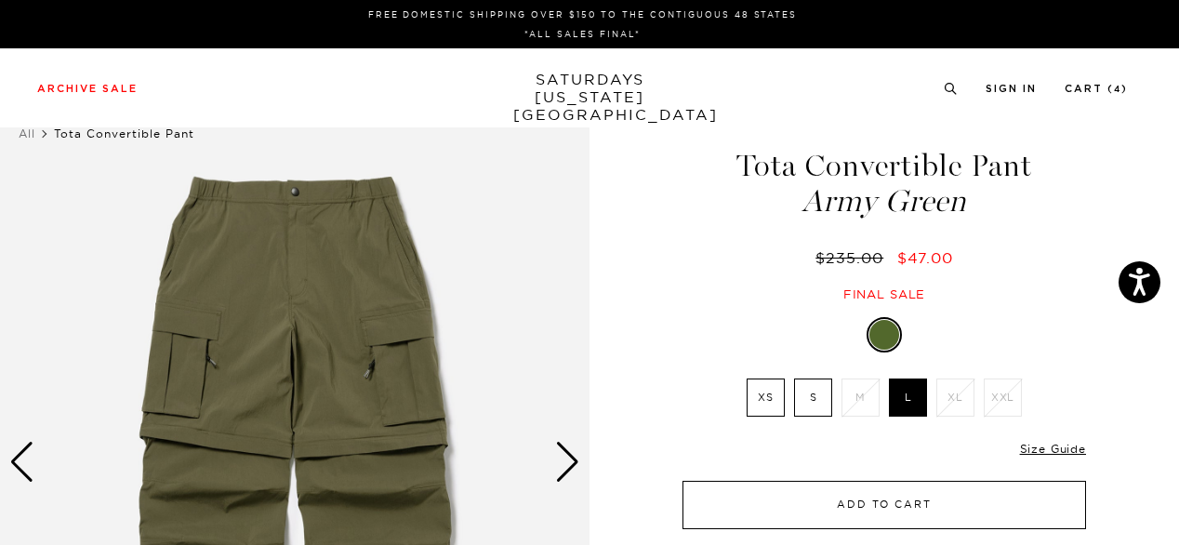
click at [881, 510] on button "Add to Cart" at bounding box center [883, 505] width 403 height 48
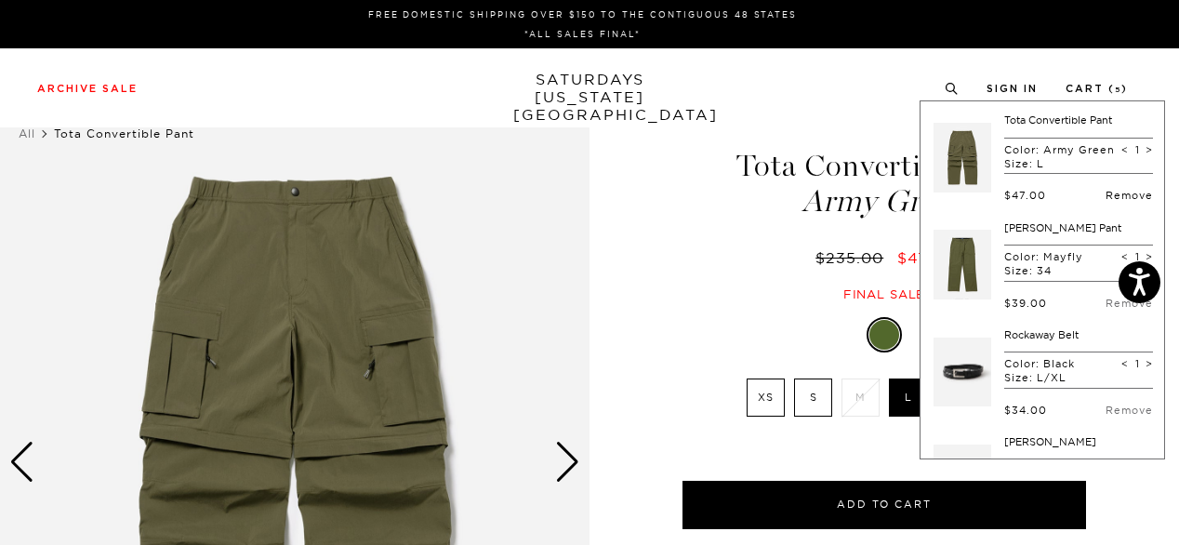
click at [1115, 202] on link "Remove" at bounding box center [1128, 195] width 47 height 13
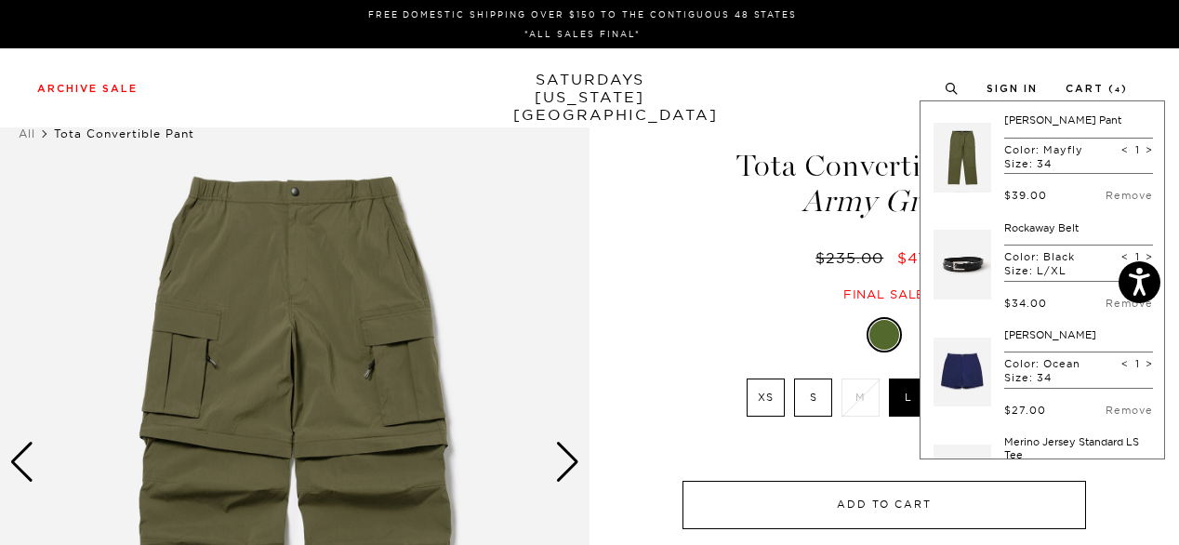
click at [831, 500] on button "Add to Cart" at bounding box center [883, 505] width 403 height 48
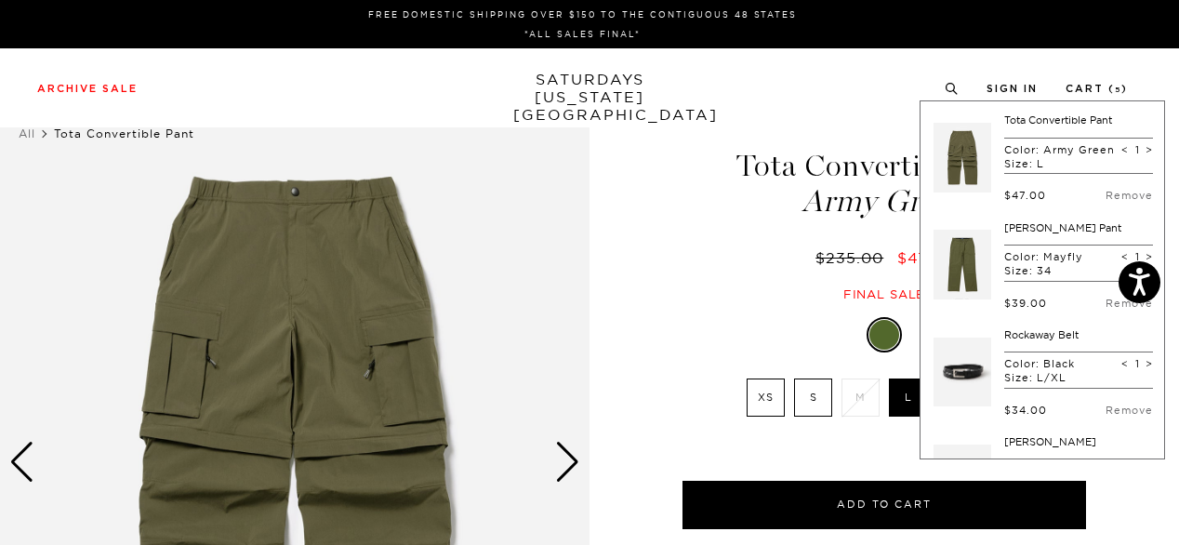
click at [966, 273] on link at bounding box center [962, 264] width 58 height 87
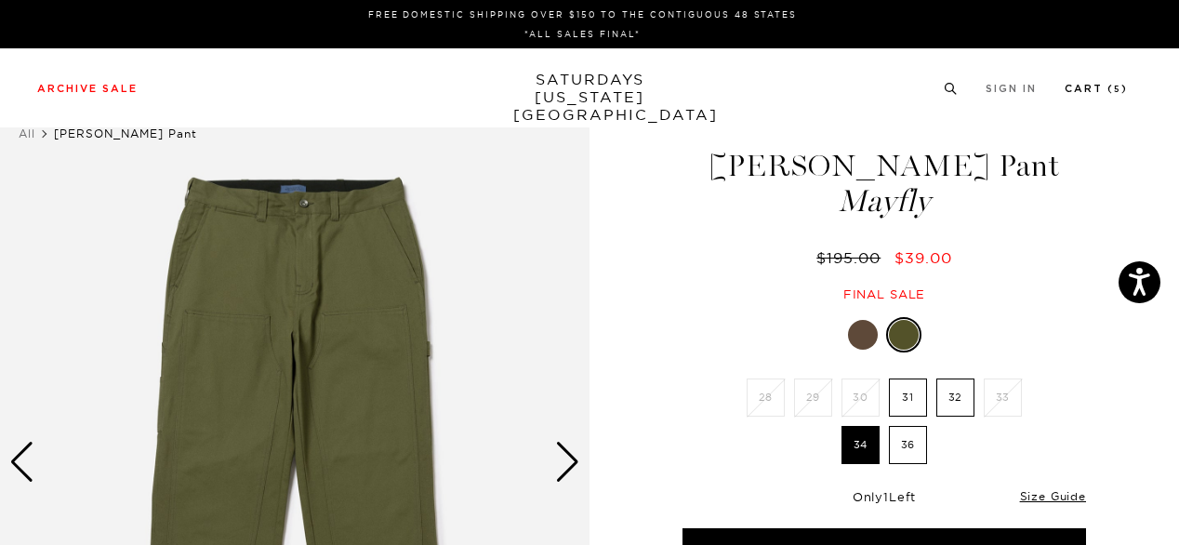
click at [1089, 88] on link "Cart ( 5 )" at bounding box center [1095, 89] width 63 height 10
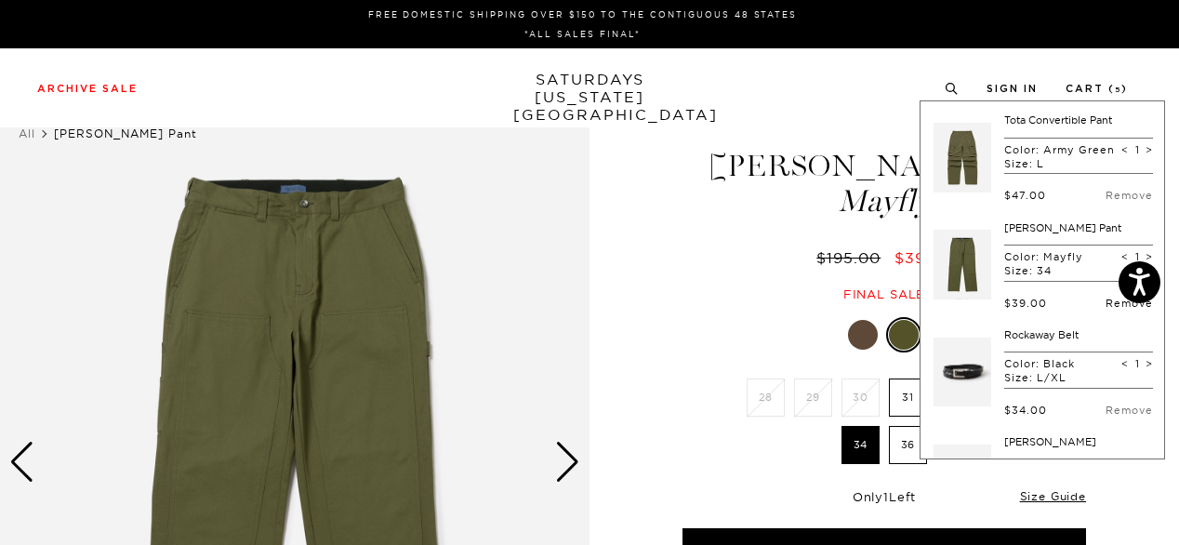
click at [1116, 310] on link "Remove" at bounding box center [1128, 303] width 47 height 13
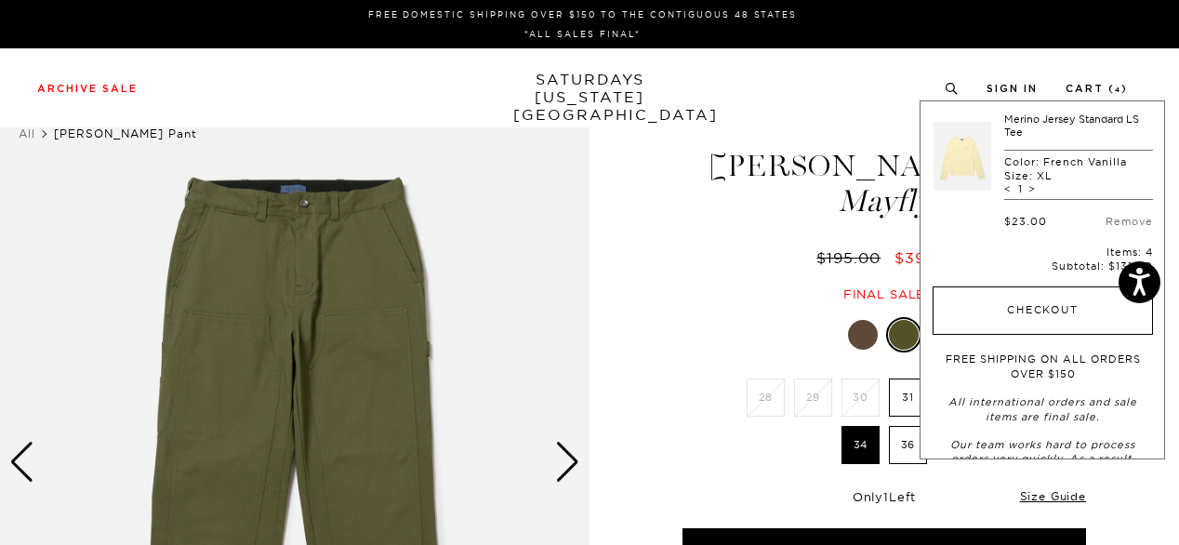
click at [1045, 329] on button "Checkout" at bounding box center [1042, 310] width 220 height 48
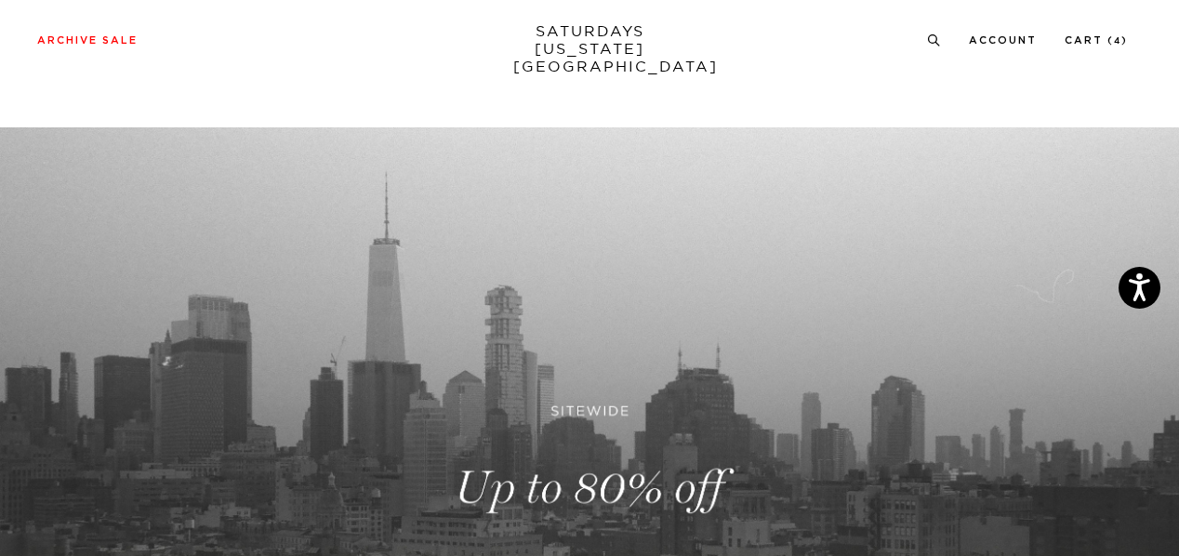
click at [582, 307] on link at bounding box center [589, 487] width 1179 height 721
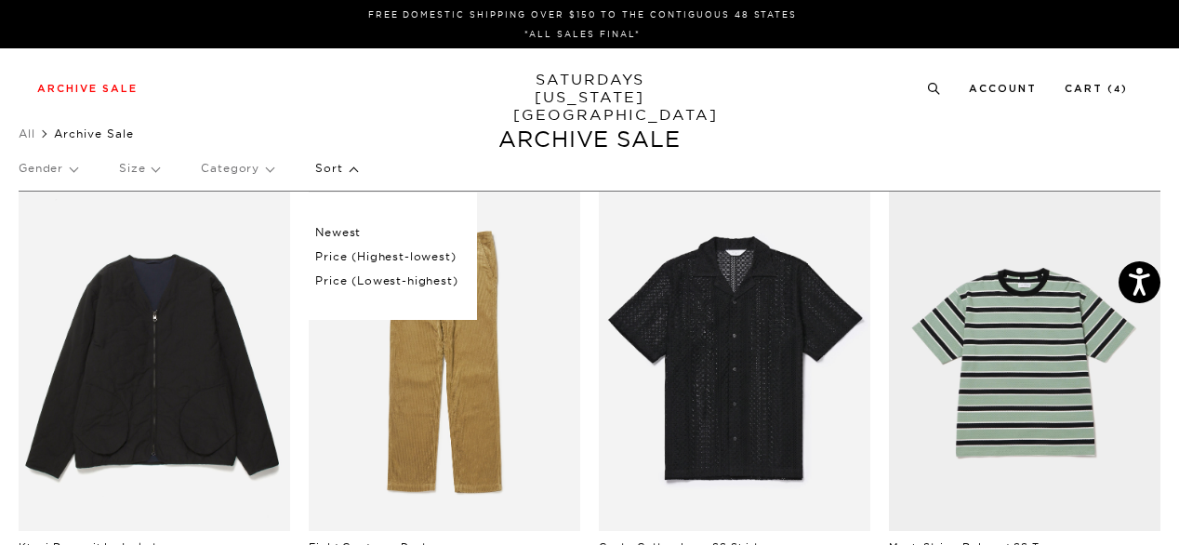
click at [363, 279] on p "Price (Lowest-highest)" at bounding box center [386, 281] width 142 height 24
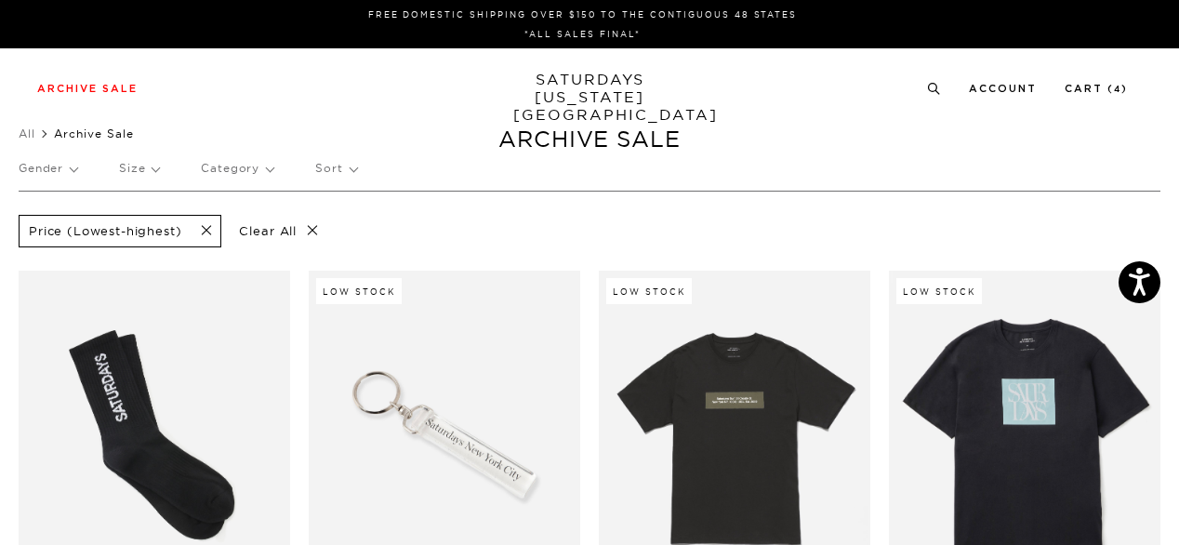
click at [141, 164] on p "Size" at bounding box center [139, 168] width 40 height 43
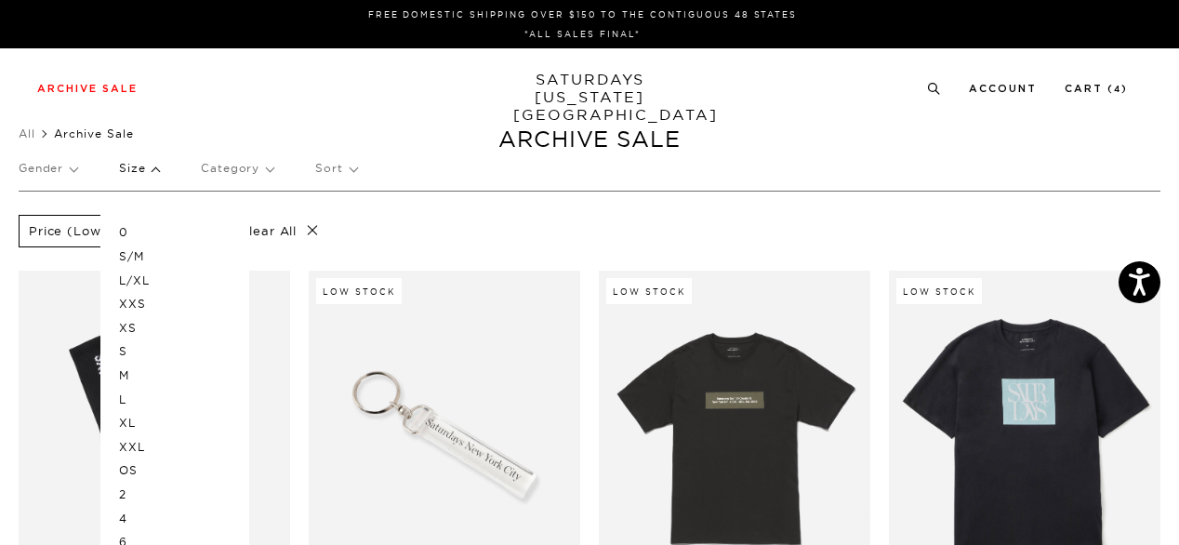
click at [122, 395] on p "L" at bounding box center [175, 400] width 112 height 24
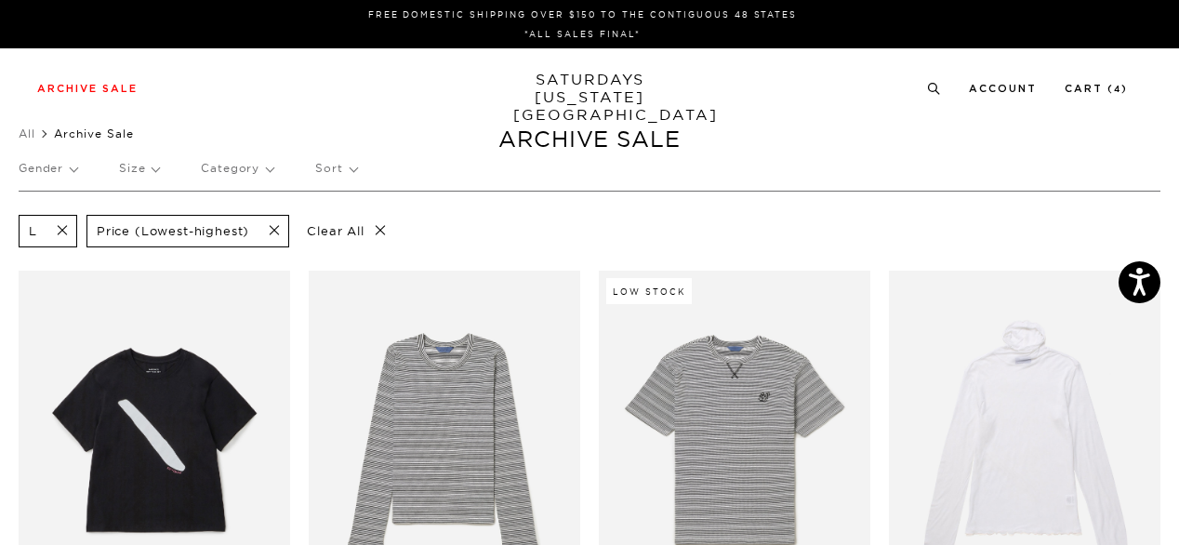
click at [451, 129] on ul "All Archive Sale" at bounding box center [590, 134] width 1142 height 19
click at [61, 225] on span at bounding box center [56, 231] width 39 height 18
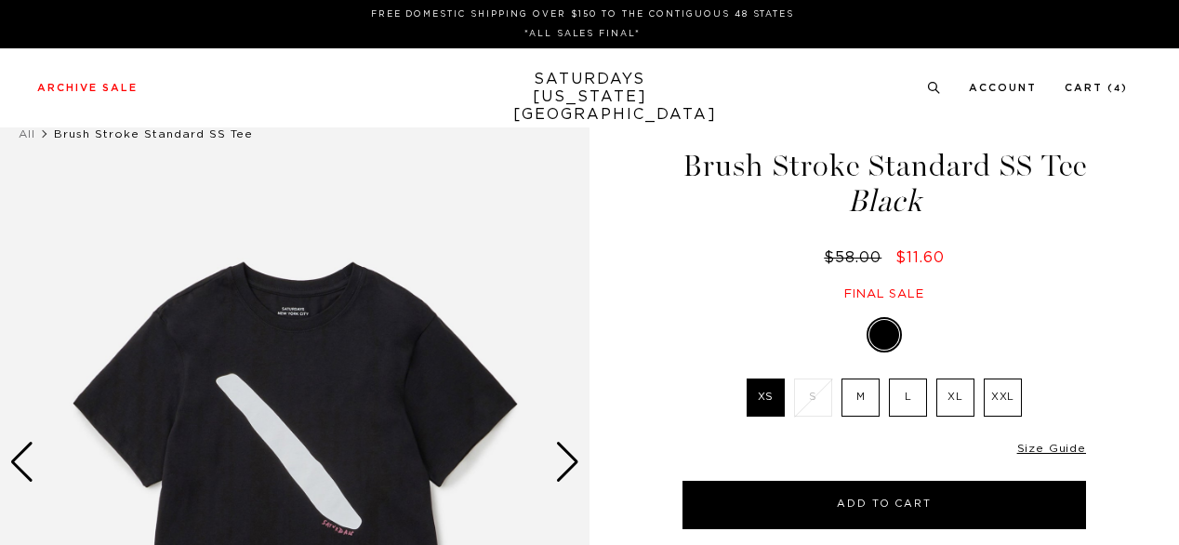
click at [1104, 346] on div "Black XS S M L XL XXL SELECT A SIZE XS S" at bounding box center [884, 423] width 465 height 212
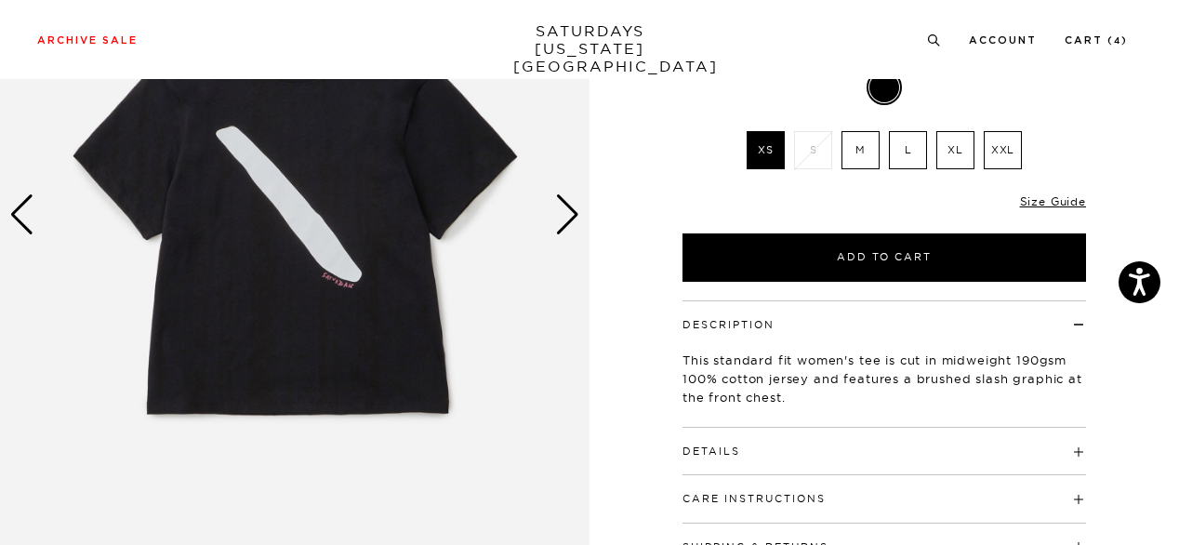
scroll to position [249, 0]
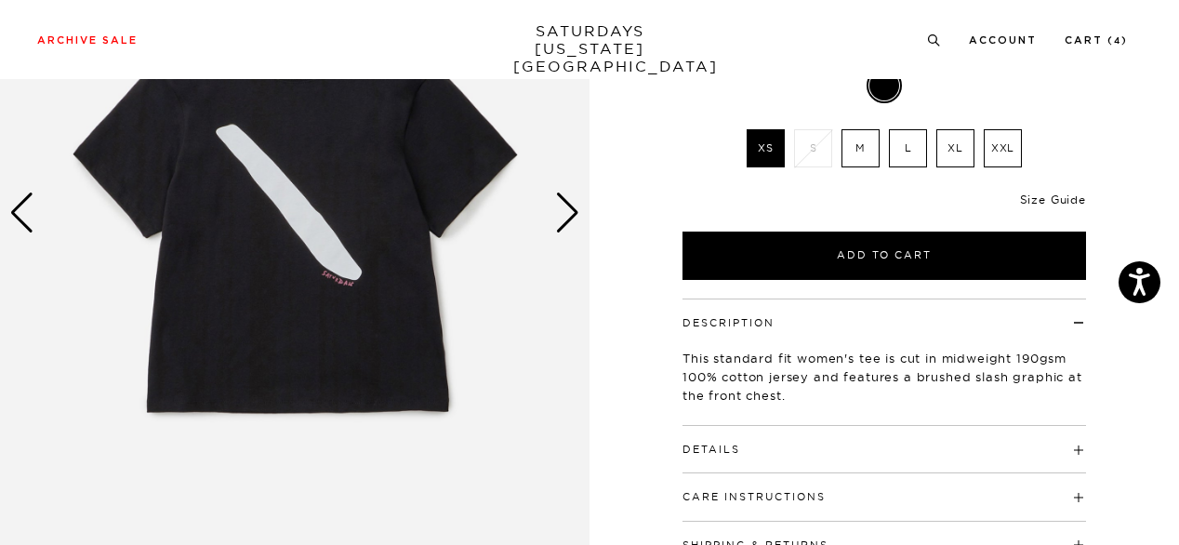
click at [1054, 195] on link "Size Guide" at bounding box center [1053, 199] width 66 height 14
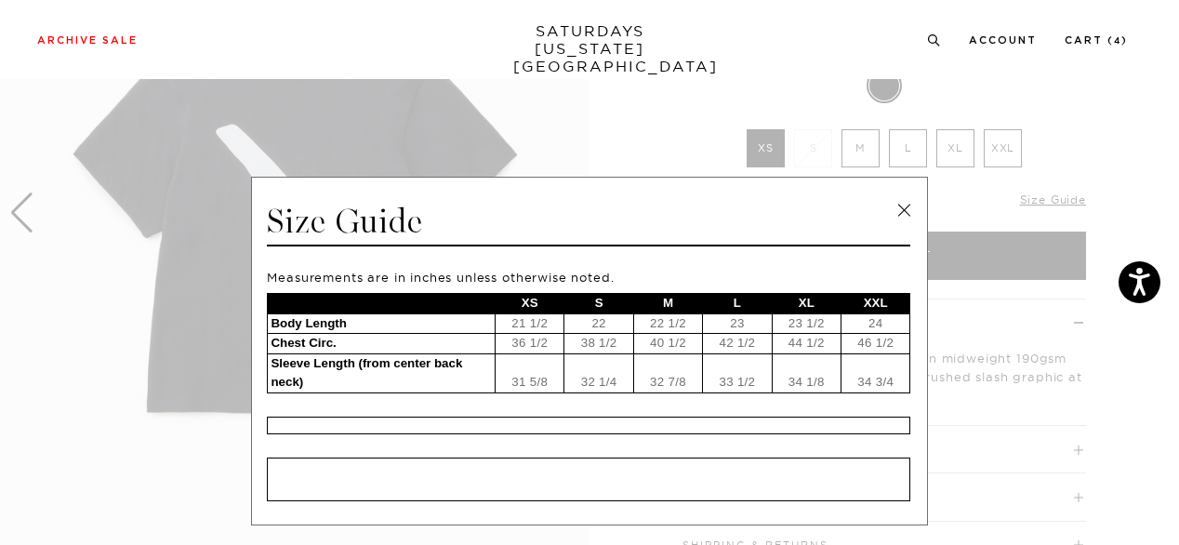
click at [902, 215] on link at bounding box center [904, 210] width 28 height 28
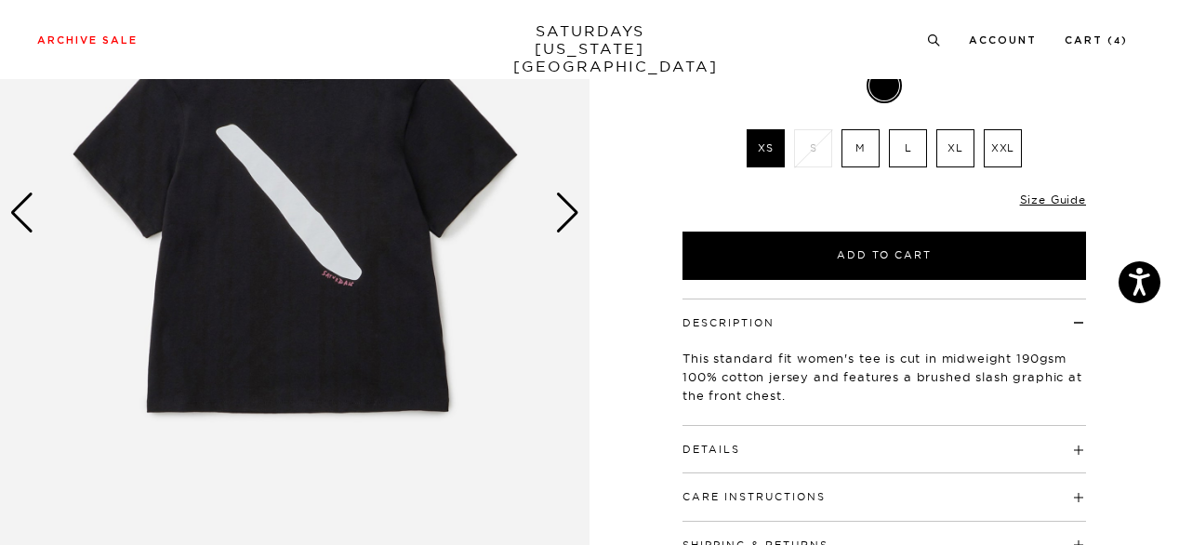
click at [639, 163] on div "1 / 4 Brush Stroke Standard SS Tee Black" at bounding box center [589, 213] width 1179 height 737
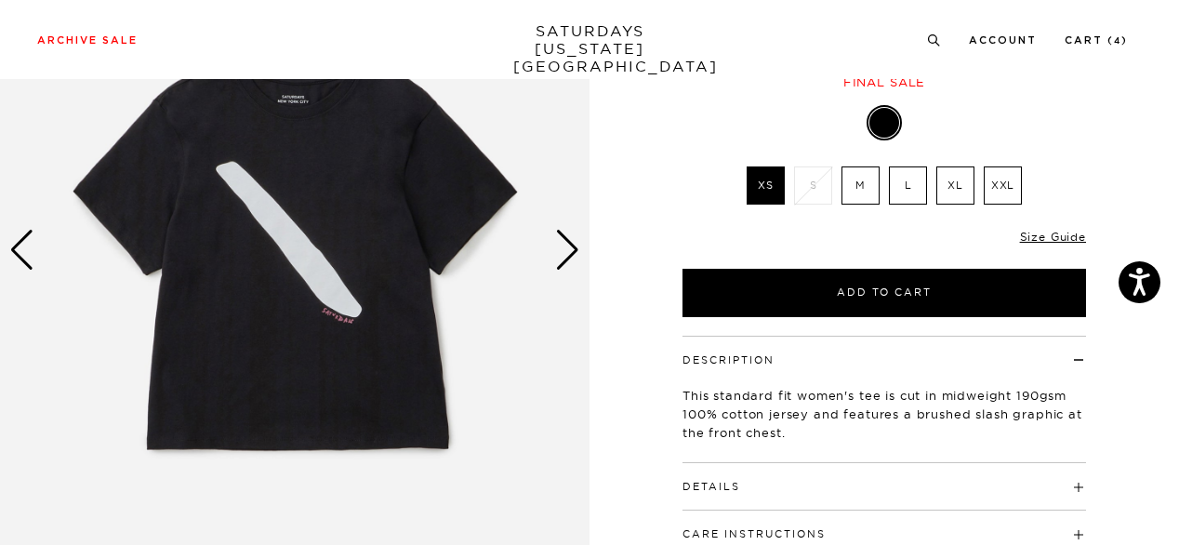
scroll to position [175, 0]
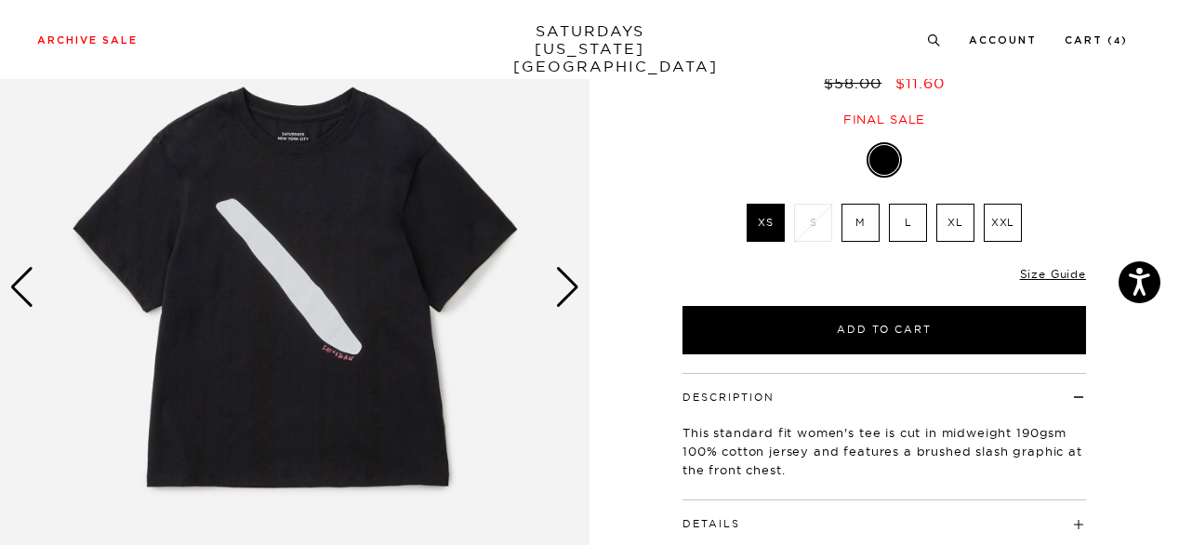
click at [571, 283] on div "Next slide" at bounding box center [567, 287] width 25 height 41
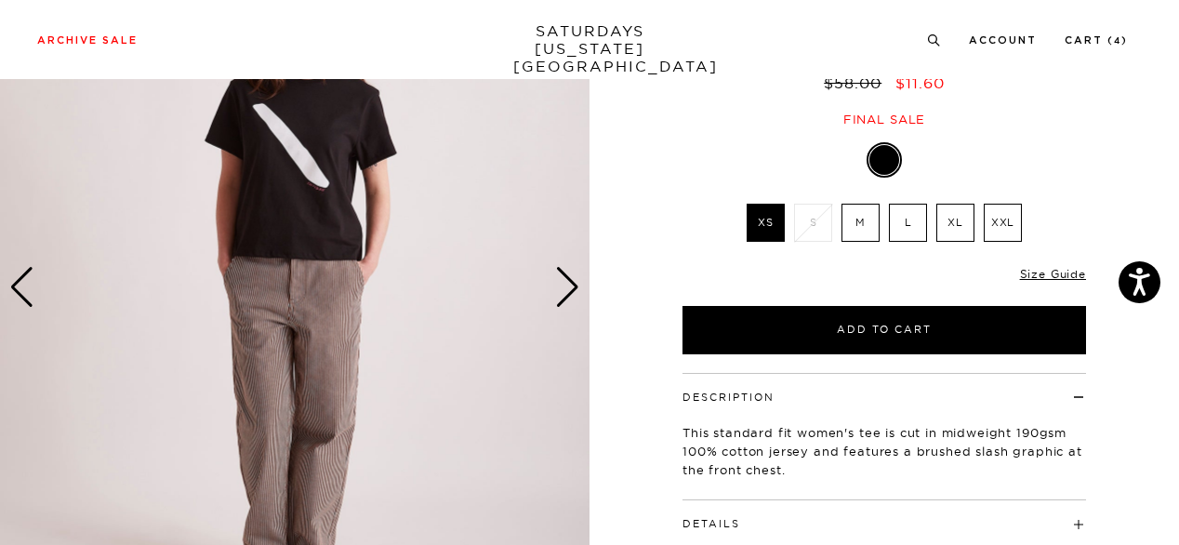
click at [571, 283] on div "Next slide" at bounding box center [567, 287] width 25 height 41
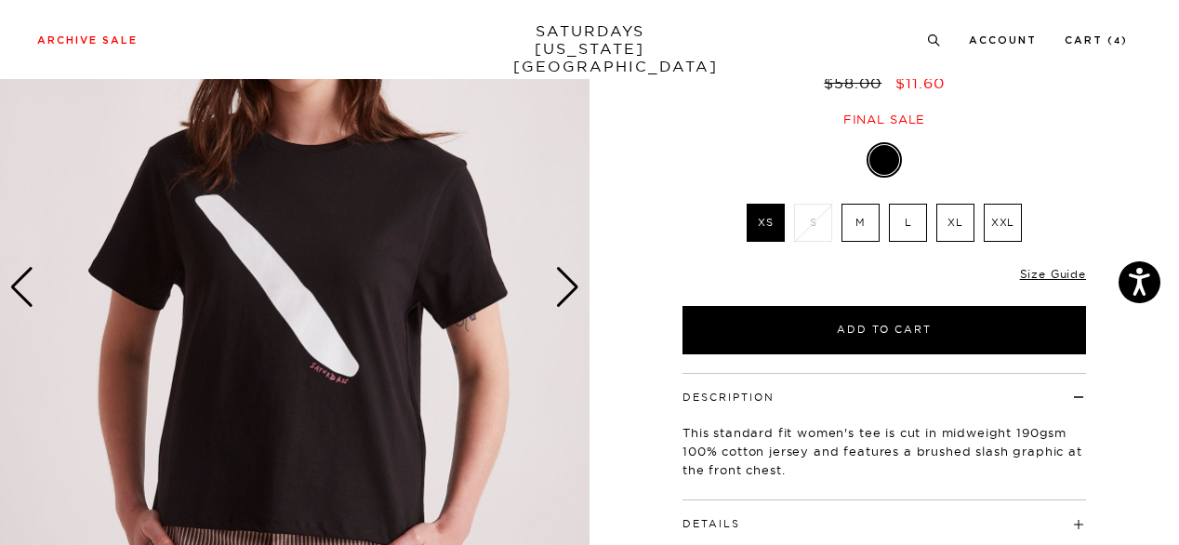
click at [571, 283] on div "Next slide" at bounding box center [567, 287] width 25 height 41
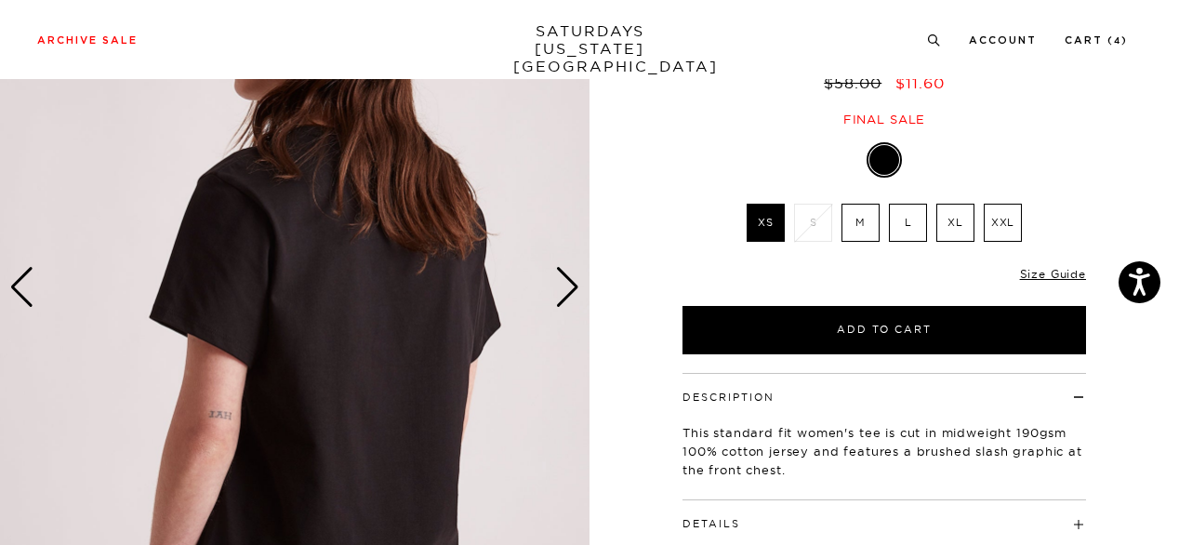
click at [571, 283] on div "Next slide" at bounding box center [567, 287] width 25 height 41
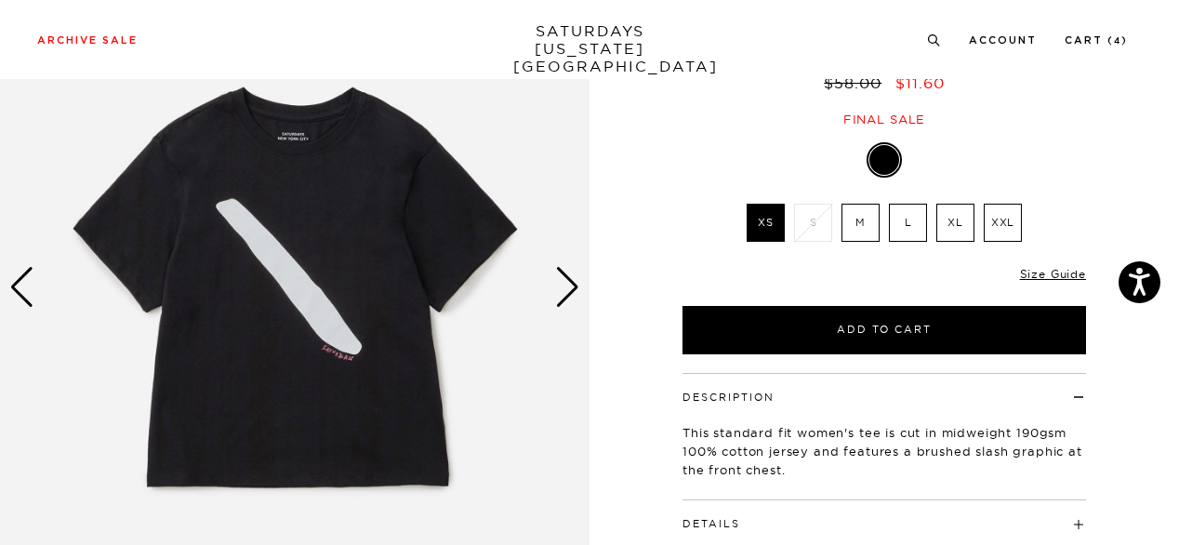
click at [1131, 226] on div "1 / 4 Brush Stroke Standard SS Tee Black" at bounding box center [589, 287] width 1179 height 737
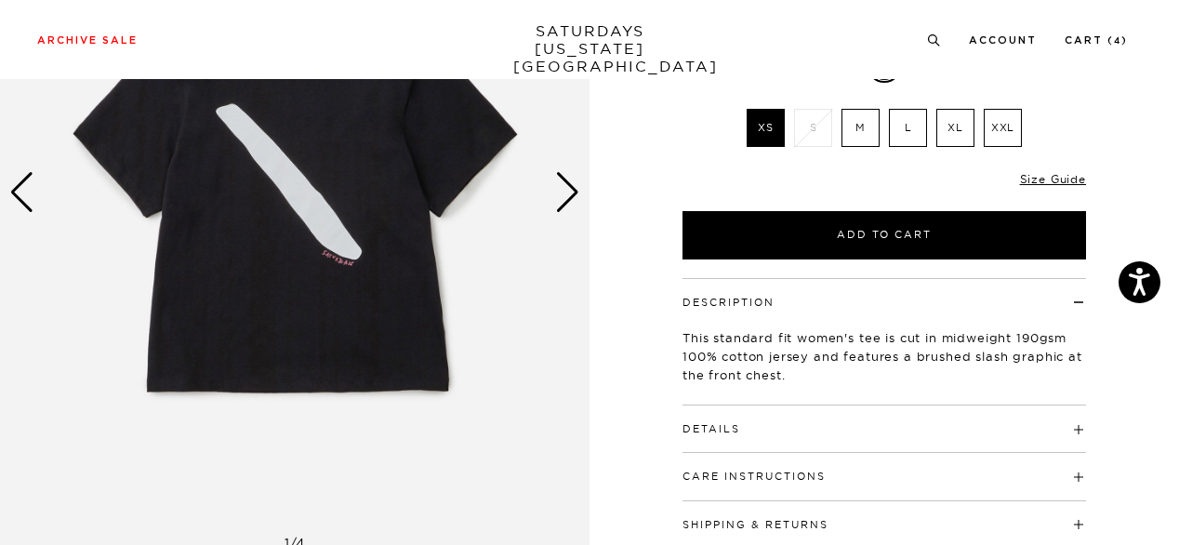
scroll to position [286, 0]
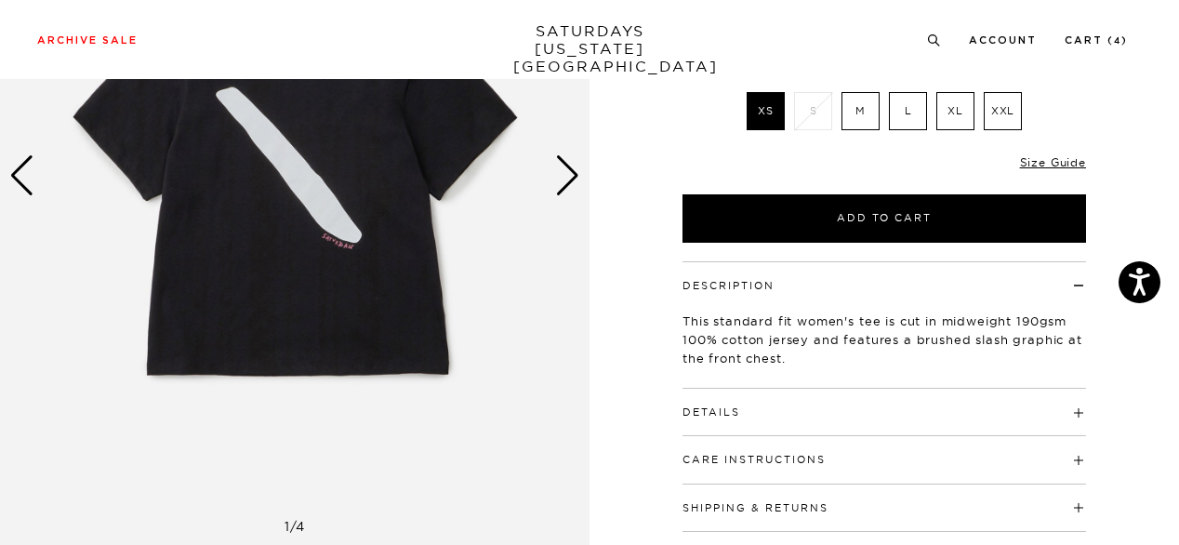
click at [1028, 414] on h4 "Details" at bounding box center [883, 404] width 403 height 31
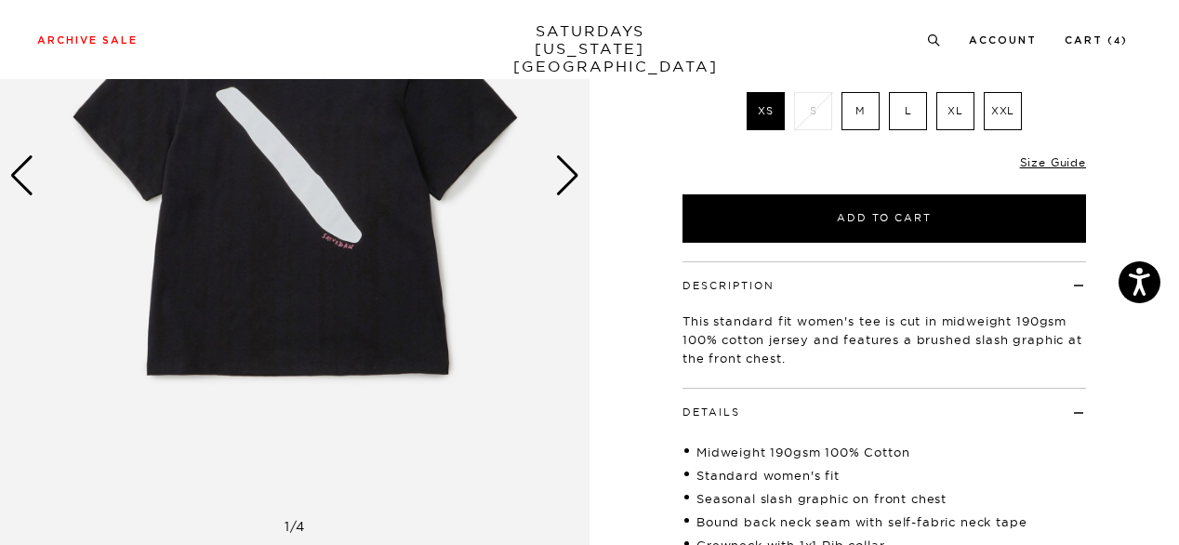
click at [1149, 427] on div "1 / 4 Brush Stroke Standard SS Tee Black" at bounding box center [589, 286] width 1179 height 957
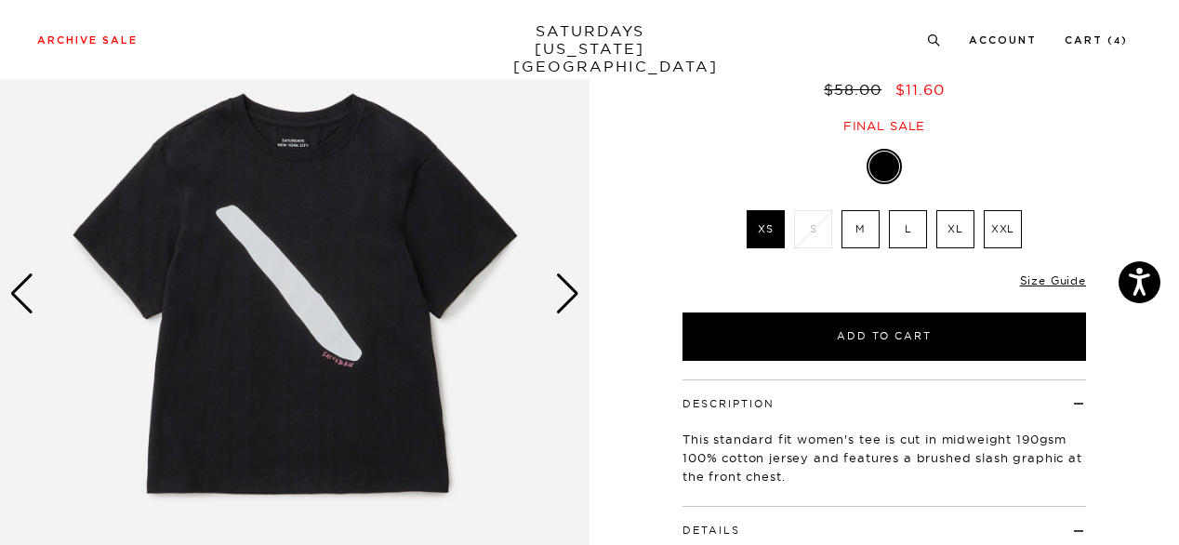
scroll to position [138, 0]
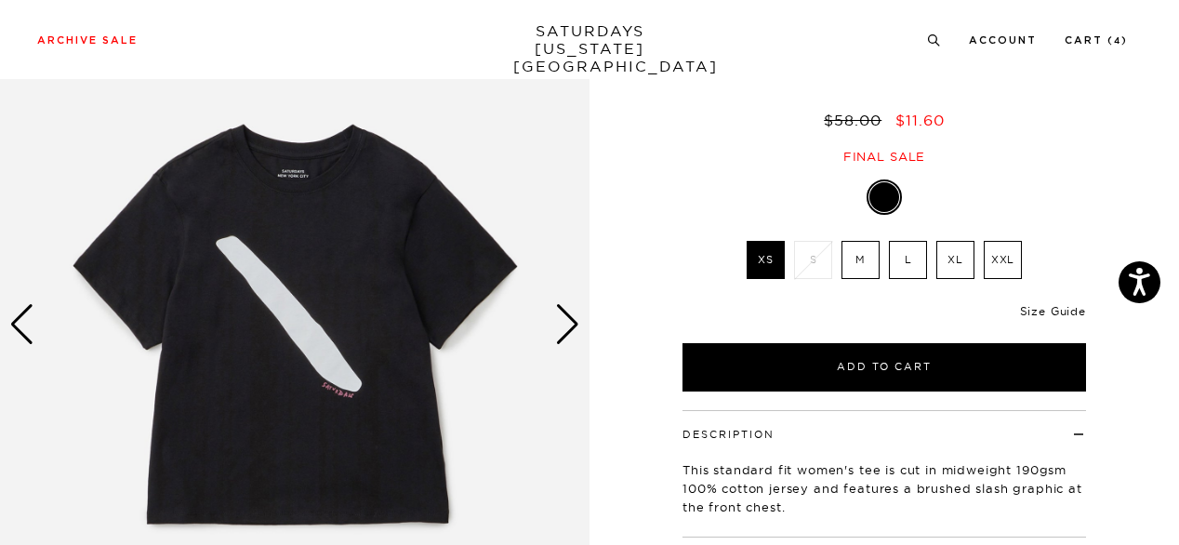
click at [1055, 308] on link "Size Guide" at bounding box center [1053, 311] width 66 height 14
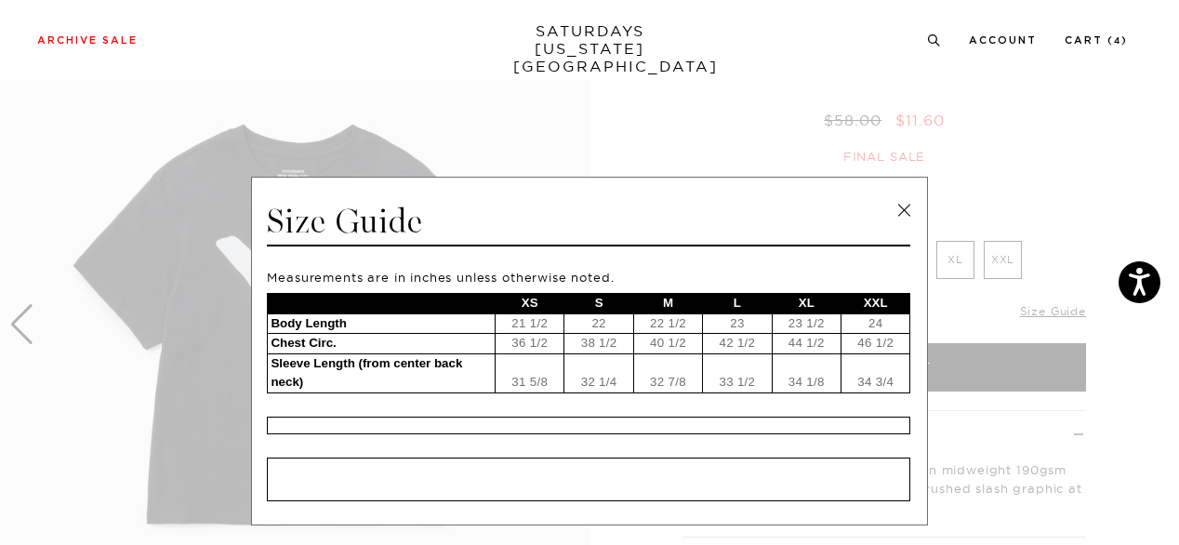
click at [900, 218] on link at bounding box center [904, 210] width 28 height 28
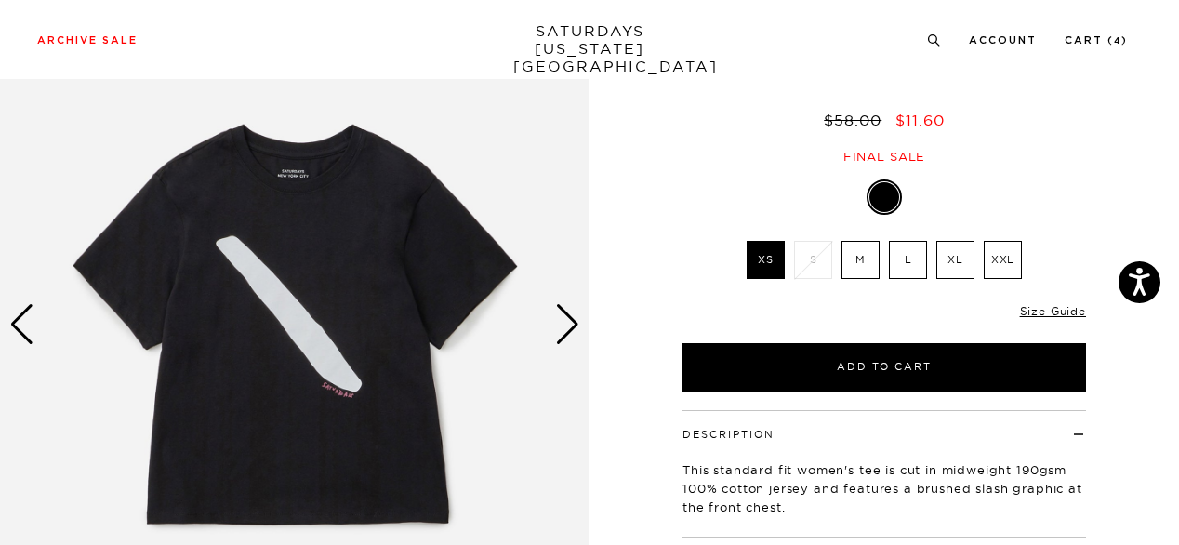
click at [855, 271] on label "M" at bounding box center [860, 260] width 38 height 38
click at [0, 0] on input "M" at bounding box center [0, 0] width 0 height 0
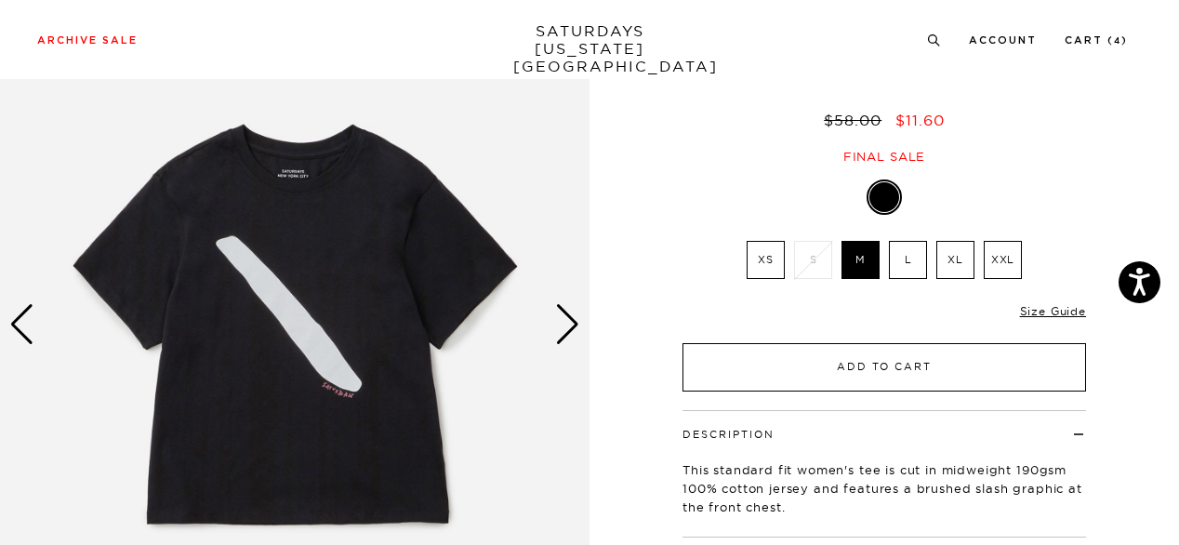
click at [905, 370] on button "Add to Cart" at bounding box center [883, 367] width 403 height 48
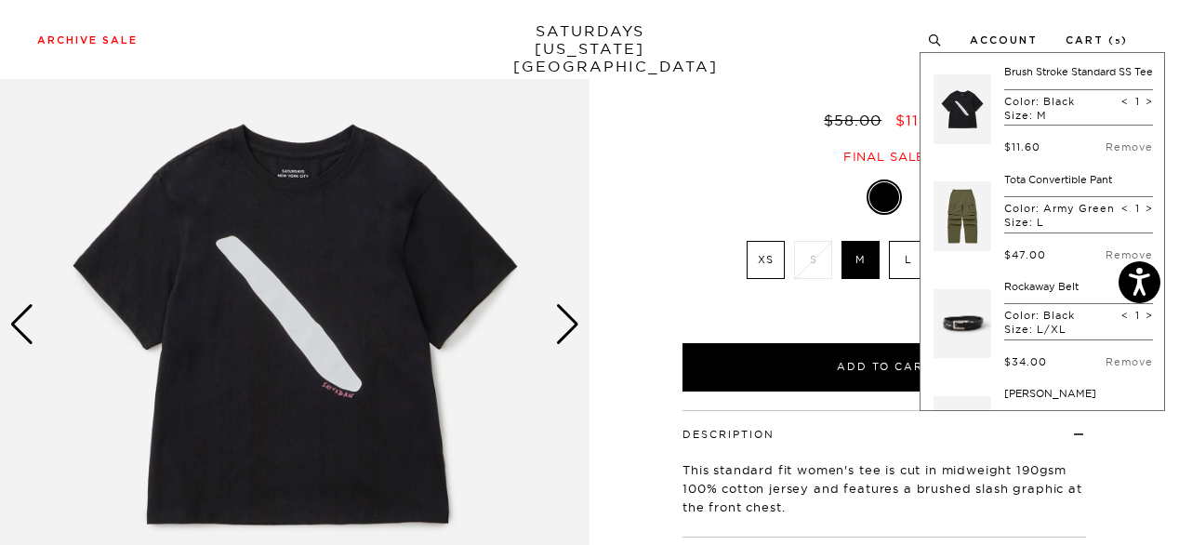
scroll to position [323, 0]
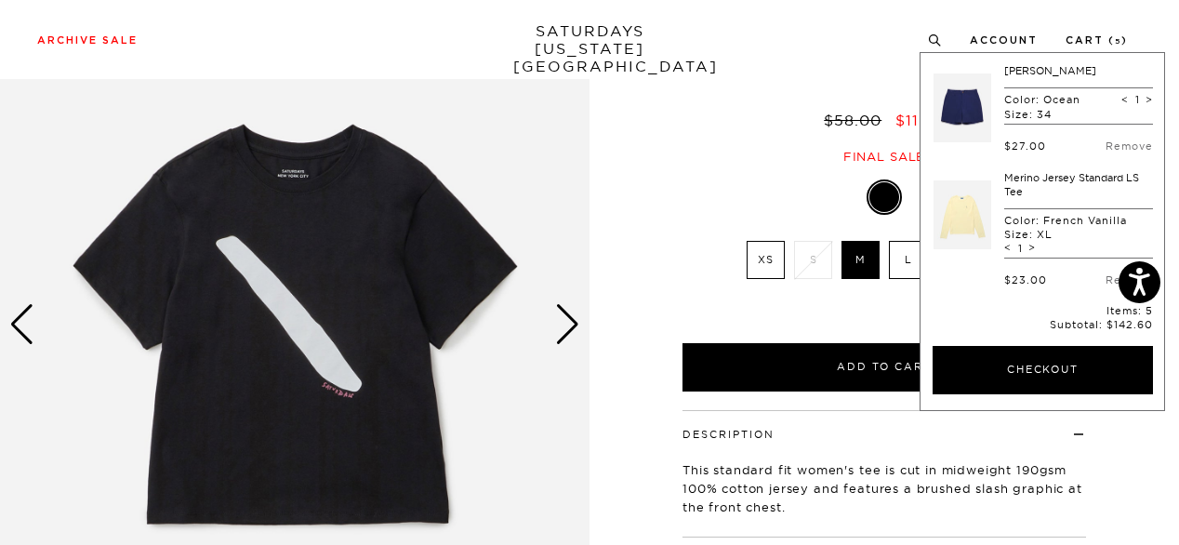
click at [736, 16] on div "Archive Sale Men's Tees Shirts Shorts Swim Knitwear Pants Sweats Women's" at bounding box center [589, 39] width 1179 height 79
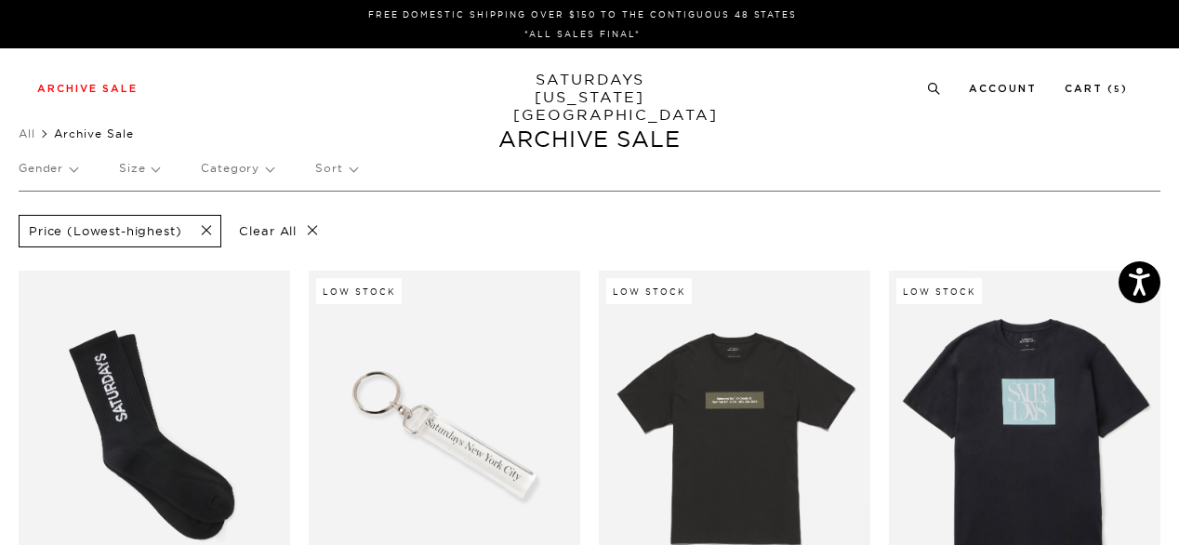
click at [148, 167] on p "Size" at bounding box center [139, 168] width 40 height 43
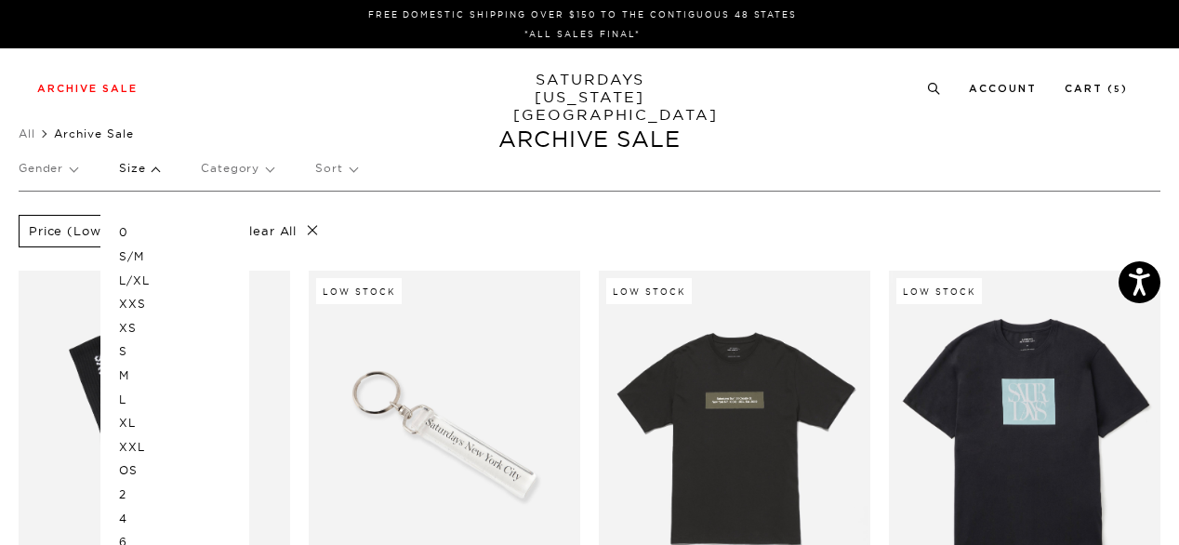
click at [129, 402] on p "L" at bounding box center [175, 400] width 112 height 24
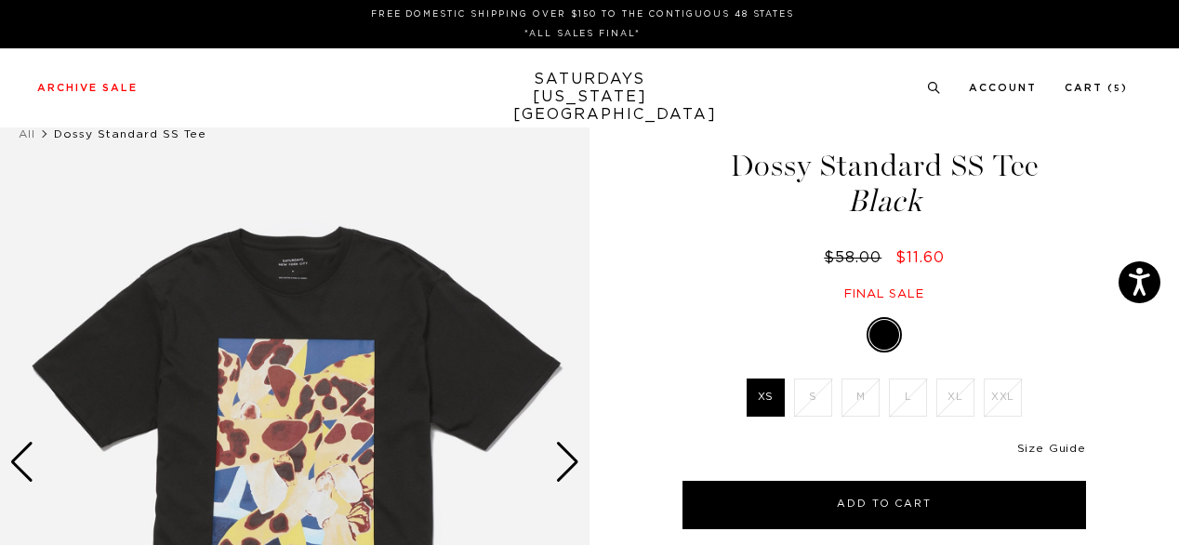
click at [1052, 451] on link "Size Guide" at bounding box center [1051, 448] width 69 height 11
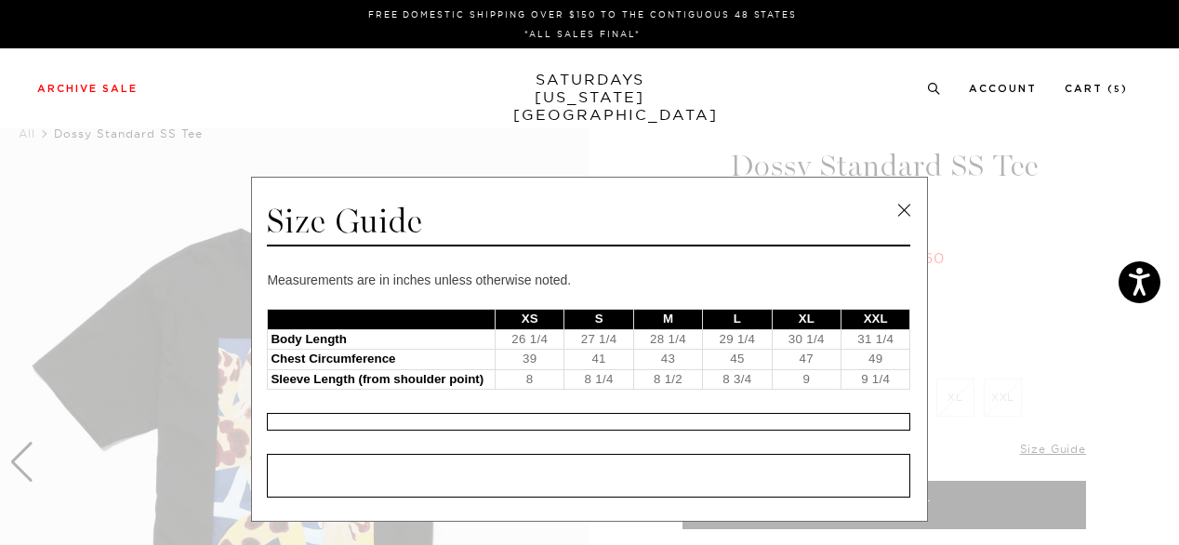
click at [898, 210] on link at bounding box center [904, 210] width 28 height 28
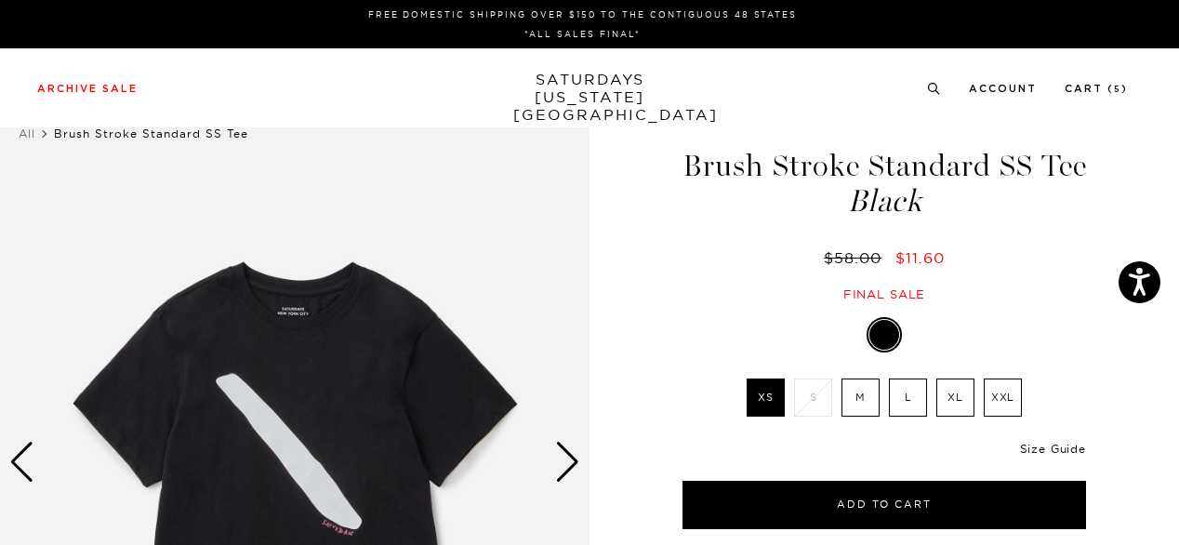
click at [1043, 446] on link "Size Guide" at bounding box center [1053, 449] width 66 height 14
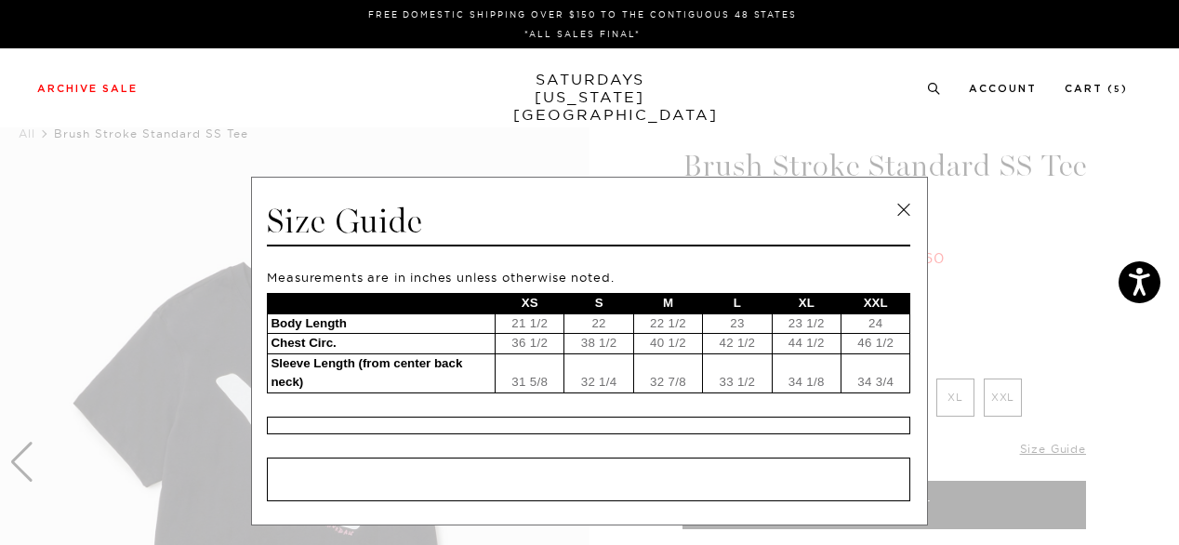
click at [1037, 228] on span at bounding box center [582, 272] width 1165 height 545
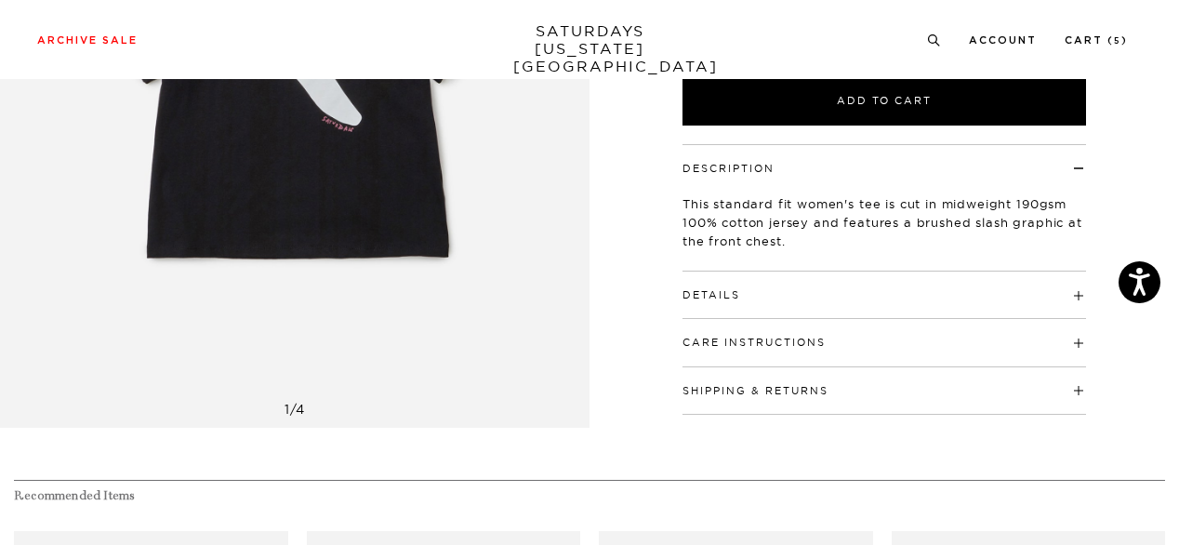
scroll to position [402, 0]
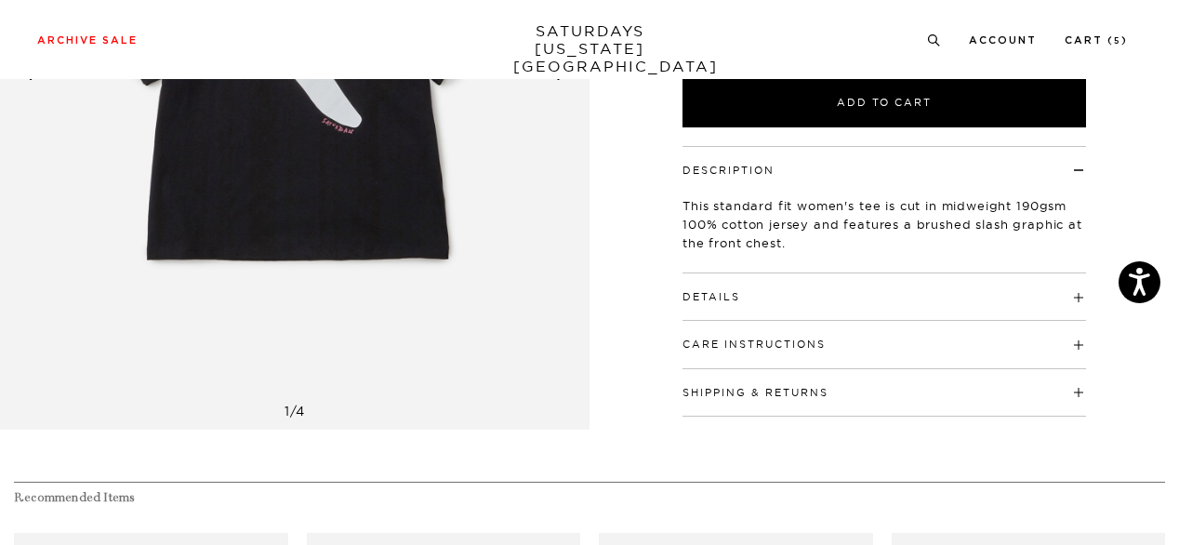
click at [892, 292] on h4 "Details" at bounding box center [883, 288] width 403 height 31
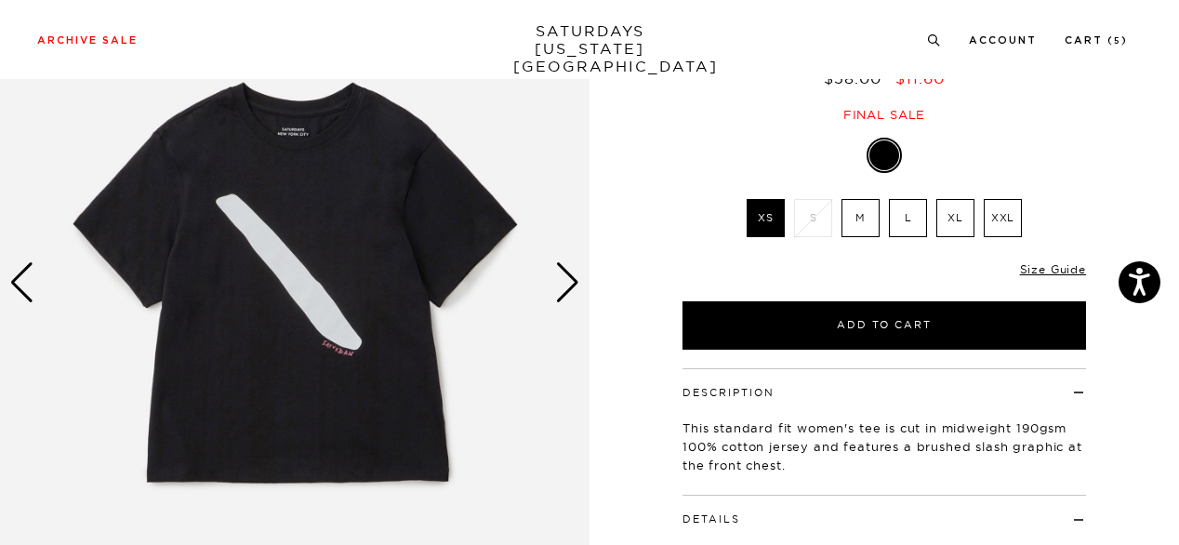
scroll to position [178, 0]
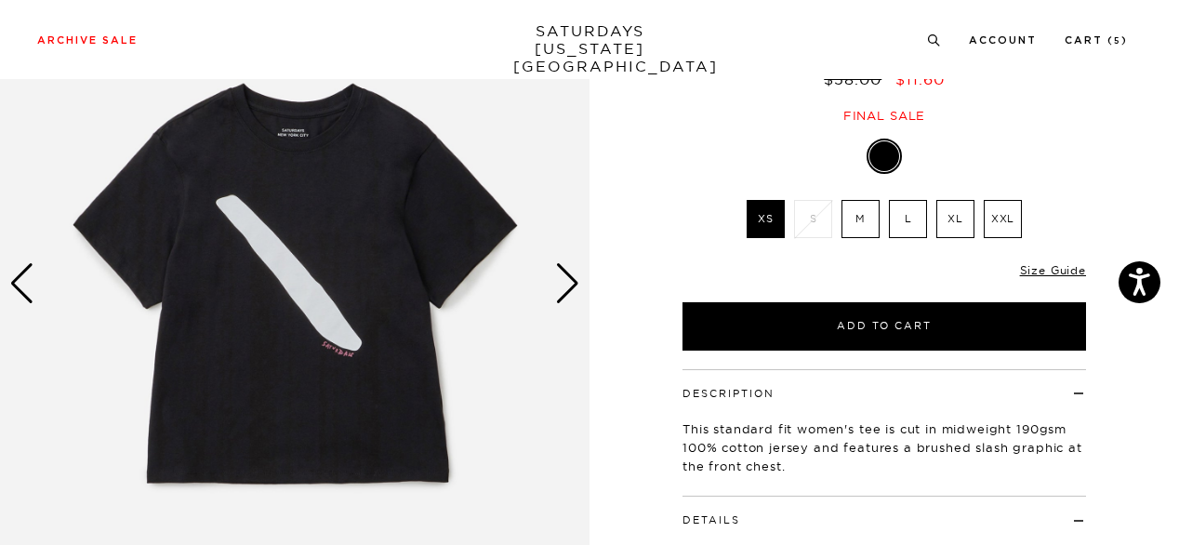
click at [577, 278] on div "Next slide" at bounding box center [567, 283] width 25 height 41
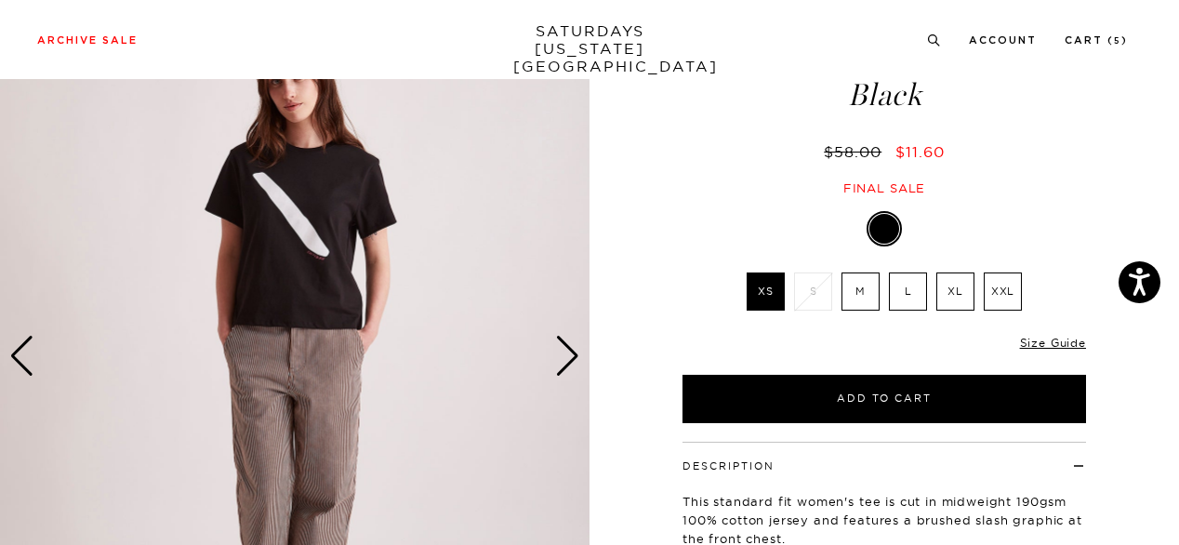
scroll to position [104, 0]
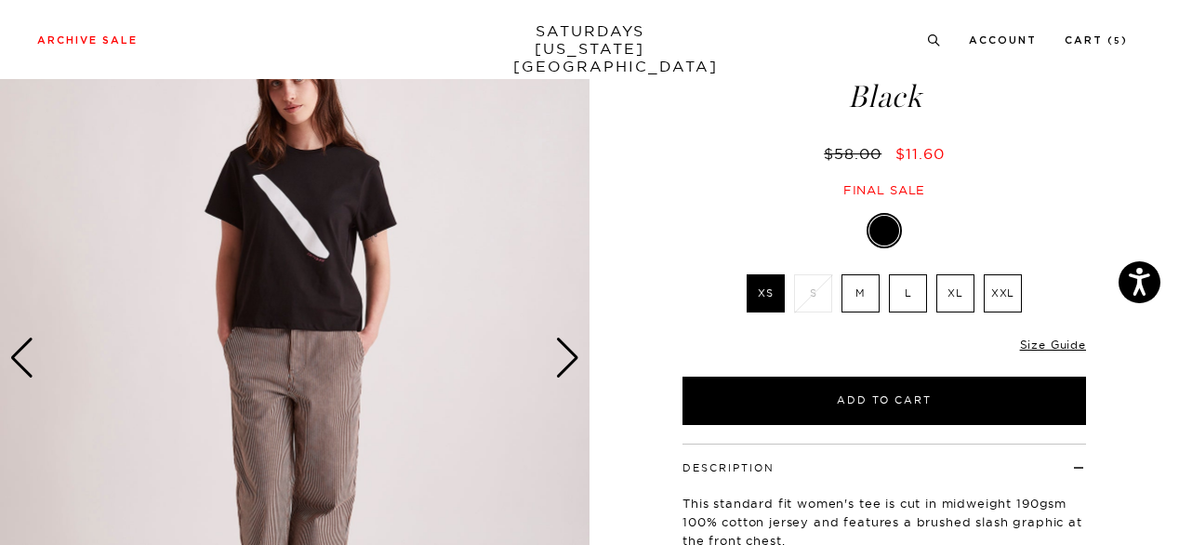
click at [572, 363] on div "Next slide" at bounding box center [567, 357] width 25 height 41
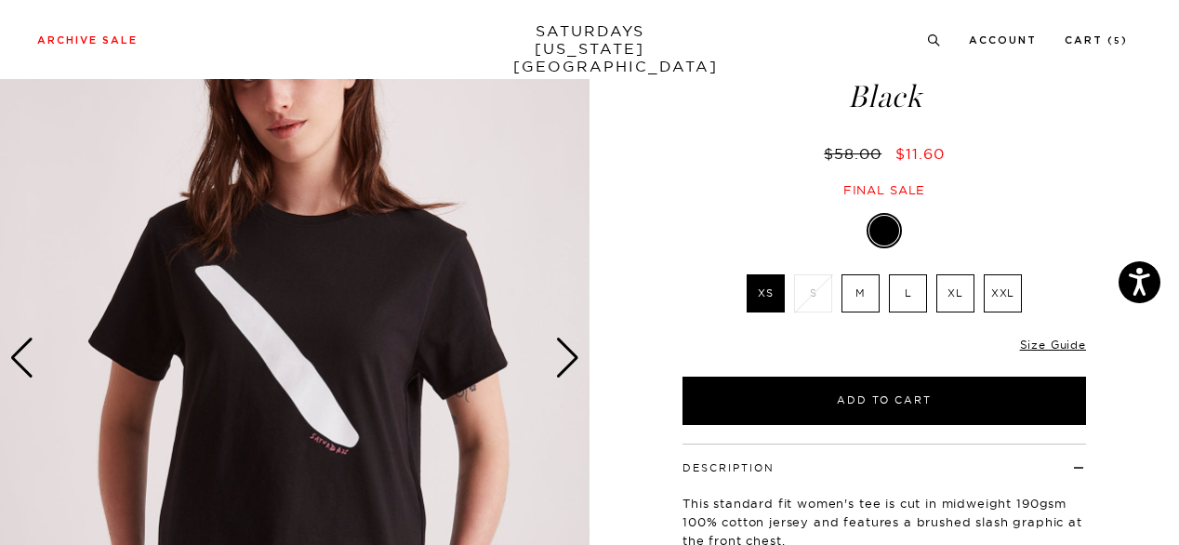
click at [572, 363] on div "Next slide" at bounding box center [567, 357] width 25 height 41
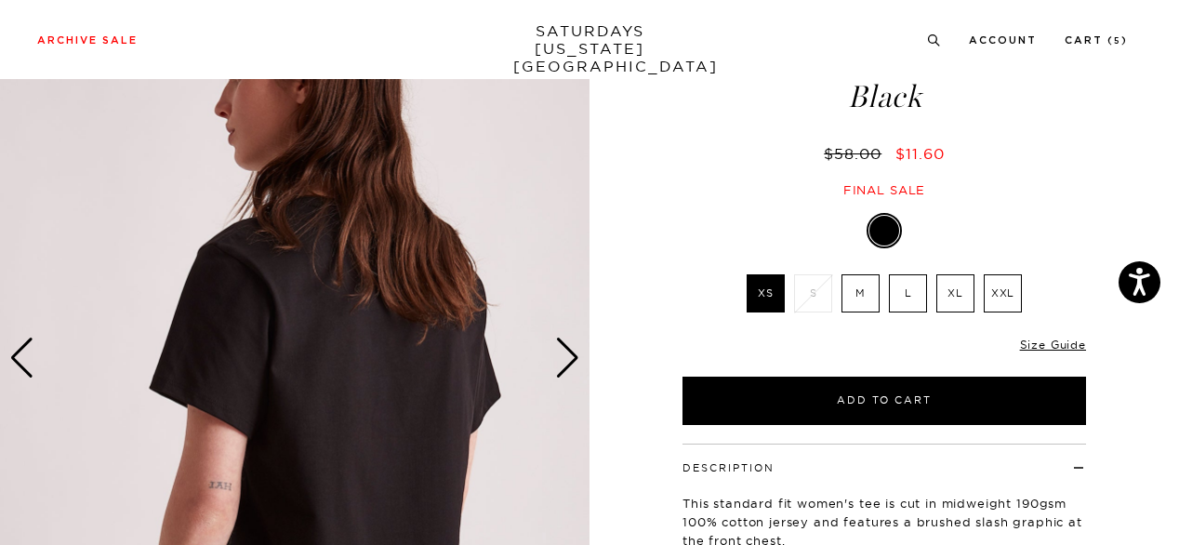
click at [572, 363] on div "Next slide" at bounding box center [567, 357] width 25 height 41
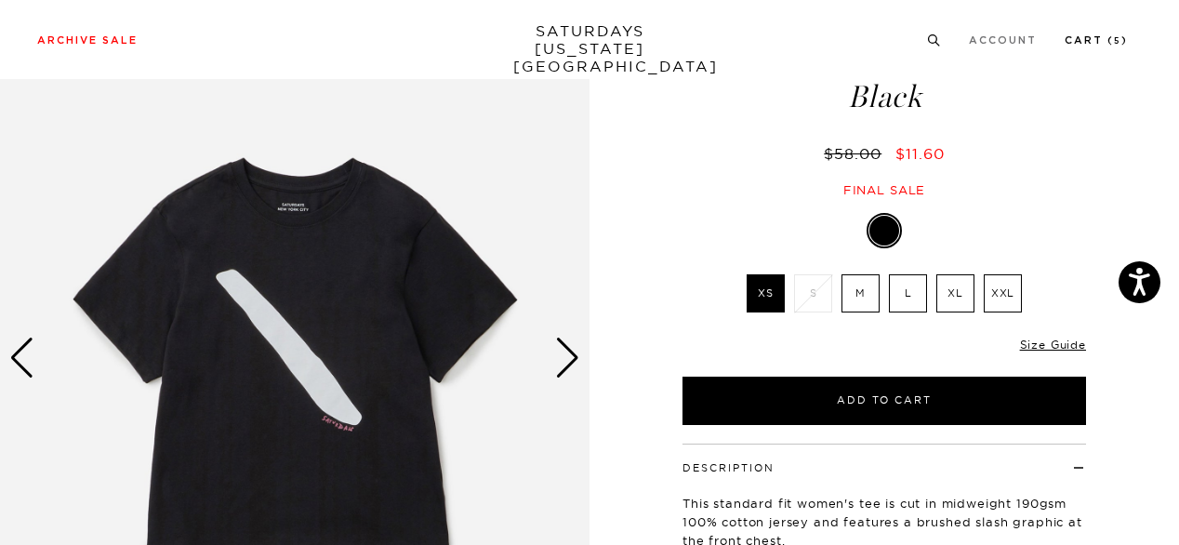
click at [1075, 40] on link "Cart ( 5 )" at bounding box center [1095, 40] width 63 height 10
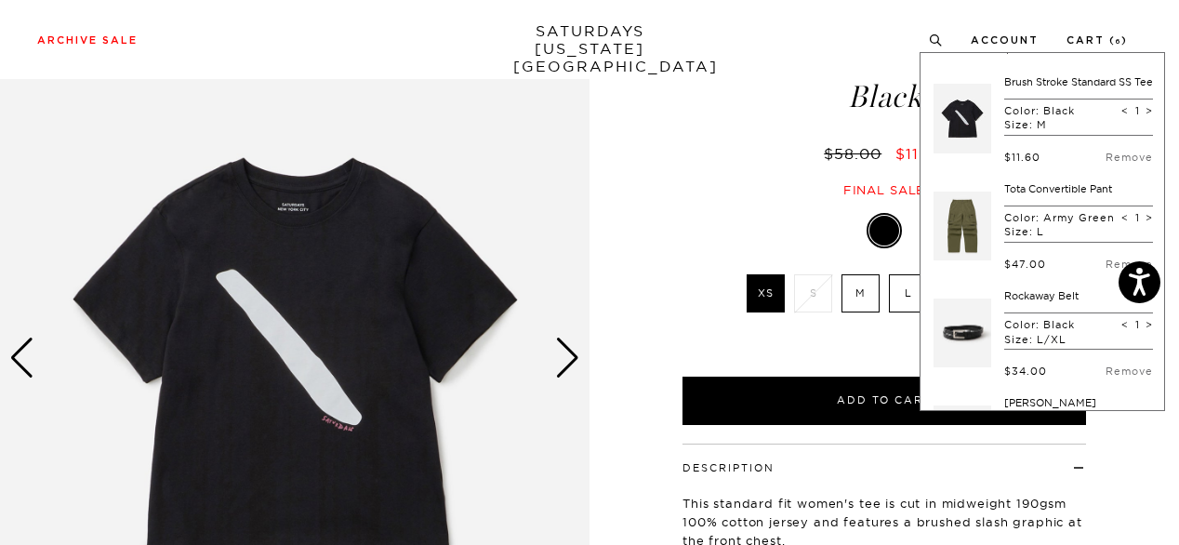
scroll to position [0, 0]
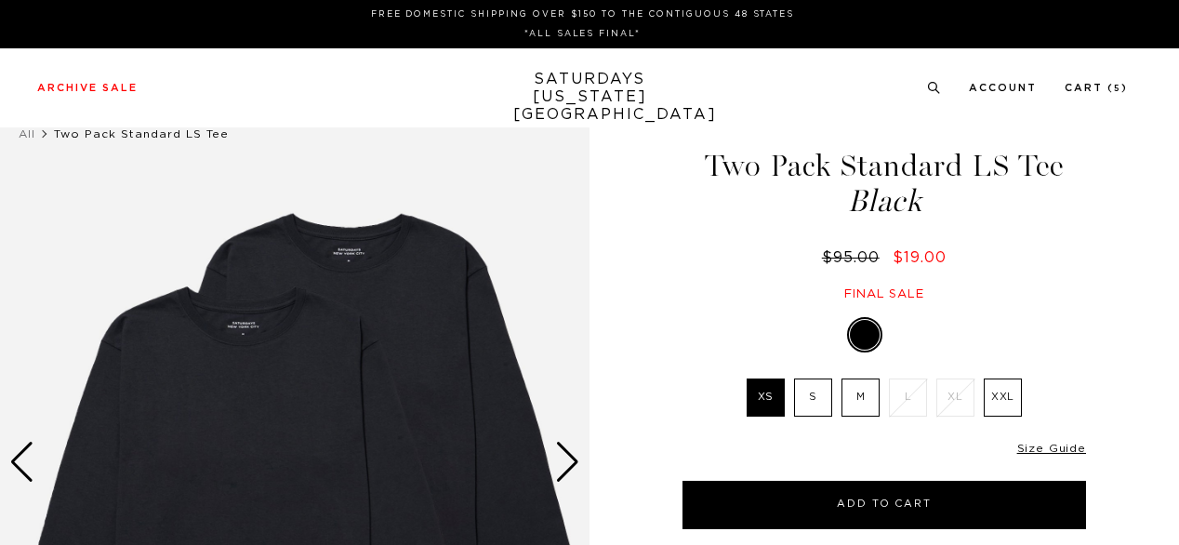
click at [1143, 363] on div "1 / 4 Two Pack Standard LS Tee Black" at bounding box center [589, 462] width 1179 height 737
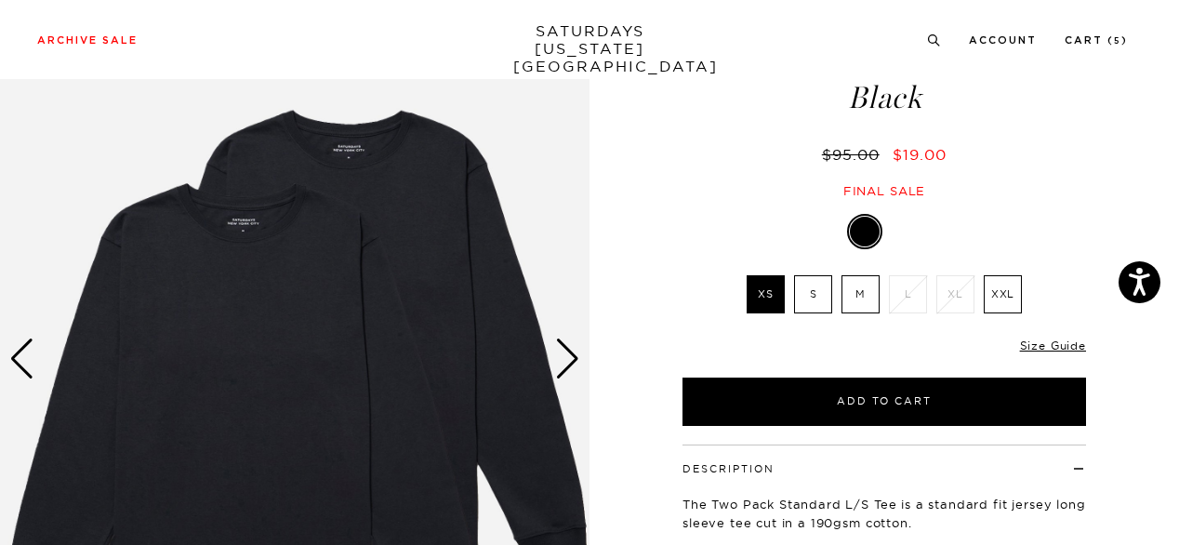
scroll to position [149, 0]
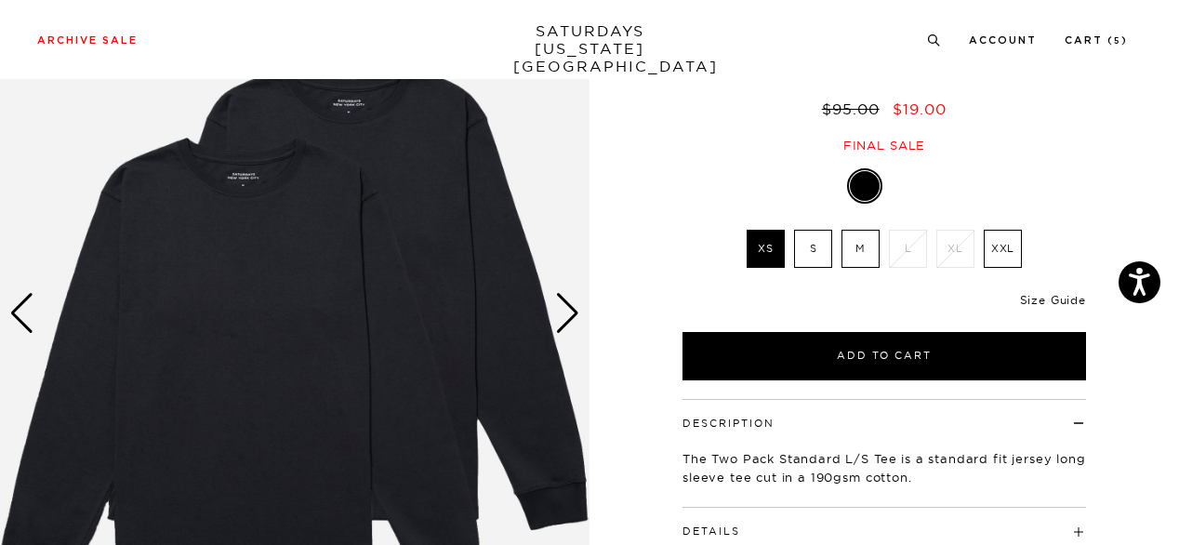
click at [1045, 302] on link "Size Guide" at bounding box center [1053, 300] width 66 height 14
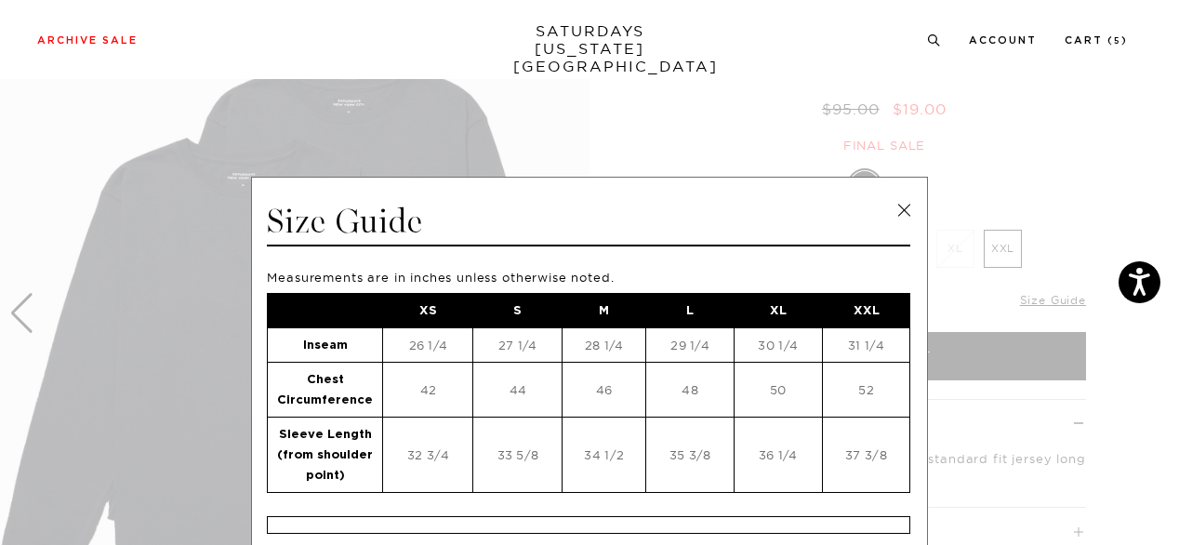
click at [902, 216] on link at bounding box center [904, 210] width 28 height 28
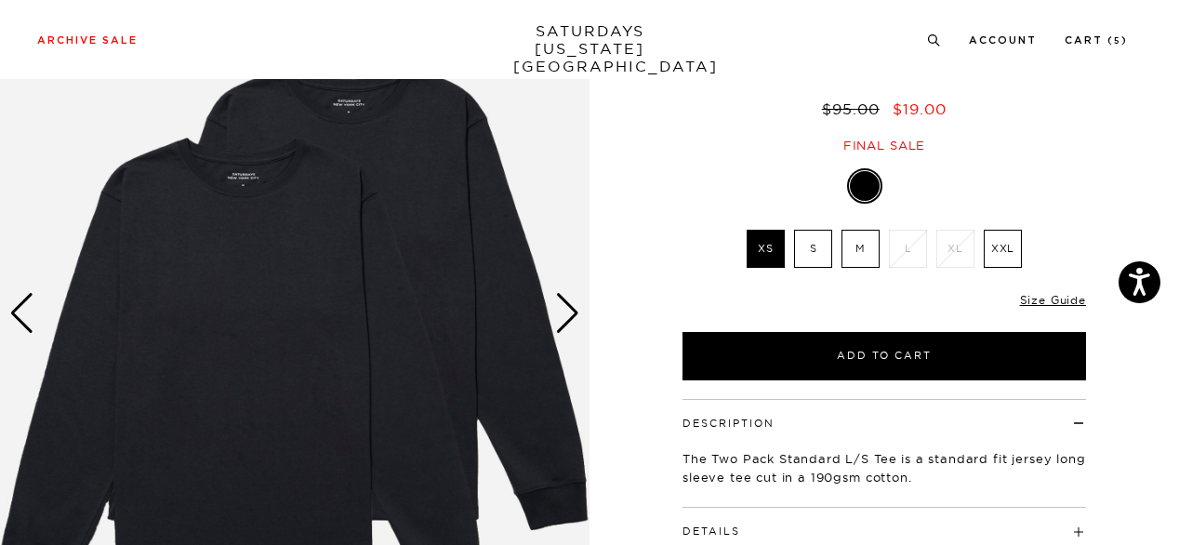
click at [564, 320] on div "Next slide" at bounding box center [567, 313] width 25 height 41
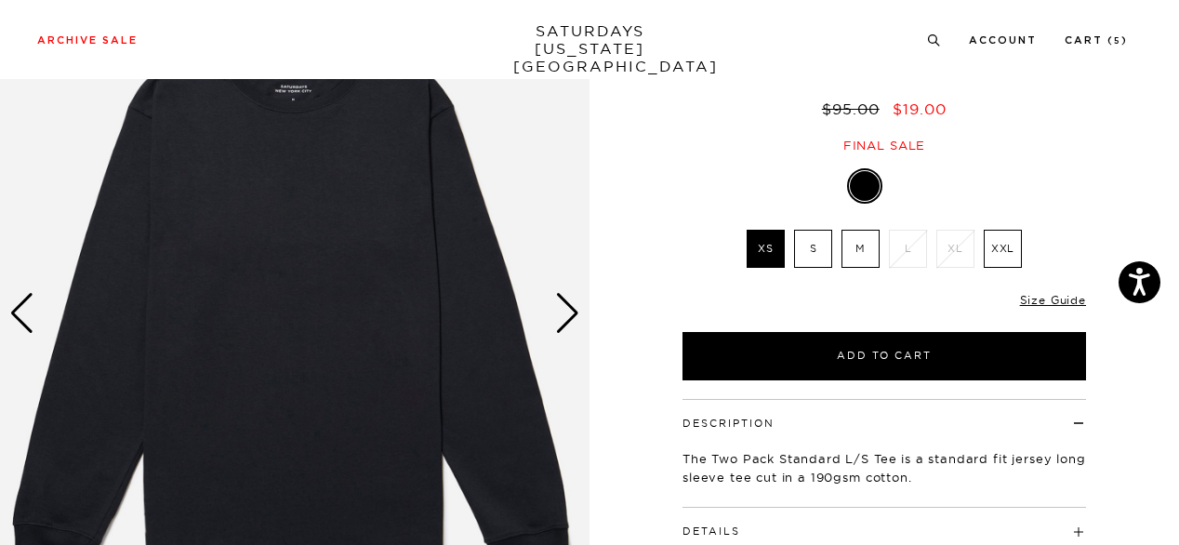
click at [564, 320] on div "Next slide" at bounding box center [567, 313] width 25 height 41
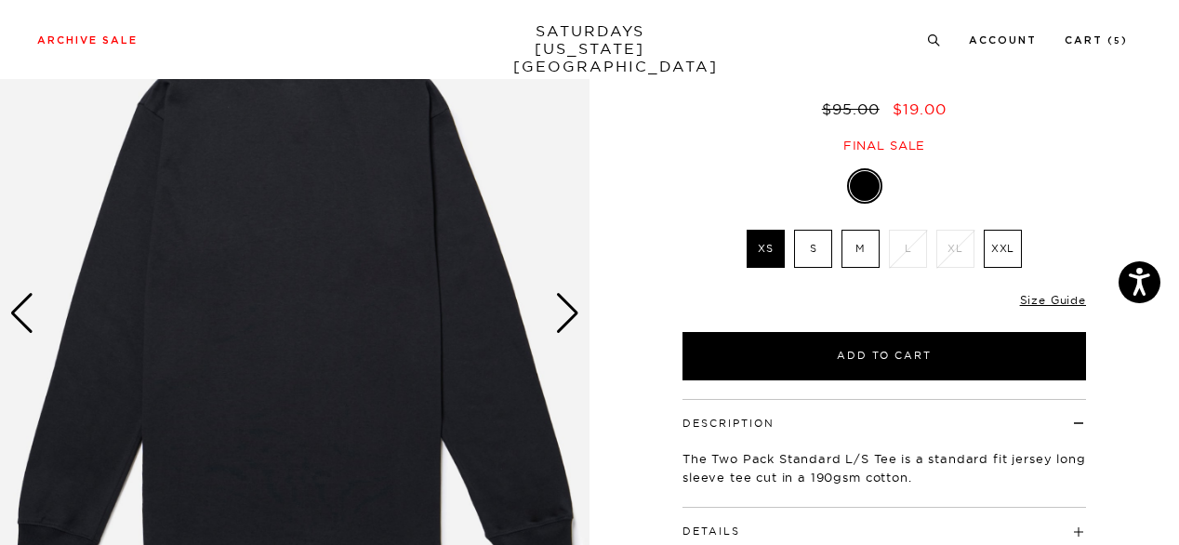
click at [564, 320] on div "Next slide" at bounding box center [567, 313] width 25 height 41
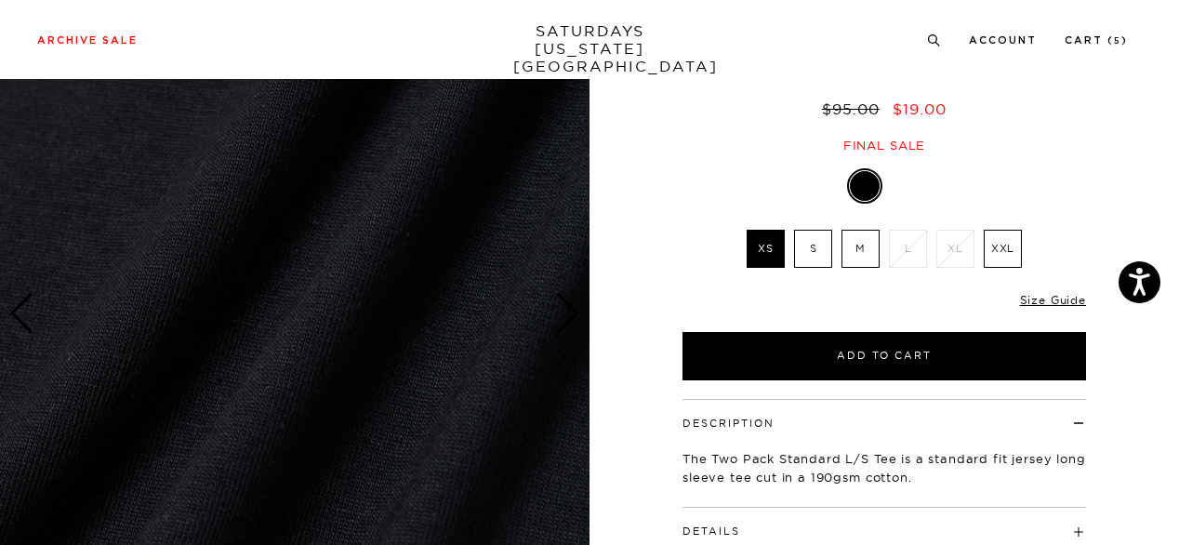
click at [564, 320] on div "Next slide" at bounding box center [567, 313] width 25 height 41
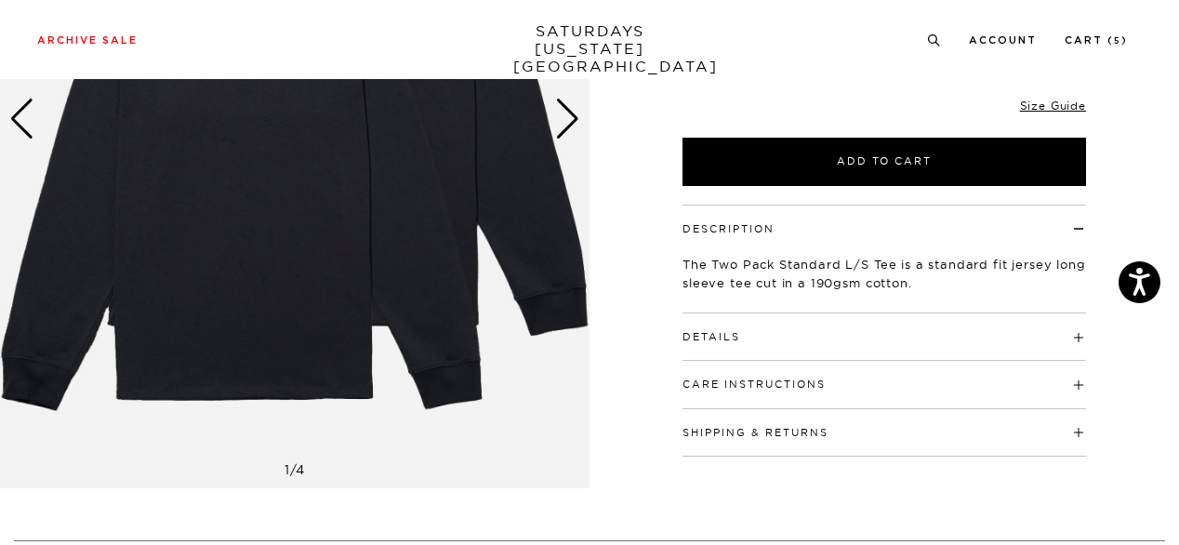
scroll to position [372, 0]
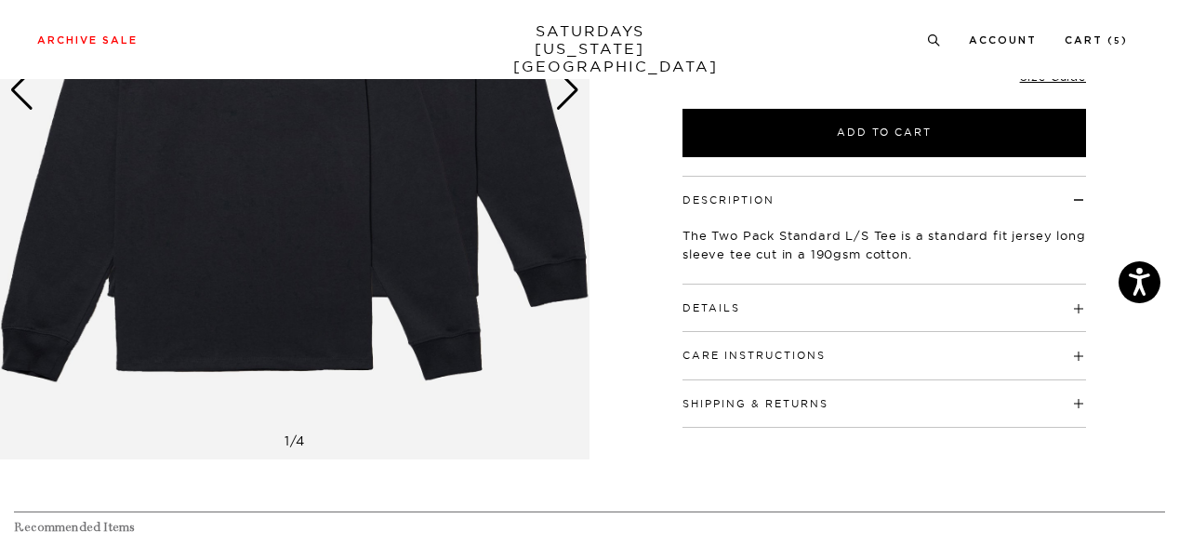
click at [1011, 310] on h4 "Details" at bounding box center [883, 299] width 403 height 31
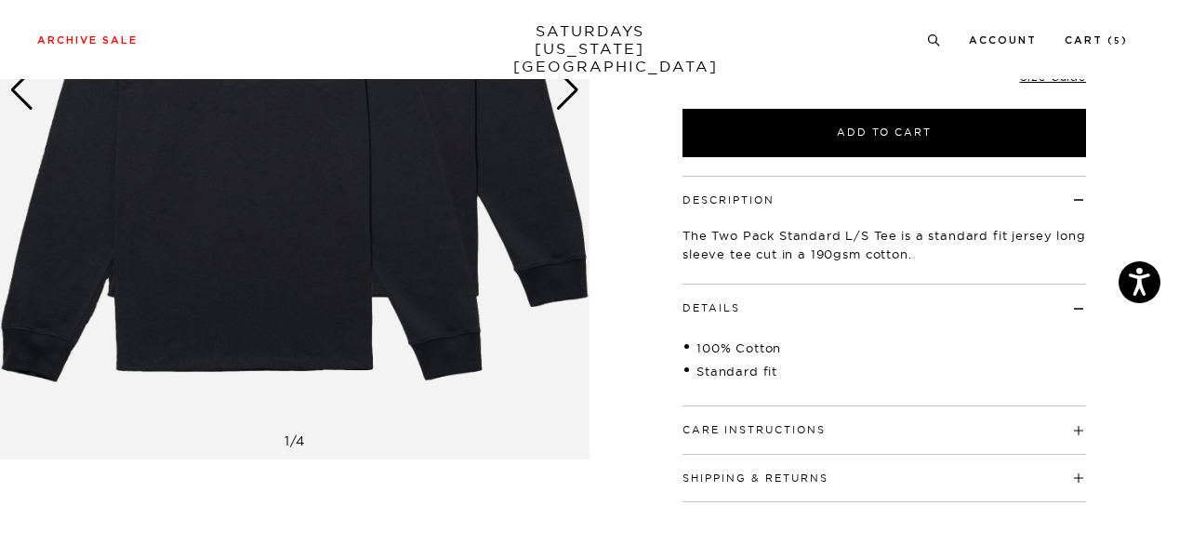
click at [1174, 66] on div "Archive Sale Men's Tees Shirts Shorts Swim Knitwear Pants Sweats Women's" at bounding box center [589, 39] width 1179 height 79
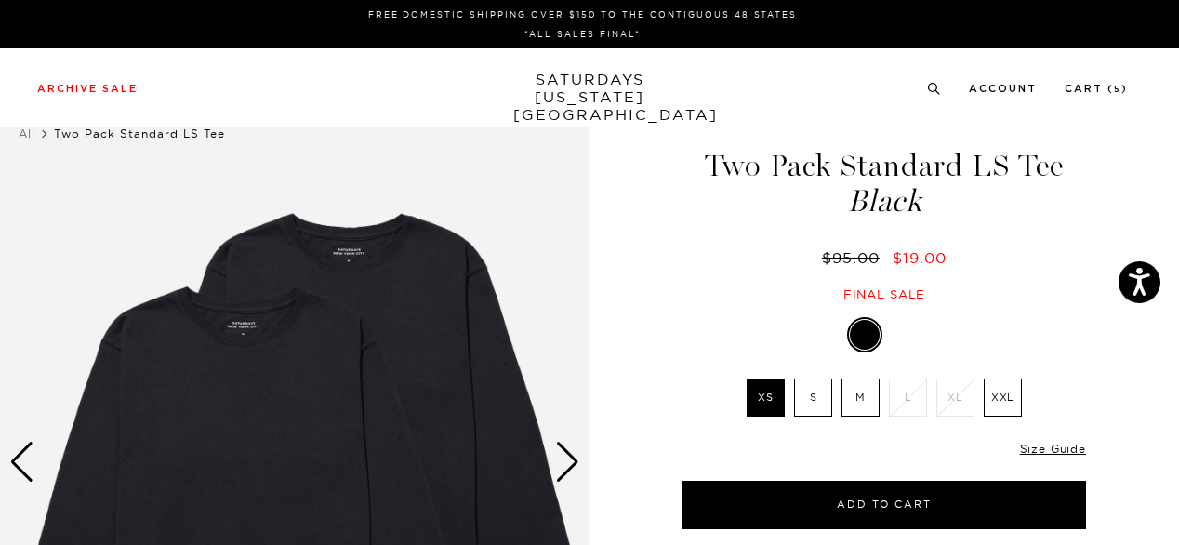
click at [861, 393] on label "M" at bounding box center [860, 397] width 38 height 38
click at [0, 0] on input "M" at bounding box center [0, 0] width 0 height 0
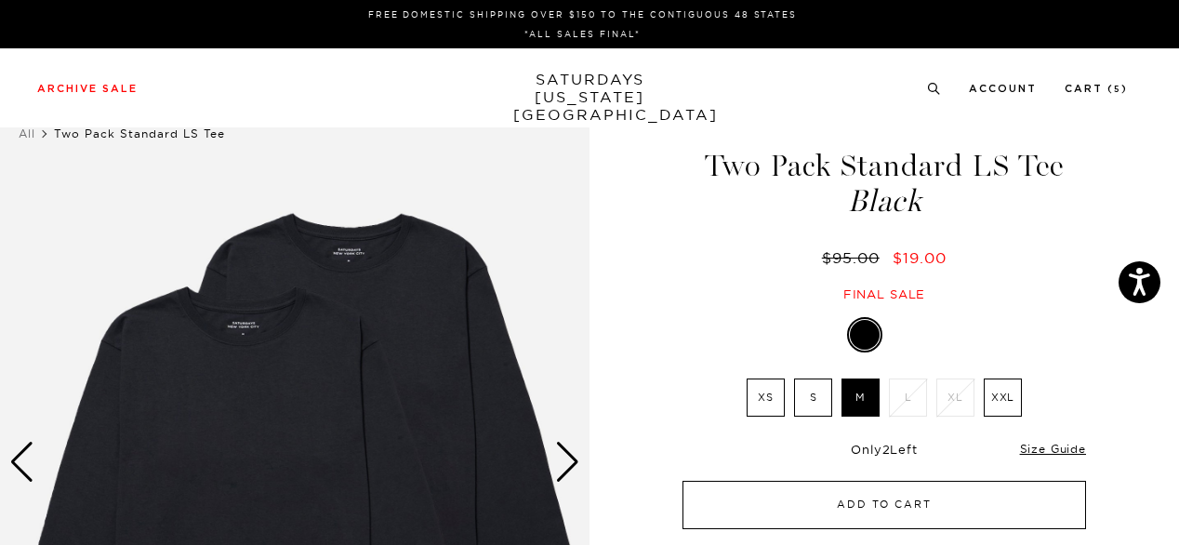
click at [915, 504] on button "Add to Cart" at bounding box center [883, 505] width 403 height 48
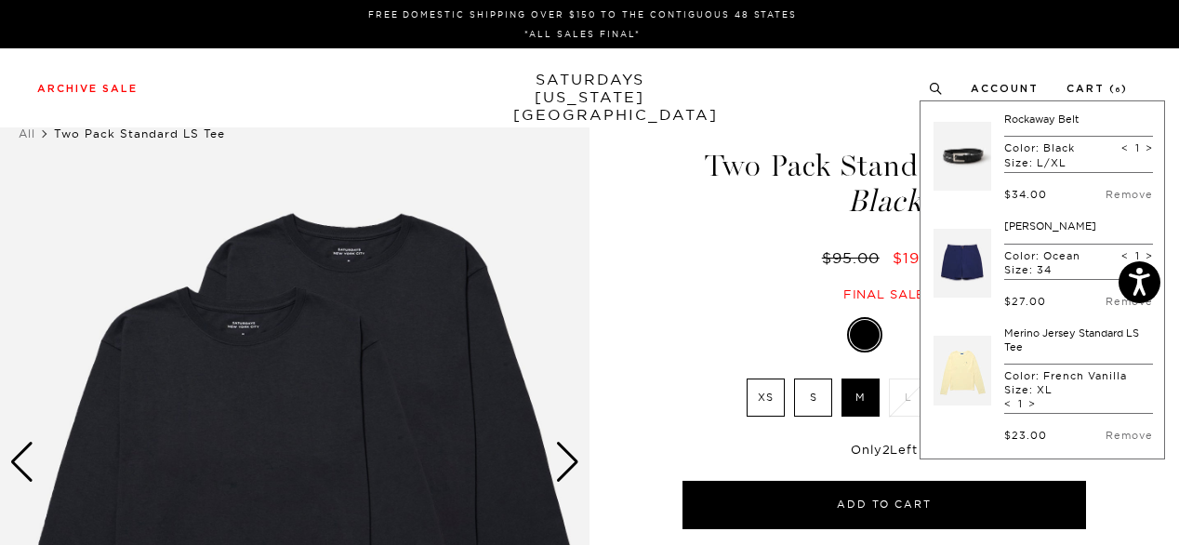
scroll to position [632, 0]
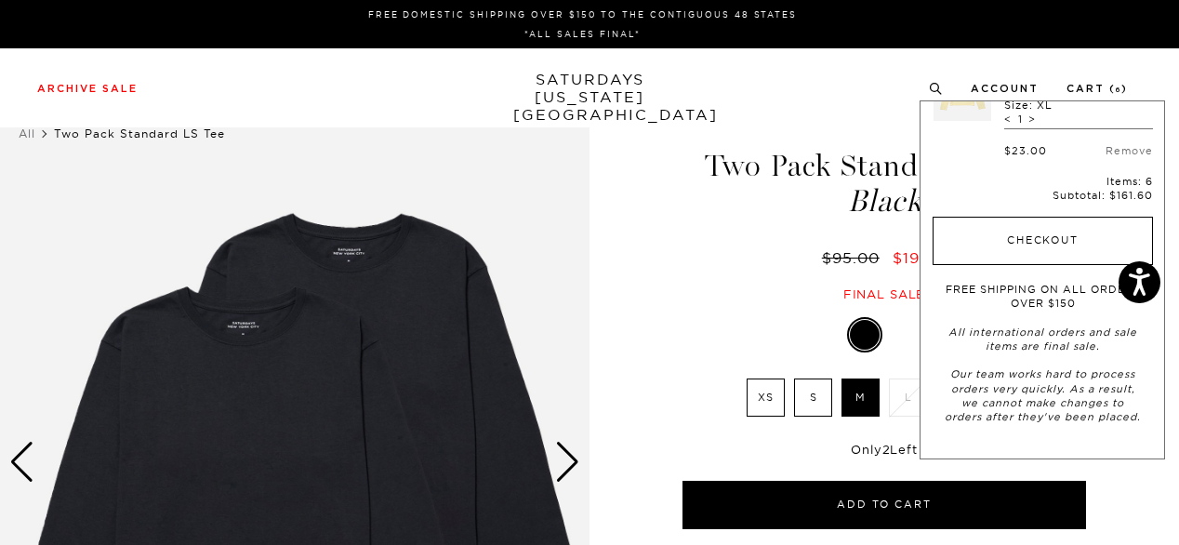
click at [1066, 234] on button "Checkout" at bounding box center [1042, 241] width 220 height 48
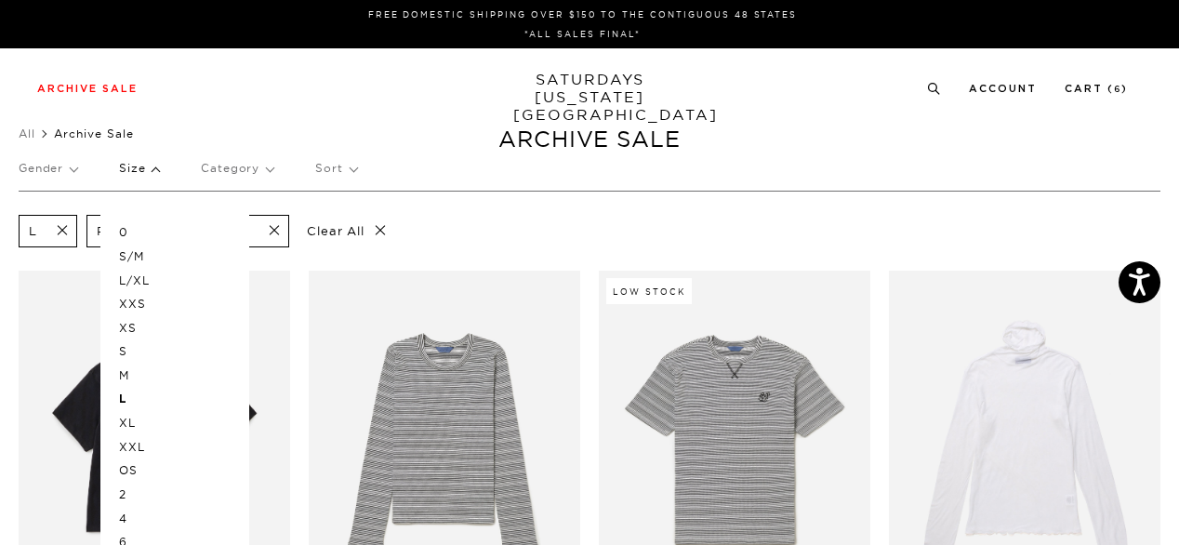
click at [139, 278] on p "L/XL" at bounding box center [175, 281] width 112 height 24
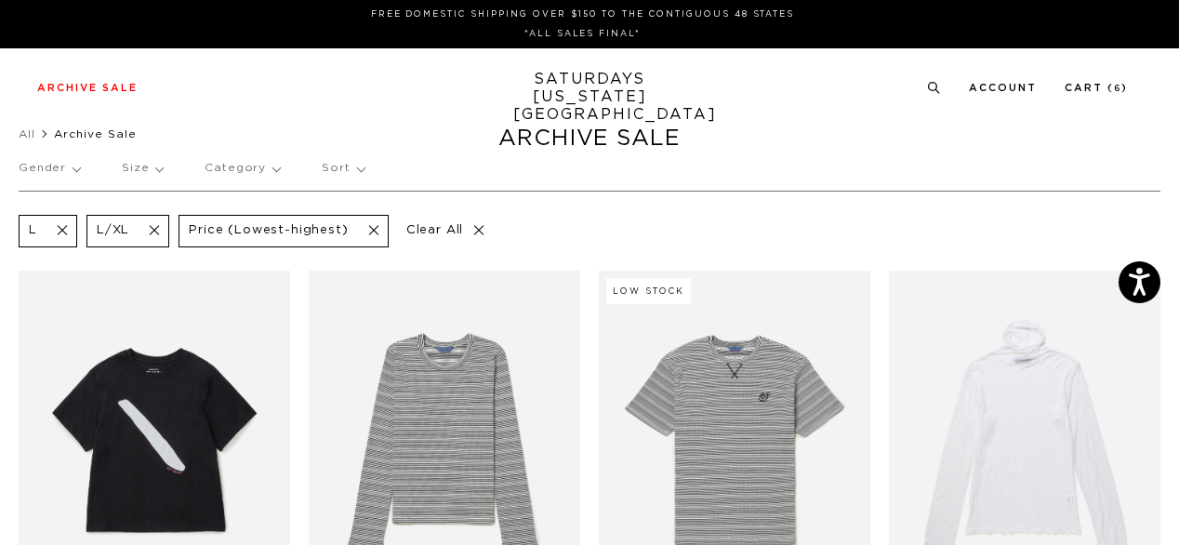
click at [861, 110] on div "Archive Sale Men's Tees Shirts Shorts Swim Knitwear Pants Sweats Women's" at bounding box center [589, 87] width 1179 height 79
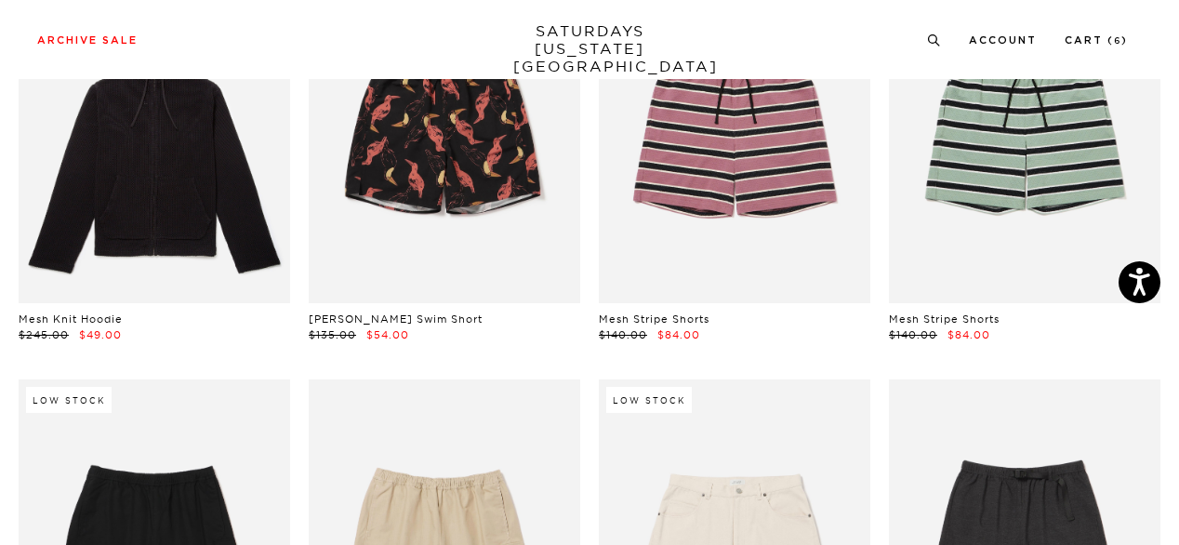
scroll to position [6337, 0]
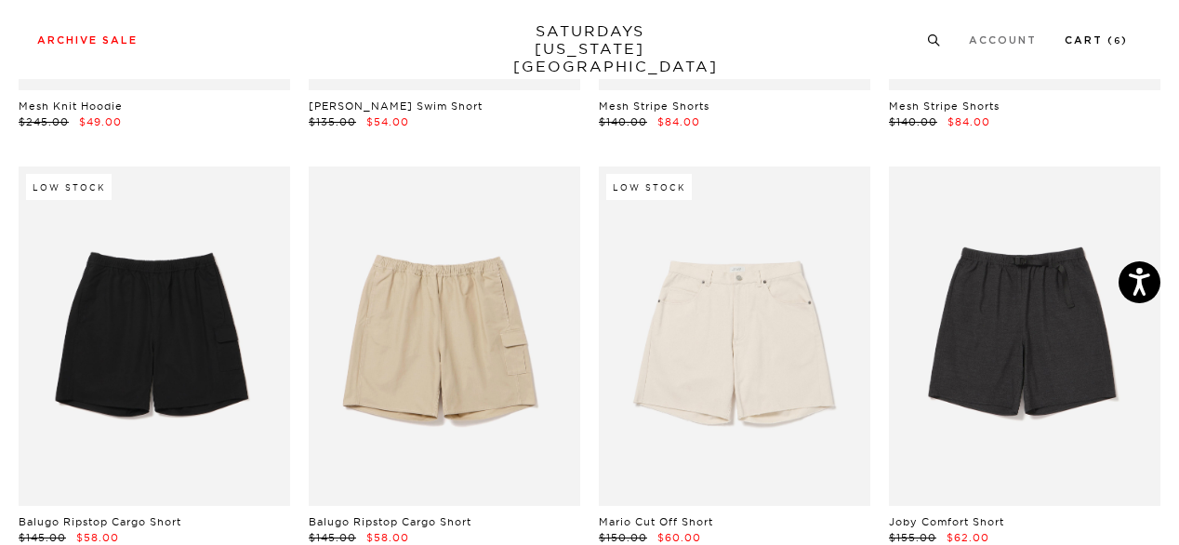
click at [1078, 43] on link "Cart ( 6 )" at bounding box center [1095, 40] width 63 height 10
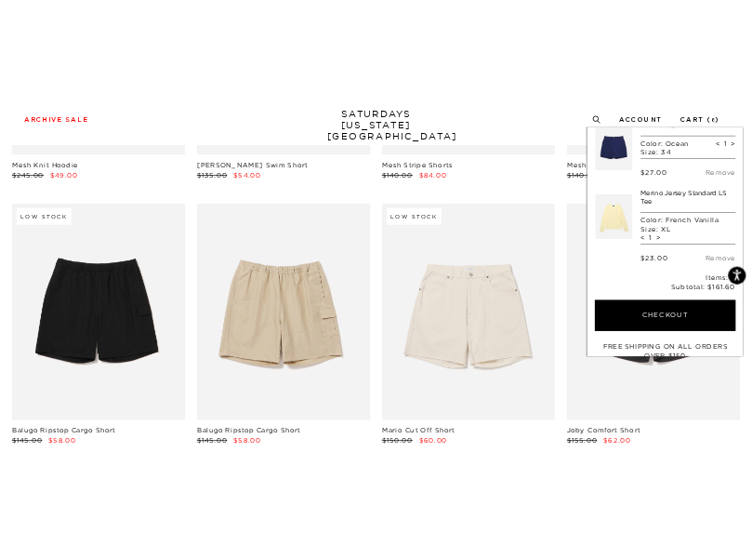
scroll to position [4594, 0]
